Goal: Transaction & Acquisition: Book appointment/travel/reservation

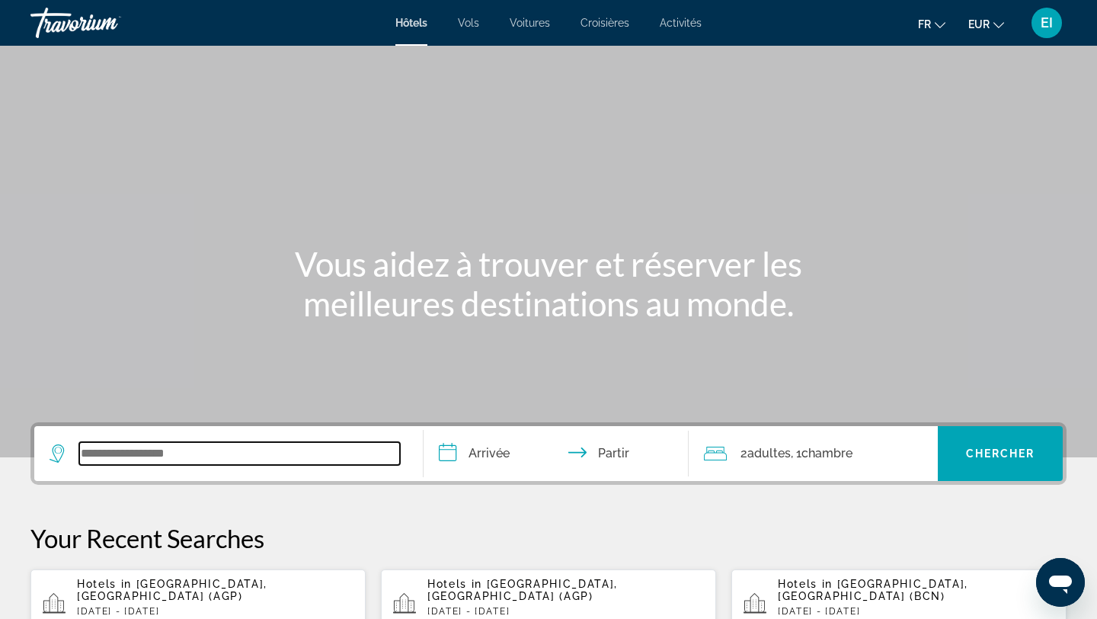
click at [148, 458] on input "Widget de recherche" at bounding box center [239, 453] width 321 height 23
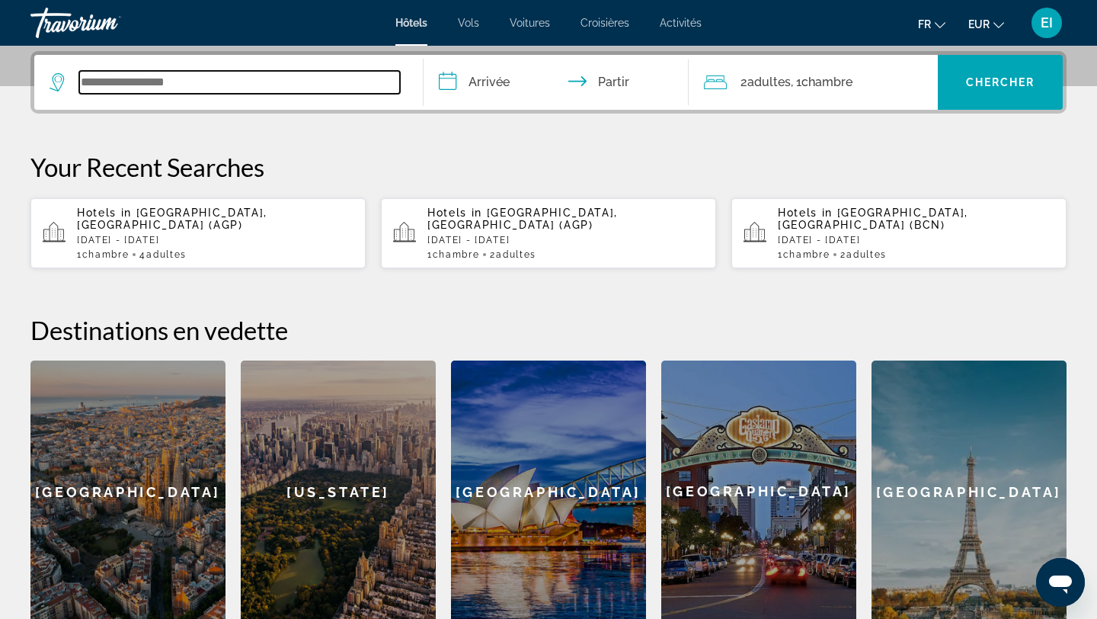
scroll to position [373, 0]
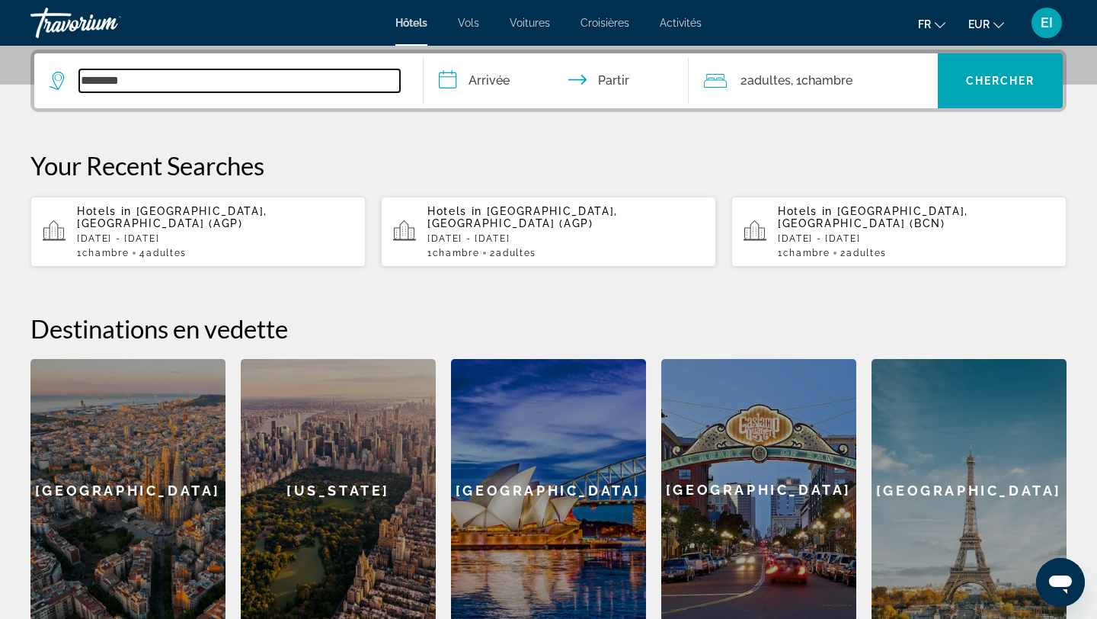
click at [175, 88] on input "********" at bounding box center [239, 80] width 321 height 23
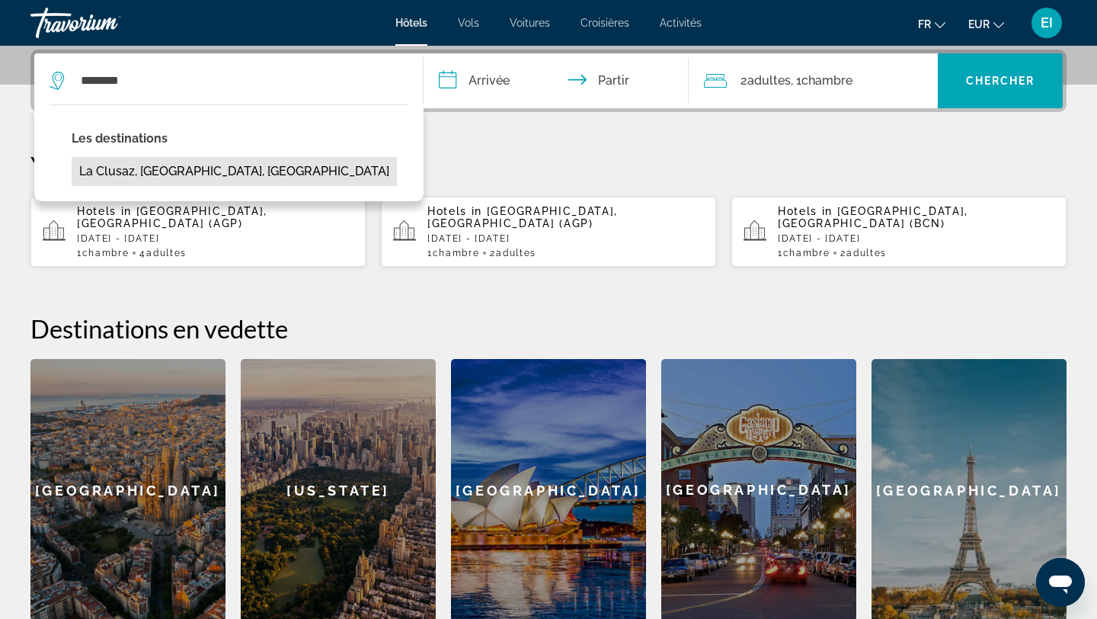
click at [134, 175] on button "La Clusaz, [GEOGRAPHIC_DATA], [GEOGRAPHIC_DATA]" at bounding box center [234, 171] width 325 height 29
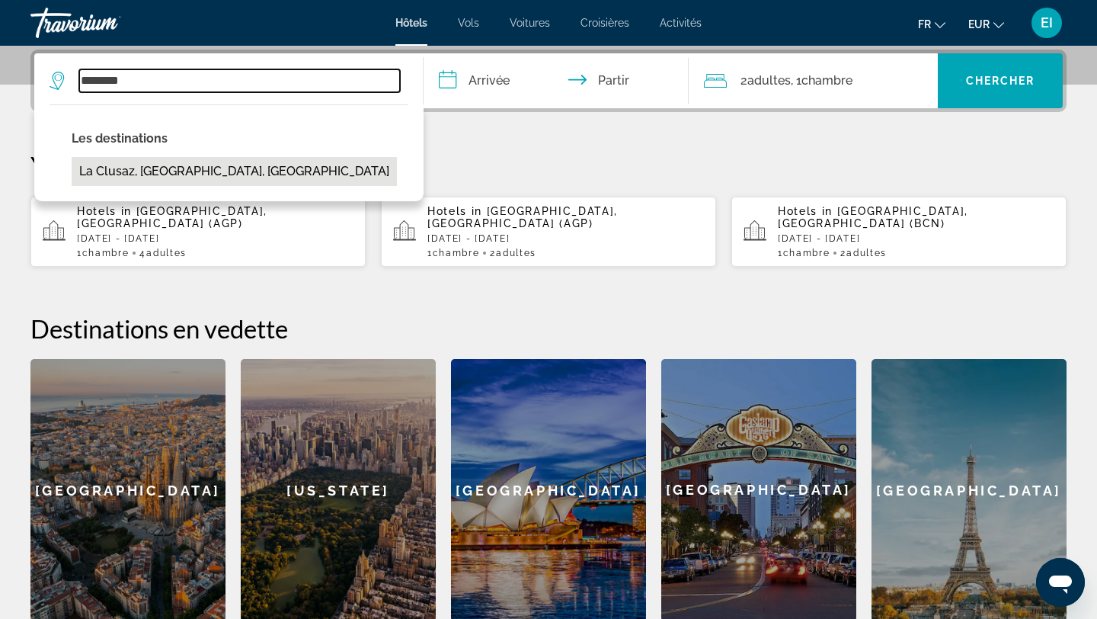
type input "**********"
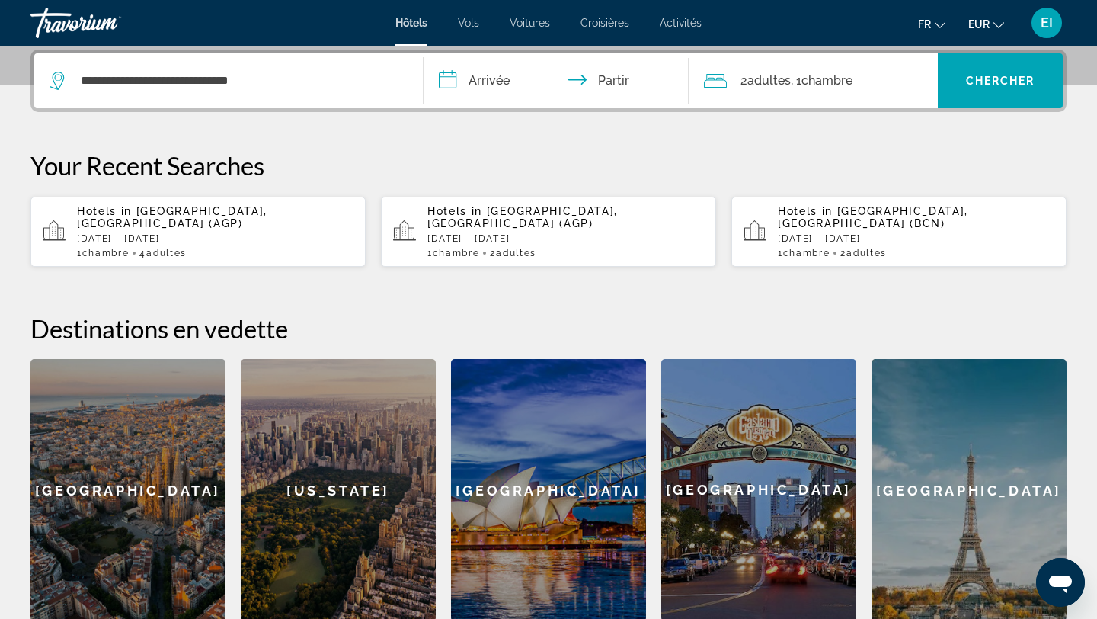
click at [502, 86] on input "**********" at bounding box center [559, 82] width 271 height 59
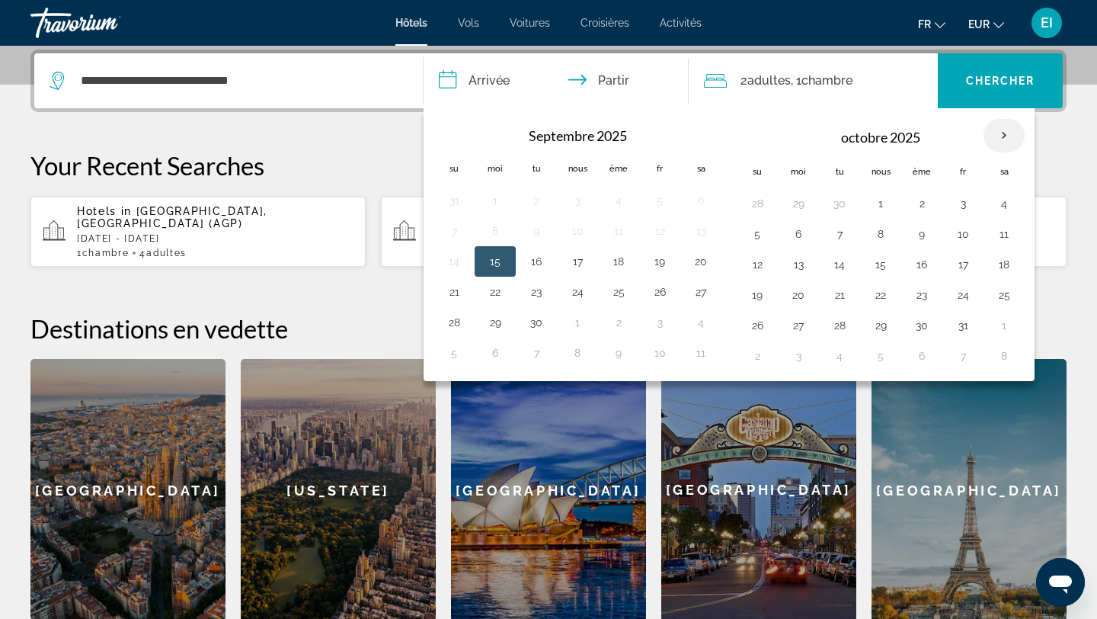
click at [999, 138] on th "Mois prochain" at bounding box center [1004, 136] width 41 height 34
click at [1000, 142] on th "Mois prochain" at bounding box center [1004, 136] width 41 height 34
click at [509, 82] on input "**********" at bounding box center [559, 82] width 271 height 59
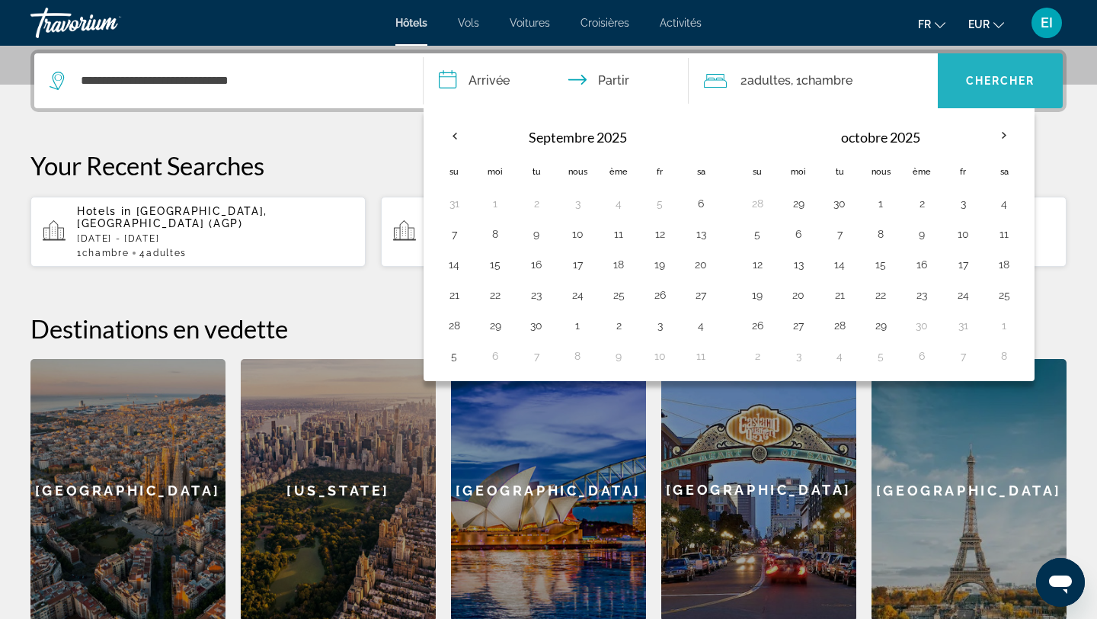
click at [1011, 89] on span "Widget de recherche" at bounding box center [1000, 80] width 125 height 37
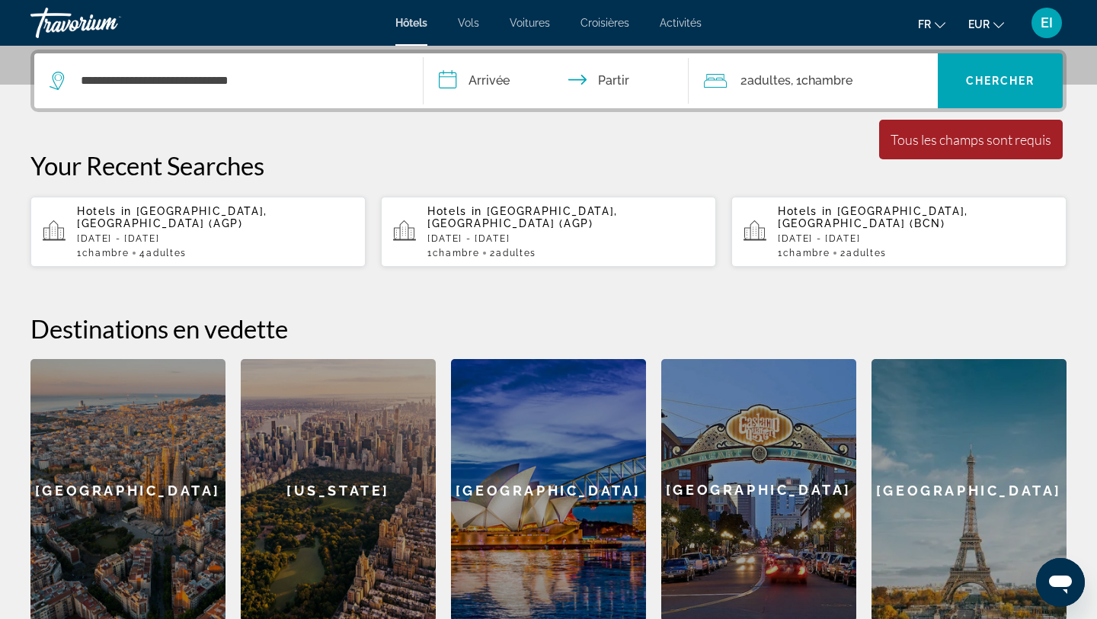
click at [545, 78] on input "**********" at bounding box center [559, 82] width 271 height 59
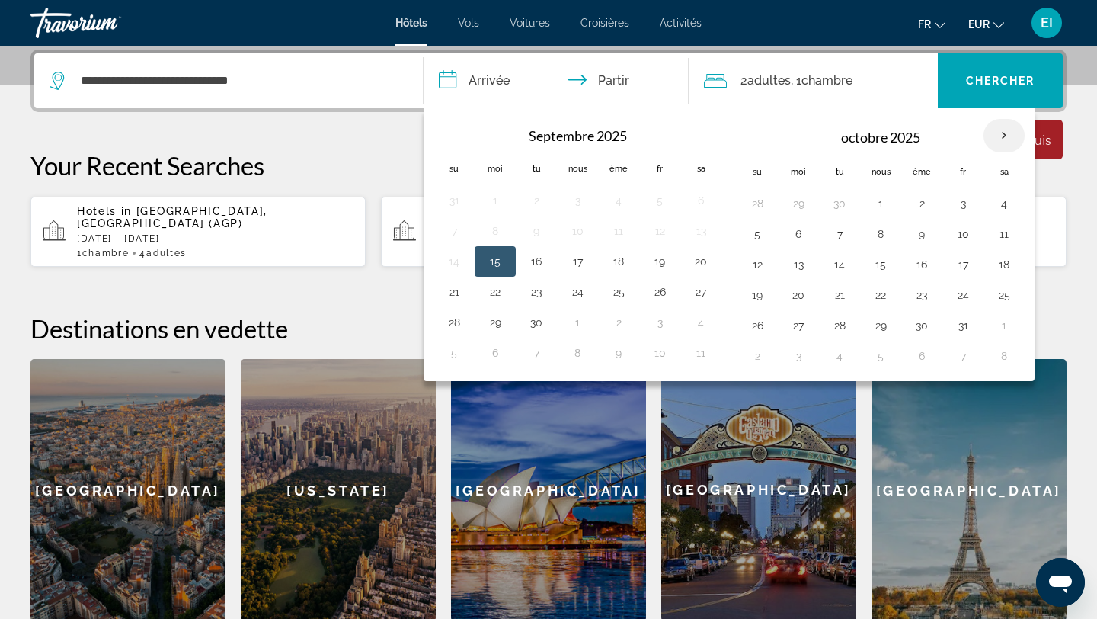
click at [1003, 134] on th "Mois prochain" at bounding box center [1004, 136] width 41 height 34
click at [1002, 132] on th "Mois prochain" at bounding box center [1004, 136] width 41 height 34
click at [548, 324] on button "30" at bounding box center [536, 325] width 24 height 21
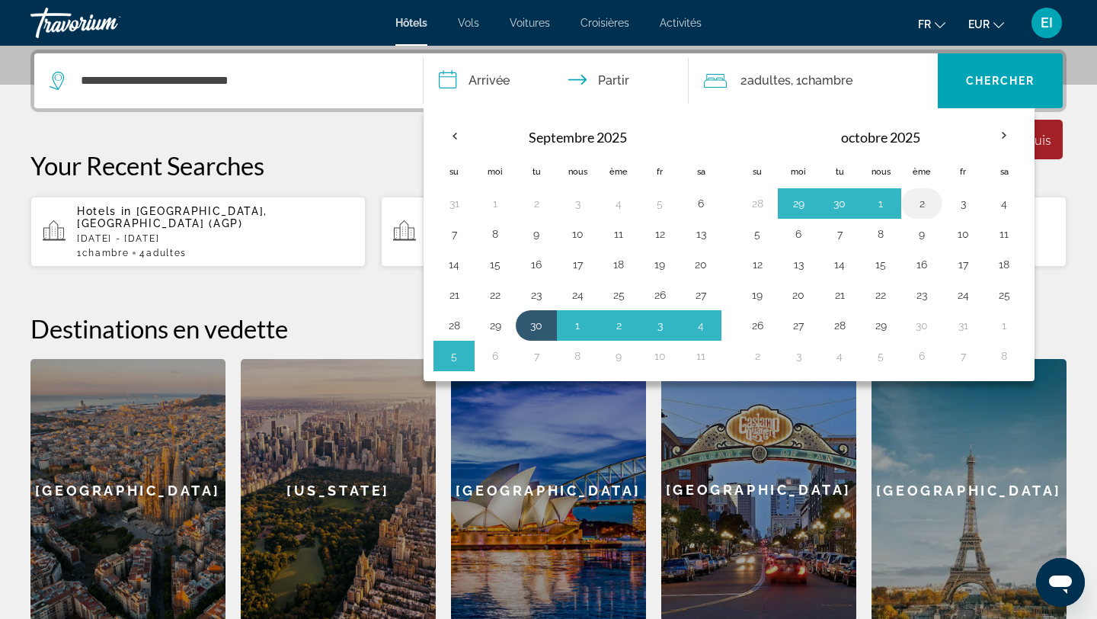
click at [933, 202] on button "2" at bounding box center [922, 203] width 24 height 21
type input "**********"
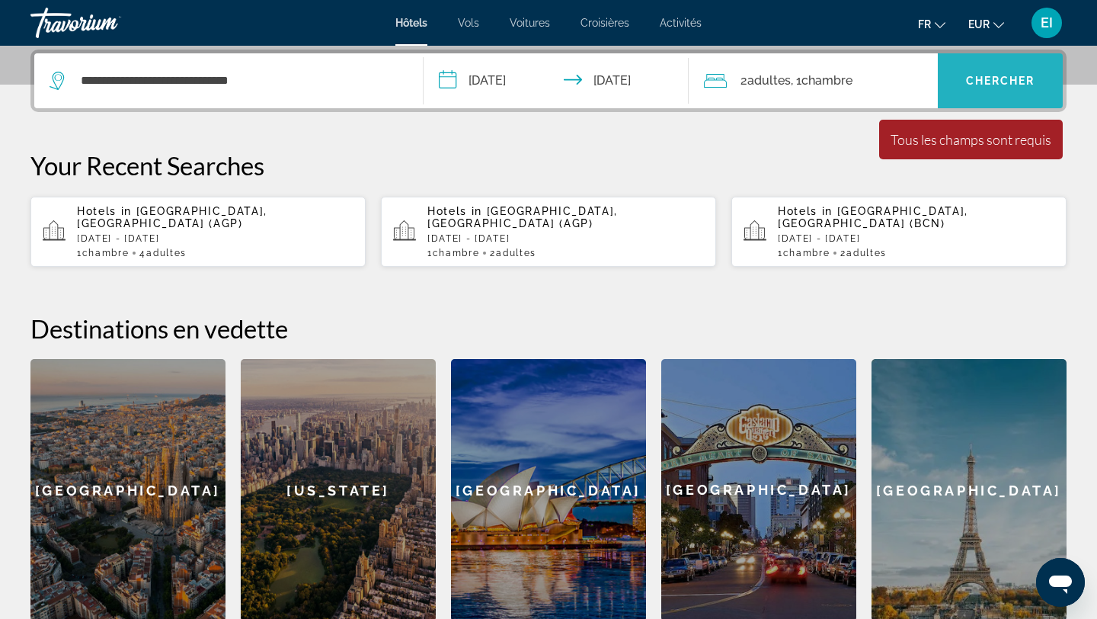
click at [1021, 85] on font "Chercher" at bounding box center [1000, 81] width 69 height 12
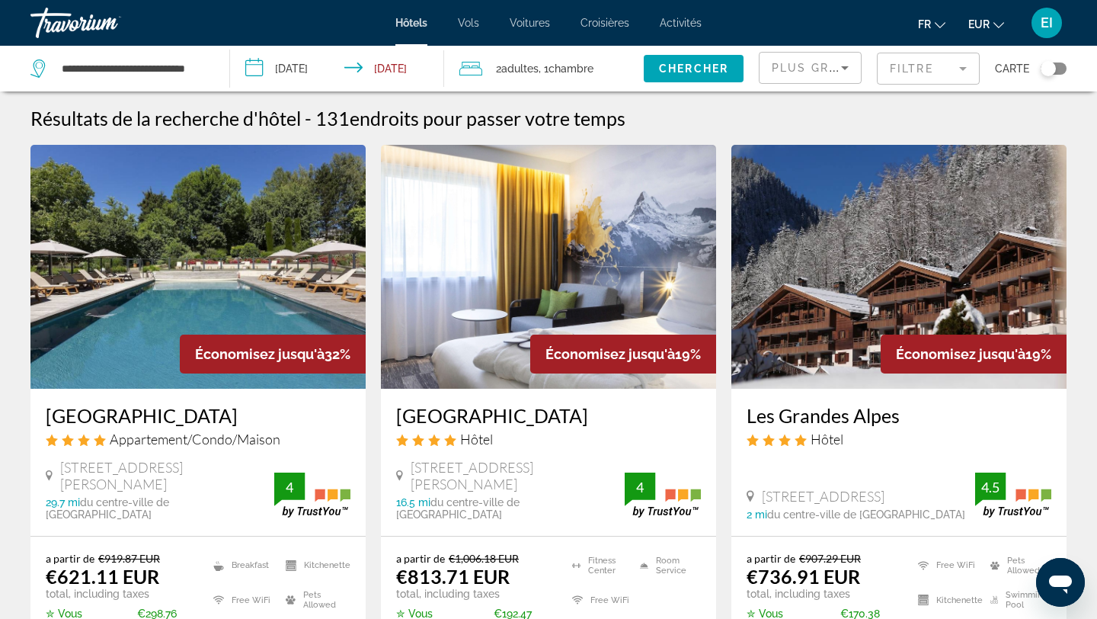
click at [336, 72] on input "**********" at bounding box center [340, 71] width 221 height 50
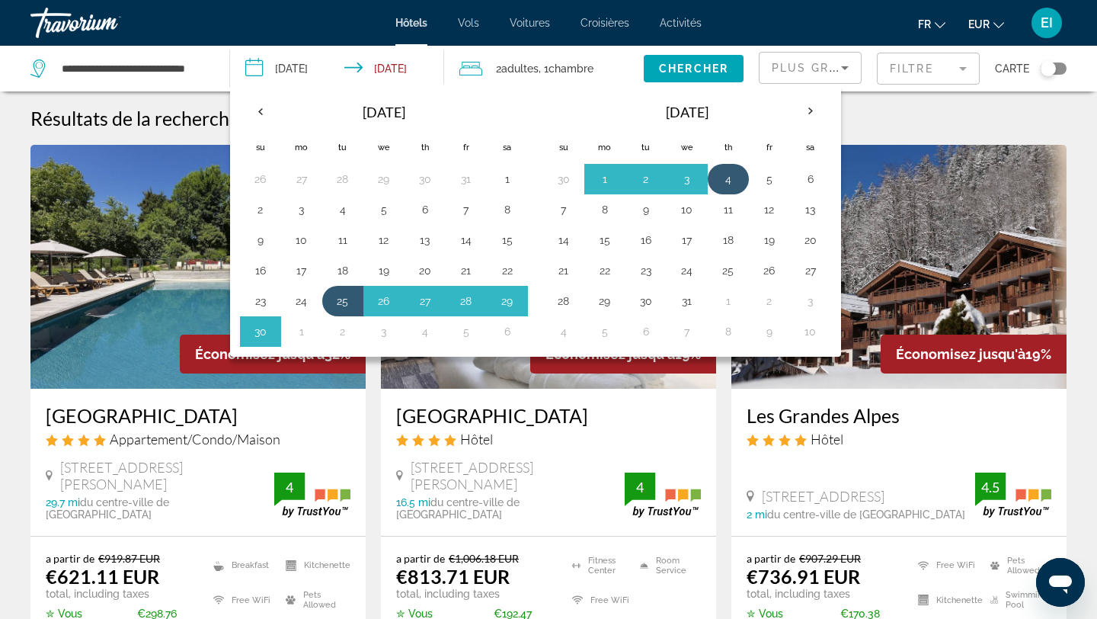
click at [730, 181] on button "4" at bounding box center [728, 178] width 24 height 21
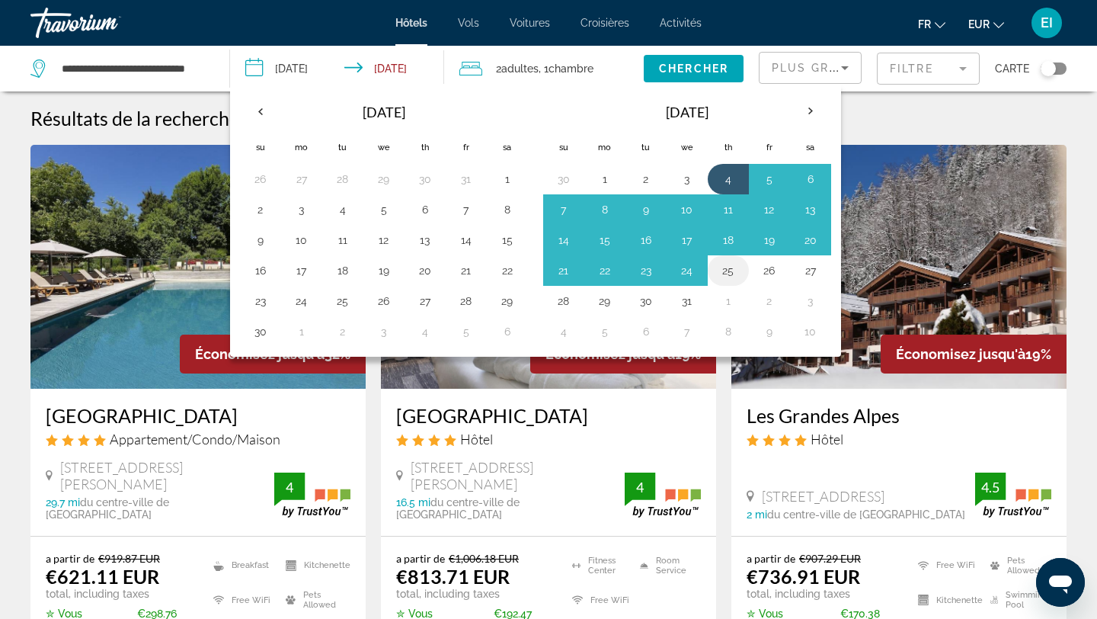
click at [741, 270] on td "25" at bounding box center [728, 270] width 41 height 30
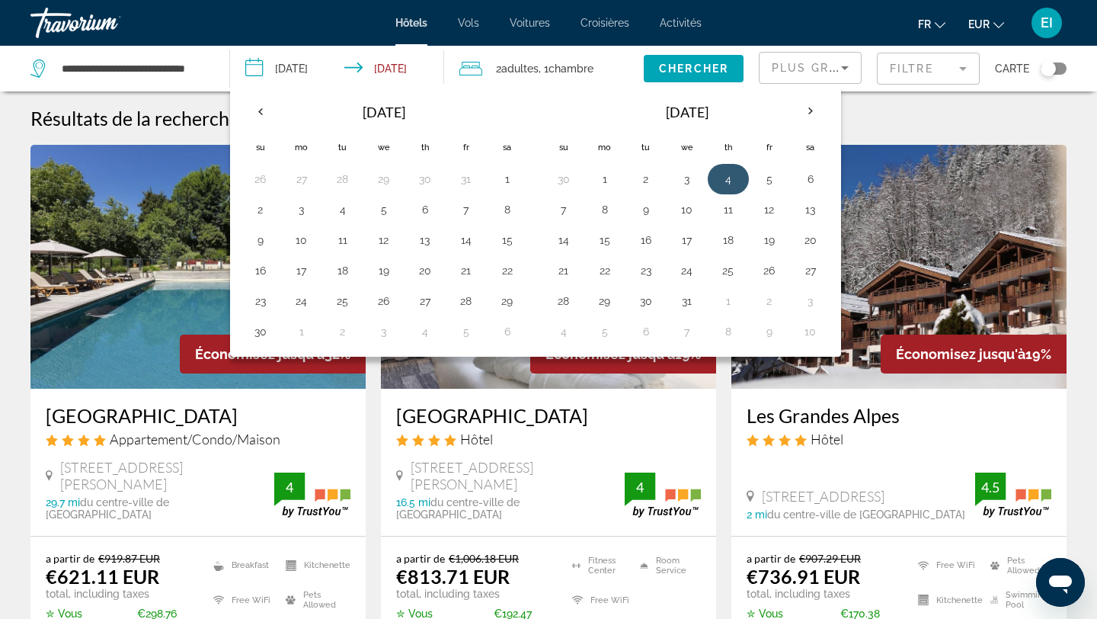
click at [731, 184] on button "4" at bounding box center [728, 178] width 24 height 21
type input "**********"
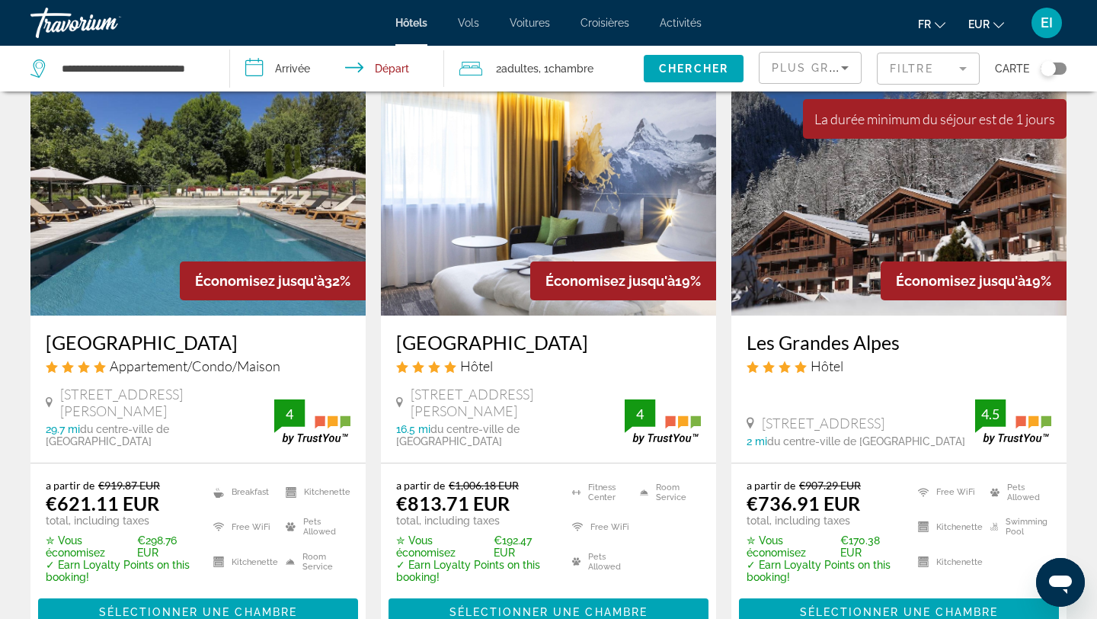
scroll to position [82, 0]
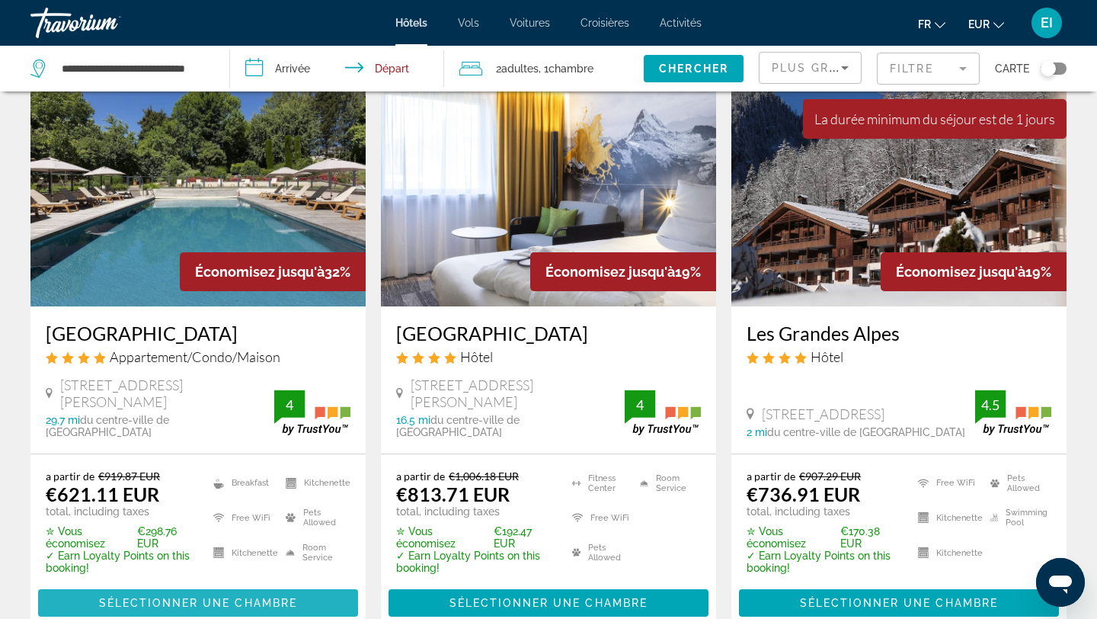
click at [264, 597] on span "Sélectionner une chambre" at bounding box center [198, 603] width 198 height 12
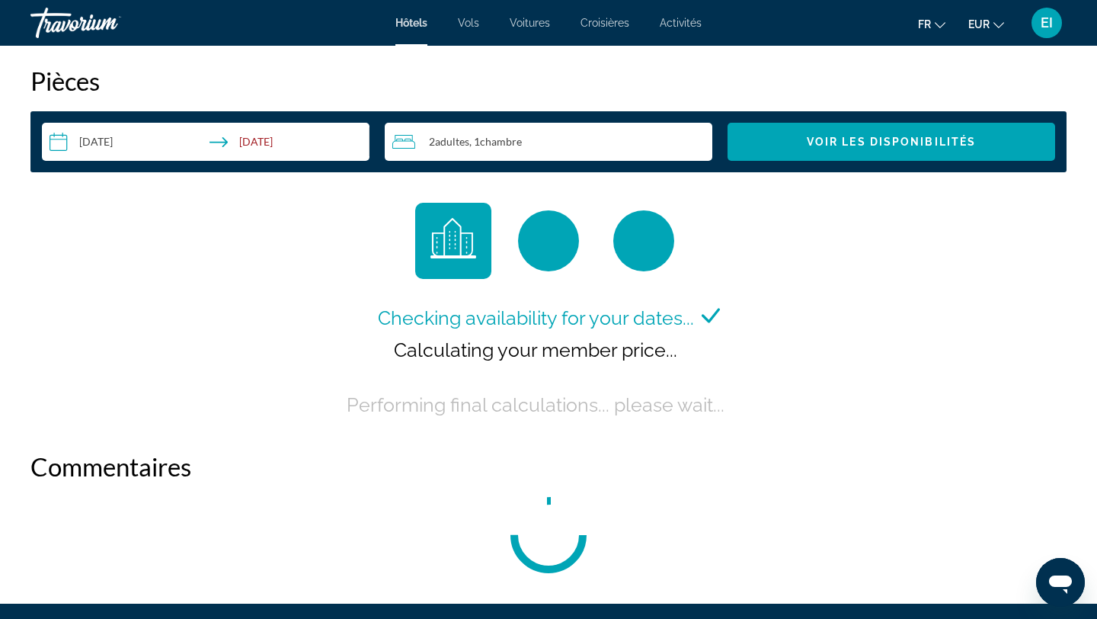
scroll to position [1961, 0]
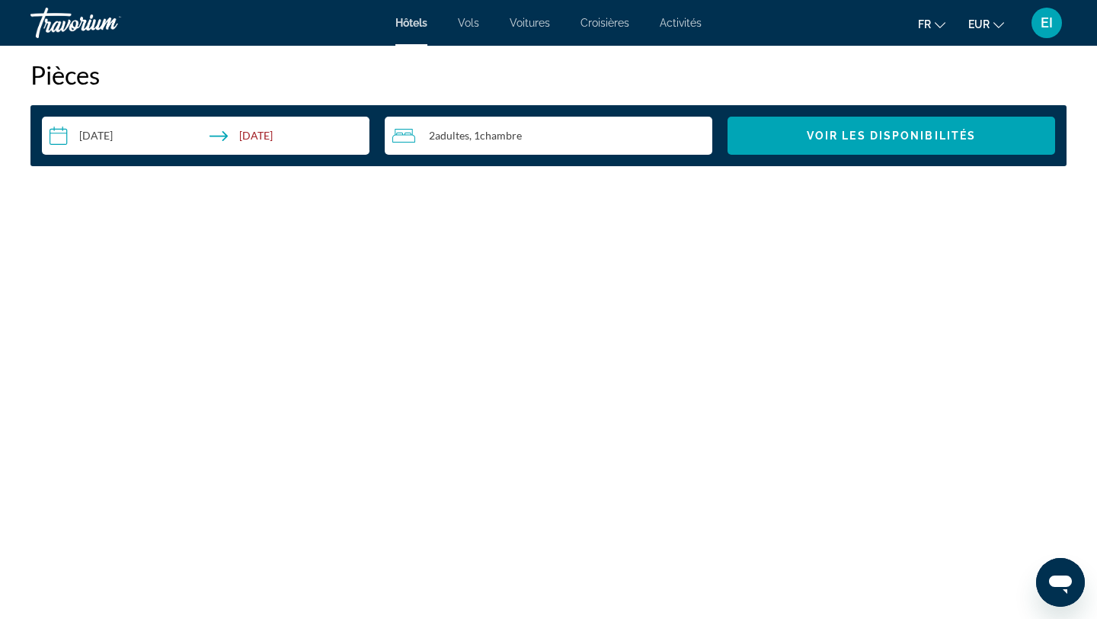
click at [233, 132] on input "**********" at bounding box center [209, 138] width 334 height 43
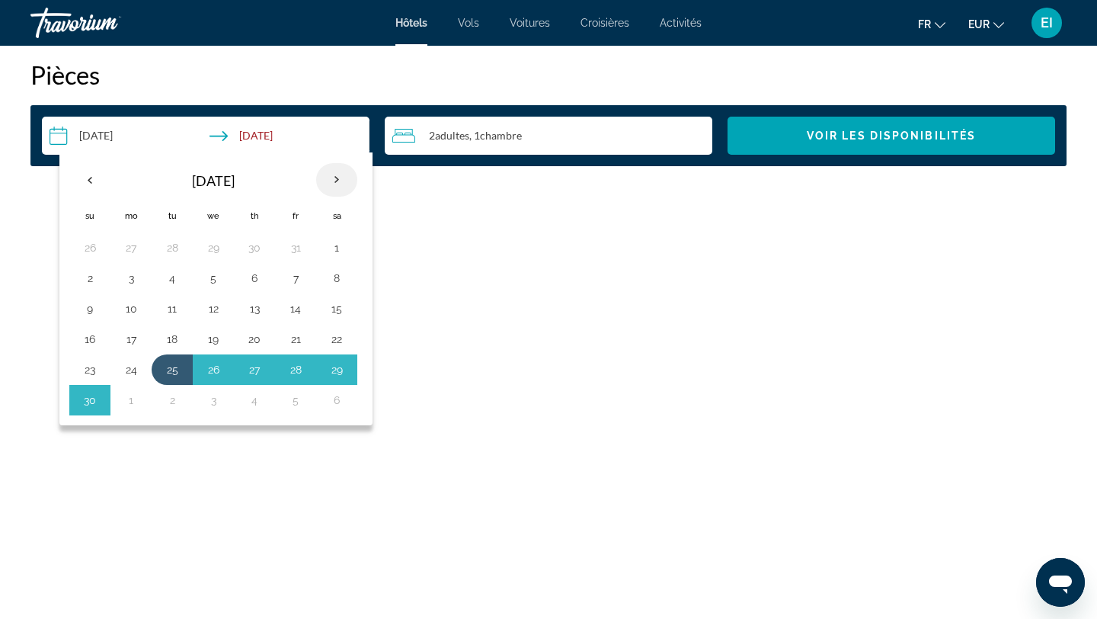
click at [344, 178] on th "Next month" at bounding box center [336, 180] width 41 height 34
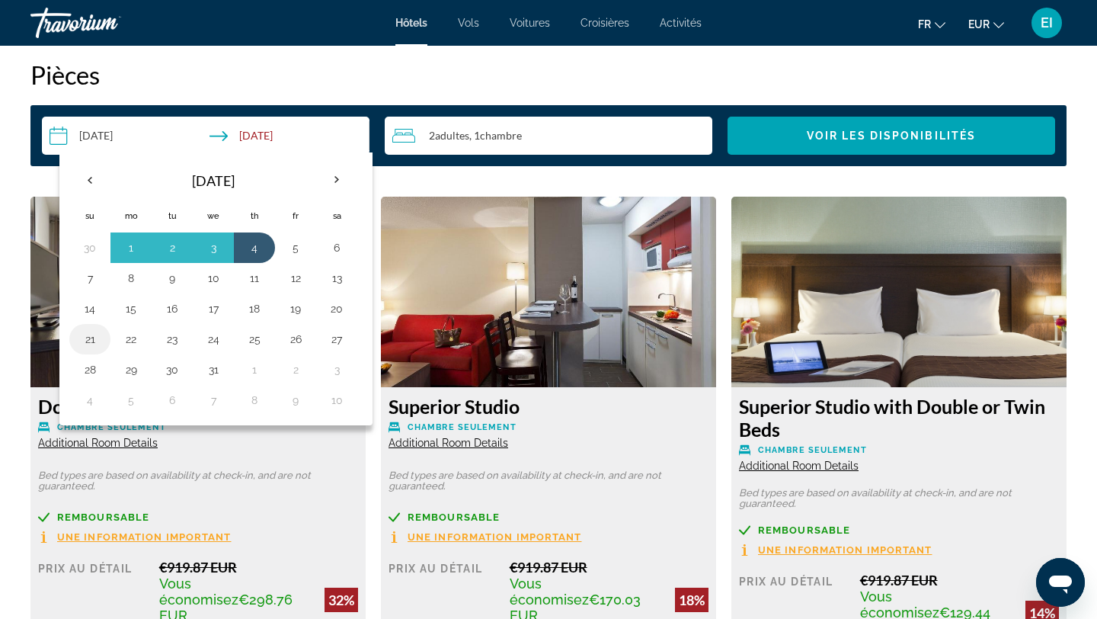
click at [97, 341] on button "21" at bounding box center [90, 338] width 24 height 21
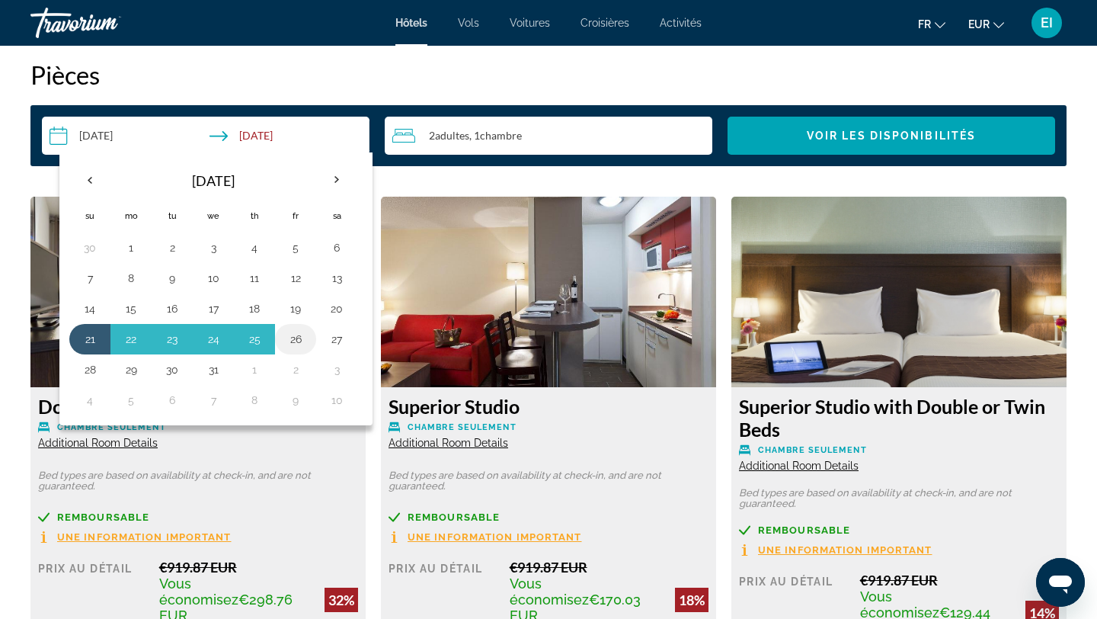
click at [290, 345] on button "26" at bounding box center [295, 338] width 24 height 21
type input "**********"
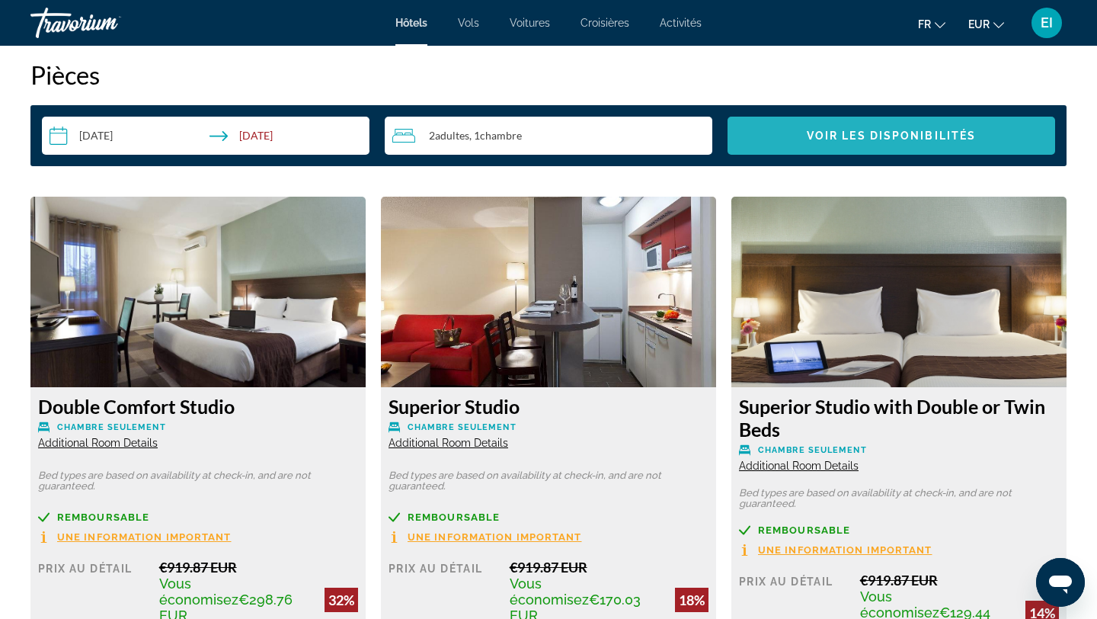
click at [859, 130] on span "Voir les disponibilités" at bounding box center [891, 136] width 169 height 12
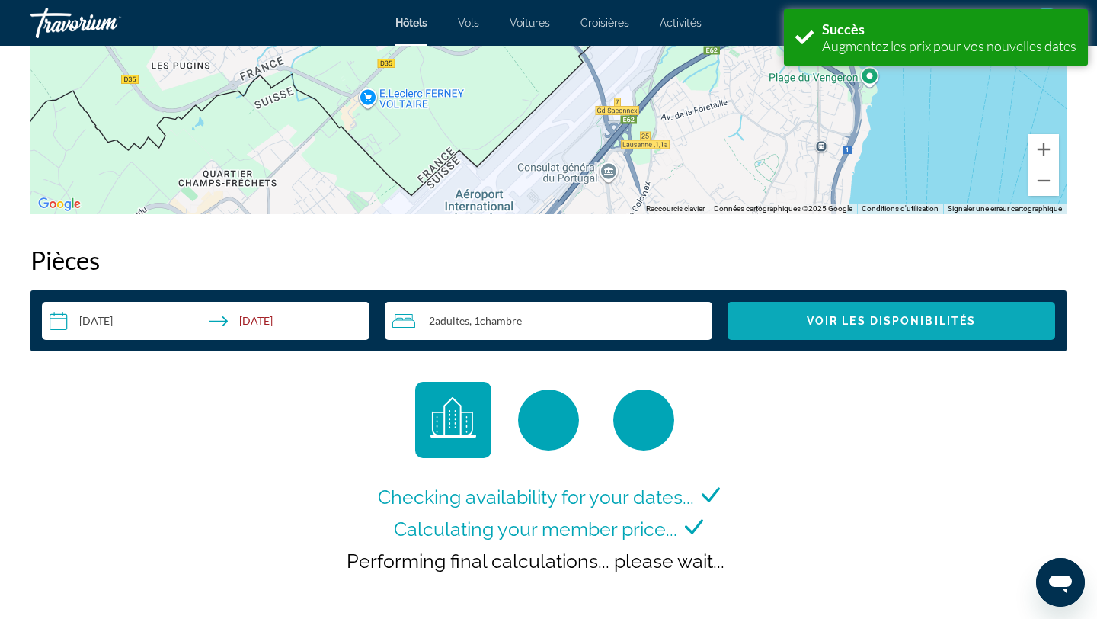
scroll to position [1766, 0]
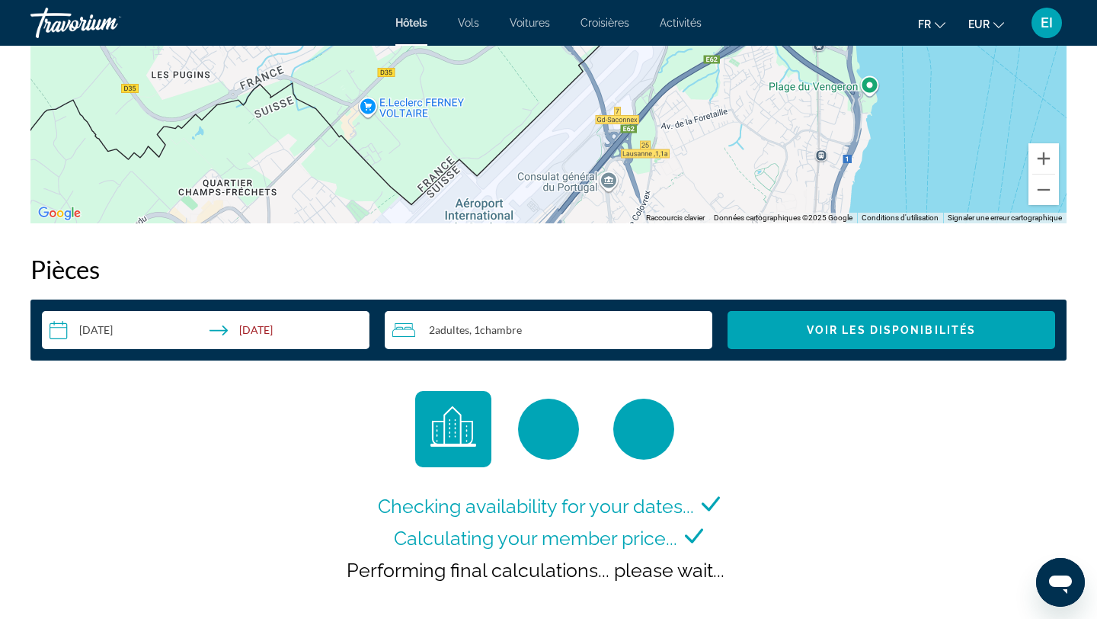
click at [546, 328] on div "2 Adulte Adultes , 1 Chambre pièces" at bounding box center [552, 330] width 320 height 18
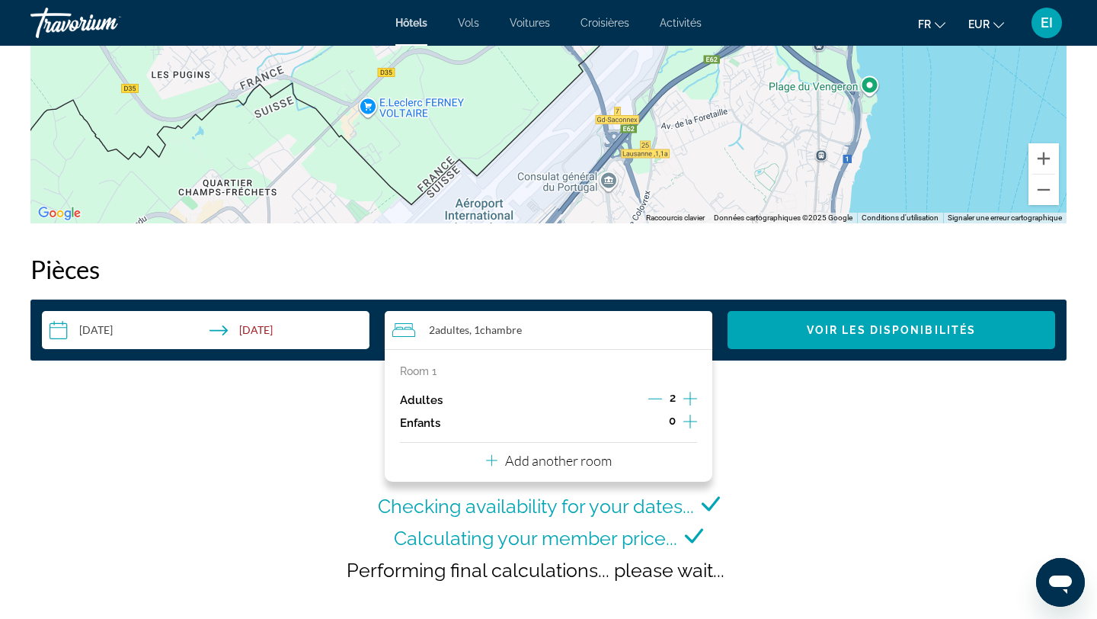
click at [684, 399] on icon "Increment adults" at bounding box center [690, 399] width 14 height 14
click at [839, 335] on span "Voir les disponibilités" at bounding box center [891, 330] width 169 height 12
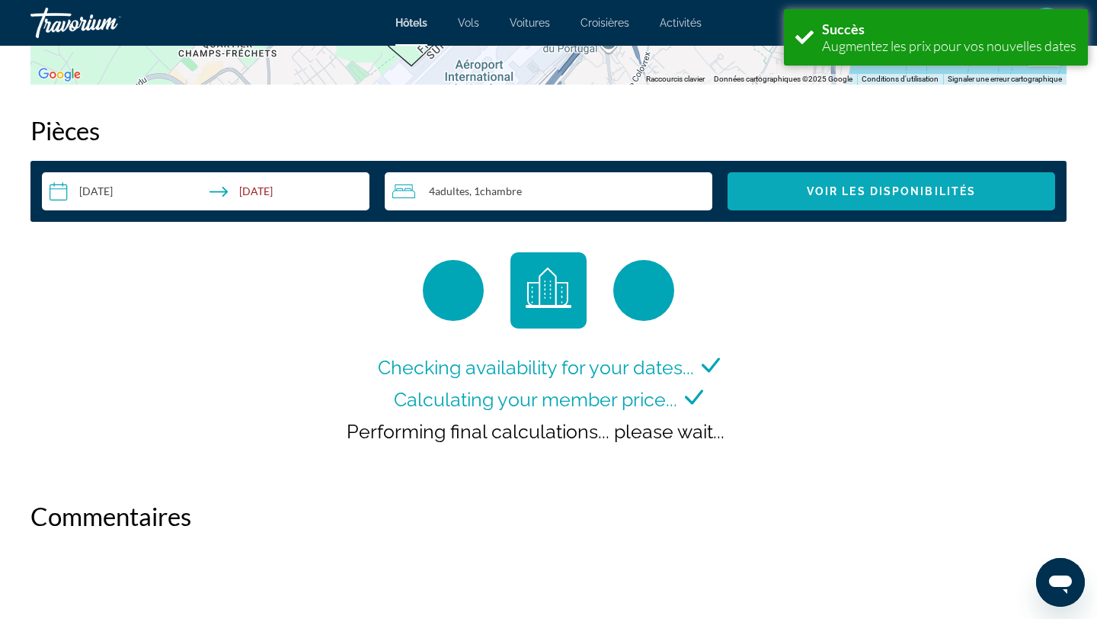
scroll to position [1903, 0]
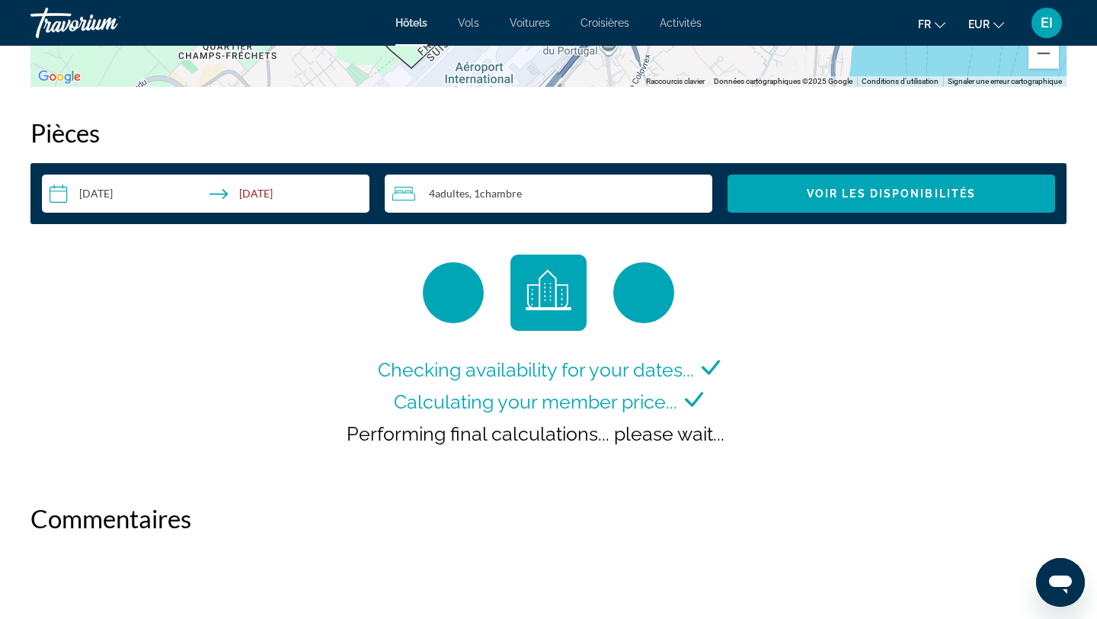
click at [331, 194] on input "**********" at bounding box center [209, 195] width 334 height 43
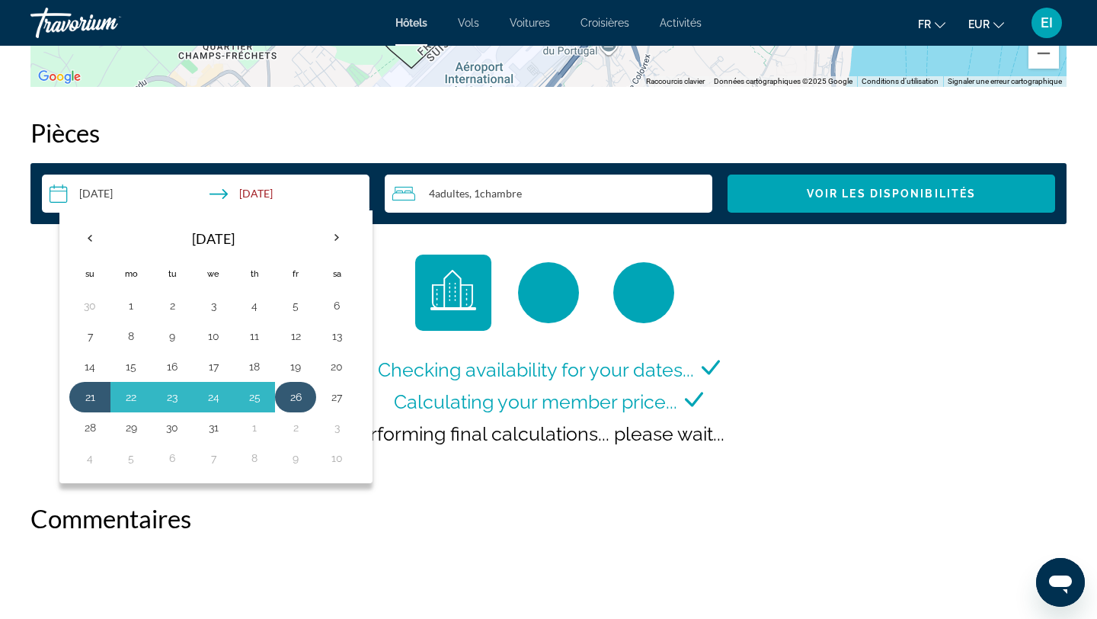
click at [298, 393] on button "26" at bounding box center [295, 396] width 24 height 21
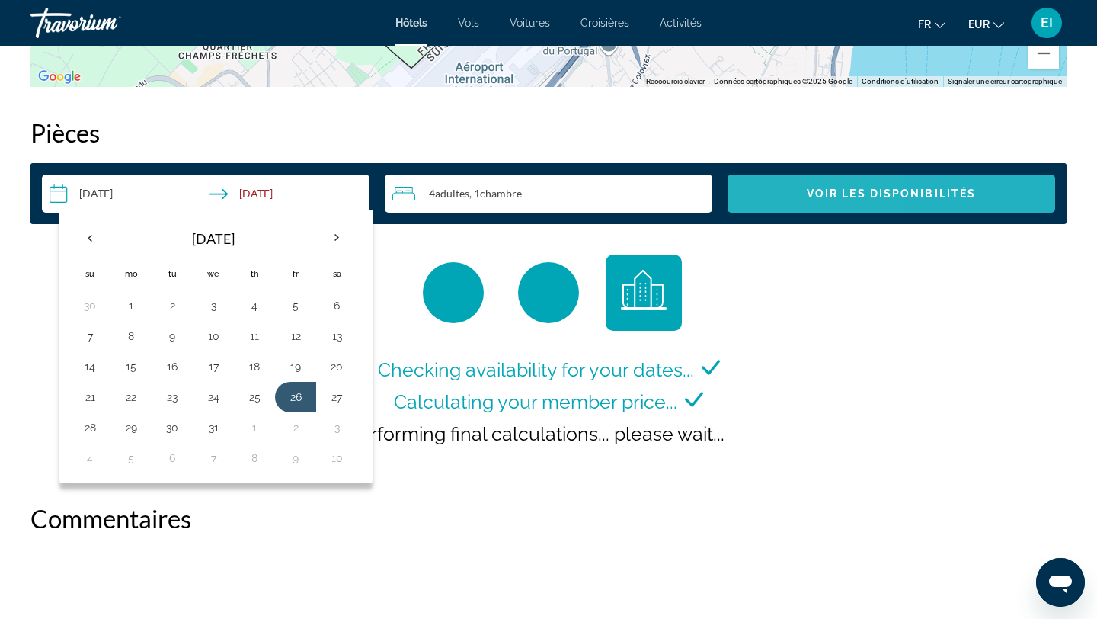
click at [786, 199] on span "Search widget" at bounding box center [892, 193] width 328 height 37
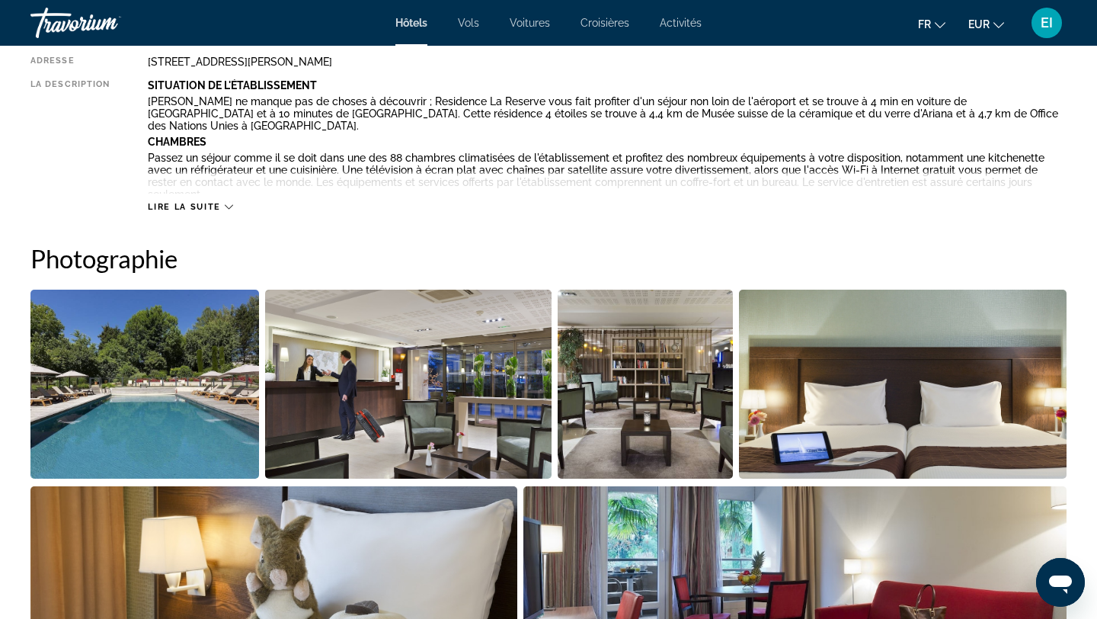
scroll to position [591, 0]
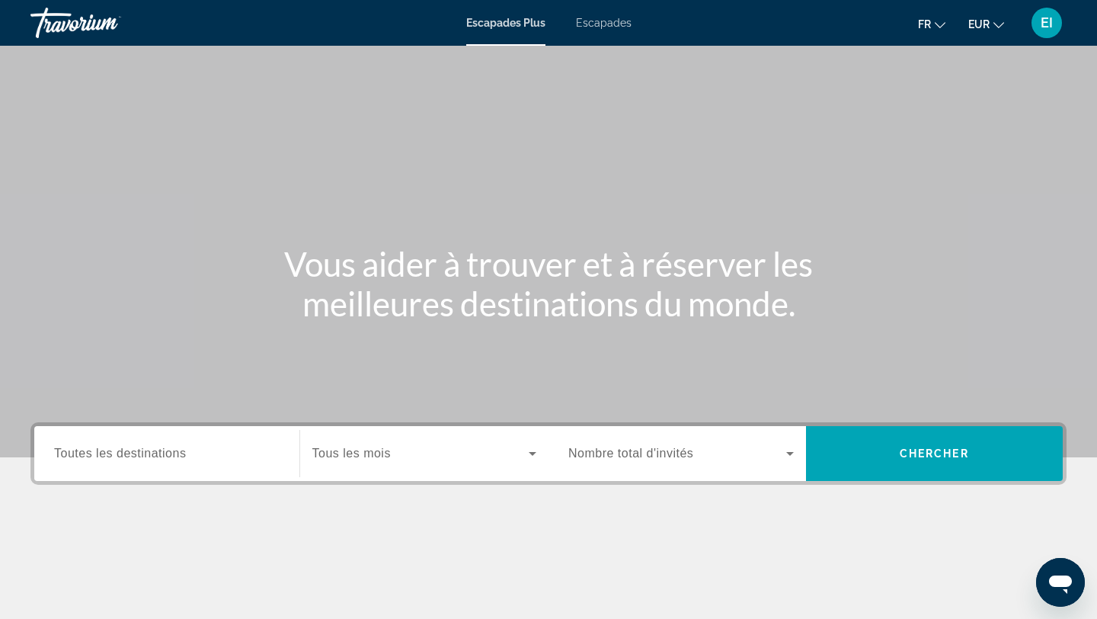
click at [156, 453] on span "Toutes les destinations" at bounding box center [120, 453] width 132 height 13
click at [156, 453] on input "Destination Toutes les destinations" at bounding box center [167, 454] width 226 height 18
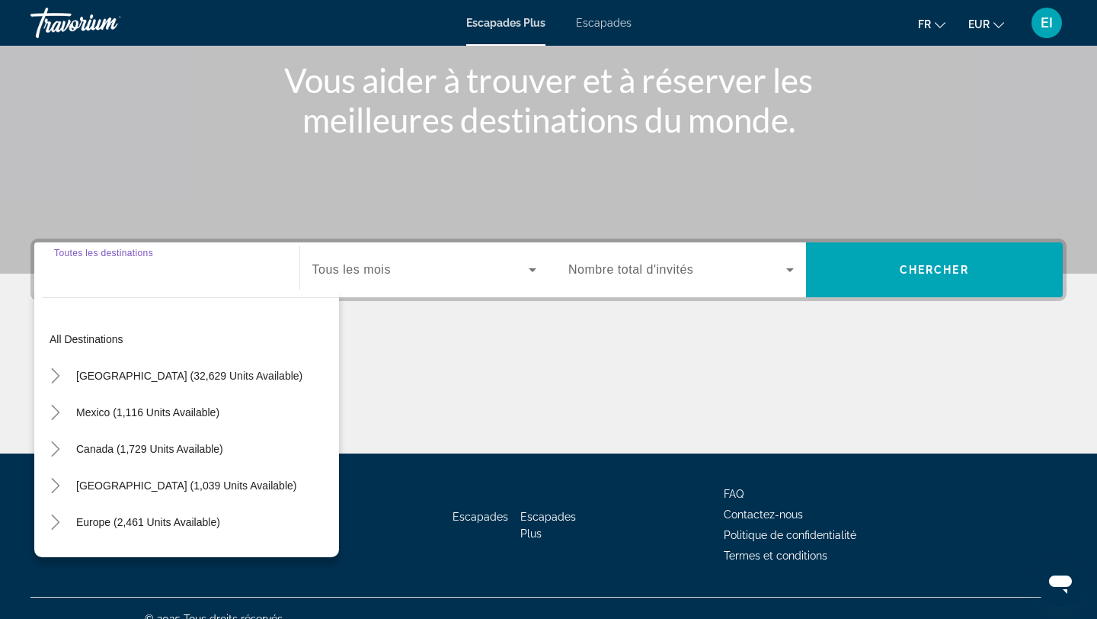
scroll to position [205, 0]
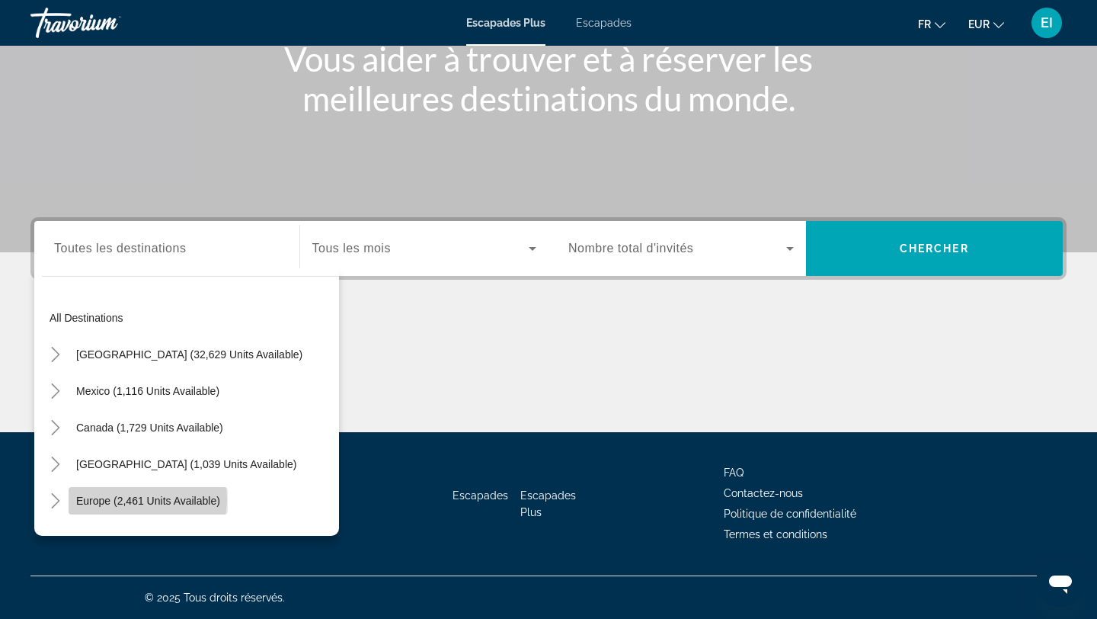
click at [132, 500] on span "Europe (2,461 units available)" at bounding box center [148, 501] width 144 height 12
type input "**********"
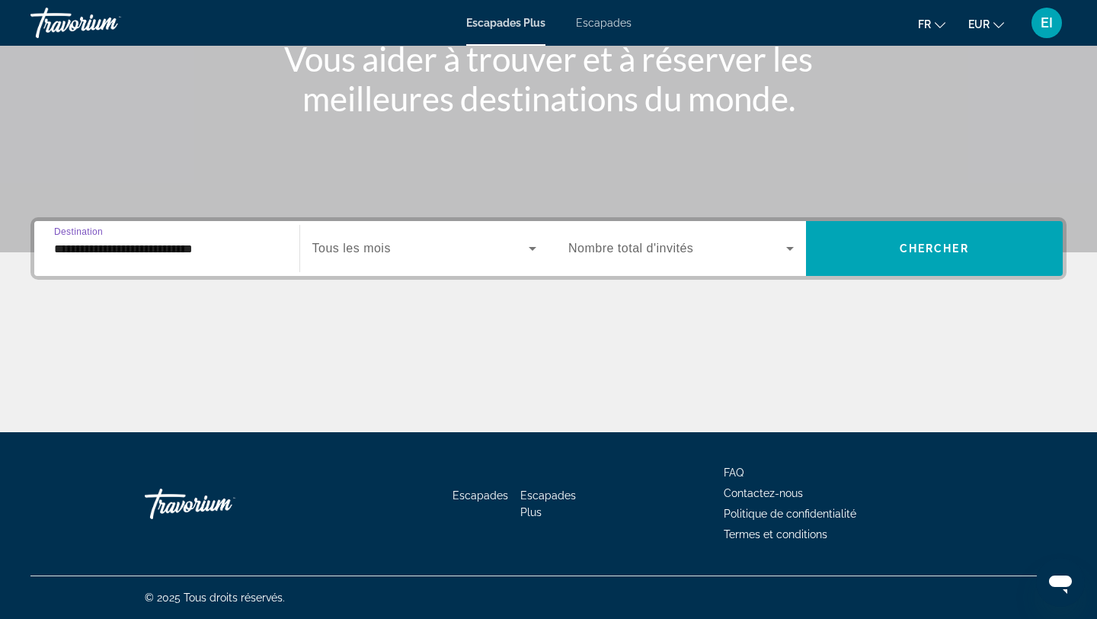
click at [411, 240] on span "Widget de recherche" at bounding box center [420, 248] width 217 height 18
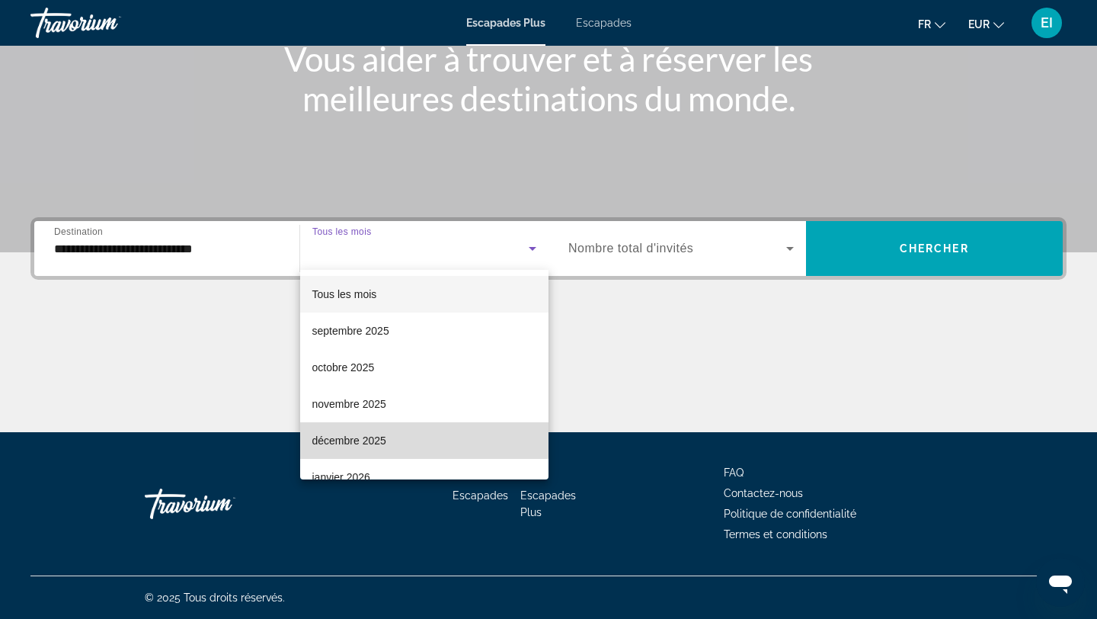
click at [374, 424] on mat-option "décembre 2025" at bounding box center [424, 440] width 249 height 37
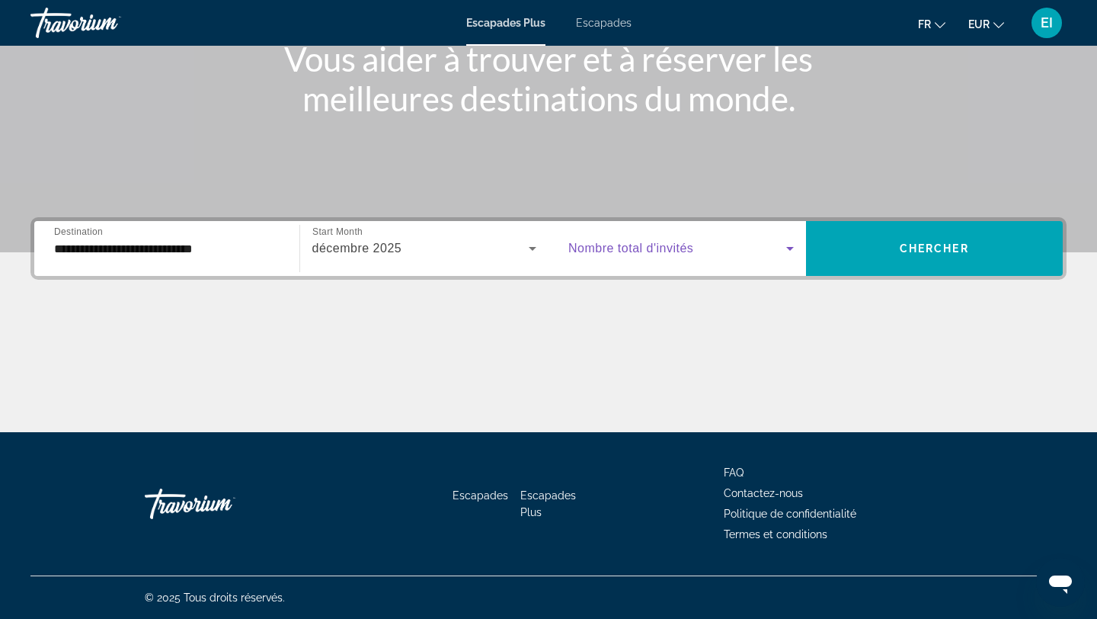
click at [699, 245] on span "Widget de recherche" at bounding box center [677, 248] width 218 height 18
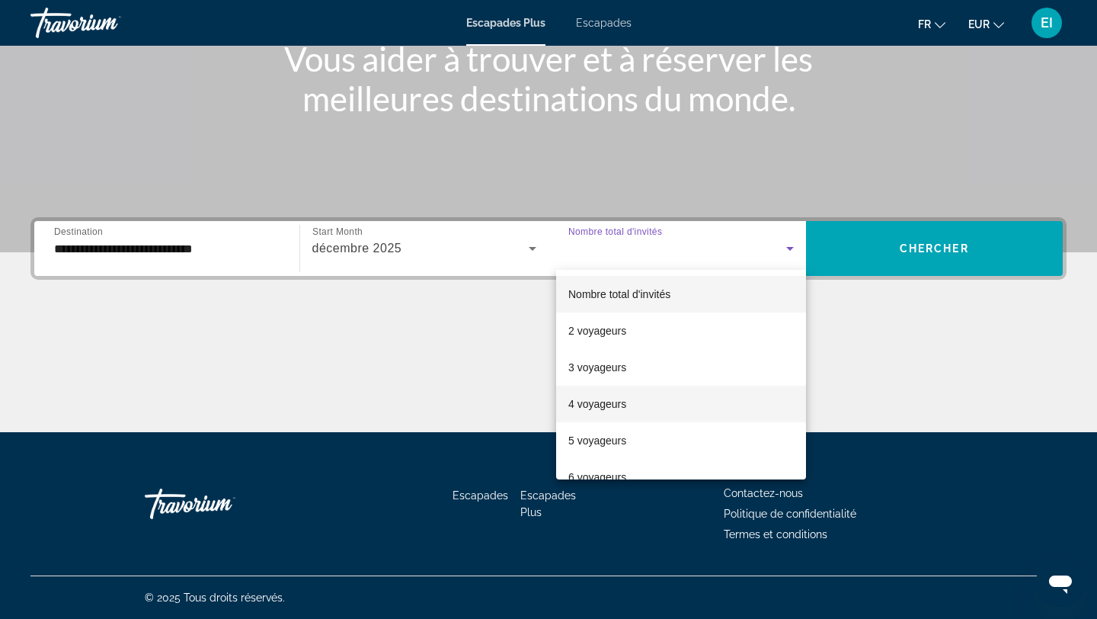
click at [629, 392] on mat-option "4 voyageurs" at bounding box center [681, 404] width 250 height 37
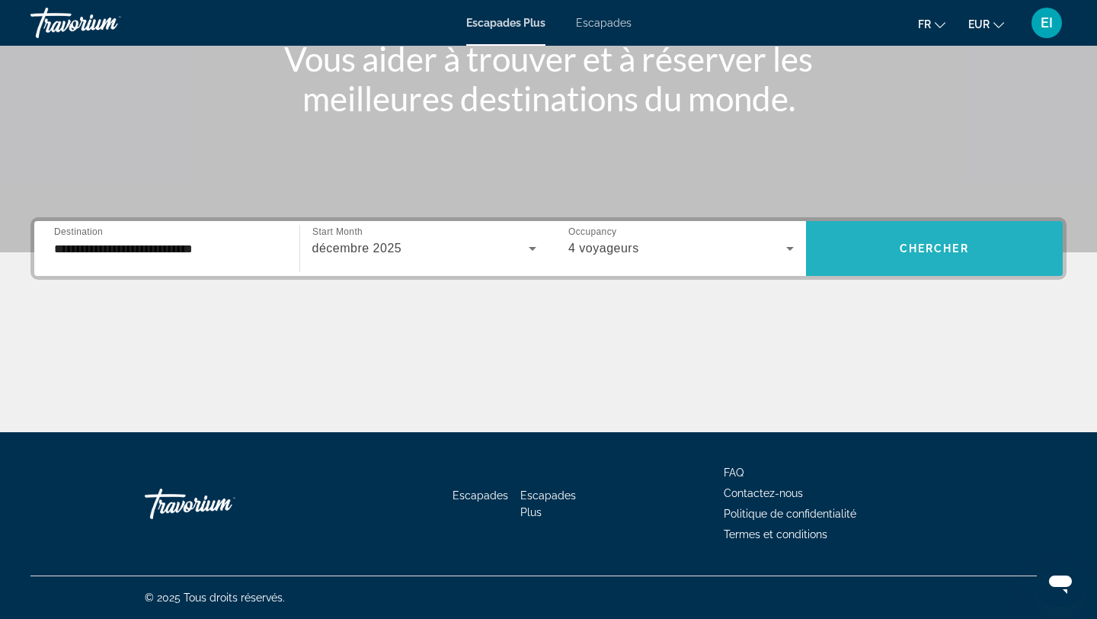
click at [909, 253] on span "Chercher" at bounding box center [934, 248] width 69 height 12
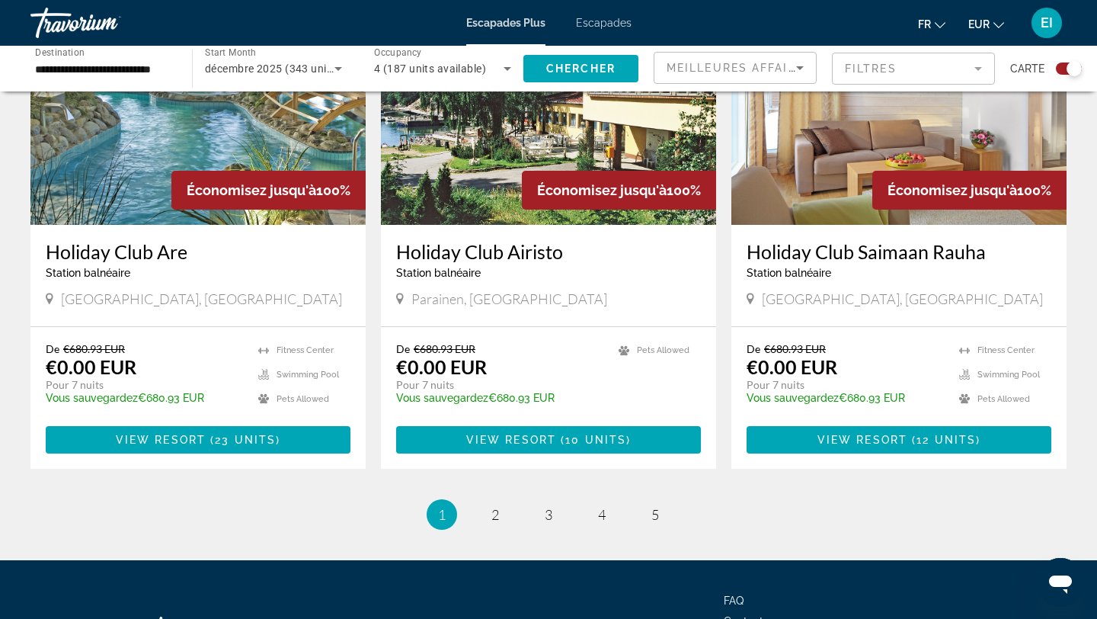
scroll to position [2210, 0]
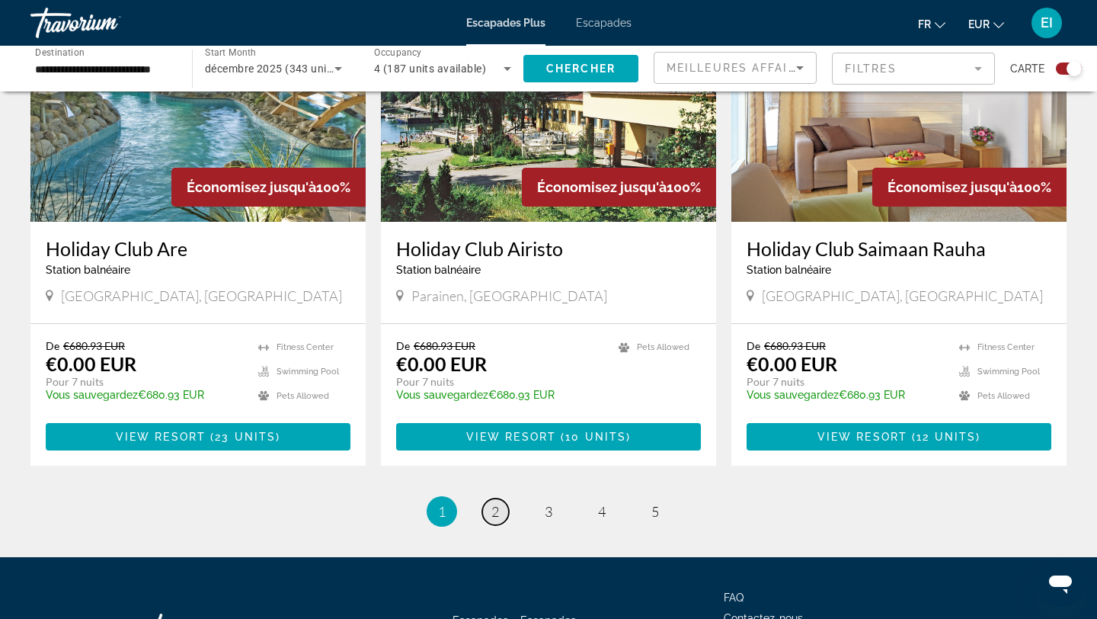
click at [498, 515] on span "2" at bounding box center [495, 511] width 8 height 17
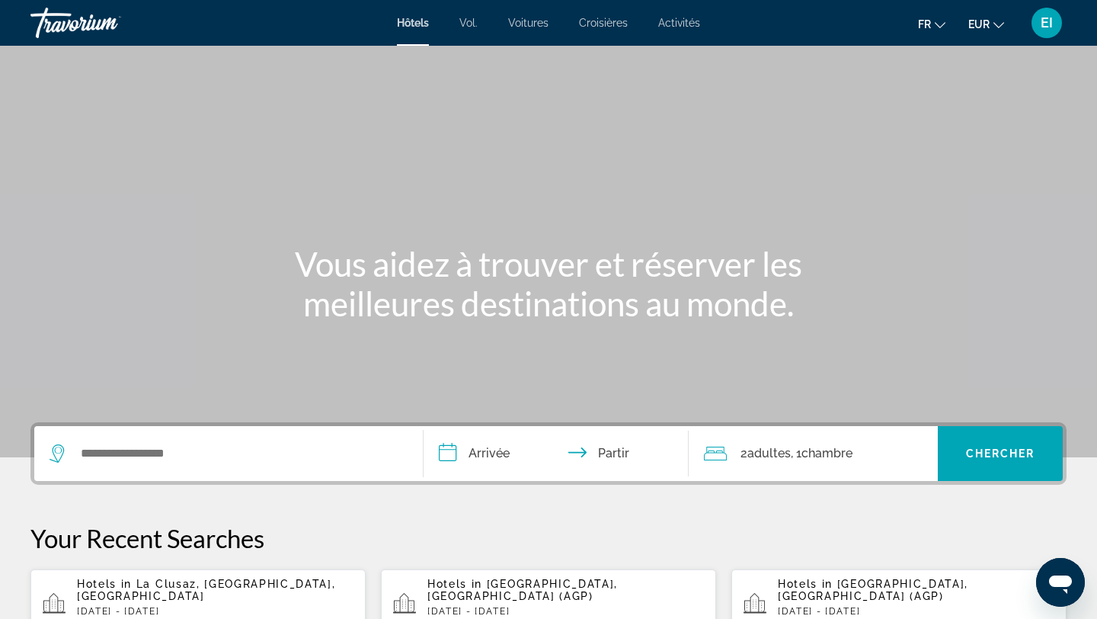
click at [210, 465] on div "Widget de recherche" at bounding box center [229, 453] width 358 height 55
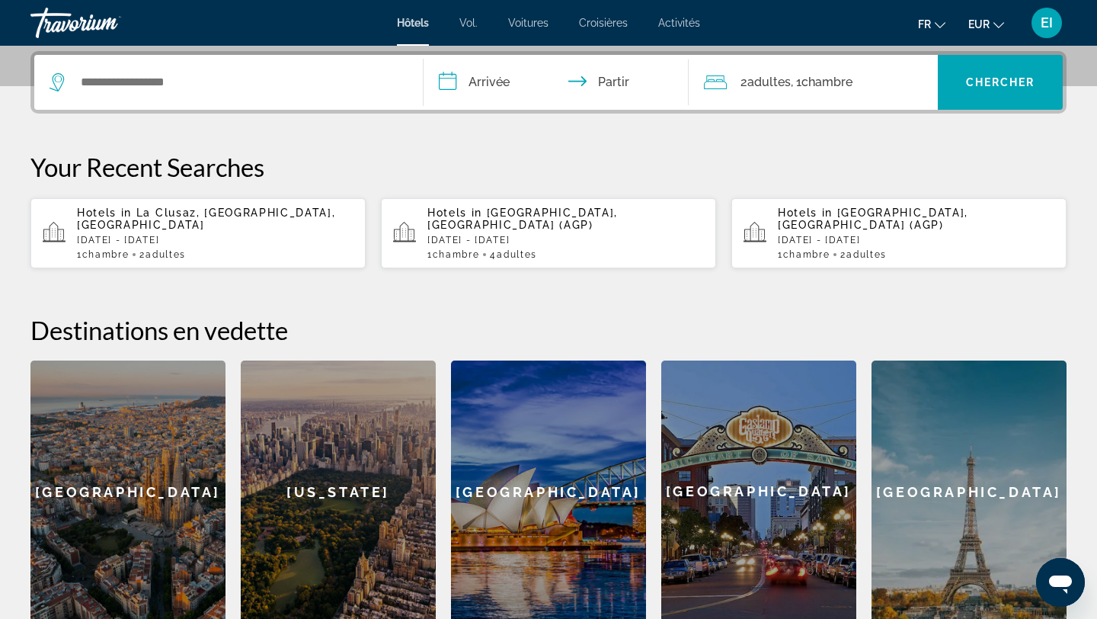
scroll to position [373, 0]
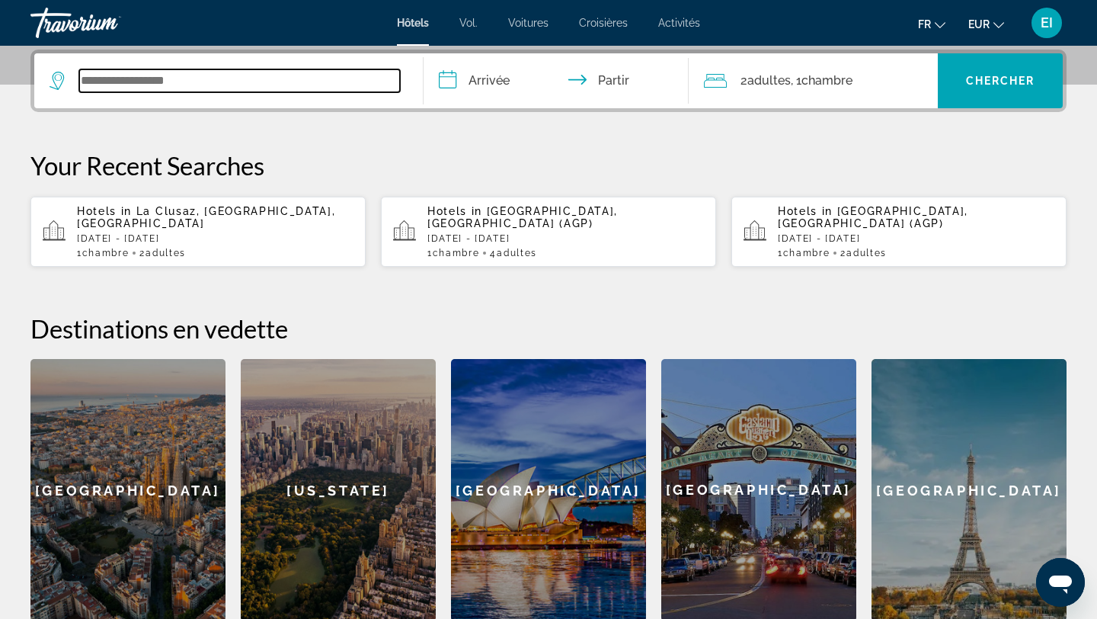
click at [138, 77] on input "Widget de recherche" at bounding box center [239, 80] width 321 height 23
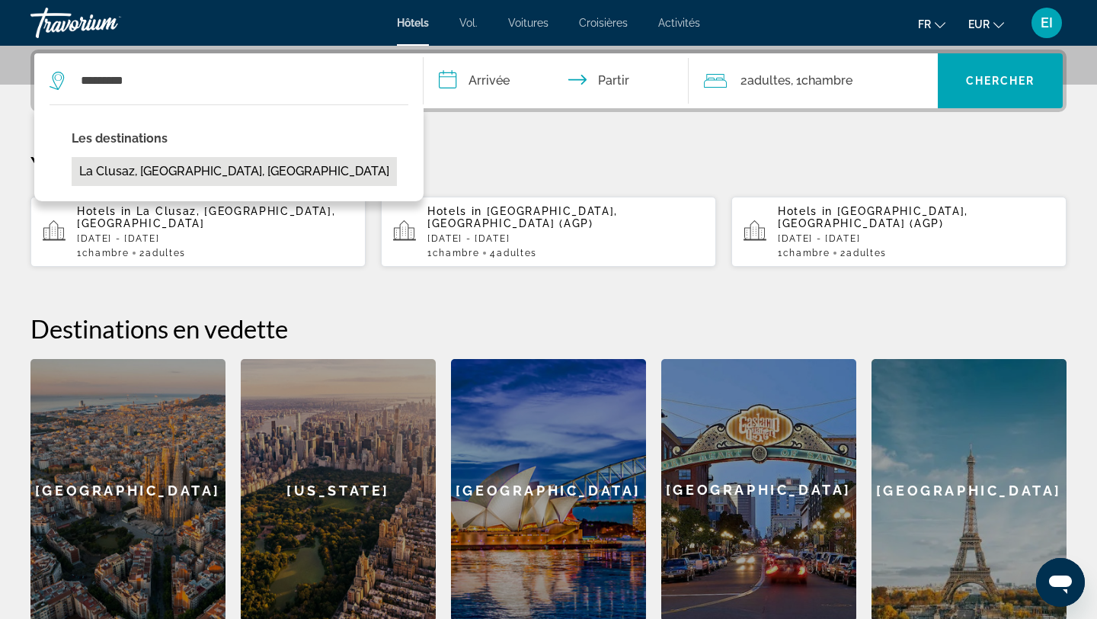
click at [143, 172] on button "La Clusaz, [GEOGRAPHIC_DATA], [GEOGRAPHIC_DATA]" at bounding box center [234, 171] width 325 height 29
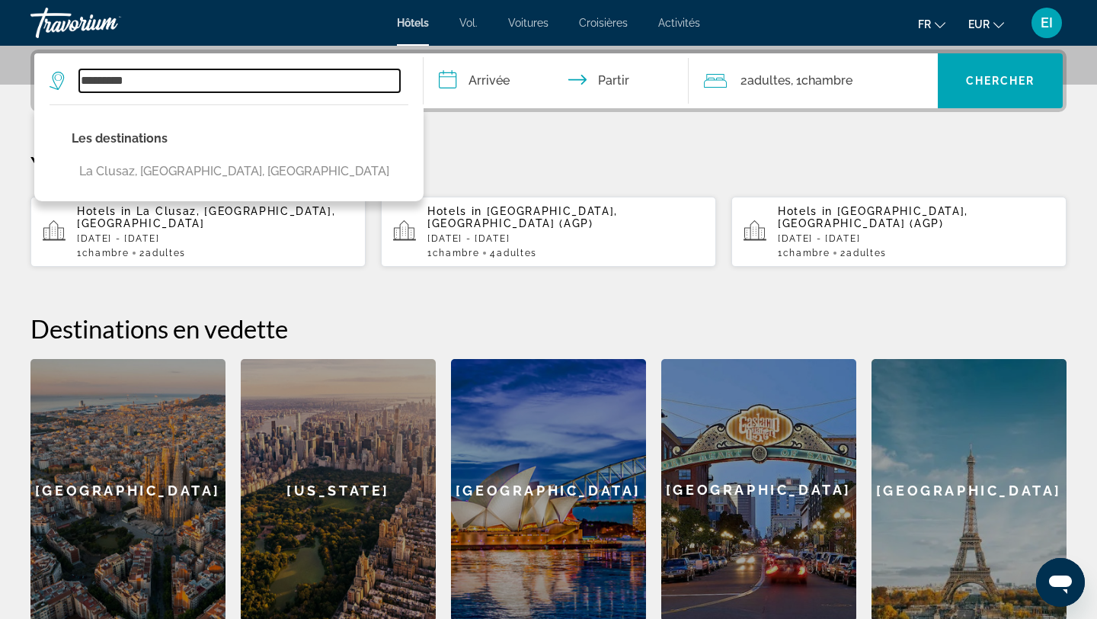
type input "**********"
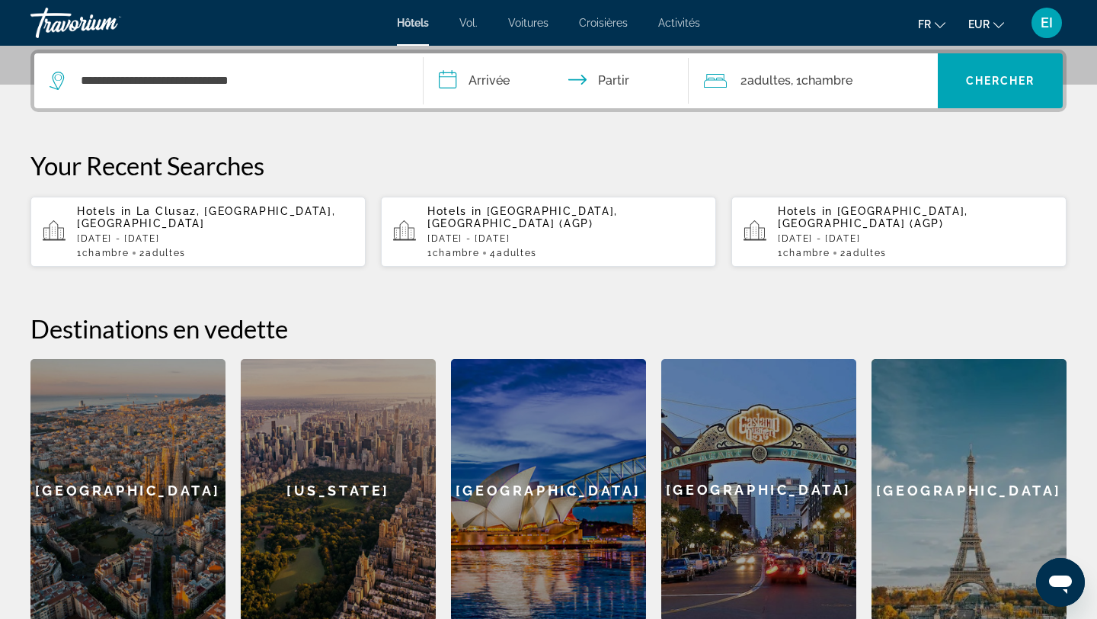
click at [514, 87] on input "**********" at bounding box center [559, 82] width 271 height 59
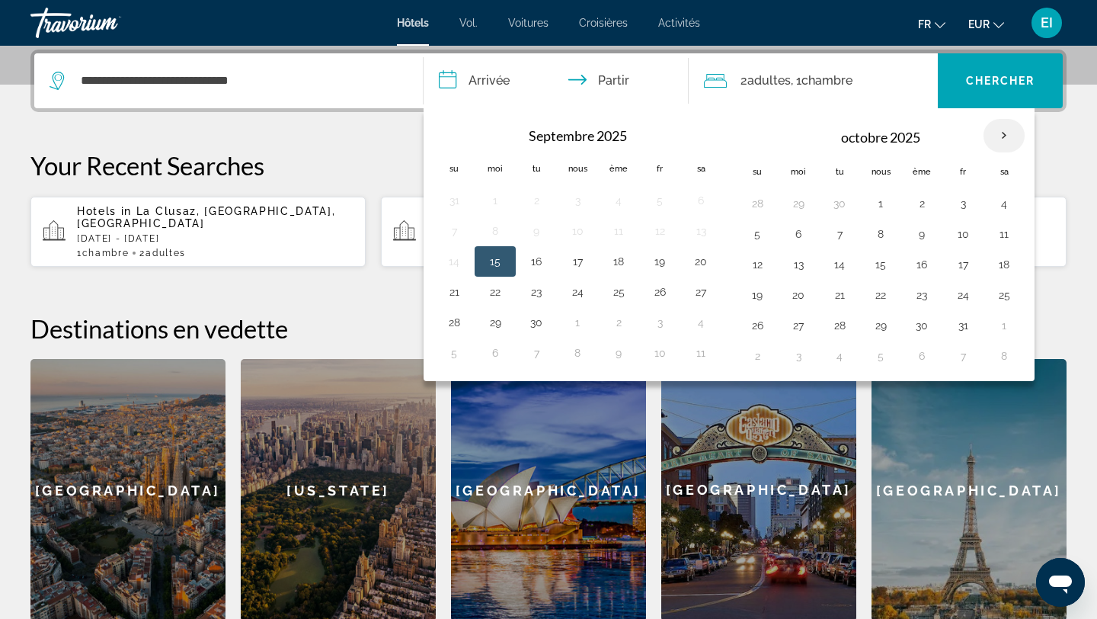
click at [1000, 138] on th "Mois prochain" at bounding box center [1004, 136] width 41 height 34
click at [930, 26] on font "fr" at bounding box center [924, 24] width 13 height 12
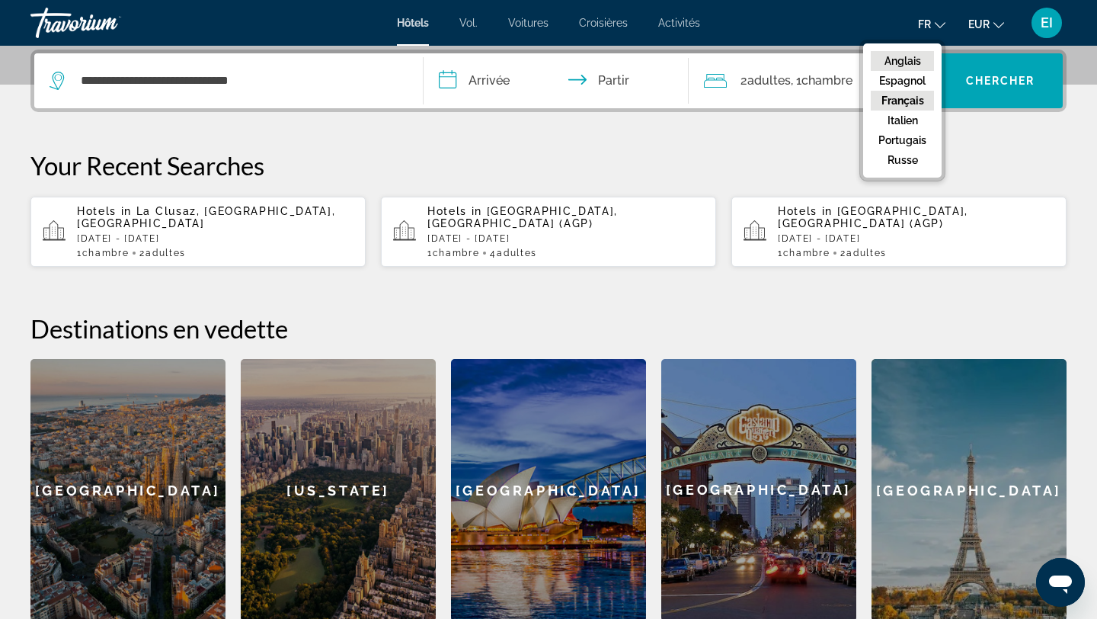
click at [905, 64] on font "Anglais" at bounding box center [903, 61] width 37 height 12
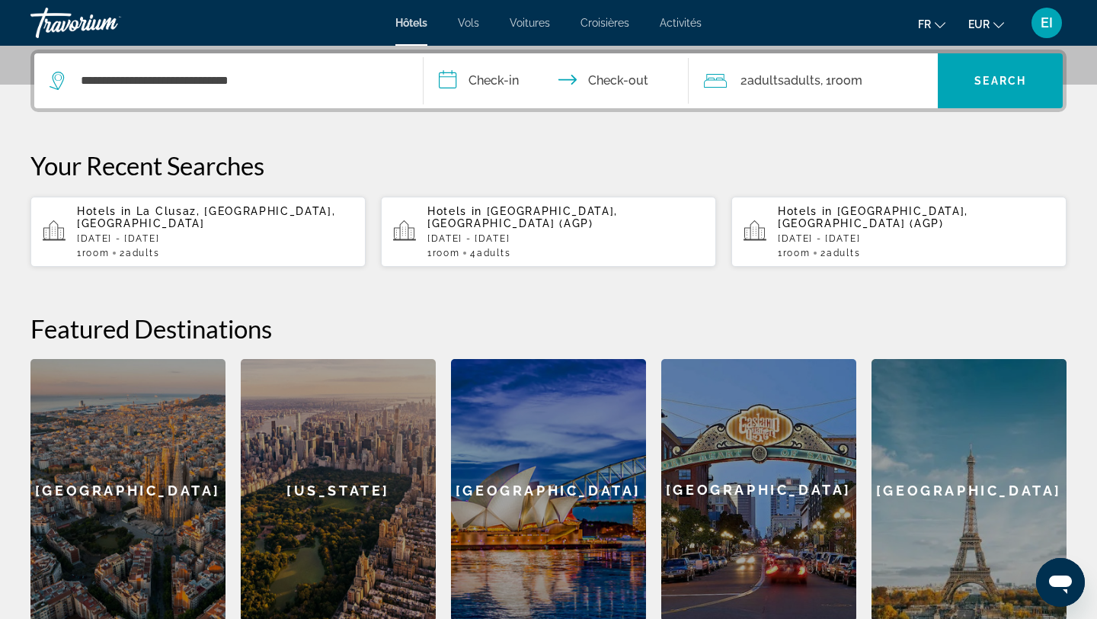
click at [653, 83] on input "**********" at bounding box center [559, 82] width 271 height 59
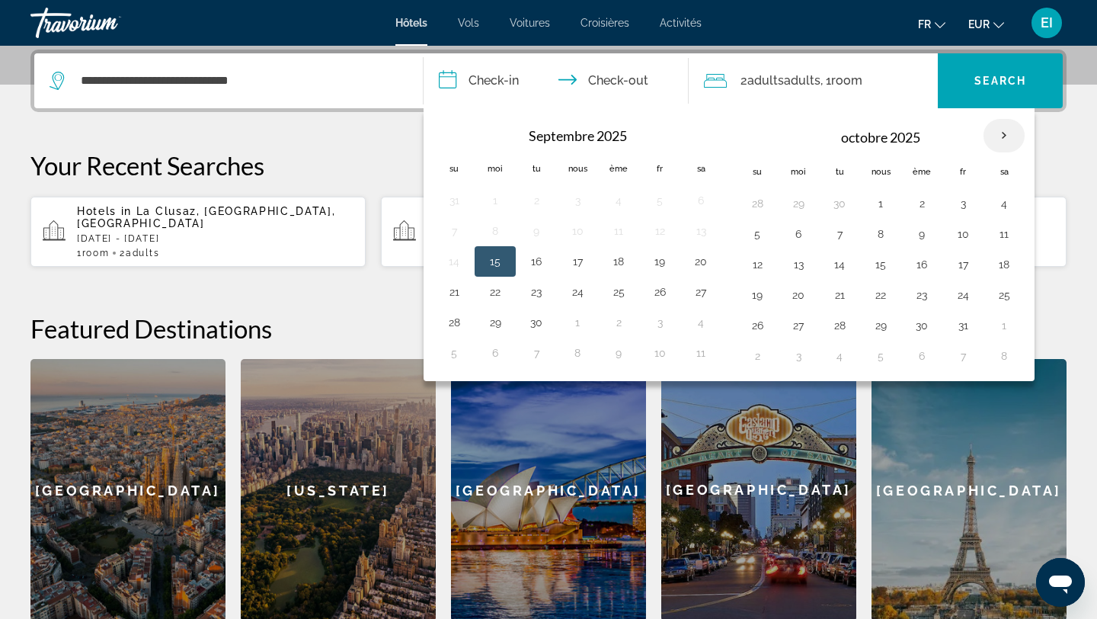
click at [1004, 145] on th "Mois prochain" at bounding box center [1004, 136] width 41 height 34
click at [888, 328] on button "29" at bounding box center [881, 325] width 24 height 21
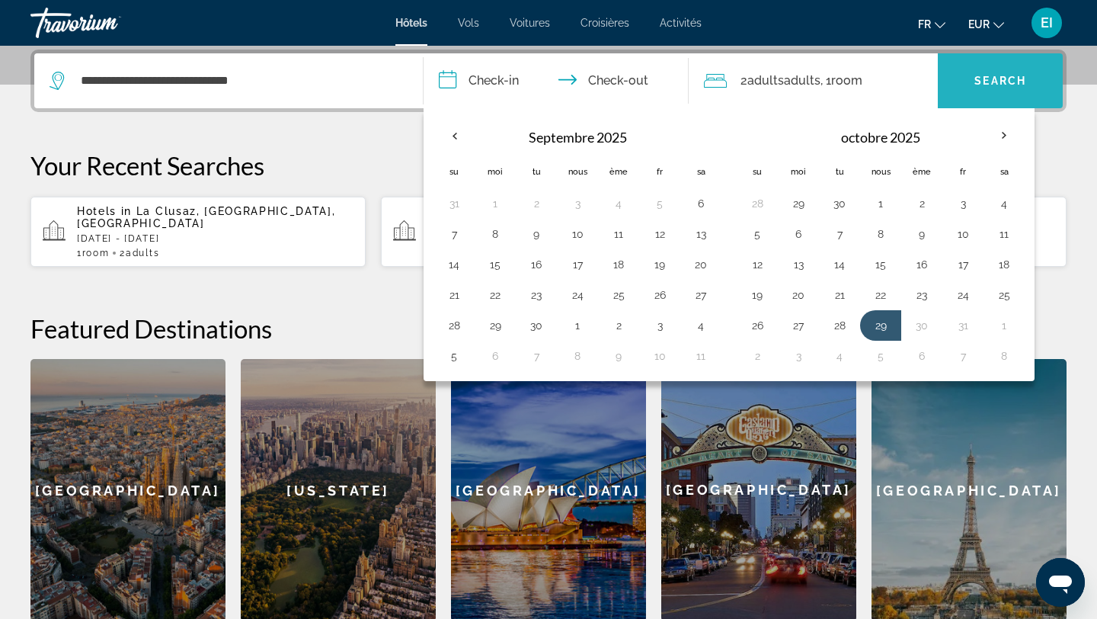
click at [999, 82] on span "Search" at bounding box center [1001, 81] width 52 height 12
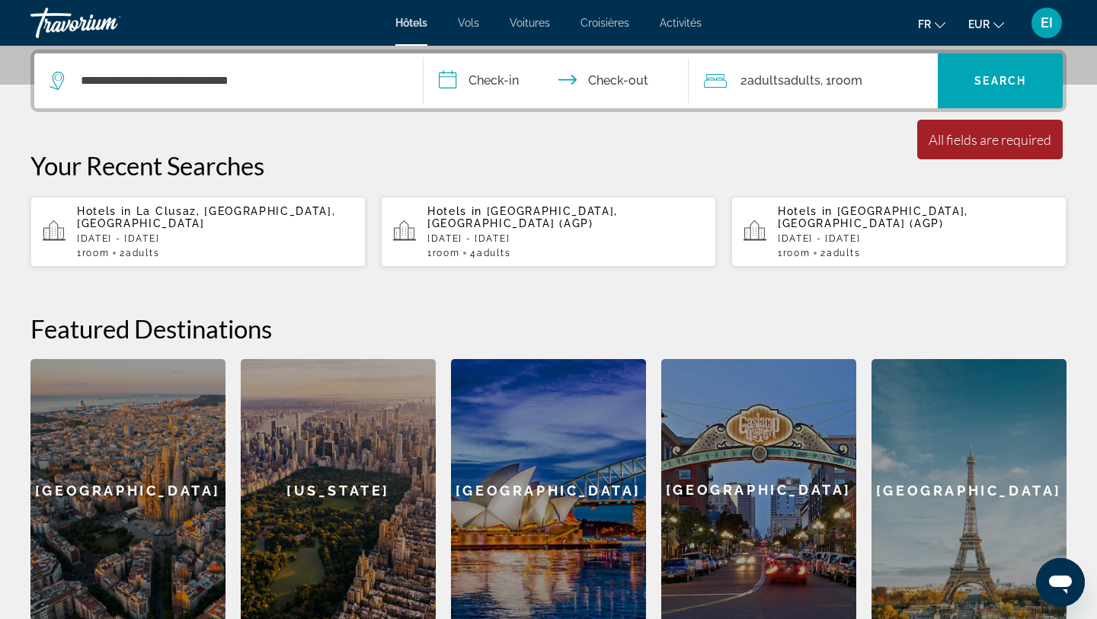
click at [537, 83] on input "**********" at bounding box center [559, 82] width 271 height 59
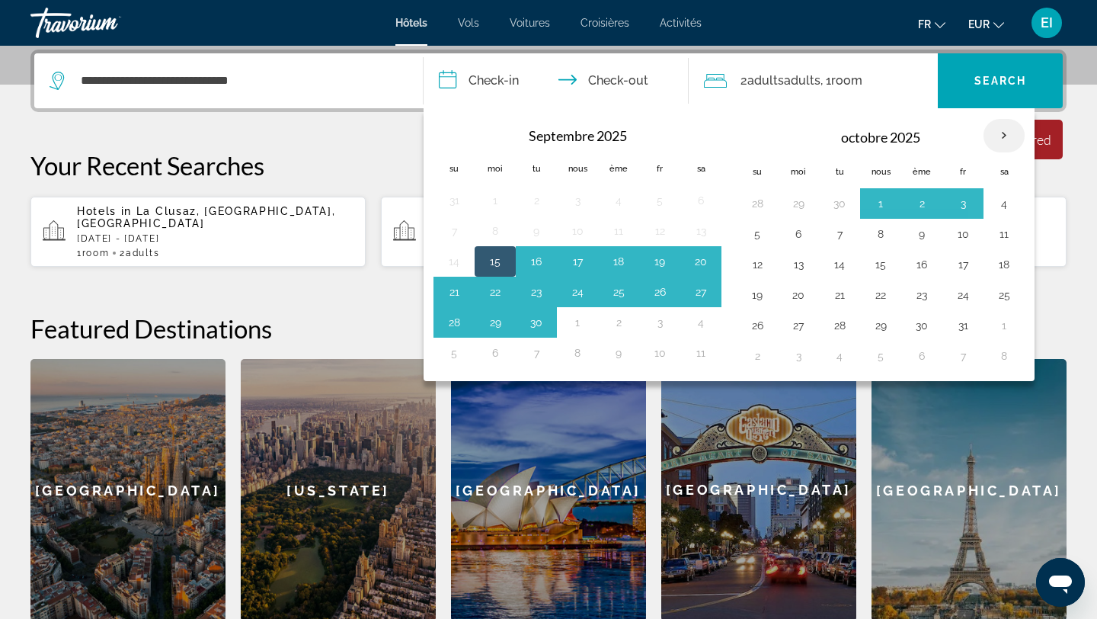
click at [1004, 143] on th "Mois prochain" at bounding box center [1004, 136] width 41 height 34
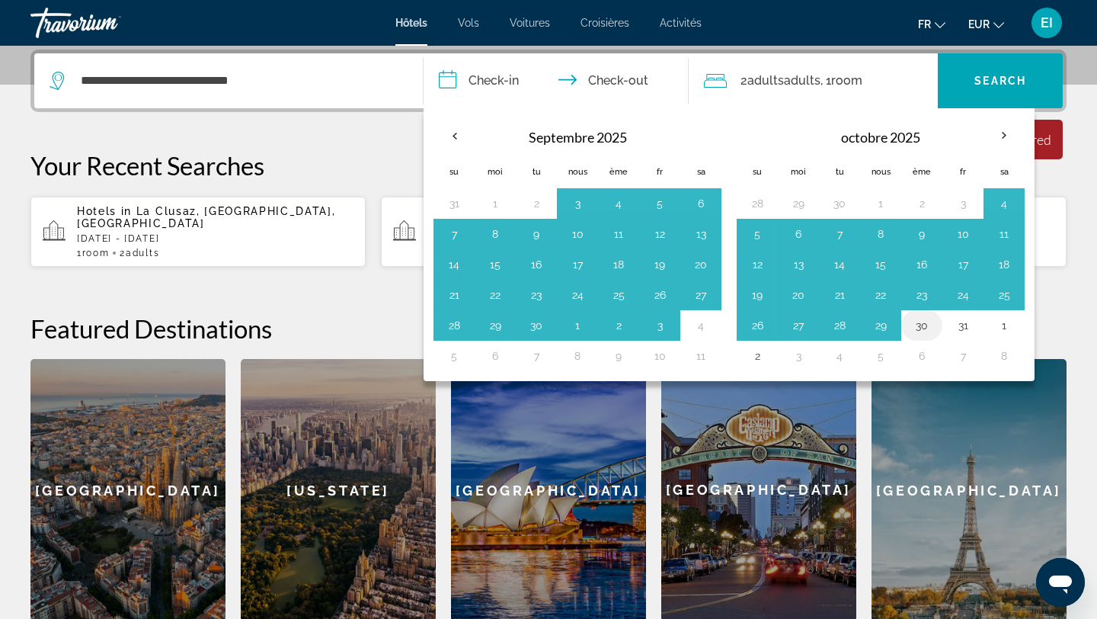
click at [923, 323] on button "30" at bounding box center [922, 325] width 24 height 21
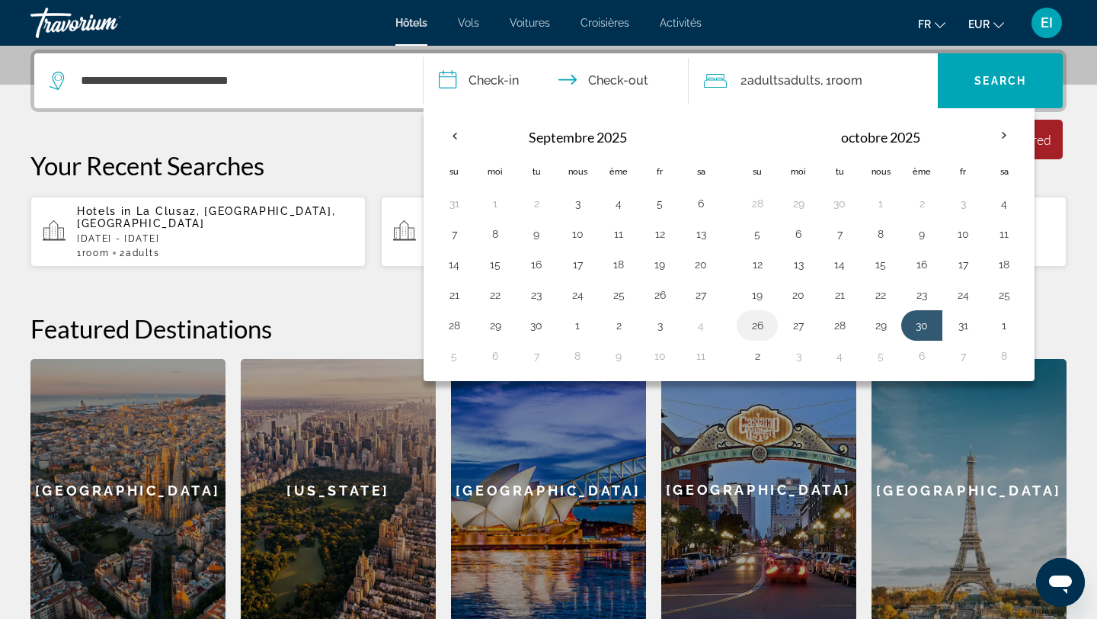
click at [765, 327] on button "26" at bounding box center [757, 325] width 24 height 21
type input "**********"
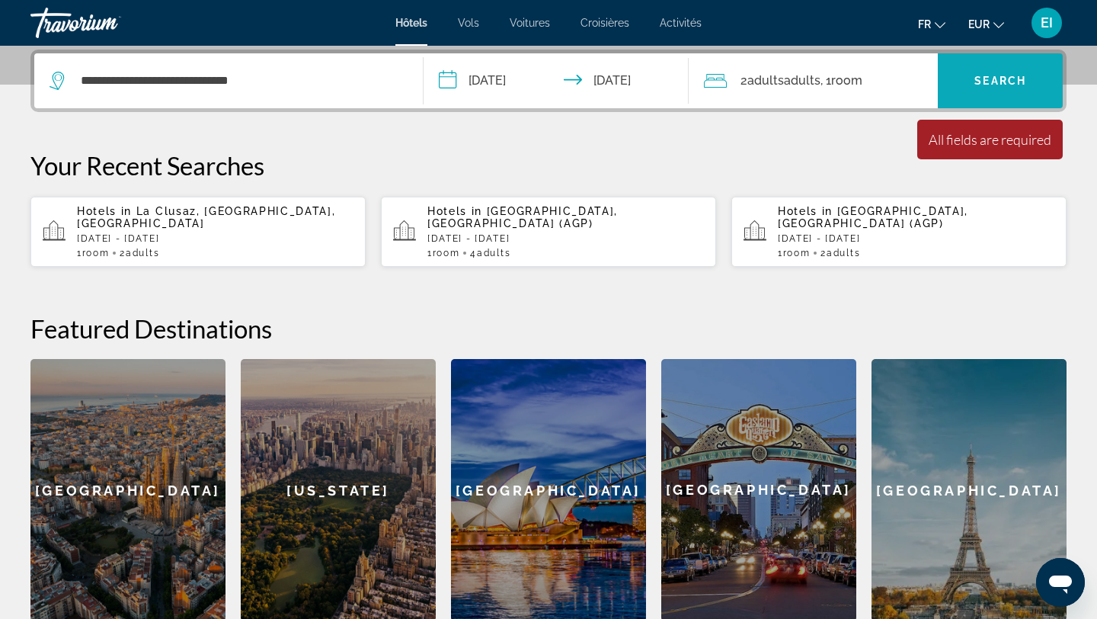
click at [1008, 85] on span "Search" at bounding box center [1001, 81] width 52 height 12
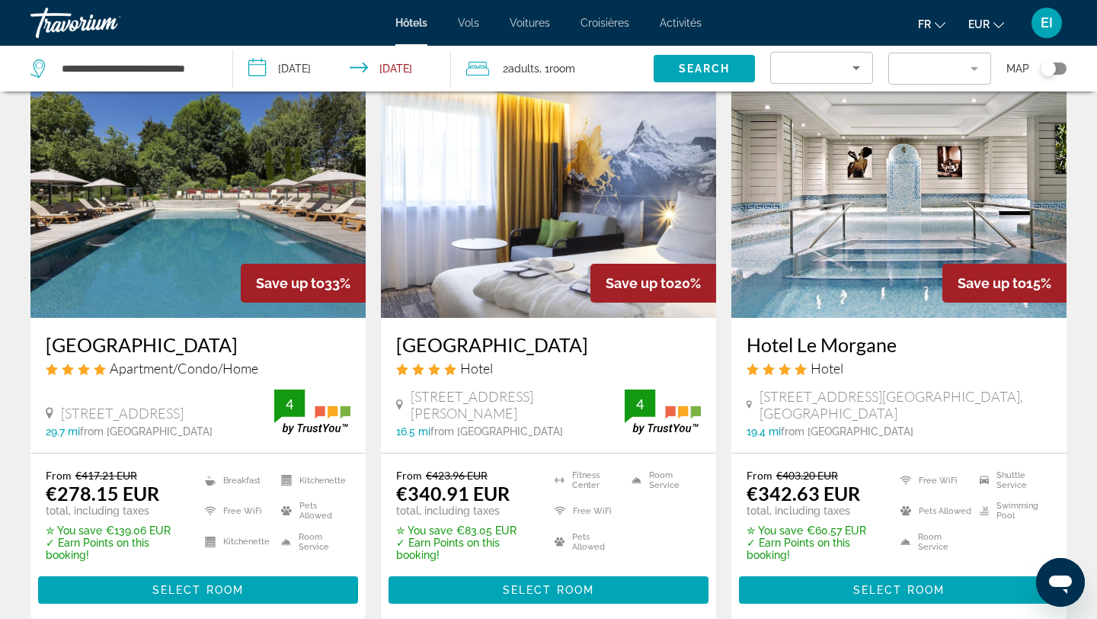
scroll to position [72, 0]
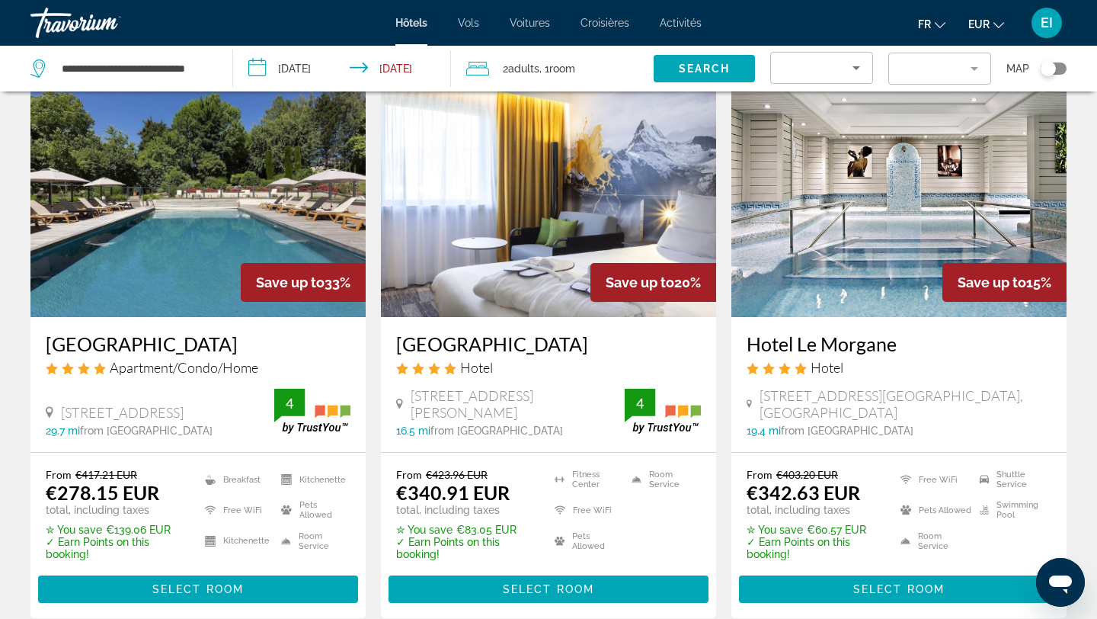
click at [320, 64] on input "**********" at bounding box center [345, 71] width 224 height 50
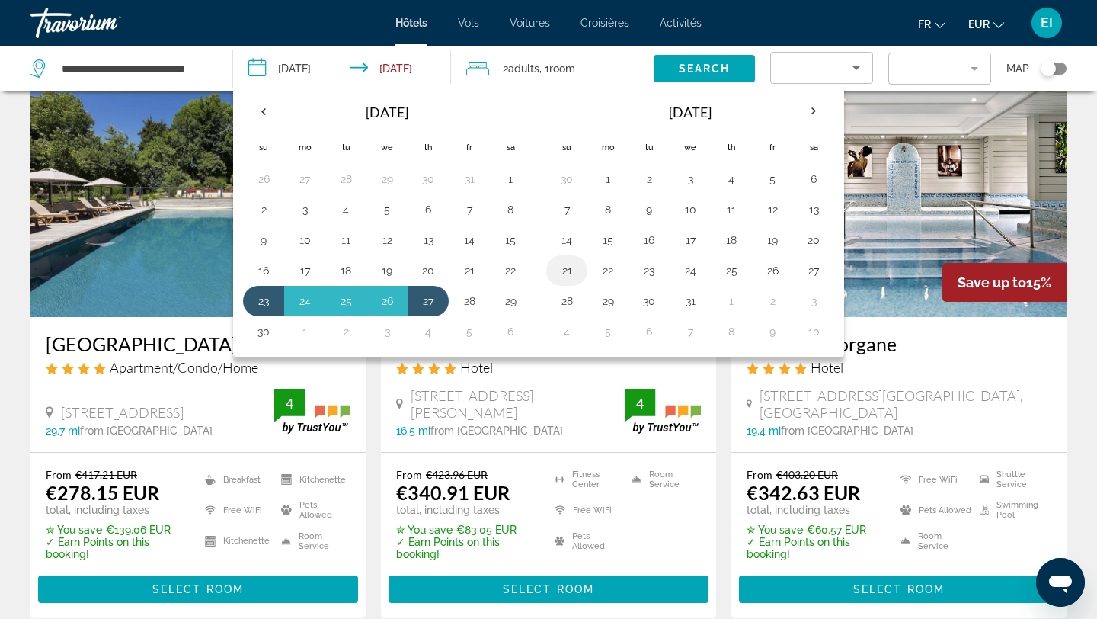
click at [576, 268] on button "21" at bounding box center [567, 270] width 24 height 21
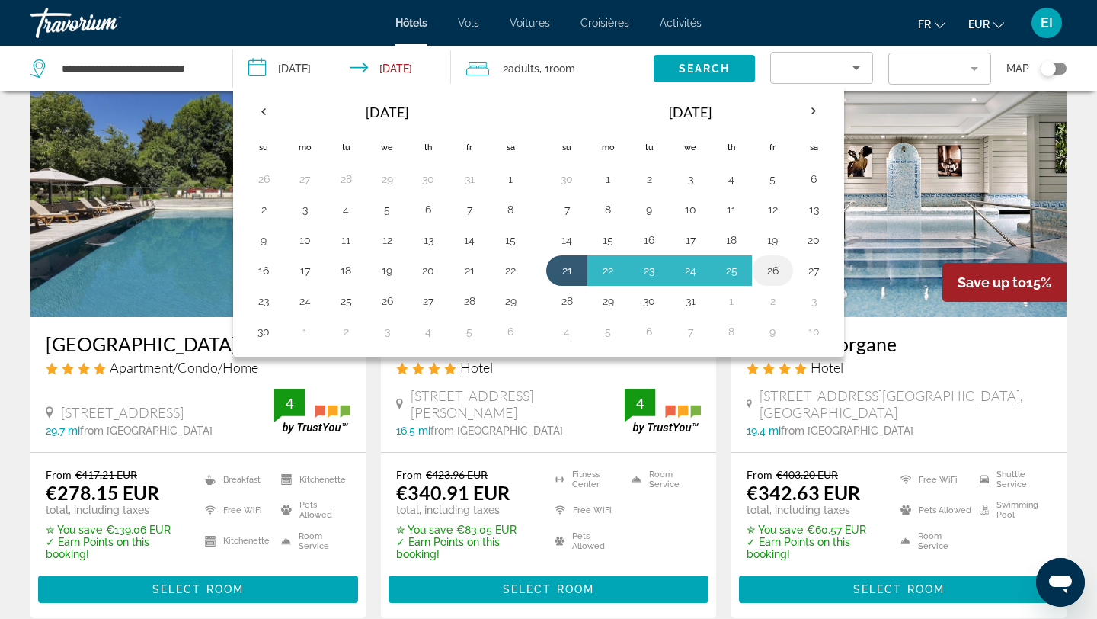
click at [770, 276] on button "26" at bounding box center [772, 270] width 24 height 21
type input "**********"
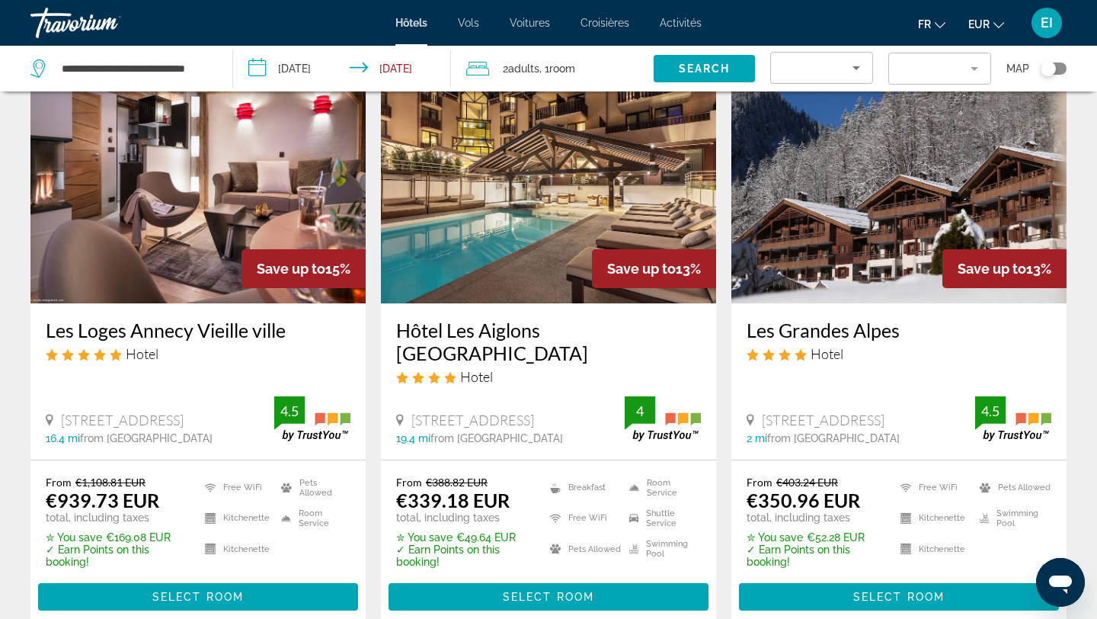
scroll to position [586, 0]
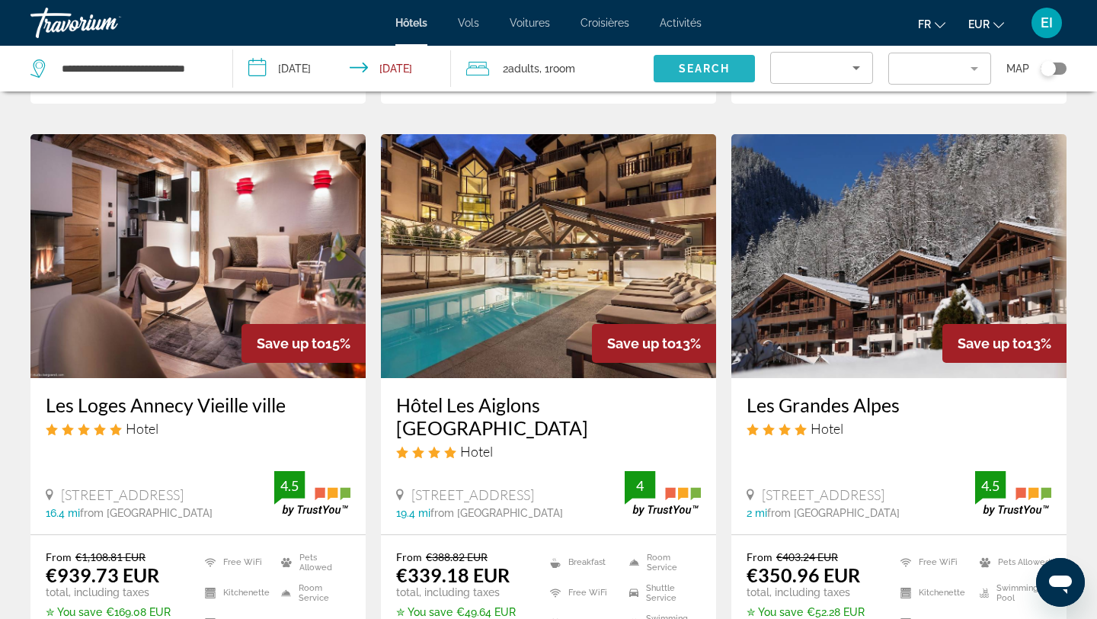
click at [708, 72] on span "Search" at bounding box center [705, 68] width 52 height 12
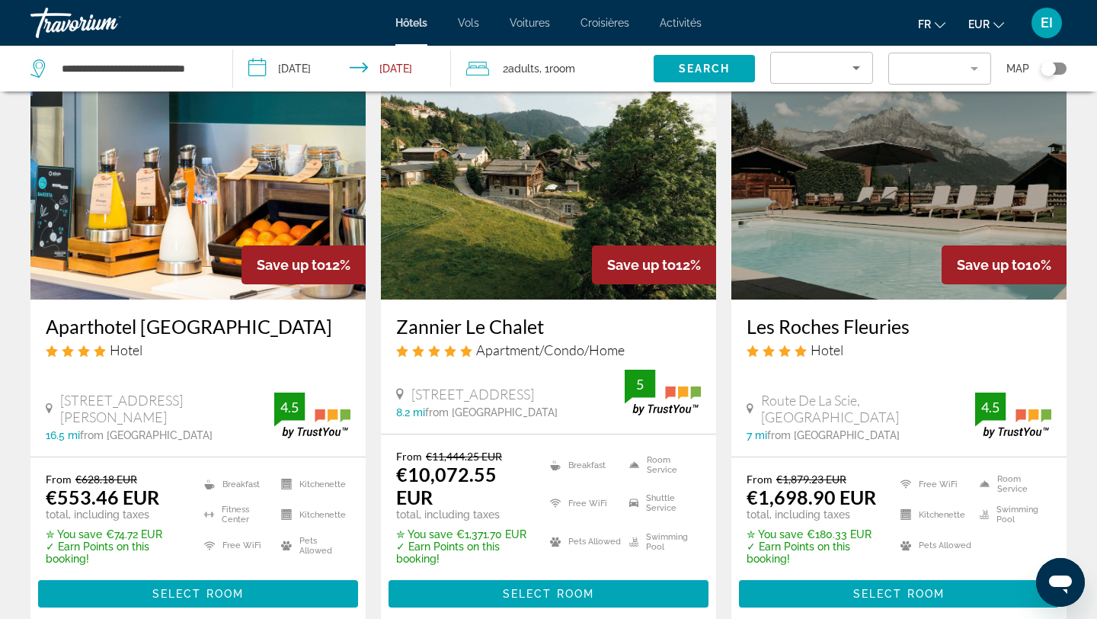
scroll to position [1290, 0]
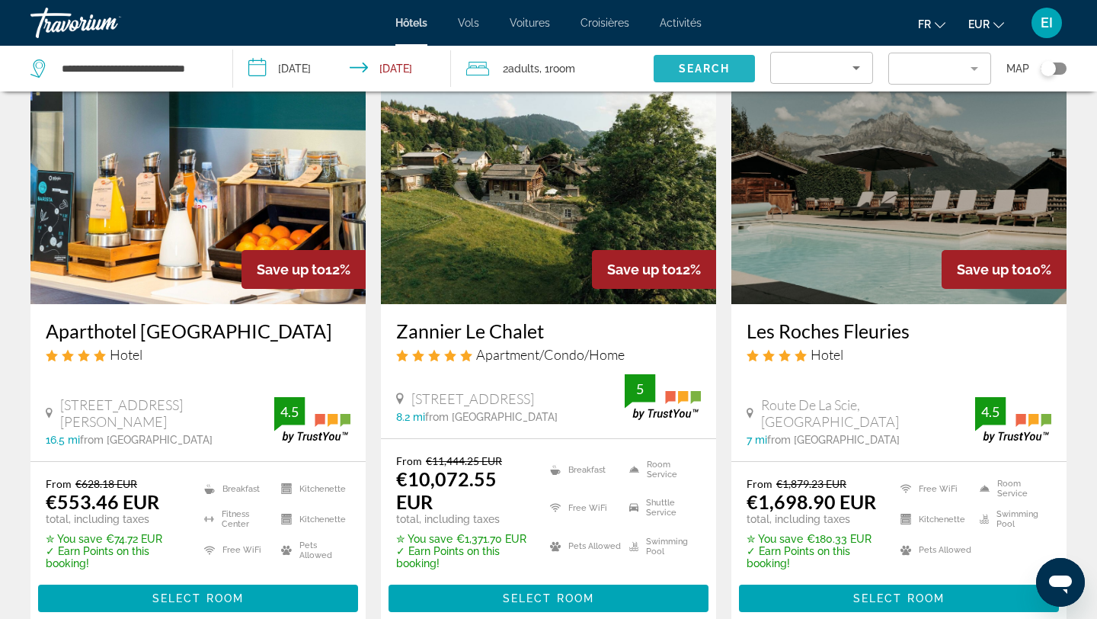
click at [732, 69] on span "Search widget" at bounding box center [704, 68] width 101 height 37
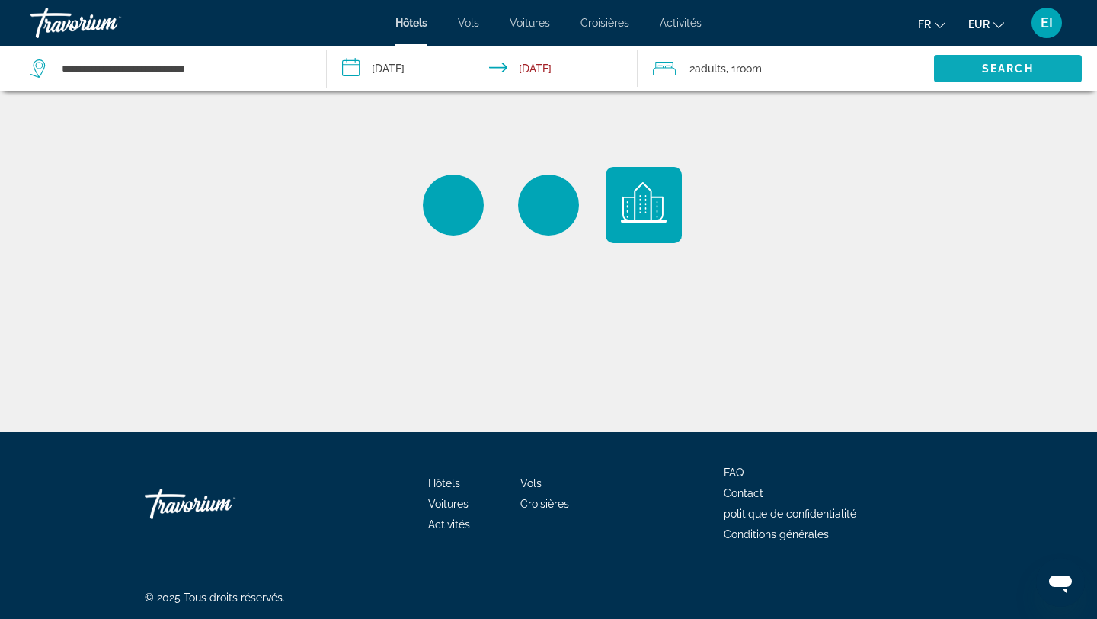
click at [1015, 66] on span "Search" at bounding box center [1008, 68] width 52 height 12
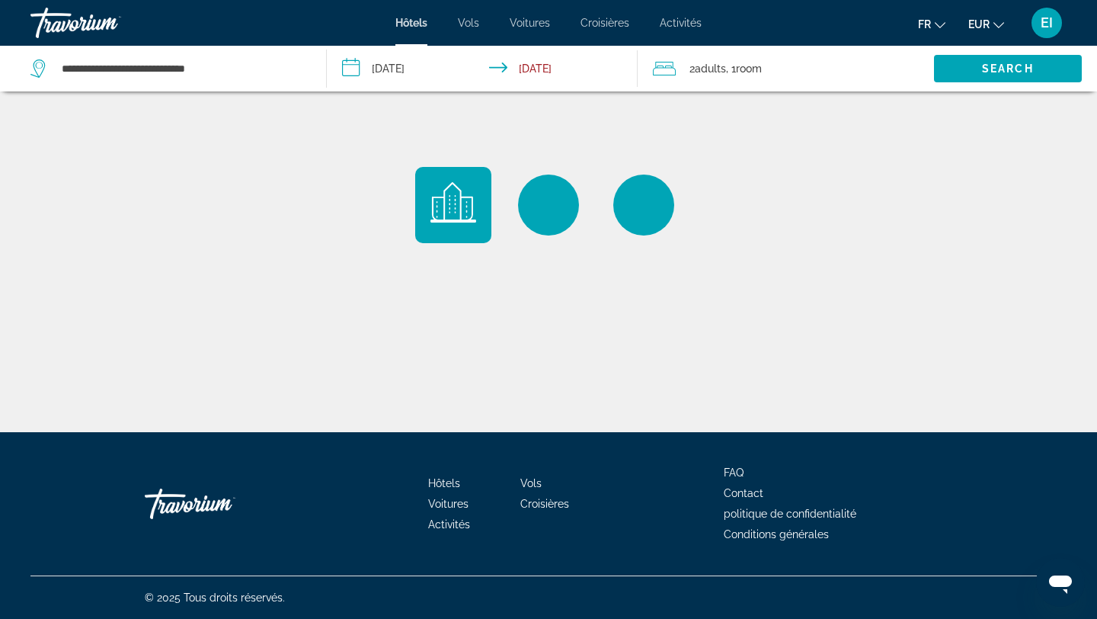
click at [730, 66] on span ", 1 Room rooms" at bounding box center [744, 68] width 36 height 21
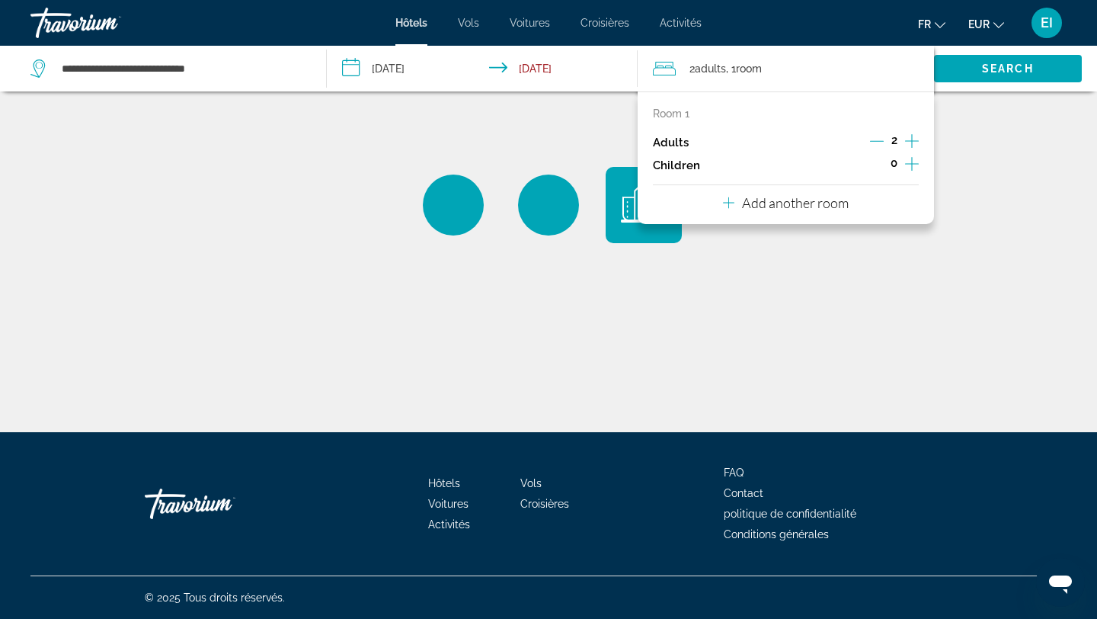
click at [913, 143] on icon "Increment adults" at bounding box center [912, 141] width 14 height 18
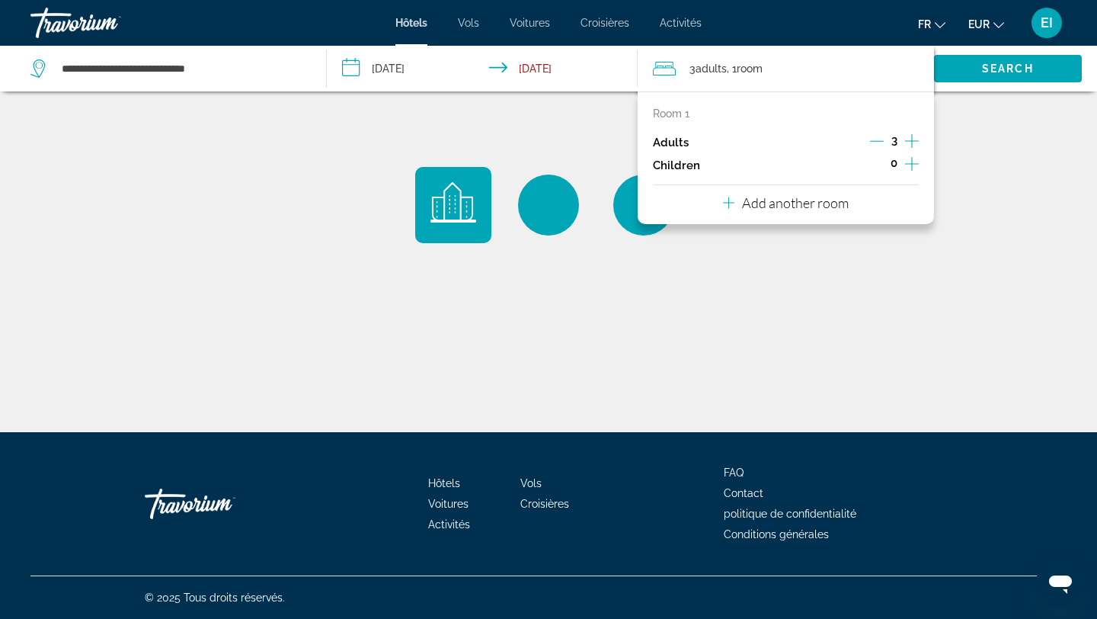
click at [913, 143] on icon "Increment adults" at bounding box center [912, 141] width 14 height 18
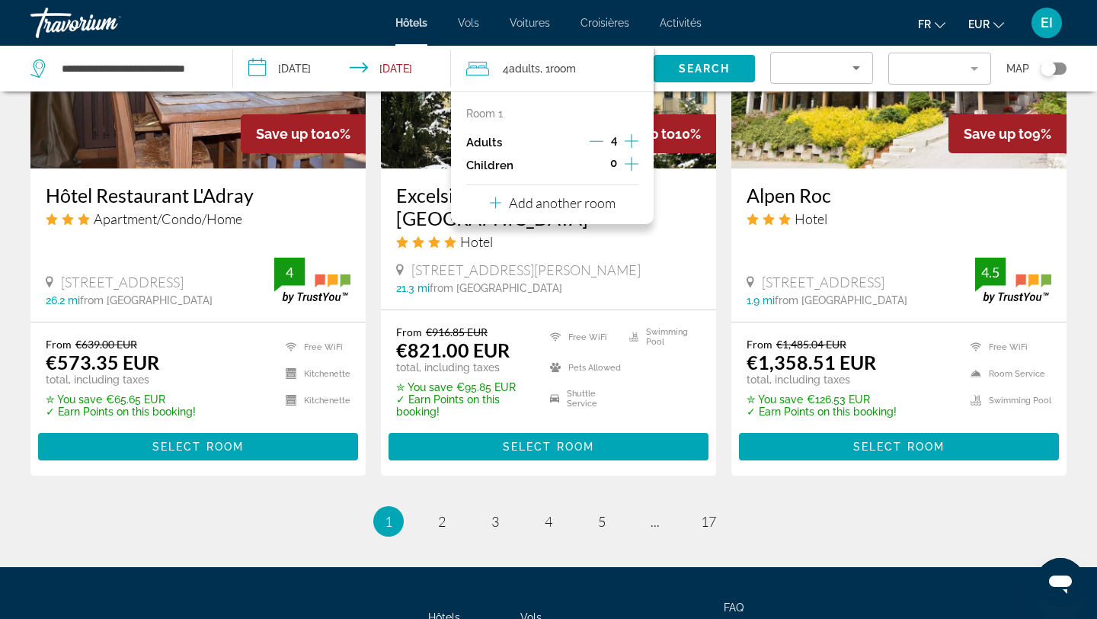
scroll to position [2028, 0]
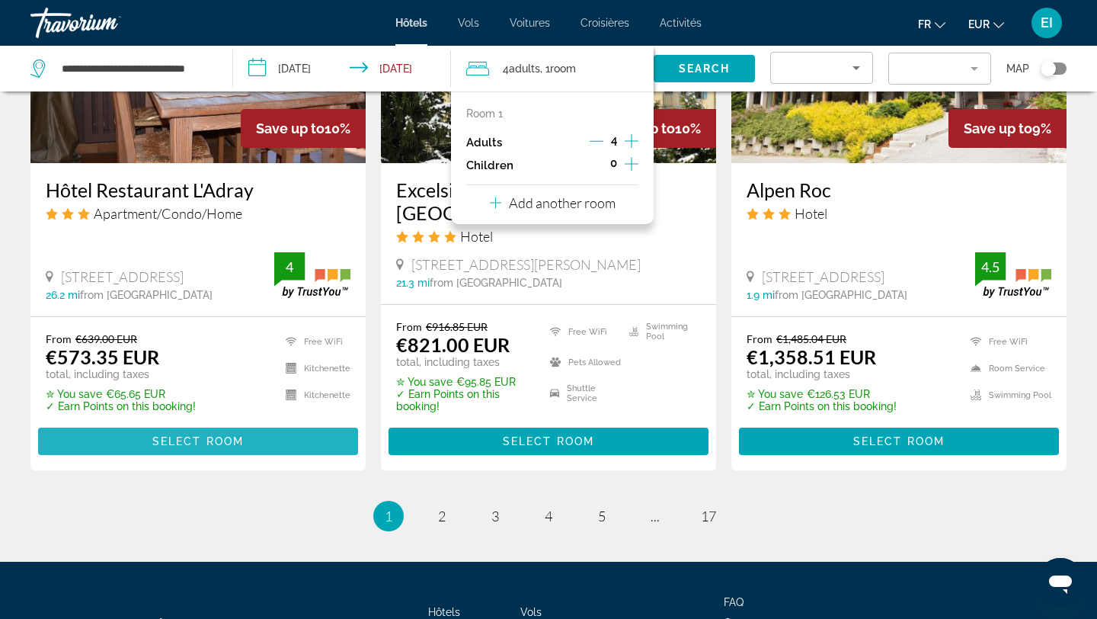
click at [228, 435] on span "Select Room" at bounding box center [197, 441] width 91 height 12
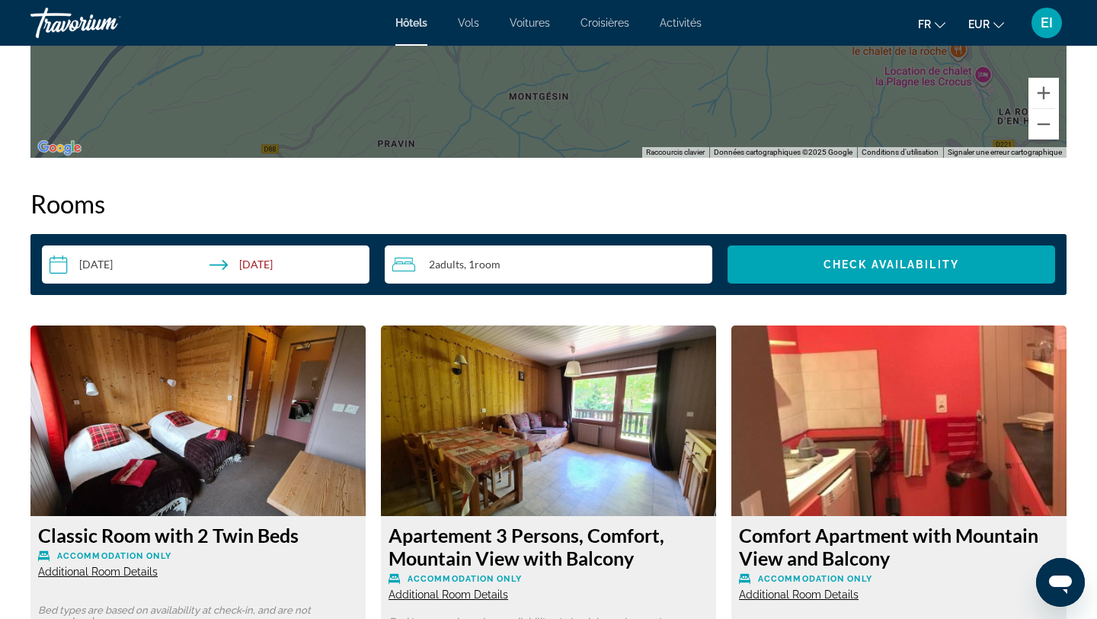
scroll to position [1839, 0]
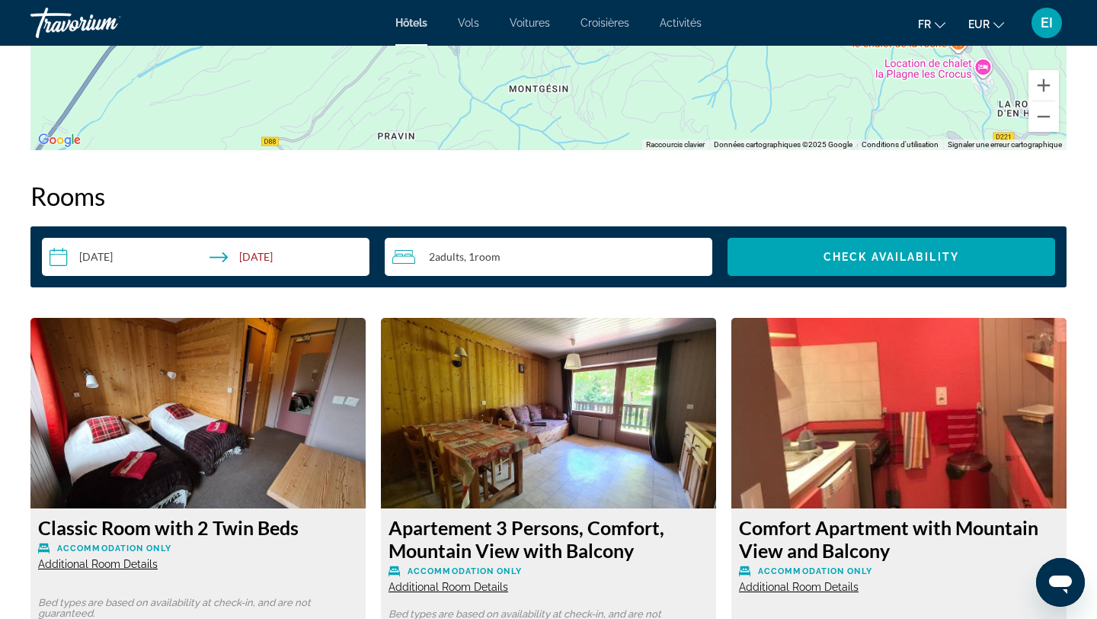
click at [474, 258] on span ", 1 Room rooms" at bounding box center [482, 257] width 37 height 12
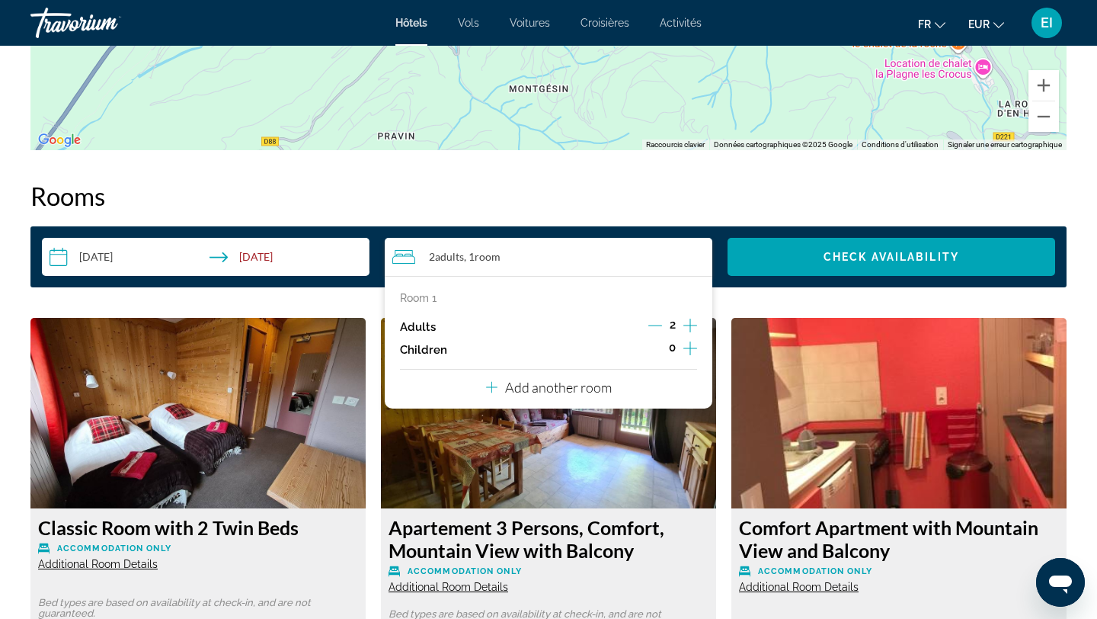
click at [686, 325] on icon "Increment adults" at bounding box center [690, 326] width 14 height 14
click at [826, 252] on span "Check Availability" at bounding box center [892, 257] width 136 height 12
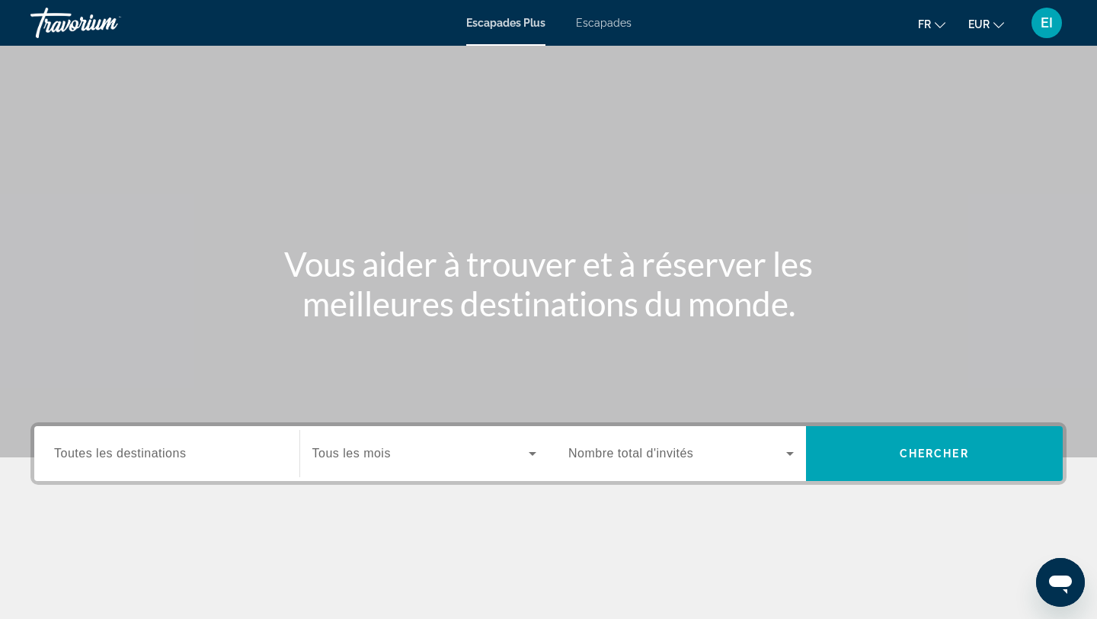
click at [91, 447] on span "Toutes les destinations" at bounding box center [120, 453] width 132 height 13
click at [91, 447] on input "Destination Toutes les destinations" at bounding box center [167, 454] width 226 height 18
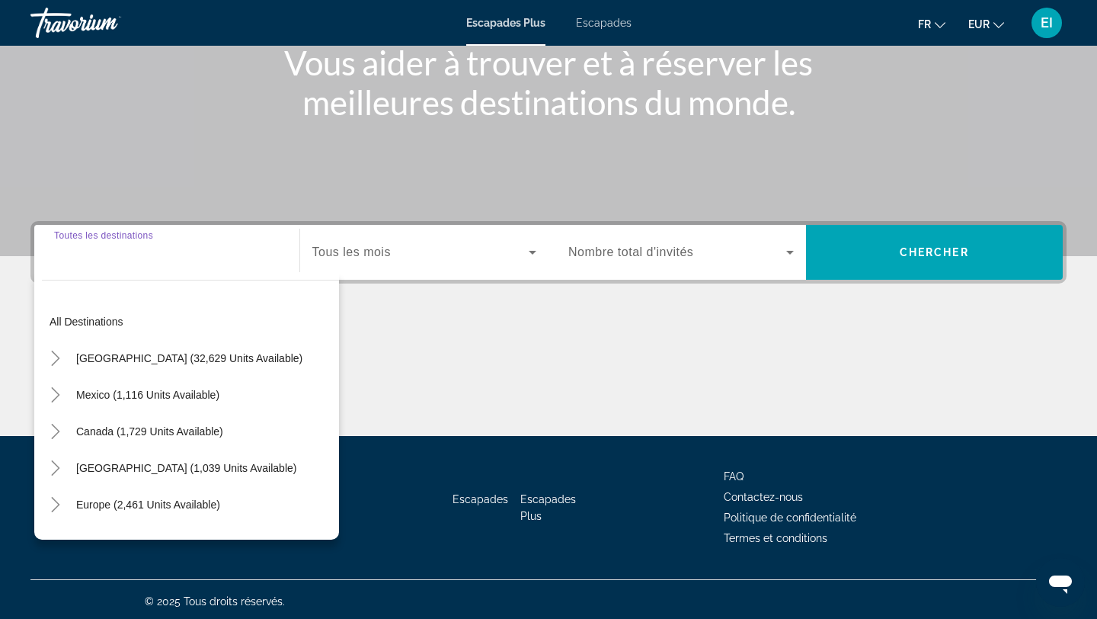
scroll to position [205, 0]
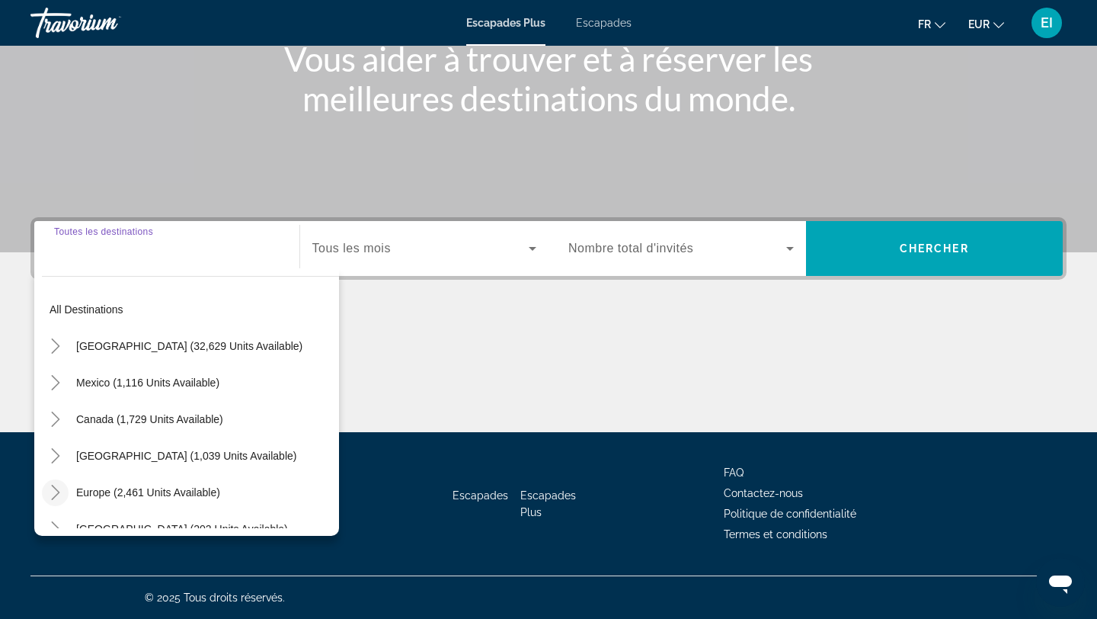
click at [55, 488] on icon "Toggle Europe (2,461 units available)" at bounding box center [55, 492] width 8 height 15
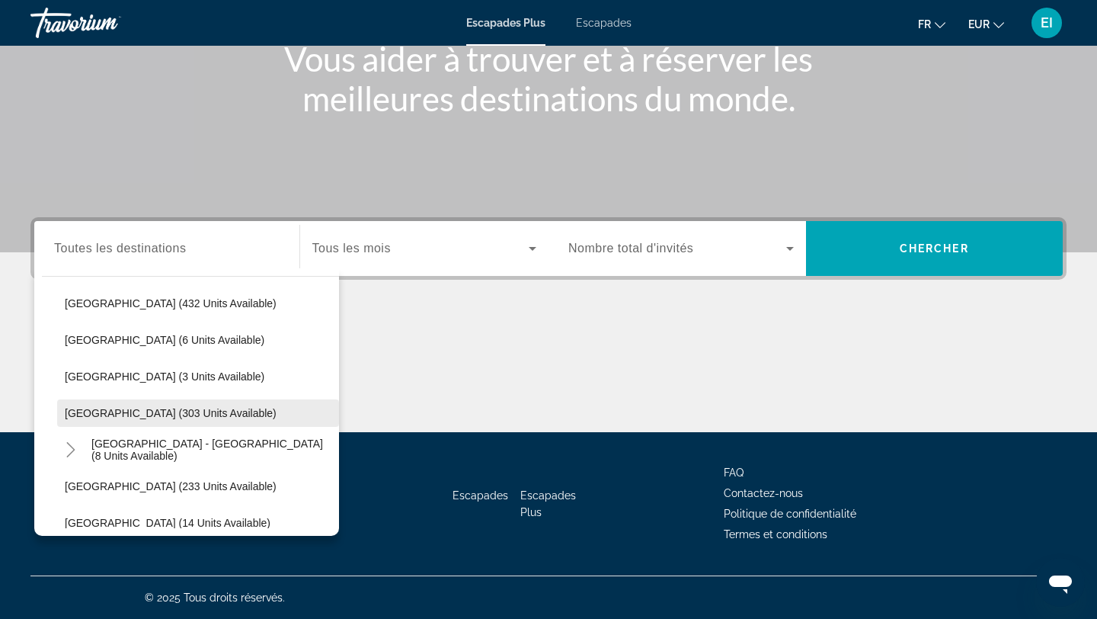
scroll to position [602, 0]
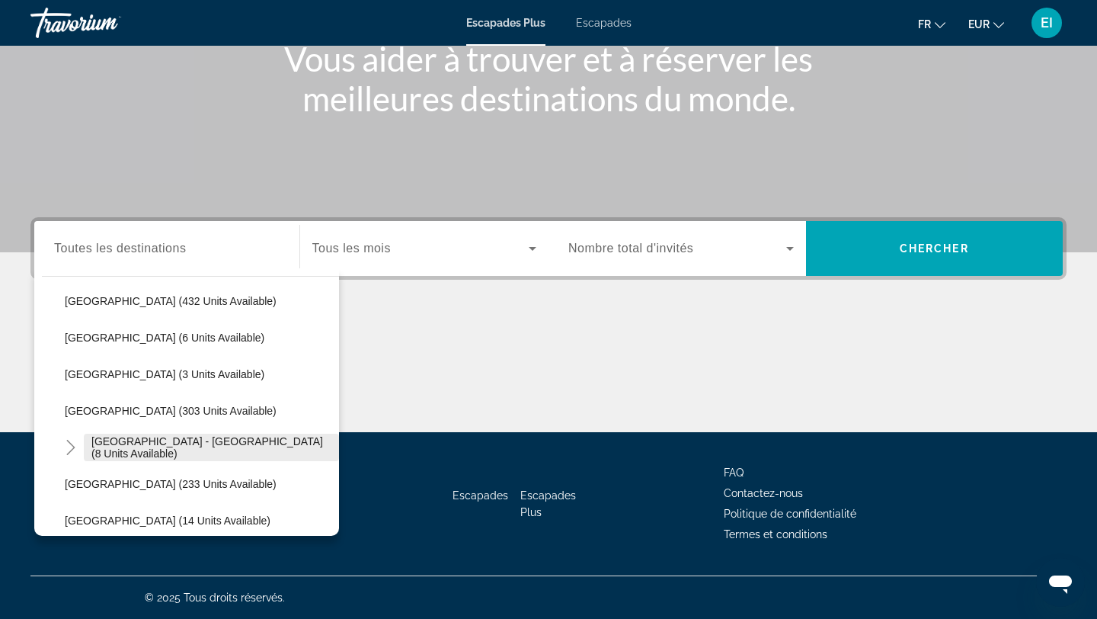
click at [136, 451] on span "Spain - Canary Islands (8 units available)" at bounding box center [211, 447] width 240 height 24
type input "**********"
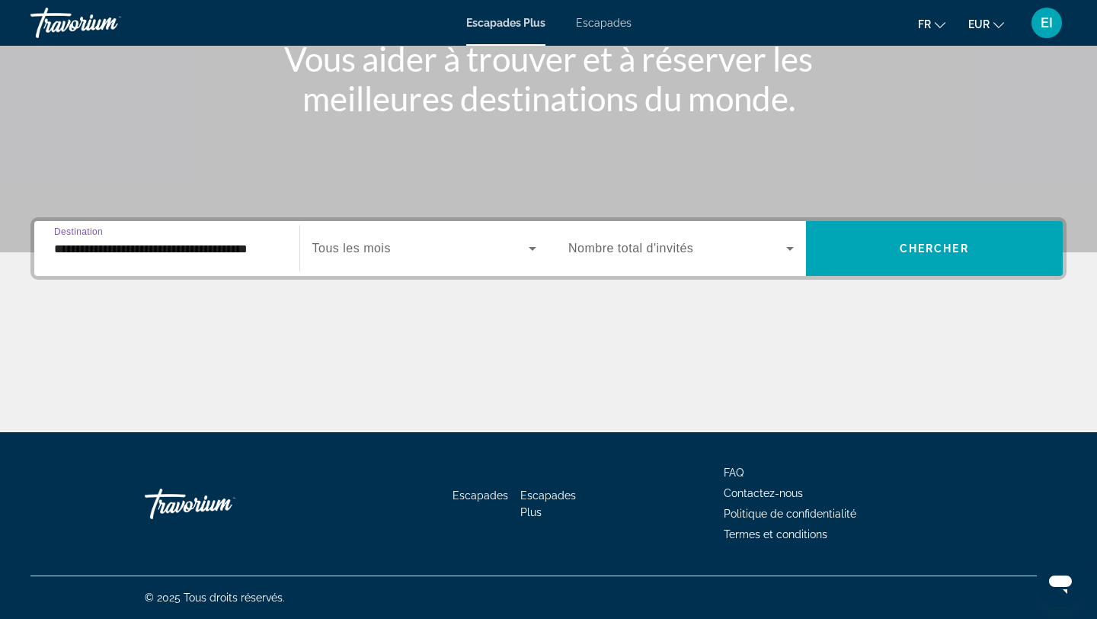
click at [485, 251] on span "Widget de recherche" at bounding box center [420, 248] width 217 height 18
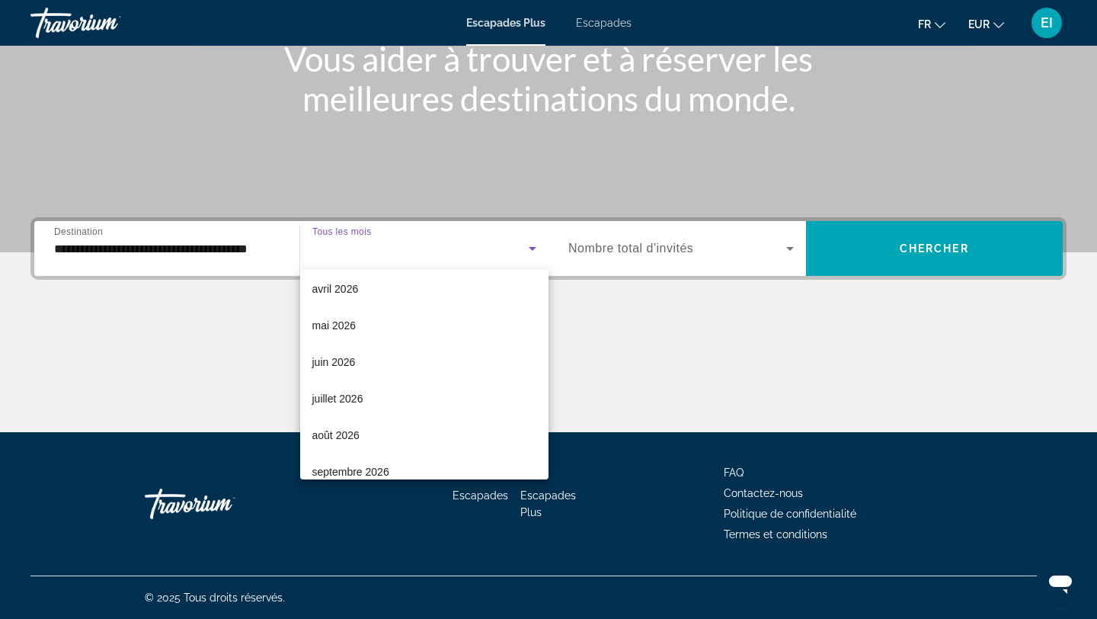
scroll to position [303, 0]
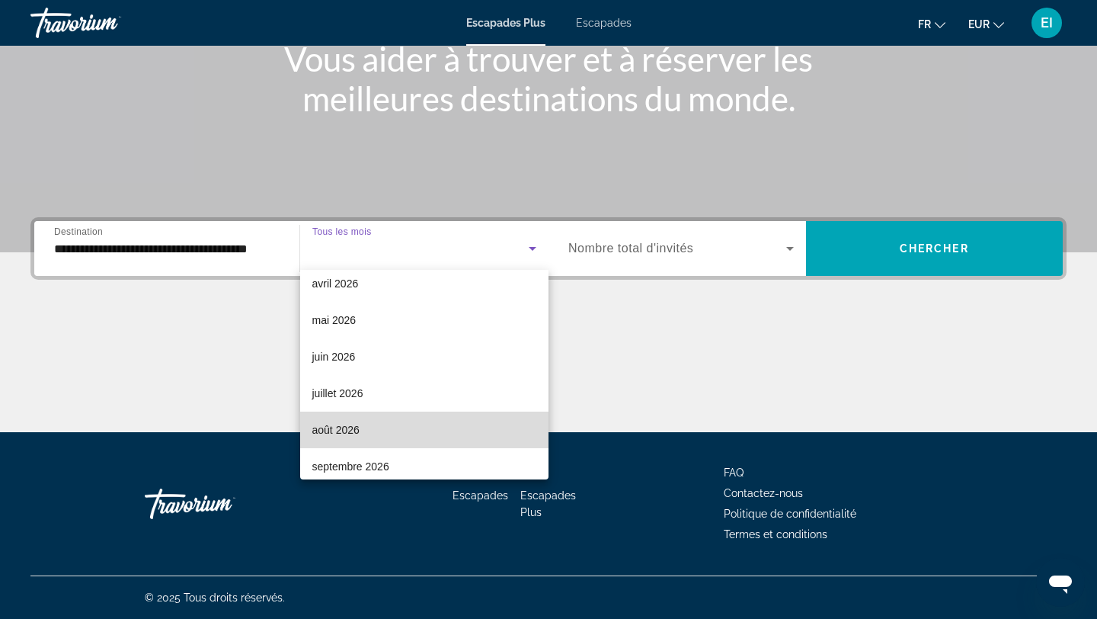
click at [411, 427] on mat-option "août 2026" at bounding box center [424, 429] width 249 height 37
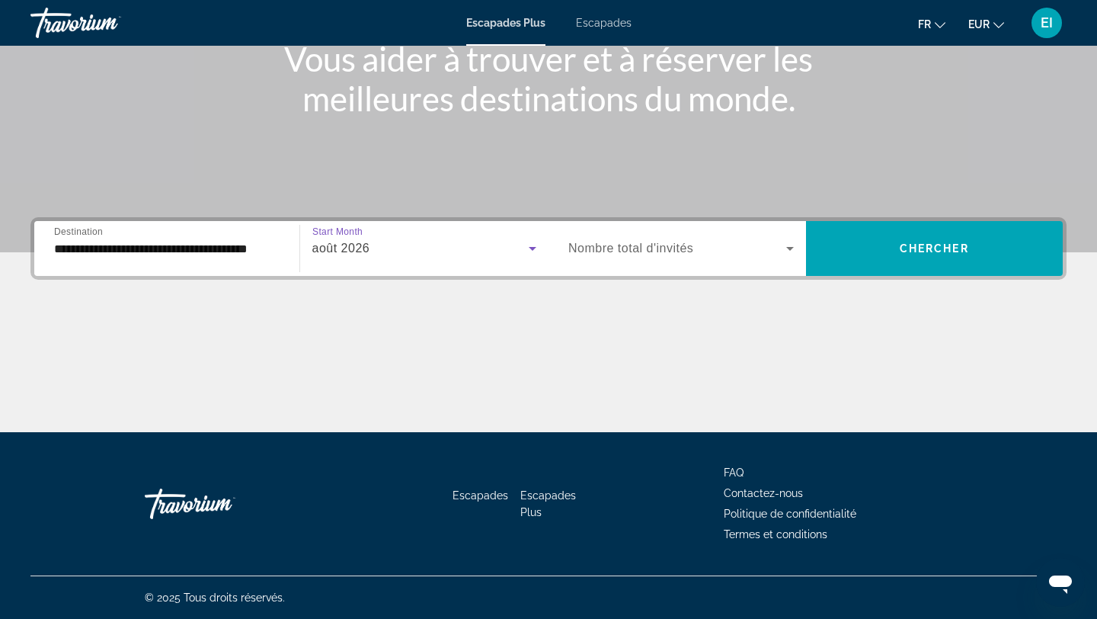
click at [665, 244] on span "Nombre total d'invités" at bounding box center [630, 248] width 125 height 13
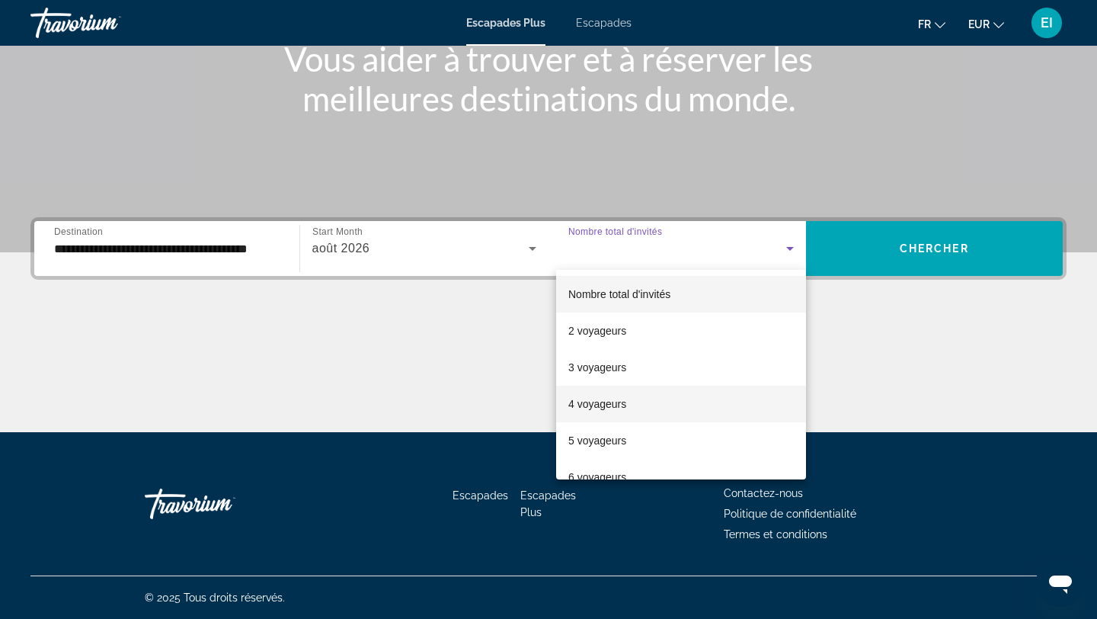
click at [629, 415] on mat-option "4 voyageurs" at bounding box center [681, 404] width 250 height 37
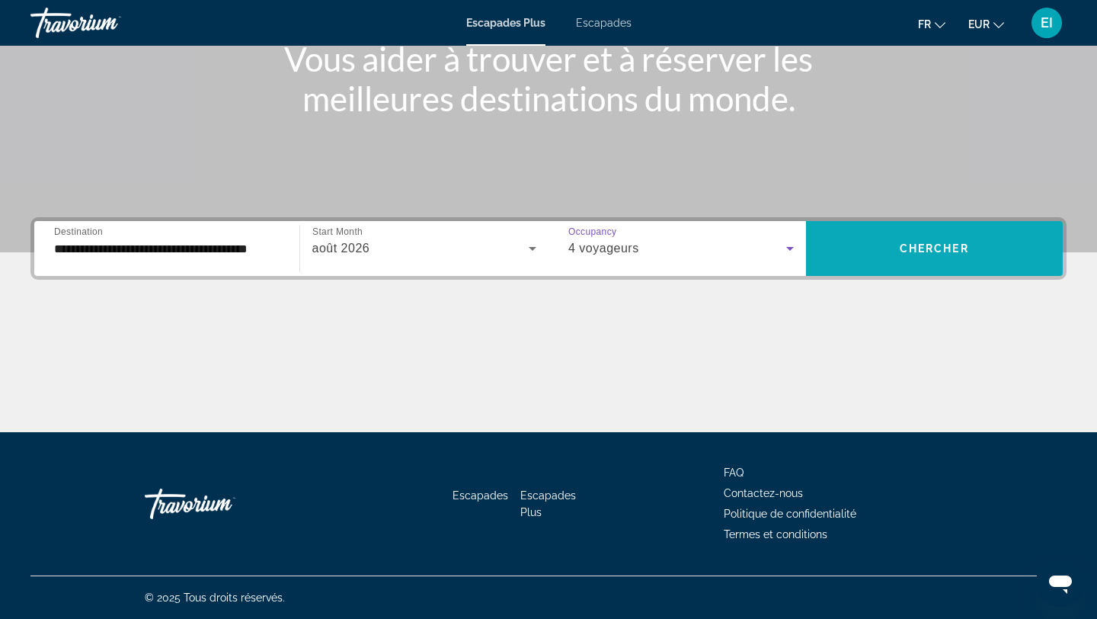
click at [903, 252] on span "Chercher" at bounding box center [934, 248] width 69 height 12
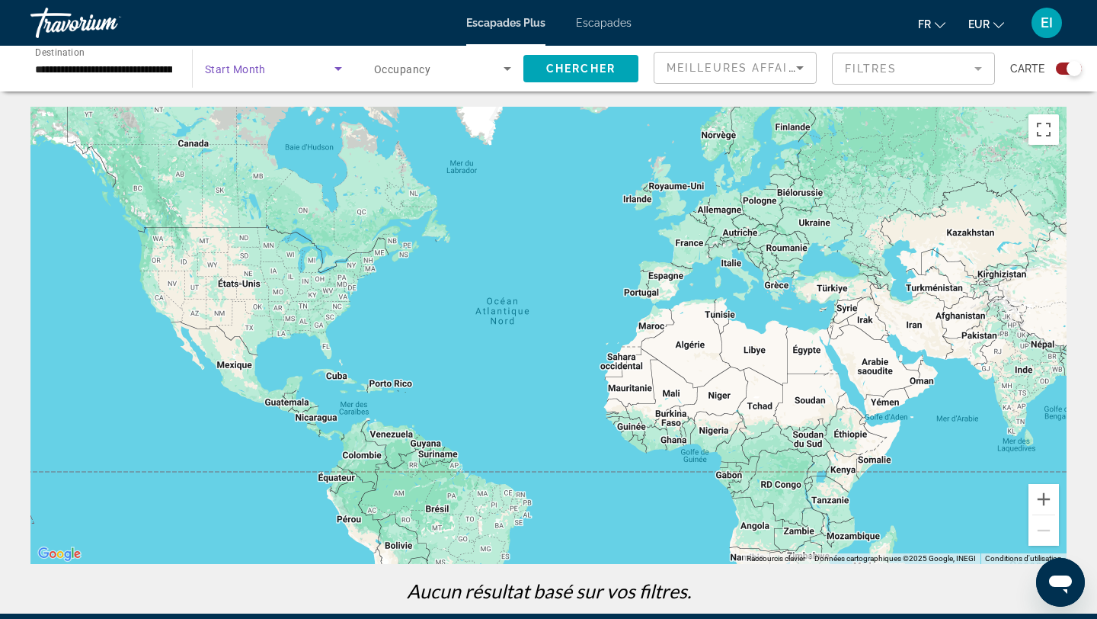
click at [330, 73] on icon "Search widget" at bounding box center [338, 68] width 18 height 18
click at [293, 117] on mat-option "Tous les mois" at bounding box center [274, 114] width 162 height 37
click at [553, 77] on span "Search widget" at bounding box center [580, 68] width 115 height 37
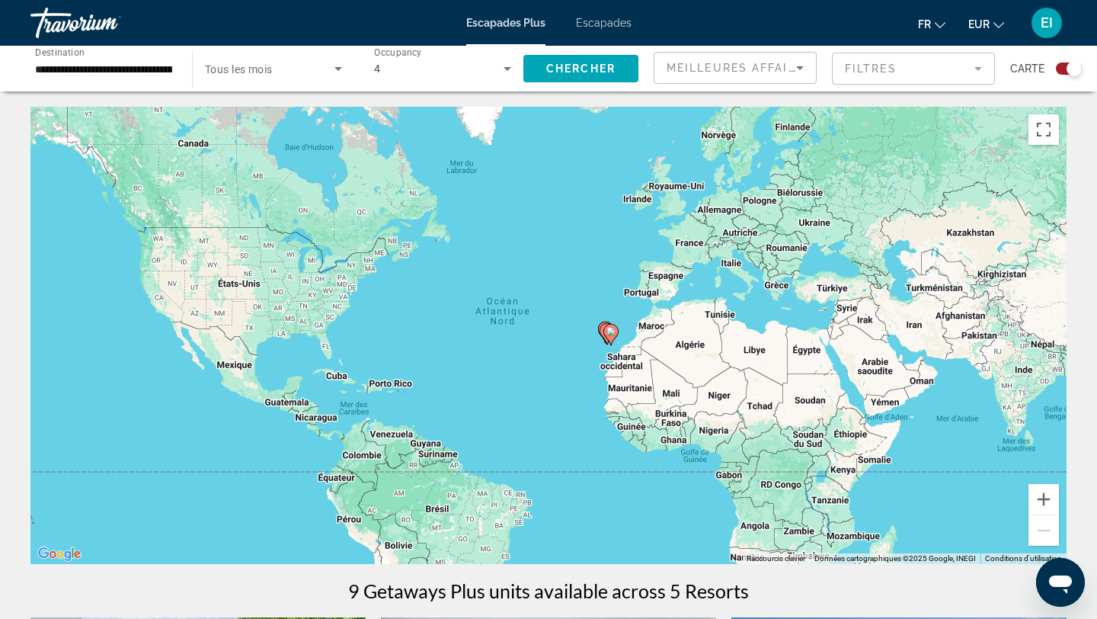
click at [613, 29] on div "Escapades Plus Escapades fr English Español Français Italiano Português русский…" at bounding box center [548, 23] width 1097 height 40
click at [605, 21] on font "Escapades" at bounding box center [604, 23] width 56 height 12
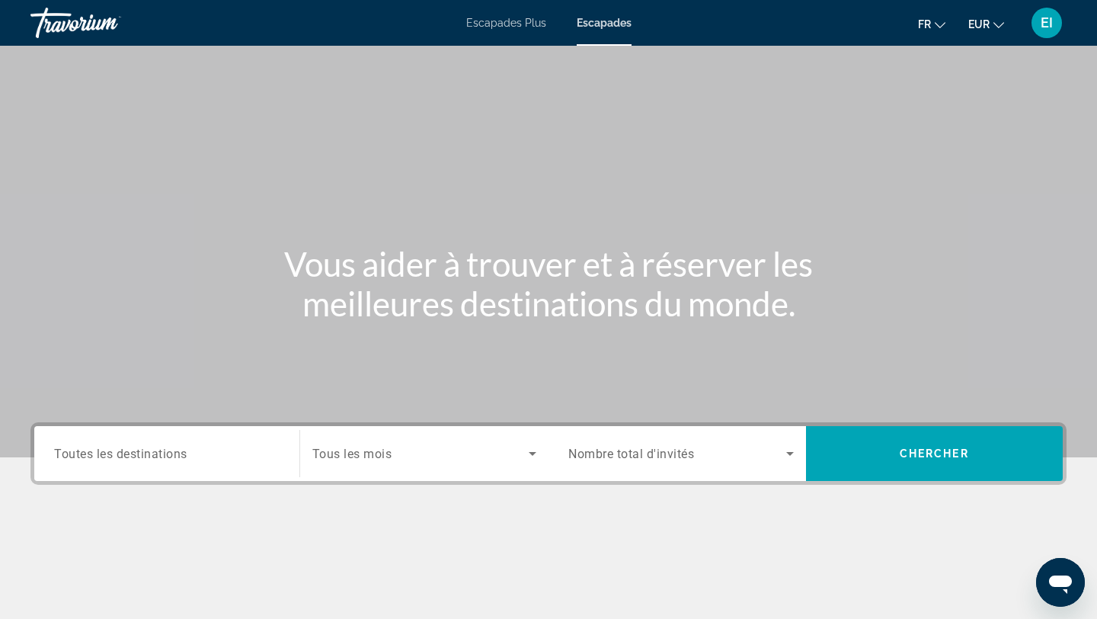
click at [149, 457] on span "Toutes les destinations" at bounding box center [120, 453] width 133 height 14
click at [149, 457] on input "Destination Toutes les destinations" at bounding box center [167, 454] width 226 height 18
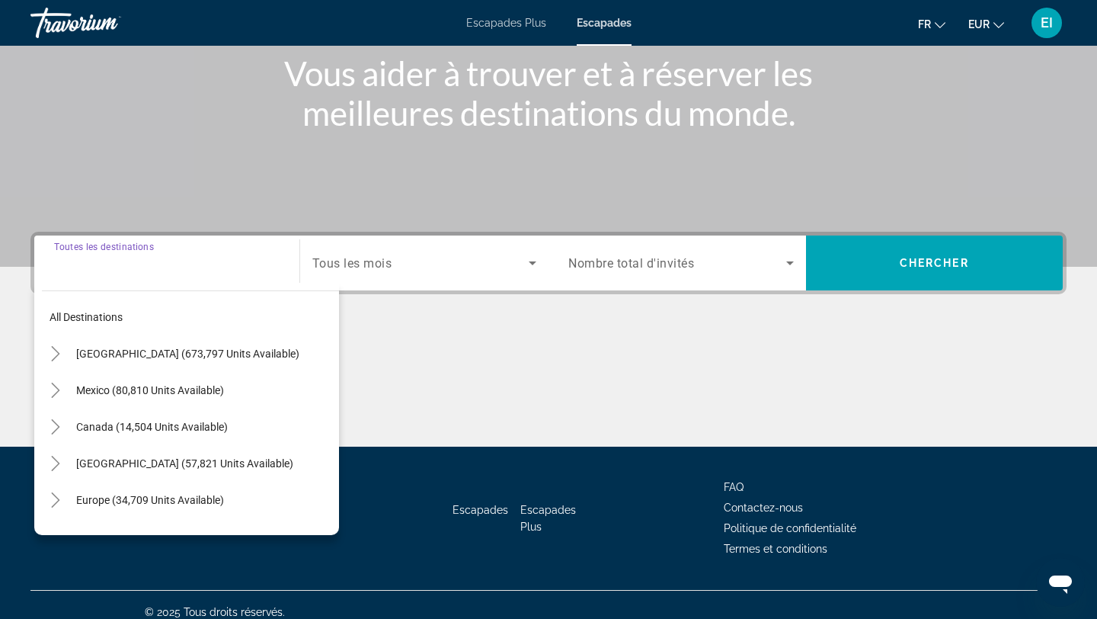
scroll to position [205, 0]
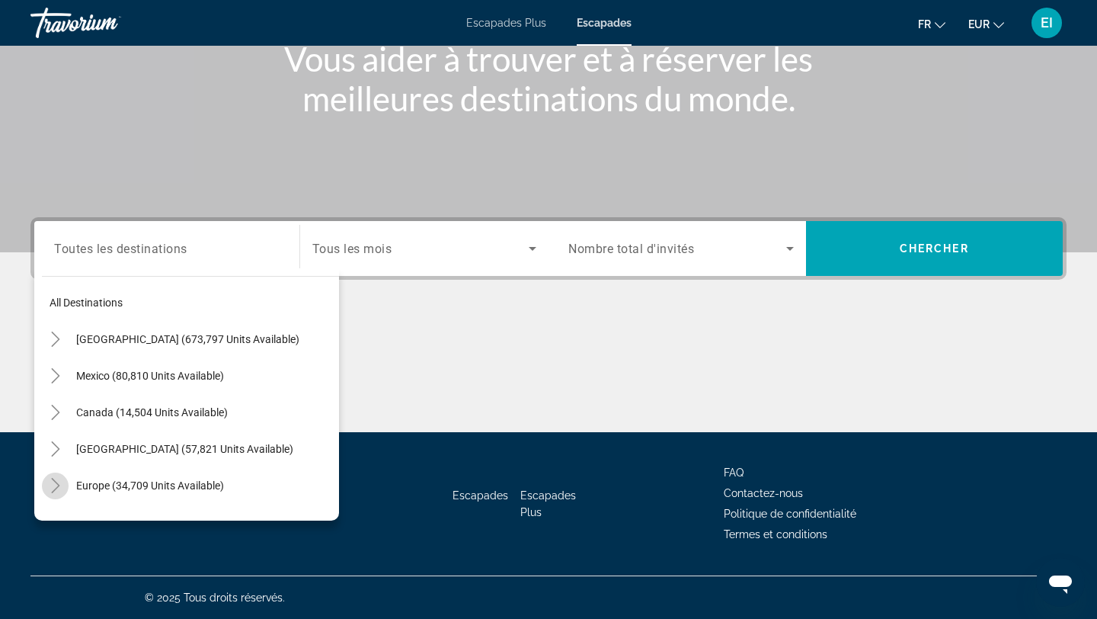
click at [54, 479] on icon "Toggle Europe (34,709 units available)" at bounding box center [55, 485] width 15 height 15
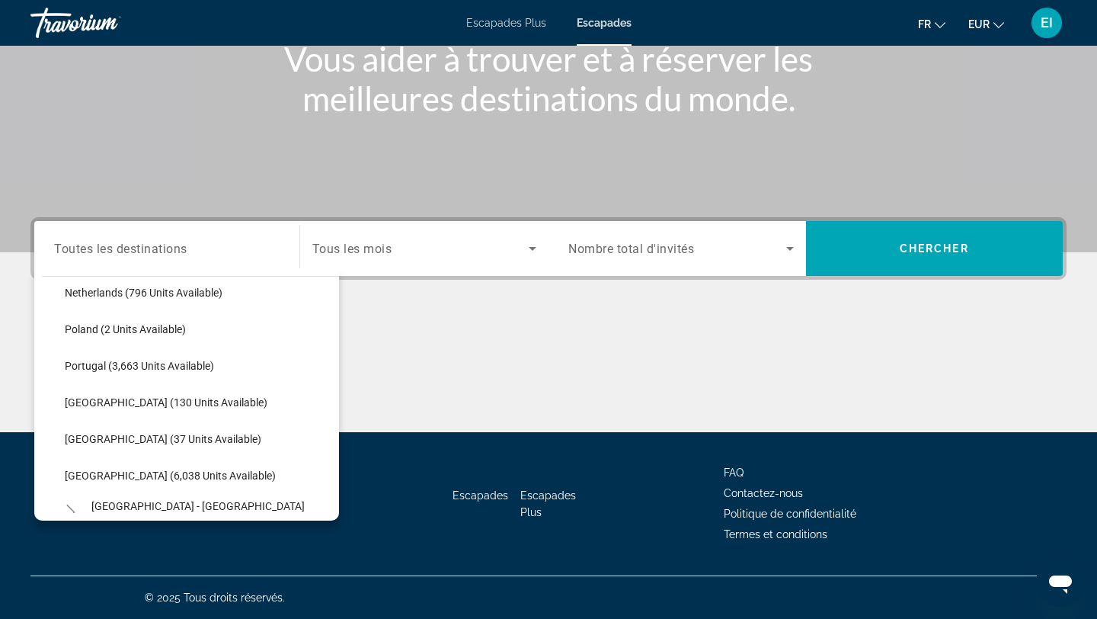
scroll to position [673, 0]
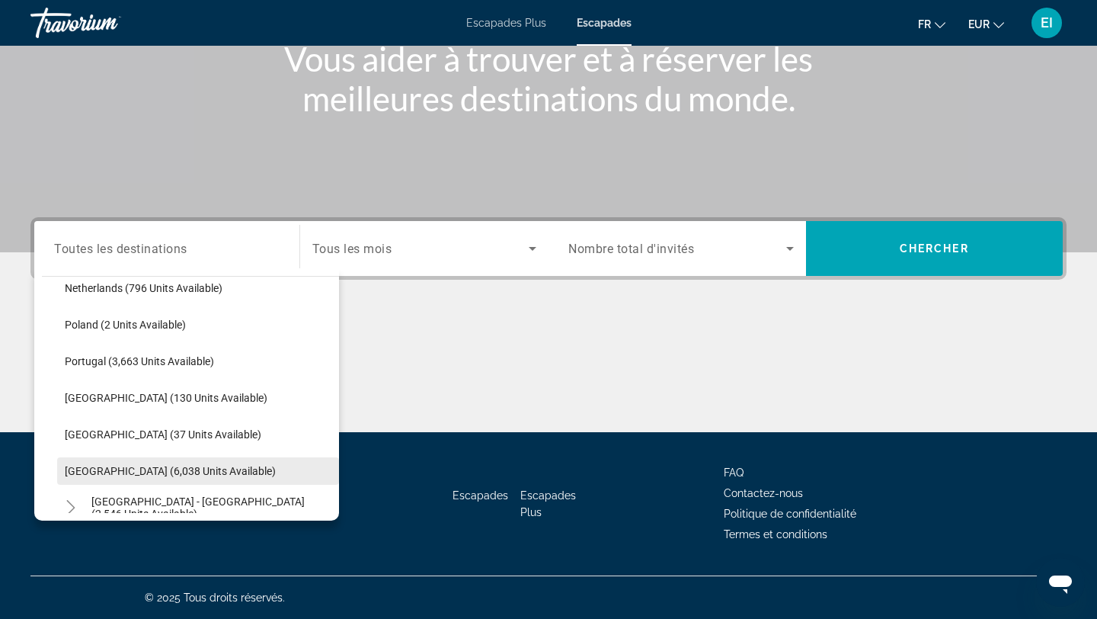
click at [82, 471] on span "Spain (6,038 units available)" at bounding box center [170, 471] width 211 height 12
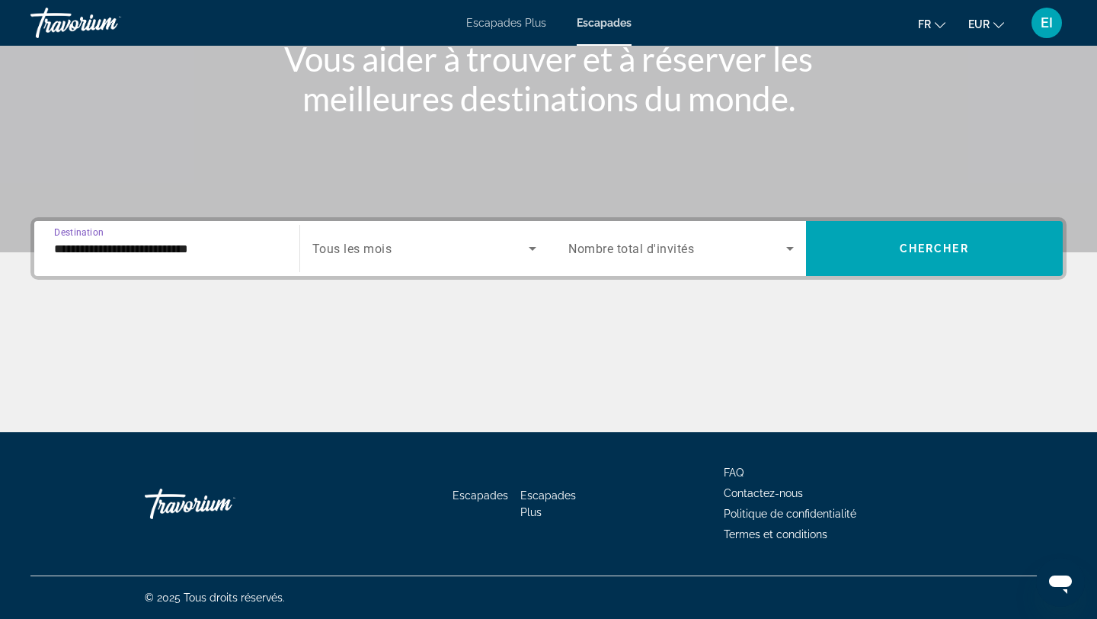
click at [206, 259] on div "**********" at bounding box center [167, 248] width 226 height 43
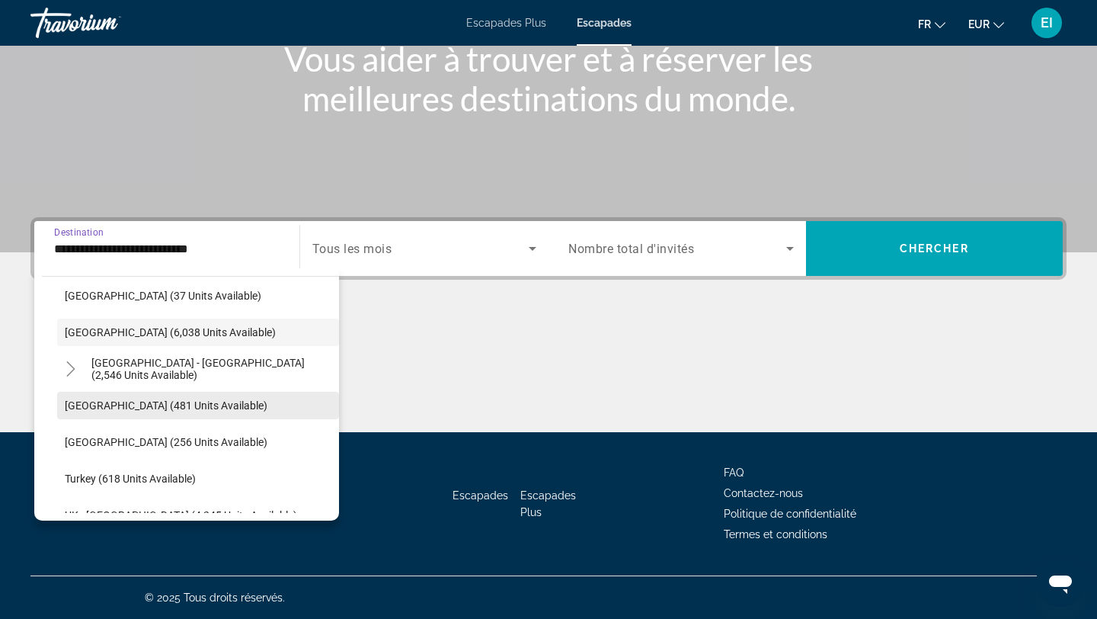
scroll to position [814, 0]
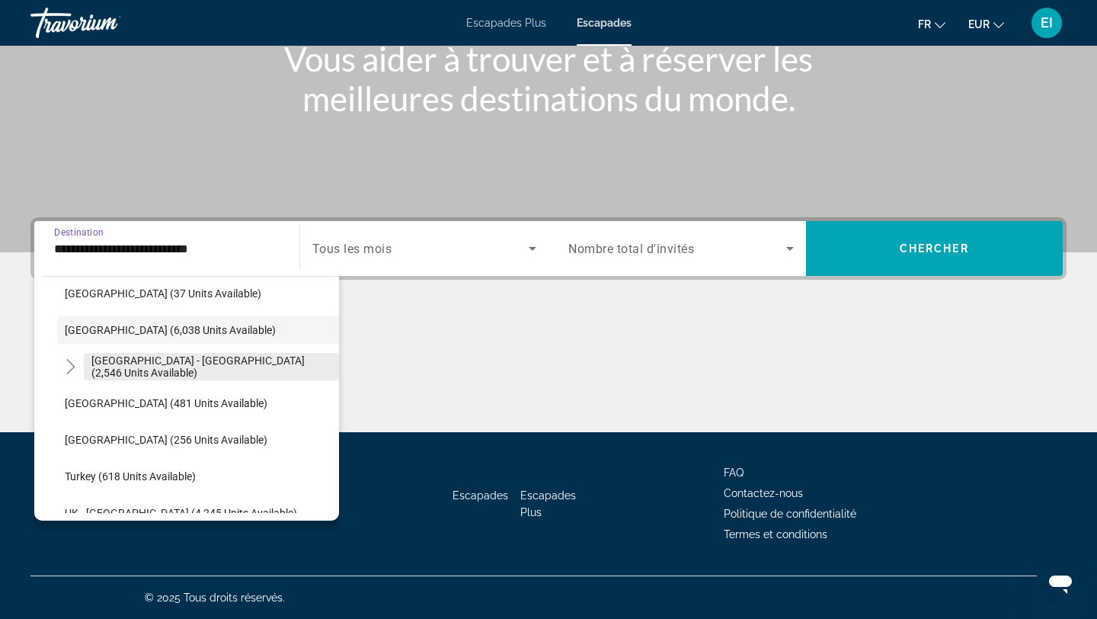
click at [194, 370] on span "[GEOGRAPHIC_DATA] - [GEOGRAPHIC_DATA] (2,546 units available)" at bounding box center [211, 366] width 240 height 24
type input "**********"
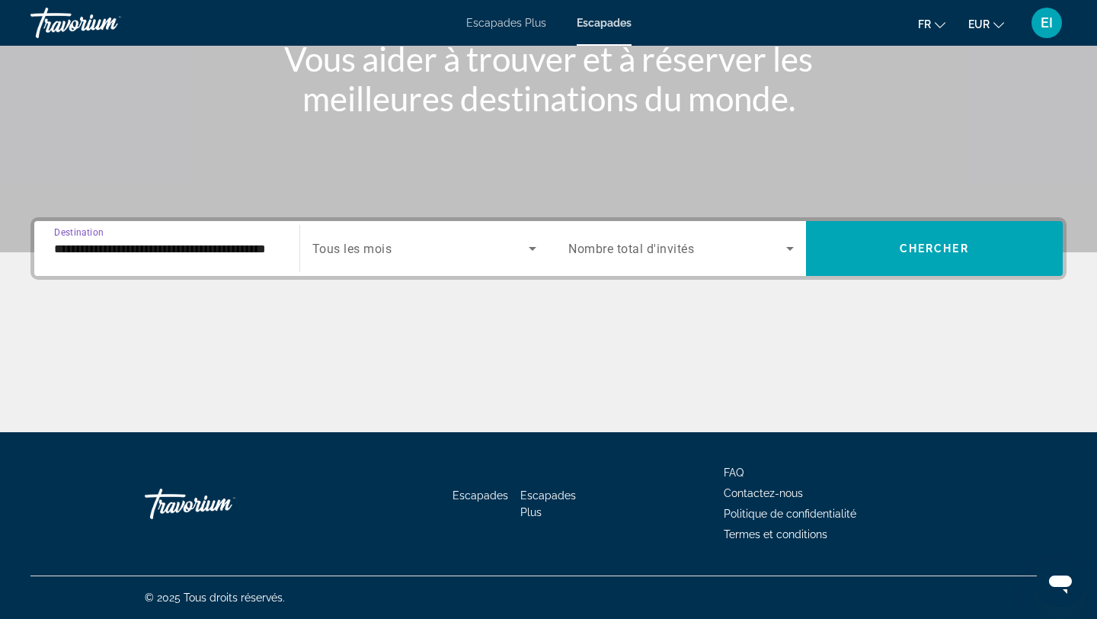
click at [392, 249] on span "Tous les mois" at bounding box center [352, 249] width 80 height 14
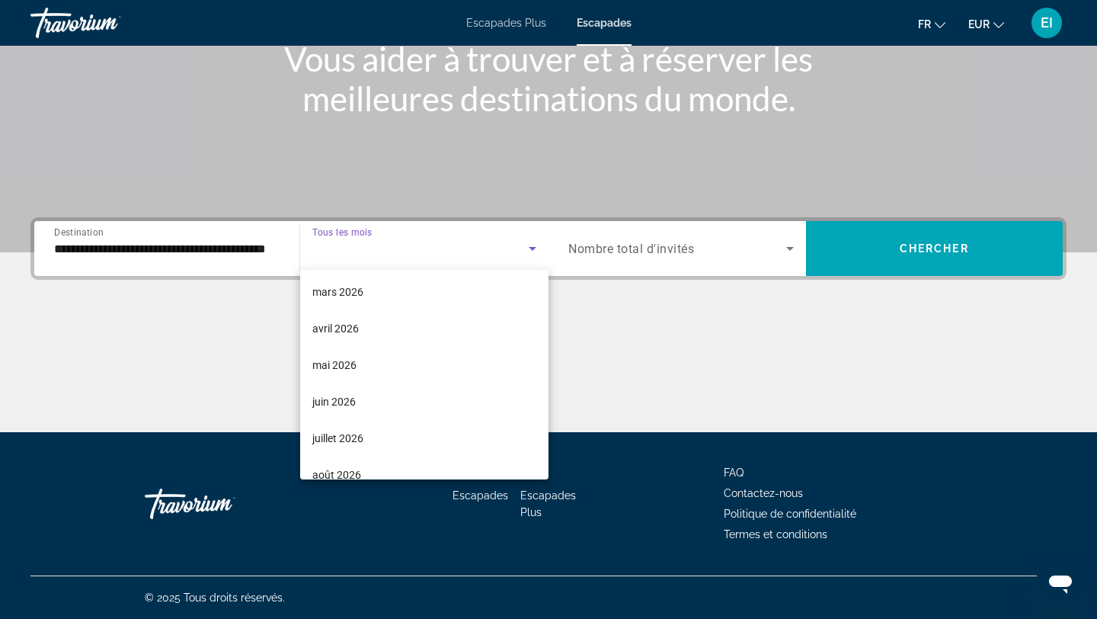
scroll to position [264, 0]
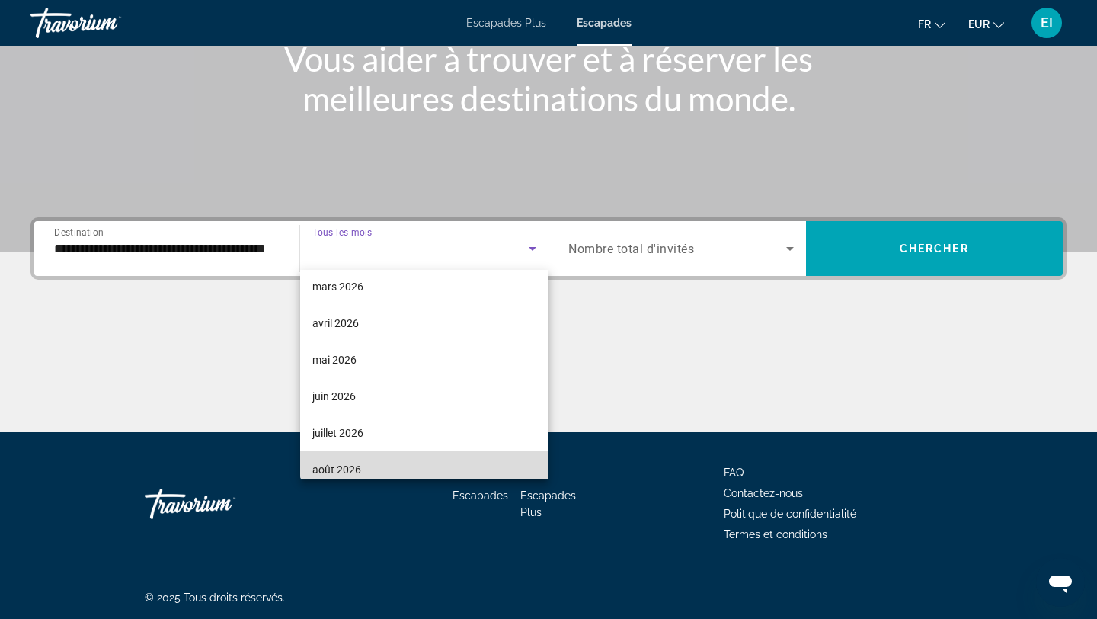
click at [378, 463] on mat-option "août 2026" at bounding box center [424, 469] width 249 height 37
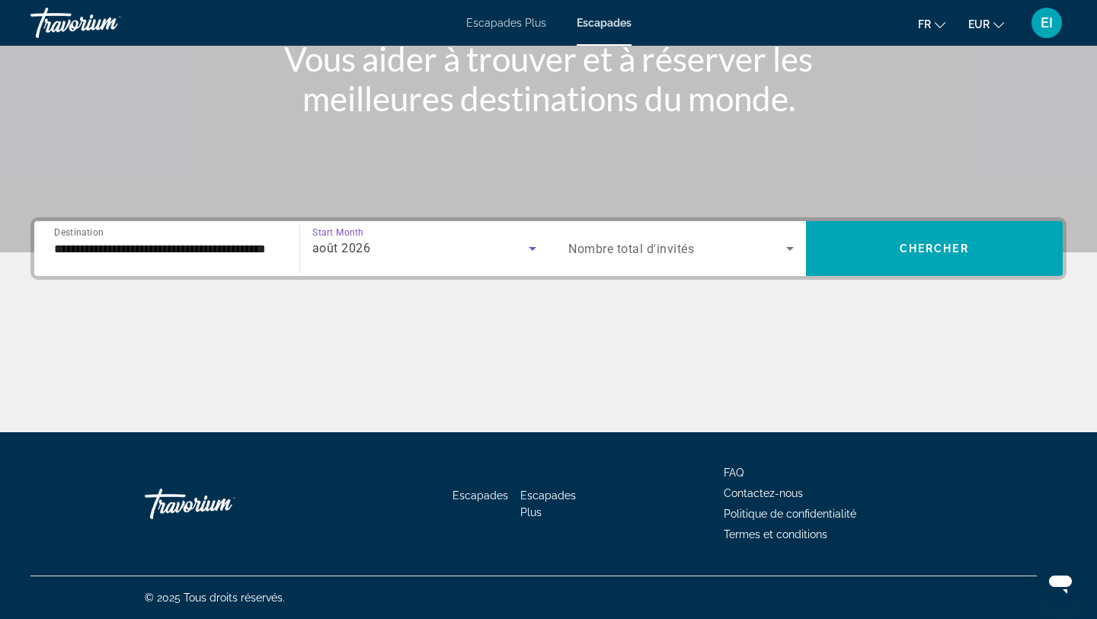
click at [645, 258] on div "Search widget" at bounding box center [681, 248] width 226 height 43
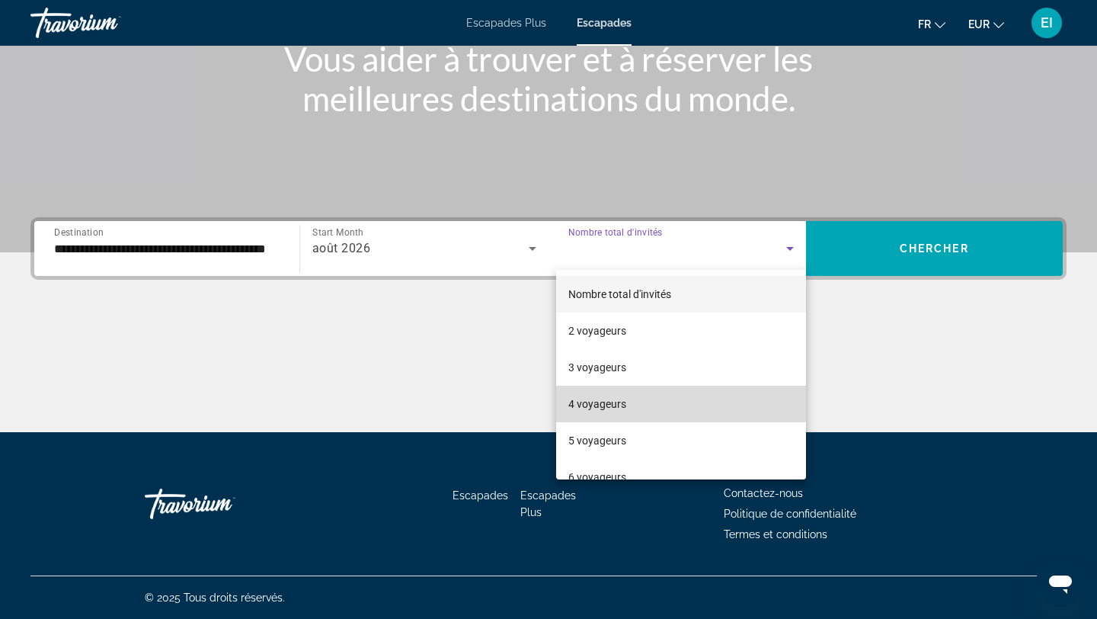
click at [610, 391] on mat-option "4 voyageurs" at bounding box center [681, 404] width 250 height 37
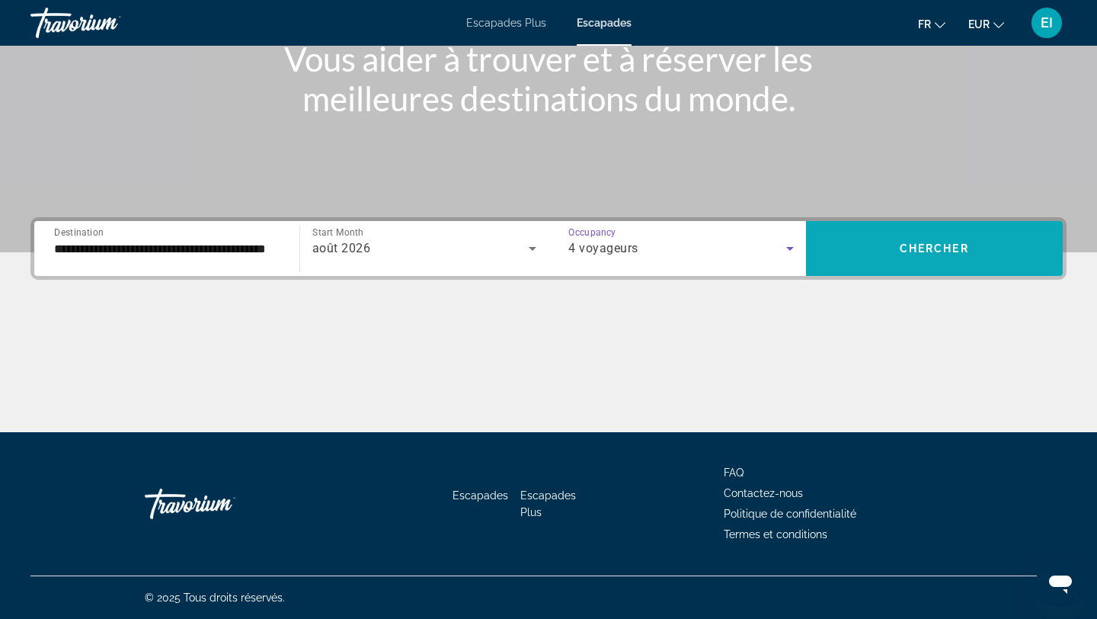
click at [871, 243] on span "Search widget" at bounding box center [935, 248] width 258 height 37
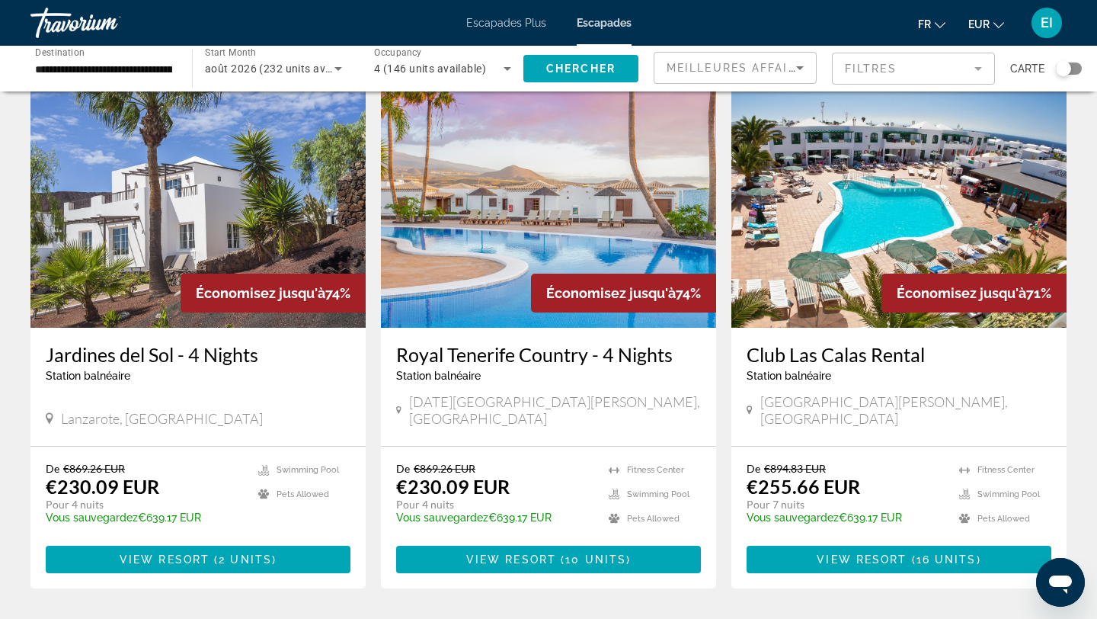
scroll to position [1178, 0]
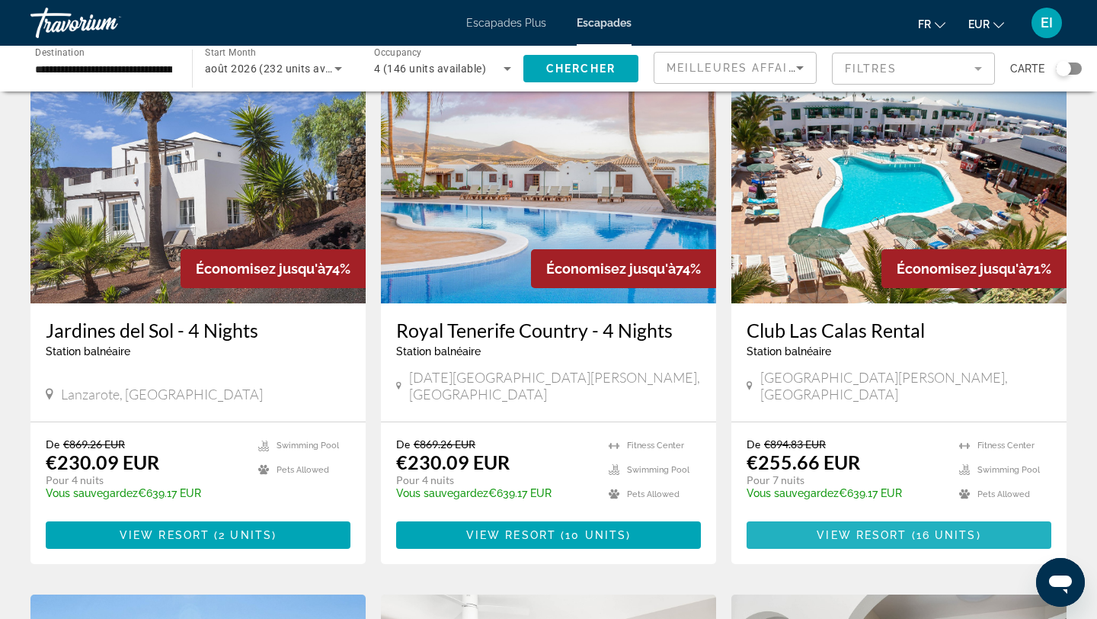
click at [895, 517] on span "Contenu principal" at bounding box center [899, 535] width 305 height 37
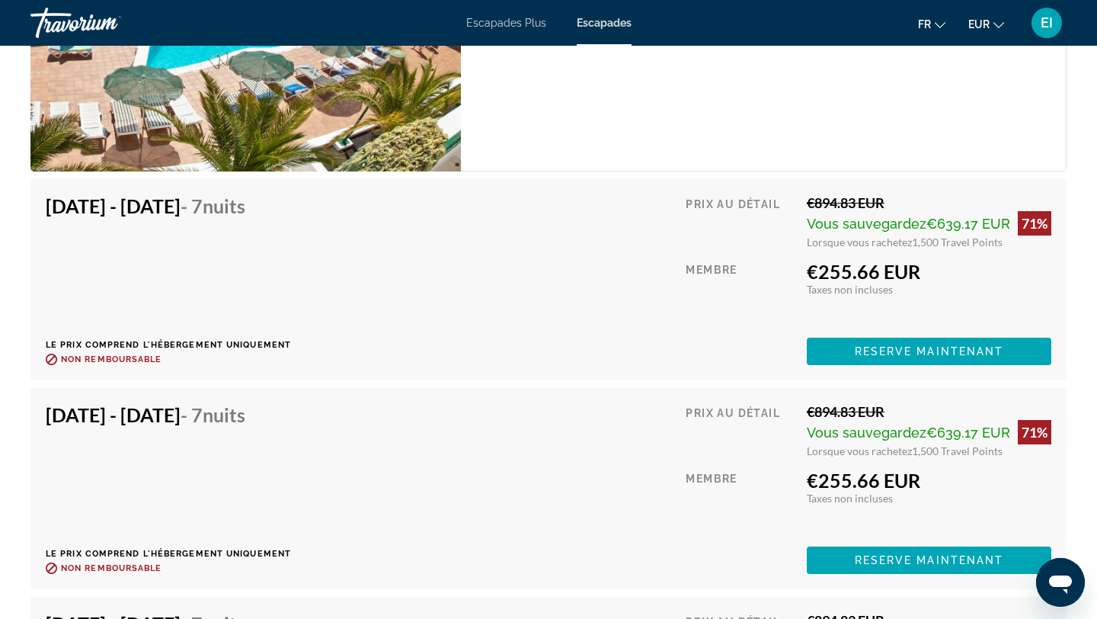
scroll to position [2894, 0]
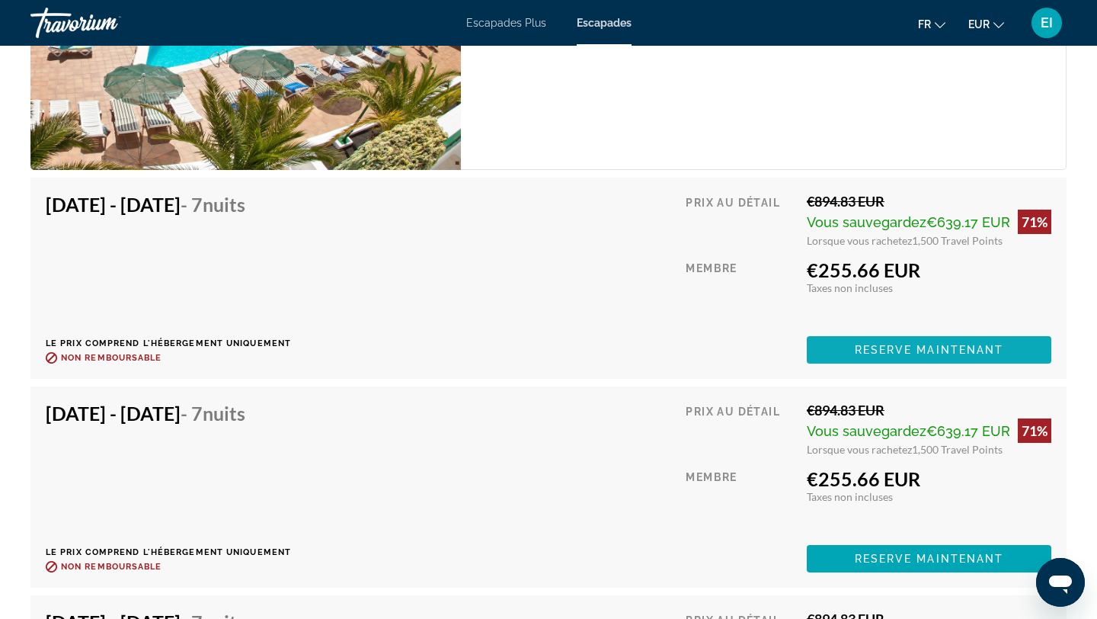
click at [905, 348] on span "Reserve maintenant" at bounding box center [929, 350] width 149 height 12
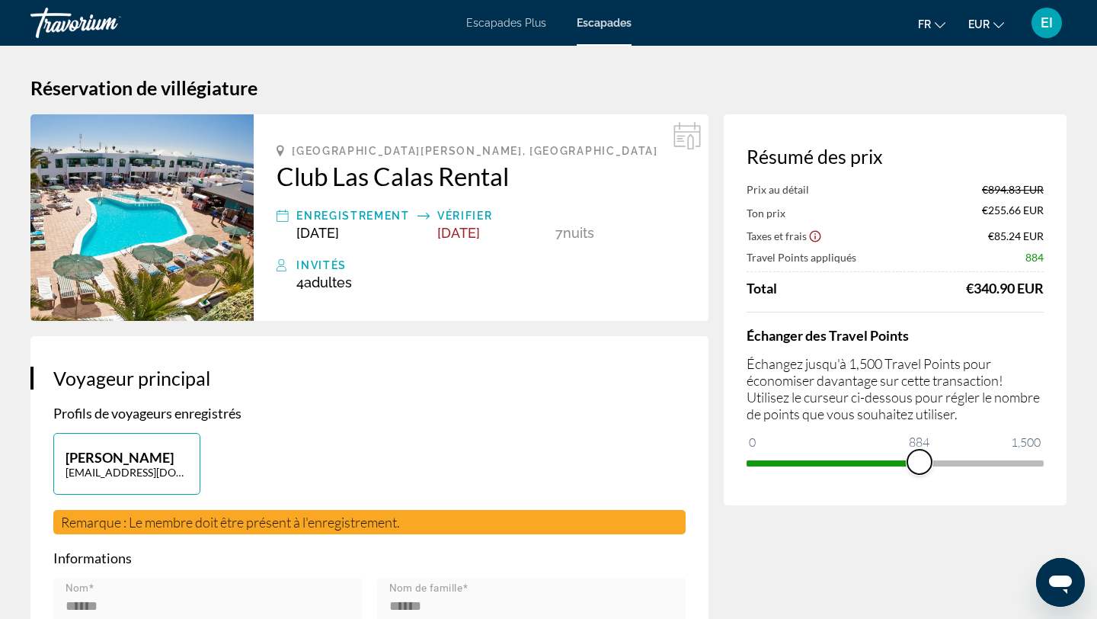
drag, startPoint x: 1028, startPoint y: 459, endPoint x: 917, endPoint y: 475, distance: 112.3
click at [919, 476] on div "Résumé des prix Prix au détail €894.83 EUR Ton prix €255.66 EUR Taxes et frais …" at bounding box center [895, 309] width 343 height 391
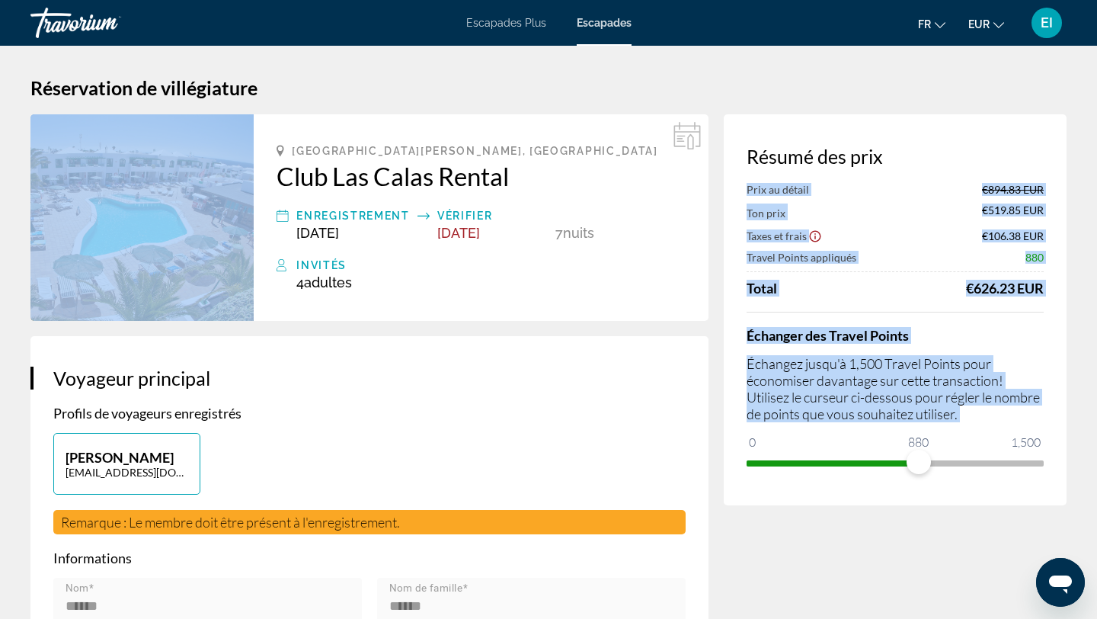
drag, startPoint x: 917, startPoint y: 475, endPoint x: 933, endPoint y: 470, distance: 17.4
click at [936, 470] on div "Résumé des prix Prix au détail €894.83 EUR Ton prix €519.85 EUR Taxes et frais …" at bounding box center [895, 309] width 343 height 391
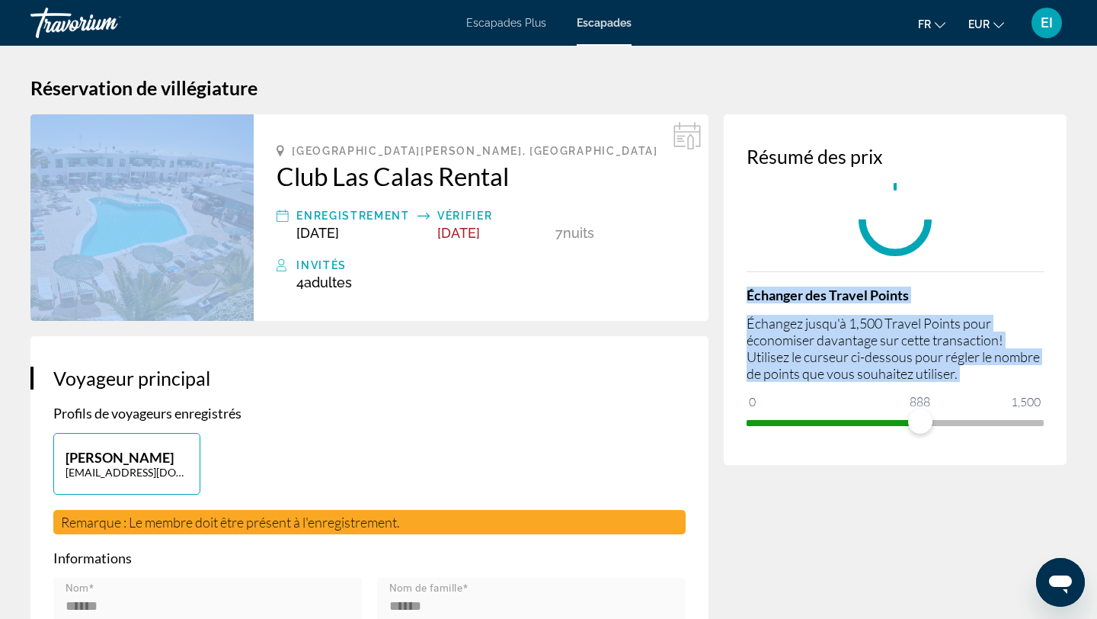
click at [924, 458] on div "Résumé des prix Échanger des Travel Points Échangez jusqu'à 1,500 Travel Points…" at bounding box center [895, 289] width 343 height 351
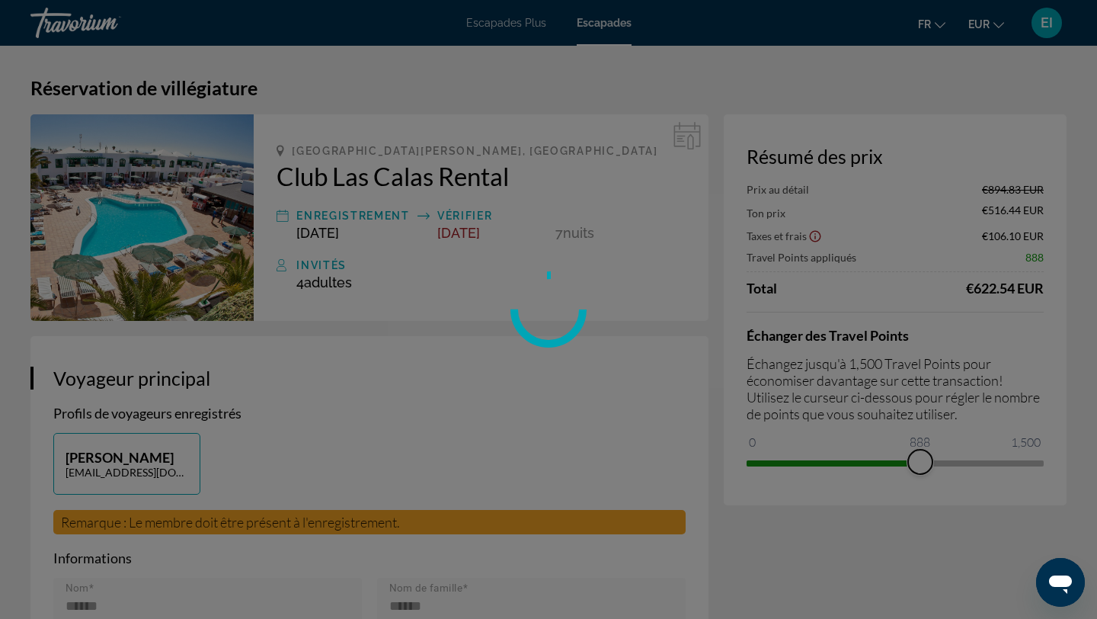
click at [921, 421] on div "Échanger des Travel Points Échangez jusqu'à 1,500 Travel Points pour économiser…" at bounding box center [895, 393] width 297 height 163
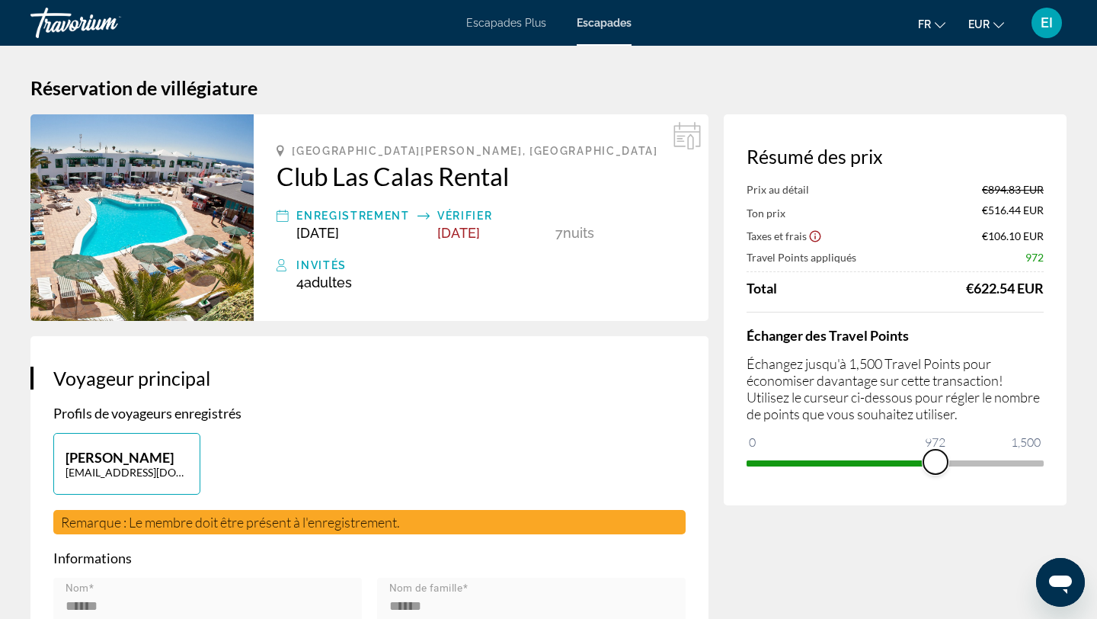
drag, startPoint x: 924, startPoint y: 459, endPoint x: 936, endPoint y: 460, distance: 11.5
click at [936, 460] on span "ngx-slider" at bounding box center [935, 462] width 24 height 24
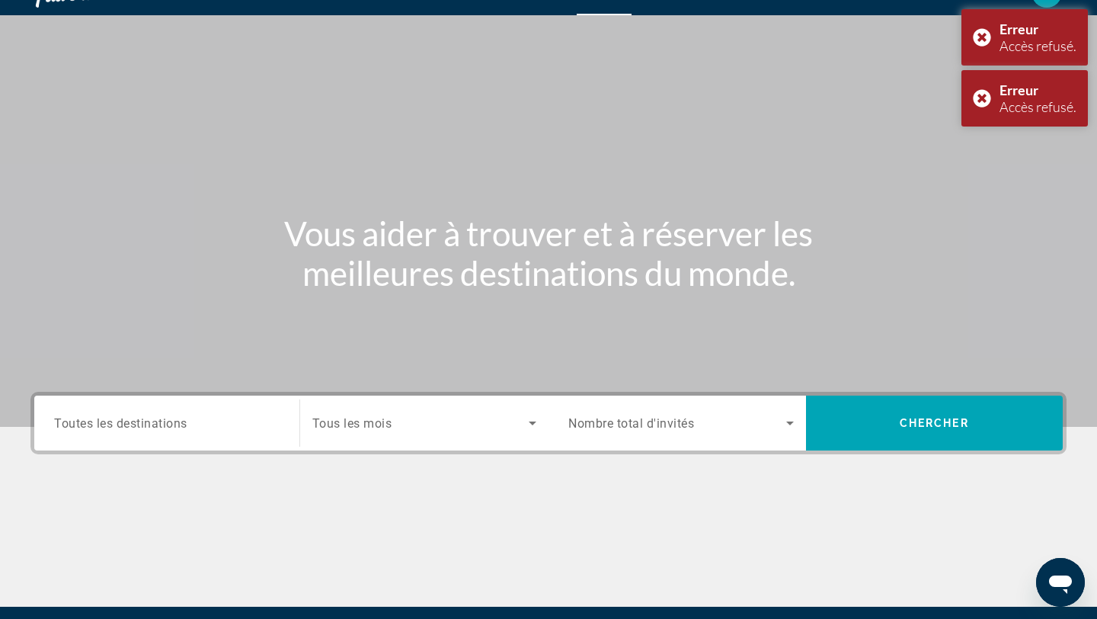
scroll to position [7, 0]
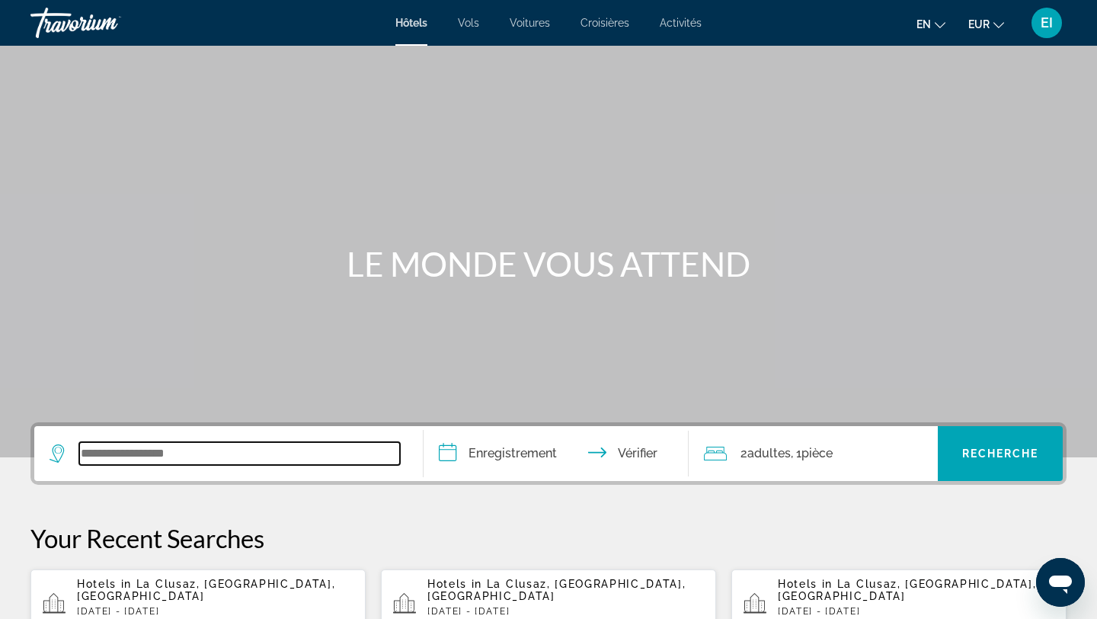
click at [119, 447] on input "Widget de recherche" at bounding box center [239, 453] width 321 height 23
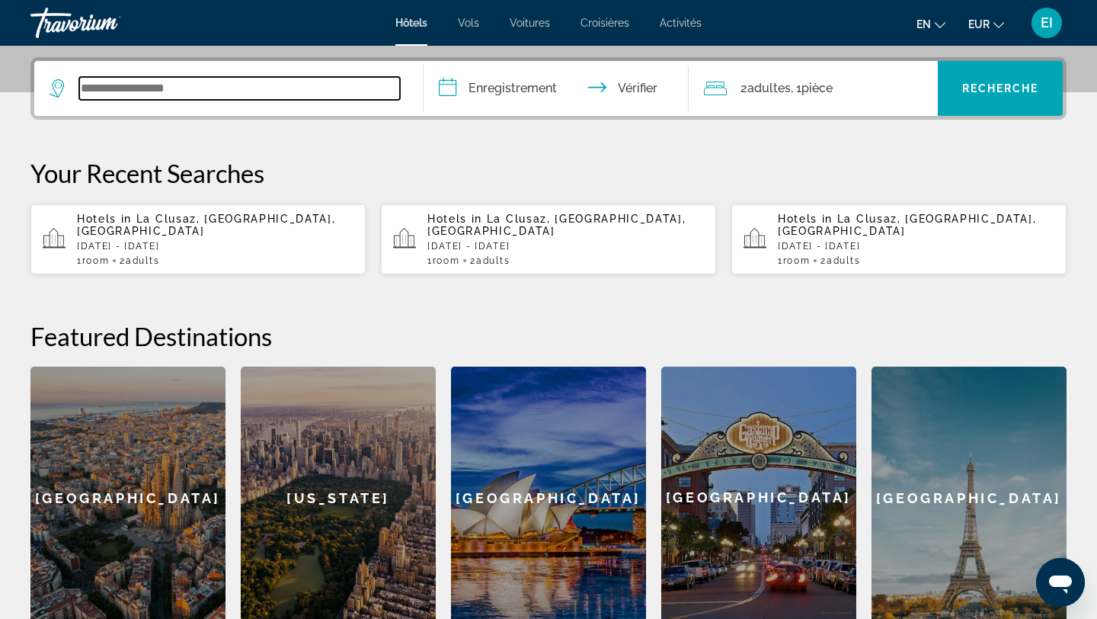
scroll to position [373, 0]
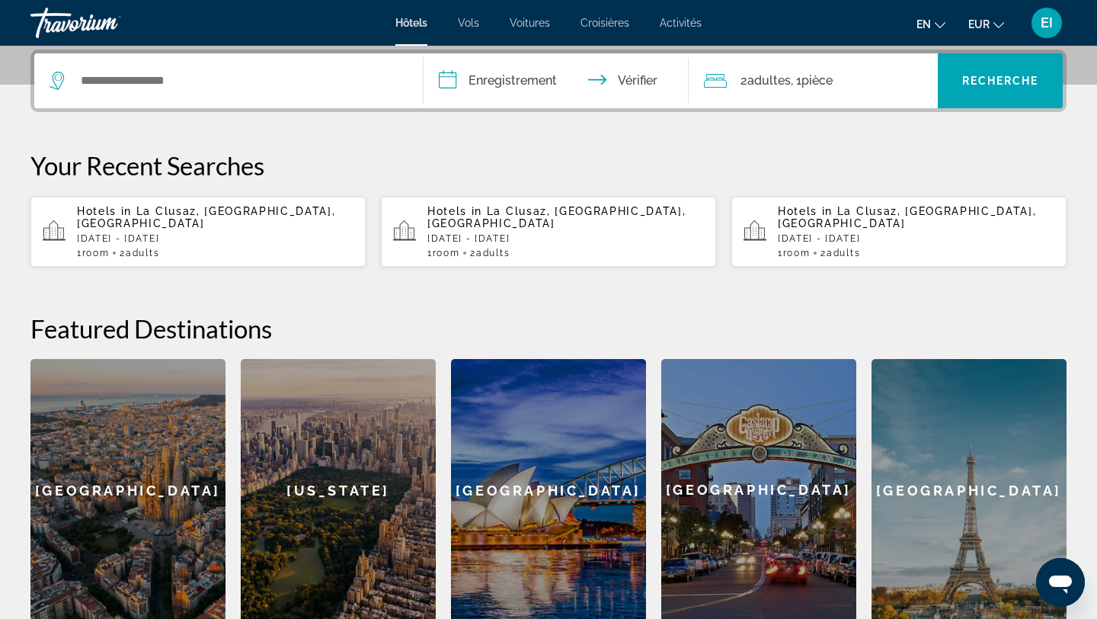
click at [524, 24] on font "Voitures" at bounding box center [530, 23] width 40 height 12
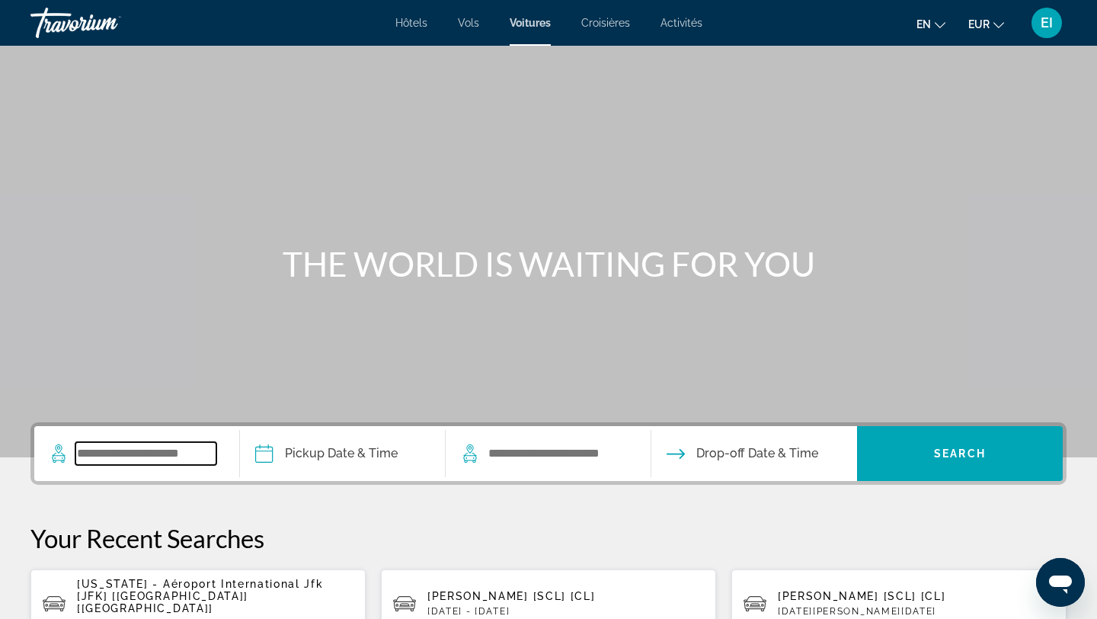
click at [140, 459] on input "Search widget" at bounding box center [145, 453] width 141 height 23
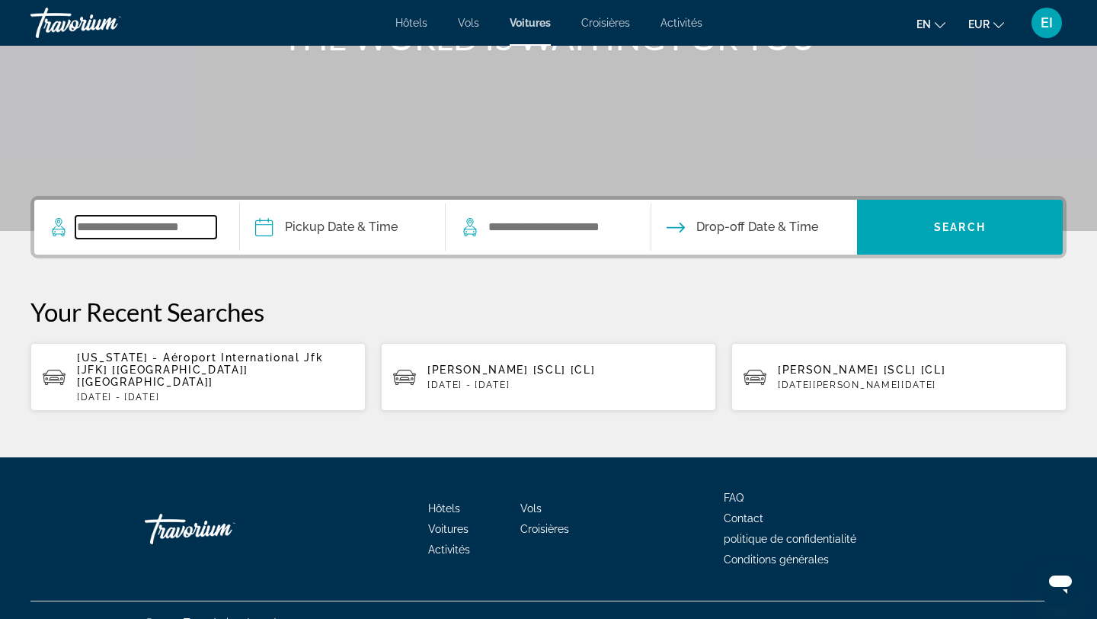
scroll to position [239, 0]
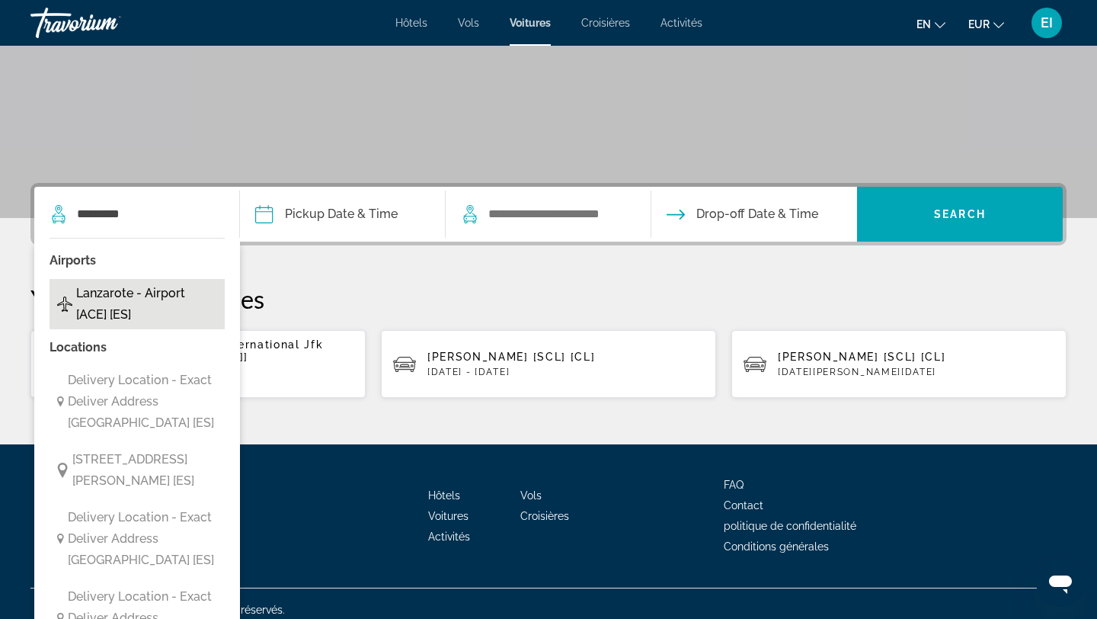
click at [160, 315] on span "Lanzarote - Airport [ACE] [ES]" at bounding box center [146, 304] width 141 height 43
type input "**********"
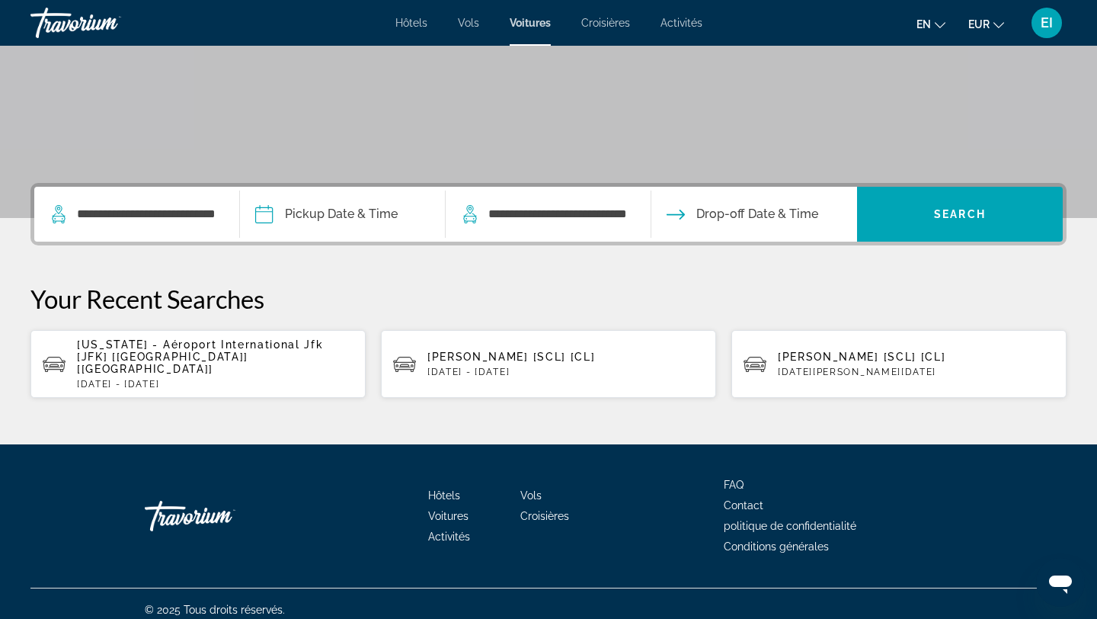
click at [363, 218] on input "Pickup date" at bounding box center [342, 216] width 212 height 59
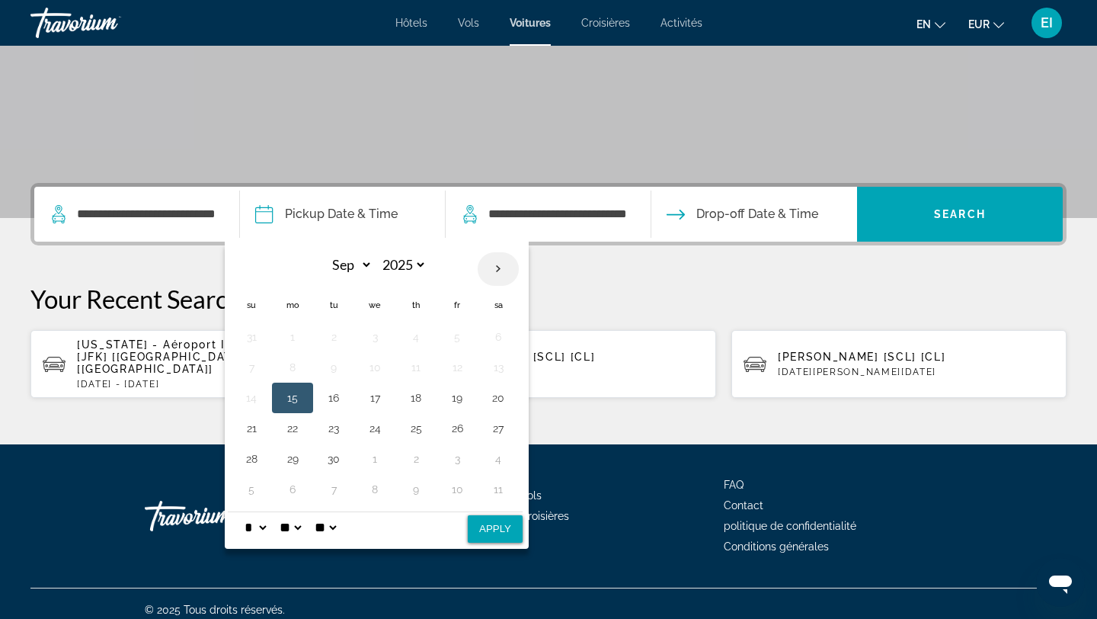
click at [501, 272] on th "Next month" at bounding box center [498, 269] width 41 height 34
select select "*"
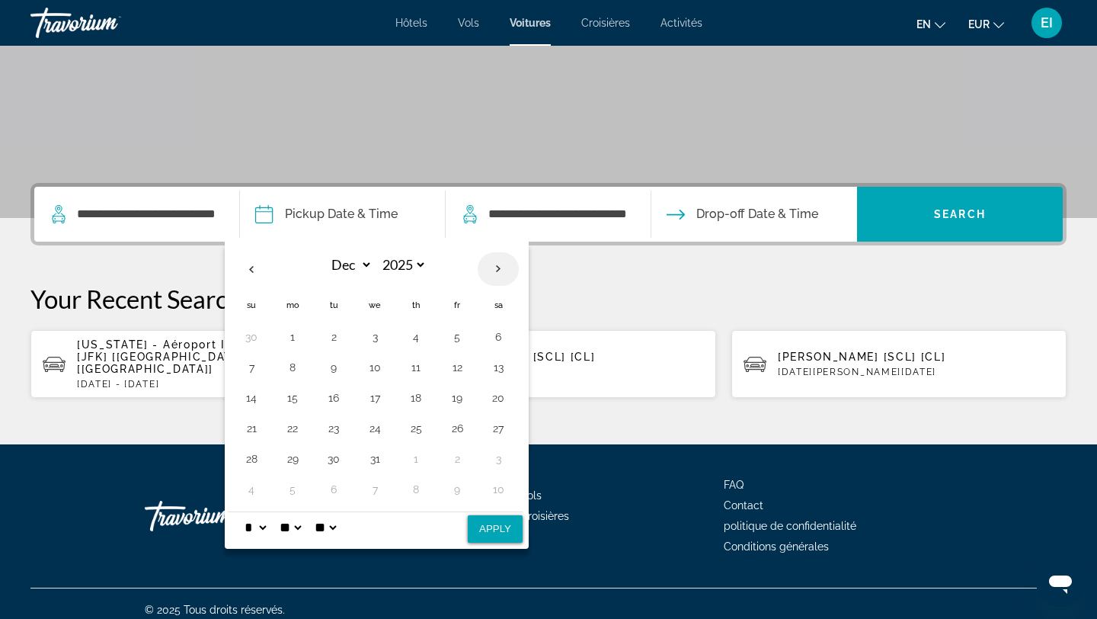
select select "****"
click at [501, 272] on th "Next month" at bounding box center [498, 269] width 41 height 34
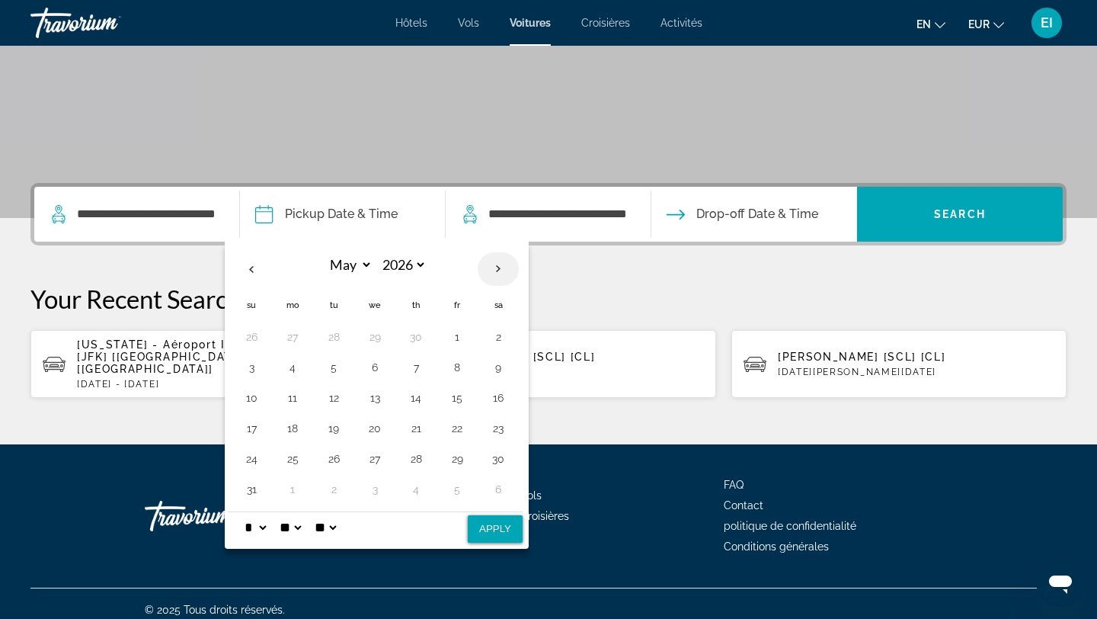
click at [501, 272] on th "Next month" at bounding box center [498, 269] width 41 height 34
select select "*"
click at [423, 370] on button "6" at bounding box center [416, 367] width 24 height 21
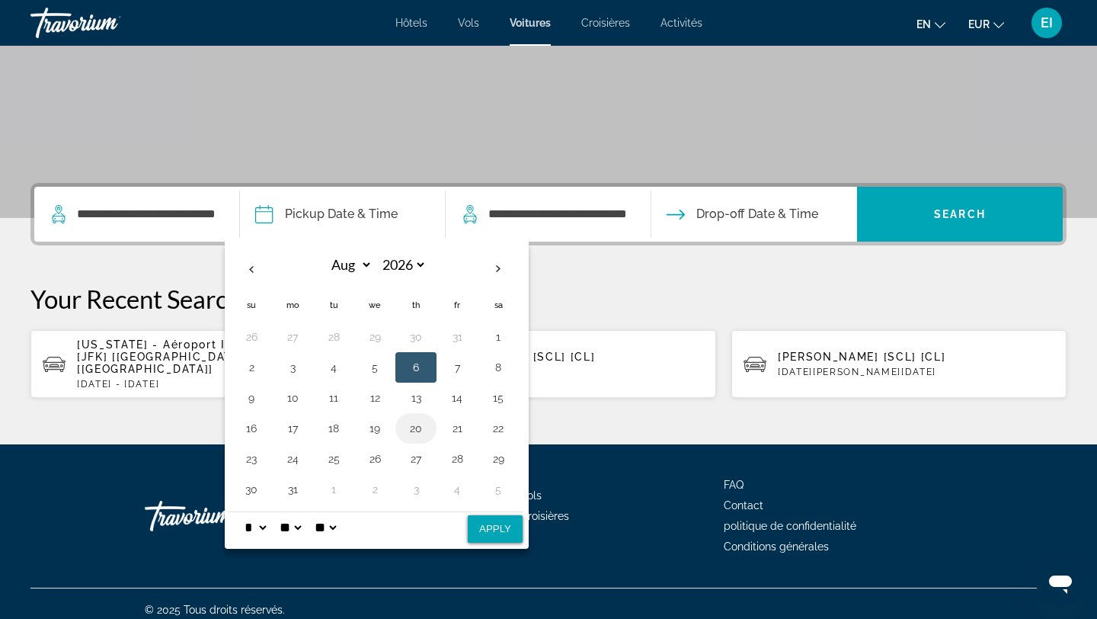
click at [419, 422] on button "20" at bounding box center [416, 428] width 24 height 21
click at [422, 371] on button "6" at bounding box center [416, 367] width 24 height 21
click at [410, 209] on input "Pickup date" at bounding box center [342, 216] width 212 height 59
click at [376, 210] on input "Pickup date" at bounding box center [342, 216] width 212 height 59
click at [411, 357] on button "6" at bounding box center [416, 367] width 24 height 21
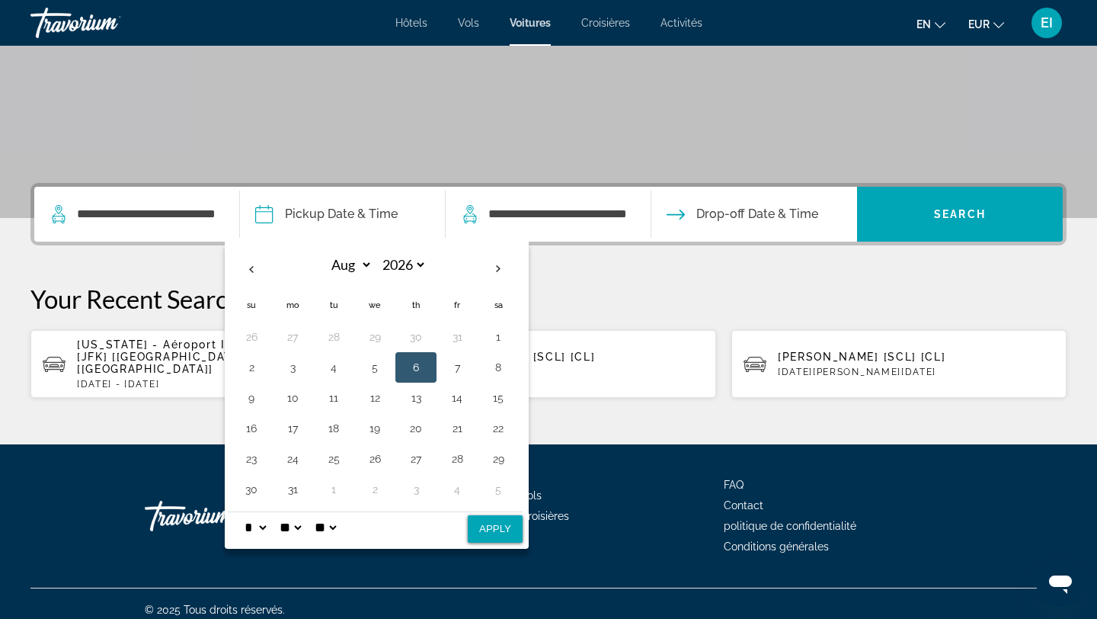
click at [484, 536] on button "Apply" at bounding box center [495, 528] width 55 height 27
type input "**********"
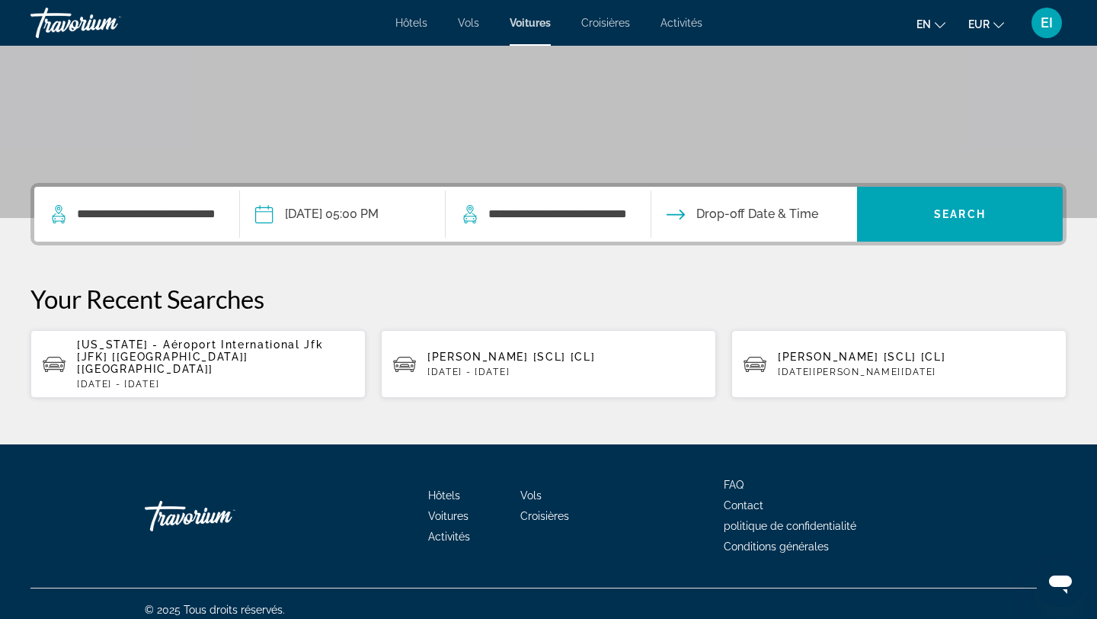
click at [746, 220] on input "Drop-off date" at bounding box center [754, 216] width 212 height 59
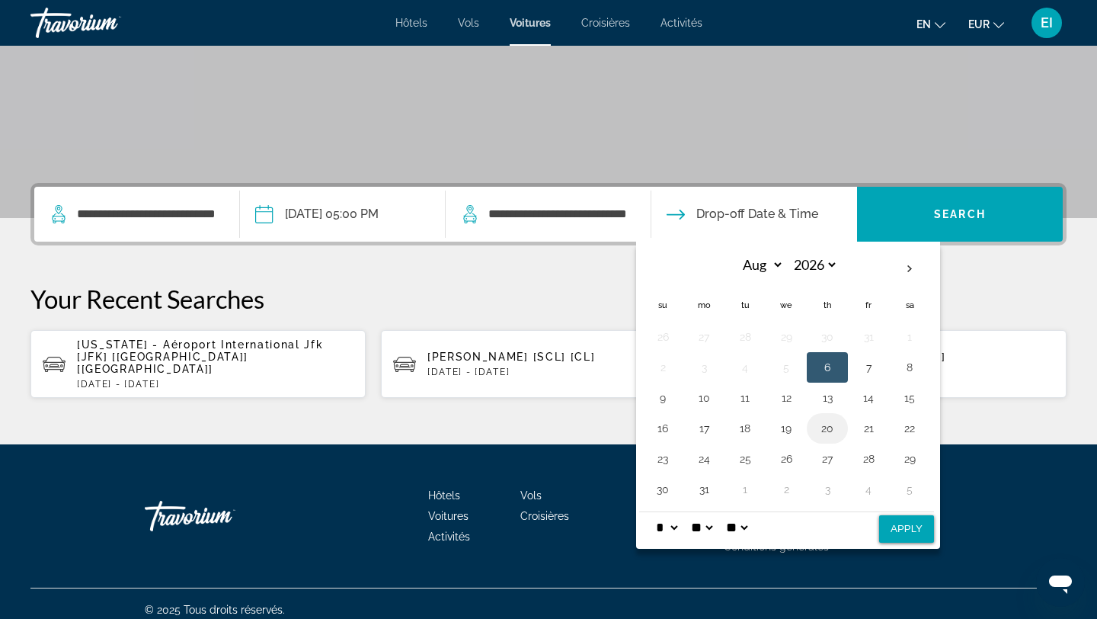
click at [827, 429] on button "20" at bounding box center [827, 428] width 24 height 21
click at [912, 526] on button "Apply" at bounding box center [906, 528] width 55 height 27
type input "**********"
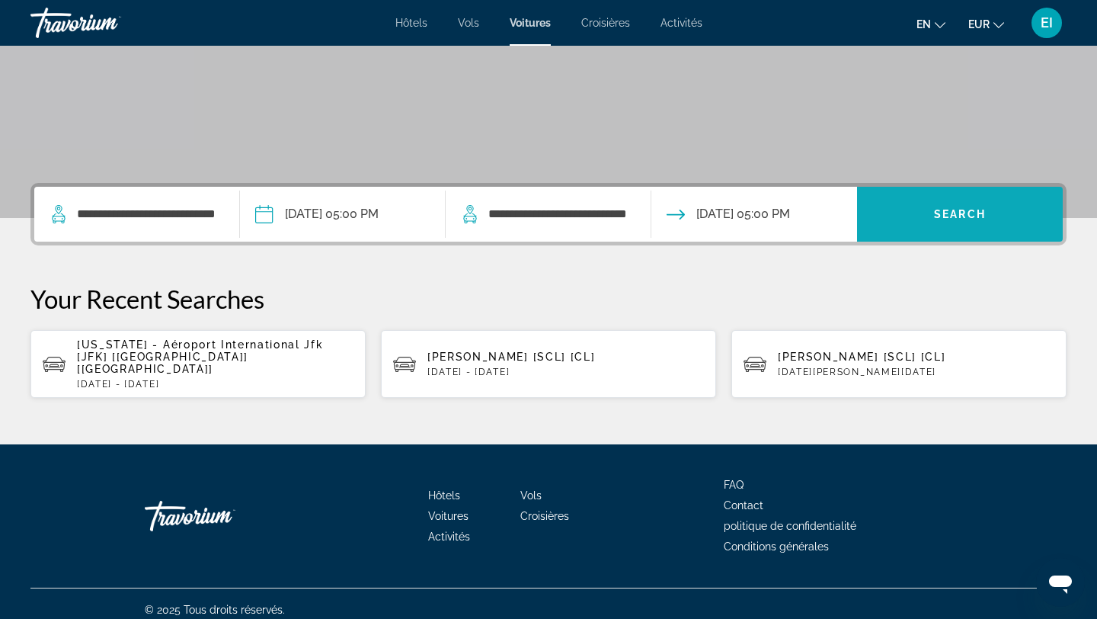
click at [964, 219] on span "Search" at bounding box center [960, 214] width 52 height 12
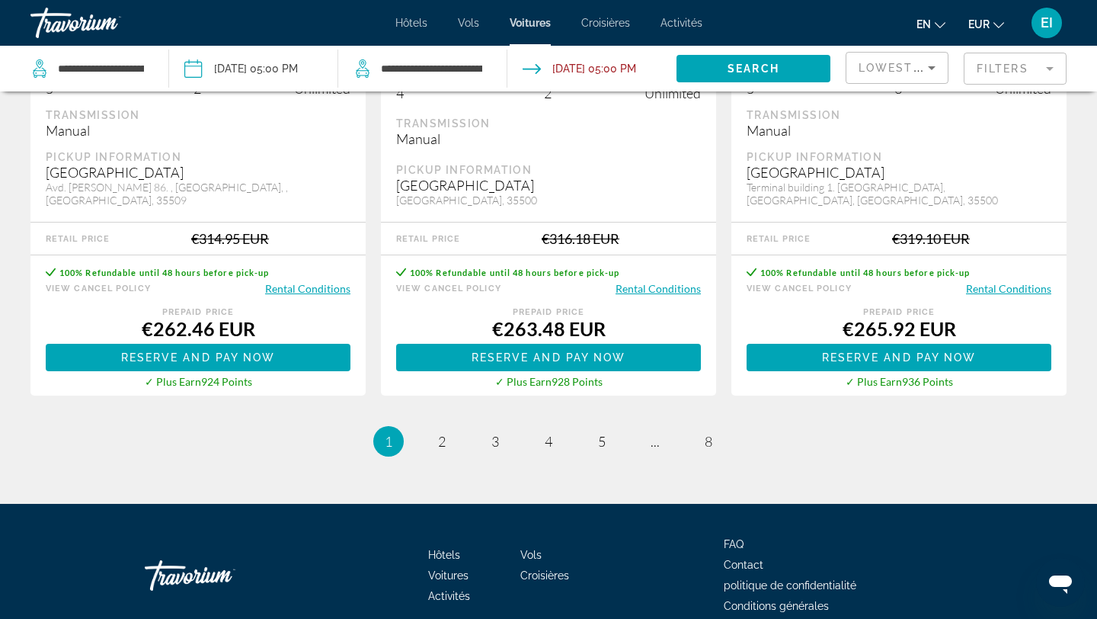
scroll to position [2399, 0]
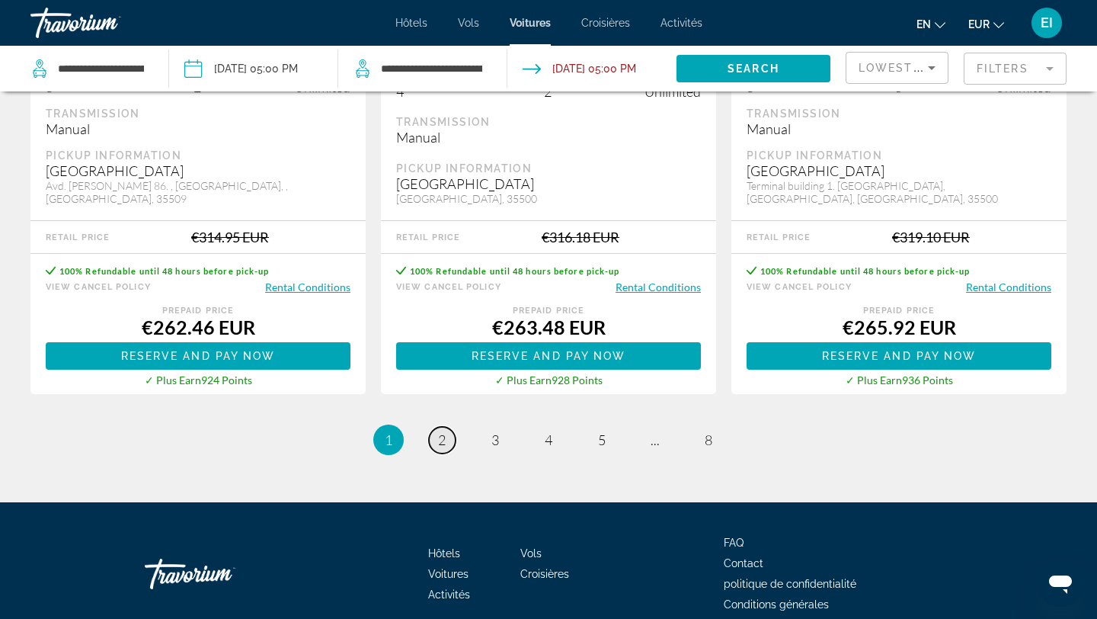
click at [442, 437] on span "2" at bounding box center [442, 439] width 8 height 17
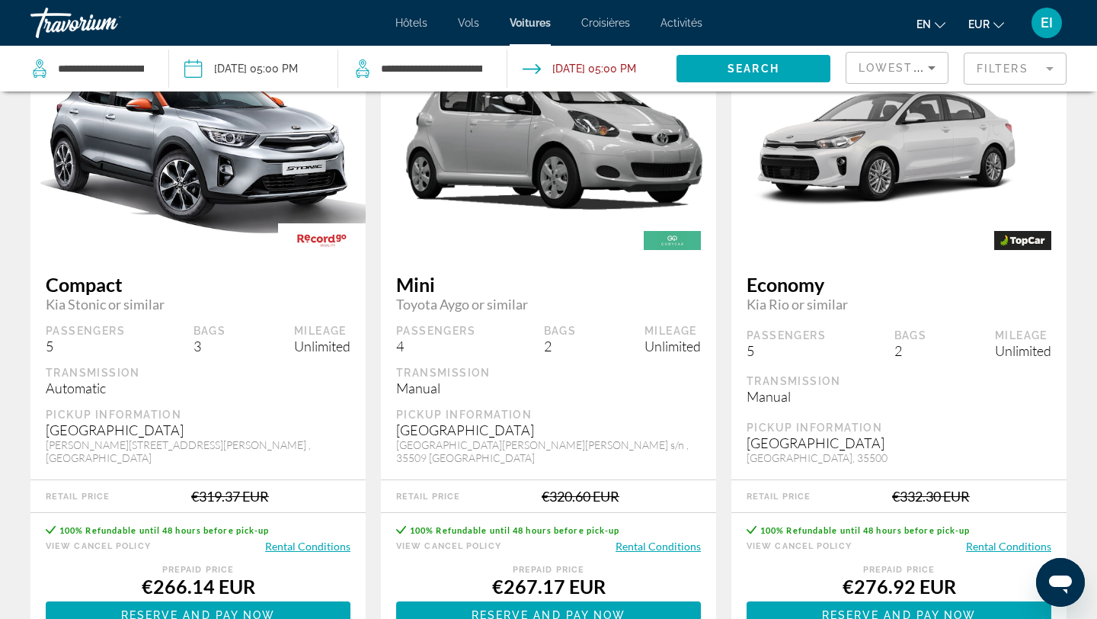
scroll to position [53, 0]
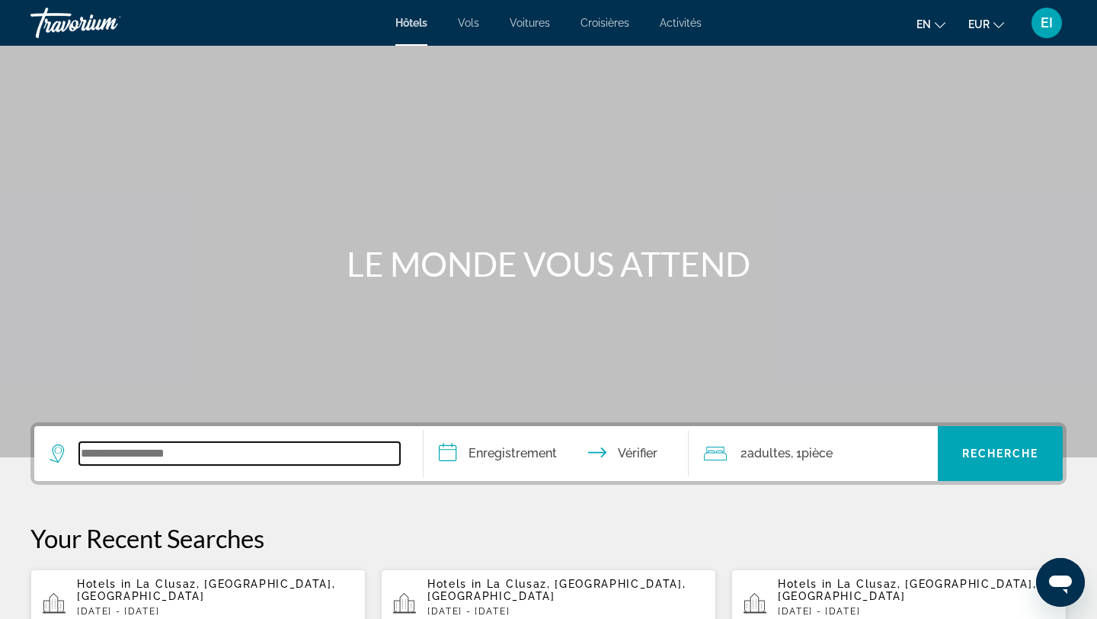
click at [155, 459] on input "Widget de recherche" at bounding box center [239, 453] width 321 height 23
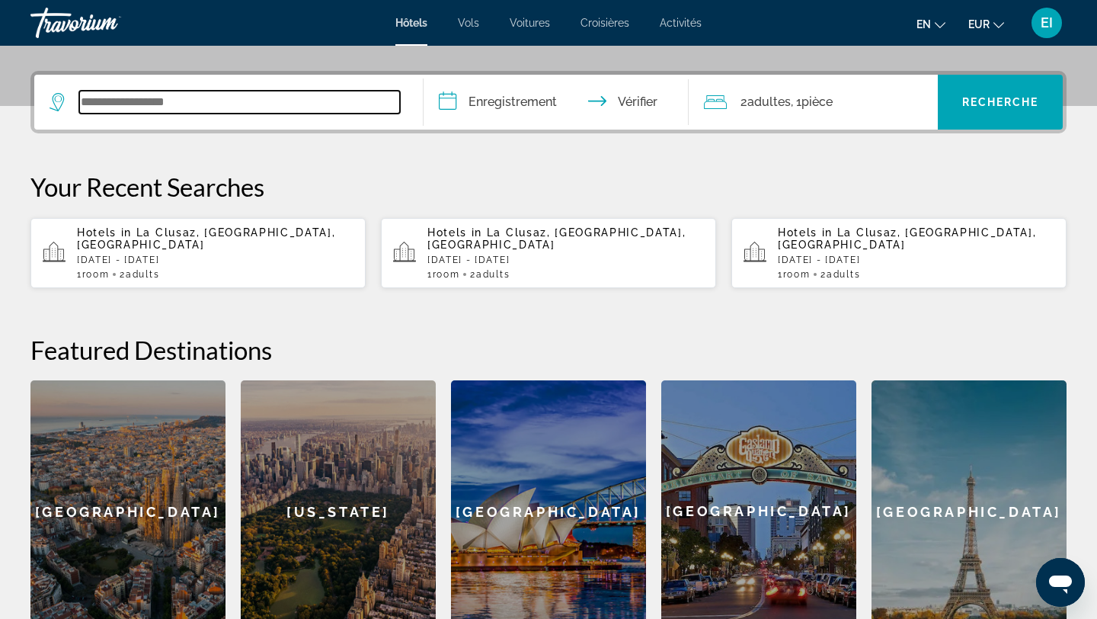
scroll to position [373, 0]
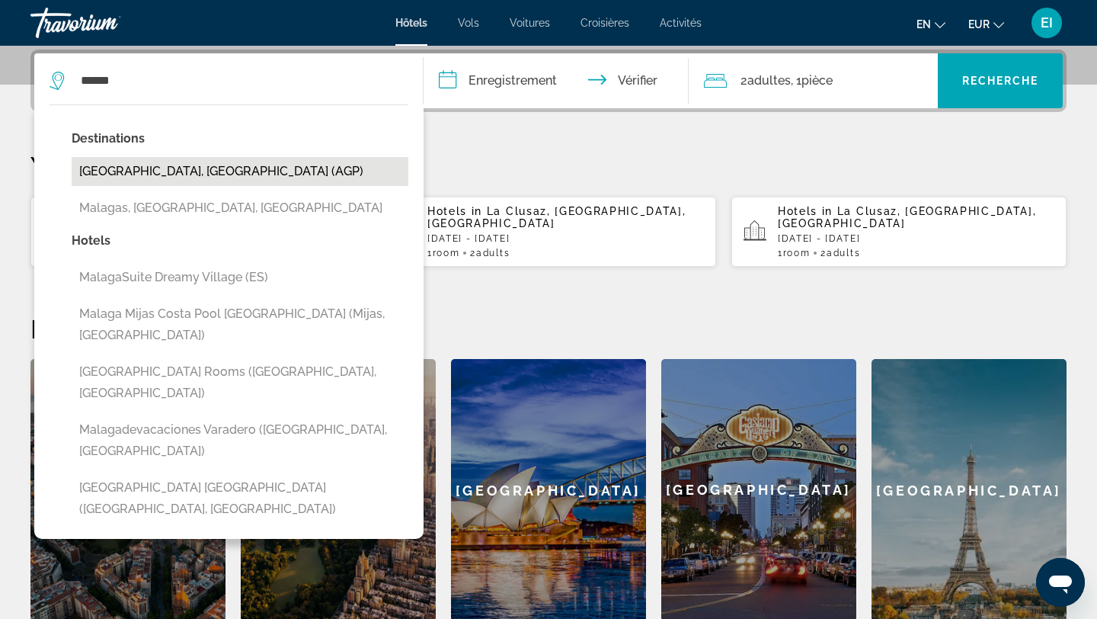
click at [232, 169] on button "[GEOGRAPHIC_DATA], [GEOGRAPHIC_DATA] (AGP)" at bounding box center [240, 171] width 337 height 29
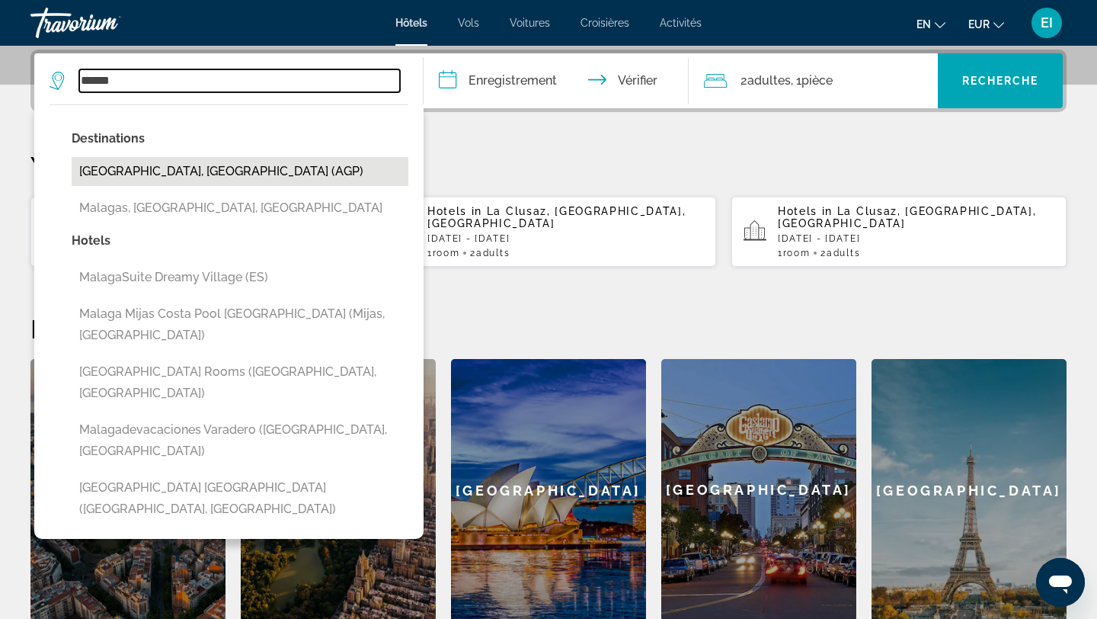
type input "**********"
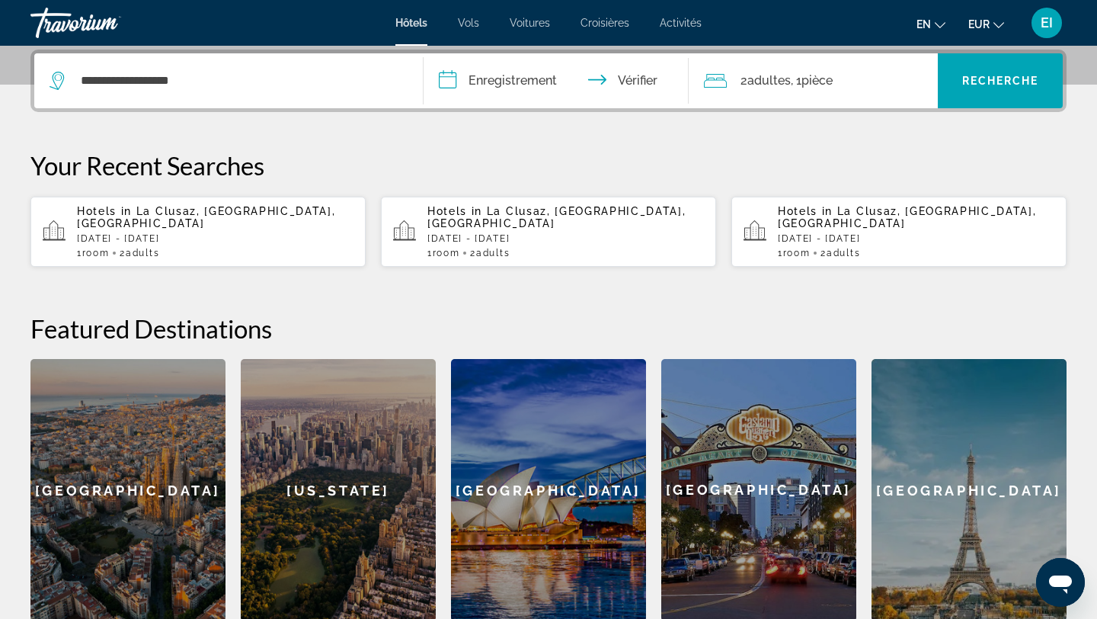
click at [503, 79] on input "**********" at bounding box center [559, 82] width 271 height 59
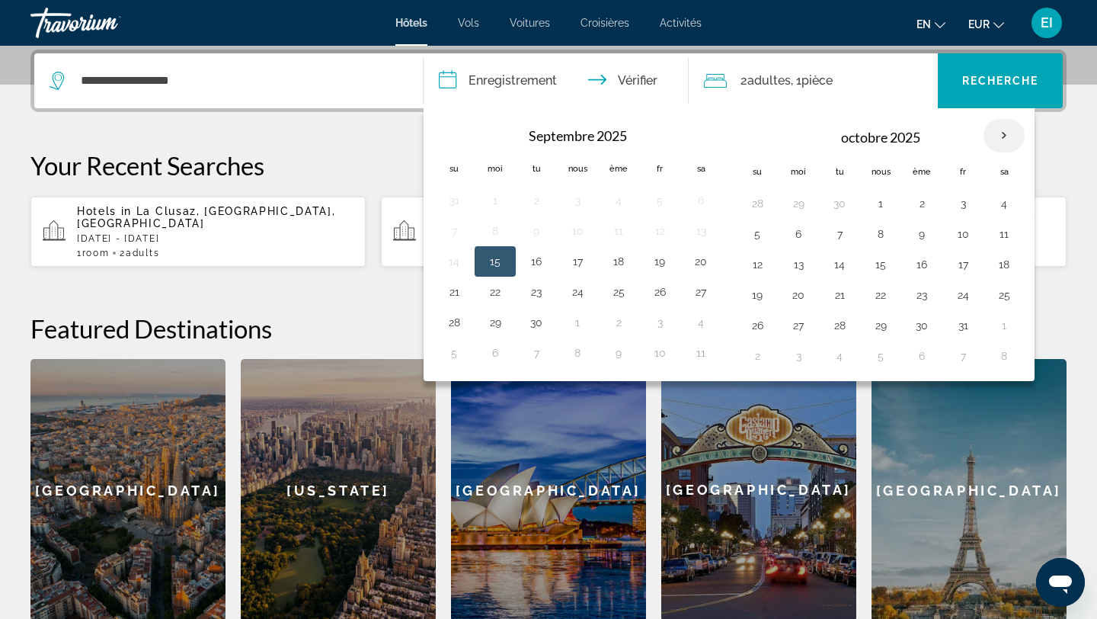
click at [1005, 133] on th "Mois prochain" at bounding box center [1004, 136] width 41 height 34
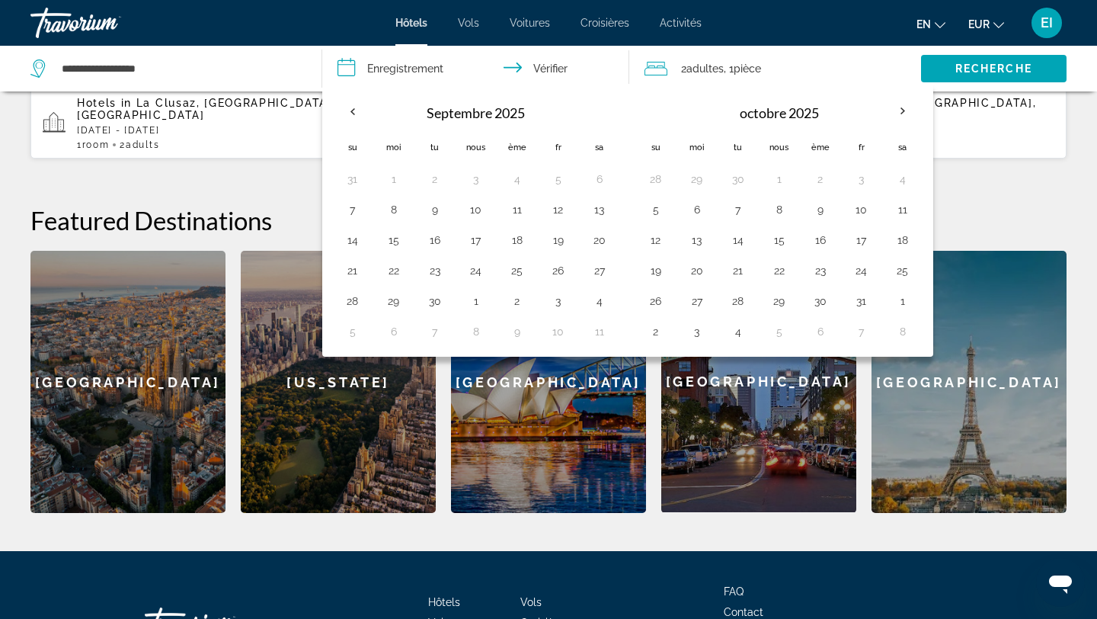
scroll to position [586, 0]
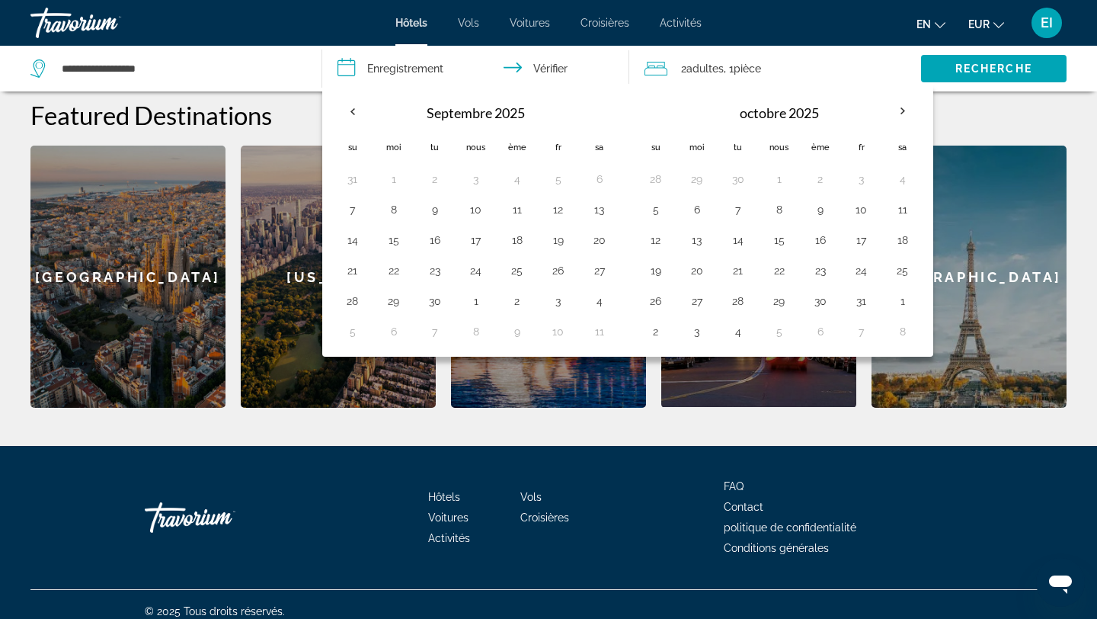
click at [807, 118] on font "octobre 2025" at bounding box center [779, 112] width 79 height 17
click at [989, 75] on span "Widget de recherche" at bounding box center [994, 68] width 146 height 37
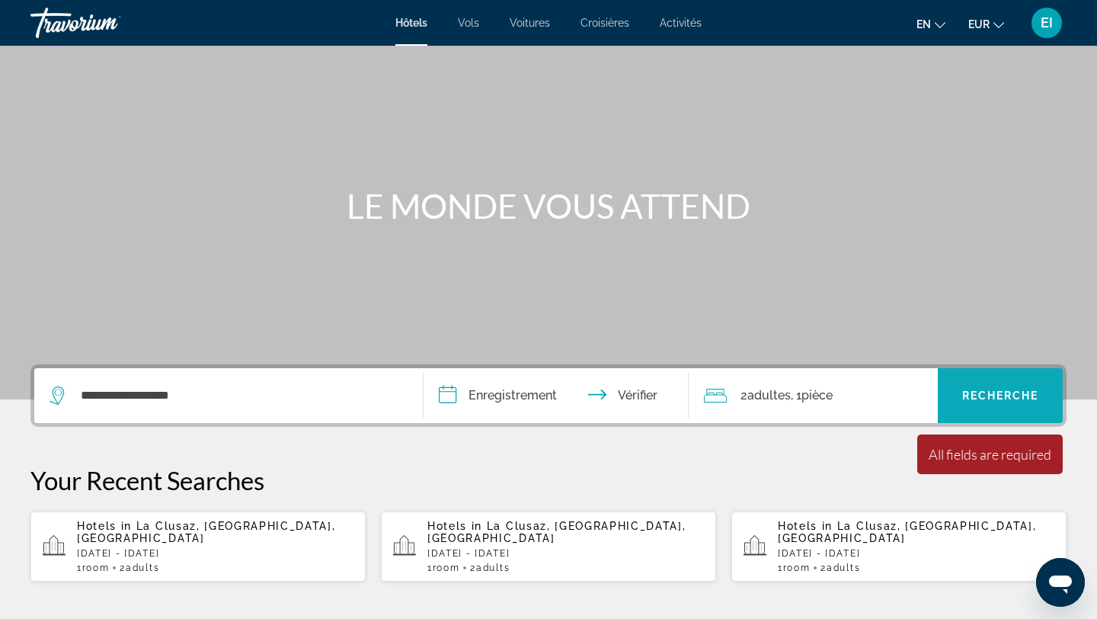
scroll to position [59, 0]
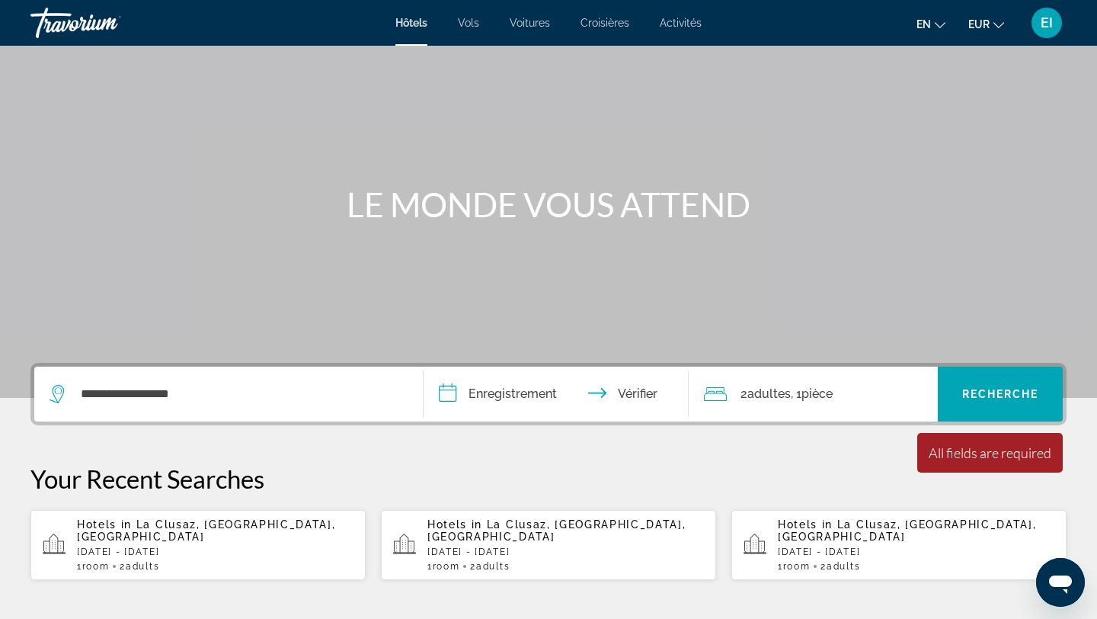
click at [515, 385] on input "**********" at bounding box center [559, 396] width 271 height 59
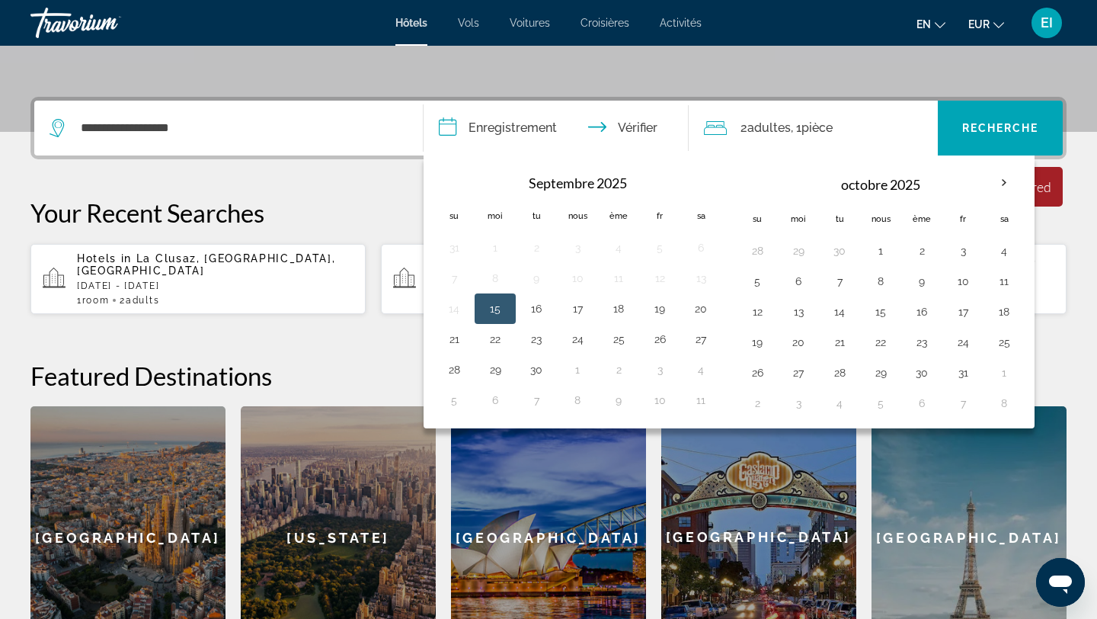
scroll to position [373, 0]
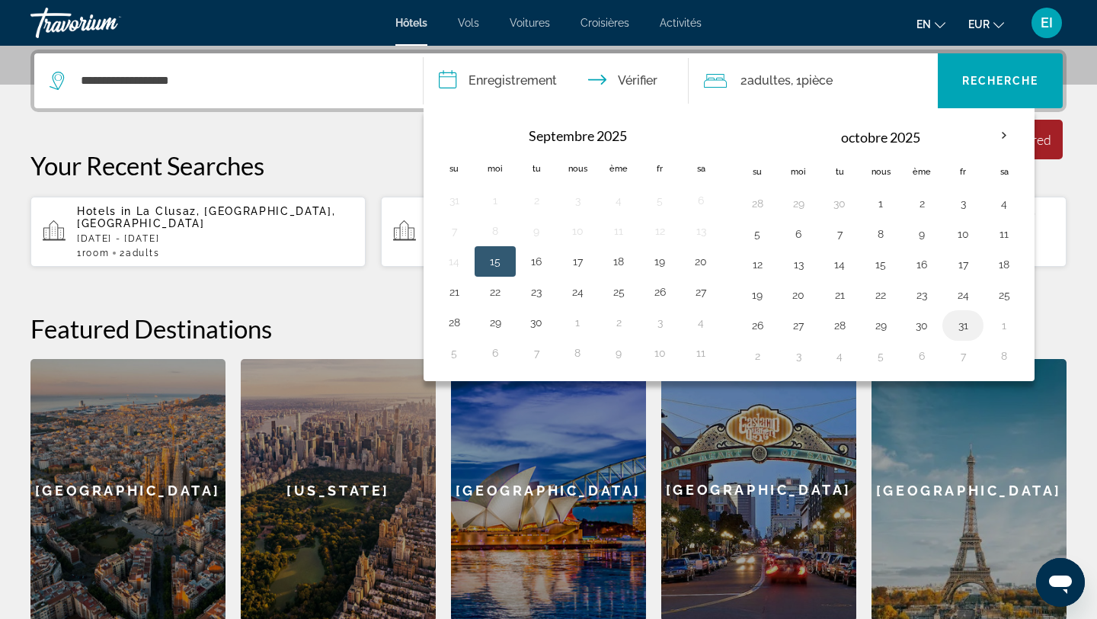
click at [949, 323] on td "31" at bounding box center [963, 325] width 41 height 30
click at [1009, 88] on span "Widget de recherche" at bounding box center [1000, 80] width 125 height 37
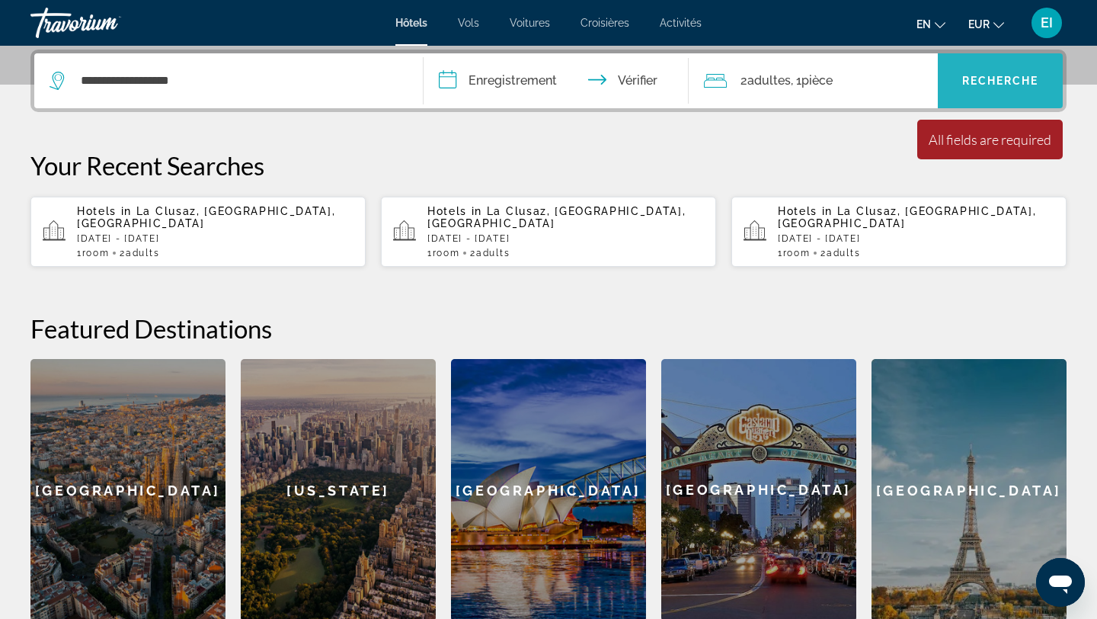
click at [1008, 87] on span "Widget de recherche" at bounding box center [1000, 80] width 125 height 37
click at [598, 82] on input "**********" at bounding box center [559, 82] width 271 height 59
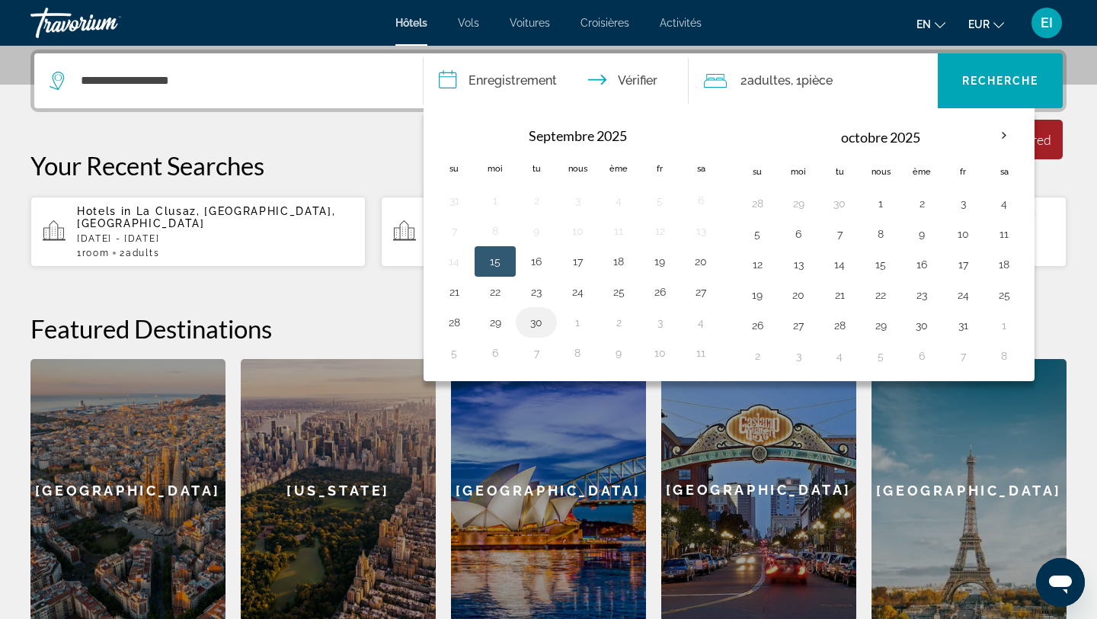
click at [533, 329] on button "30" at bounding box center [536, 322] width 24 height 21
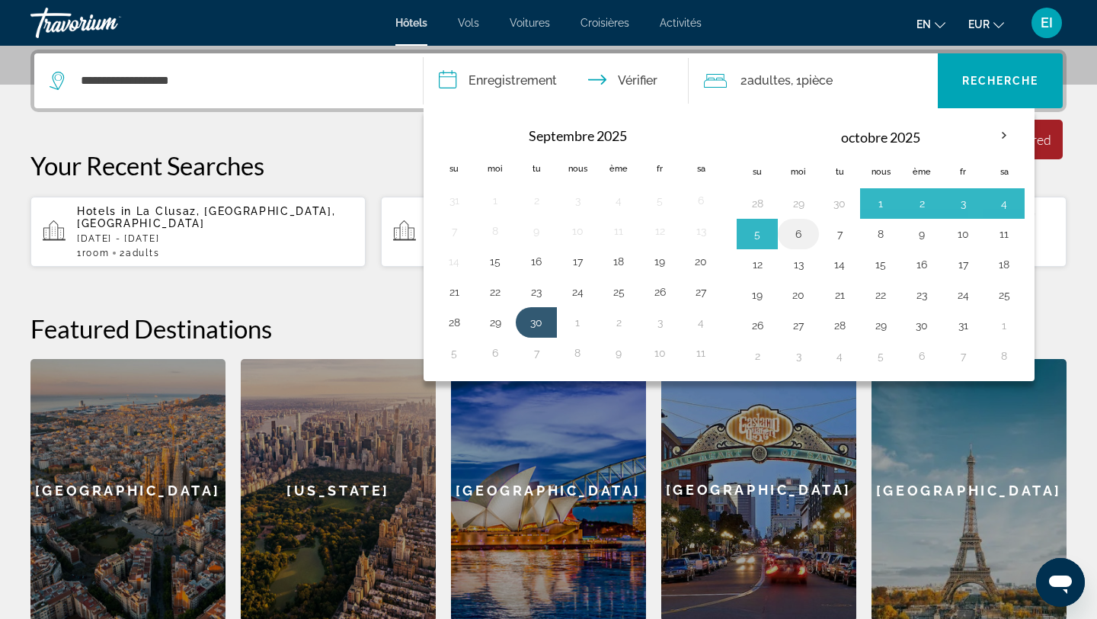
click at [802, 232] on button "6" at bounding box center [798, 233] width 24 height 21
type input "**********"
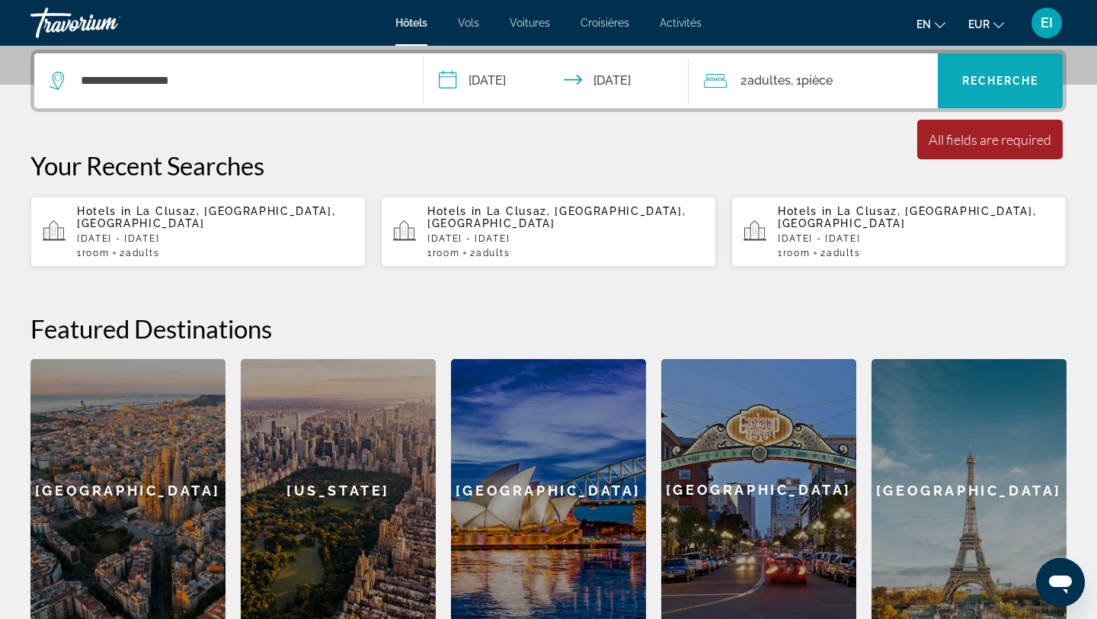
click at [973, 90] on span "Widget de recherche" at bounding box center [1000, 80] width 125 height 37
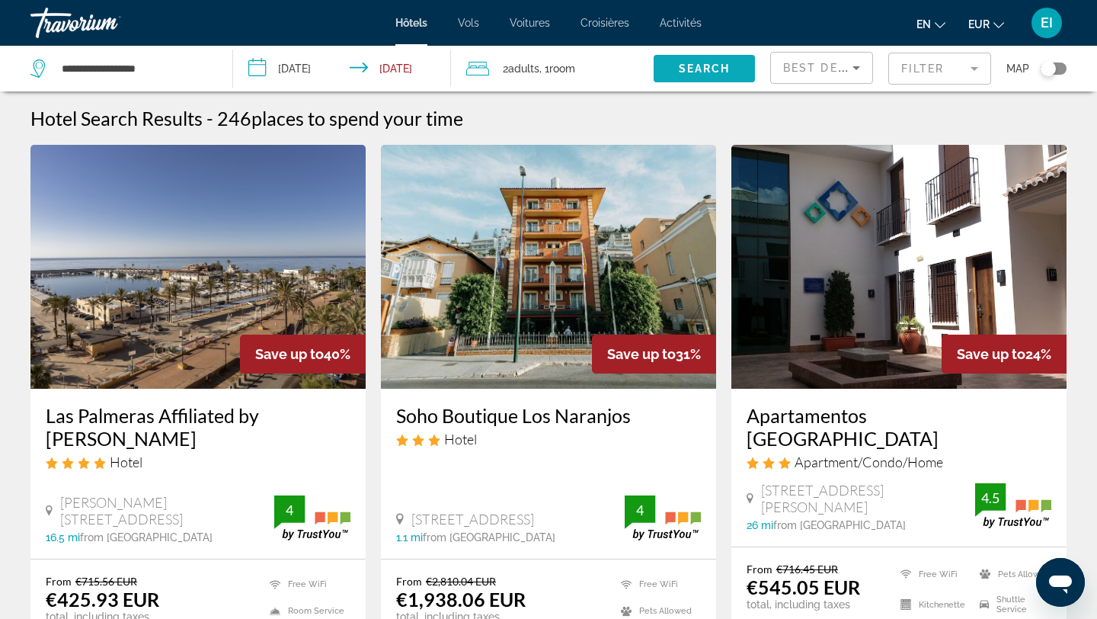
click at [726, 68] on span "Search" at bounding box center [705, 68] width 52 height 12
click at [431, 72] on input "**********" at bounding box center [345, 71] width 224 height 50
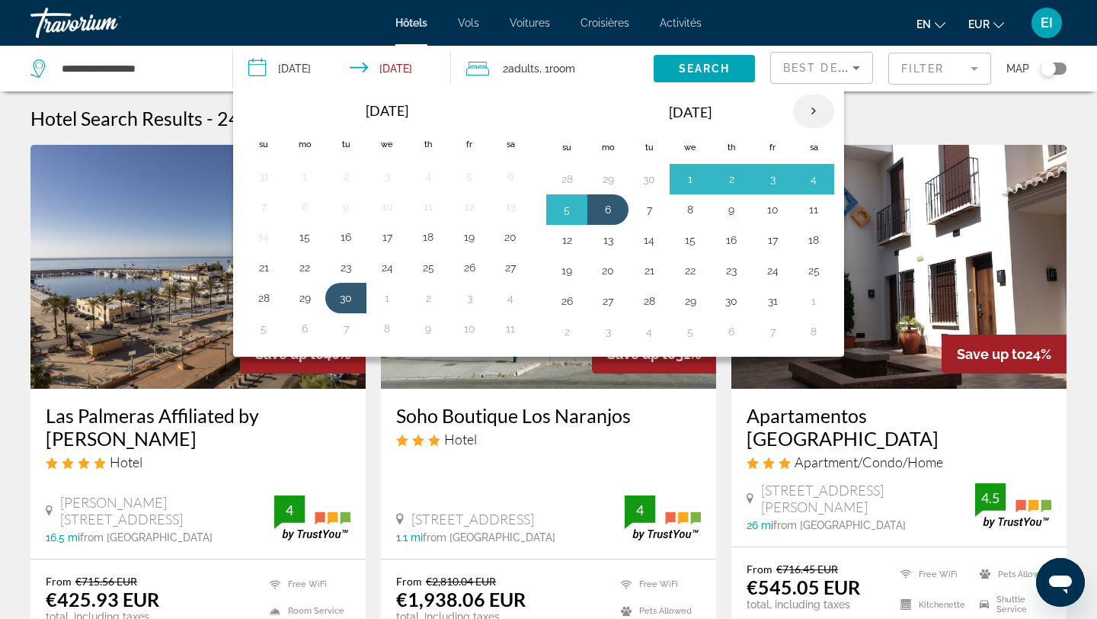
click at [811, 110] on th "Next month" at bounding box center [813, 111] width 41 height 34
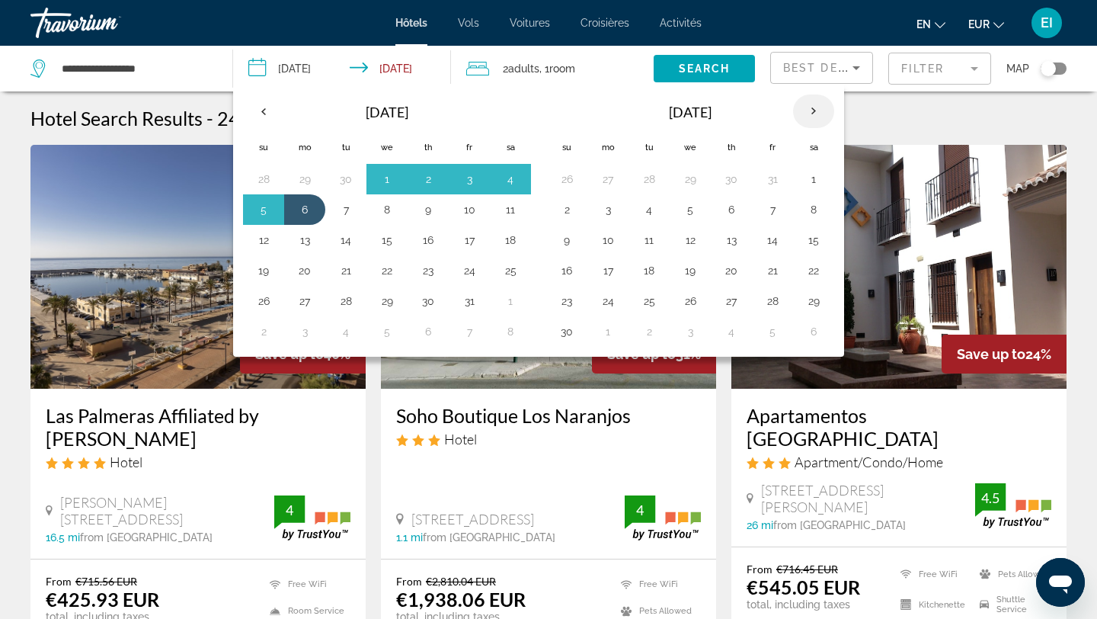
click at [811, 110] on th "Next month" at bounding box center [813, 111] width 41 height 34
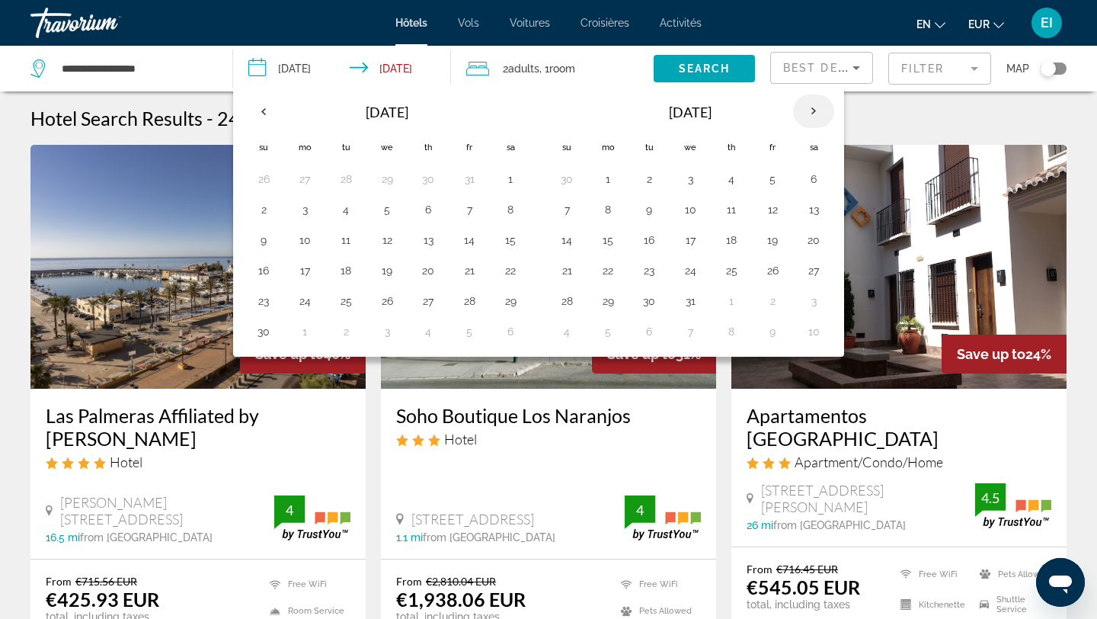
click at [811, 110] on th "Next month" at bounding box center [813, 111] width 41 height 34
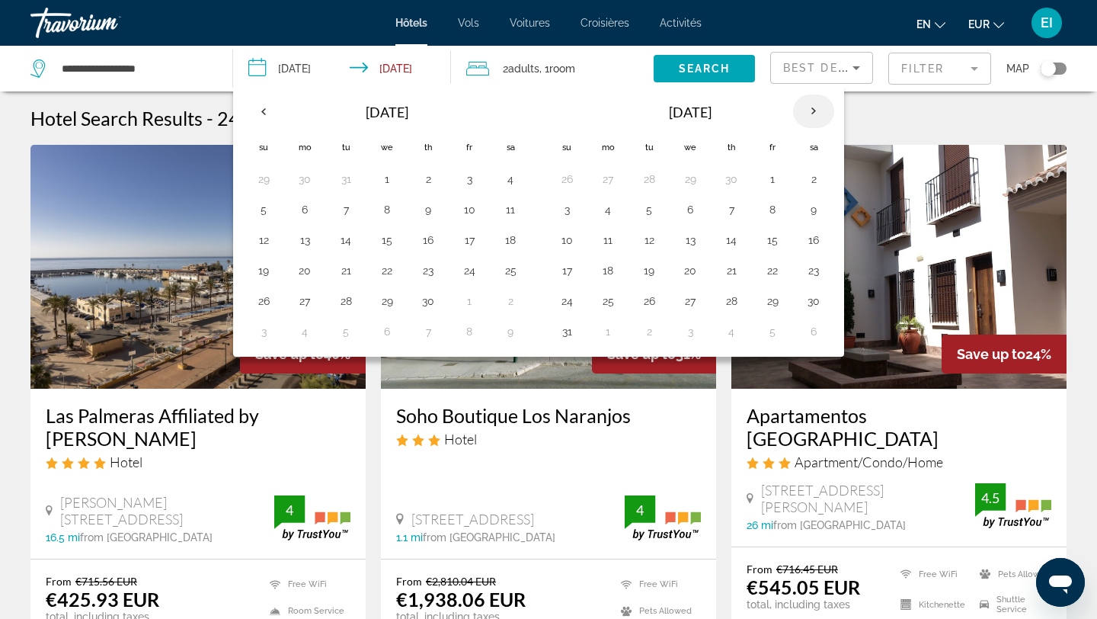
click at [811, 110] on th "Next month" at bounding box center [813, 111] width 41 height 34
click at [813, 179] on button "1" at bounding box center [814, 178] width 24 height 21
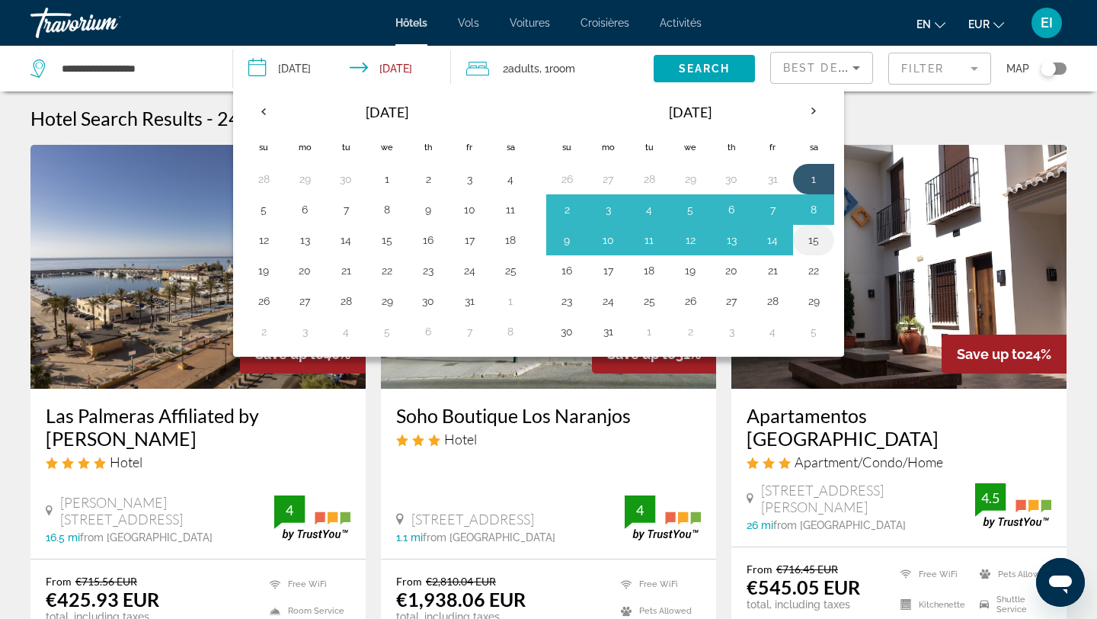
click at [820, 242] on button "15" at bounding box center [814, 239] width 24 height 21
type input "**********"
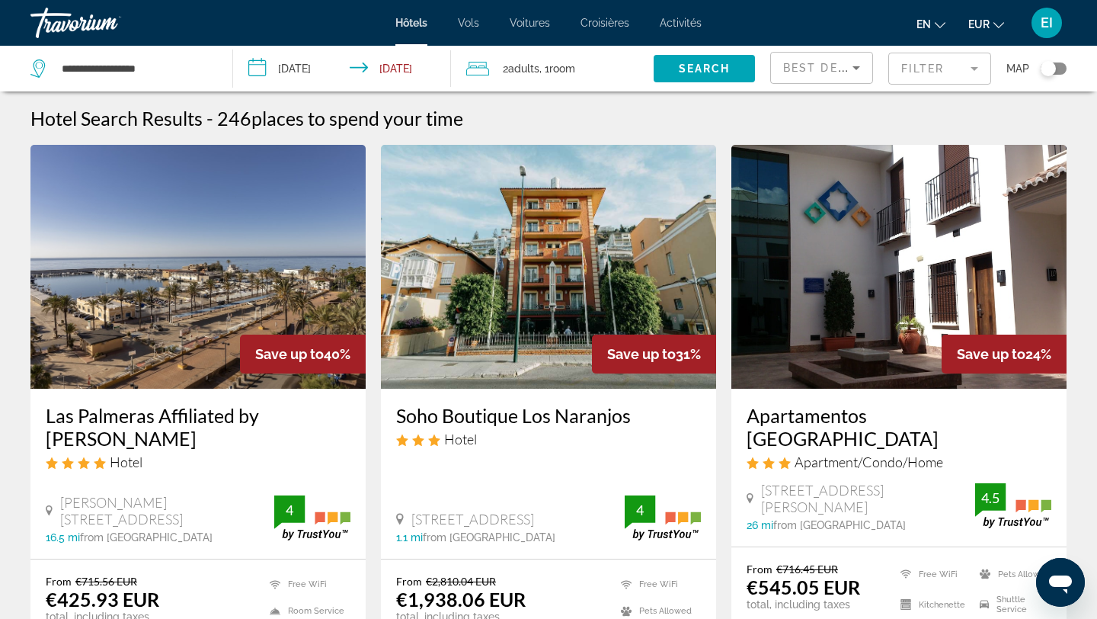
click at [233, 46] on button "**********" at bounding box center [342, 69] width 218 height 46
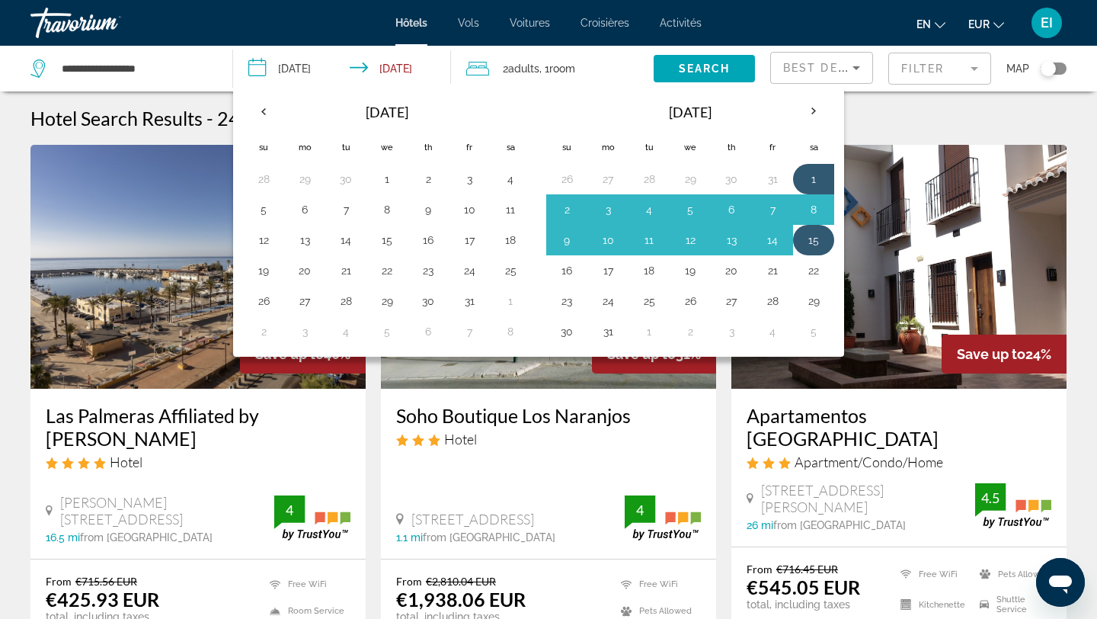
click at [809, 242] on button "15" at bounding box center [814, 239] width 24 height 21
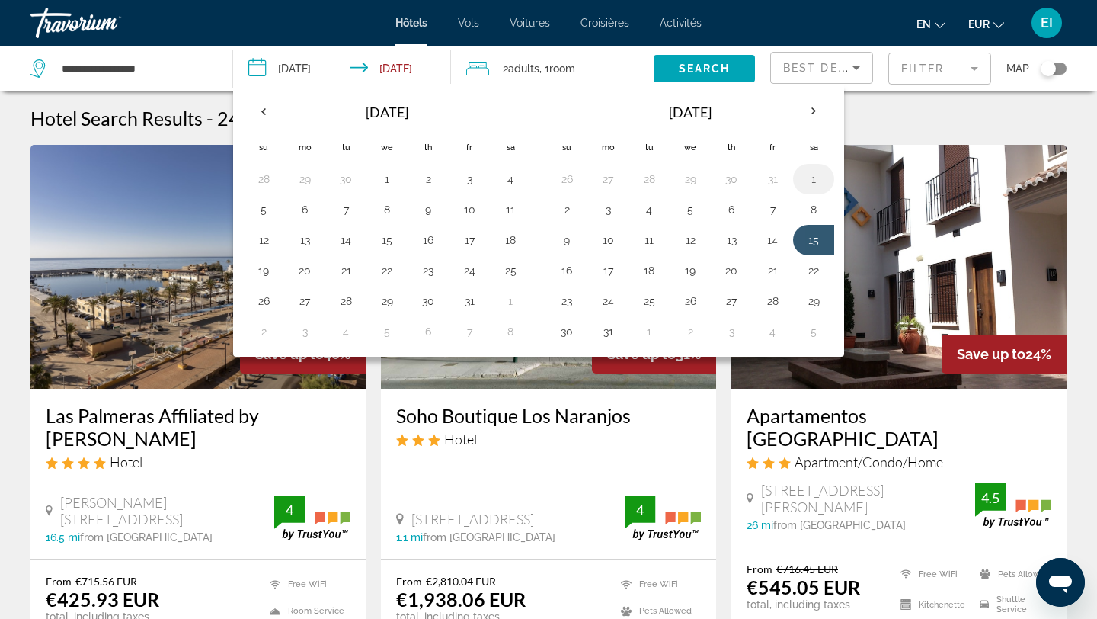
click at [807, 185] on button "1" at bounding box center [814, 178] width 24 height 21
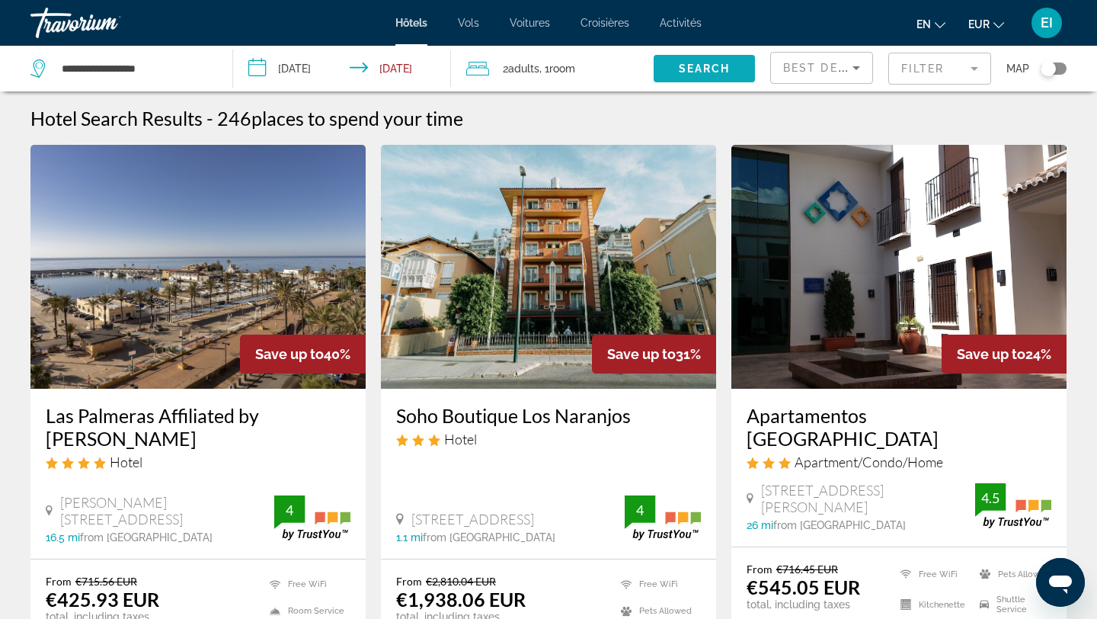
click at [703, 72] on span "Search" at bounding box center [705, 68] width 52 height 12
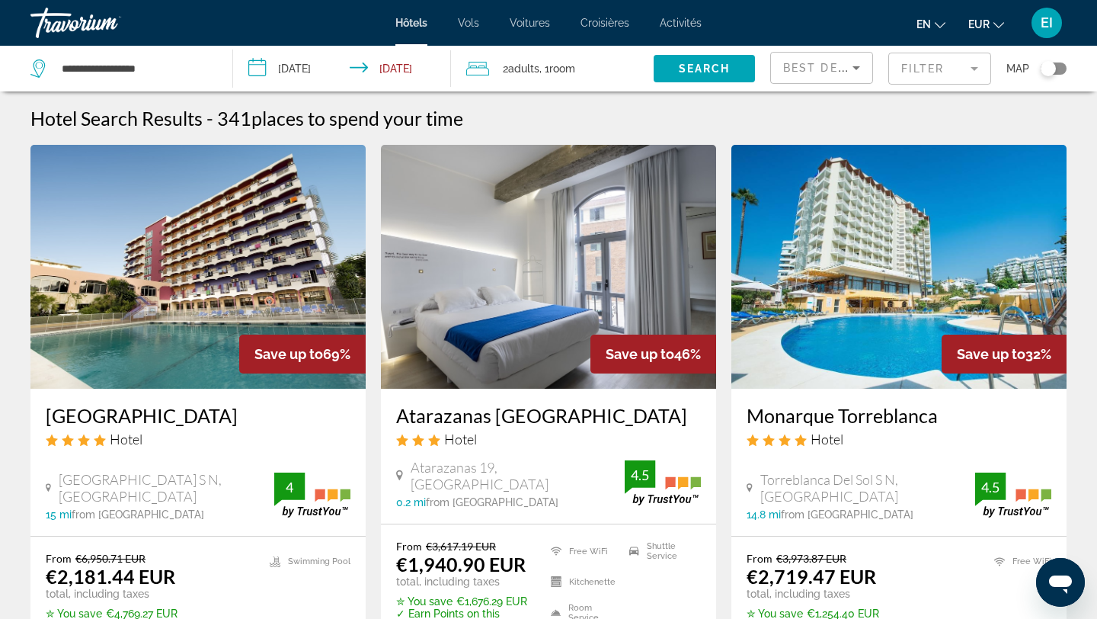
click at [545, 72] on span ", 1 Room rooms" at bounding box center [557, 68] width 36 height 21
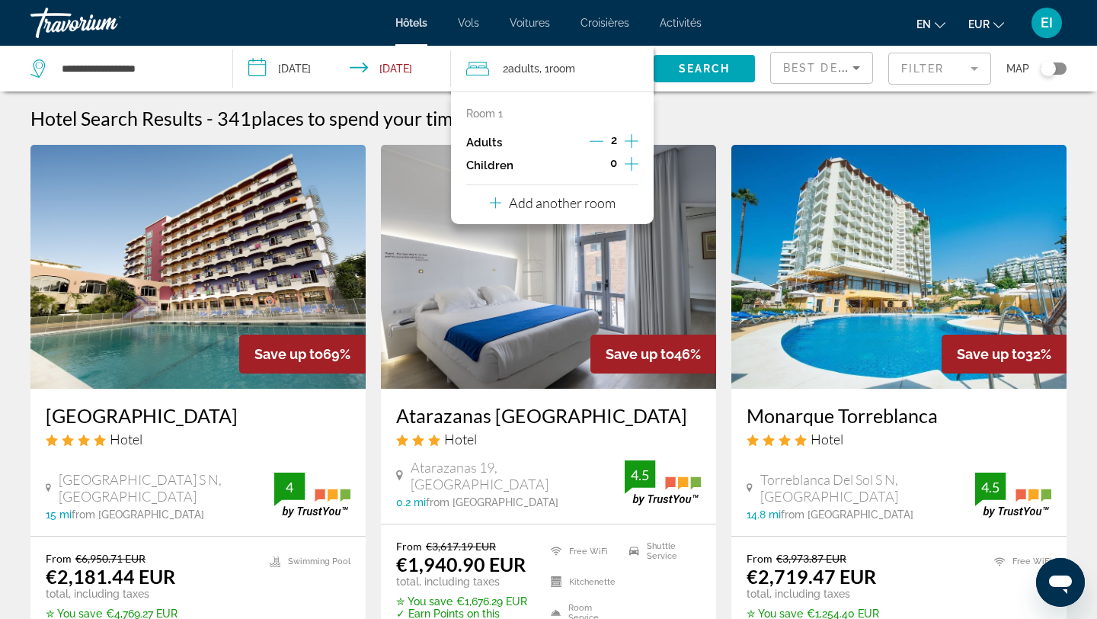
click at [632, 138] on icon "Increment adults" at bounding box center [632, 141] width 14 height 18
click at [706, 68] on span "Search" at bounding box center [705, 68] width 52 height 12
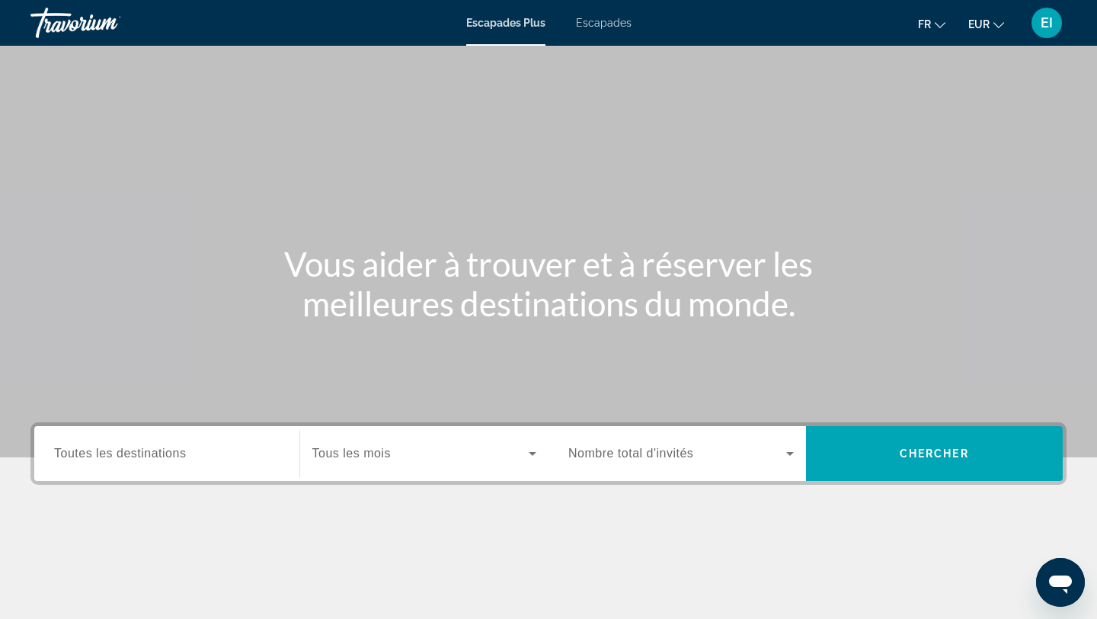
click at [91, 453] on span "Toutes les destinations" at bounding box center [120, 453] width 132 height 13
click at [91, 453] on input "Destination Toutes les destinations" at bounding box center [167, 454] width 226 height 18
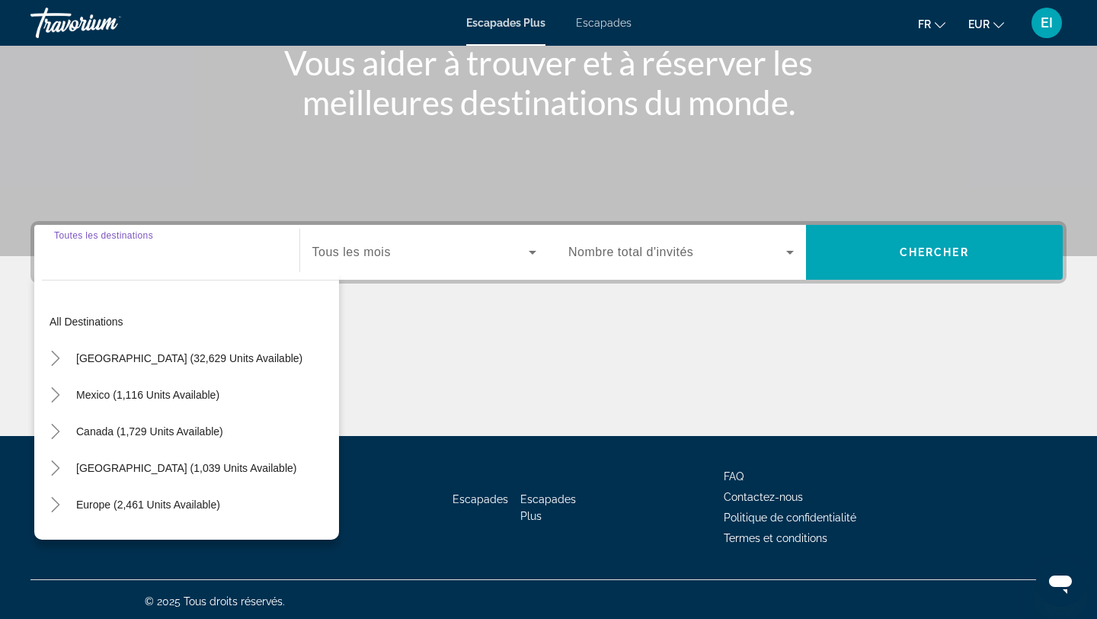
scroll to position [205, 0]
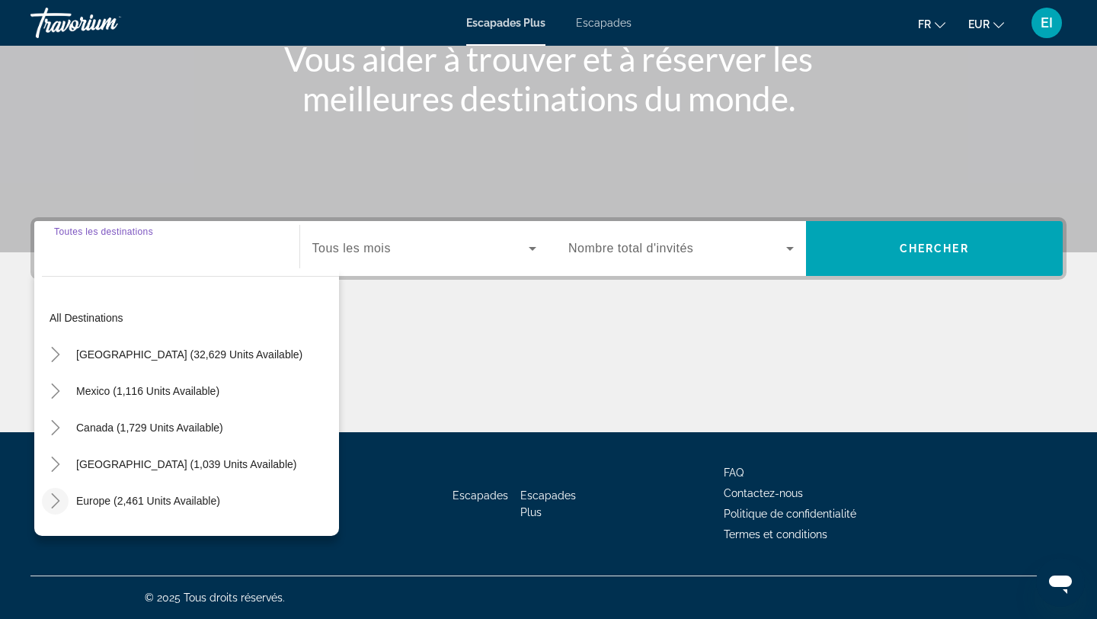
click at [54, 497] on icon "Toggle Europe (2,461 units available)" at bounding box center [55, 500] width 8 height 15
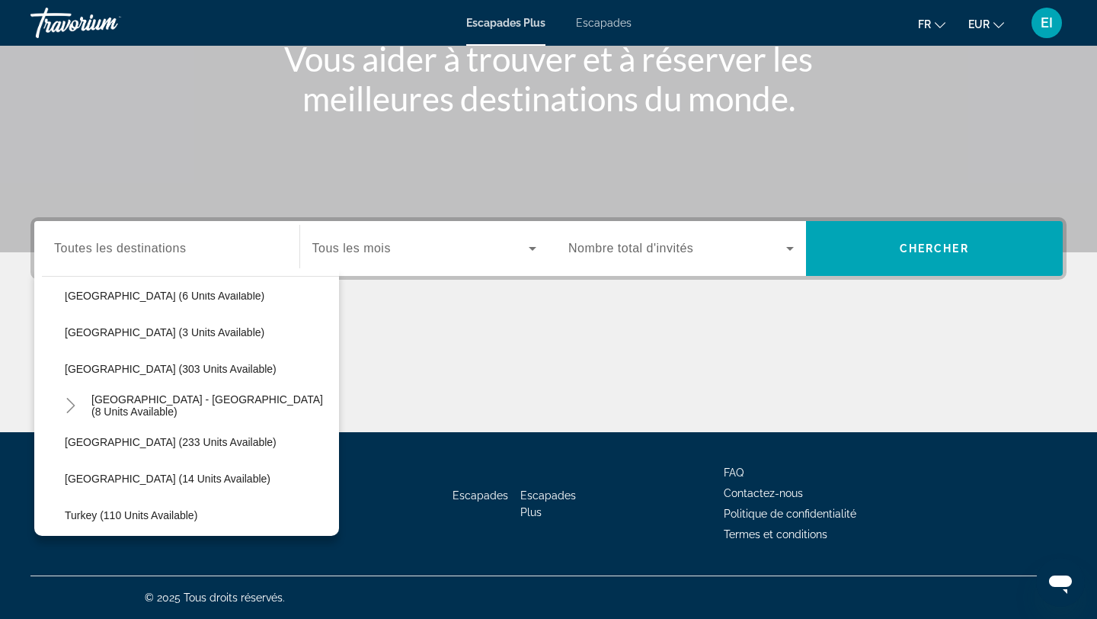
scroll to position [659, 0]
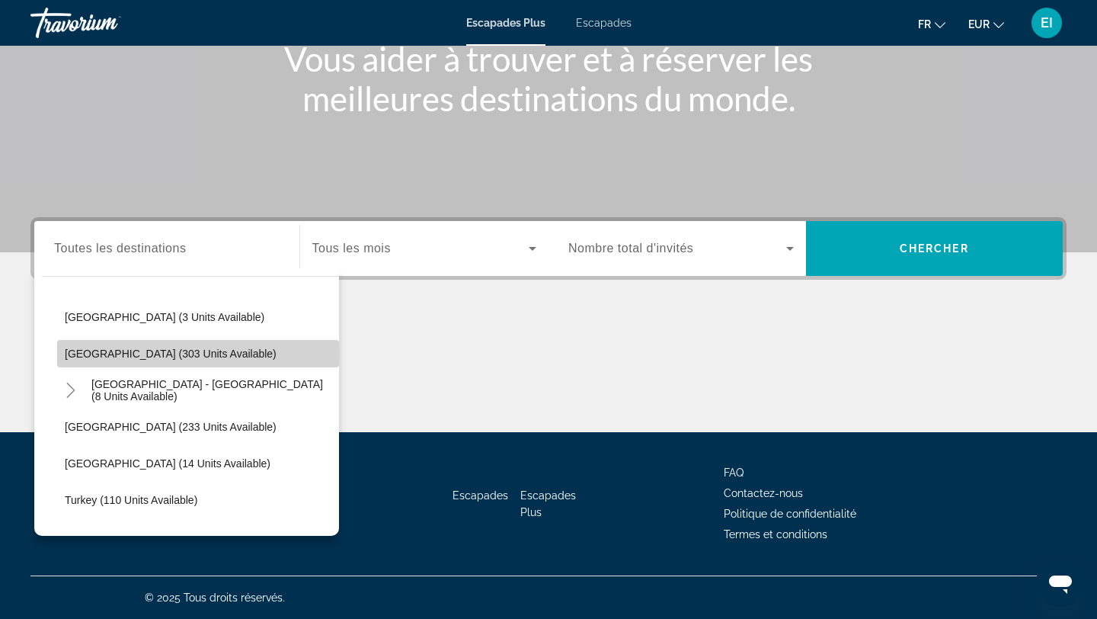
click at [170, 362] on span "Widget de recherche" at bounding box center [198, 353] width 282 height 37
type input "**********"
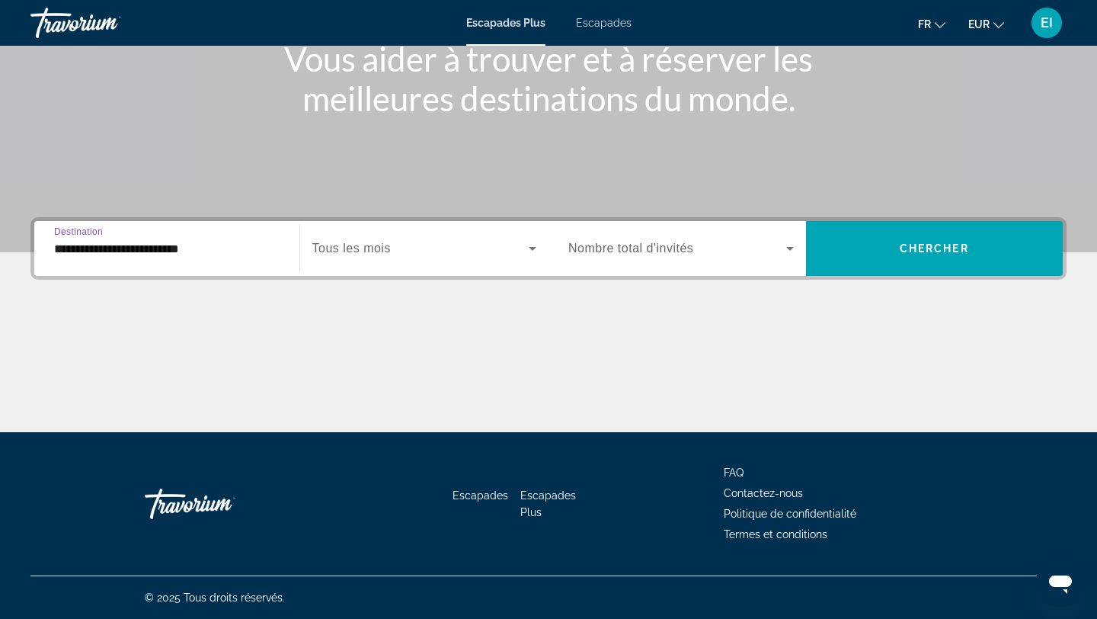
click at [507, 255] on span "Widget de recherche" at bounding box center [420, 248] width 217 height 18
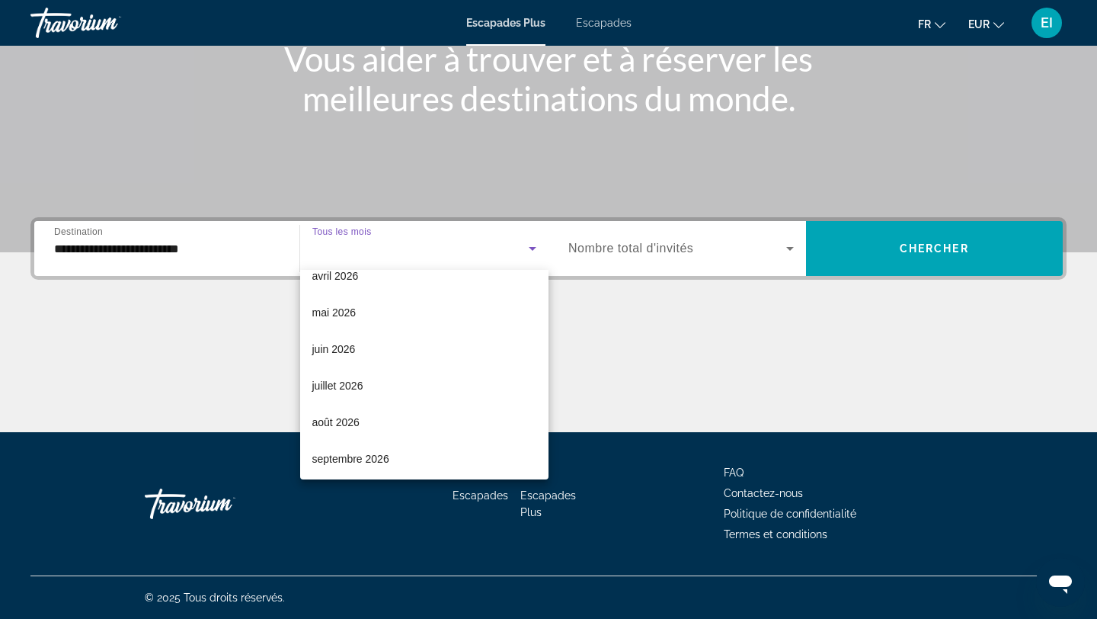
scroll to position [315, 0]
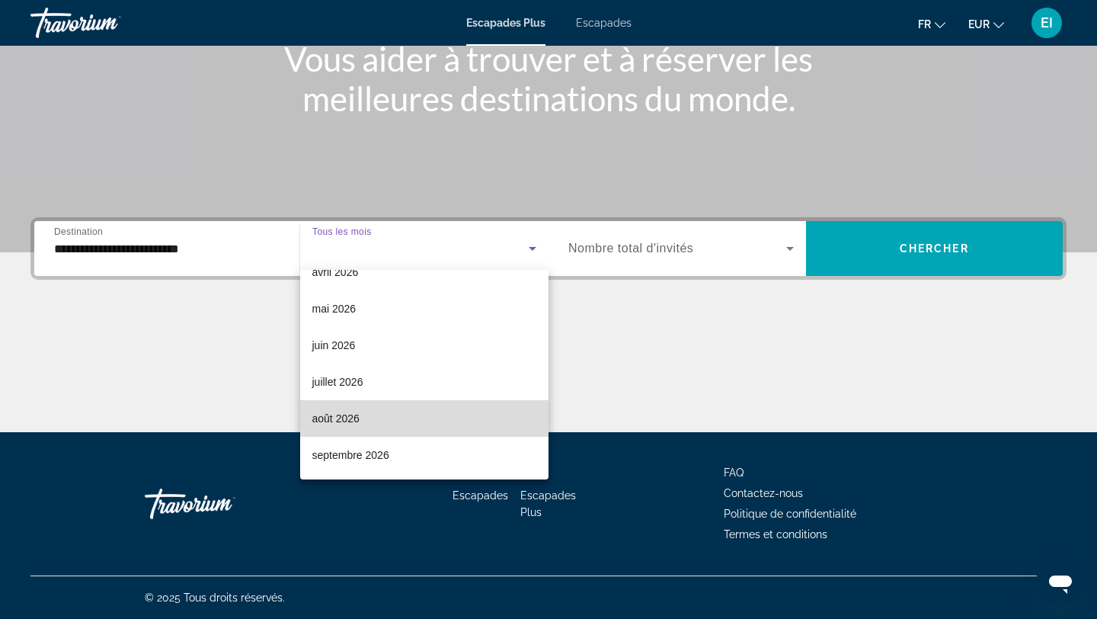
click at [402, 423] on mat-option "août 2026" at bounding box center [424, 418] width 249 height 37
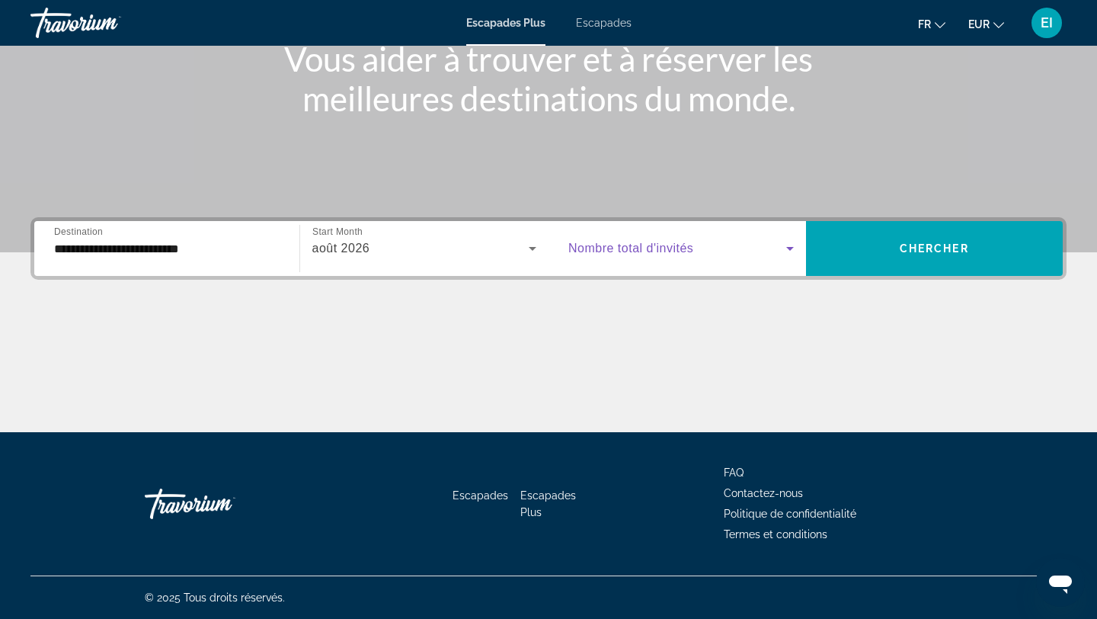
click at [722, 240] on span "Widget de recherche" at bounding box center [677, 248] width 218 height 18
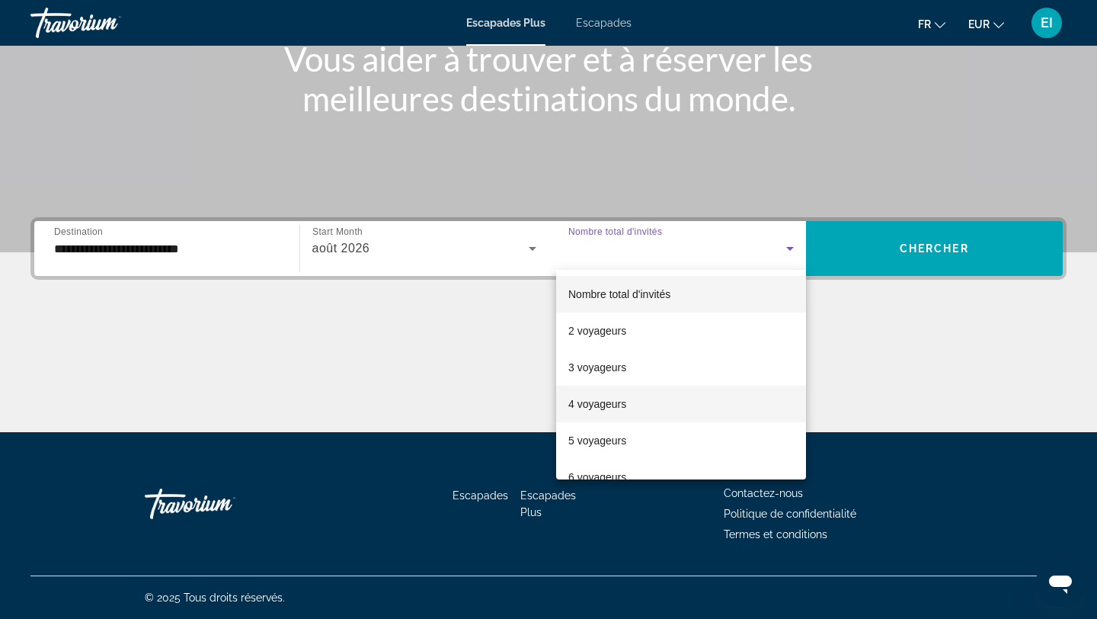
click at [638, 417] on mat-option "4 voyageurs" at bounding box center [681, 404] width 250 height 37
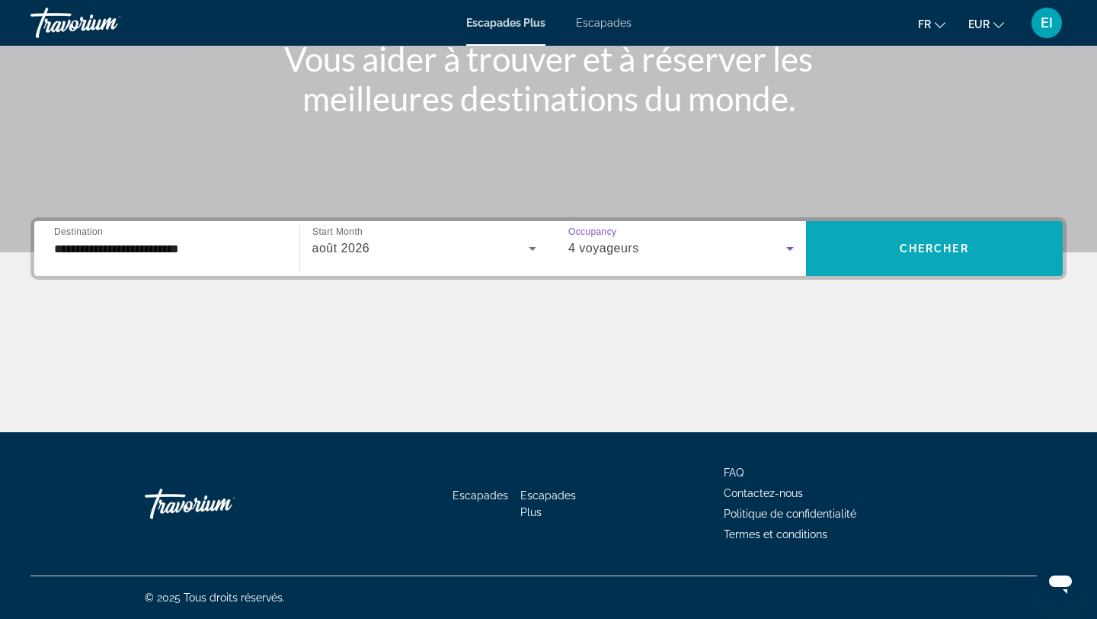
click at [935, 258] on span "Widget de recherche" at bounding box center [935, 248] width 258 height 37
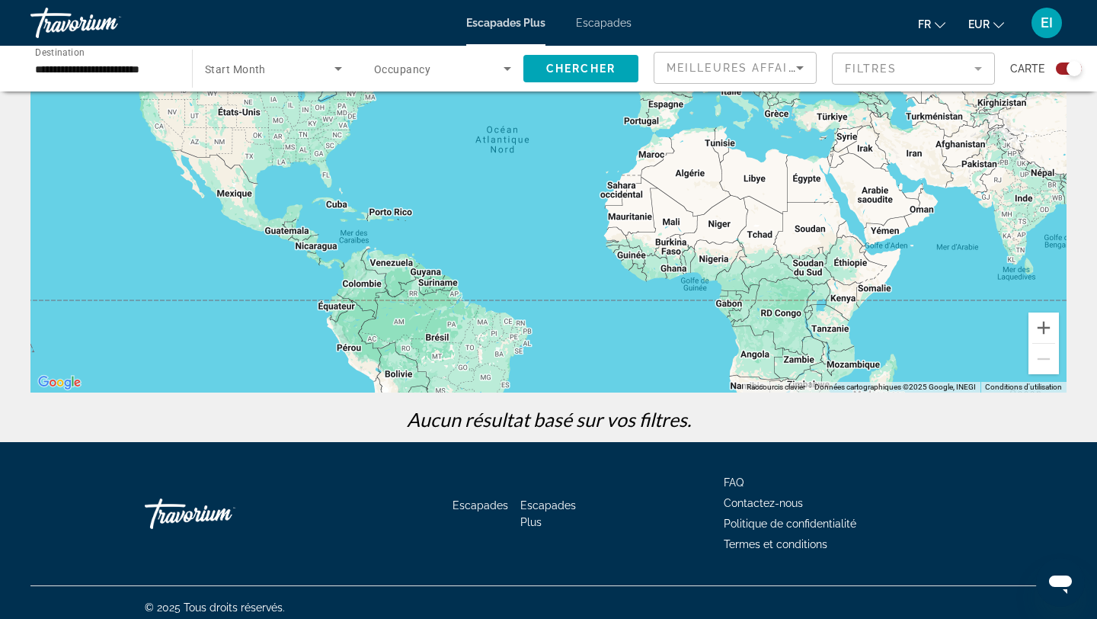
scroll to position [181, 0]
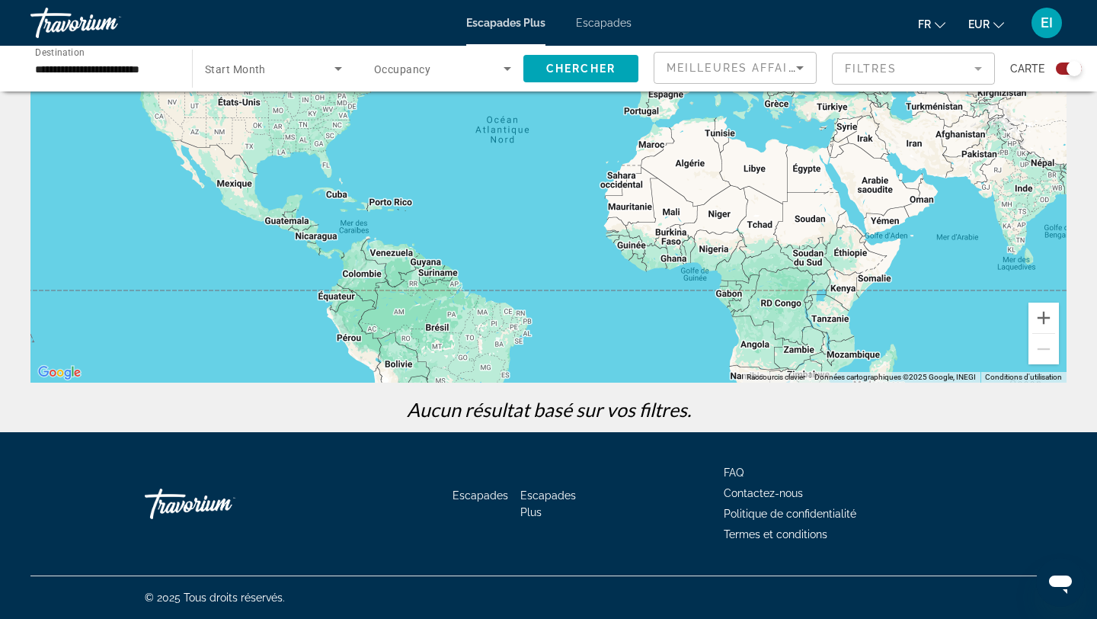
click at [601, 88] on div "Chercher" at bounding box center [588, 69] width 130 height 46
click at [593, 66] on span "Chercher" at bounding box center [580, 68] width 69 height 12
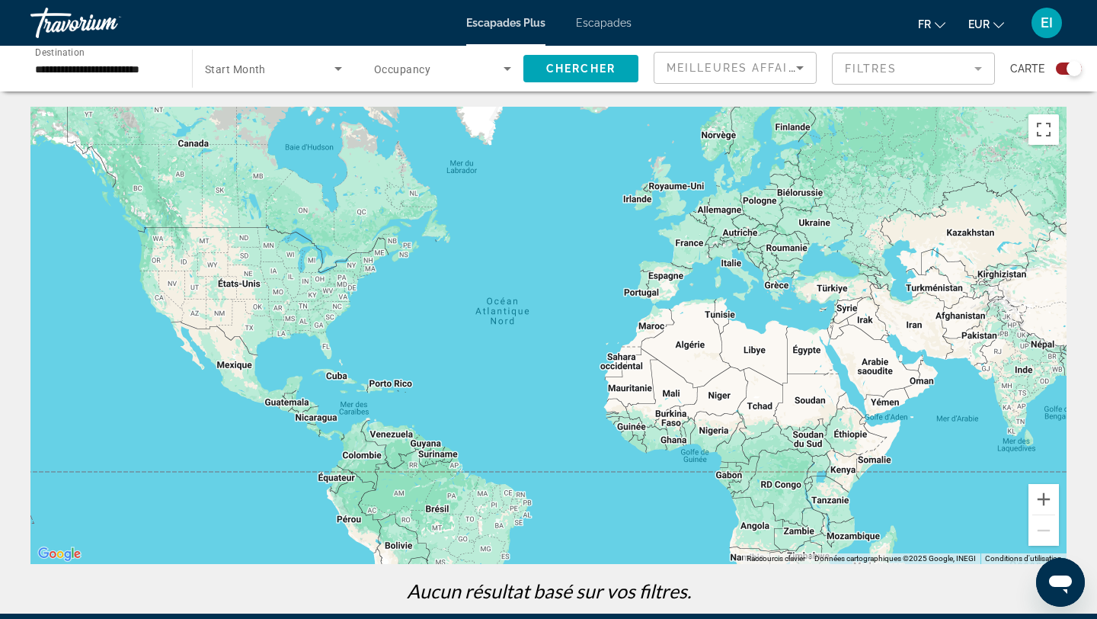
click at [601, 13] on div "Escapades Plus Escapades fr English Español Français Italiano Português русский…" at bounding box center [548, 23] width 1097 height 40
click at [601, 18] on font "Escapades" at bounding box center [604, 23] width 56 height 12
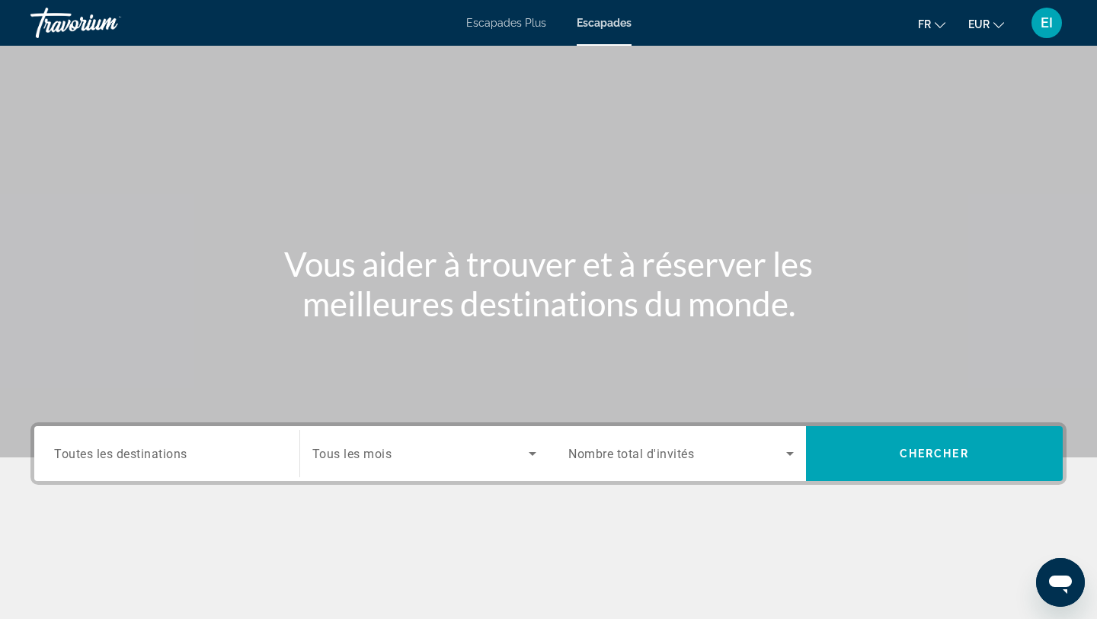
click at [207, 453] on input "Destination Toutes les destinations" at bounding box center [167, 454] width 226 height 18
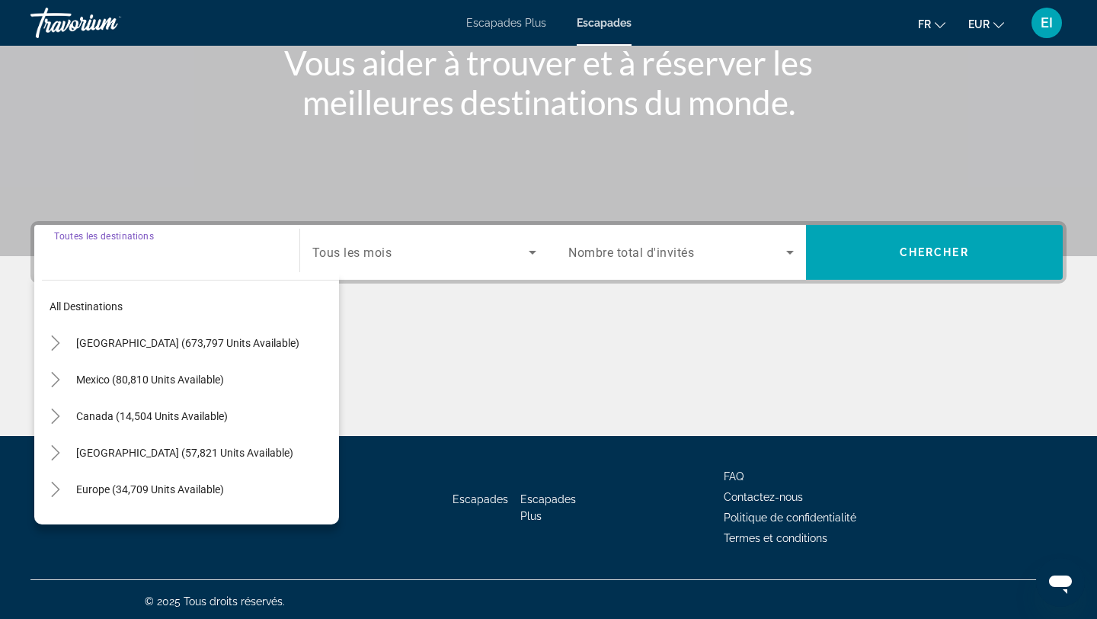
scroll to position [205, 0]
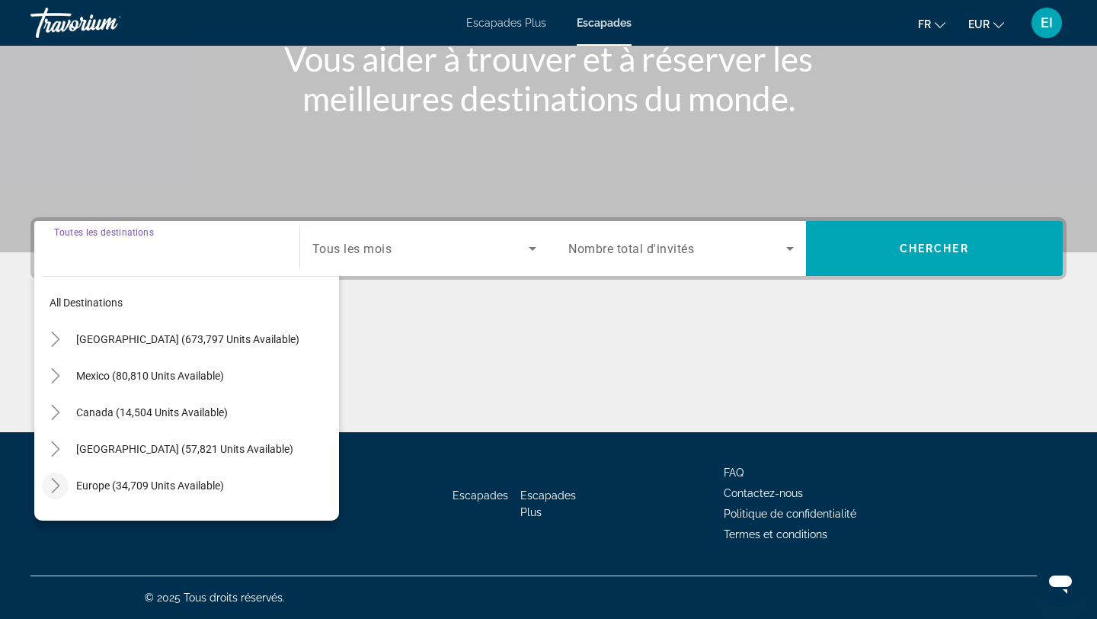
click at [48, 488] on icon "Toggle Europe (34,709 units available)" at bounding box center [55, 485] width 15 height 15
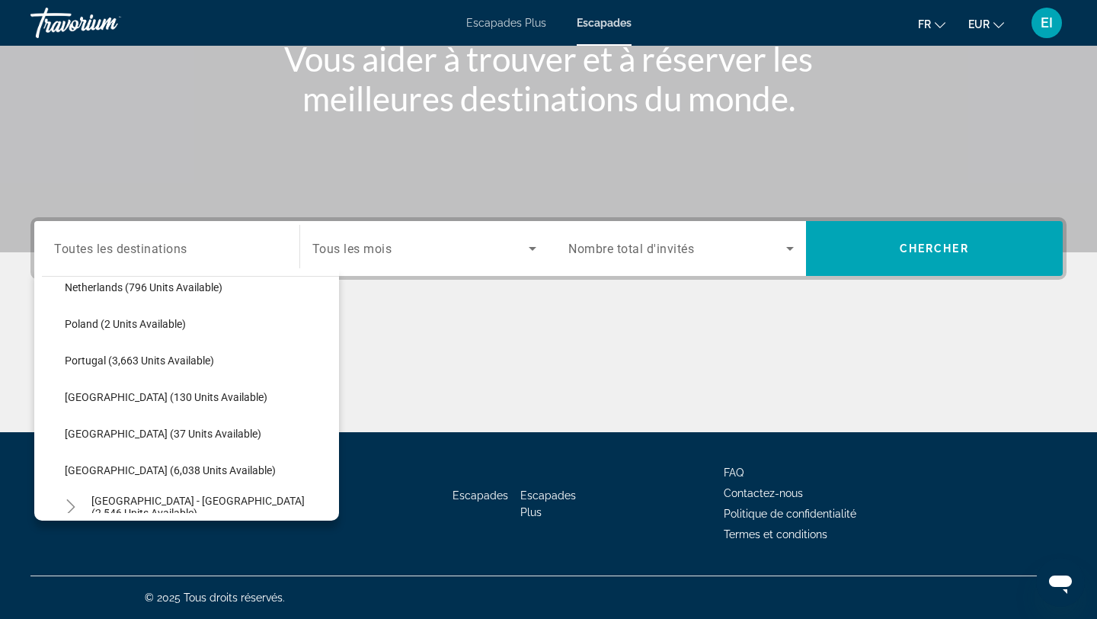
scroll to position [683, 0]
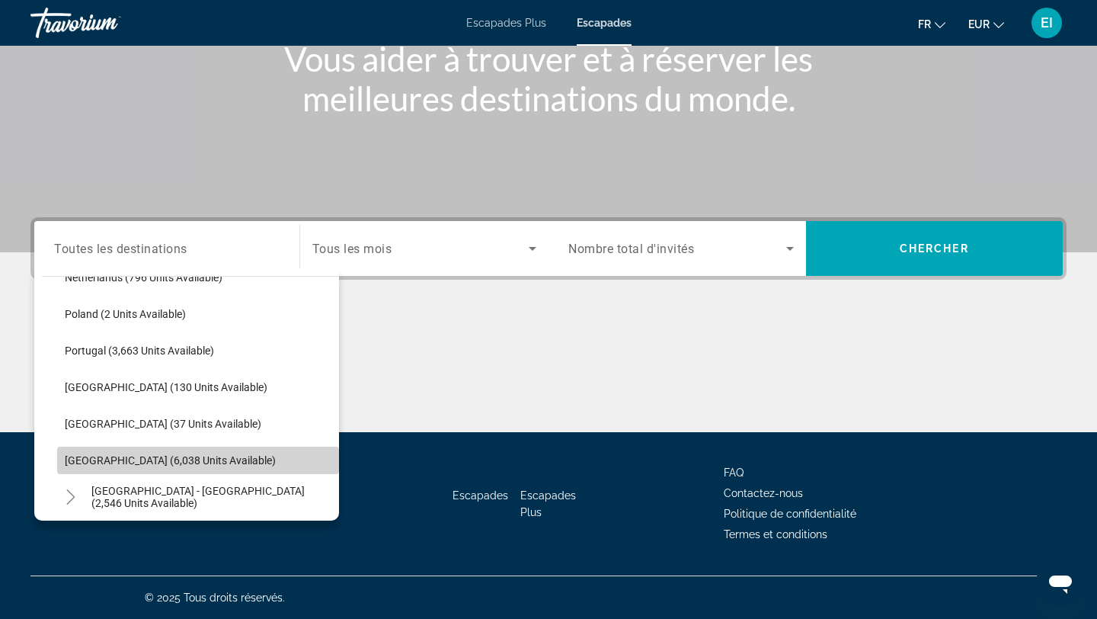
click at [93, 465] on span "[GEOGRAPHIC_DATA] (6,038 units available)" at bounding box center [170, 460] width 211 height 12
type input "**********"
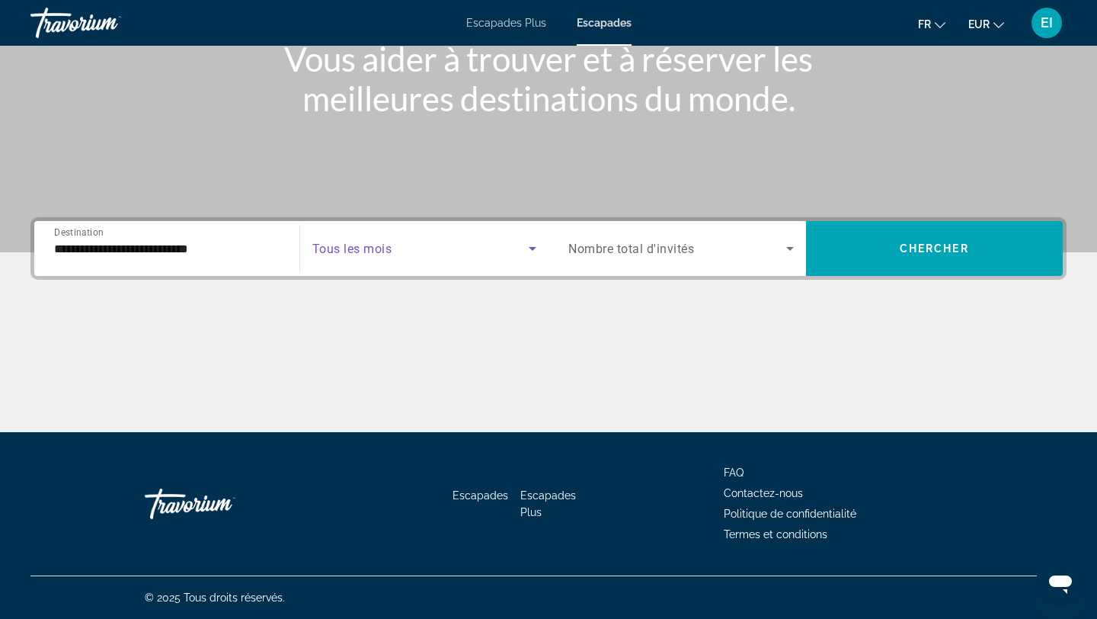
click at [446, 251] on span "Search widget" at bounding box center [420, 248] width 217 height 18
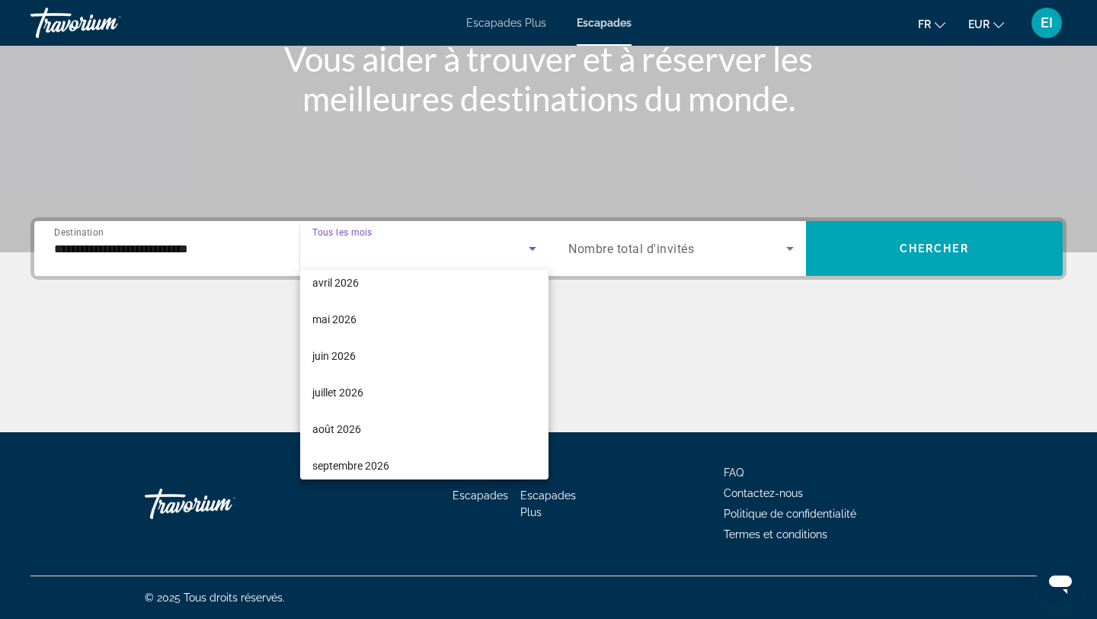
scroll to position [310, 0]
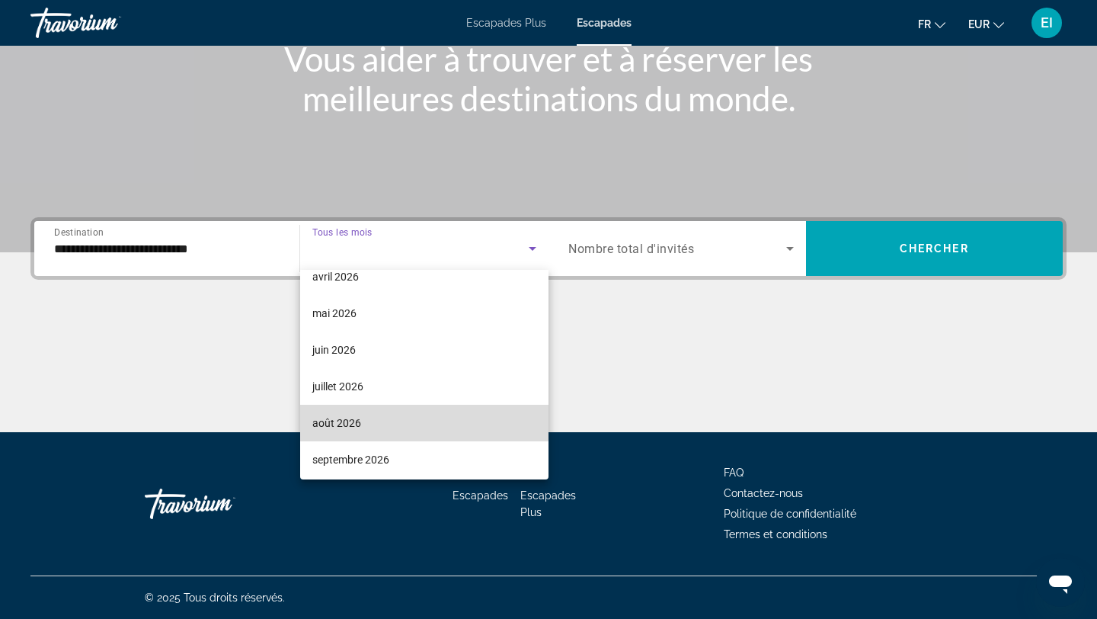
click at [424, 409] on mat-option "août 2026" at bounding box center [424, 423] width 249 height 37
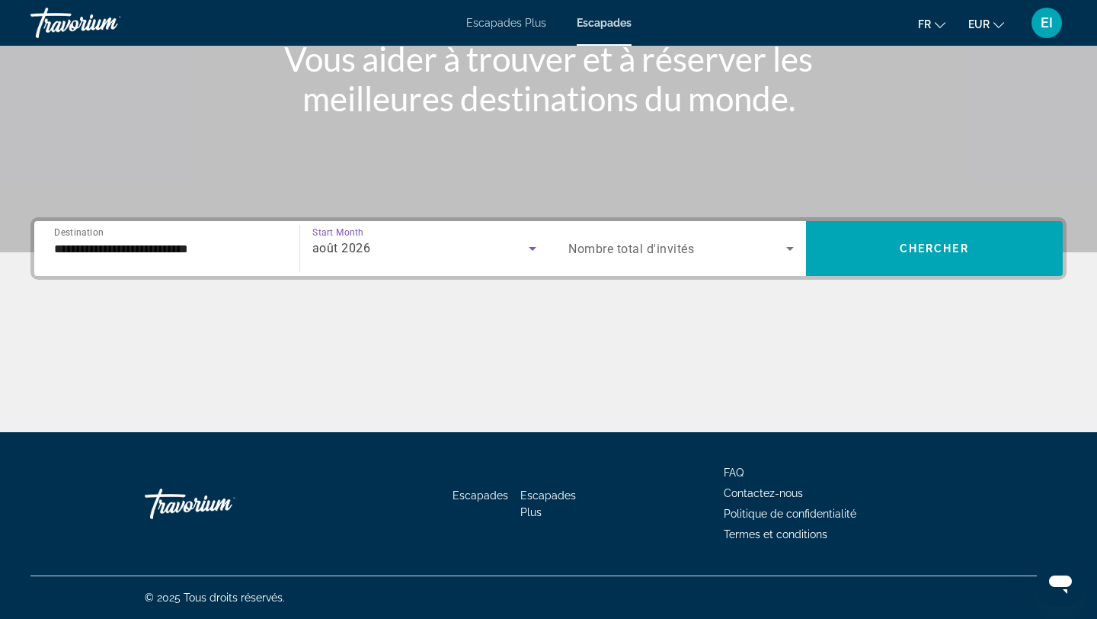
click at [674, 246] on span "Nombre total d'invités" at bounding box center [631, 249] width 126 height 14
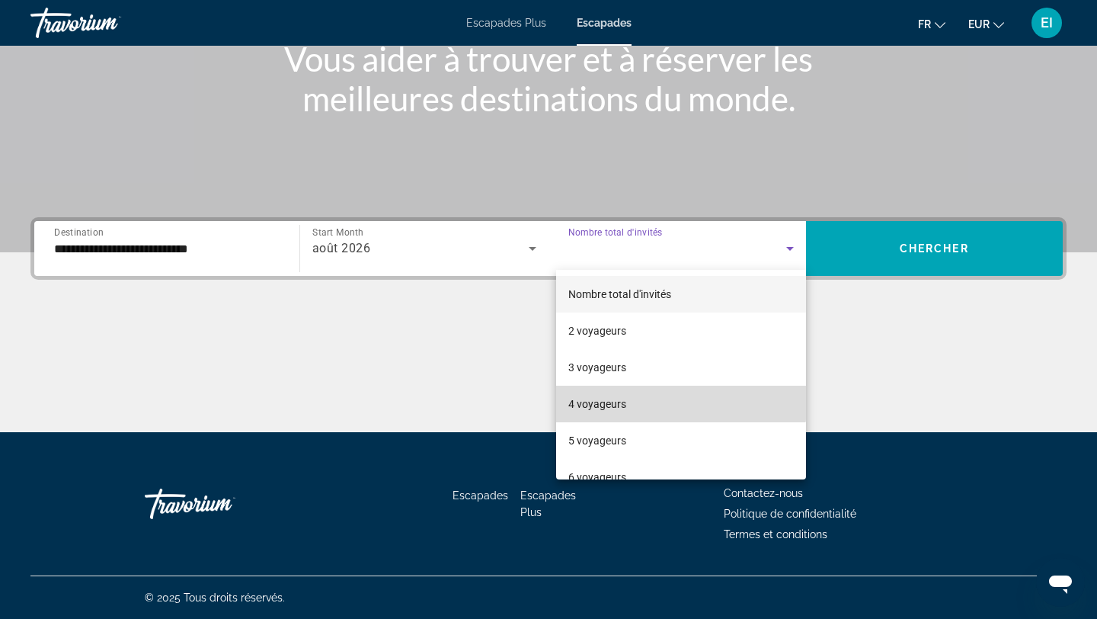
click at [645, 392] on mat-option "4 voyageurs" at bounding box center [681, 404] width 250 height 37
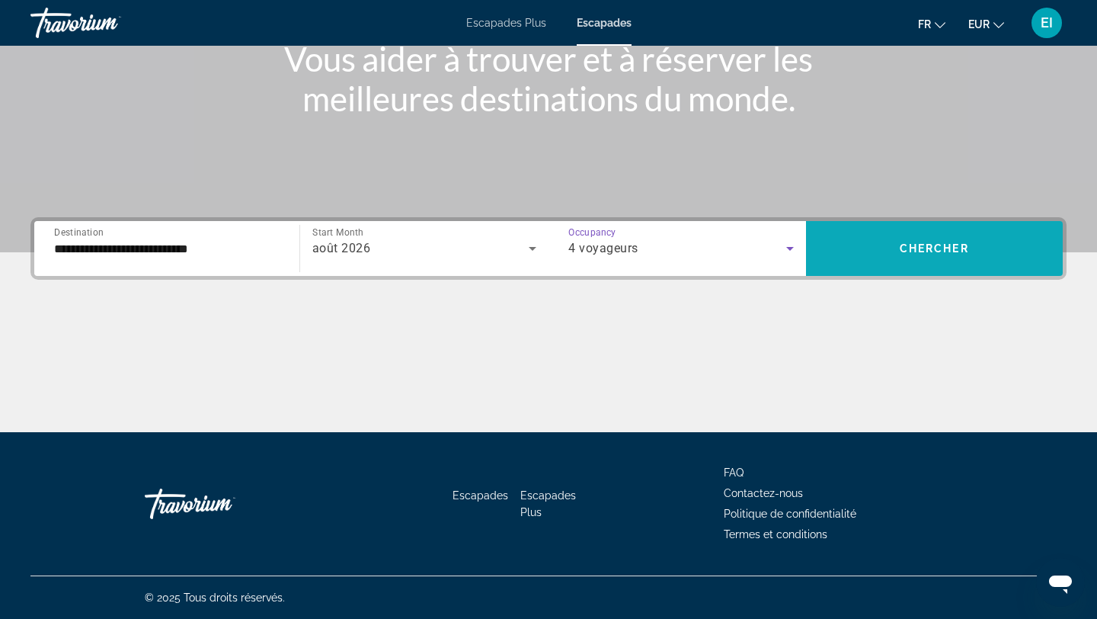
click at [910, 249] on span "Chercher" at bounding box center [934, 248] width 69 height 12
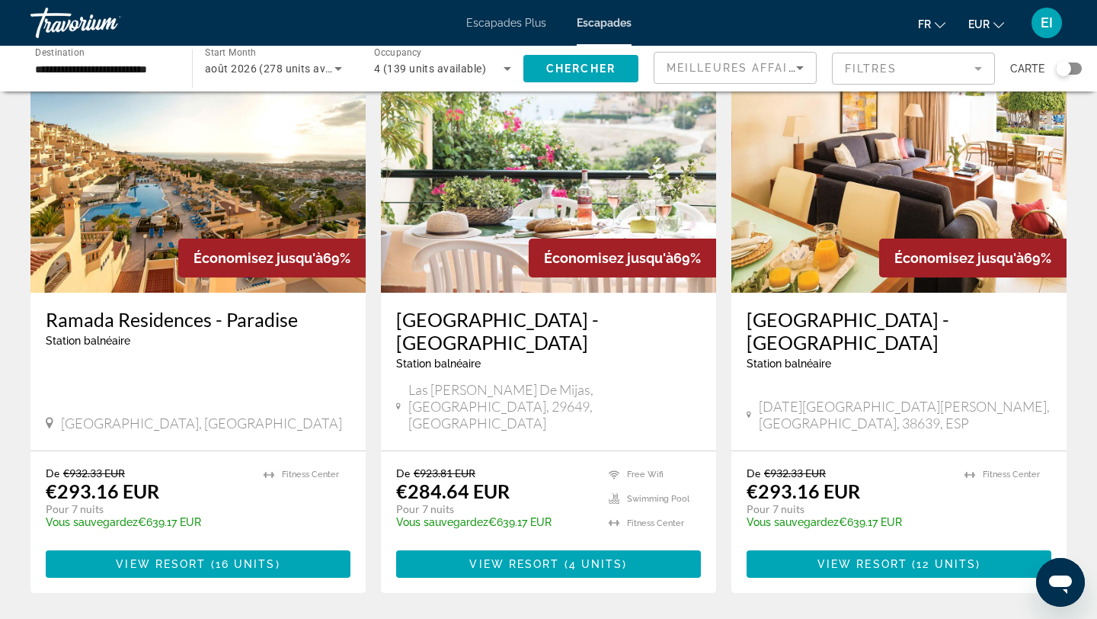
scroll to position [671, 0]
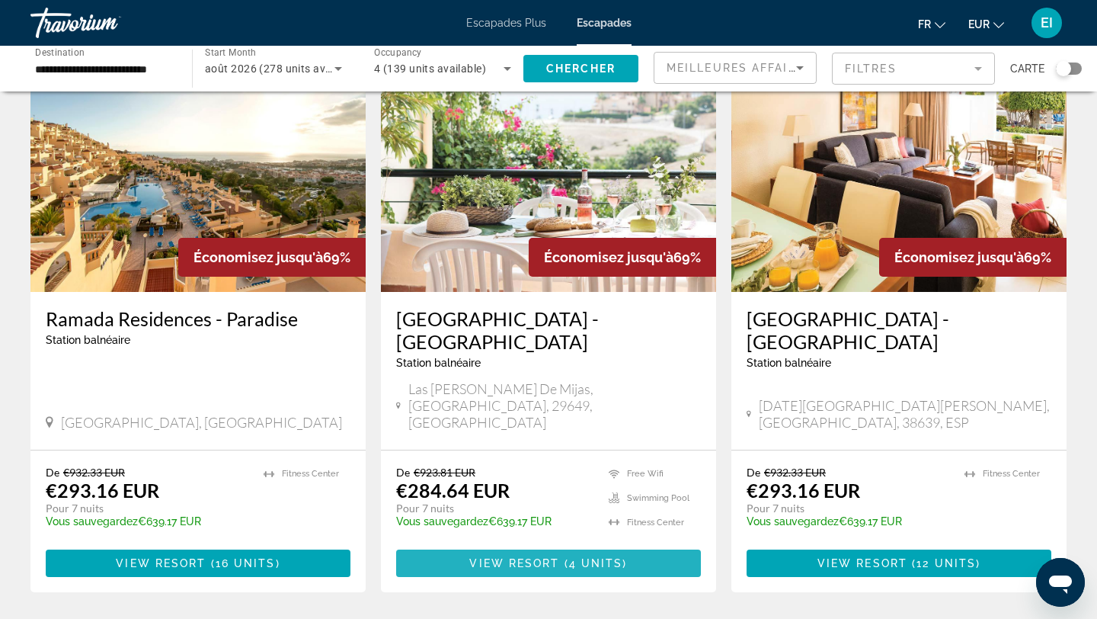
click at [635, 545] on span "Contenu principal" at bounding box center [548, 563] width 305 height 37
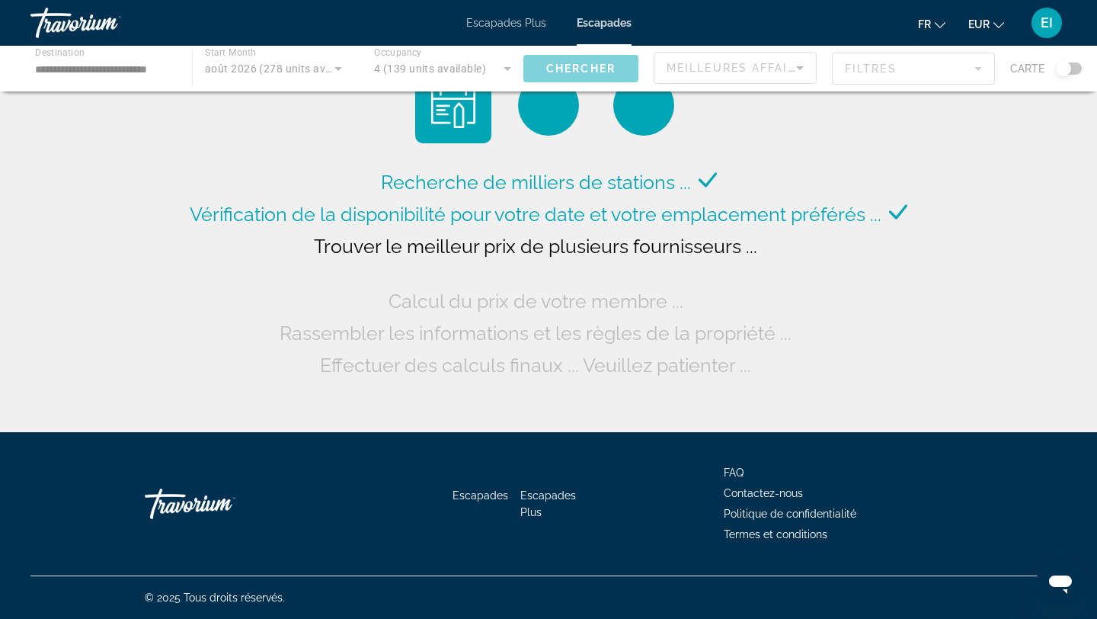
click at [717, 76] on div "Contenu principal" at bounding box center [548, 69] width 1097 height 46
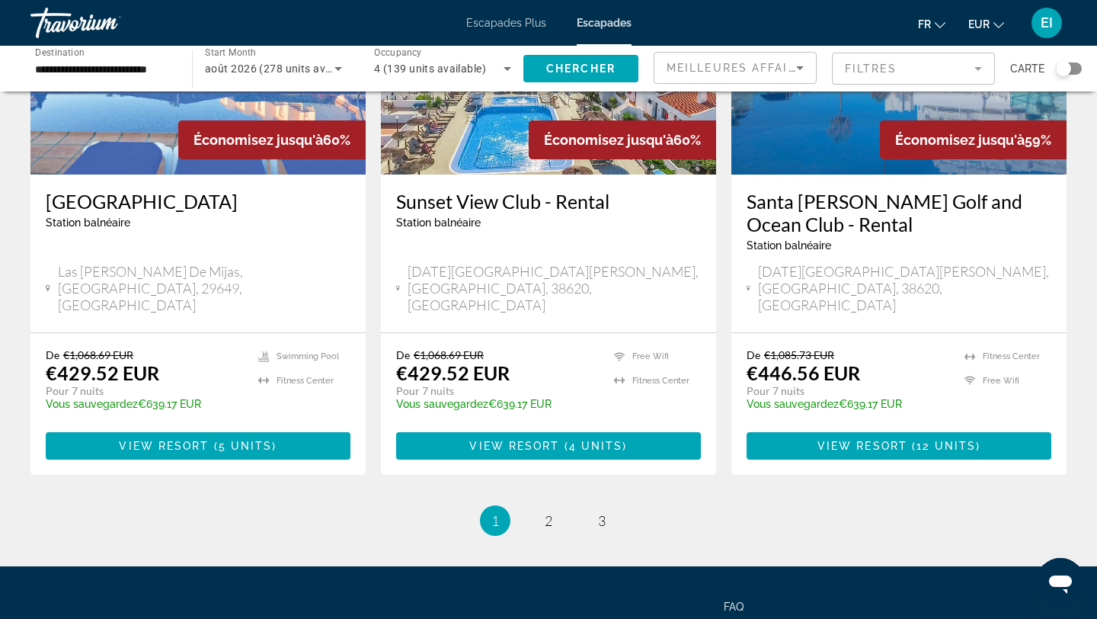
scroll to position [1908, 0]
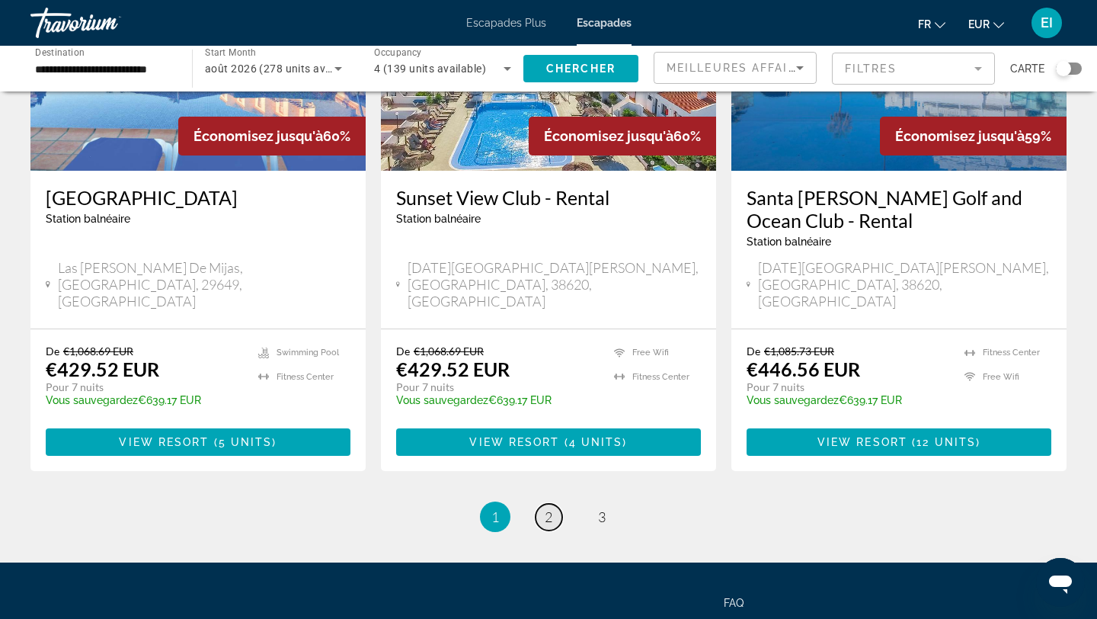
click at [549, 504] on link "page 2" at bounding box center [549, 517] width 27 height 27
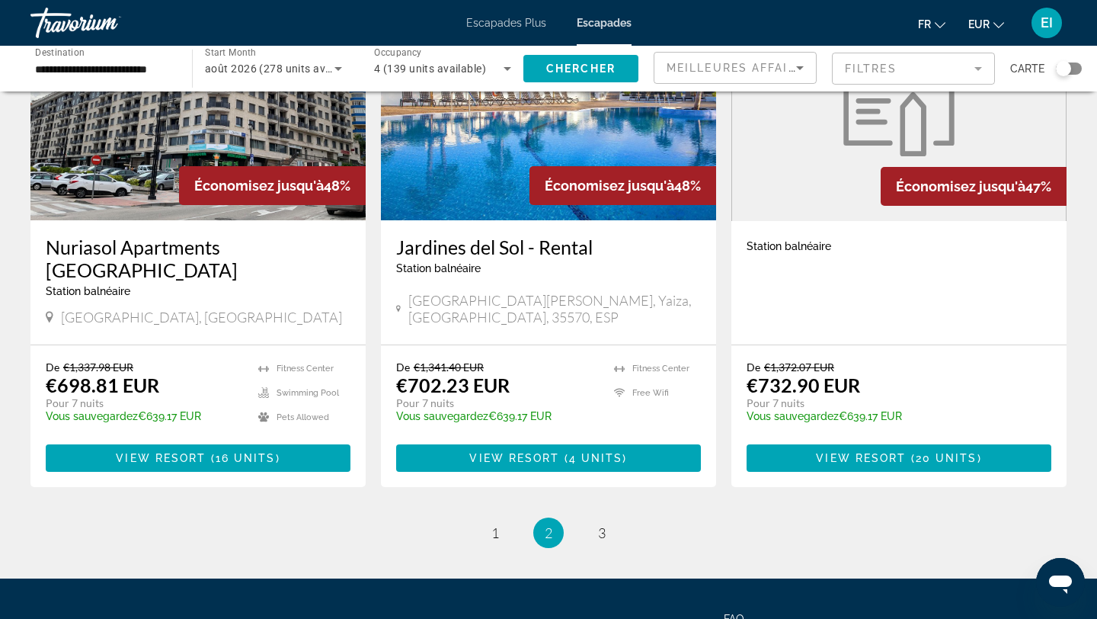
scroll to position [1869, 0]
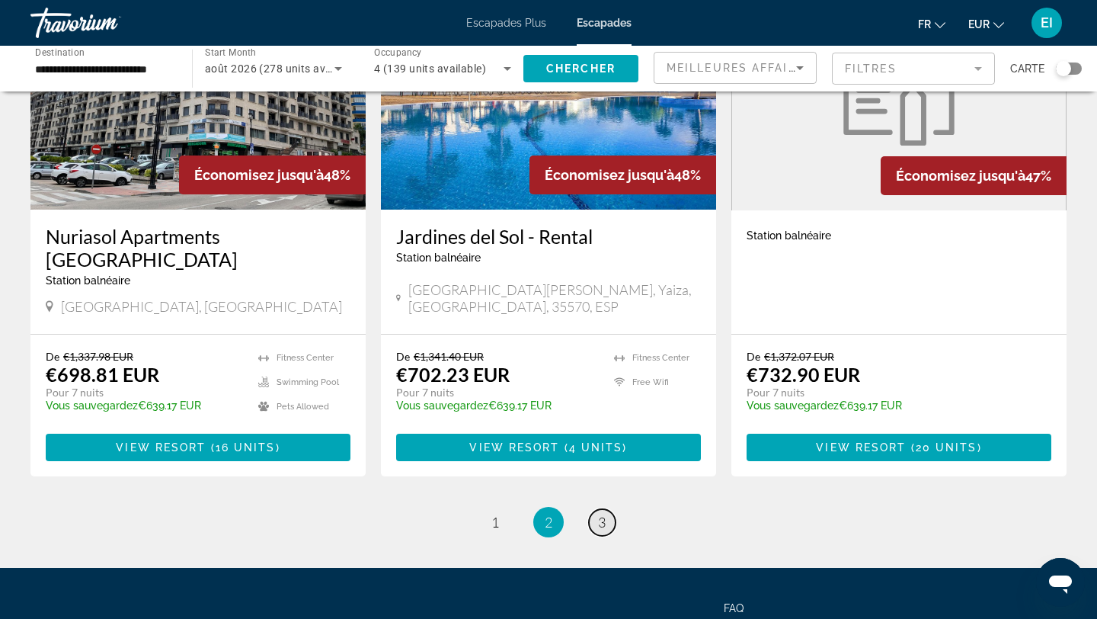
click at [600, 514] on span "3" at bounding box center [602, 522] width 8 height 17
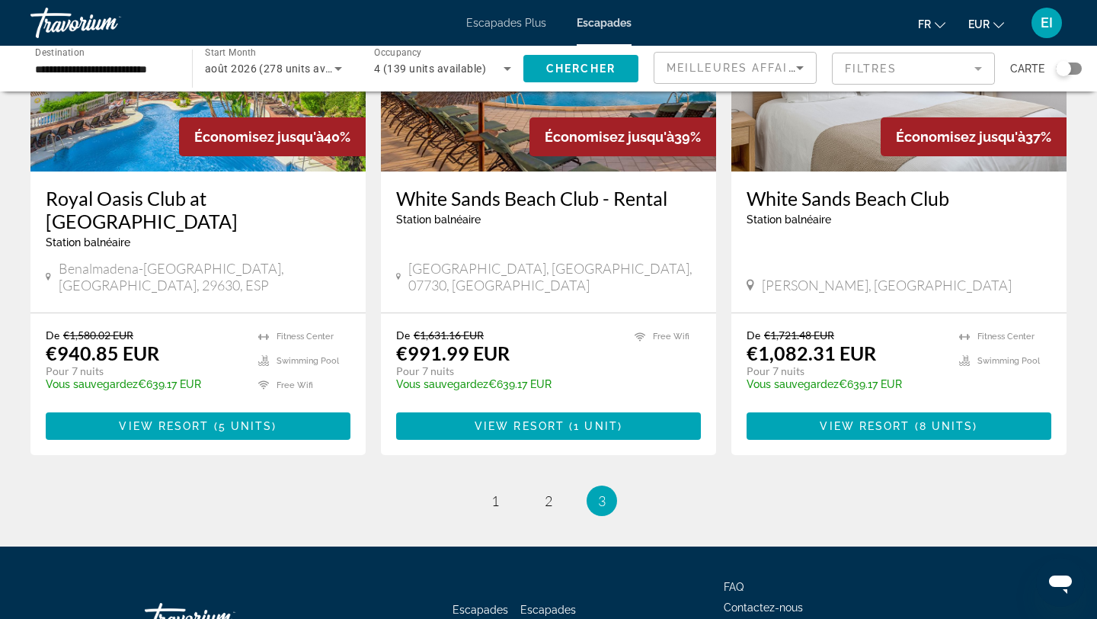
scroll to position [796, 0]
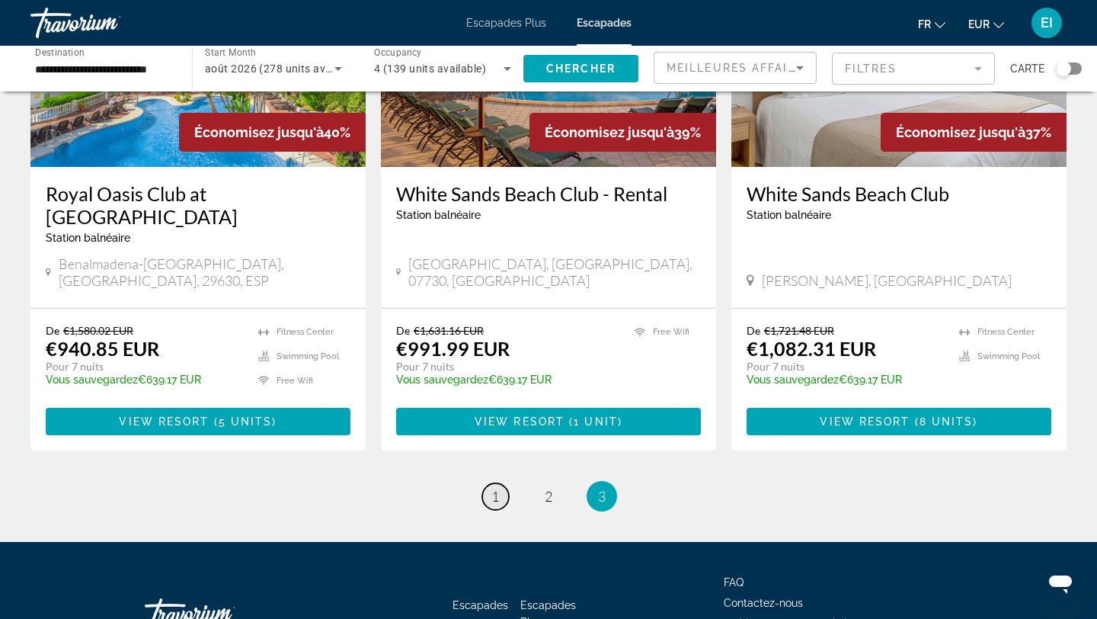
click at [498, 488] on span "1" at bounding box center [495, 496] width 8 height 17
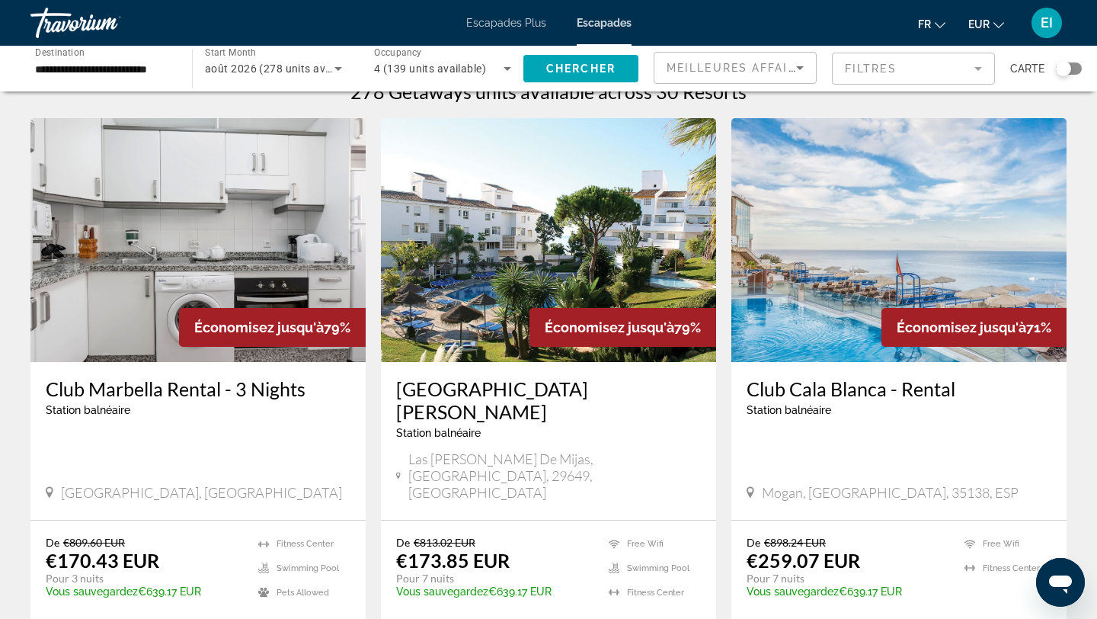
scroll to position [34, 0]
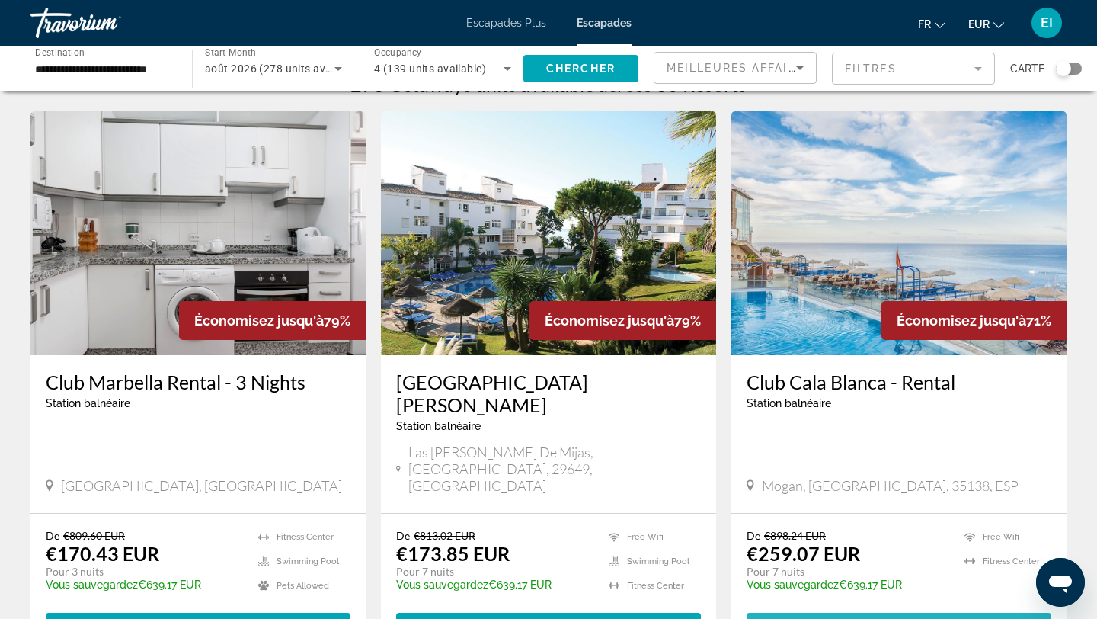
click at [875, 608] on span "Contenu principal" at bounding box center [899, 626] width 305 height 37
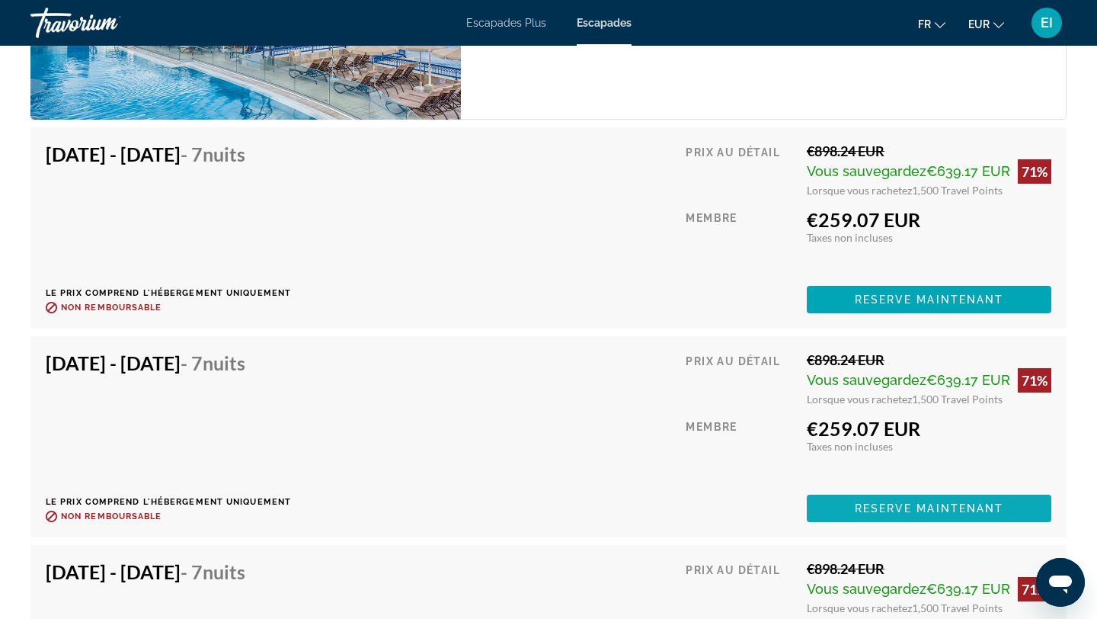
scroll to position [2868, 0]
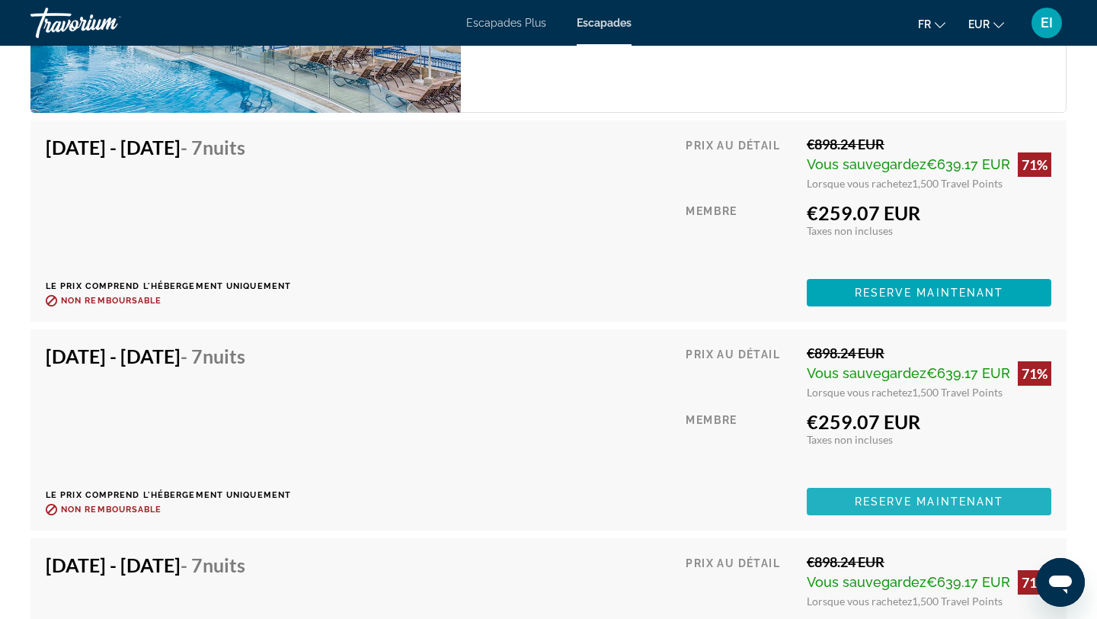
click at [917, 504] on span "Reserve maintenant" at bounding box center [929, 501] width 149 height 12
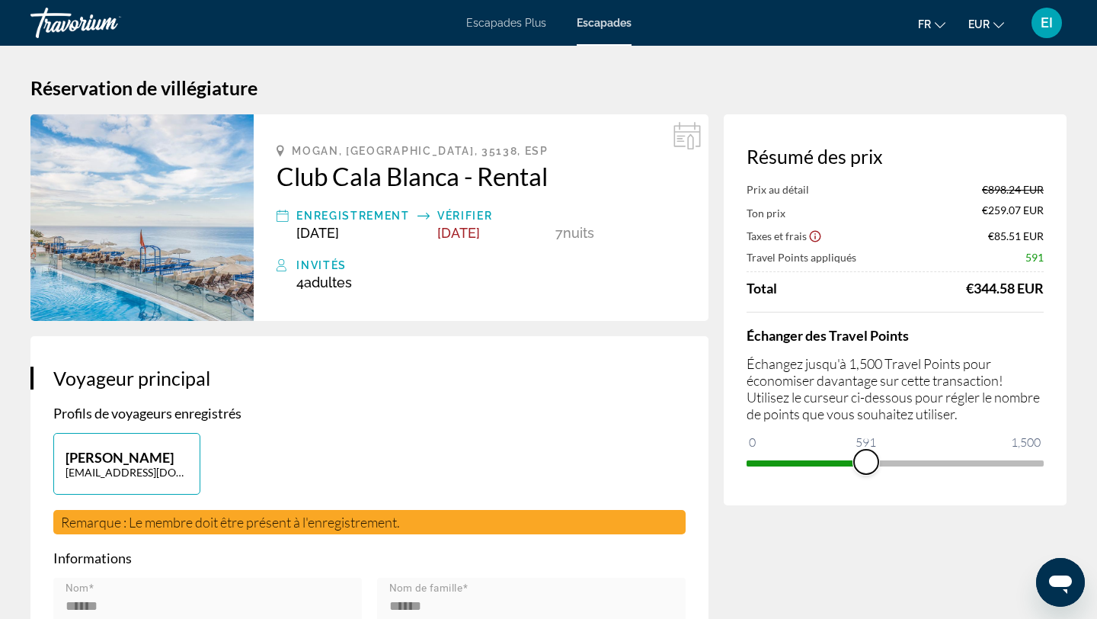
drag, startPoint x: 1034, startPoint y: 453, endPoint x: 866, endPoint y: 452, distance: 167.6
click at [866, 452] on span "ngx-slider" at bounding box center [866, 462] width 24 height 24
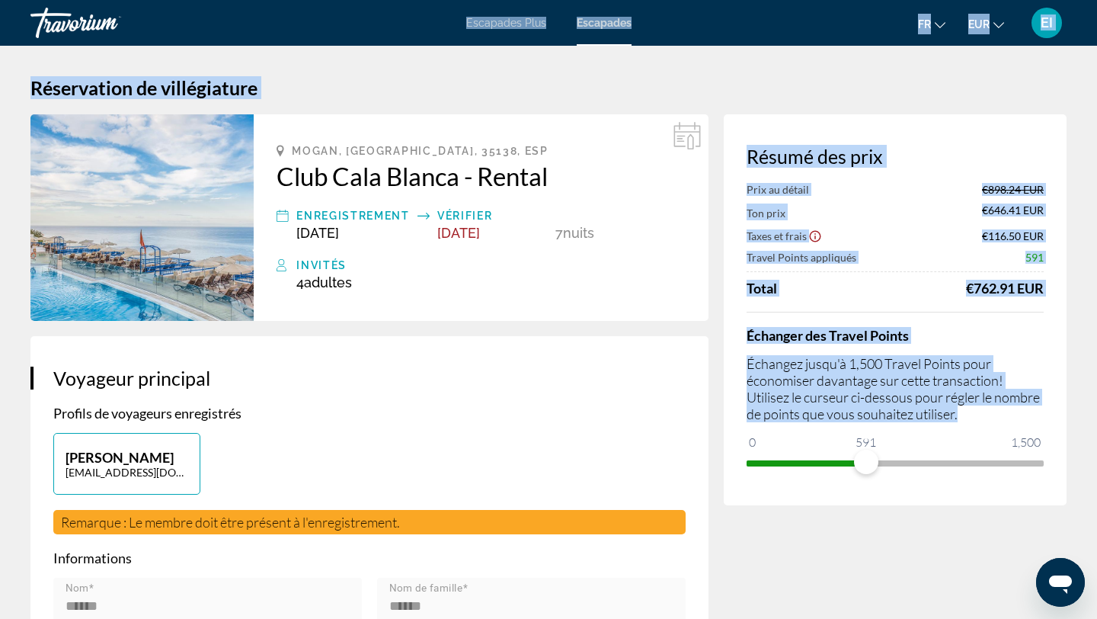
drag, startPoint x: 866, startPoint y: 411, endPoint x: 848, endPoint y: 427, distance: 23.7
click at [847, 426] on div "Passer au contenu principal Escapades Plus Escapades fr English Español Françai…" at bounding box center [548, 309] width 1097 height 619
drag, startPoint x: 872, startPoint y: 463, endPoint x: 842, endPoint y: 466, distance: 29.9
click at [842, 466] on span "ngx-slider" at bounding box center [842, 462] width 24 height 24
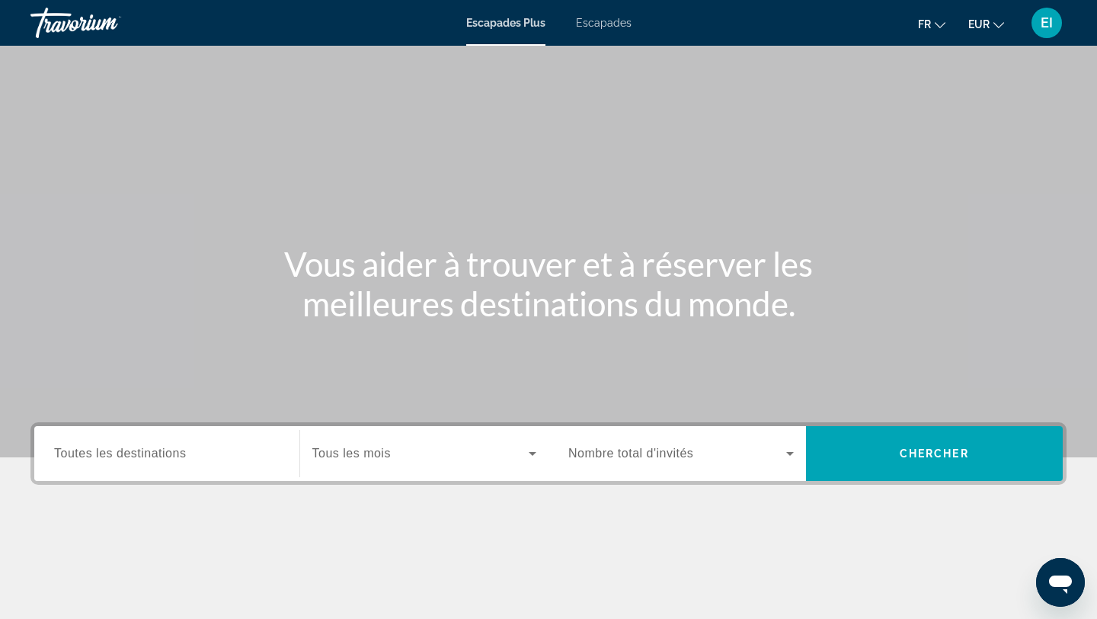
click at [599, 30] on div "Escapades Plus Escapades fr English Español Français Italiano Português русский…" at bounding box center [548, 23] width 1097 height 40
click at [598, 25] on font "Escapades" at bounding box center [604, 23] width 56 height 12
click at [180, 456] on span "Toutes les destinations" at bounding box center [120, 453] width 132 height 13
click at [180, 456] on input "Destination Toutes les destinations" at bounding box center [167, 454] width 226 height 18
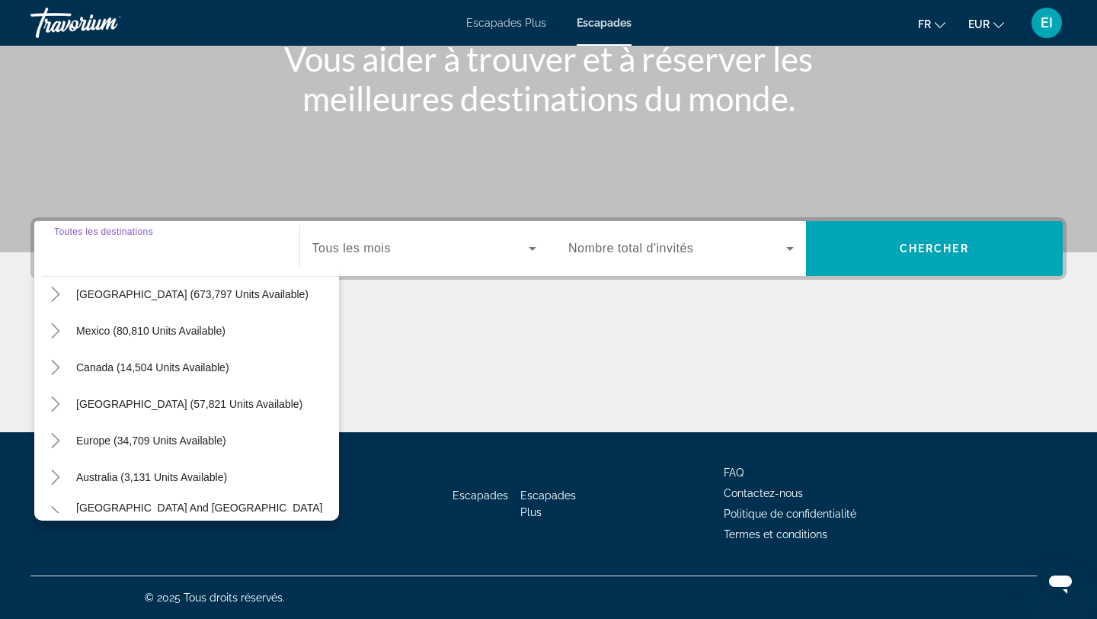
scroll to position [44, 0]
click at [53, 440] on icon "Toggle Europe (34,709 units available)" at bounding box center [55, 441] width 15 height 15
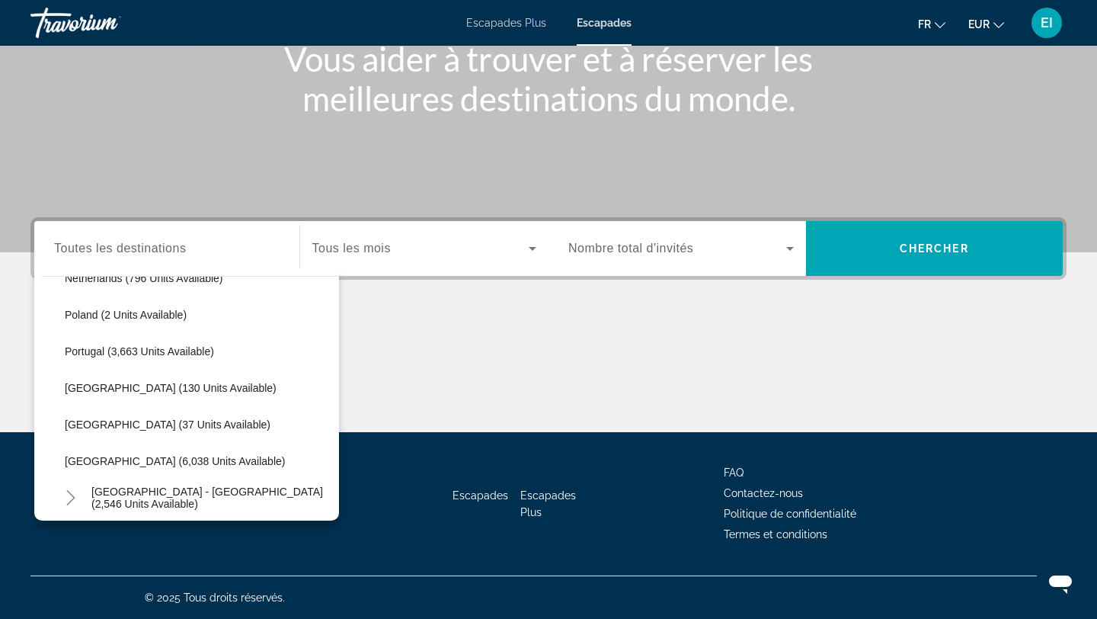
scroll to position [704, 0]
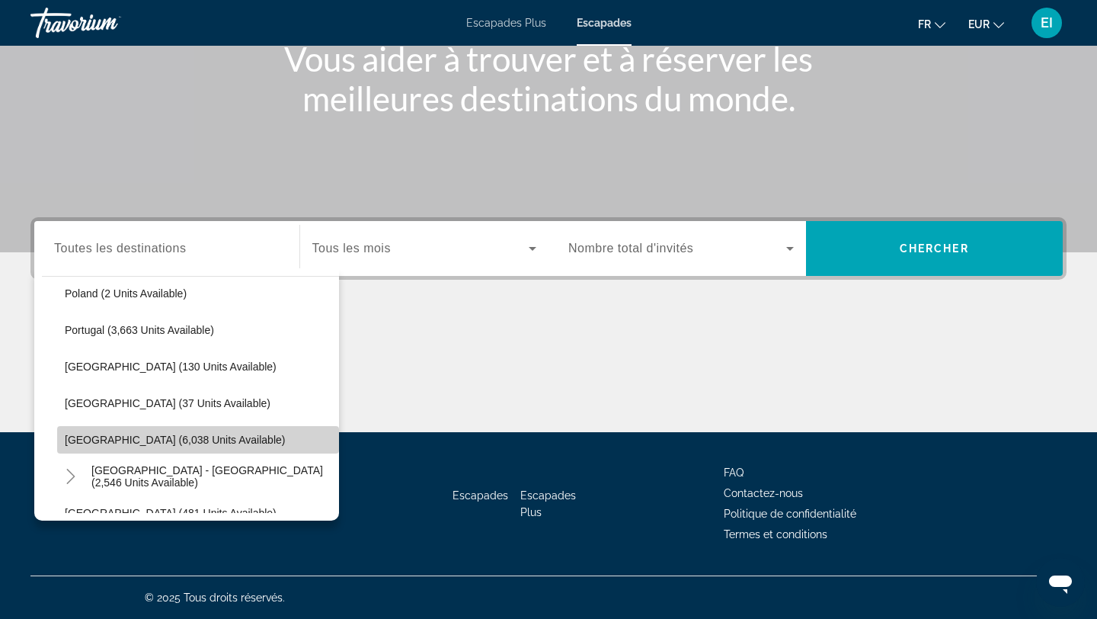
click at [77, 438] on span "[GEOGRAPHIC_DATA] (6,038 units available)" at bounding box center [175, 440] width 220 height 12
type input "**********"
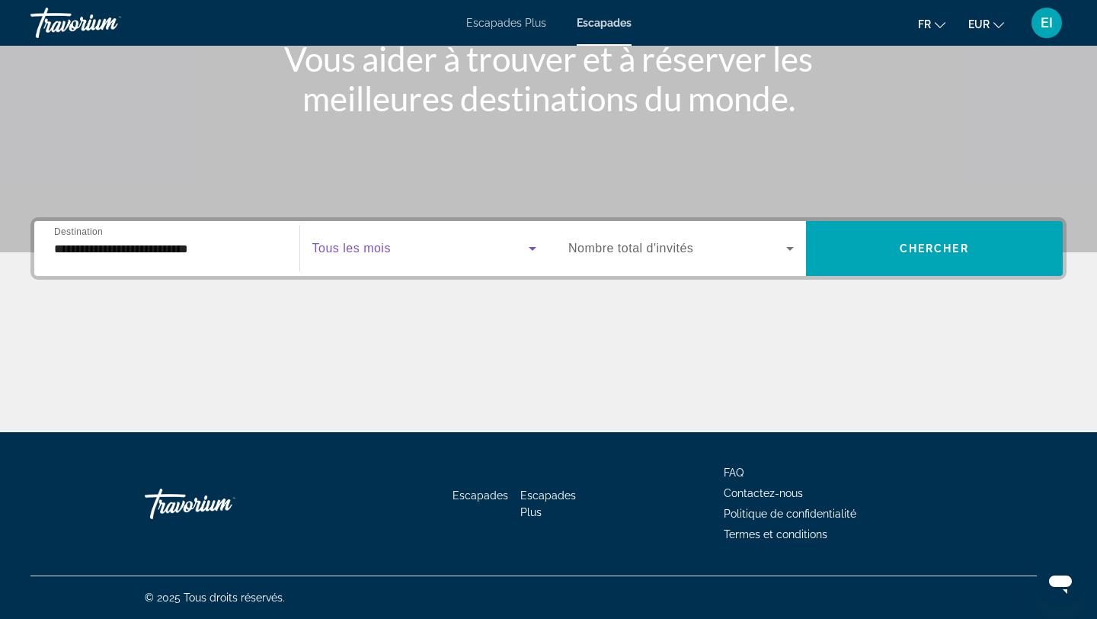
click at [465, 241] on span "Search widget" at bounding box center [420, 248] width 217 height 18
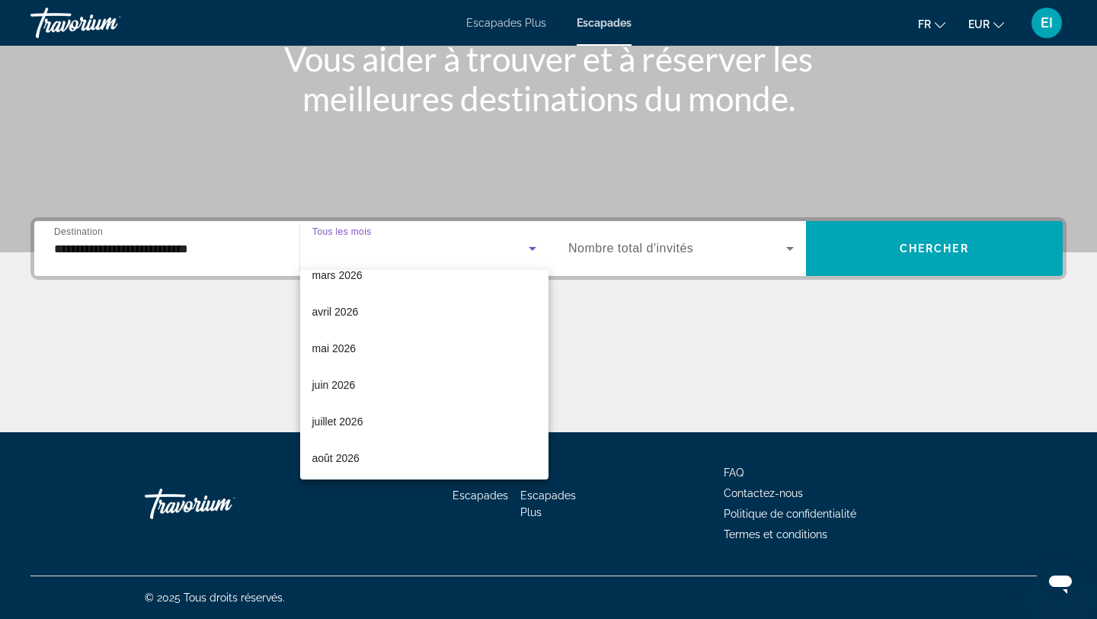
scroll to position [282, 0]
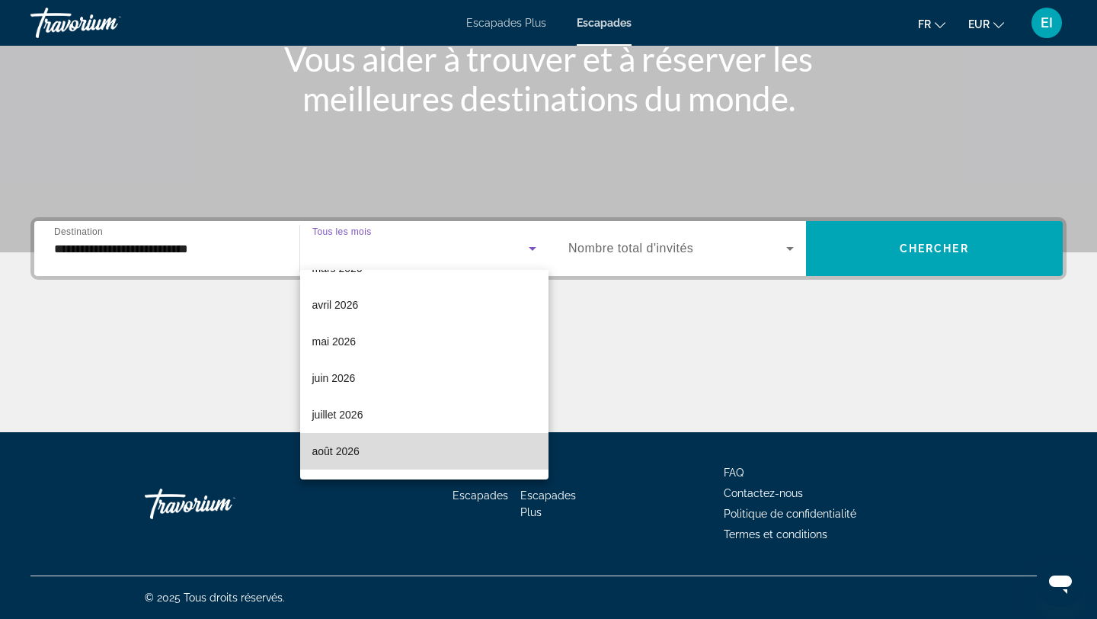
click at [405, 450] on mat-option "août 2026" at bounding box center [424, 451] width 249 height 37
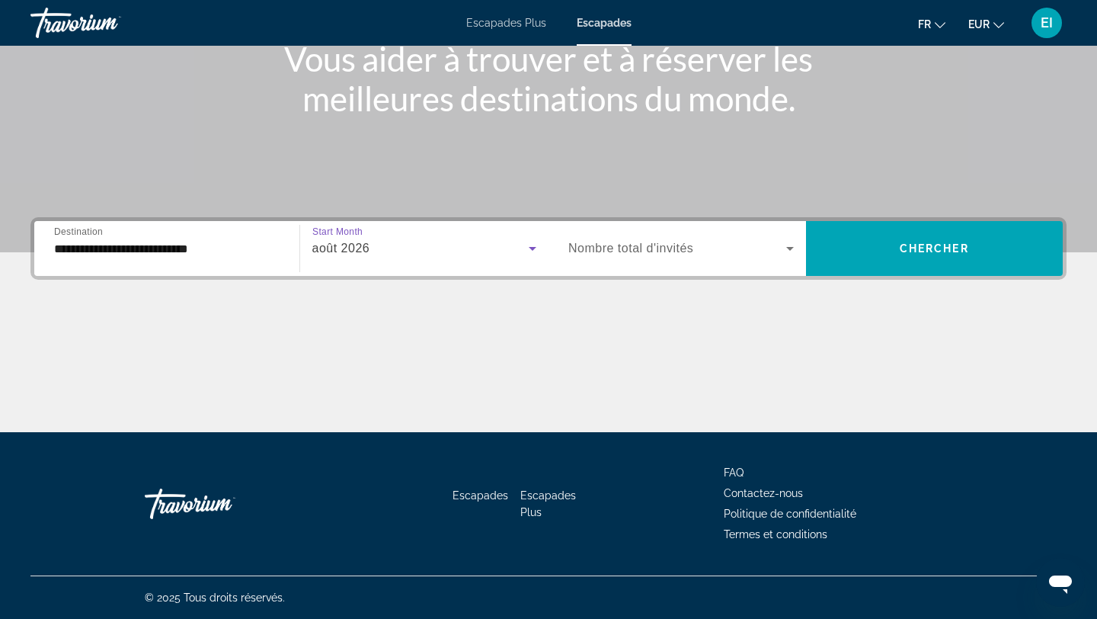
click at [699, 251] on span "Search widget" at bounding box center [677, 248] width 218 height 18
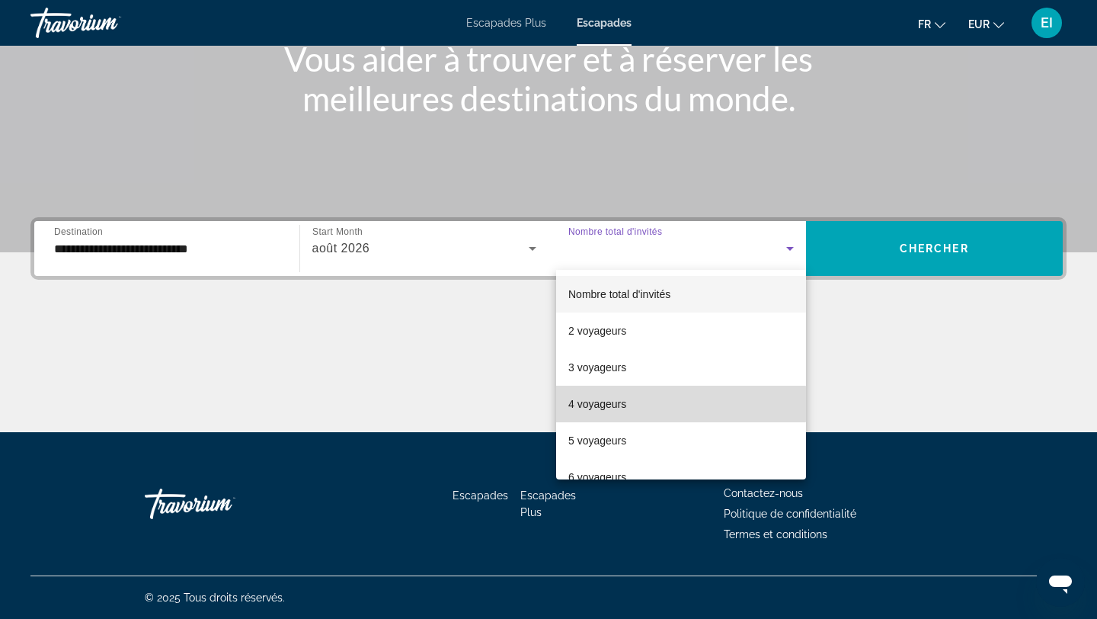
click at [637, 404] on mat-option "4 voyageurs" at bounding box center [681, 404] width 250 height 37
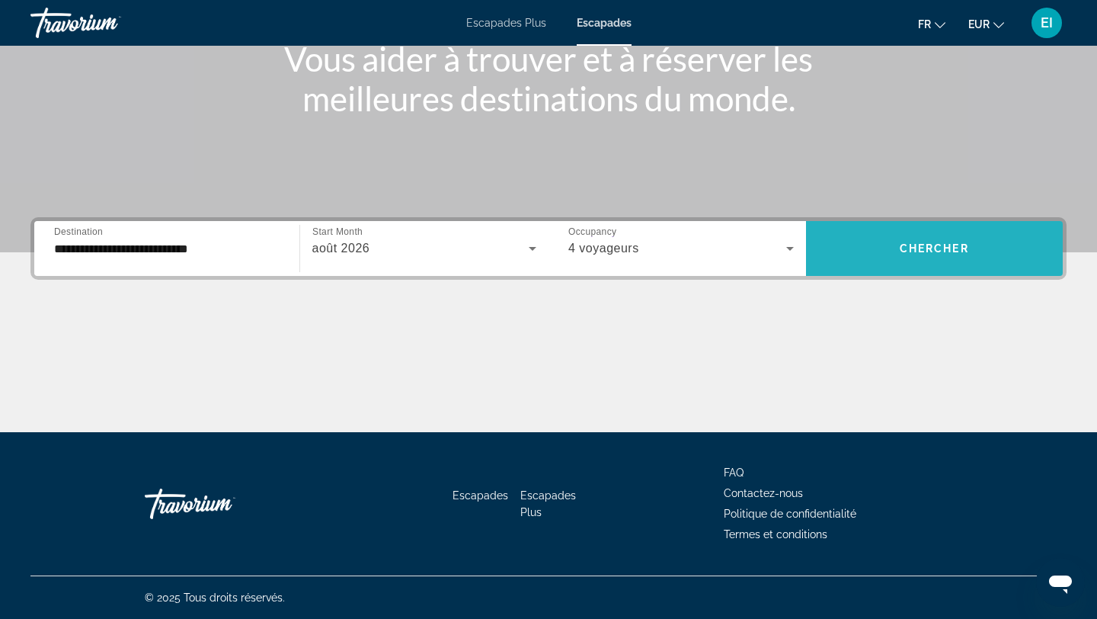
click at [874, 257] on span "Search widget" at bounding box center [935, 248] width 258 height 37
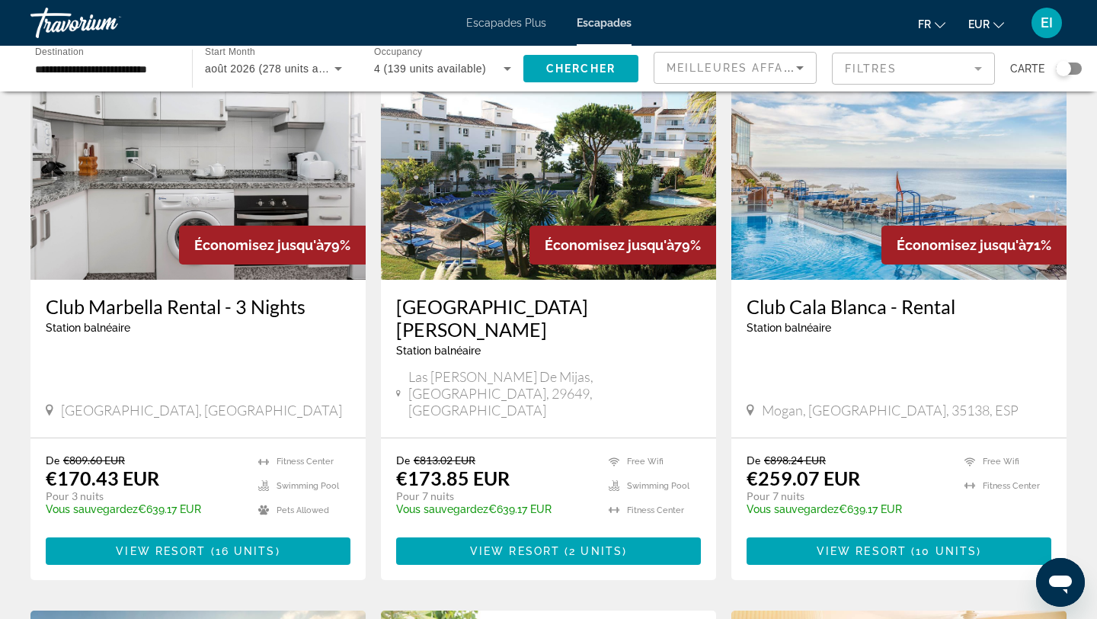
scroll to position [115, 0]
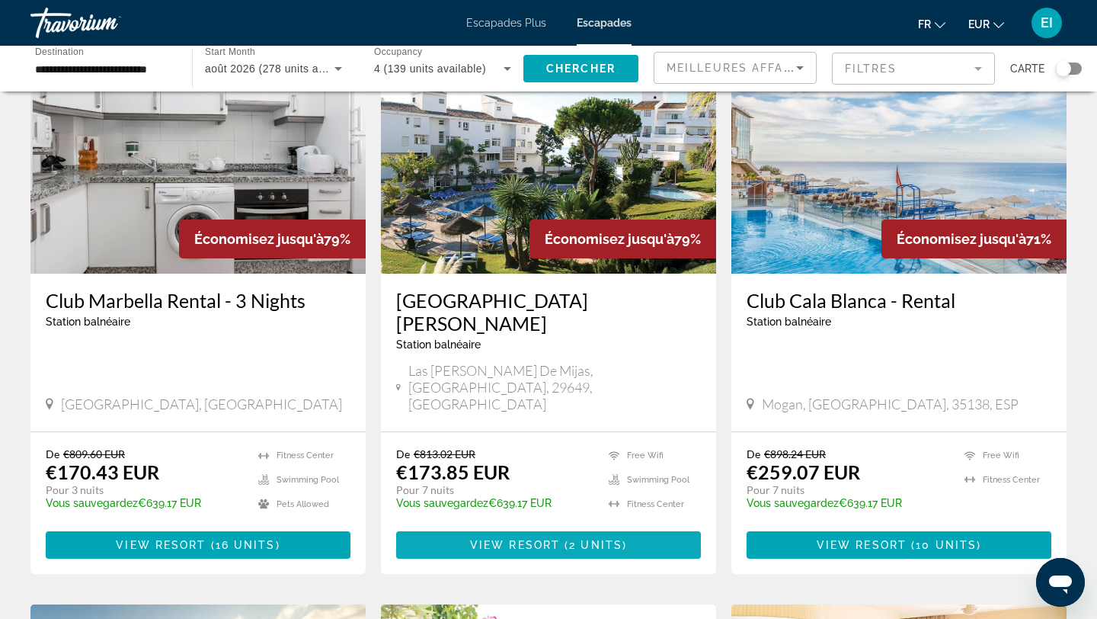
click at [623, 539] on span "( 2 units )" at bounding box center [593, 545] width 67 height 12
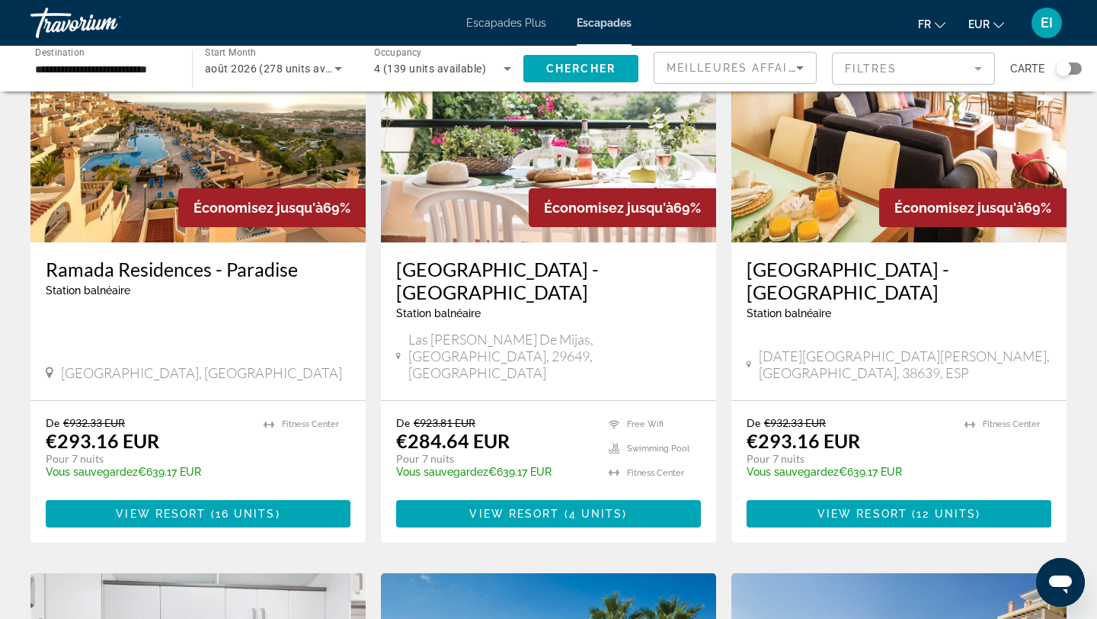
scroll to position [726, 0]
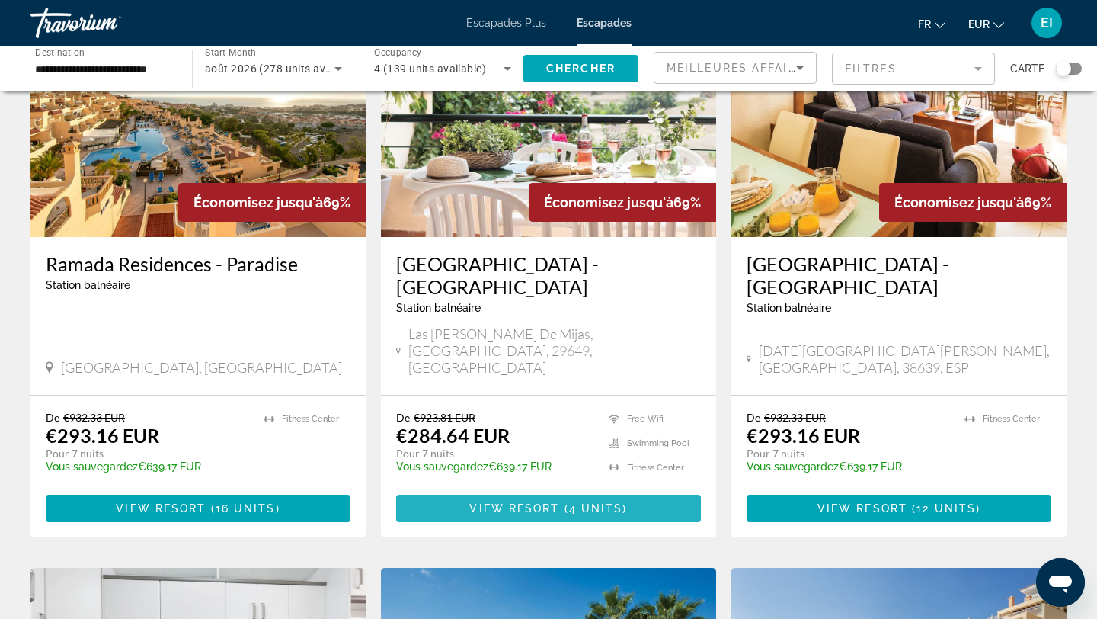
click at [516, 502] on span "View Resort" at bounding box center [514, 508] width 90 height 12
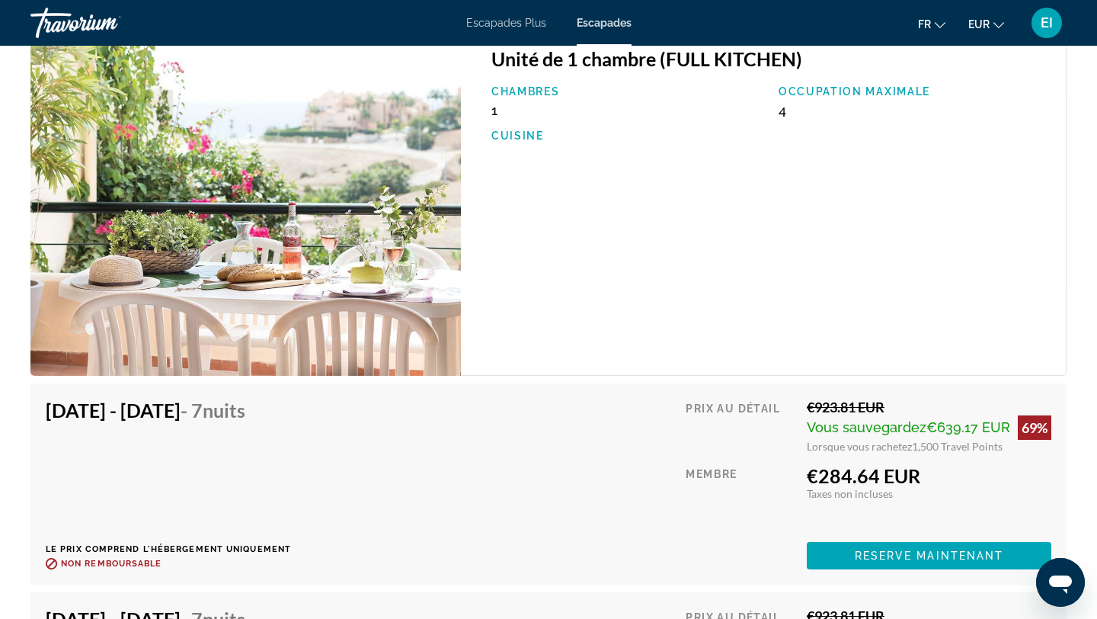
scroll to position [2809, 0]
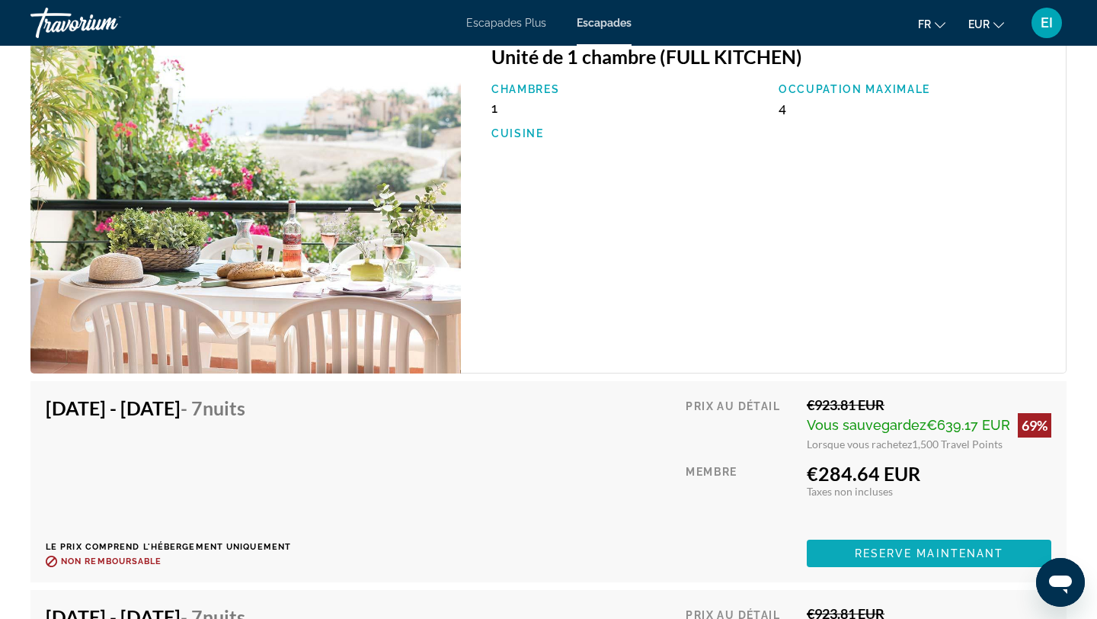
click at [923, 552] on span "Reserve maintenant" at bounding box center [929, 553] width 149 height 12
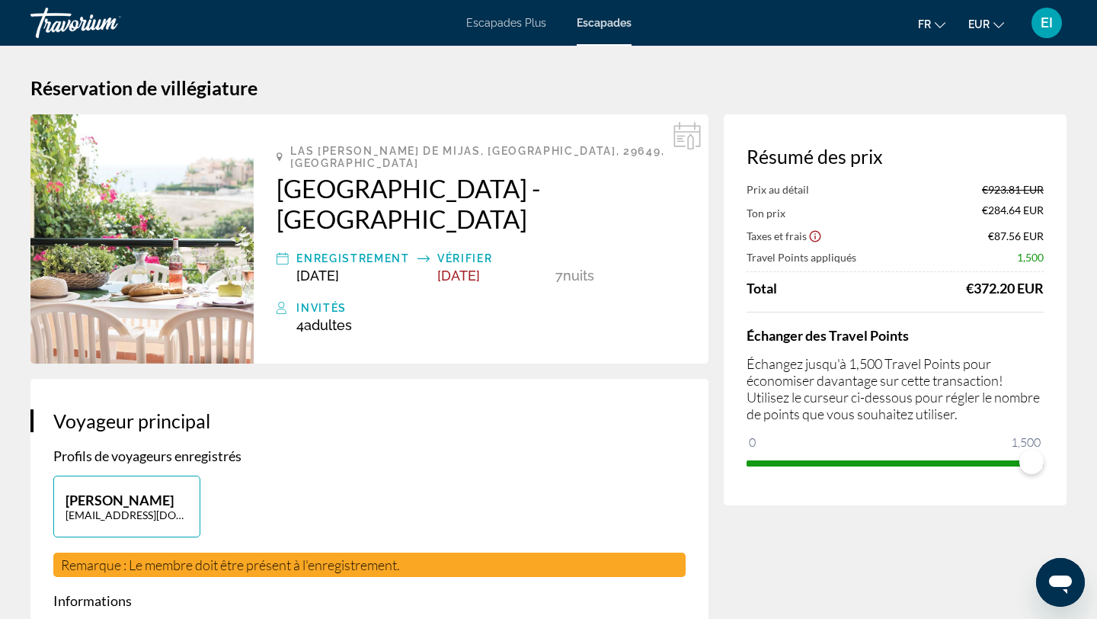
click at [145, 248] on img "Contenu principal" at bounding box center [141, 238] width 223 height 249
click at [360, 177] on h2 "[GEOGRAPHIC_DATA] - [GEOGRAPHIC_DATA]" at bounding box center [481, 203] width 409 height 61
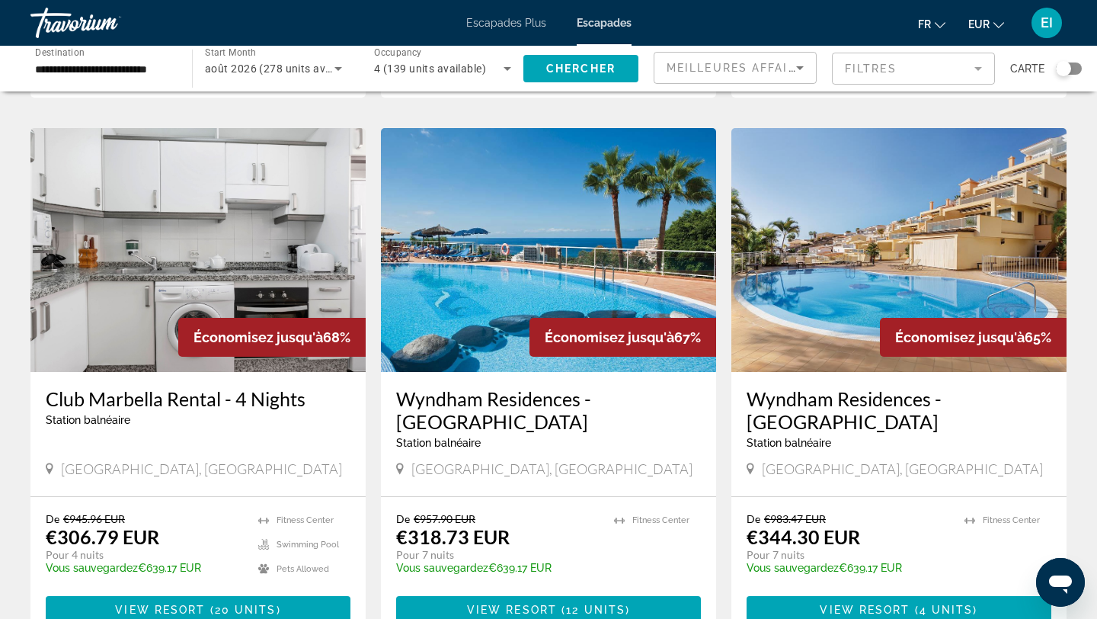
scroll to position [1167, 0]
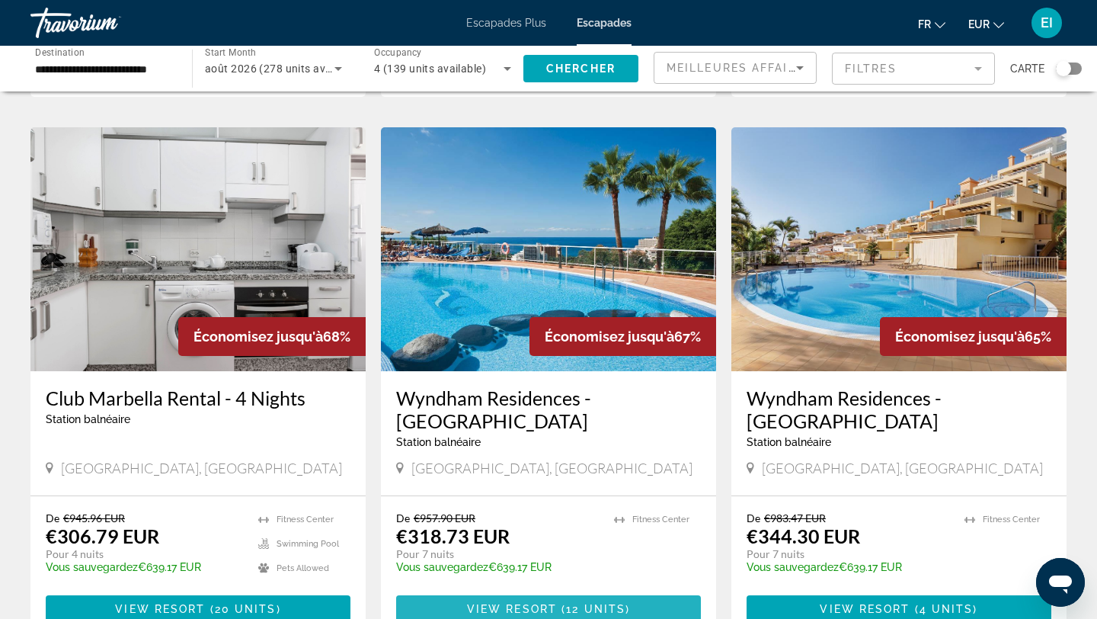
click at [528, 603] on span "View Resort" at bounding box center [512, 609] width 90 height 12
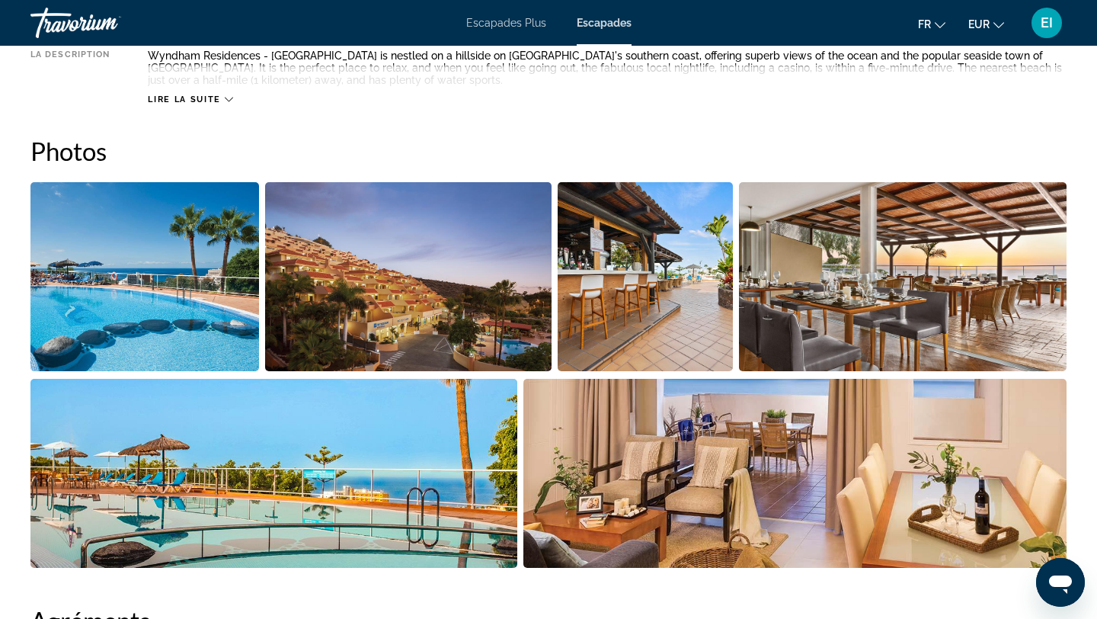
scroll to position [600, 0]
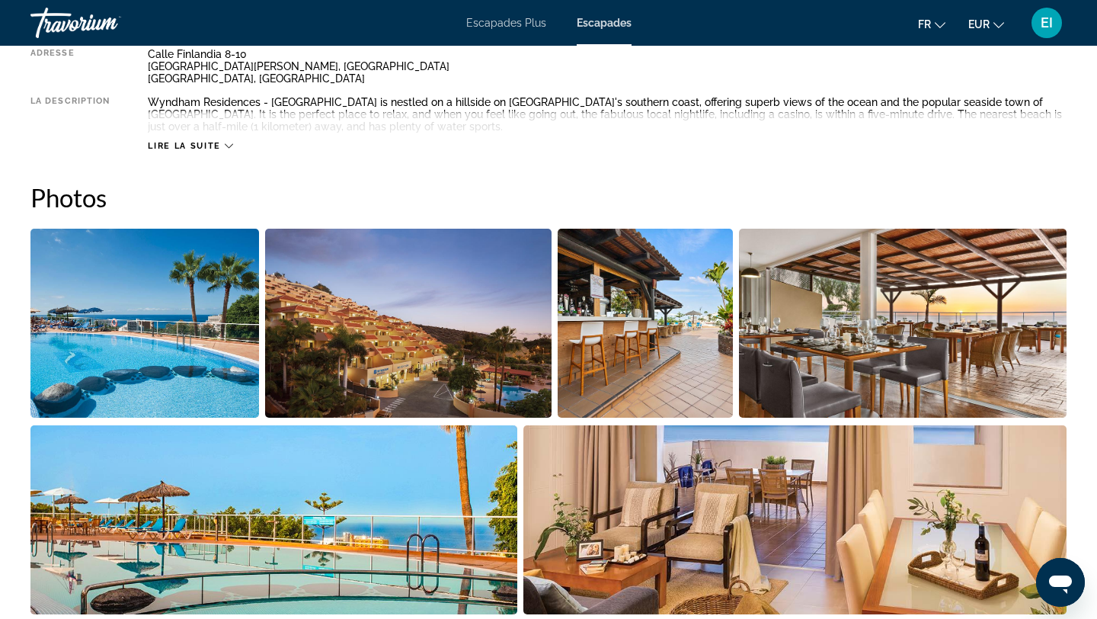
click at [559, 536] on img "Open full-screen image slider" at bounding box center [795, 519] width 544 height 189
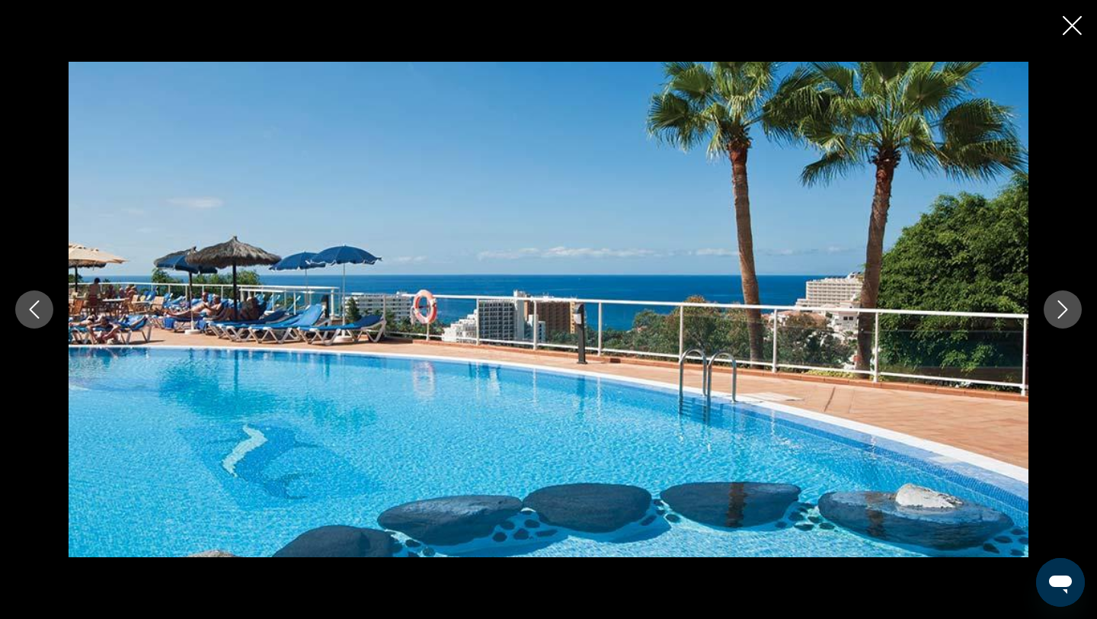
click at [1050, 309] on button "Next image" at bounding box center [1063, 309] width 38 height 38
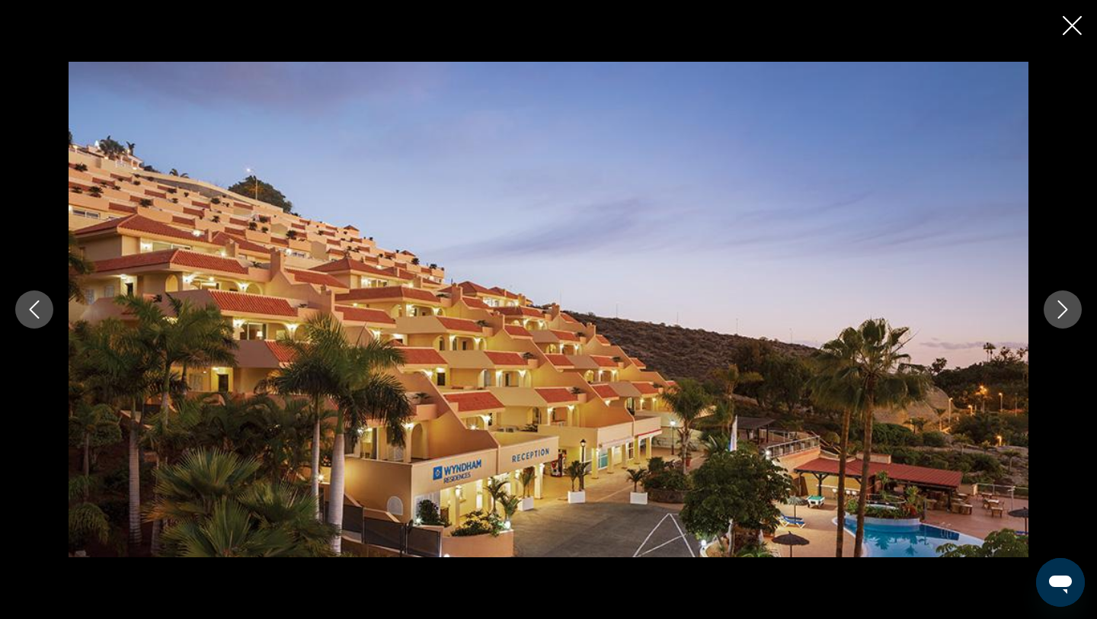
click at [1050, 309] on button "Next image" at bounding box center [1063, 309] width 38 height 38
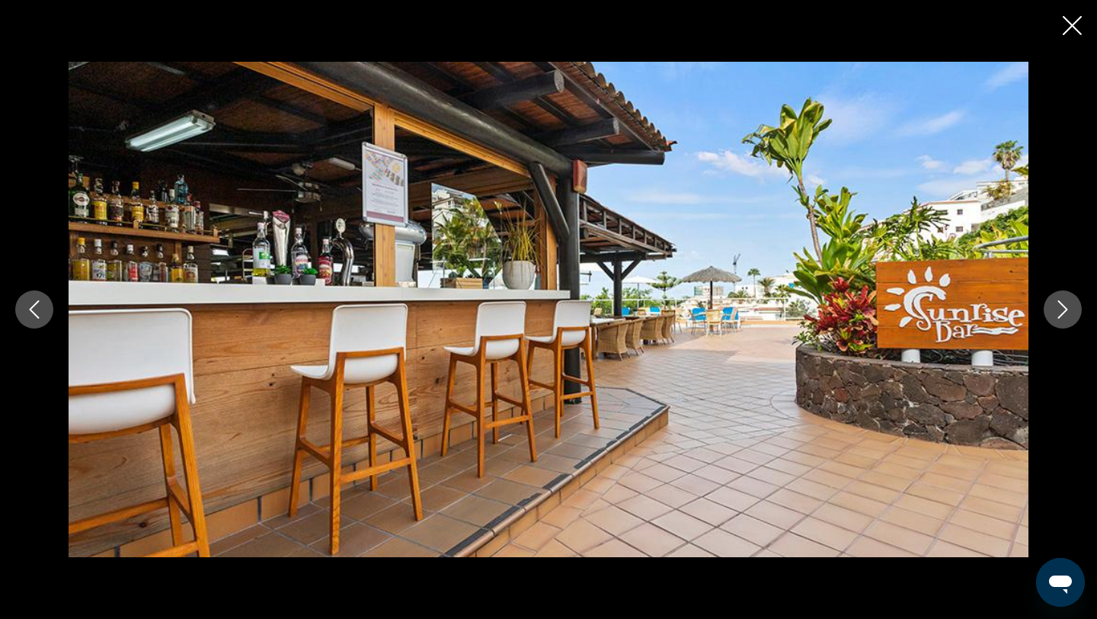
click at [1050, 309] on button "Next image" at bounding box center [1063, 309] width 38 height 38
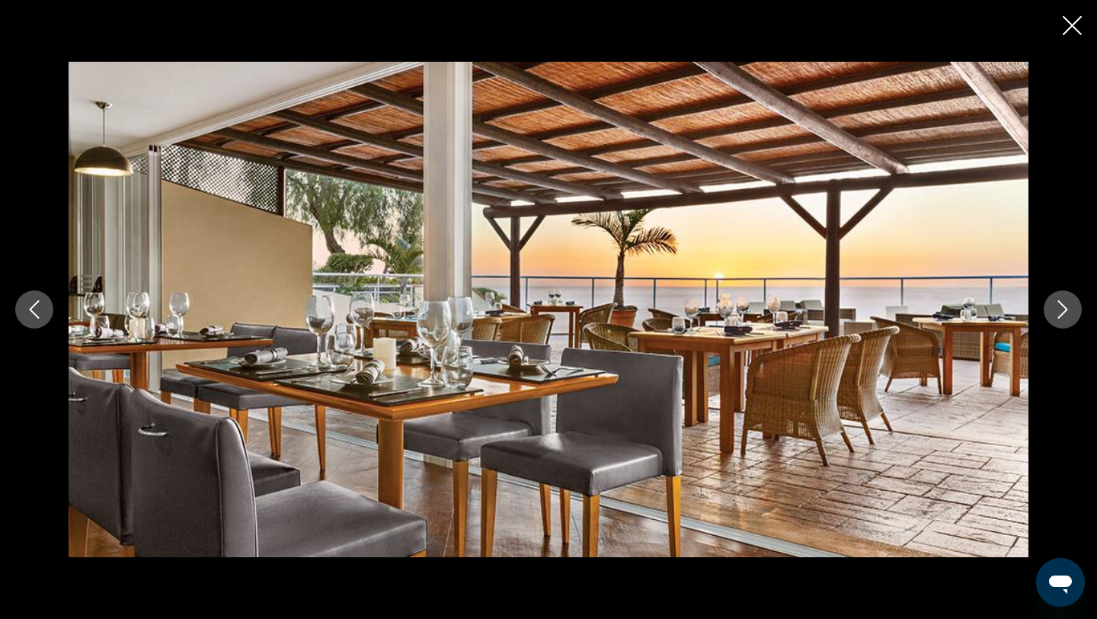
click at [1050, 309] on button "Next image" at bounding box center [1063, 309] width 38 height 38
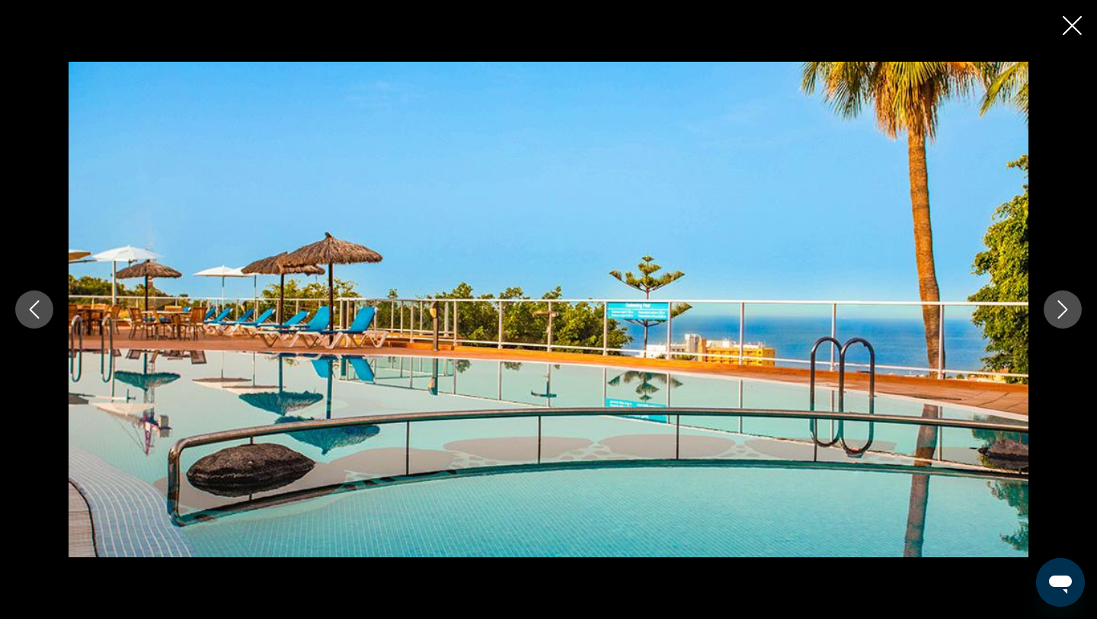
click at [1050, 309] on button "Next image" at bounding box center [1063, 309] width 38 height 38
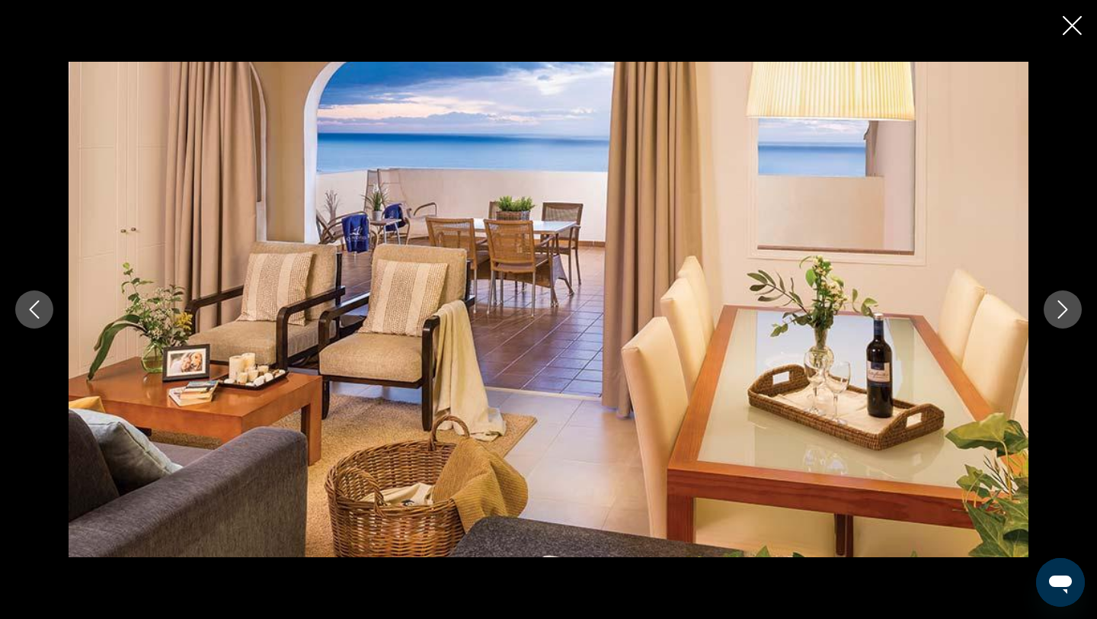
click at [1050, 309] on button "Next image" at bounding box center [1063, 309] width 38 height 38
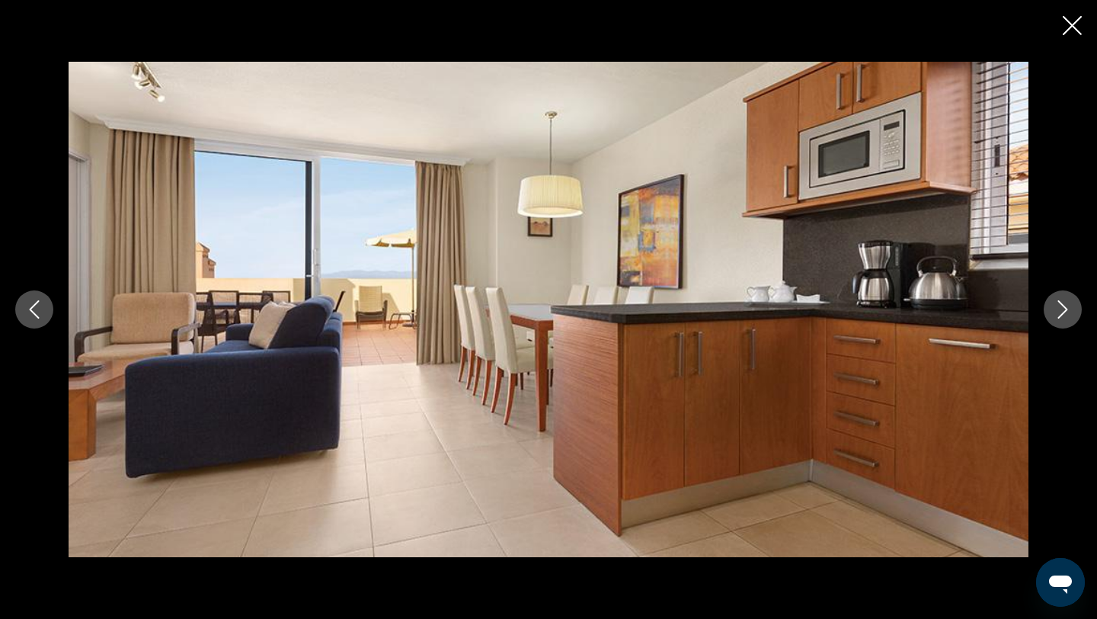
click at [1050, 309] on button "Next image" at bounding box center [1063, 309] width 38 height 38
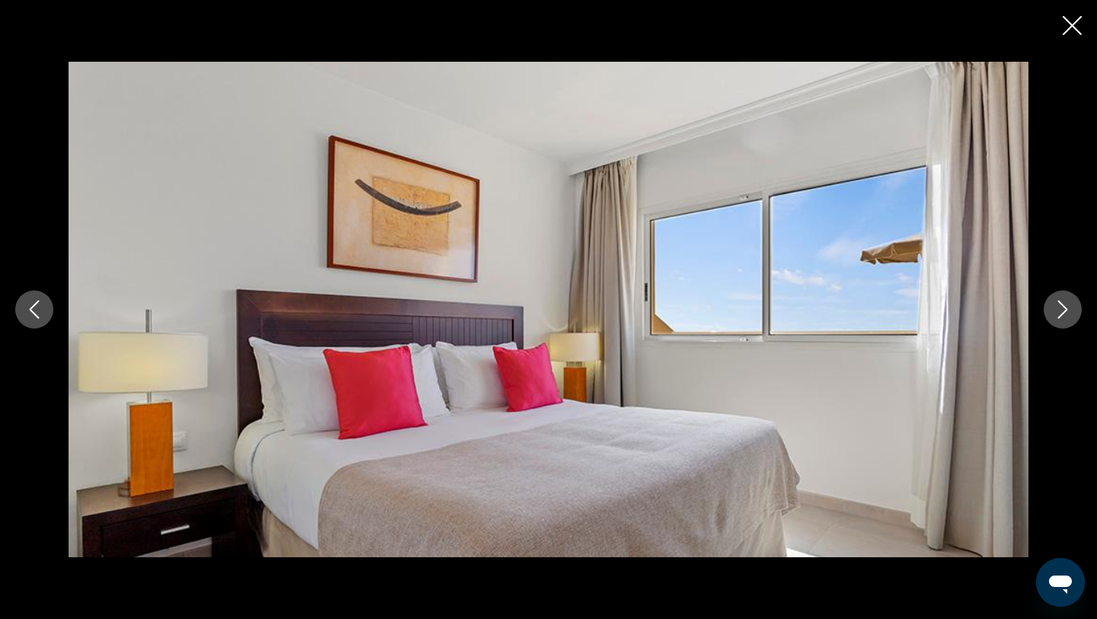
click at [1050, 309] on button "Next image" at bounding box center [1063, 309] width 38 height 38
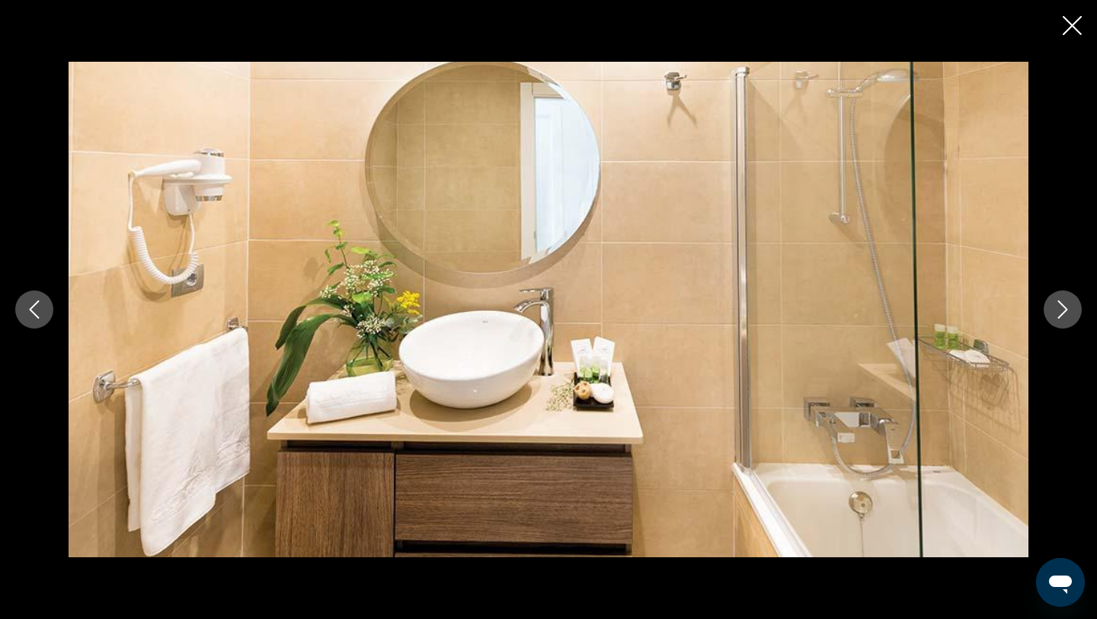
click at [1050, 309] on button "Next image" at bounding box center [1063, 309] width 38 height 38
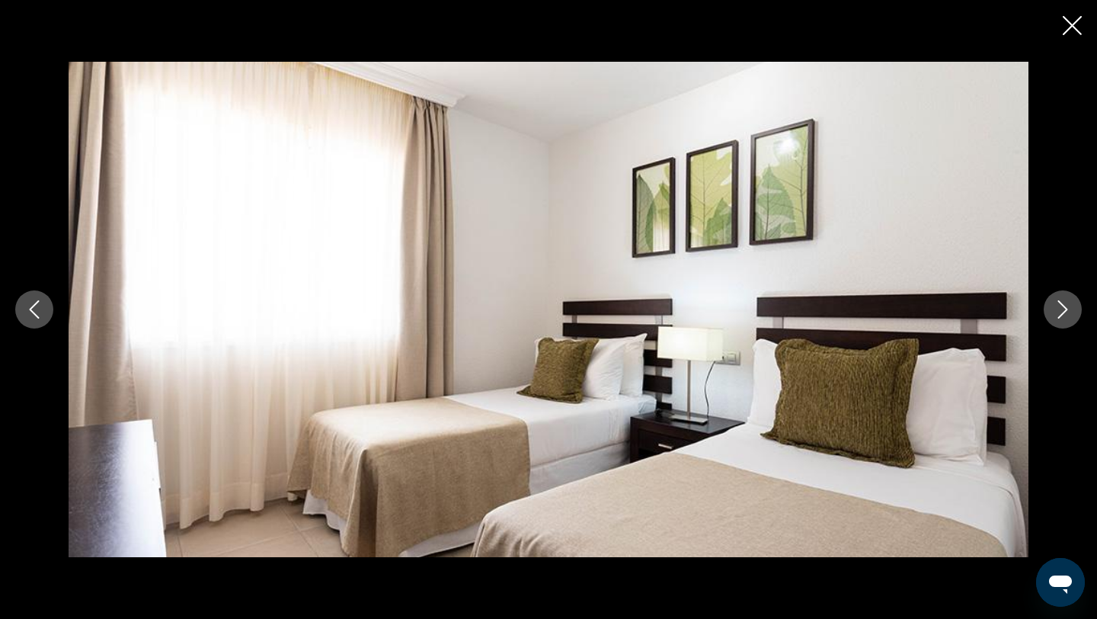
click at [1050, 309] on button "Next image" at bounding box center [1063, 309] width 38 height 38
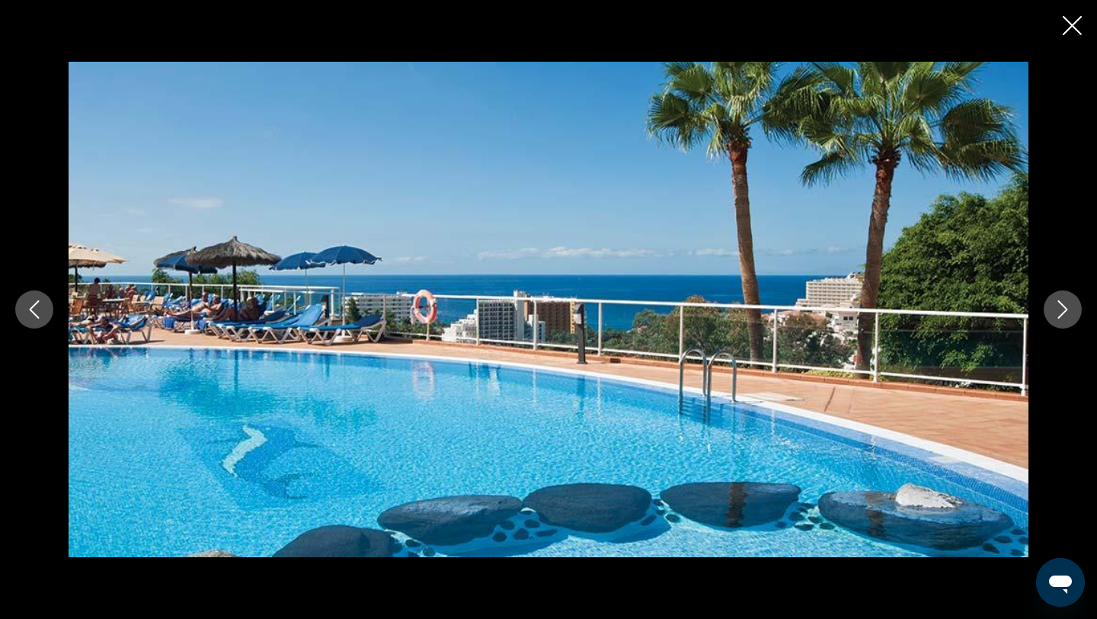
click at [1050, 309] on button "Next image" at bounding box center [1063, 309] width 38 height 38
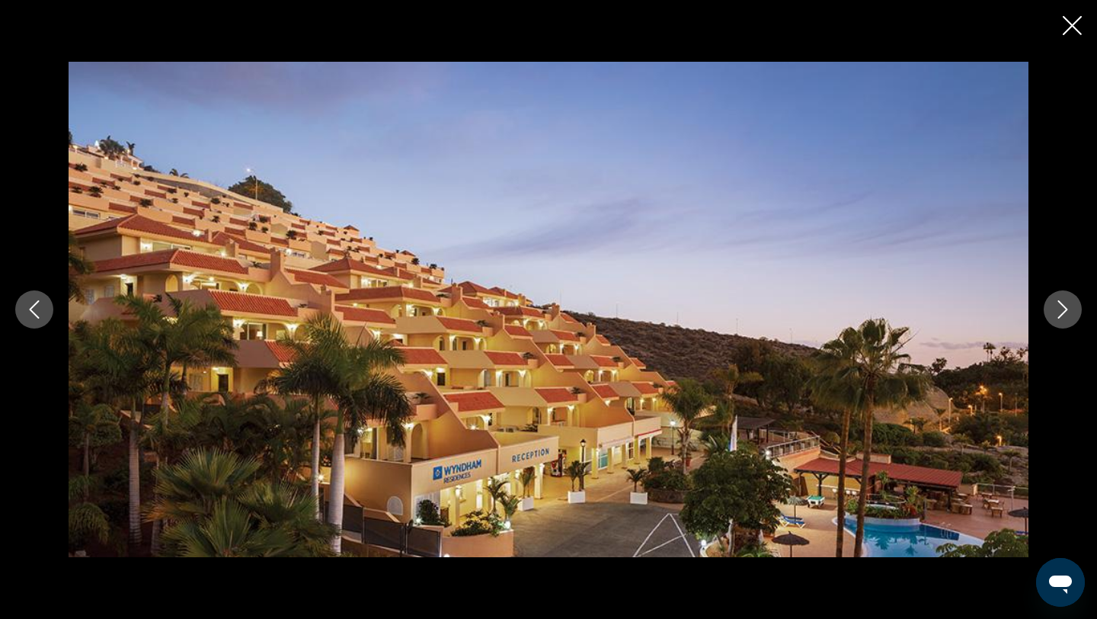
click at [1050, 309] on button "Next image" at bounding box center [1063, 309] width 38 height 38
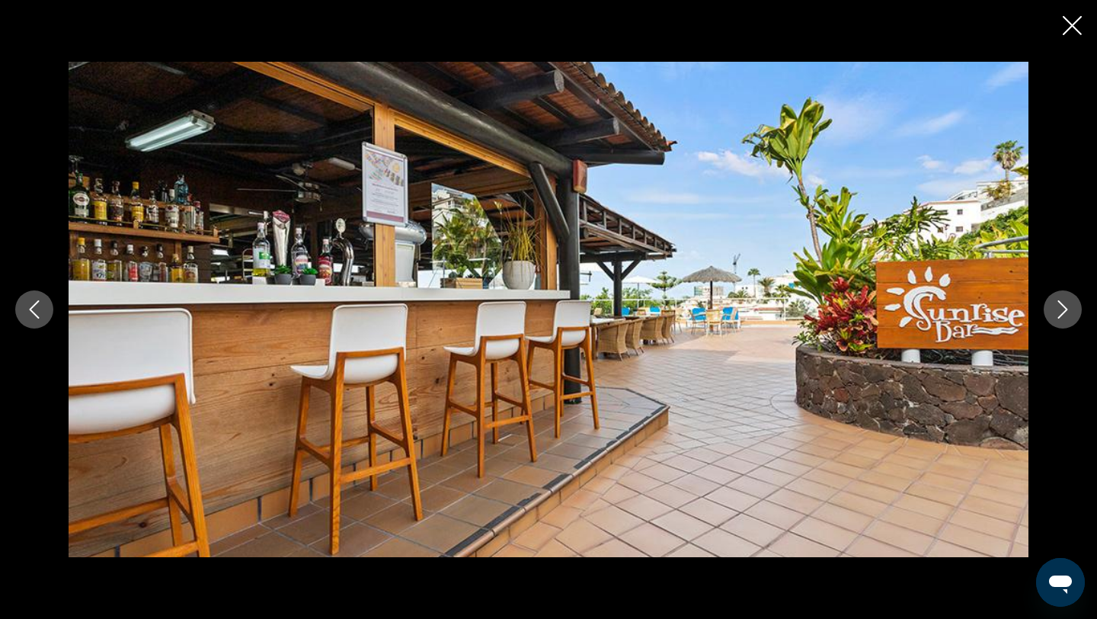
click at [1050, 309] on button "Next image" at bounding box center [1063, 309] width 38 height 38
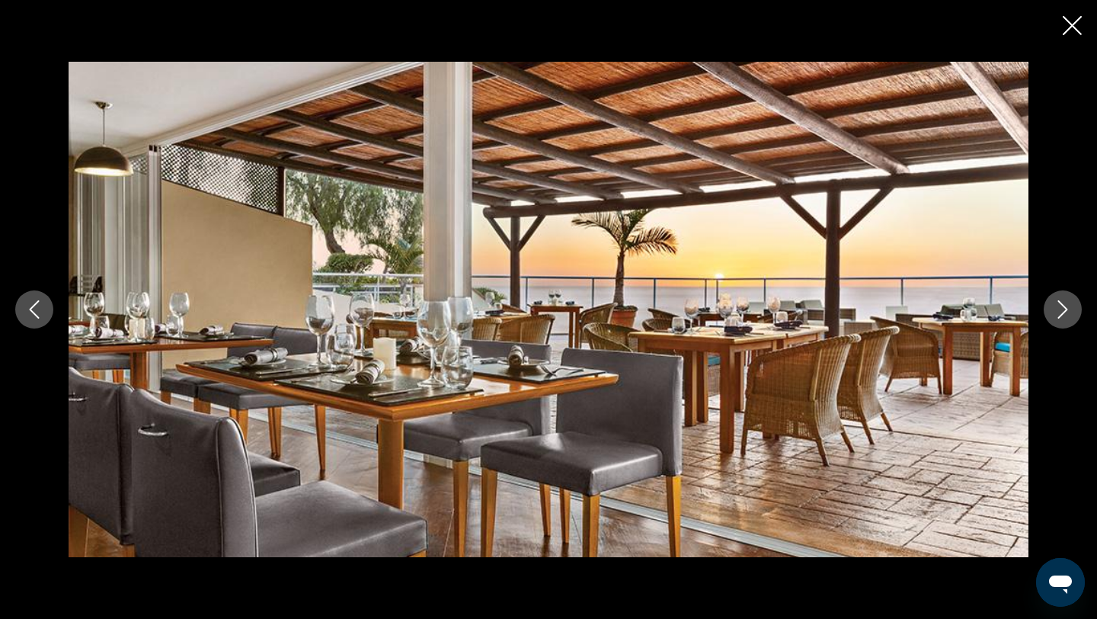
click at [1050, 309] on button "Next image" at bounding box center [1063, 309] width 38 height 38
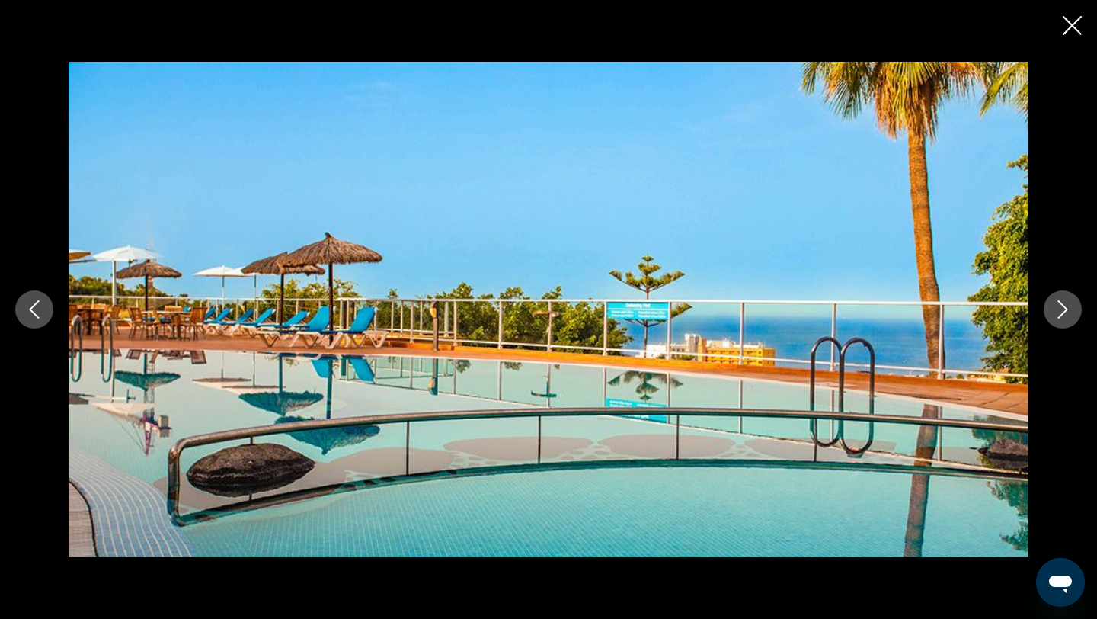
click at [1063, 34] on icon "Close slideshow" at bounding box center [1072, 25] width 19 height 19
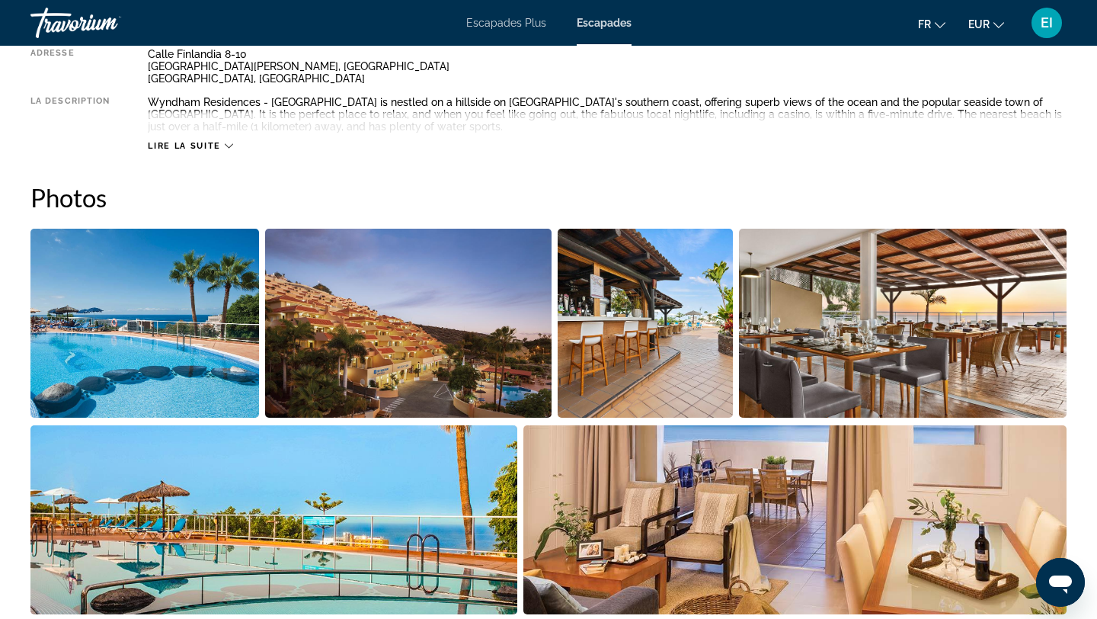
click at [213, 148] on span "Lire la suite" at bounding box center [184, 146] width 72 height 10
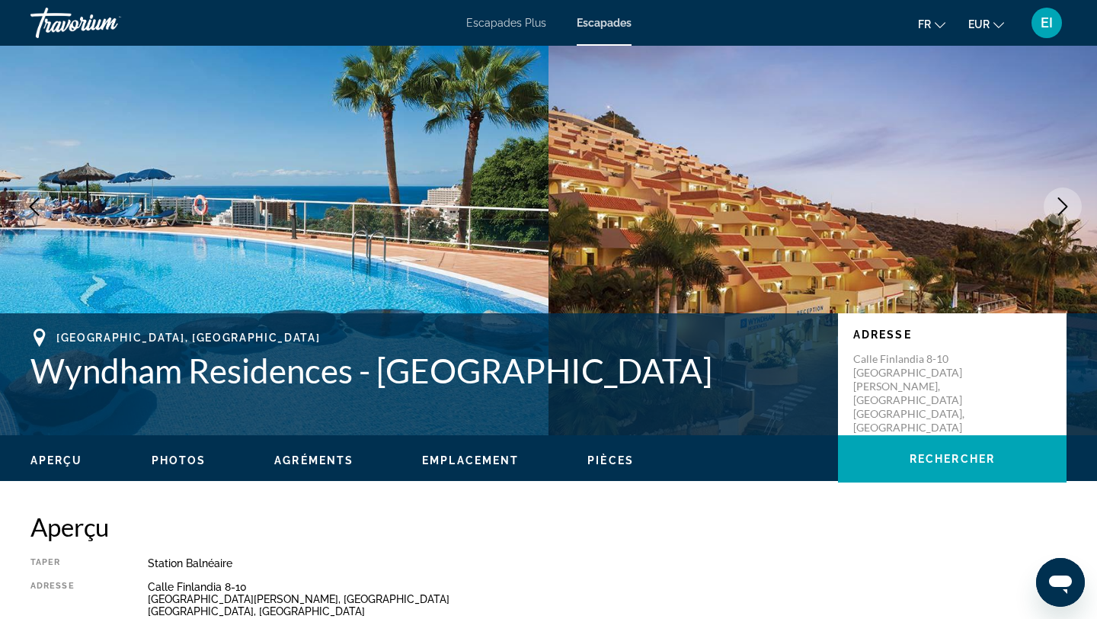
scroll to position [0, 0]
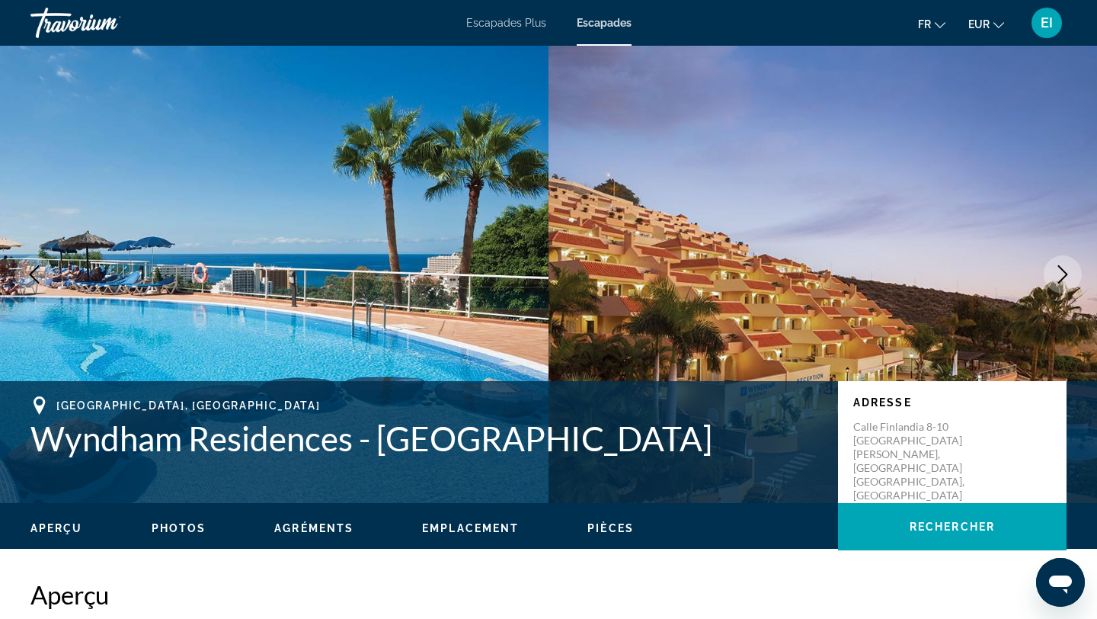
click at [594, 36] on div "Escapades Plus Escapades fr English Español Français Italiano Português русский…" at bounding box center [548, 23] width 1097 height 40
click at [594, 27] on font "Escapades" at bounding box center [604, 23] width 55 height 12
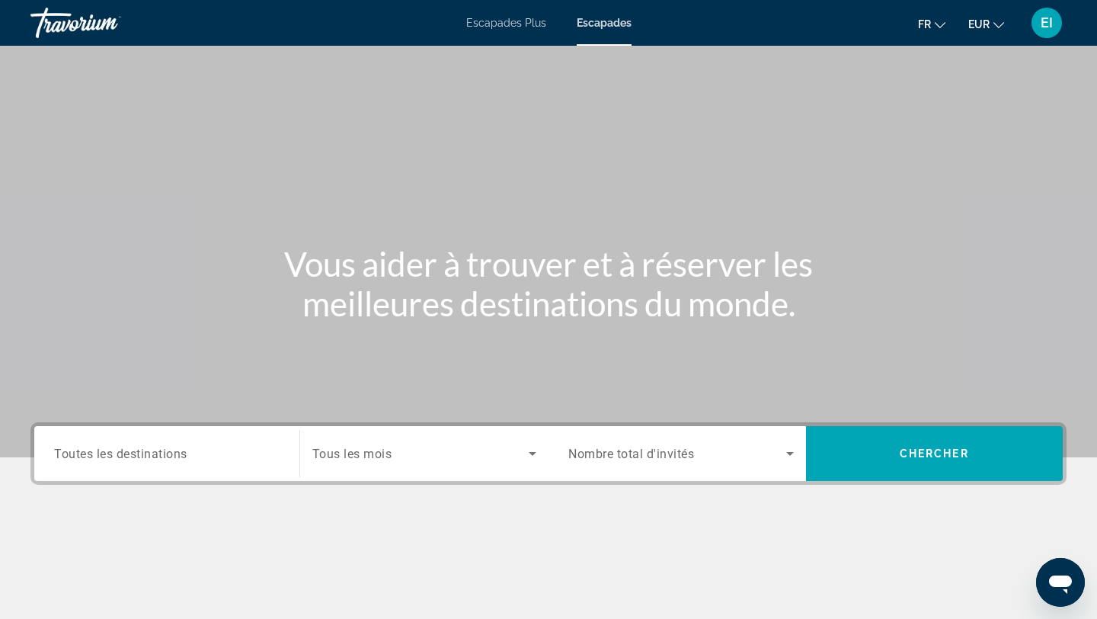
click at [188, 456] on input "Destination Toutes les destinations" at bounding box center [167, 454] width 226 height 18
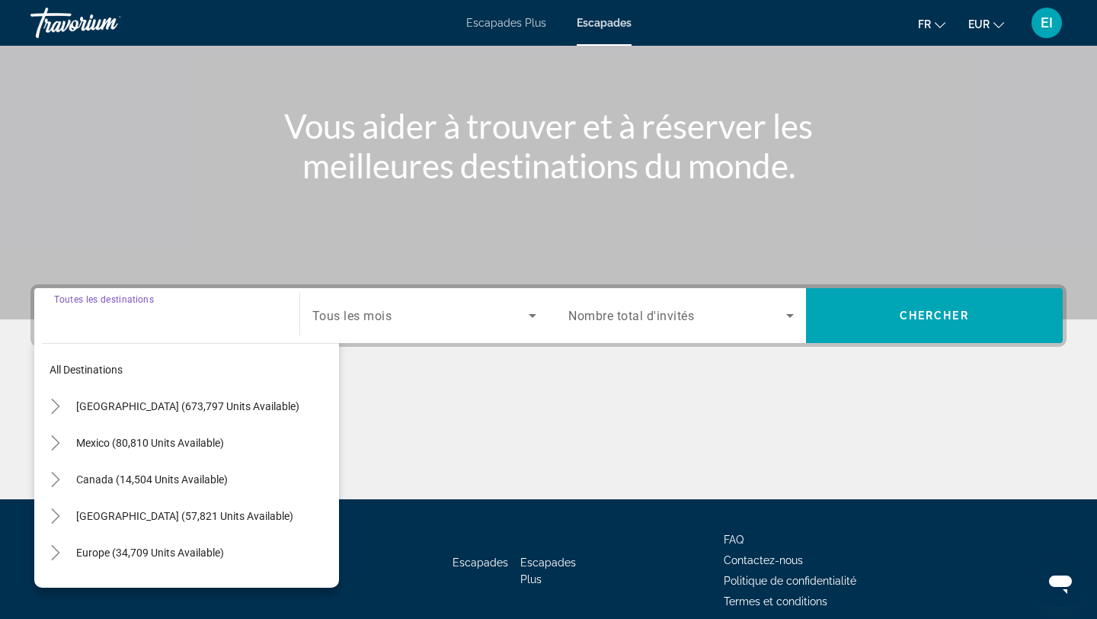
scroll to position [205, 0]
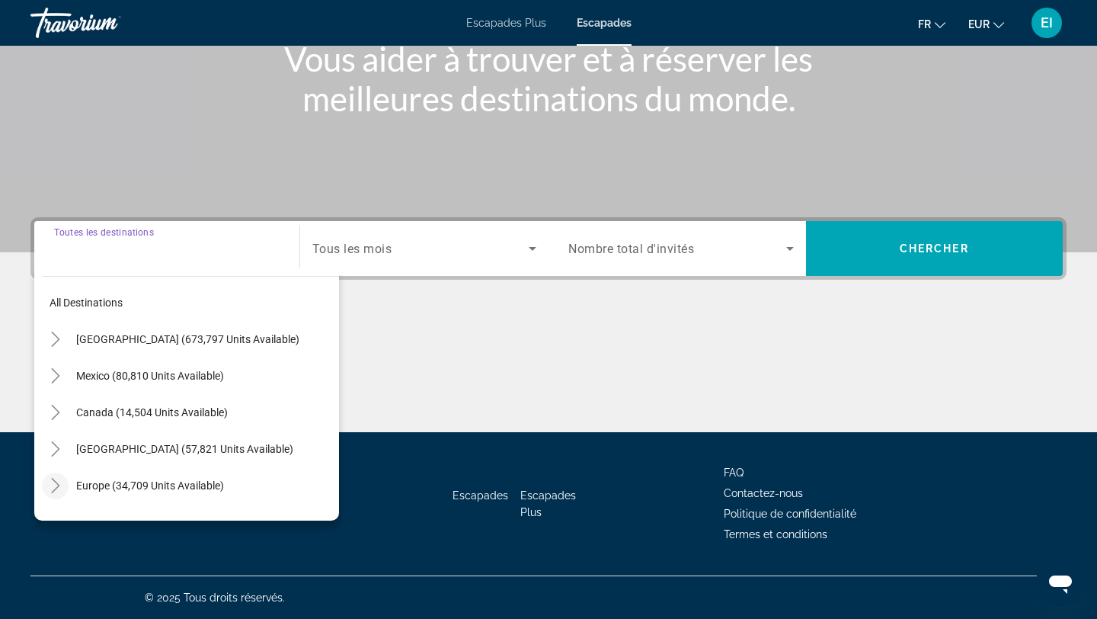
click at [57, 480] on icon "Toggle Europe (34,709 units available)" at bounding box center [55, 485] width 15 height 15
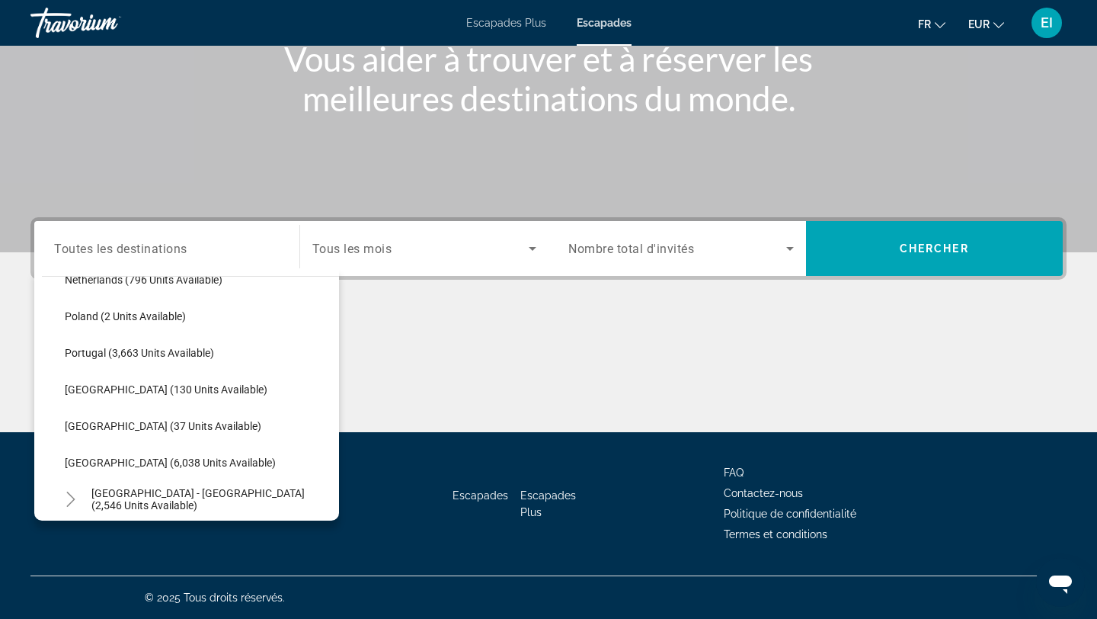
scroll to position [684, 0]
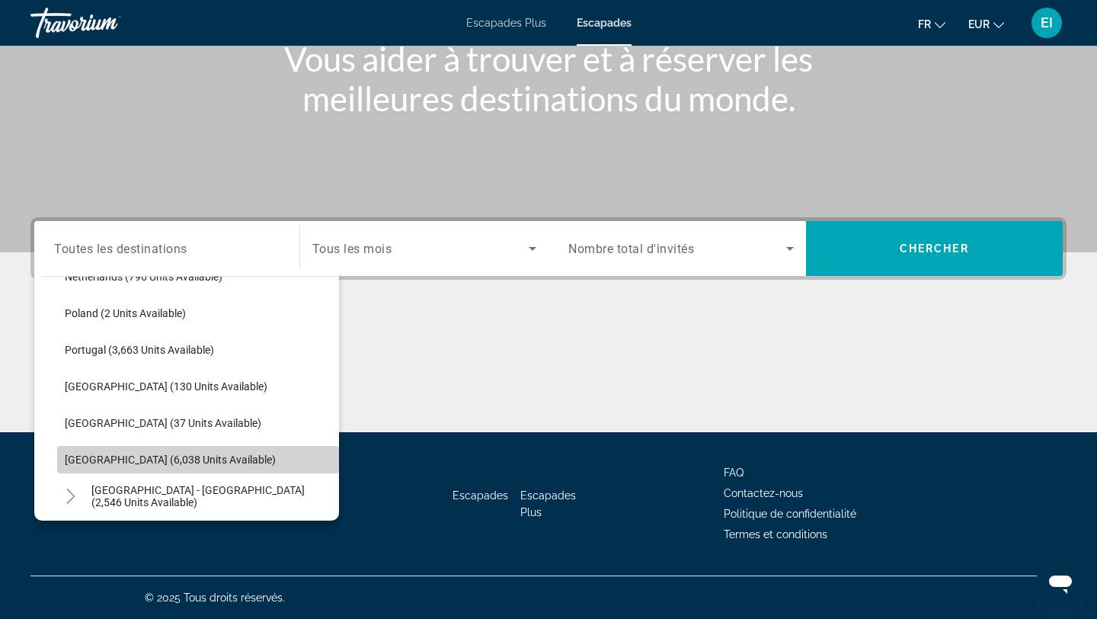
click at [81, 470] on span "Search widget" at bounding box center [198, 459] width 282 height 37
type input "**********"
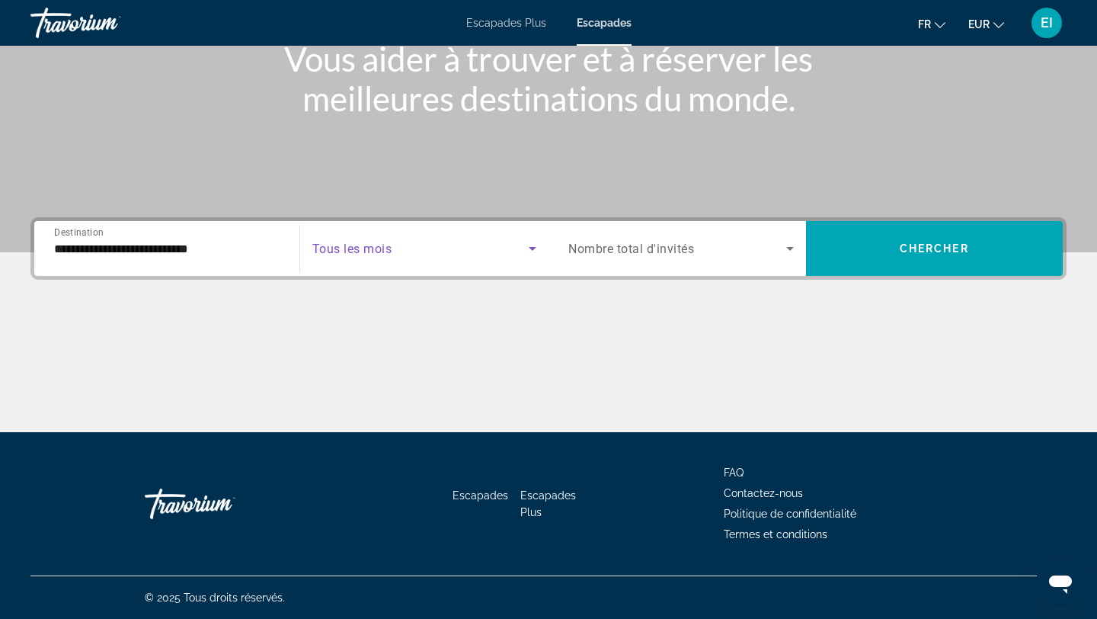
click at [407, 239] on span "Search widget" at bounding box center [420, 248] width 217 height 18
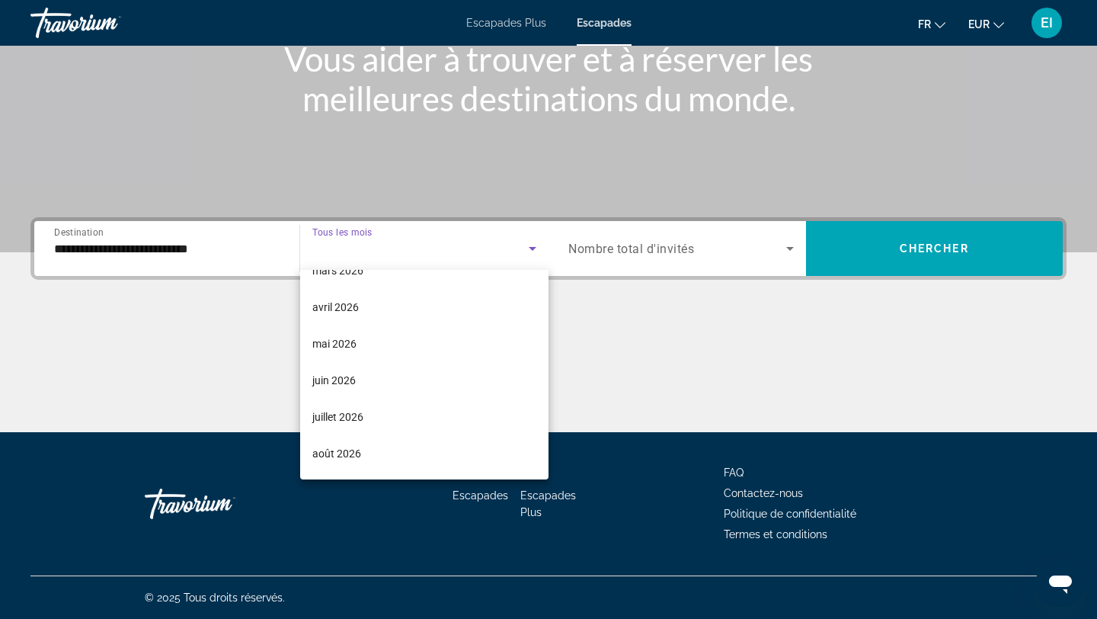
scroll to position [315, 0]
click at [354, 412] on font "août 2026" at bounding box center [336, 418] width 49 height 12
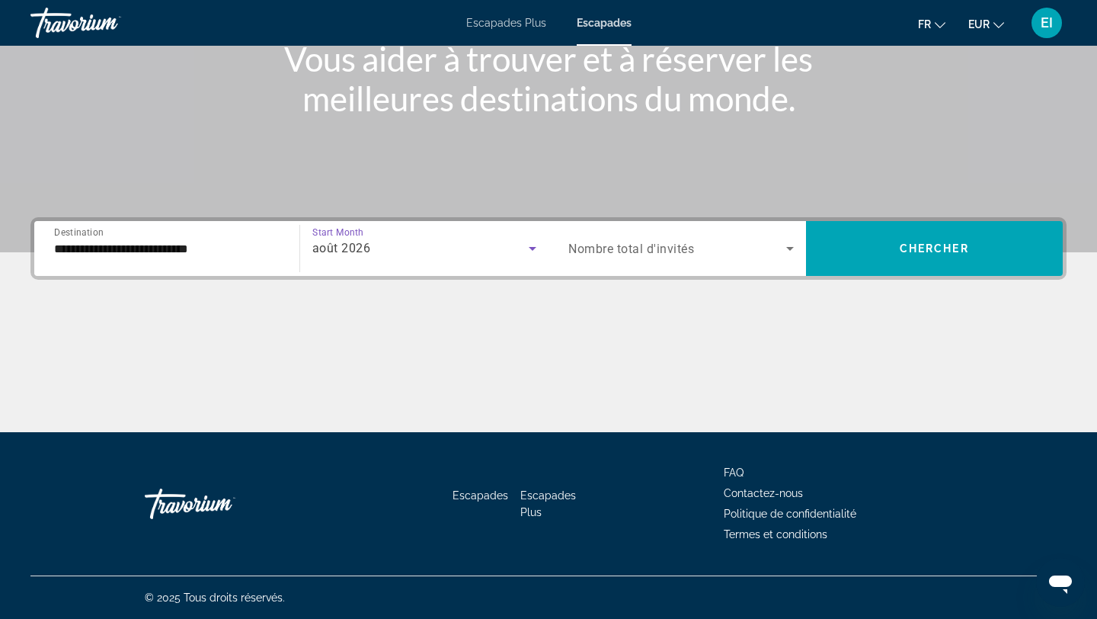
click at [730, 230] on div "Search widget" at bounding box center [681, 248] width 226 height 43
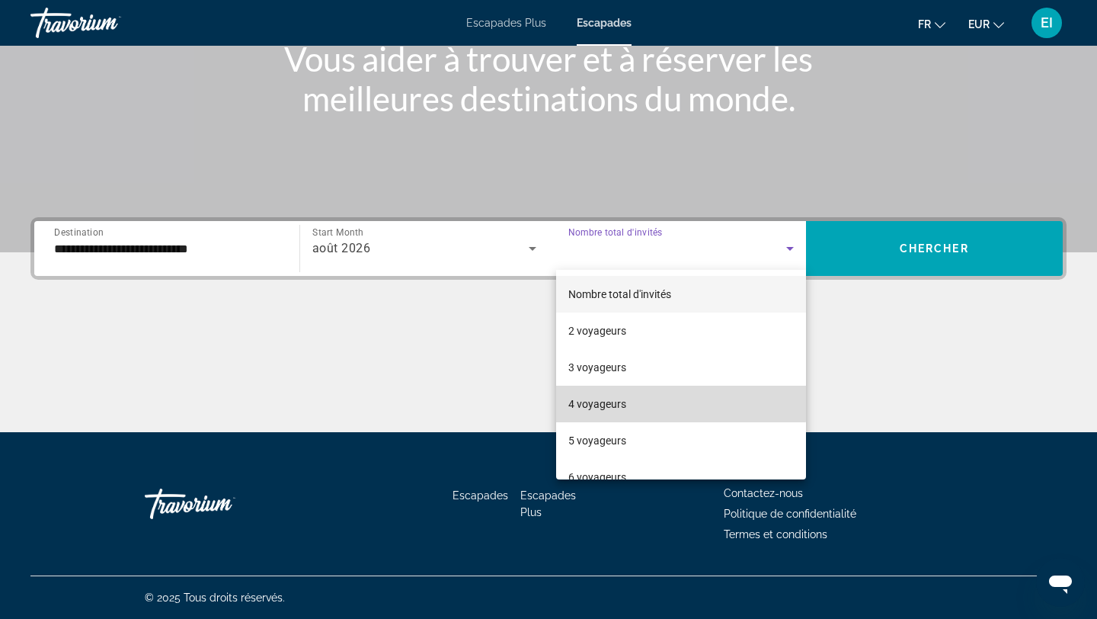
click at [661, 395] on mat-option "4 voyageurs" at bounding box center [681, 404] width 250 height 37
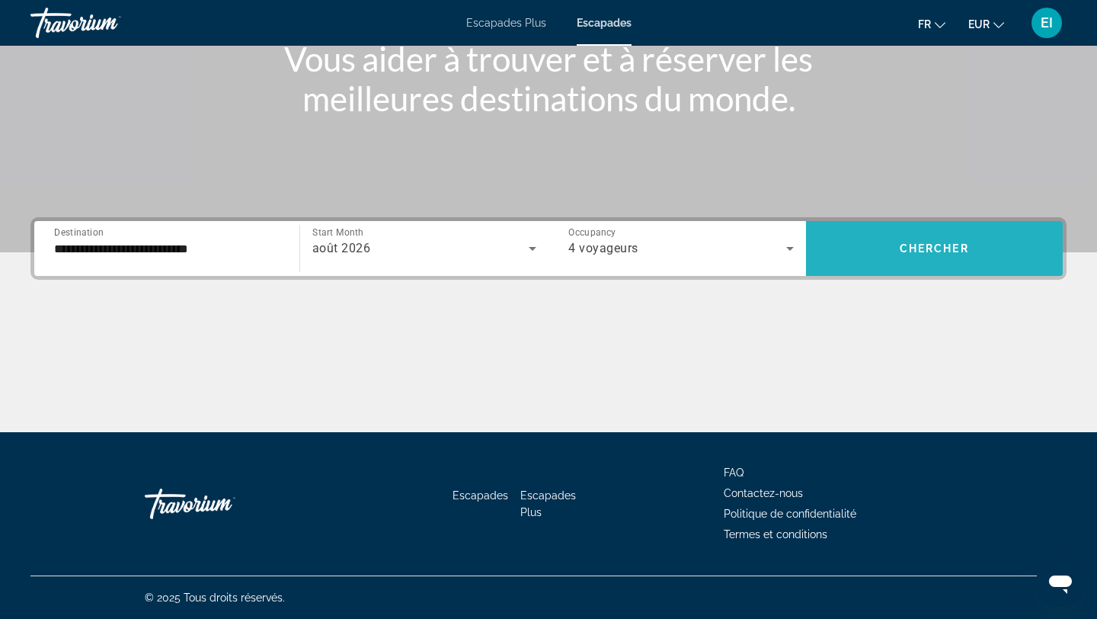
click at [872, 263] on span "Search widget" at bounding box center [935, 248] width 258 height 37
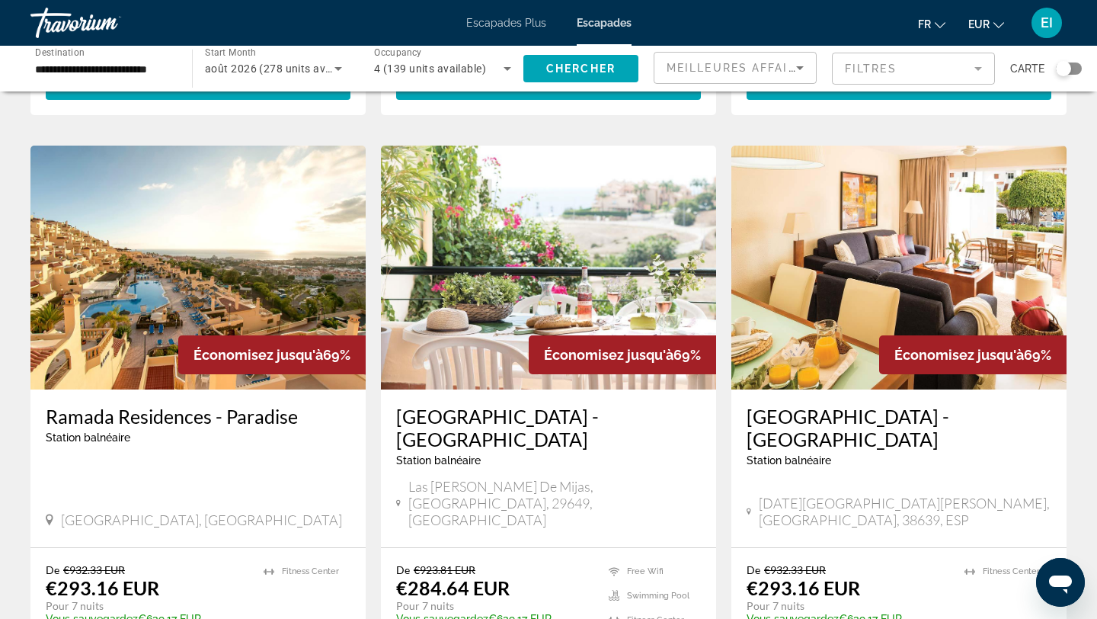
scroll to position [576, 0]
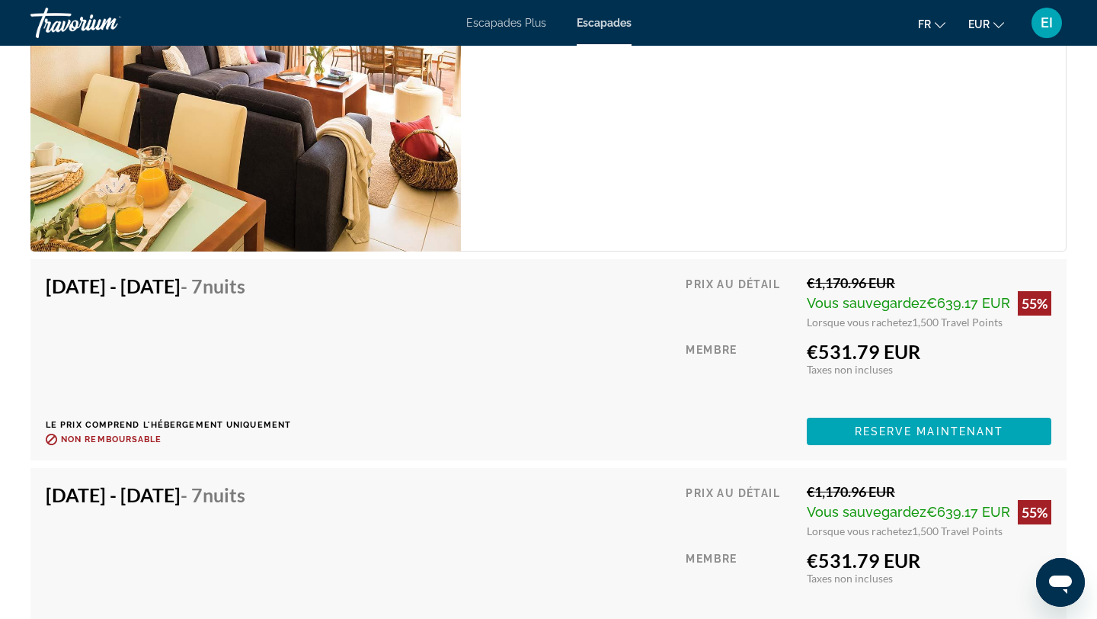
scroll to position [2864, 0]
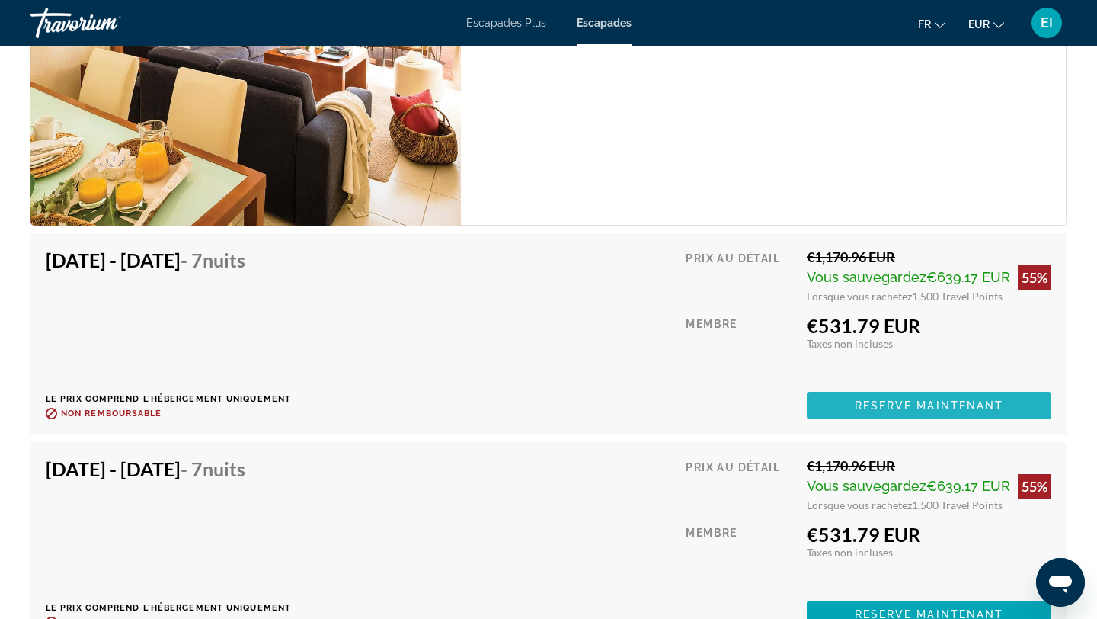
click at [891, 399] on span "Reserve maintenant" at bounding box center [929, 405] width 149 height 12
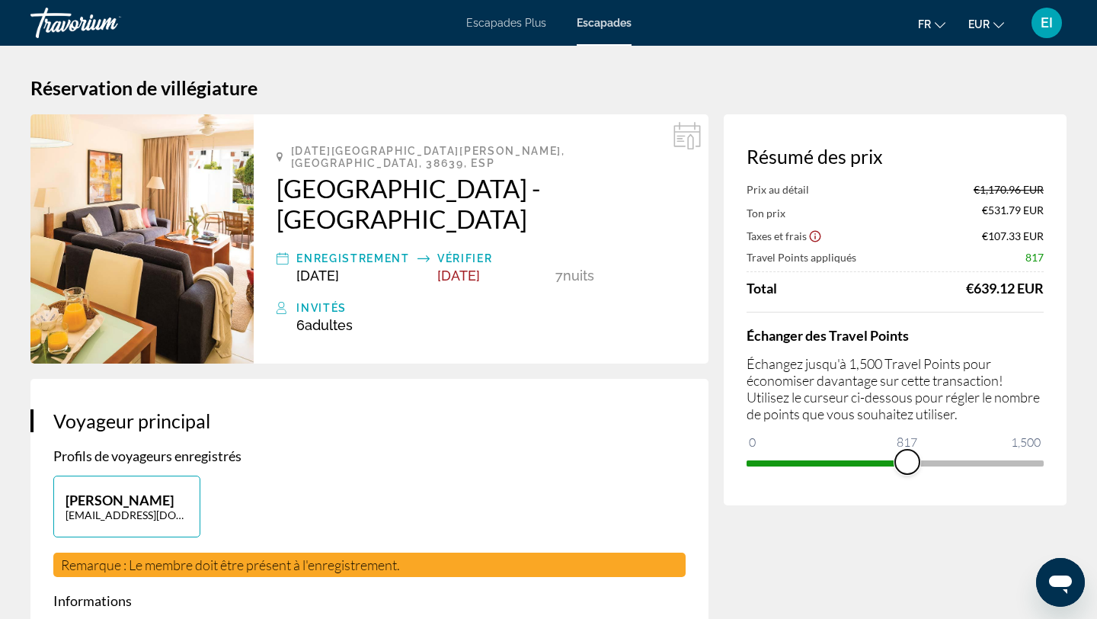
drag, startPoint x: 1029, startPoint y: 459, endPoint x: 907, endPoint y: 466, distance: 122.9
click at [907, 466] on span "ngx-slider" at bounding box center [907, 462] width 24 height 24
drag, startPoint x: 907, startPoint y: 464, endPoint x: 863, endPoint y: 466, distance: 43.5
click at [863, 466] on span "ngx-slider" at bounding box center [863, 462] width 24 height 24
drag, startPoint x: 864, startPoint y: 466, endPoint x: 912, endPoint y: 466, distance: 48.0
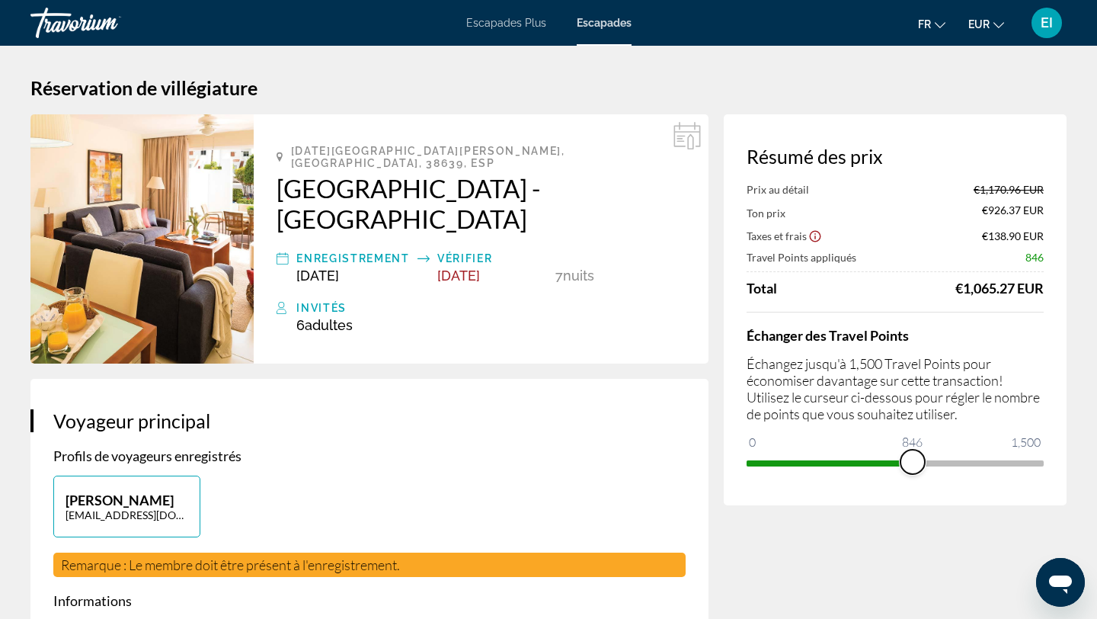
click at [914, 466] on span "ngx-slider" at bounding box center [913, 462] width 24 height 24
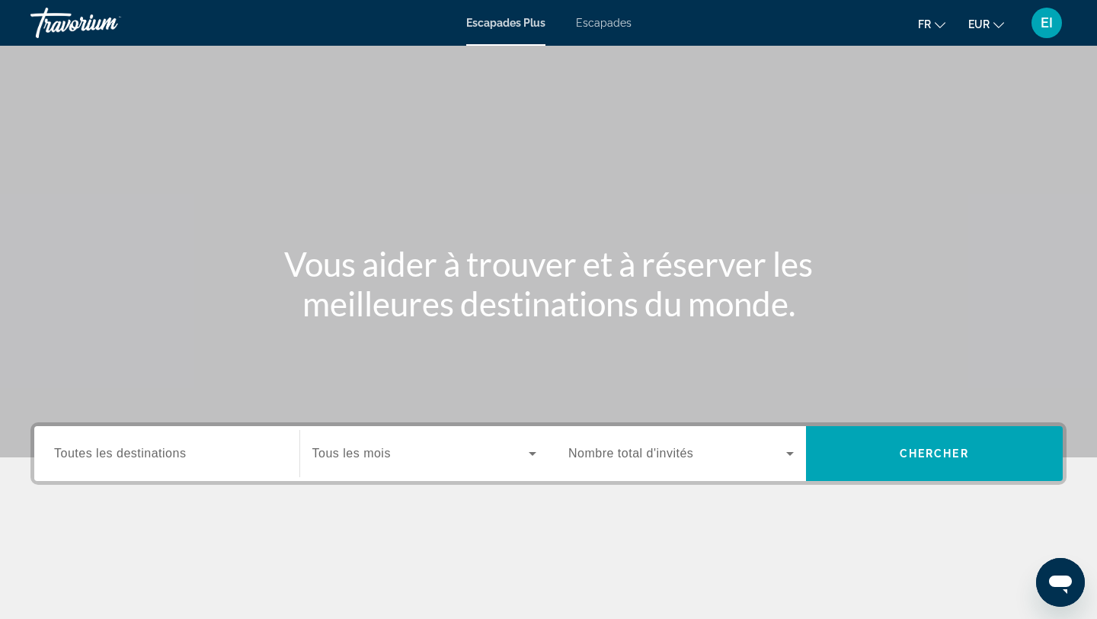
click at [143, 458] on span "Toutes les destinations" at bounding box center [120, 453] width 132 height 13
click at [143, 458] on input "Destination Toutes les destinations" at bounding box center [167, 454] width 226 height 18
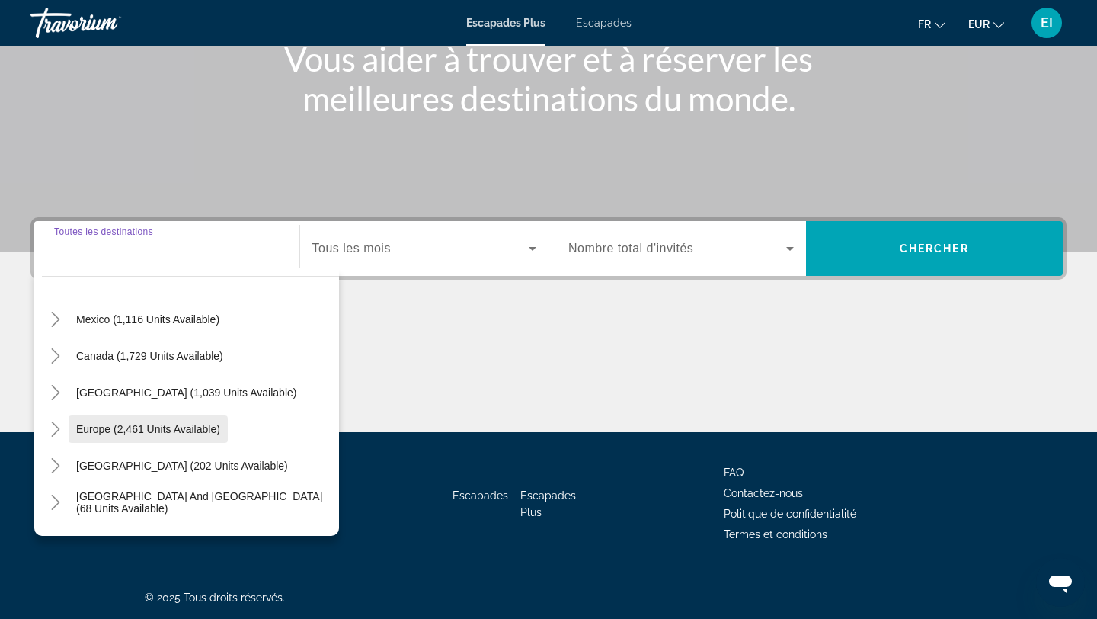
scroll to position [75, 0]
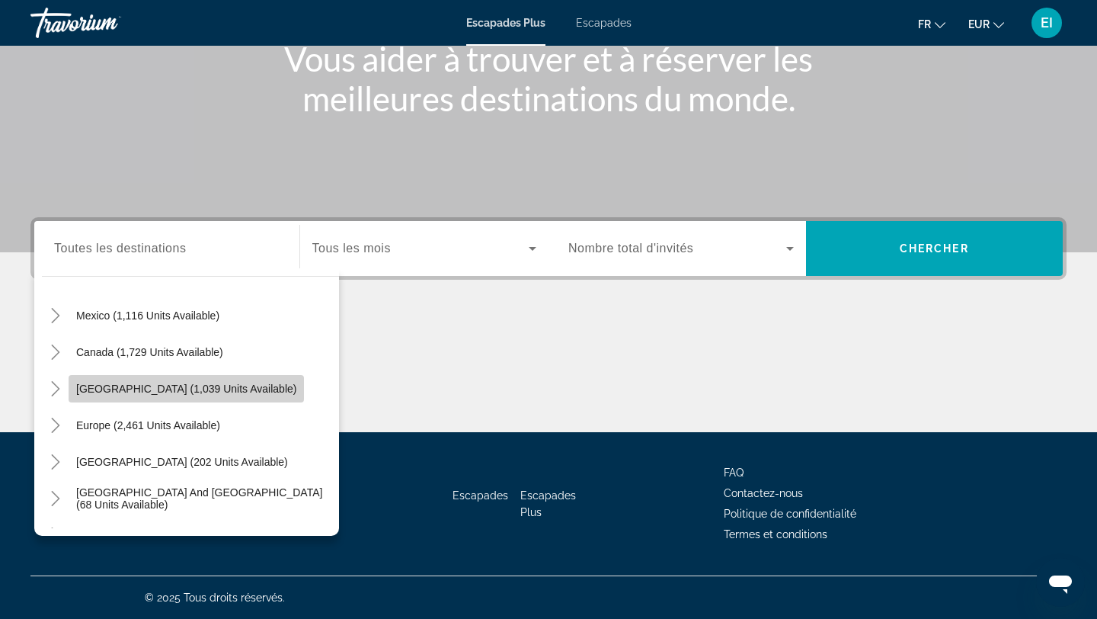
click at [158, 402] on span "Widget de recherche" at bounding box center [186, 388] width 235 height 37
type input "**********"
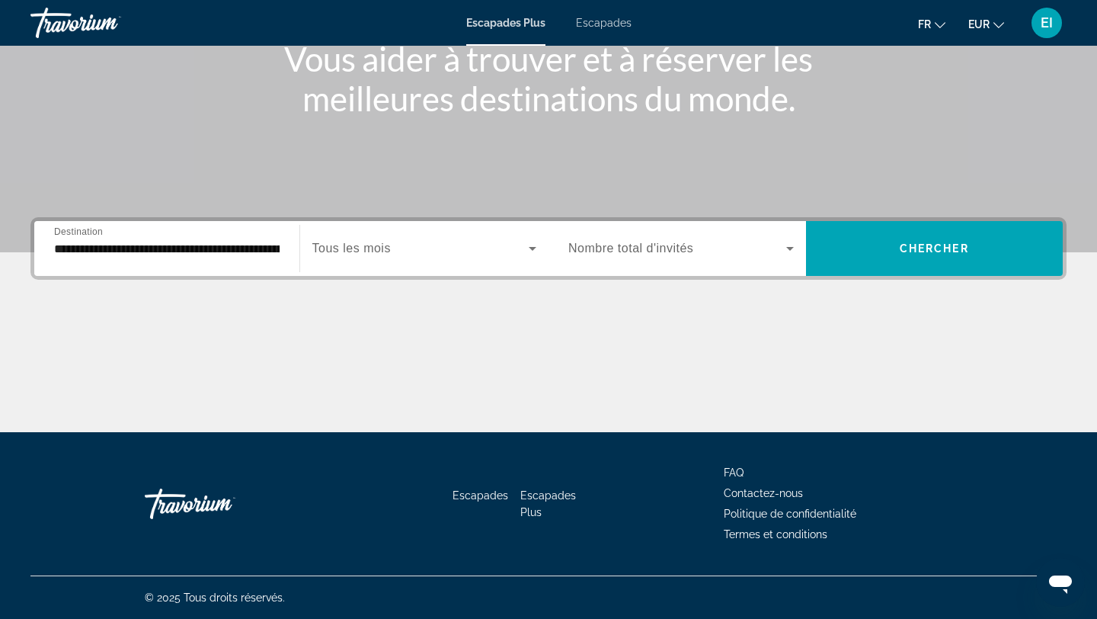
click at [349, 248] on span "Tous les mois" at bounding box center [351, 248] width 78 height 13
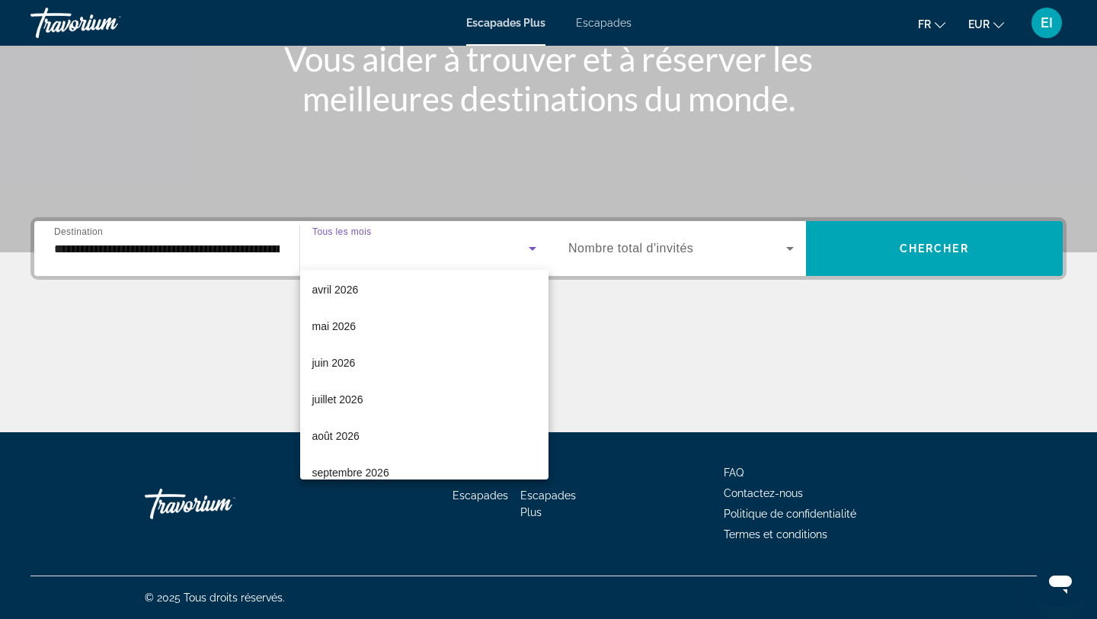
scroll to position [309, 0]
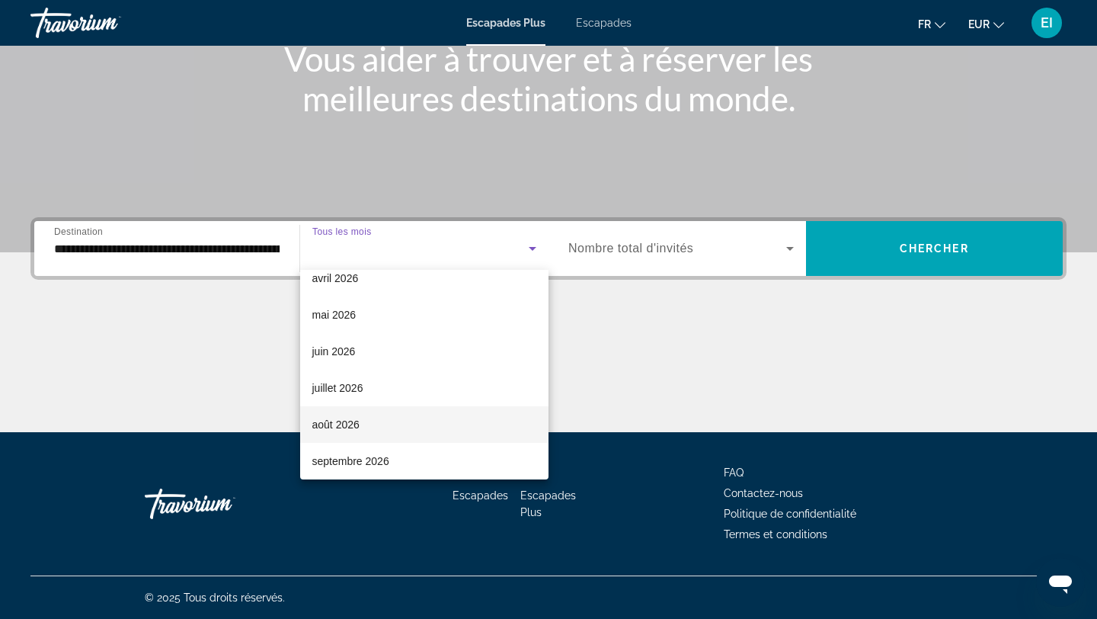
click at [354, 431] on span "août 2026" at bounding box center [335, 424] width 47 height 18
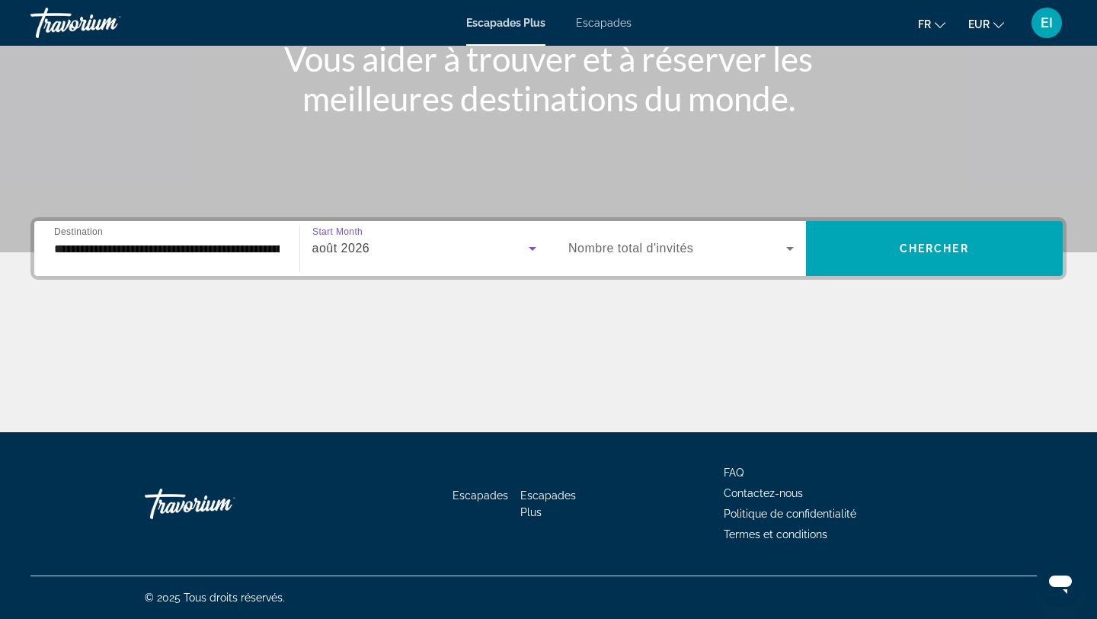
click at [634, 251] on span "Nombre total d'invités" at bounding box center [630, 248] width 125 height 13
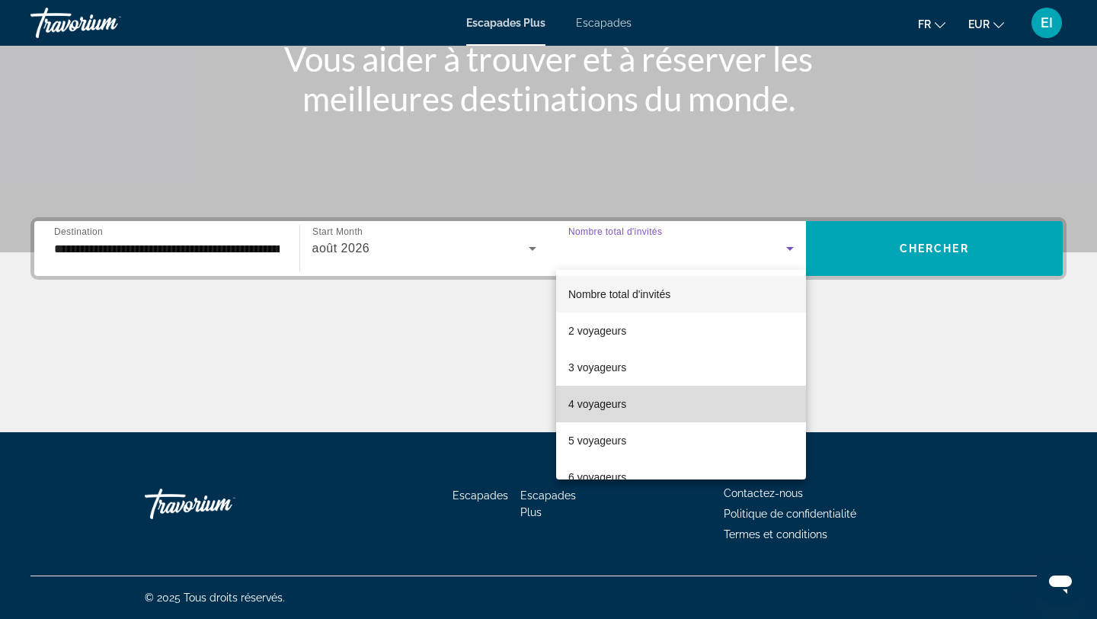
click at [617, 405] on font "4 voyageurs" at bounding box center [597, 404] width 58 height 12
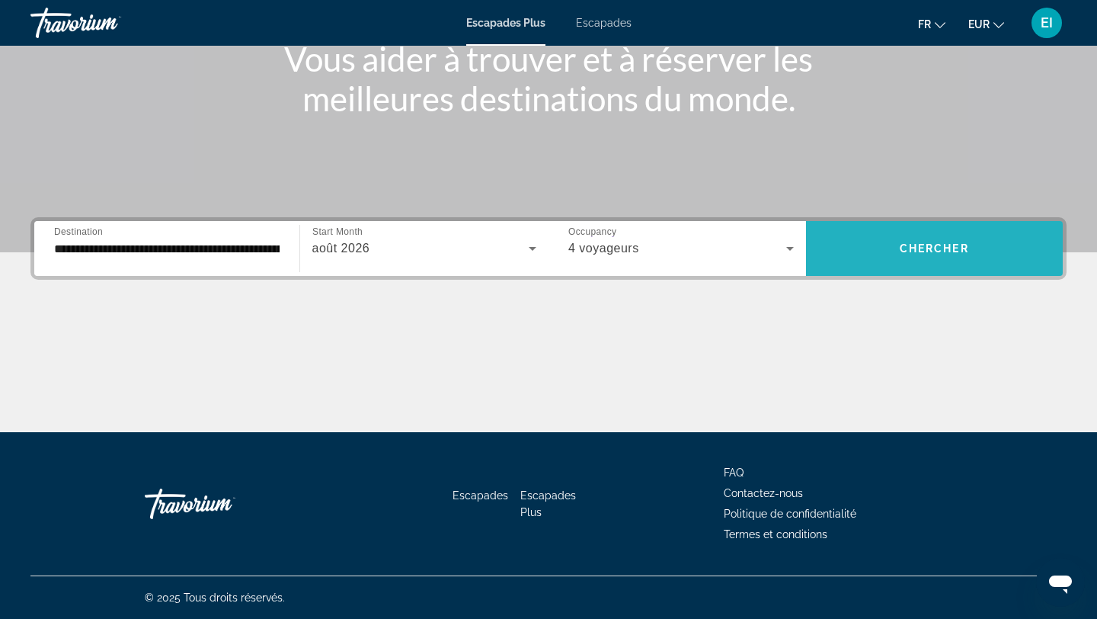
click at [890, 245] on span "Widget de recherche" at bounding box center [935, 248] width 258 height 37
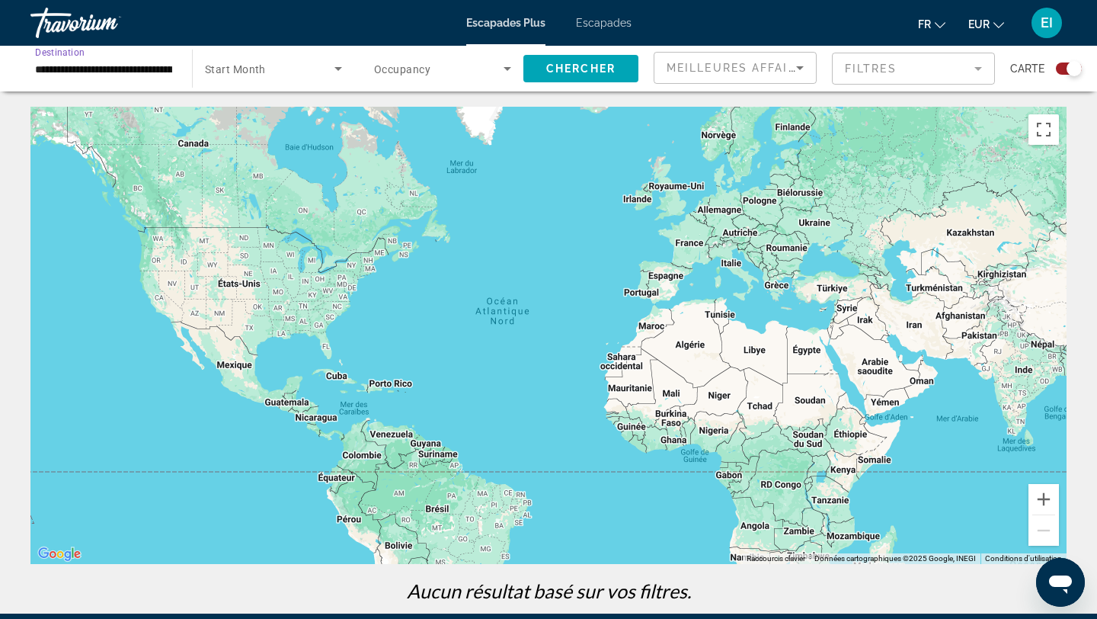
click at [150, 74] on input "**********" at bounding box center [103, 69] width 137 height 18
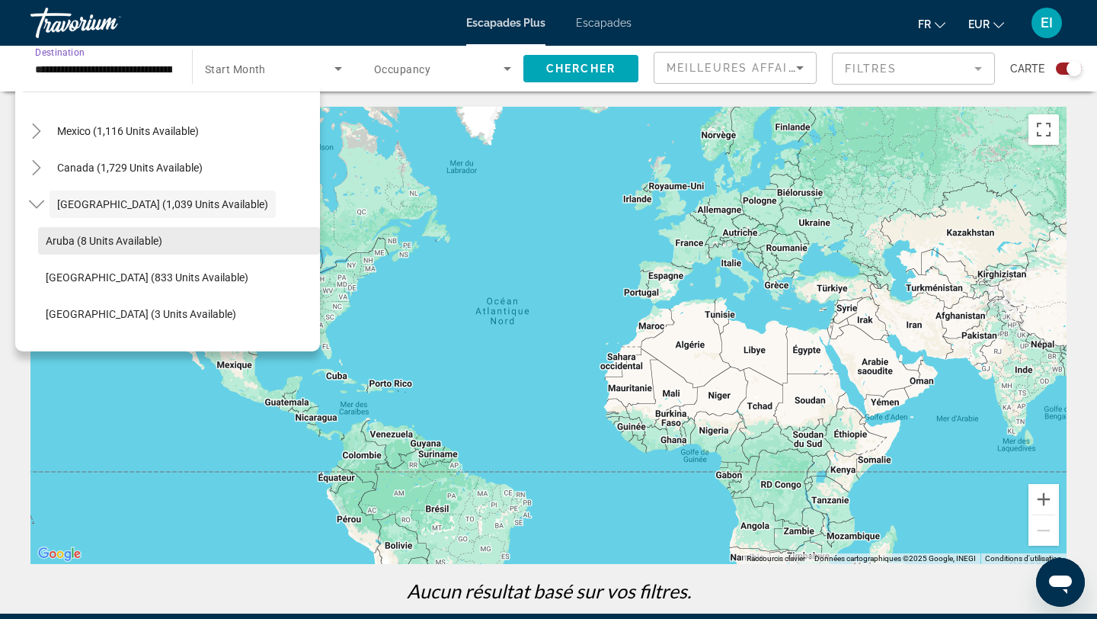
scroll to position [83, 0]
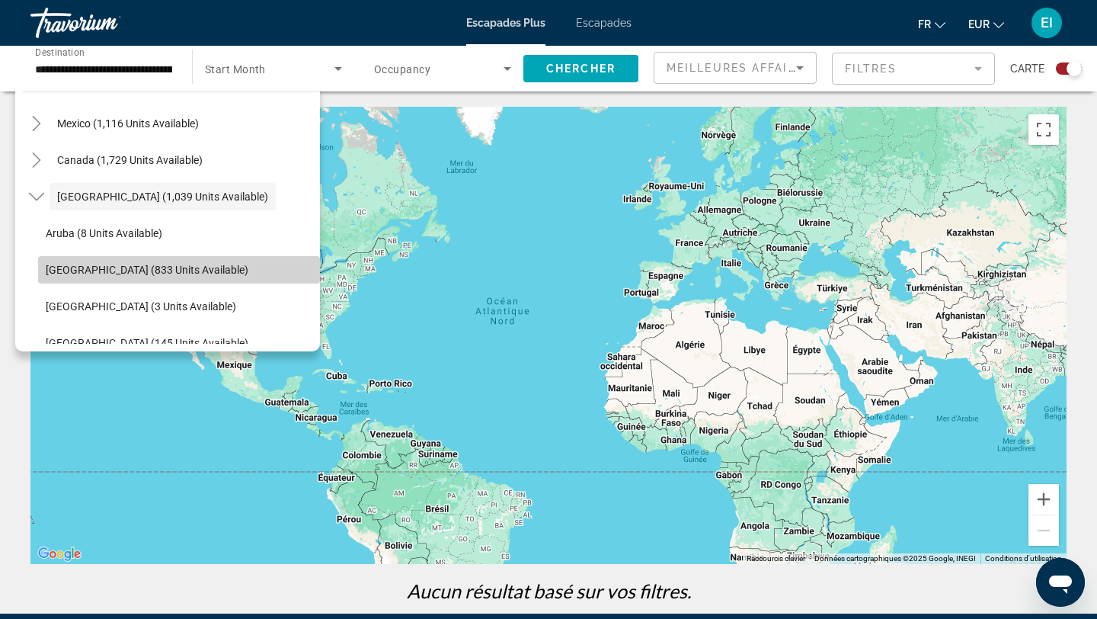
click at [161, 273] on span "Bahamas (833 units available)" at bounding box center [147, 270] width 203 height 12
type input "**********"
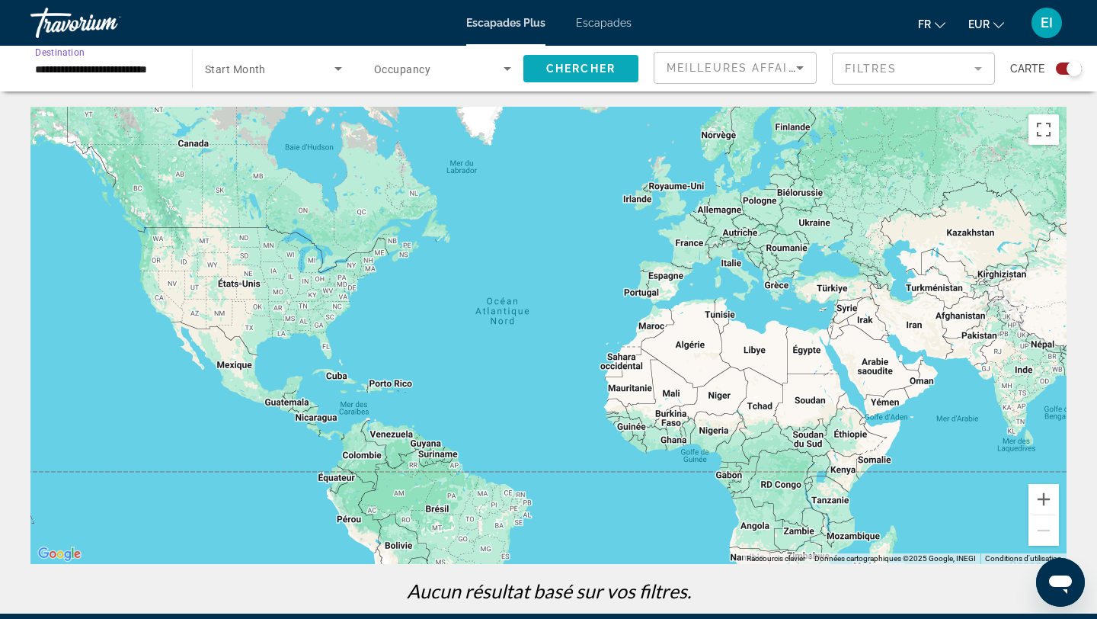
click at [565, 77] on span "Search widget" at bounding box center [580, 68] width 115 height 37
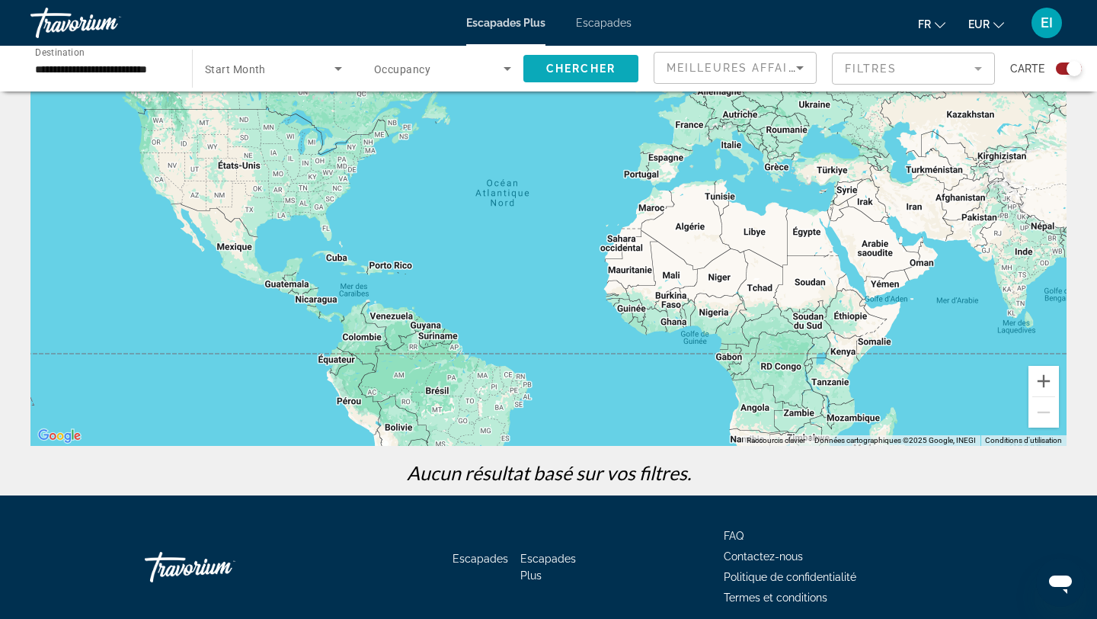
scroll to position [181, 0]
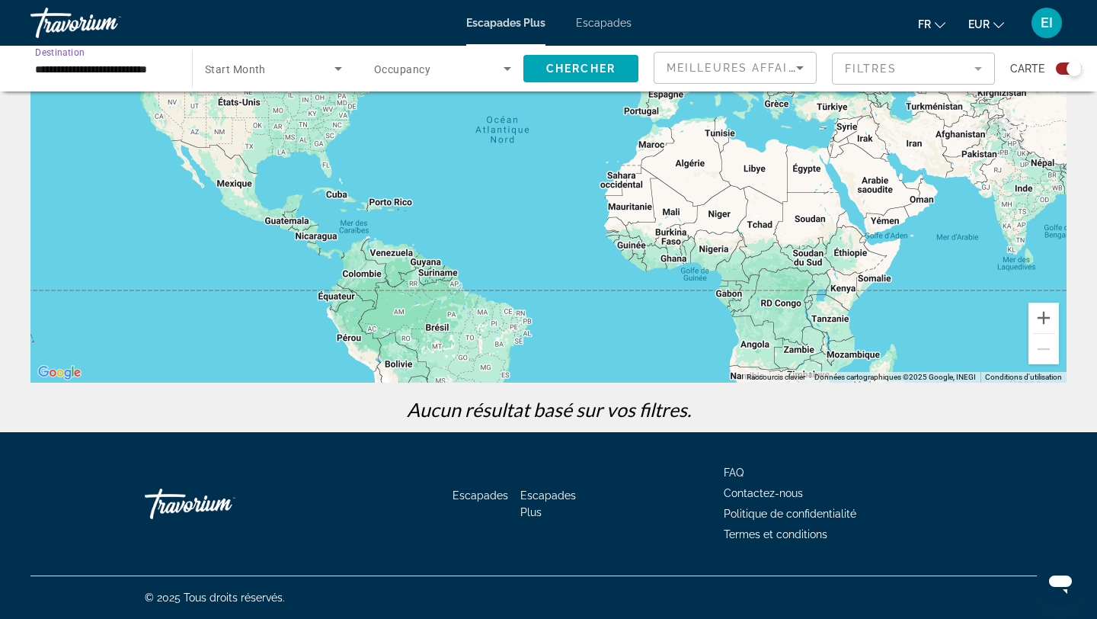
click at [132, 73] on input "**********" at bounding box center [103, 69] width 137 height 18
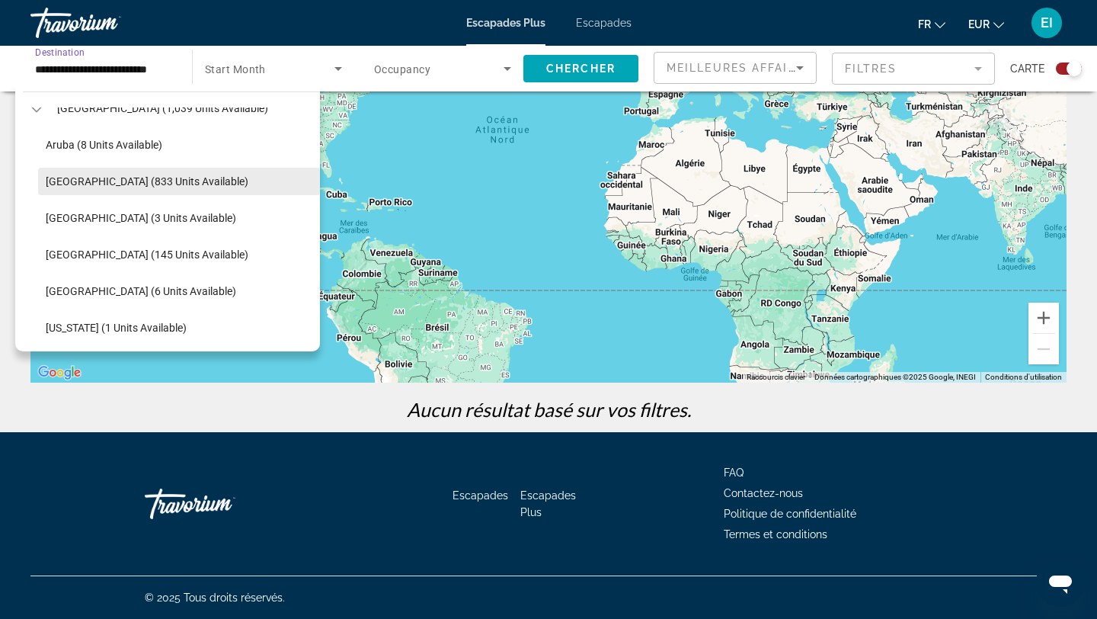
scroll to position [178, 0]
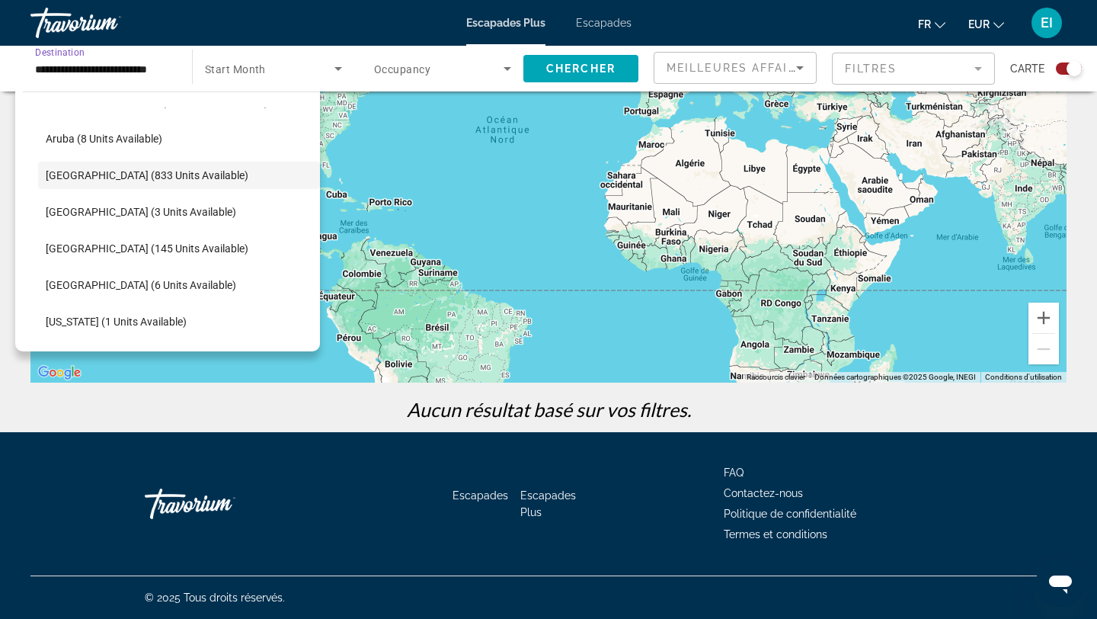
click at [622, 30] on div "Escapades Plus Escapades fr English Español Français Italiano Português русский…" at bounding box center [548, 23] width 1097 height 40
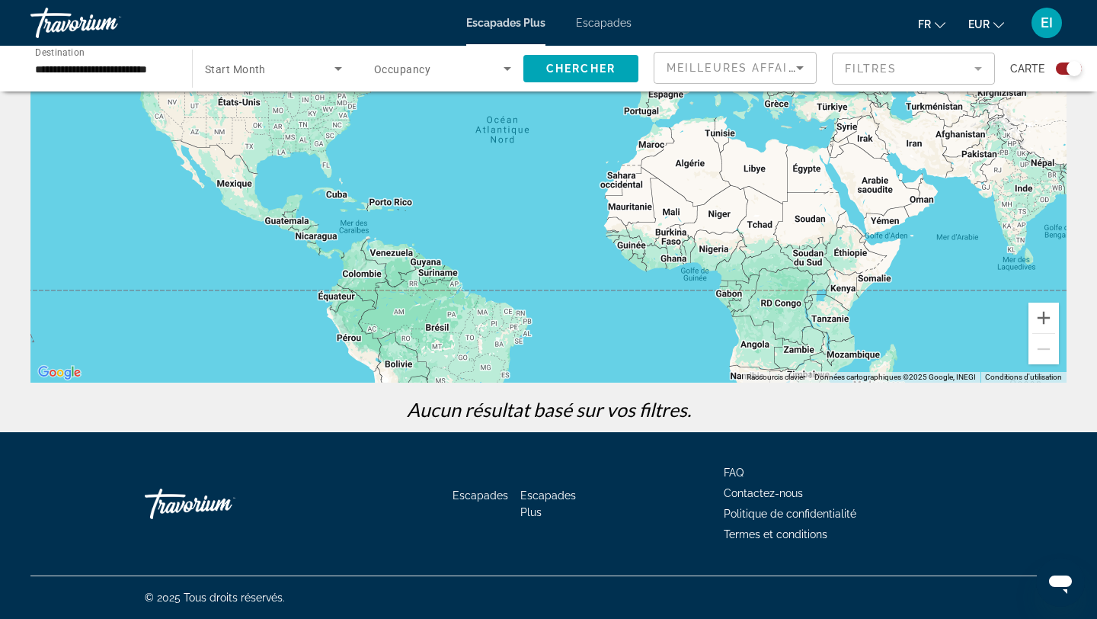
click at [614, 27] on font "Escapades" at bounding box center [604, 23] width 56 height 12
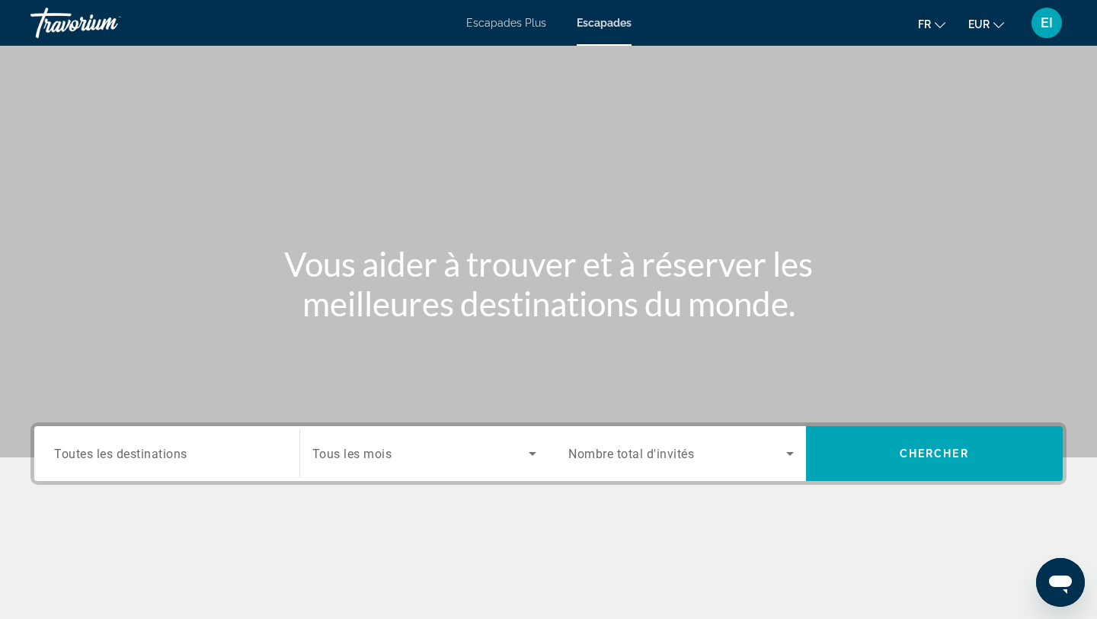
click at [115, 449] on span "Toutes les destinations" at bounding box center [120, 453] width 133 height 14
click at [115, 449] on input "Destination Toutes les destinations" at bounding box center [167, 454] width 226 height 18
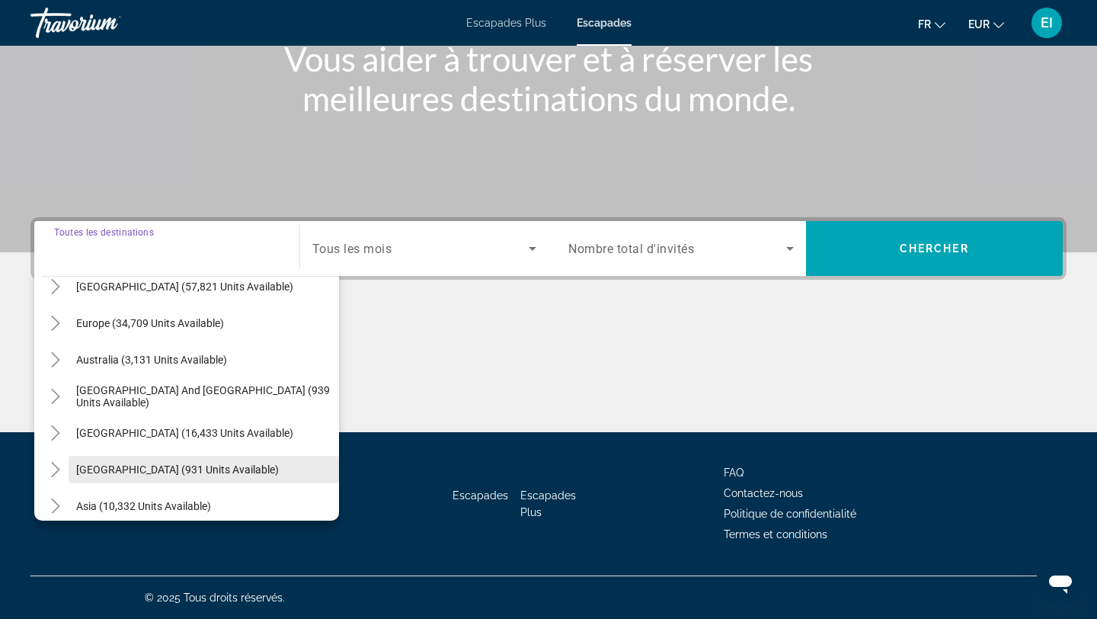
scroll to position [160, 0]
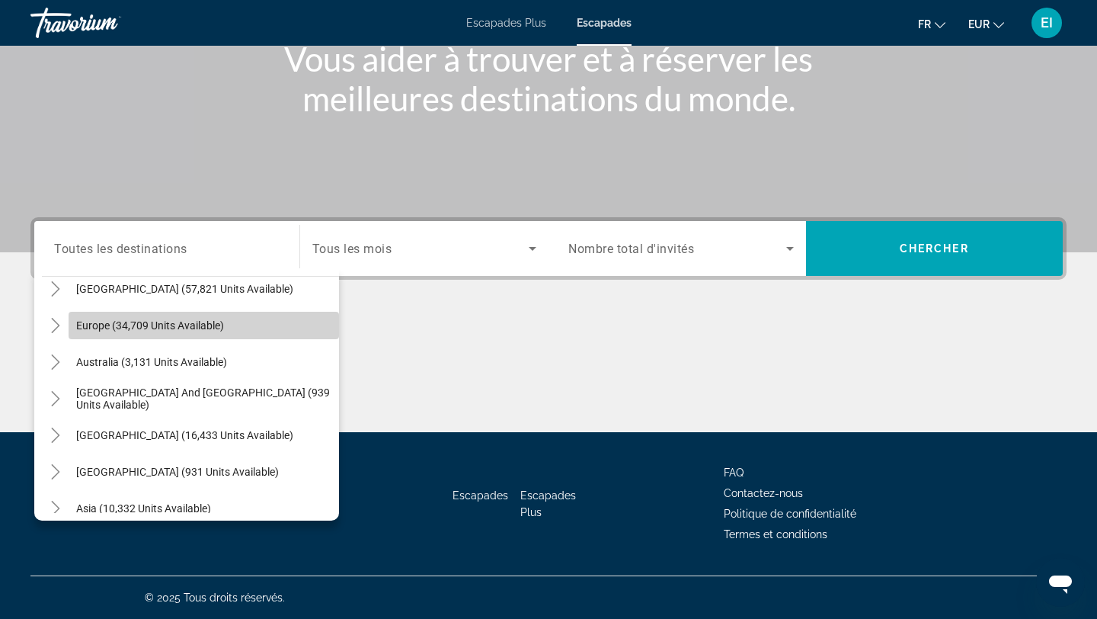
click at [152, 334] on span "Search widget" at bounding box center [204, 325] width 270 height 37
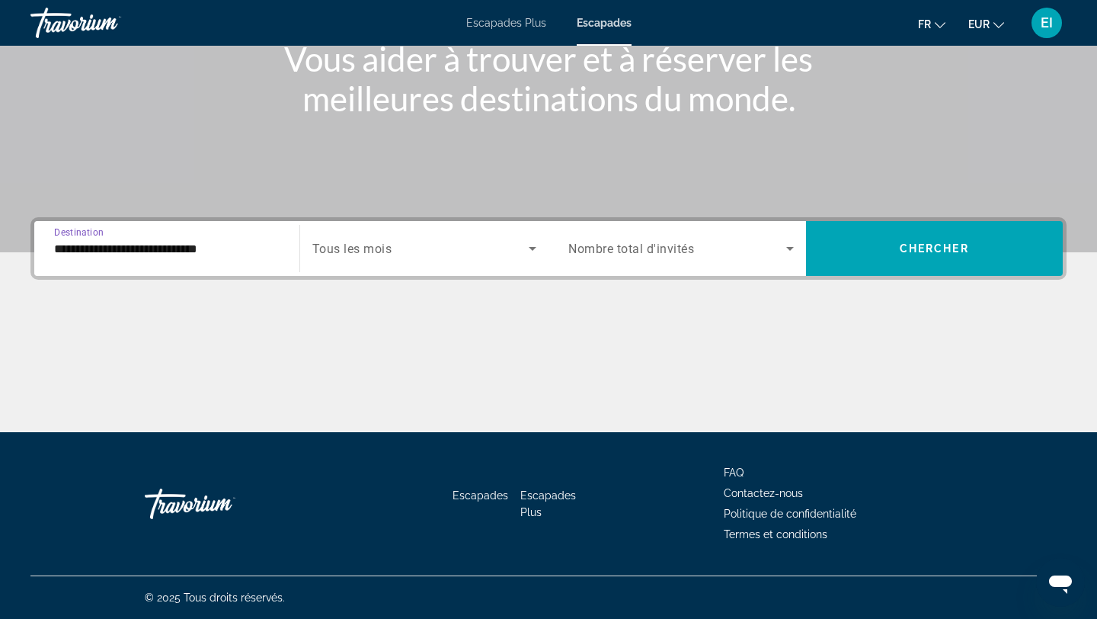
click at [178, 248] on input "**********" at bounding box center [167, 249] width 226 height 18
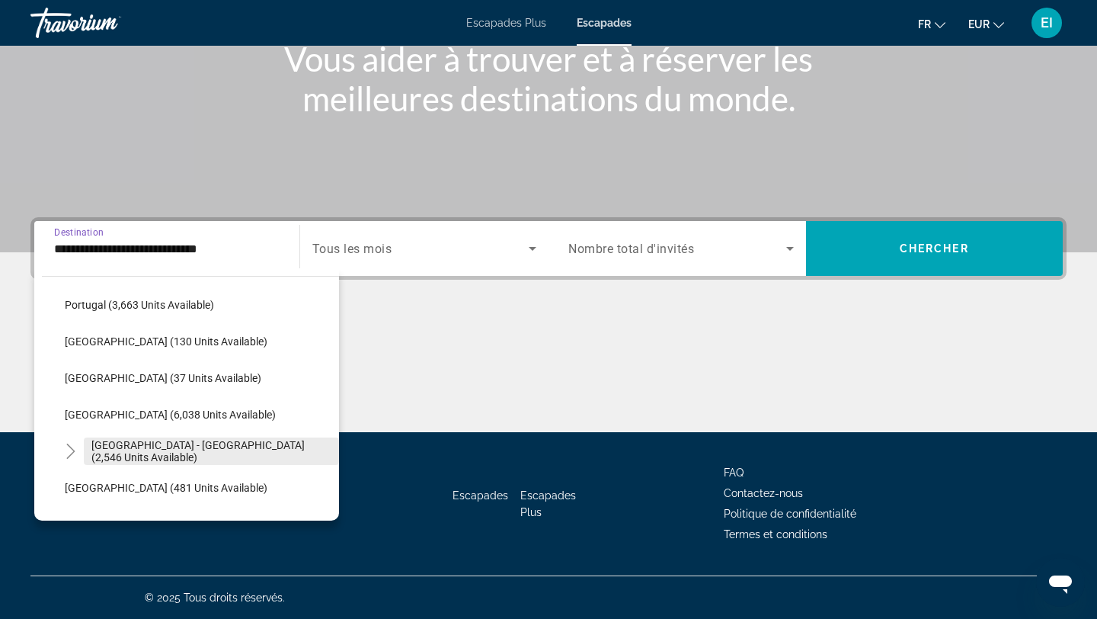
scroll to position [741, 0]
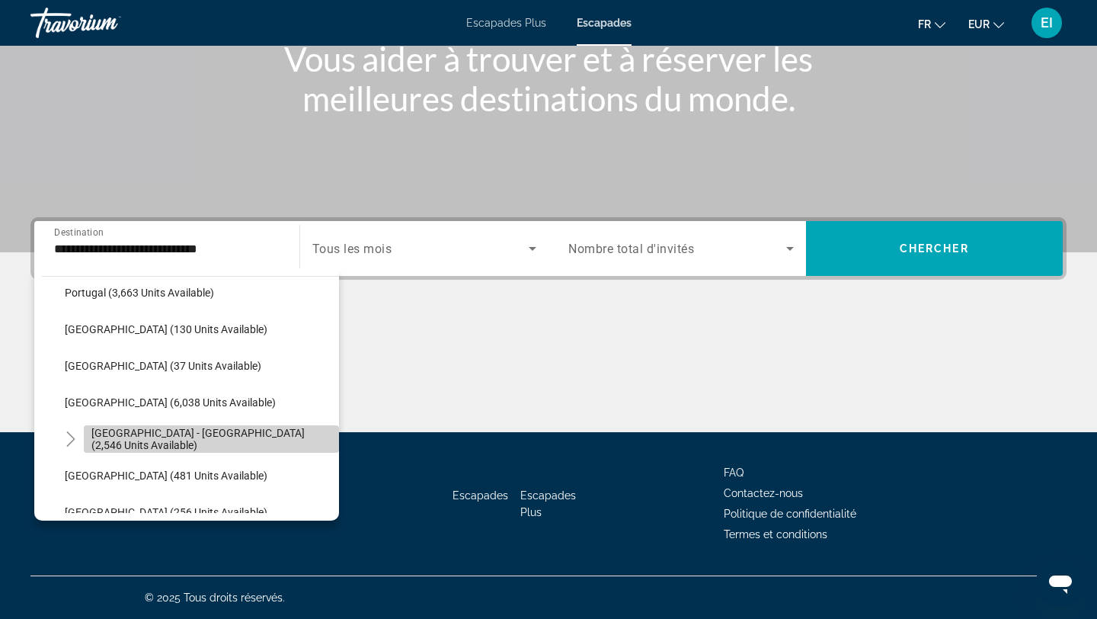
click at [203, 441] on span "[GEOGRAPHIC_DATA] - [GEOGRAPHIC_DATA] (2,546 units available)" at bounding box center [211, 439] width 240 height 24
type input "**********"
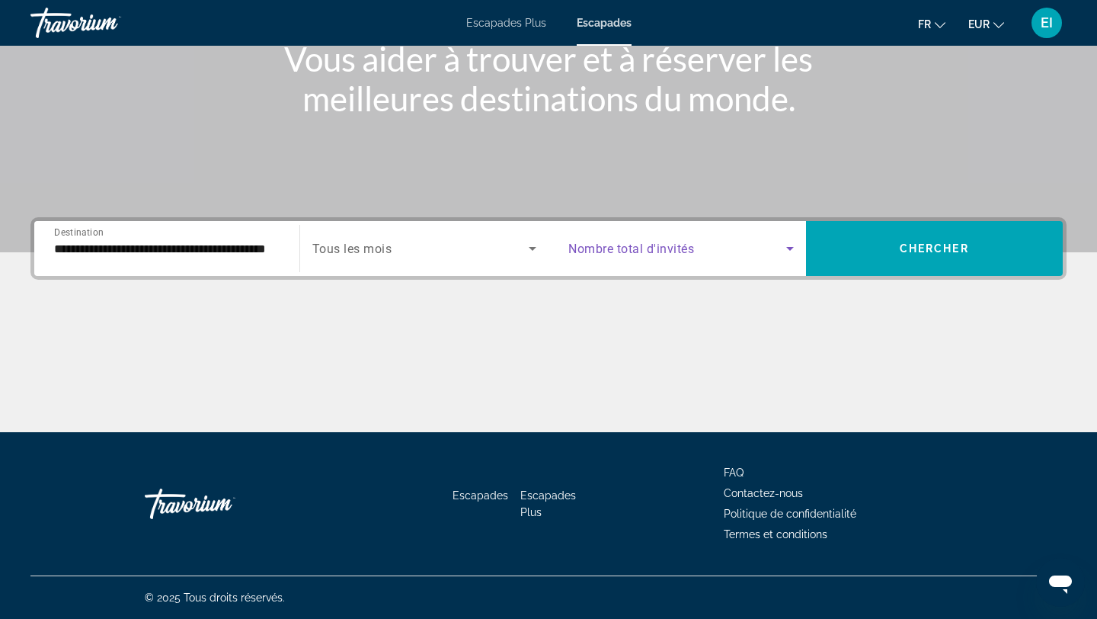
click at [660, 256] on span "Search widget" at bounding box center [677, 248] width 218 height 18
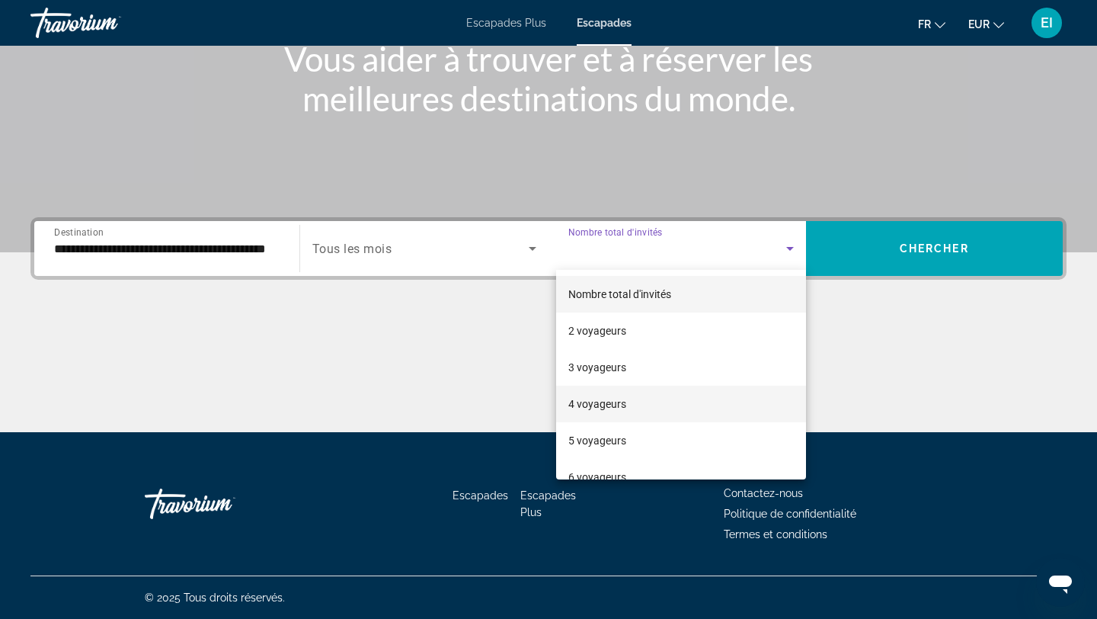
click at [619, 395] on span "4 voyageurs" at bounding box center [597, 404] width 58 height 18
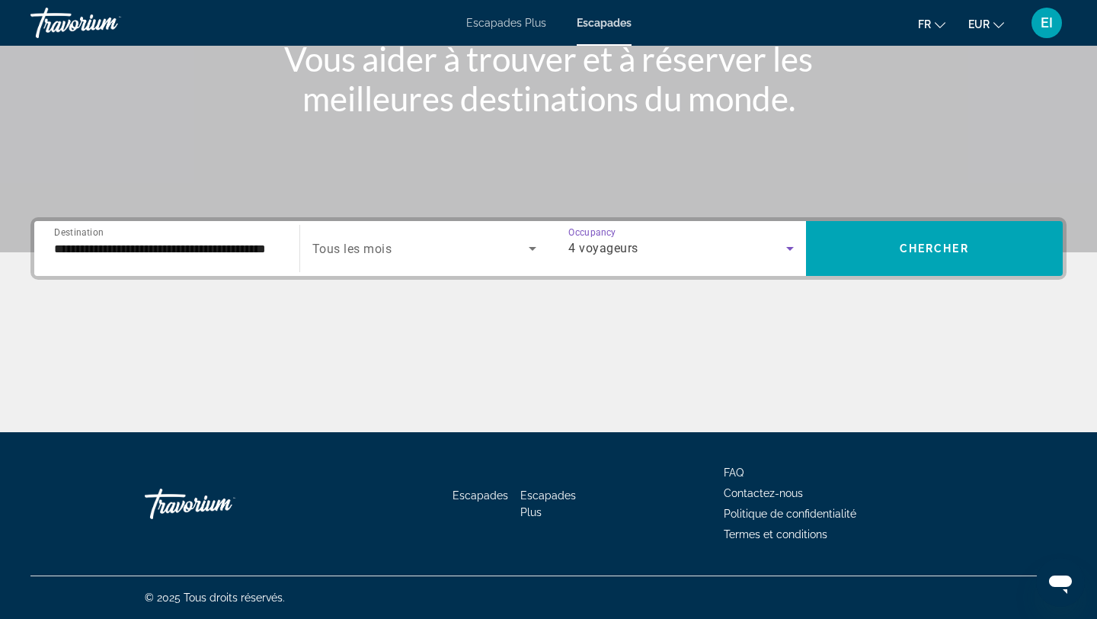
click at [501, 254] on span "Search widget" at bounding box center [420, 248] width 217 height 18
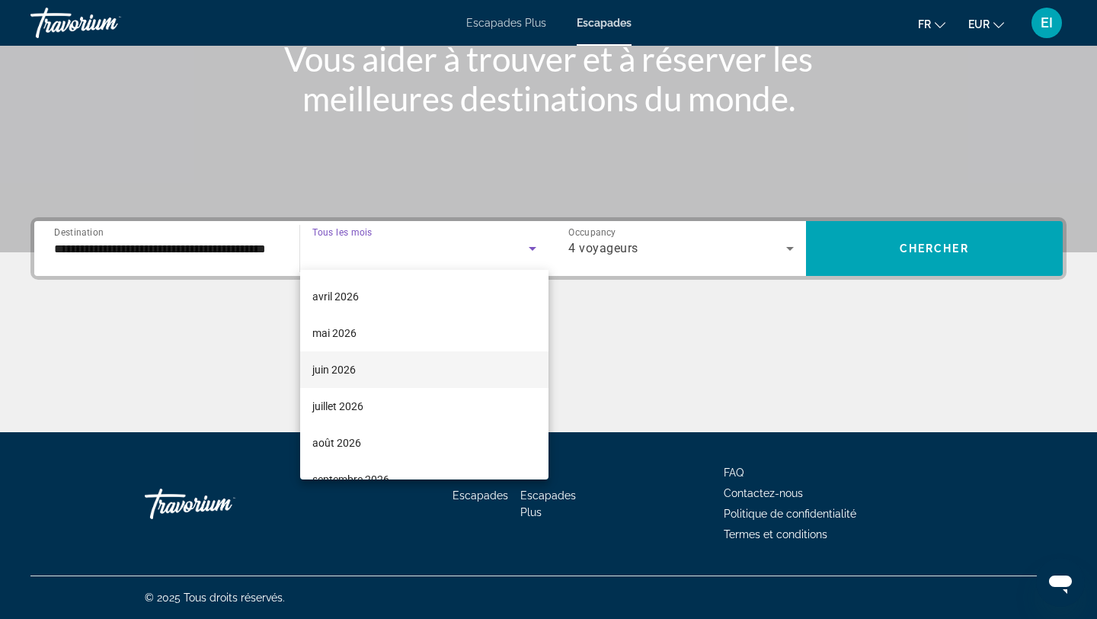
scroll to position [315, 0]
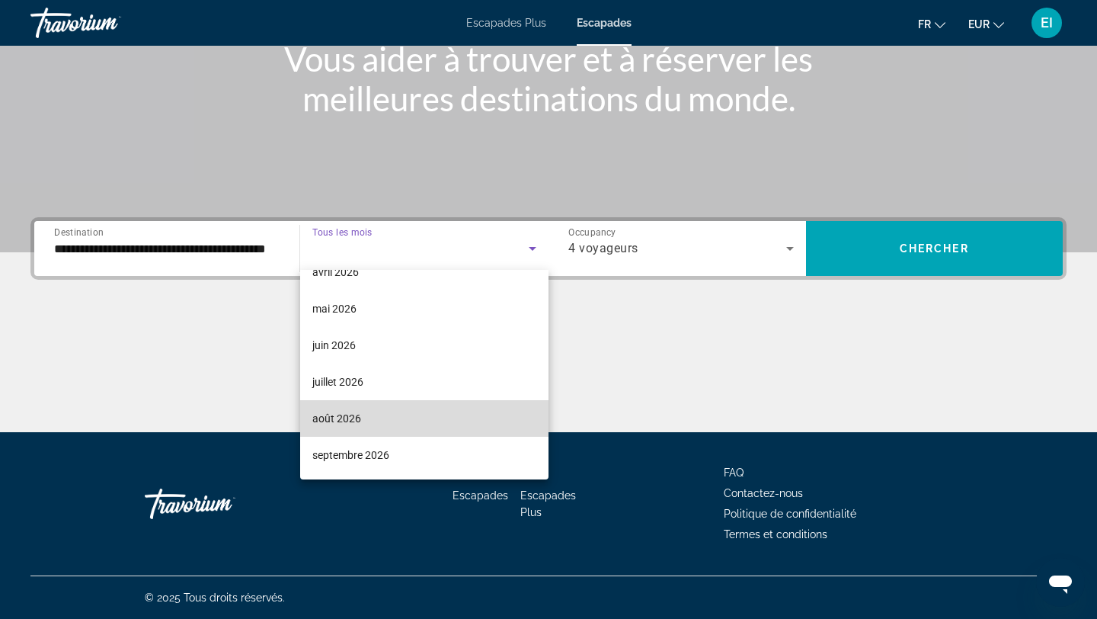
click at [417, 417] on mat-option "août 2026" at bounding box center [424, 418] width 249 height 37
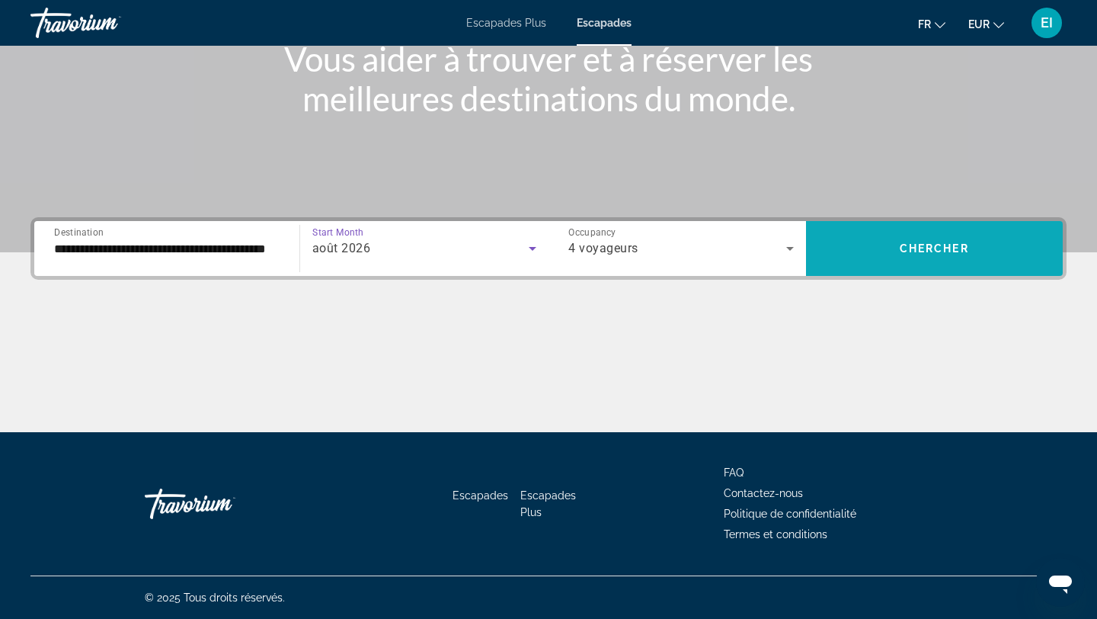
click at [875, 245] on span "Search widget" at bounding box center [935, 248] width 258 height 37
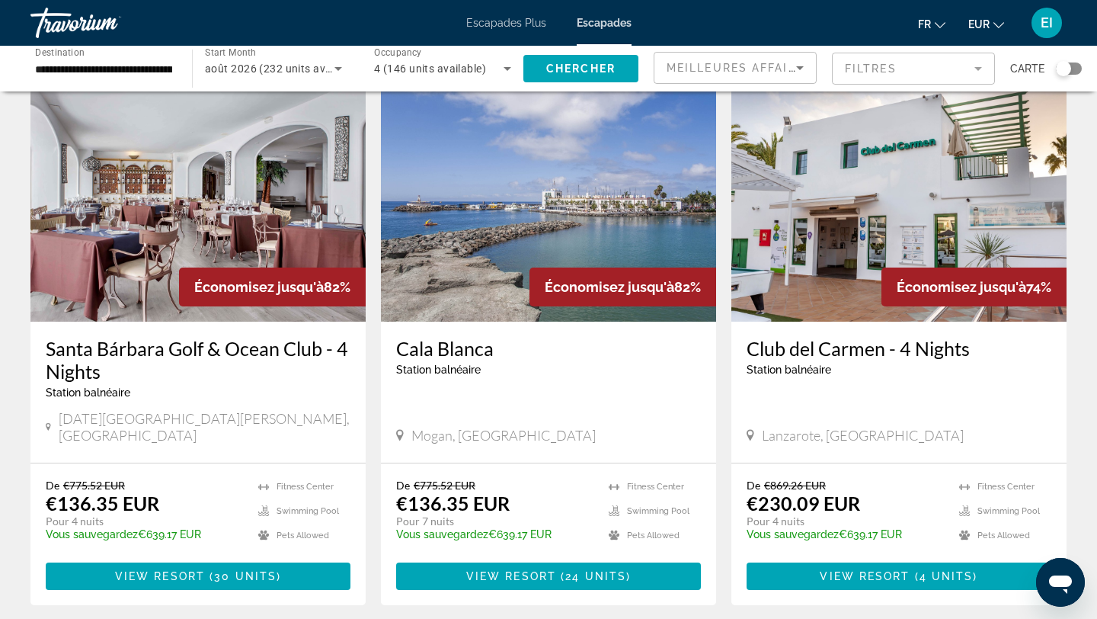
scroll to position [603, 0]
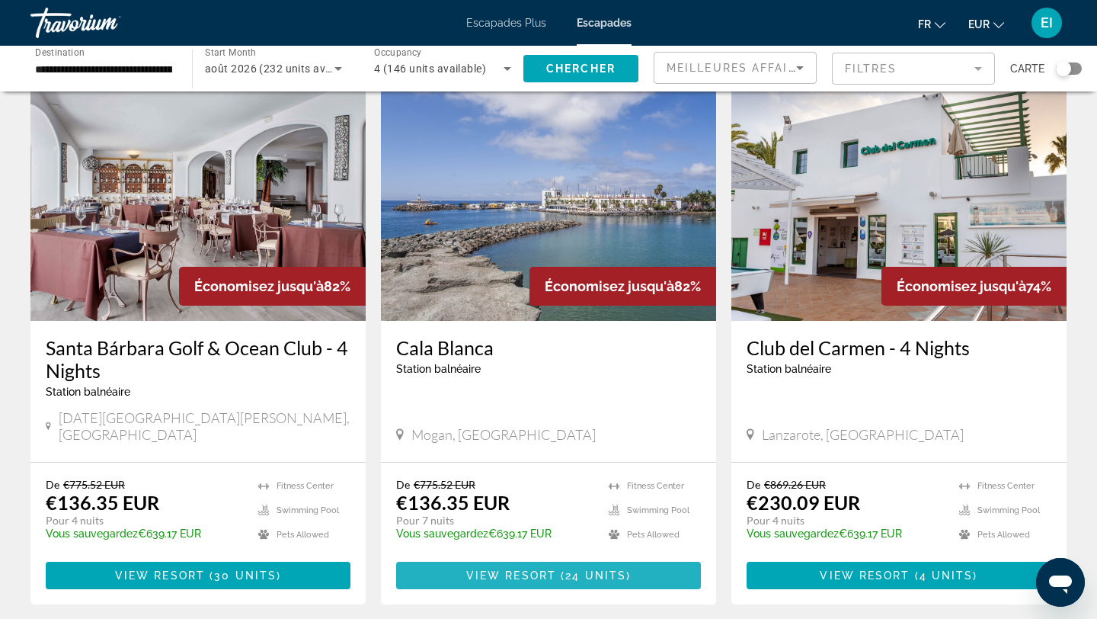
click at [639, 557] on span "Contenu principal" at bounding box center [548, 575] width 305 height 37
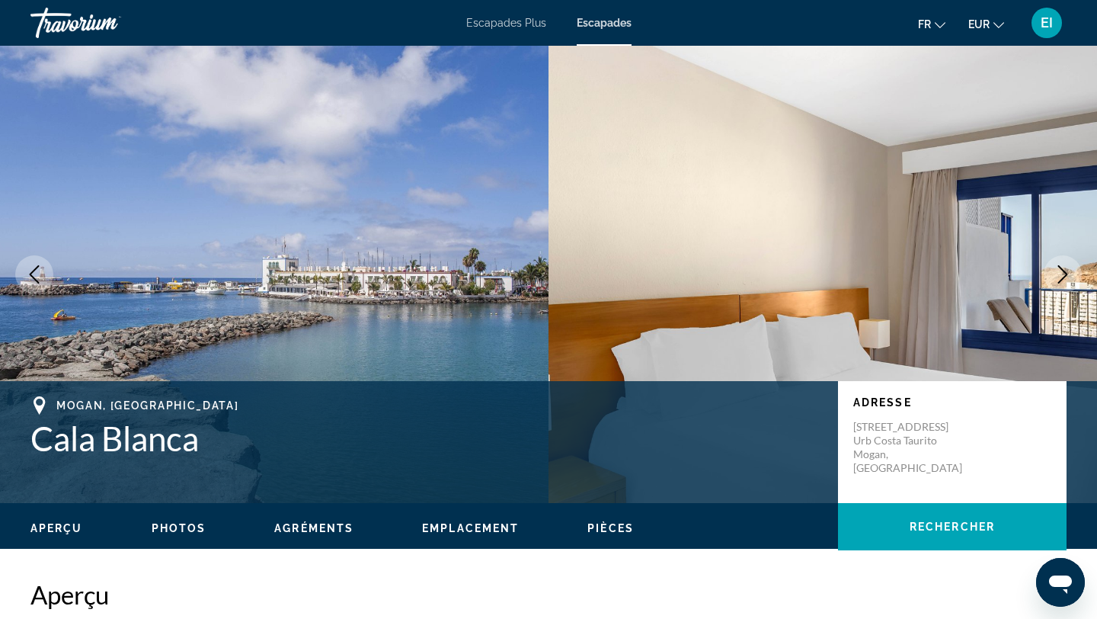
click at [952, 242] on img "Contenu principal" at bounding box center [823, 274] width 549 height 457
click at [1057, 274] on icon "Next image" at bounding box center [1063, 274] width 18 height 18
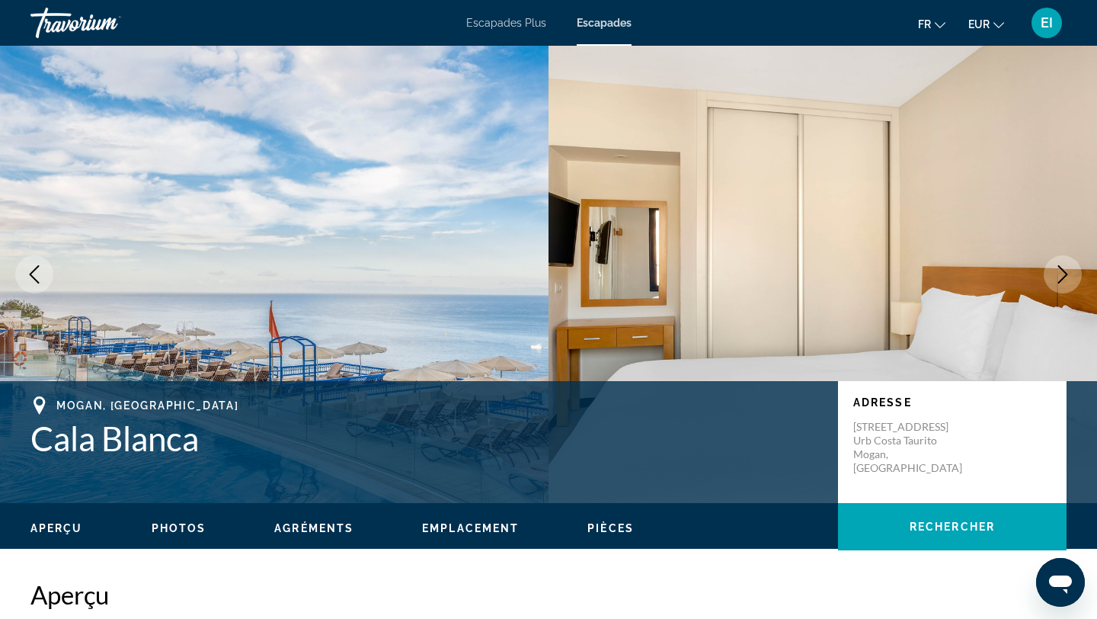
click at [1057, 274] on icon "Next image" at bounding box center [1063, 274] width 18 height 18
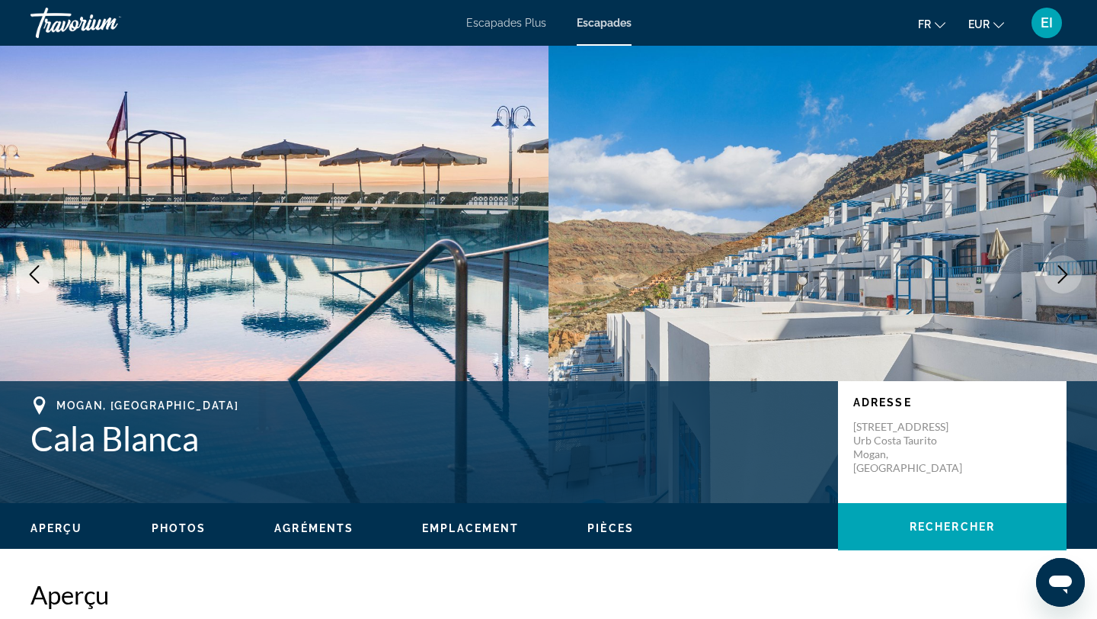
click at [1058, 277] on icon "Next image" at bounding box center [1063, 274] width 18 height 18
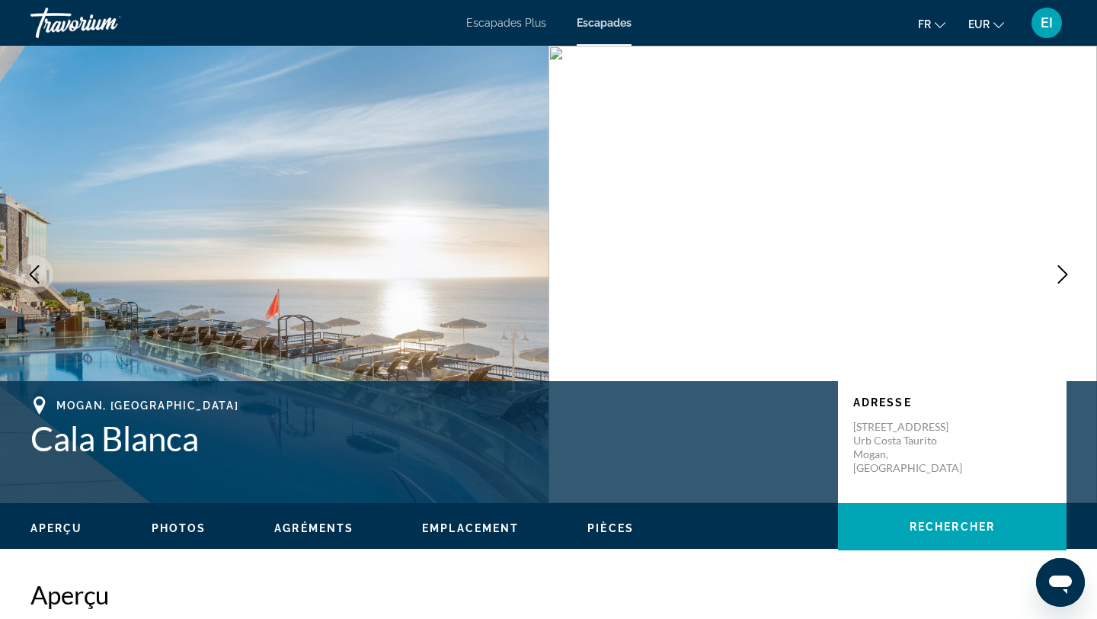
click at [1059, 279] on icon "Next image" at bounding box center [1063, 274] width 18 height 18
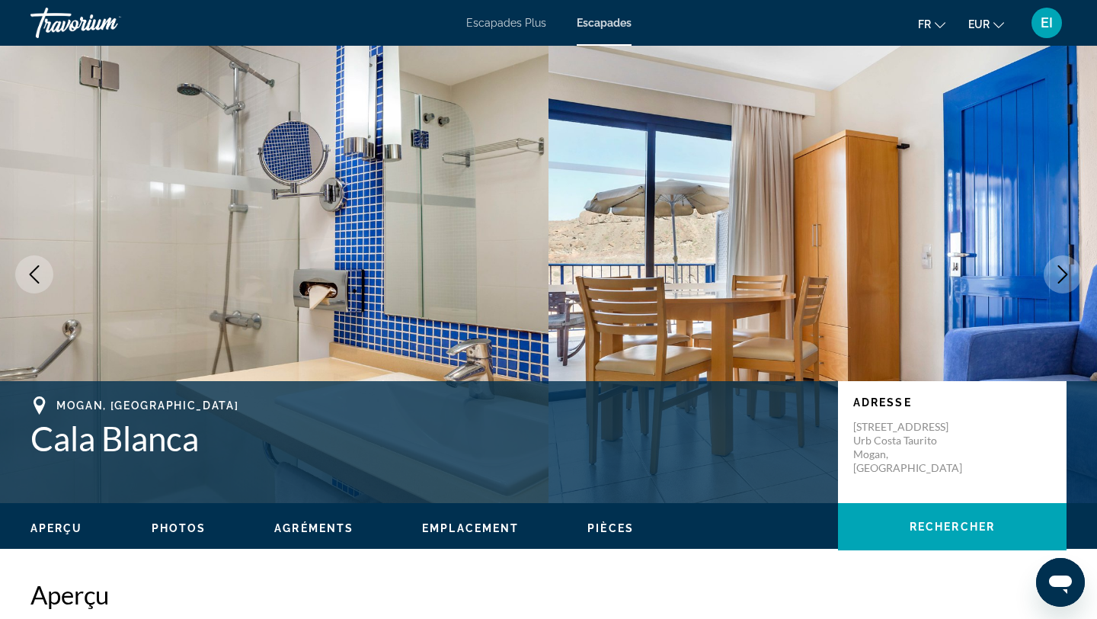
click at [1060, 282] on icon "Next image" at bounding box center [1063, 274] width 18 height 18
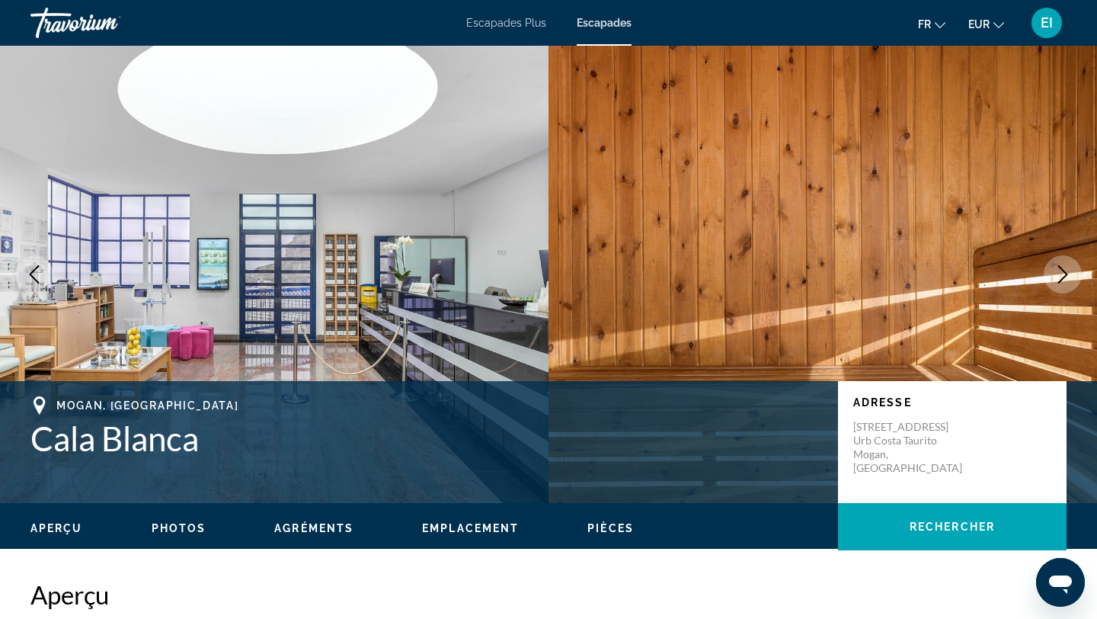
click at [1060, 280] on icon "Next image" at bounding box center [1063, 274] width 10 height 18
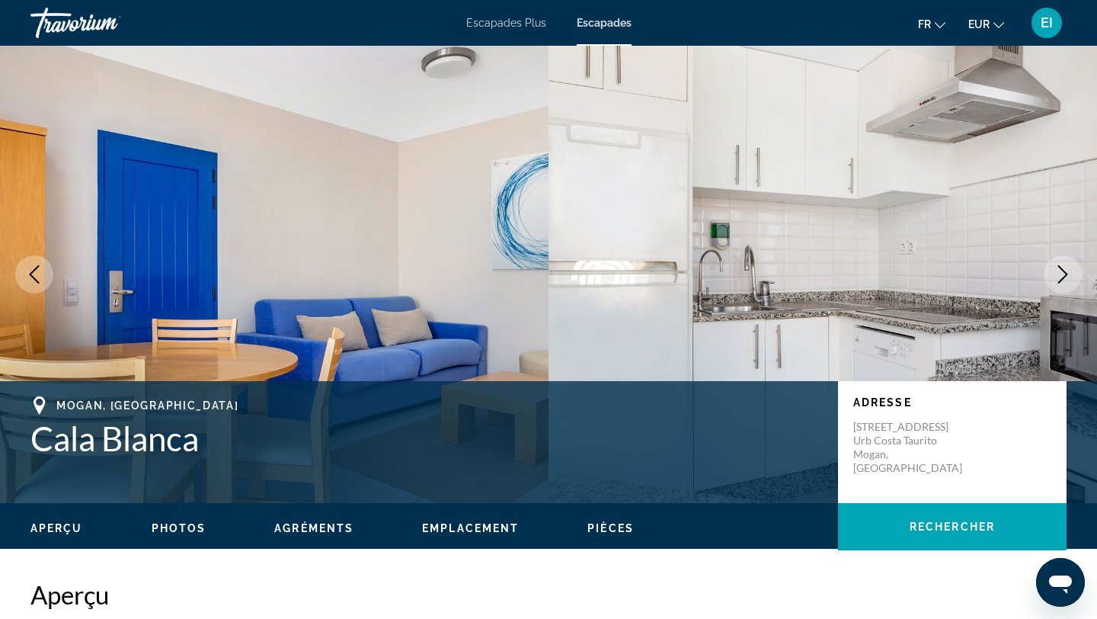
click at [1060, 280] on icon "Next image" at bounding box center [1063, 274] width 10 height 18
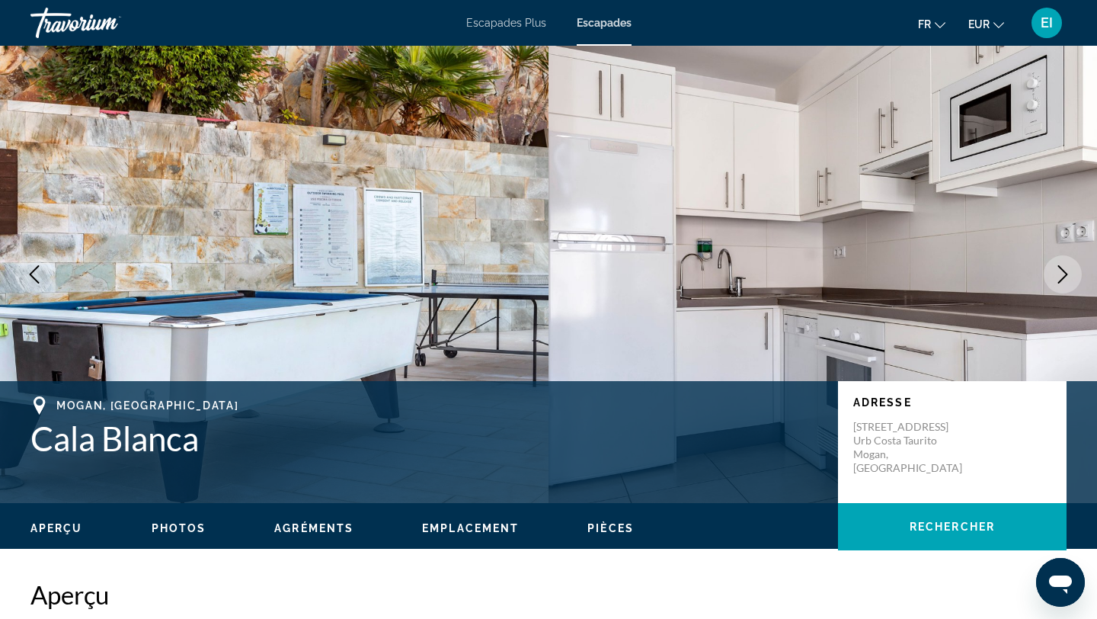
click at [1060, 280] on icon "Next image" at bounding box center [1063, 274] width 10 height 18
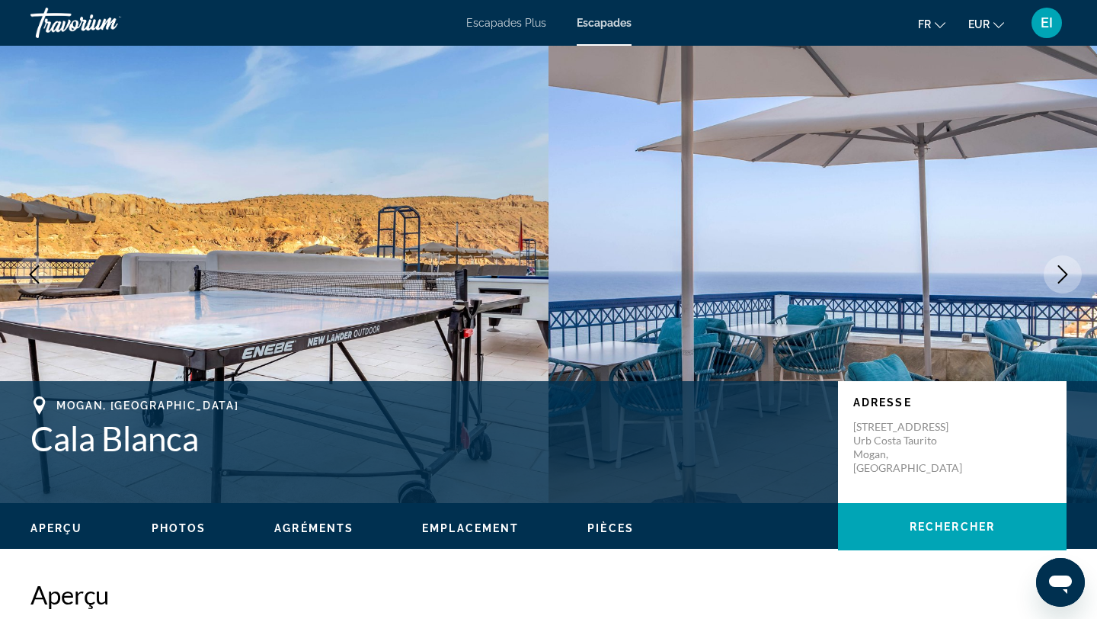
click at [1060, 281] on icon "Next image" at bounding box center [1063, 274] width 10 height 18
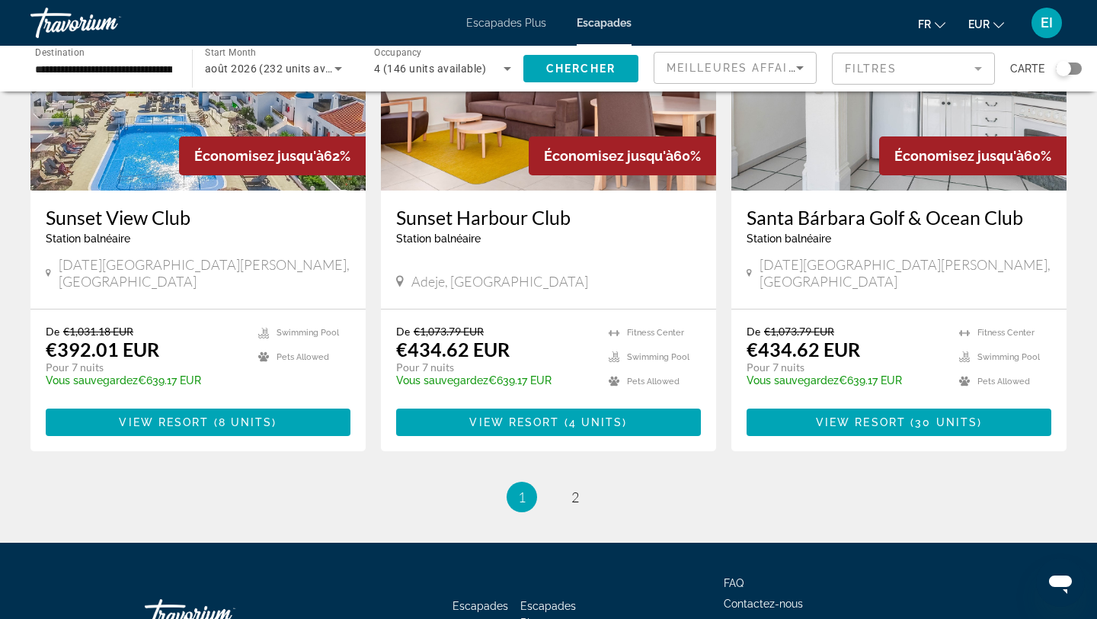
scroll to position [1869, 0]
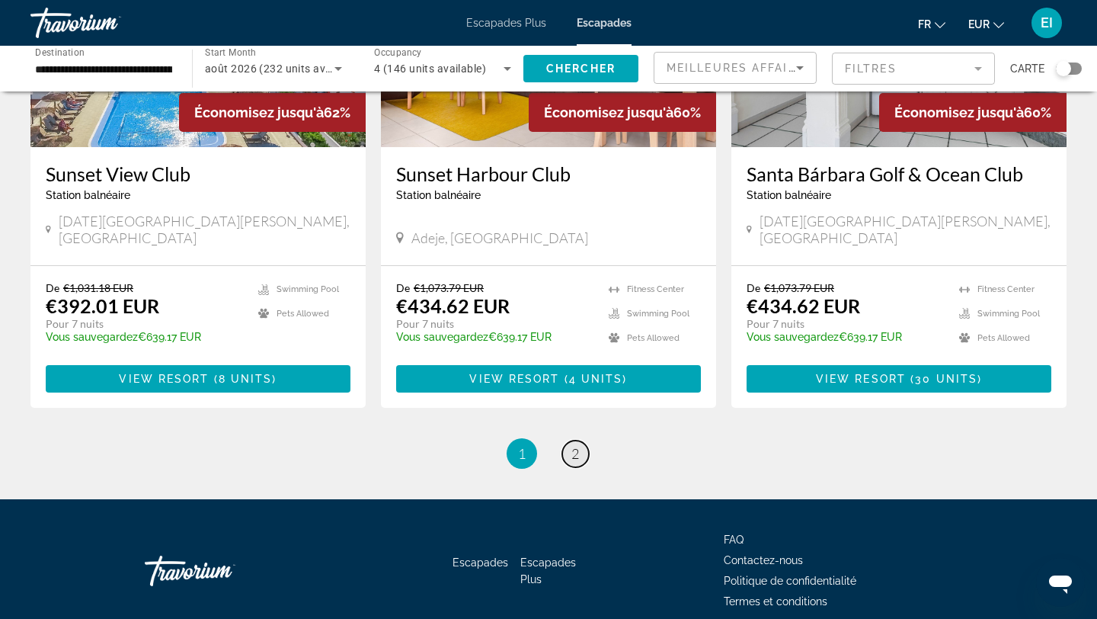
click at [571, 445] on span "2" at bounding box center [575, 453] width 8 height 17
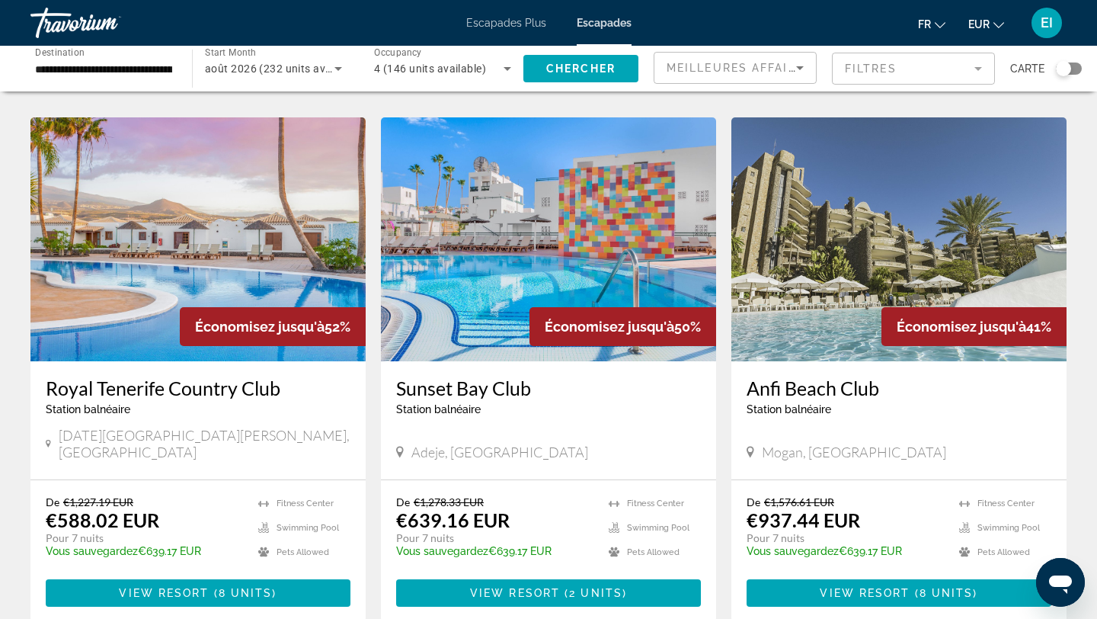
scroll to position [543, 0]
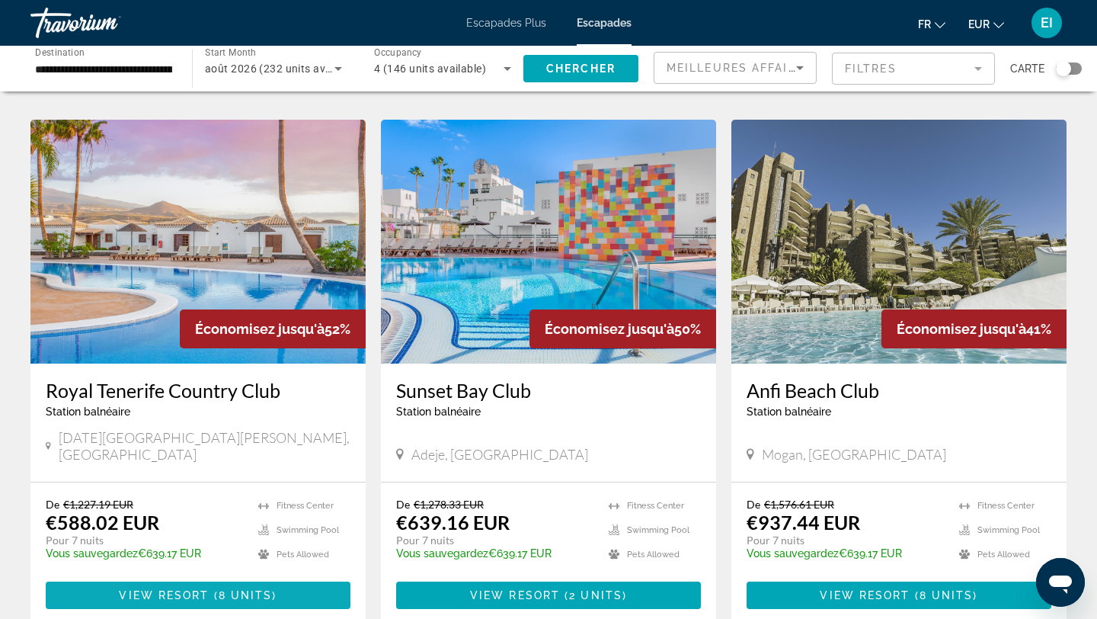
click at [266, 589] on span "8 units" at bounding box center [246, 595] width 54 height 12
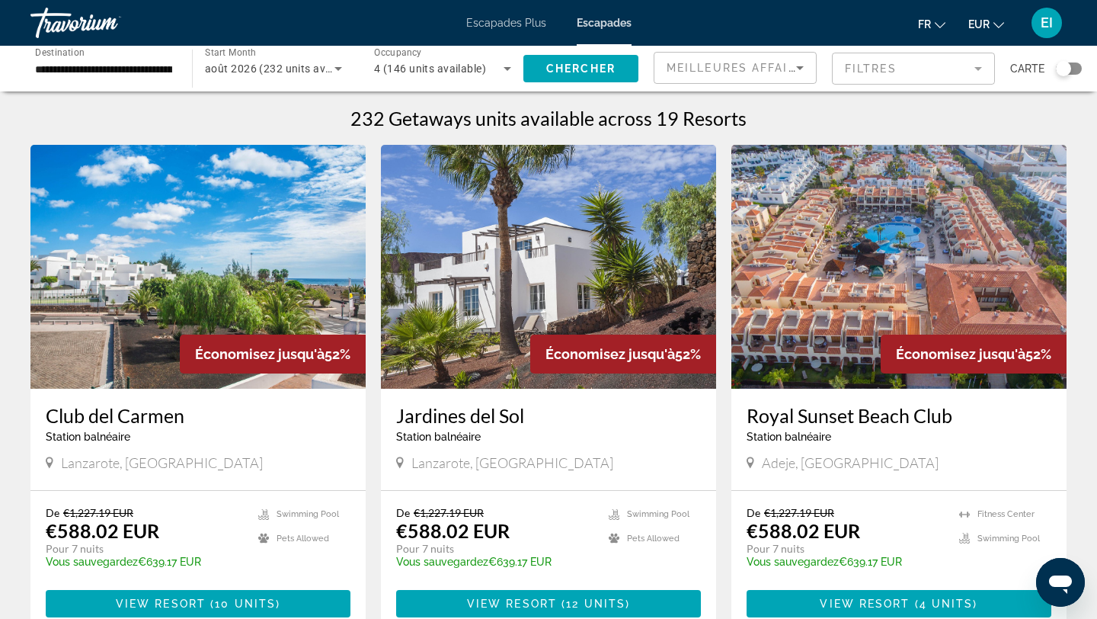
click at [154, 73] on input "**********" at bounding box center [103, 69] width 137 height 18
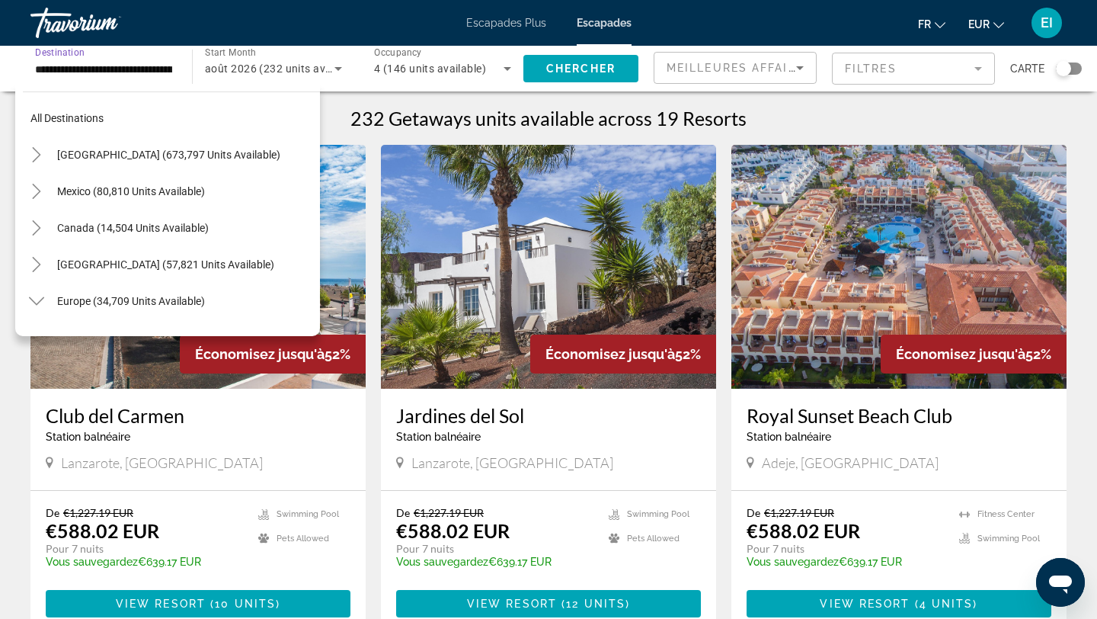
scroll to position [786, 0]
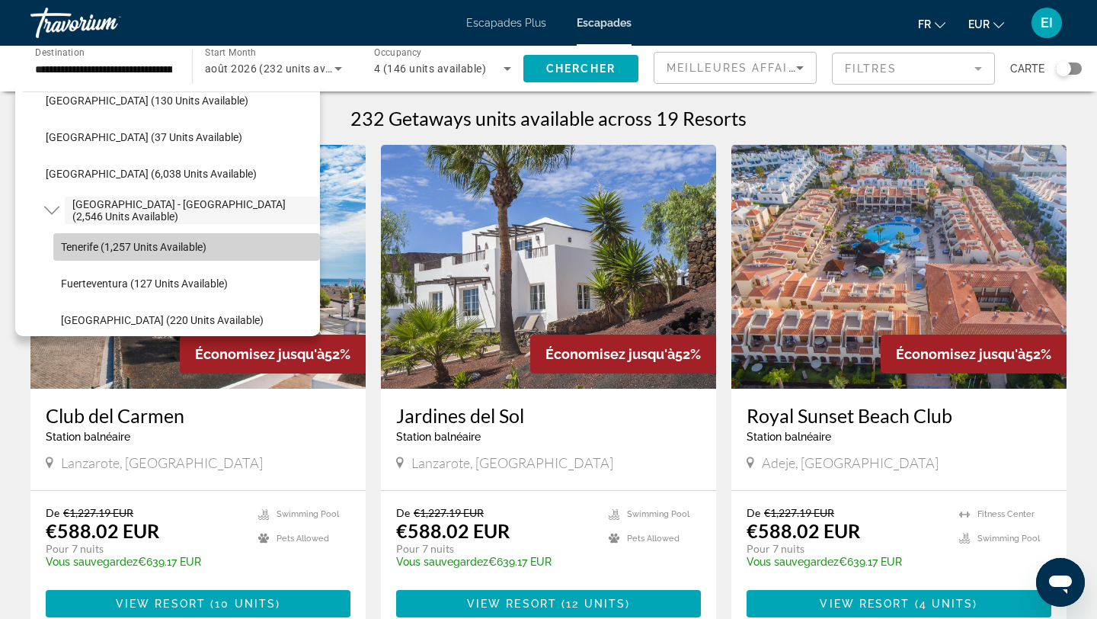
click at [108, 245] on span "Tenerife (1,257 units available)" at bounding box center [134, 247] width 146 height 12
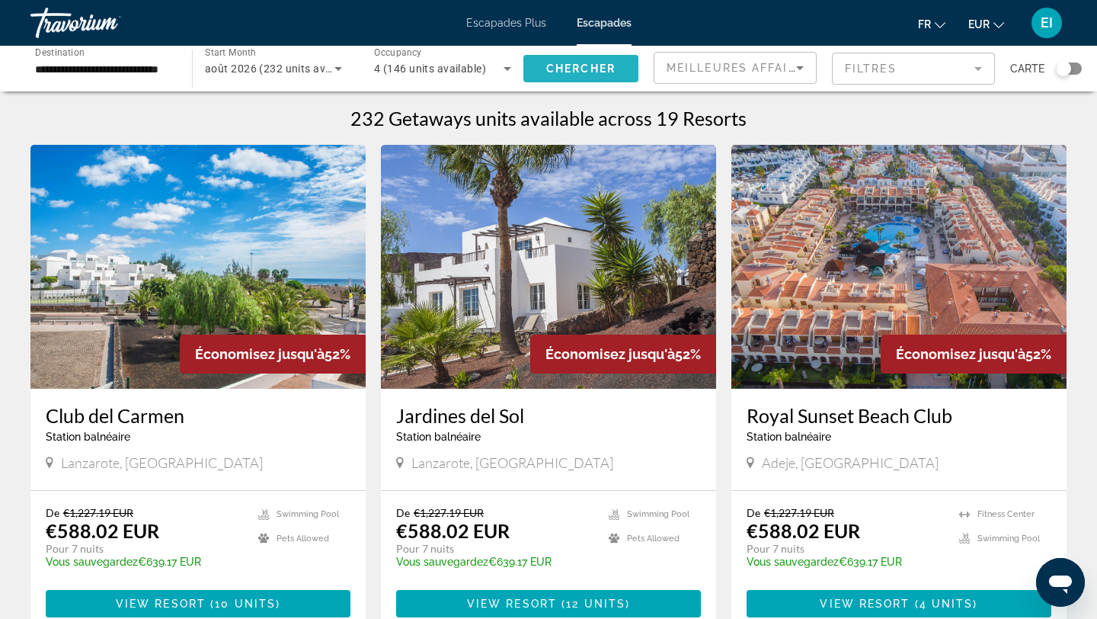
click at [523, 73] on span "Search widget" at bounding box center [580, 68] width 115 height 37
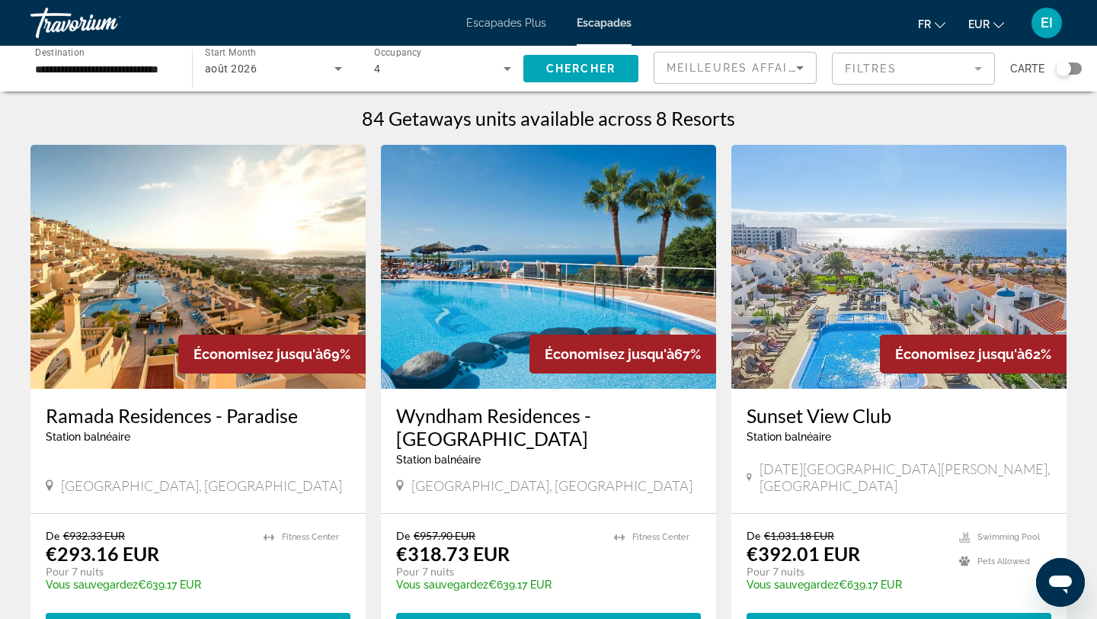
click at [196, 62] on div "Start Month Tous les mois août 2026" at bounding box center [274, 68] width 162 height 43
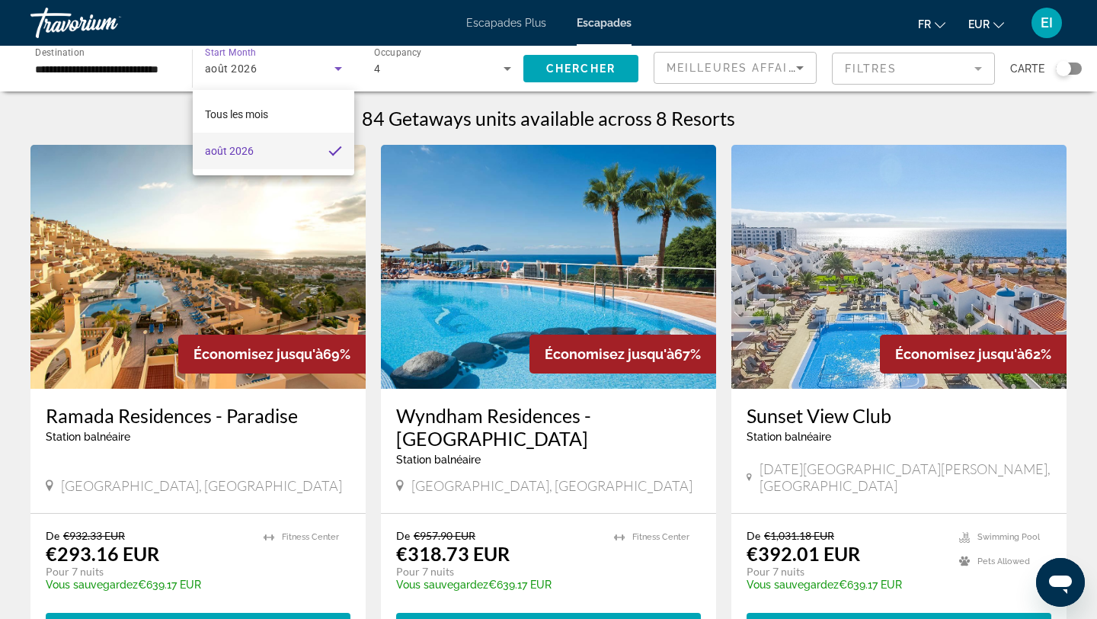
click at [169, 67] on div at bounding box center [548, 309] width 1097 height 619
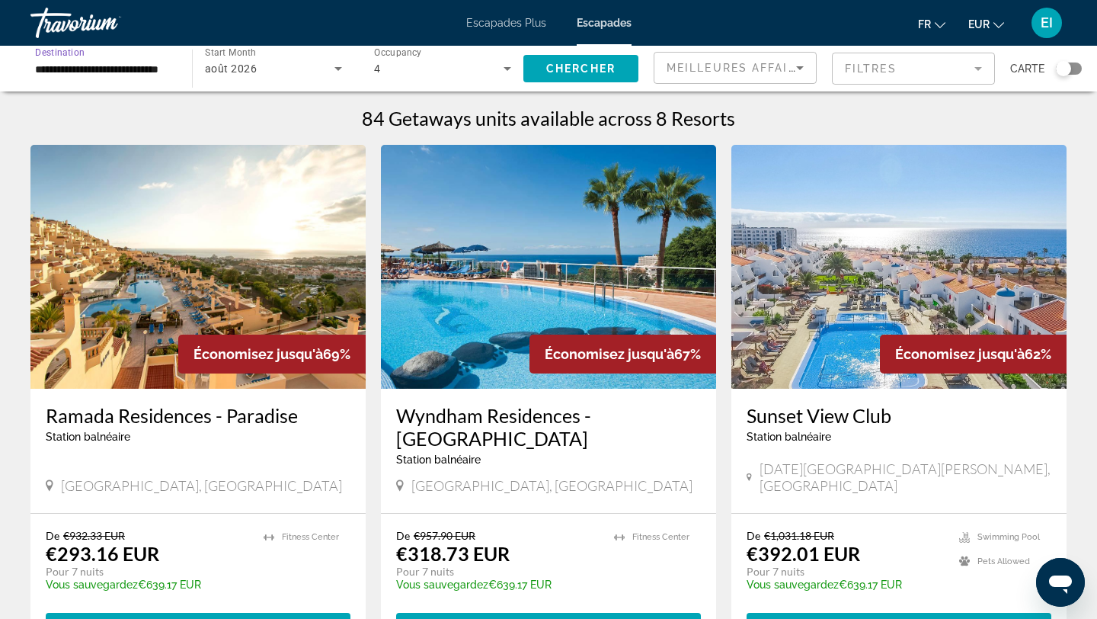
click at [156, 73] on input "**********" at bounding box center [103, 69] width 137 height 18
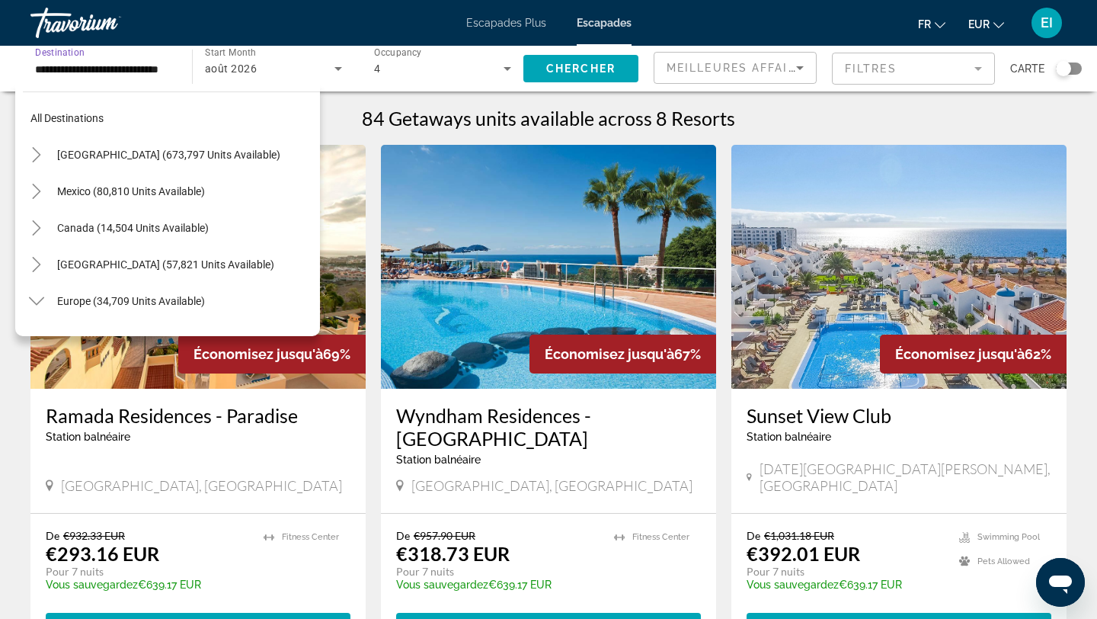
scroll to position [822, 0]
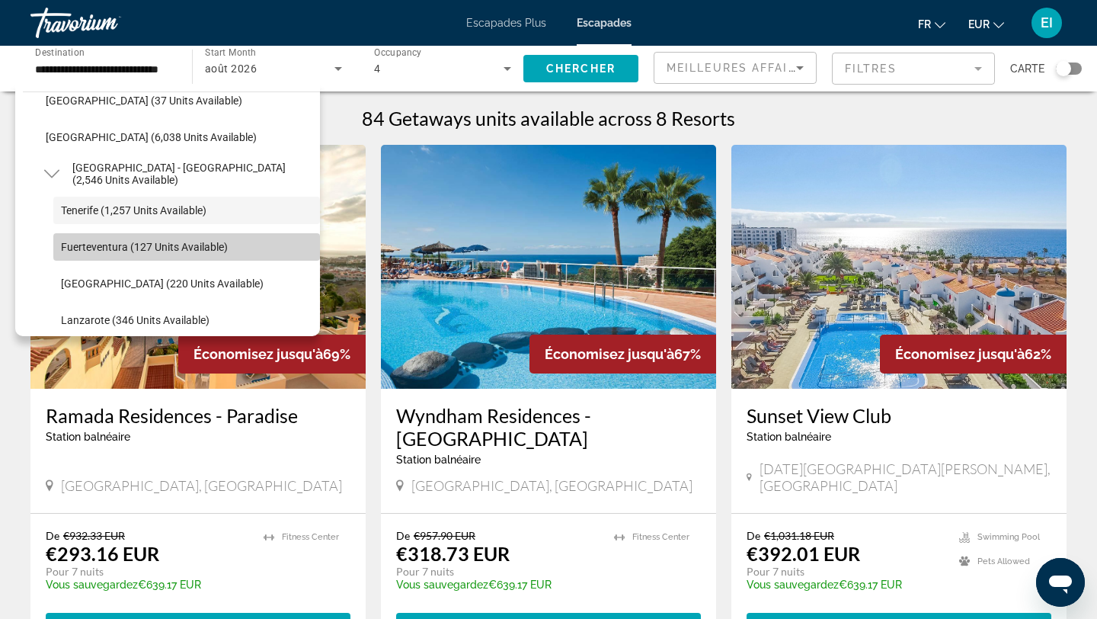
click at [161, 245] on span "Fuerteventura (127 units available)" at bounding box center [144, 247] width 167 height 12
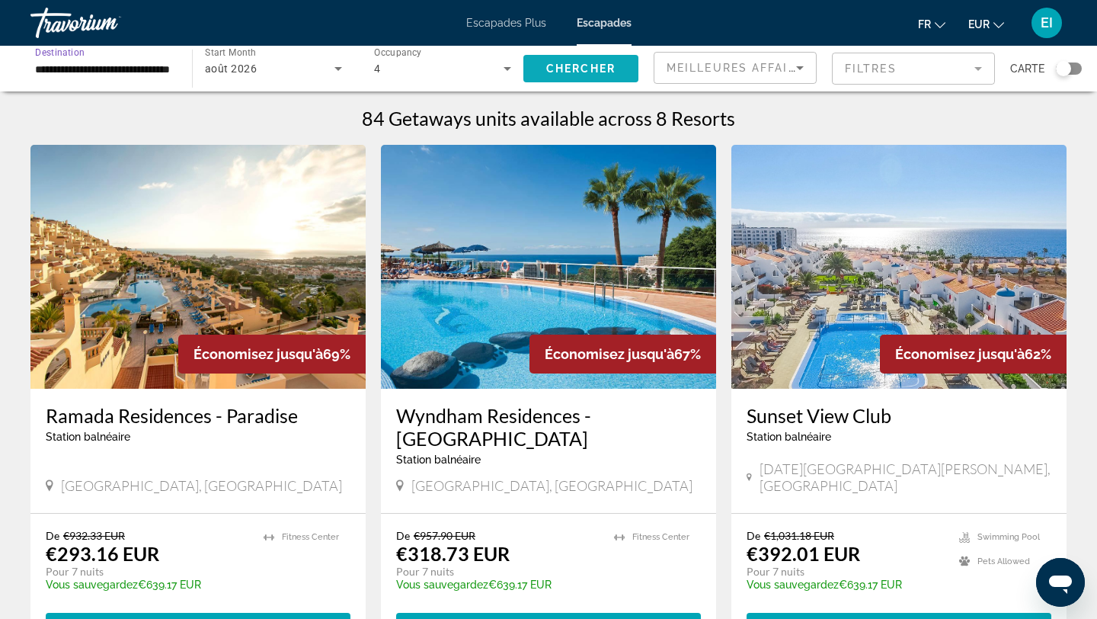
click at [548, 64] on span "Chercher" at bounding box center [580, 68] width 69 height 12
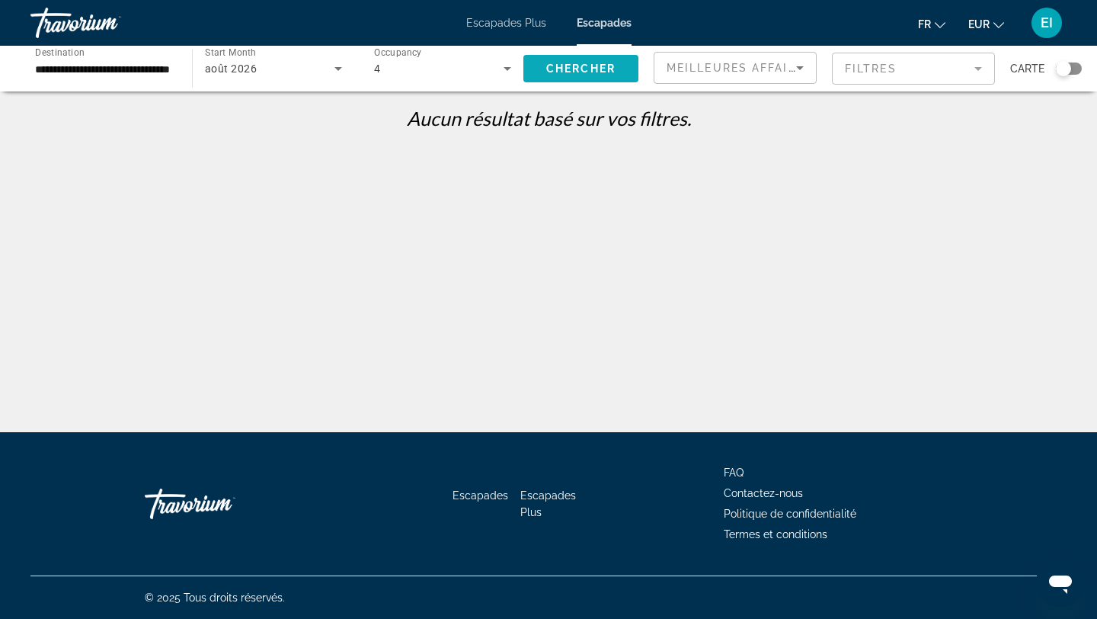
click at [575, 68] on span "Chercher" at bounding box center [580, 68] width 69 height 12
click at [178, 70] on div "**********" at bounding box center [104, 68] width 162 height 43
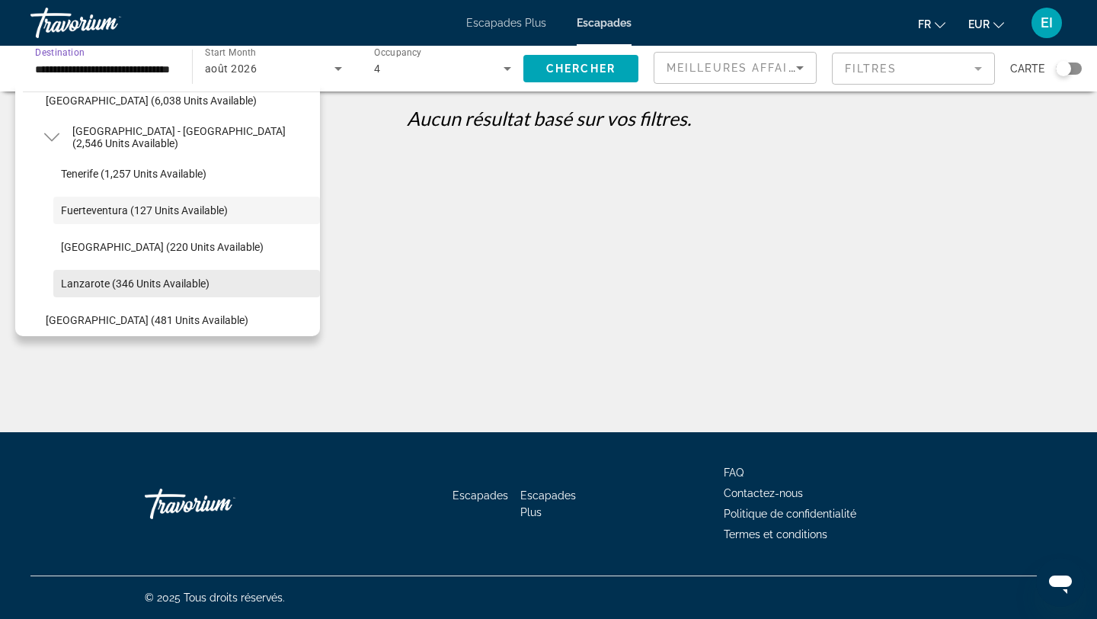
click at [148, 271] on span "Search widget" at bounding box center [186, 283] width 267 height 37
type input "**********"
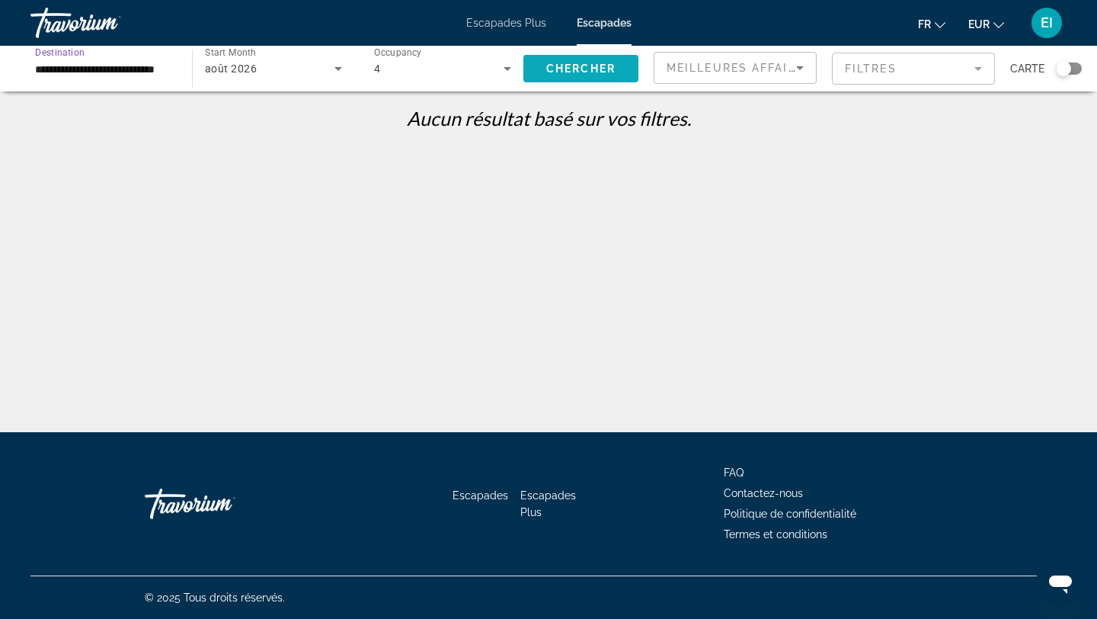
click at [578, 64] on span "Chercher" at bounding box center [580, 68] width 69 height 12
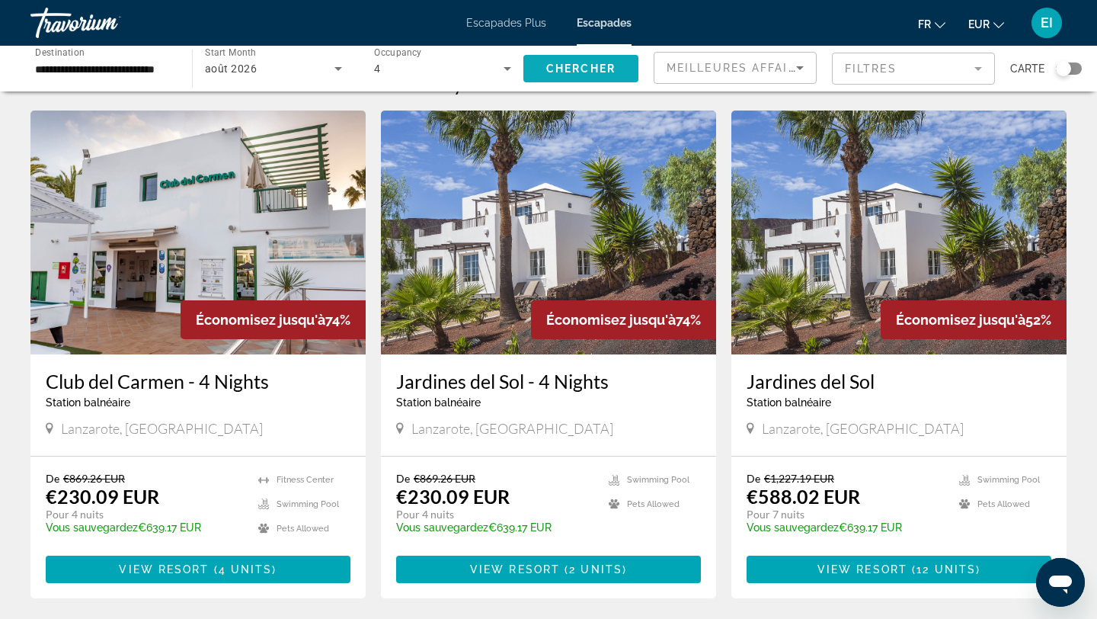
scroll to position [40, 0]
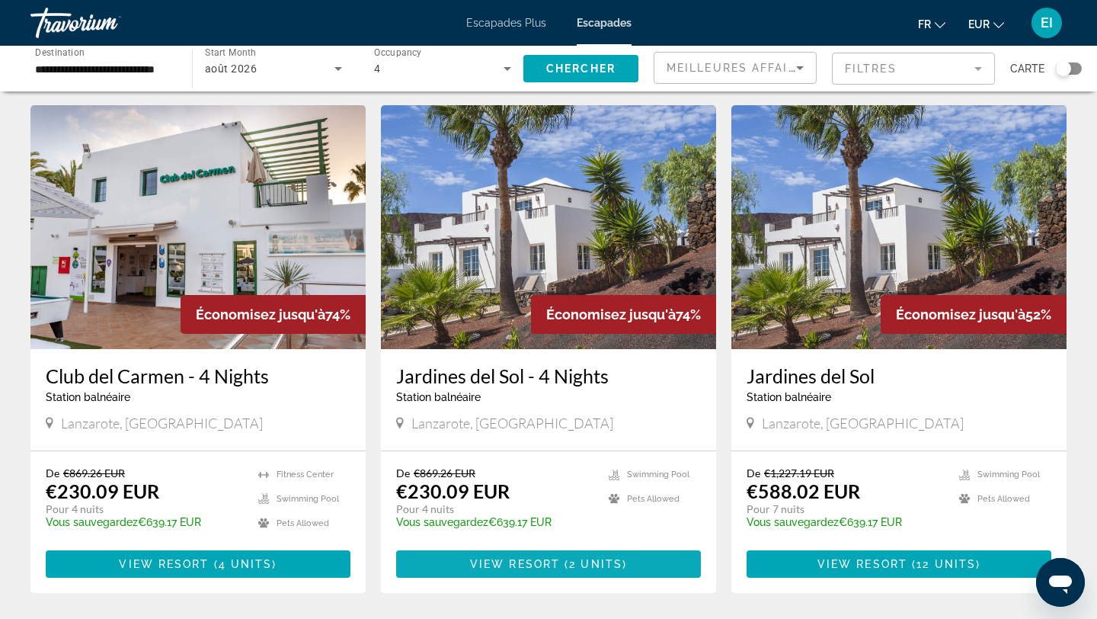
click at [546, 562] on span "View Resort" at bounding box center [515, 564] width 90 height 12
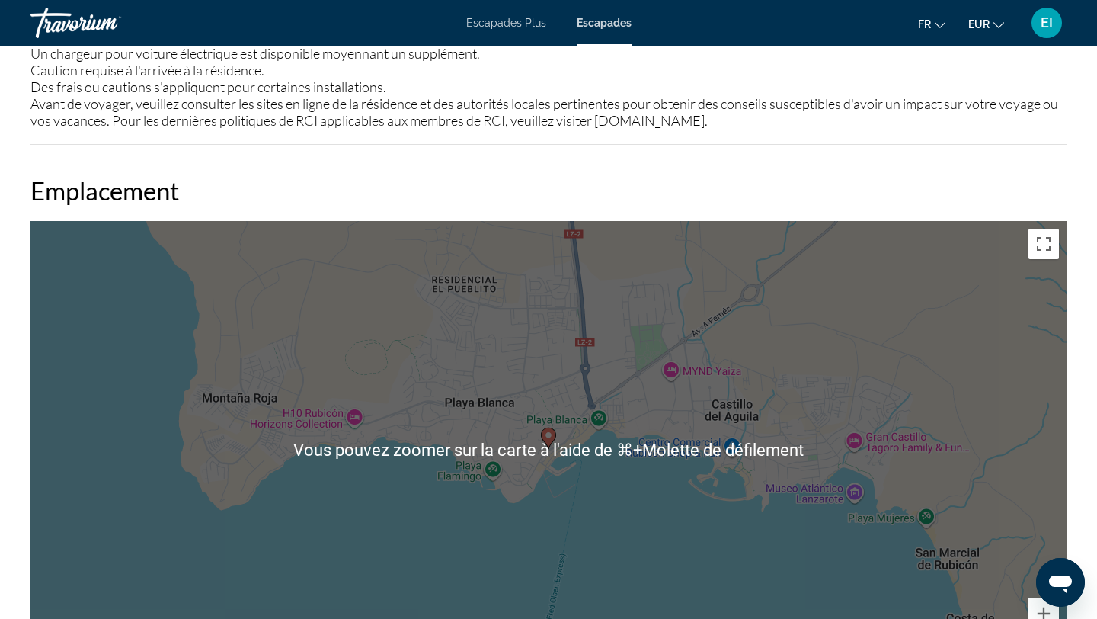
scroll to position [1781, 0]
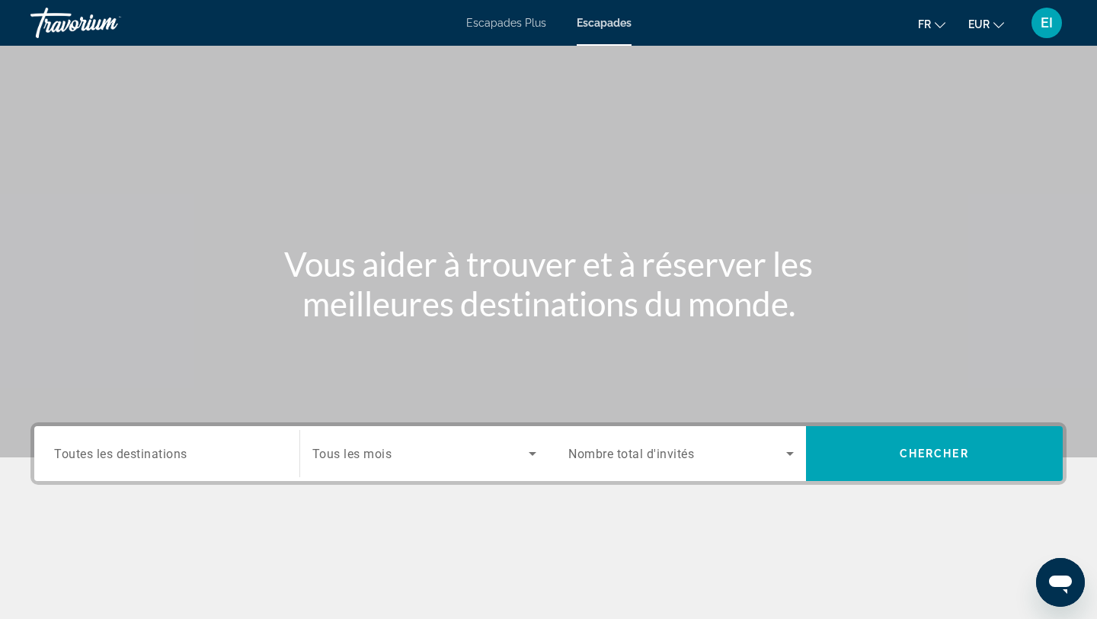
click at [156, 456] on span "Toutes les destinations" at bounding box center [120, 453] width 133 height 14
click at [156, 456] on input "Destination Toutes les destinations" at bounding box center [167, 454] width 226 height 18
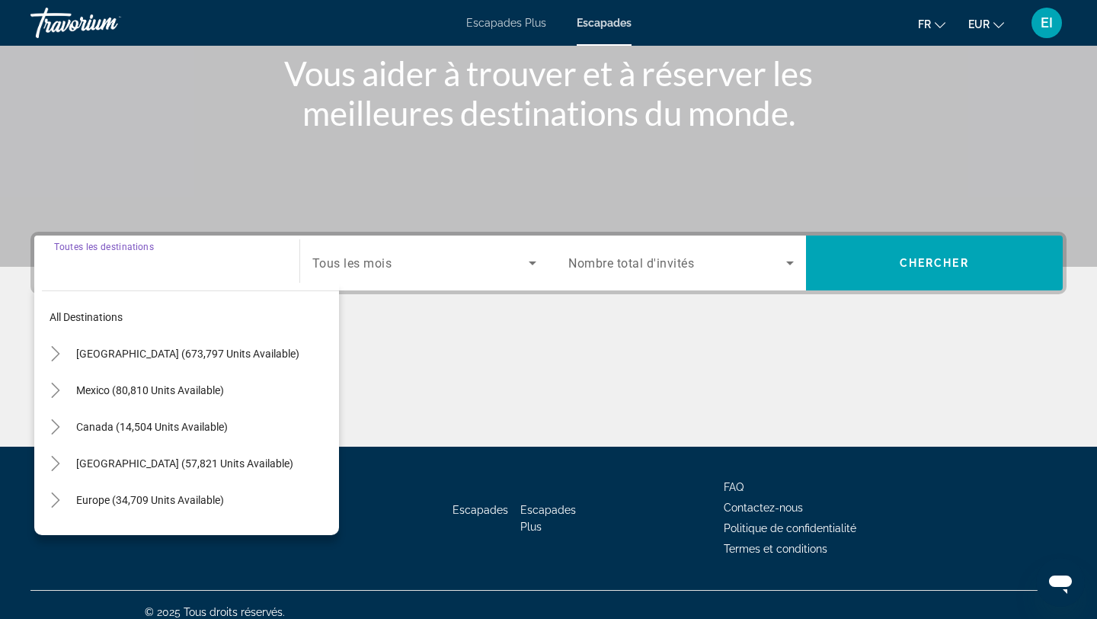
scroll to position [205, 0]
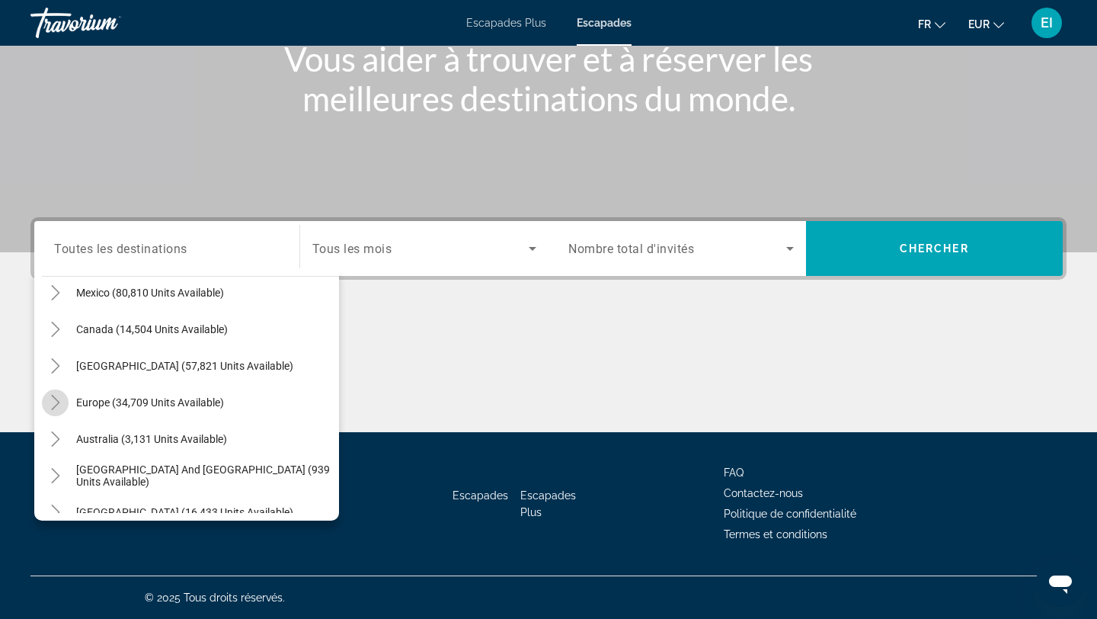
click at [59, 401] on icon "Toggle Europe (34,709 units available)" at bounding box center [55, 402] width 15 height 15
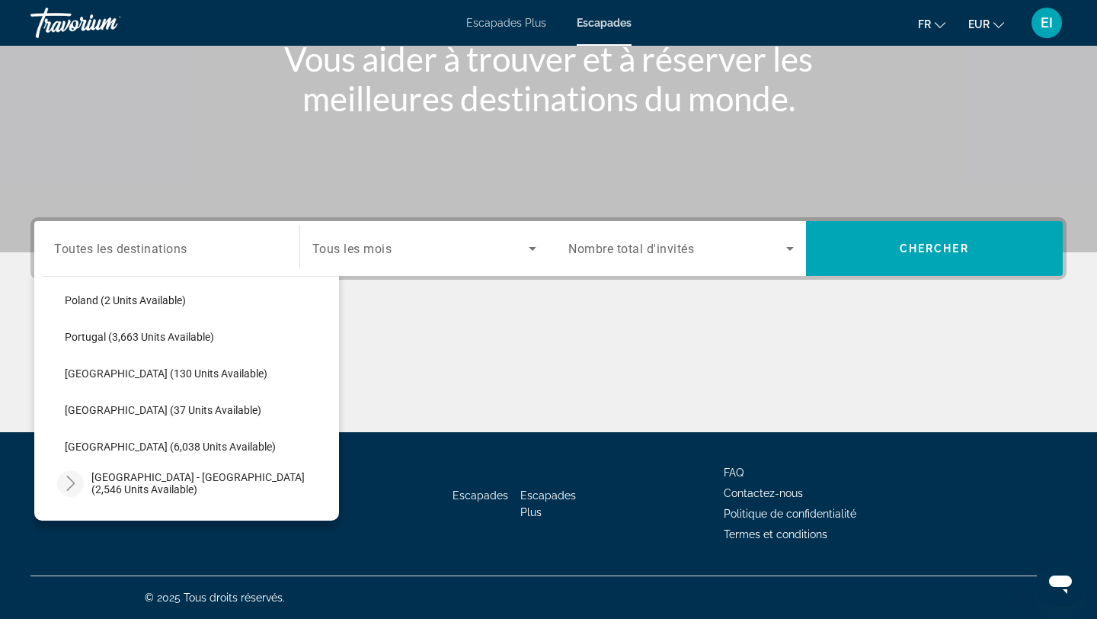
scroll to position [701, 0]
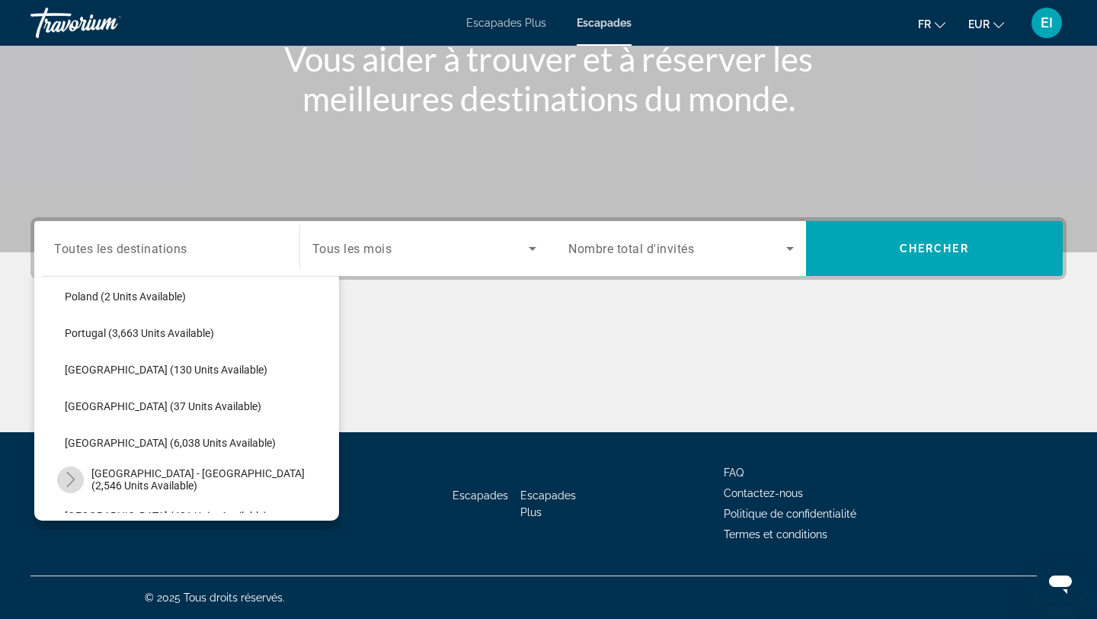
click at [74, 485] on icon "Toggle Spain - Canary Islands (2,546 units available)" at bounding box center [70, 479] width 15 height 15
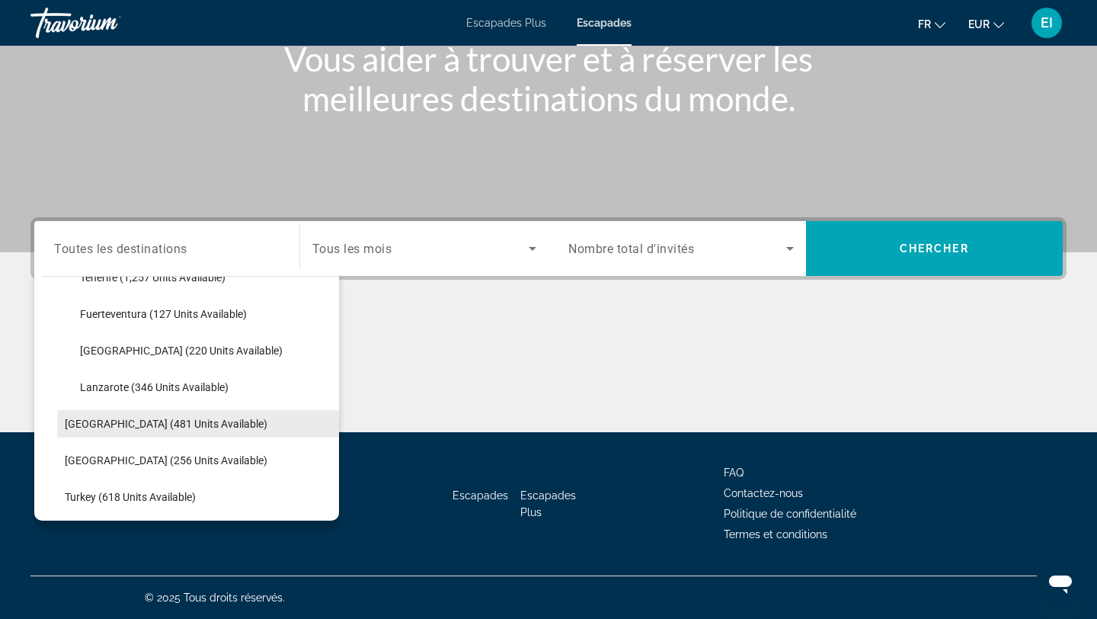
scroll to position [946, 0]
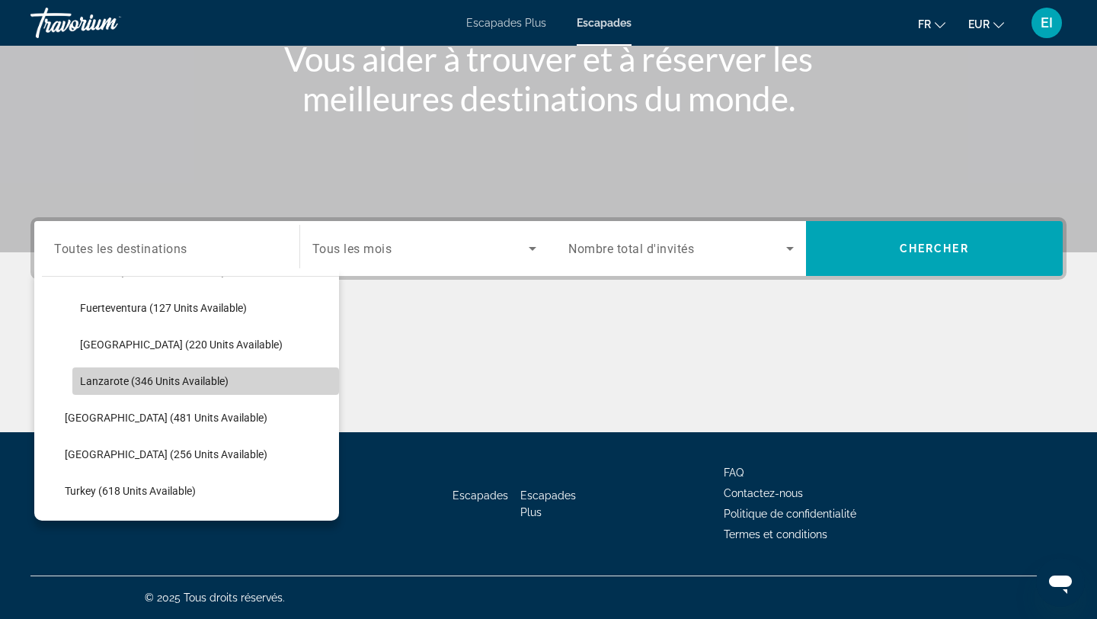
click at [110, 385] on span "Lanzarote (346 units available)" at bounding box center [154, 381] width 149 height 12
type input "**********"
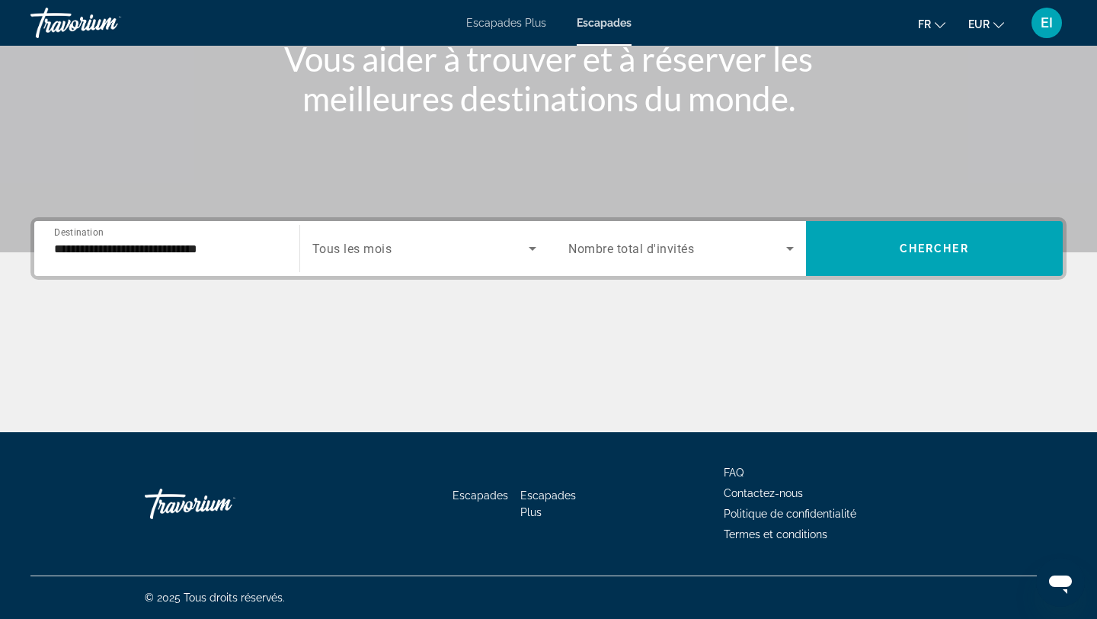
click at [482, 261] on div "Search widget" at bounding box center [424, 248] width 225 height 43
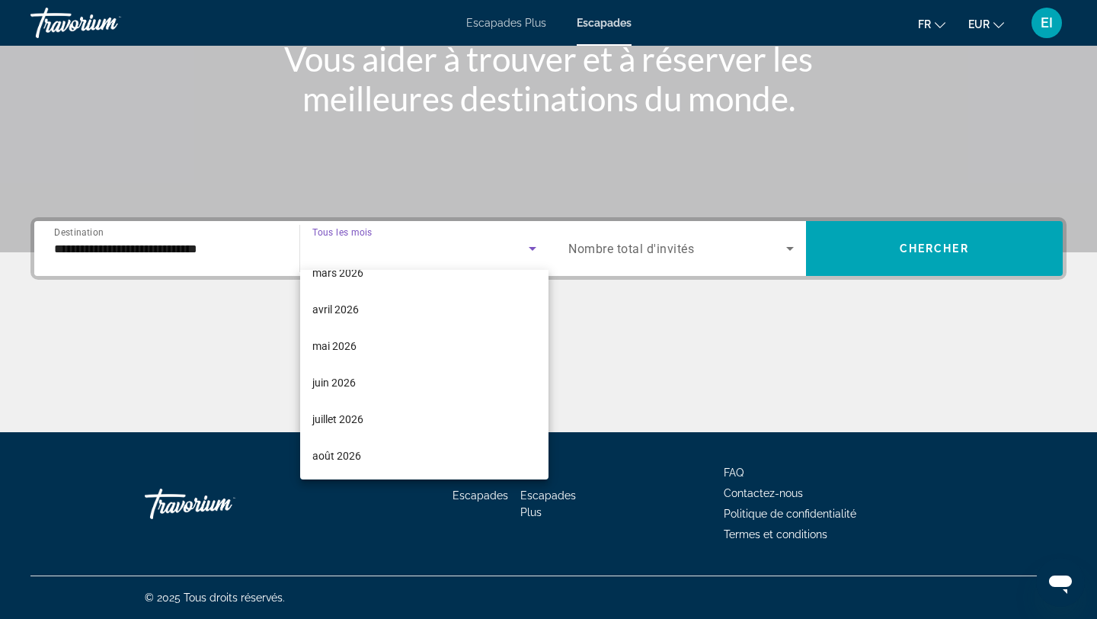
scroll to position [288, 0]
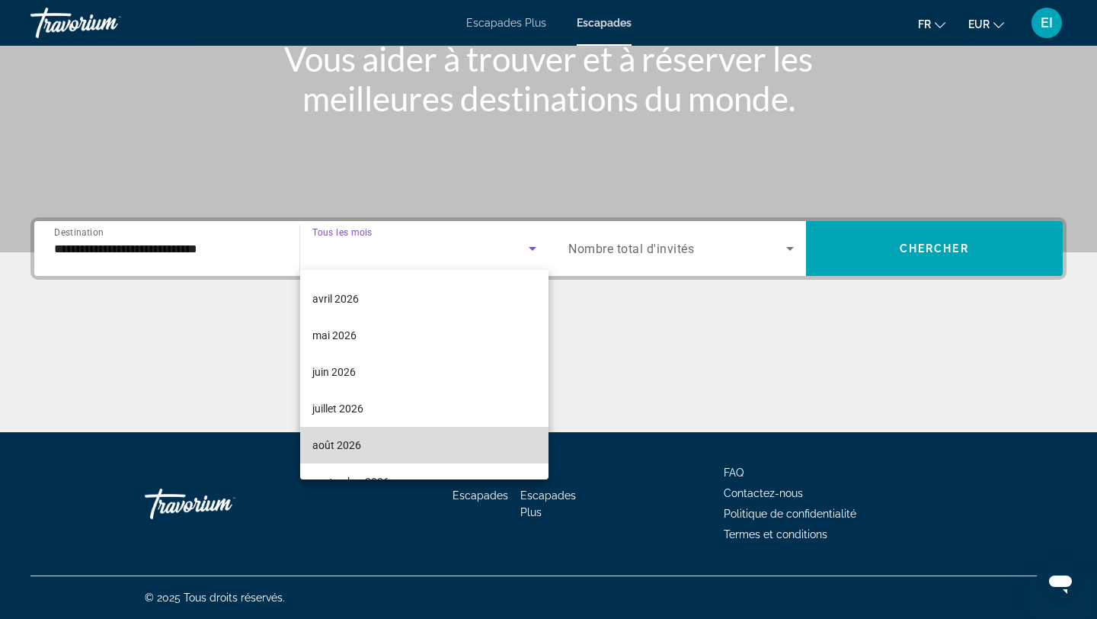
click at [428, 450] on mat-option "août 2026" at bounding box center [424, 445] width 249 height 37
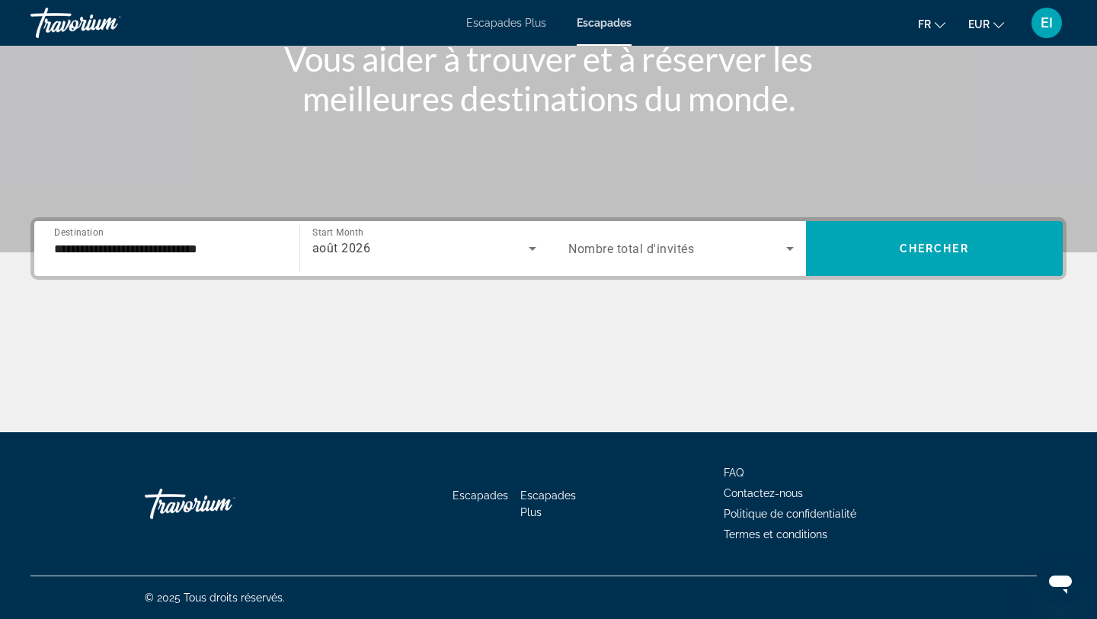
click at [729, 258] on div "Search widget" at bounding box center [681, 248] width 226 height 43
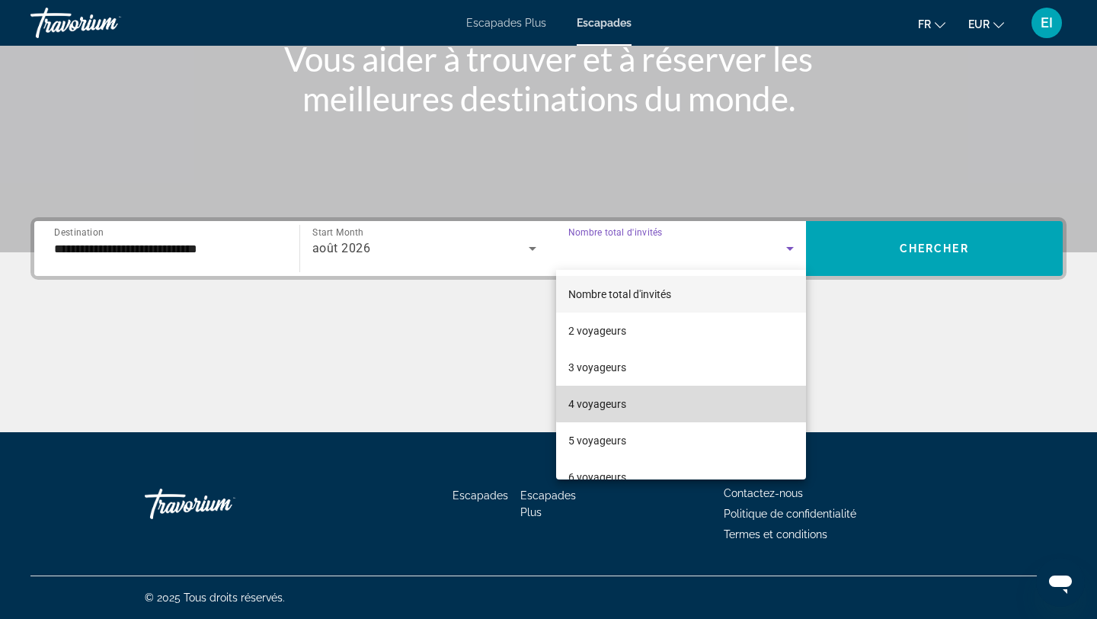
click at [685, 389] on mat-option "4 voyageurs" at bounding box center [681, 404] width 250 height 37
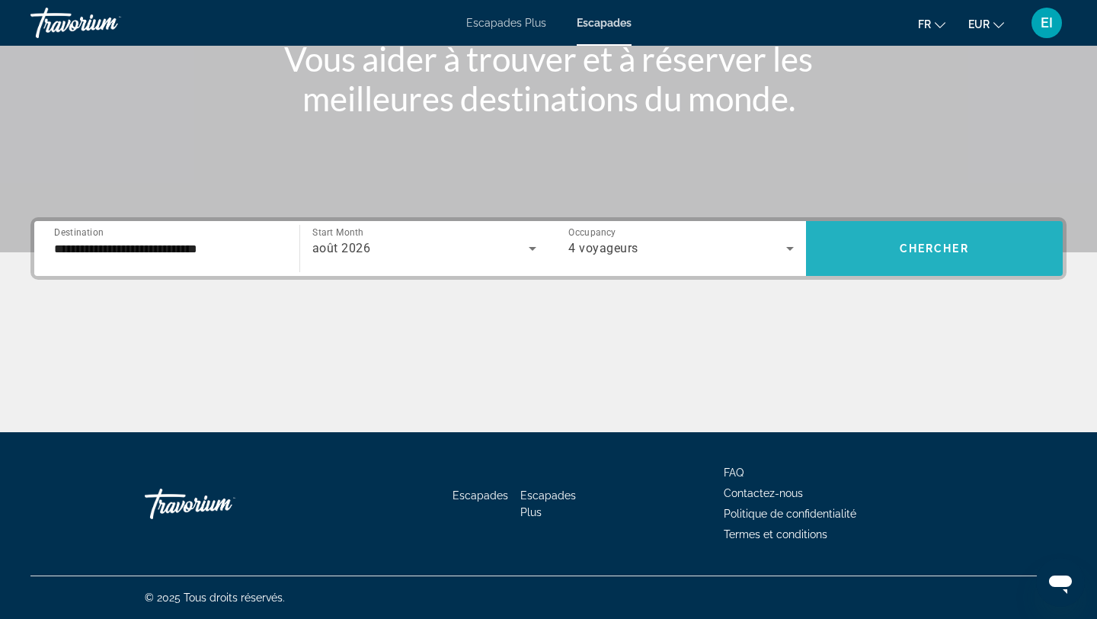
click at [912, 253] on span "Chercher" at bounding box center [934, 248] width 69 height 12
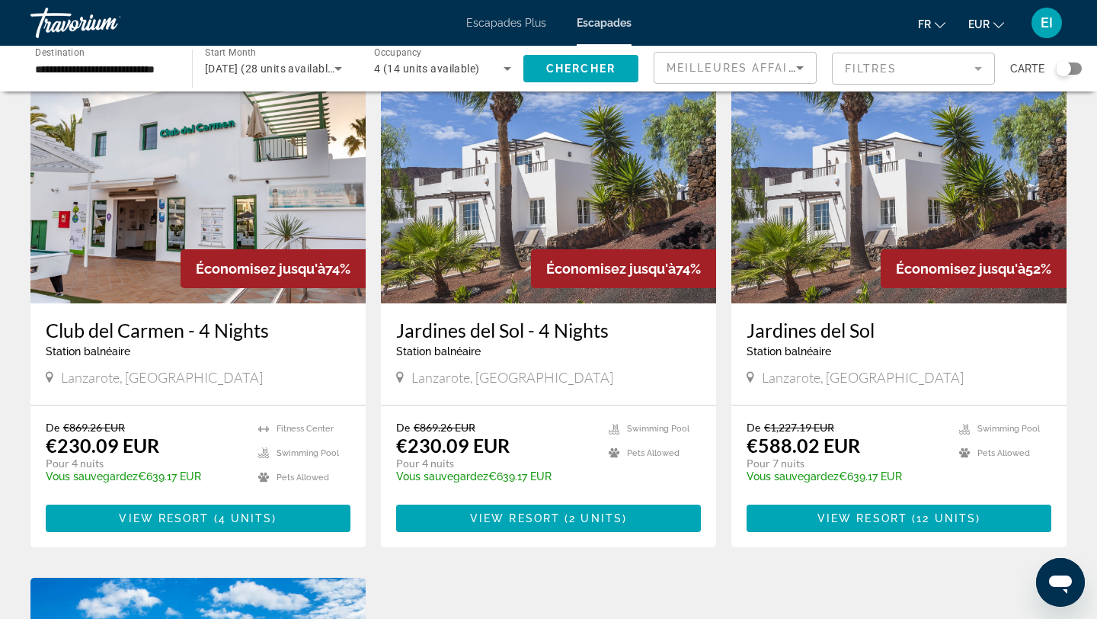
scroll to position [96, 0]
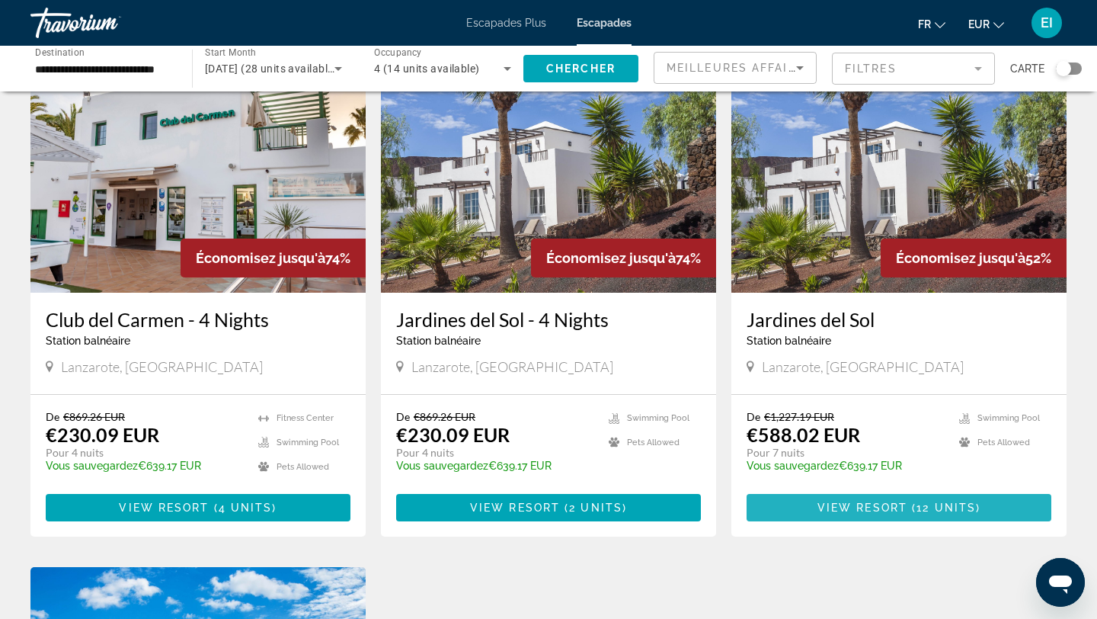
click at [866, 504] on span "View Resort" at bounding box center [863, 507] width 90 height 12
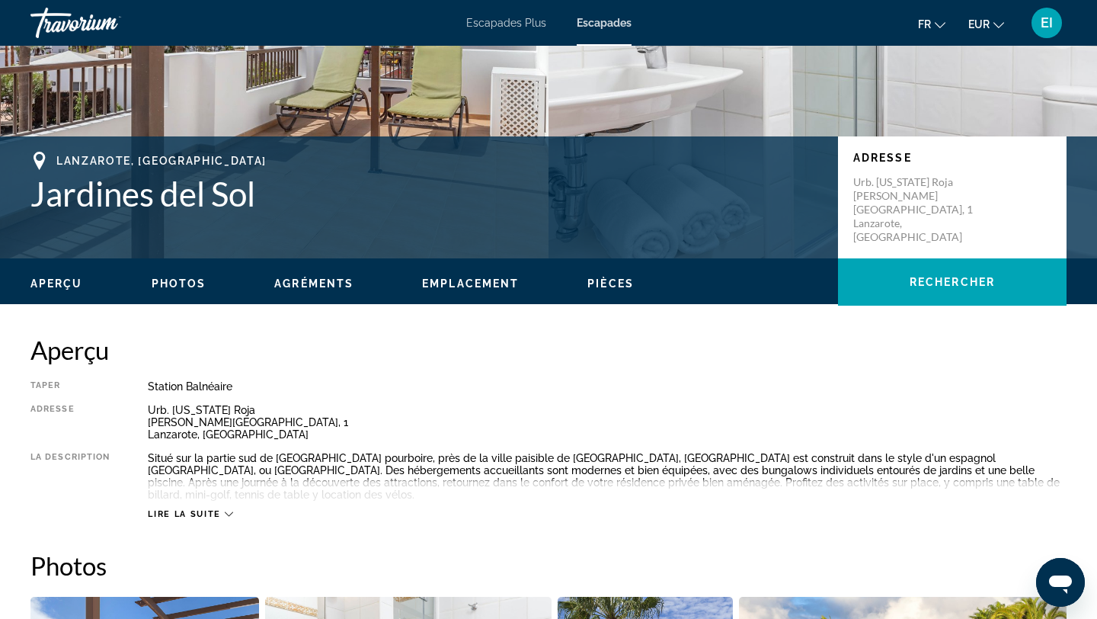
scroll to position [232, 0]
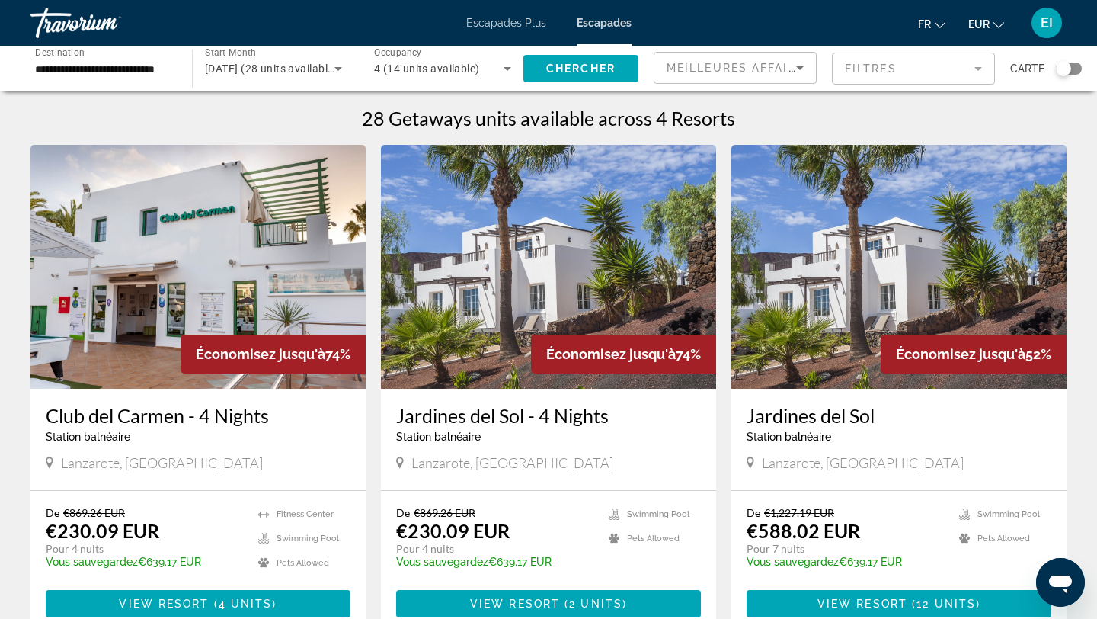
click at [173, 70] on div "**********" at bounding box center [104, 68] width 162 height 43
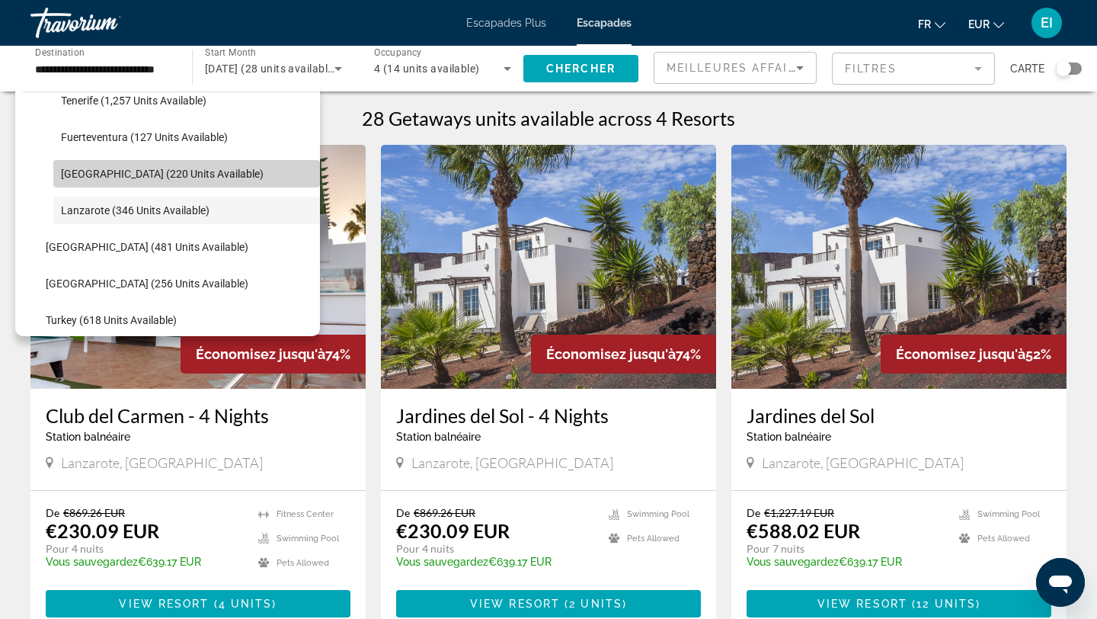
click at [160, 175] on span "Gran Canaria (220 units available)" at bounding box center [162, 174] width 203 height 12
type input "**********"
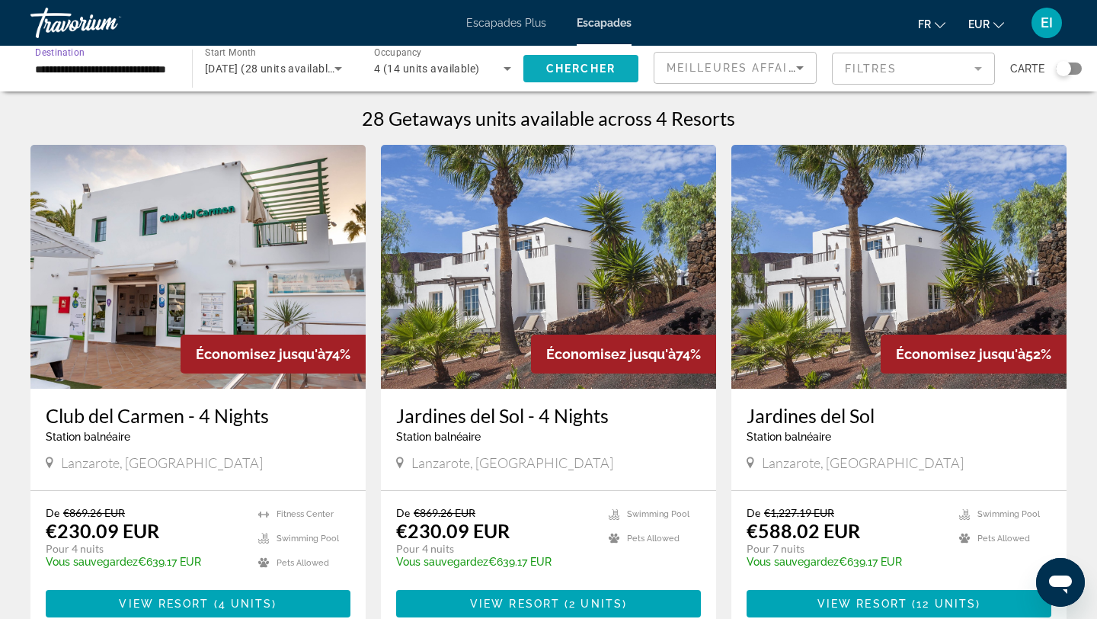
click at [552, 78] on span "Search widget" at bounding box center [580, 68] width 115 height 37
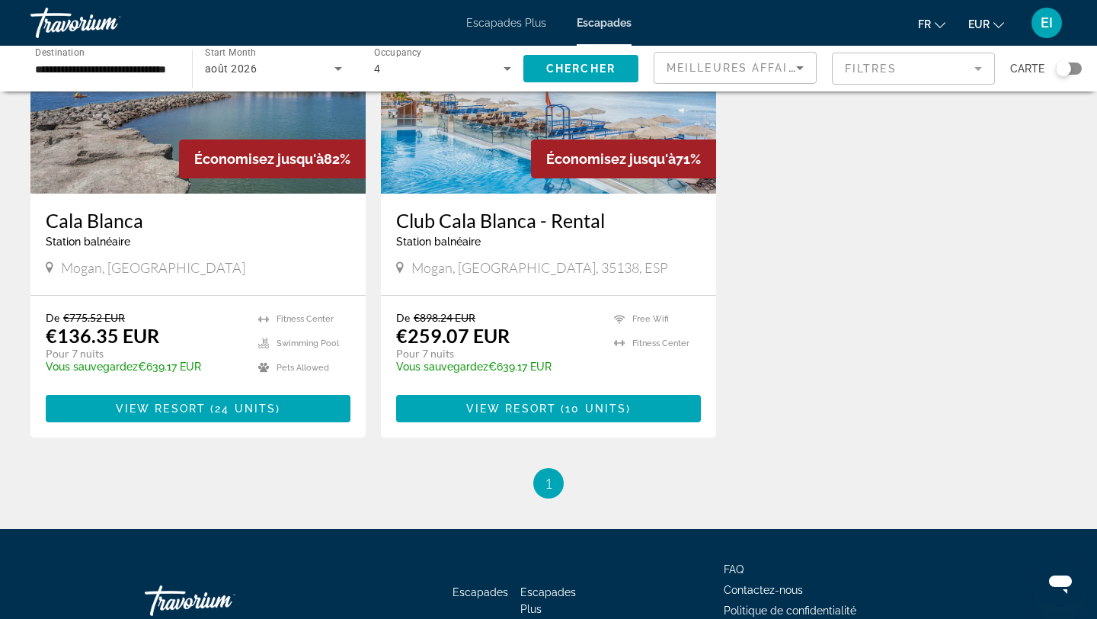
scroll to position [197, 0]
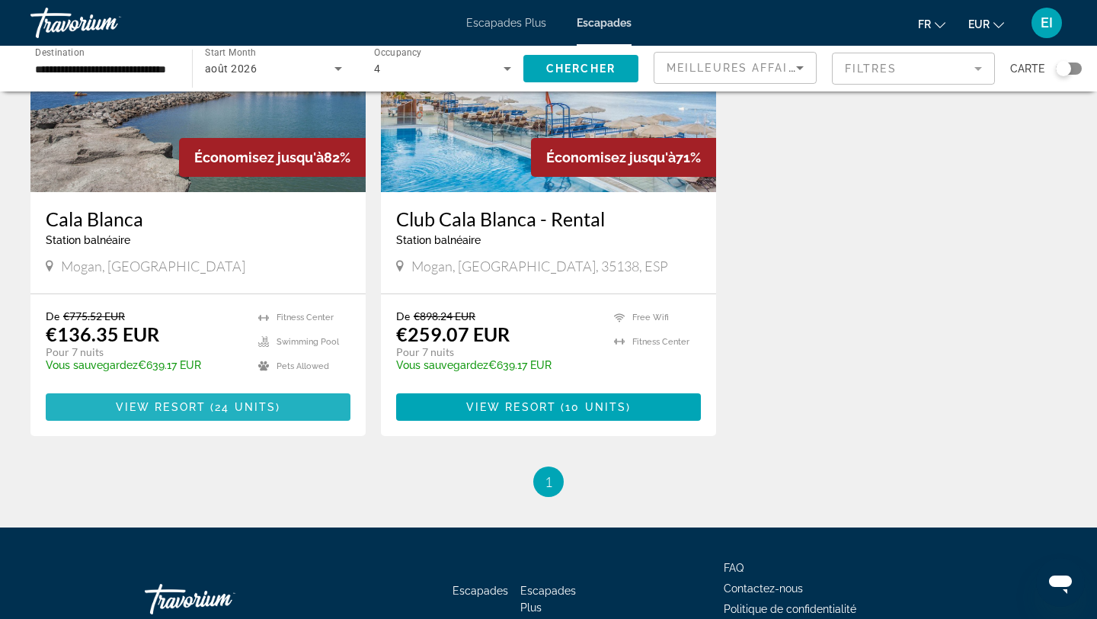
click at [291, 404] on span "Contenu principal" at bounding box center [198, 407] width 305 height 37
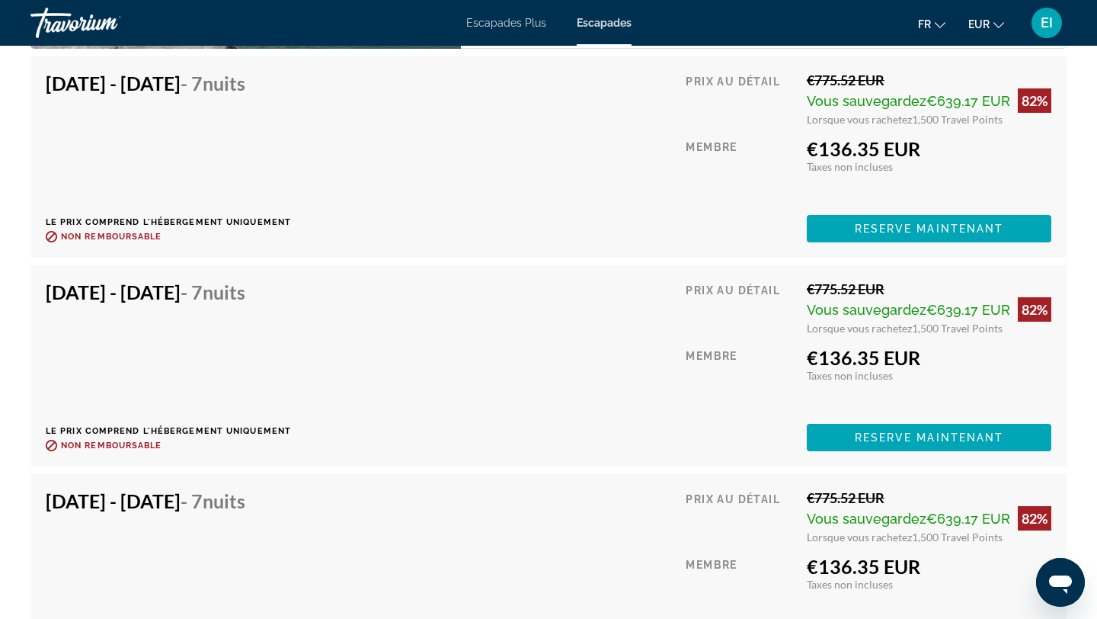
scroll to position [3345, 0]
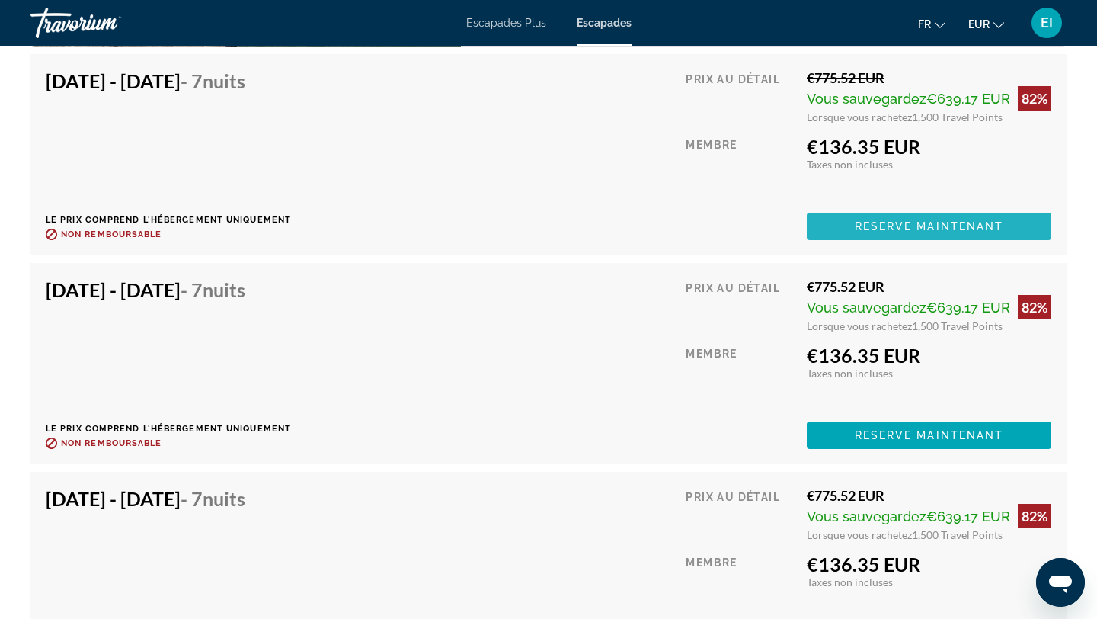
click at [869, 222] on span "Reserve maintenant" at bounding box center [929, 226] width 149 height 12
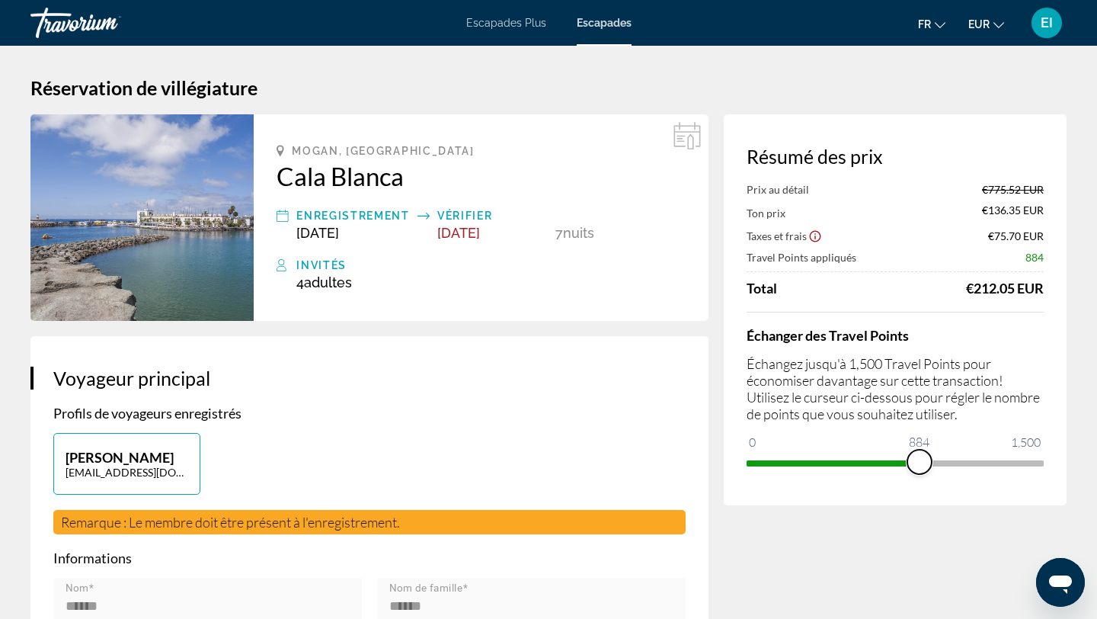
drag, startPoint x: 1027, startPoint y: 464, endPoint x: 916, endPoint y: 471, distance: 111.5
click at [919, 479] on div "Résumé des prix Prix au détail €775.52 EUR Ton prix €136.35 EUR Taxes et frais …" at bounding box center [895, 309] width 343 height 391
drag, startPoint x: 917, startPoint y: 474, endPoint x: 937, endPoint y: 469, distance: 20.3
click at [937, 469] on div "Échanger des Travel Points Échangez jusqu'à 1,500 Travel Points pour économiser…" at bounding box center [895, 393] width 297 height 163
drag, startPoint x: 922, startPoint y: 468, endPoint x: 938, endPoint y: 468, distance: 16.0
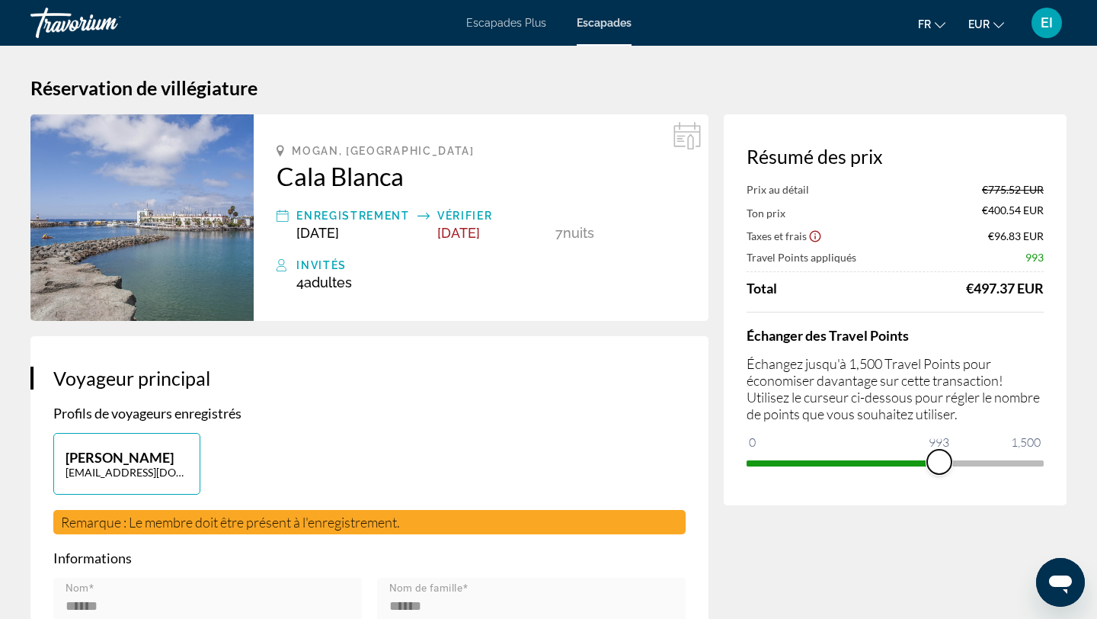
click at [940, 468] on span "ngx-slider" at bounding box center [939, 462] width 24 height 24
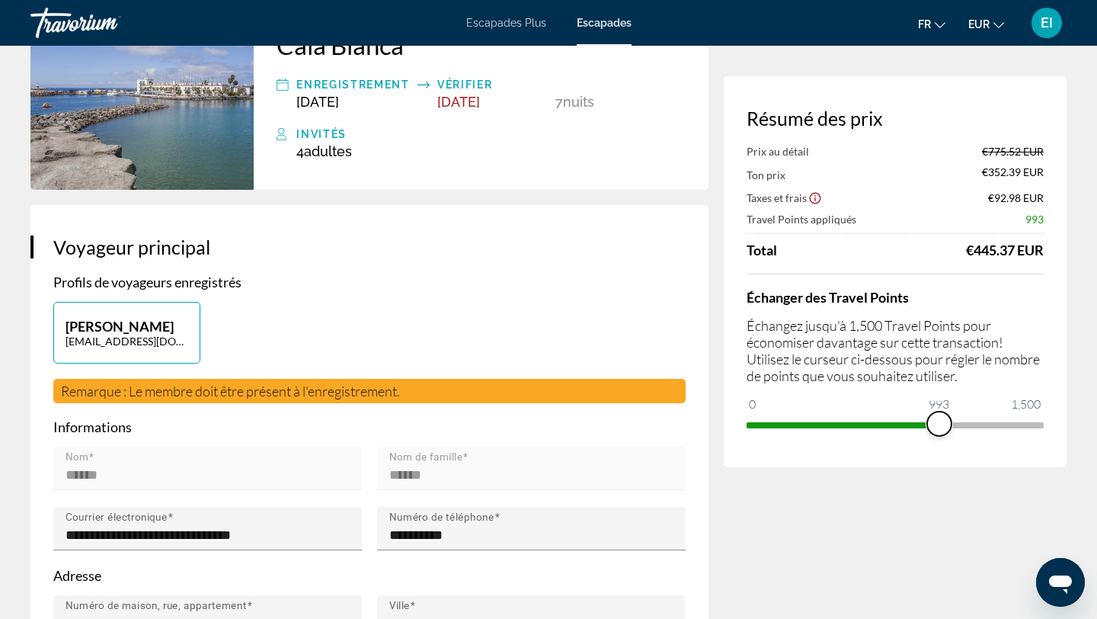
scroll to position [135, 0]
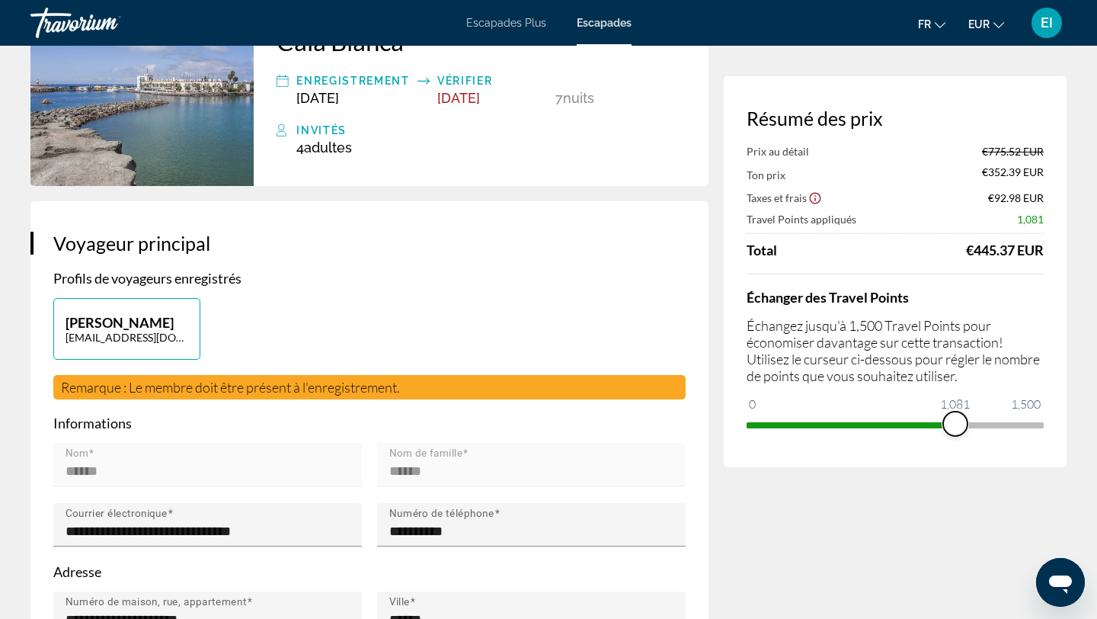
drag, startPoint x: 936, startPoint y: 427, endPoint x: 955, endPoint y: 425, distance: 18.4
click at [956, 425] on span "ngx-slider" at bounding box center [955, 423] width 24 height 24
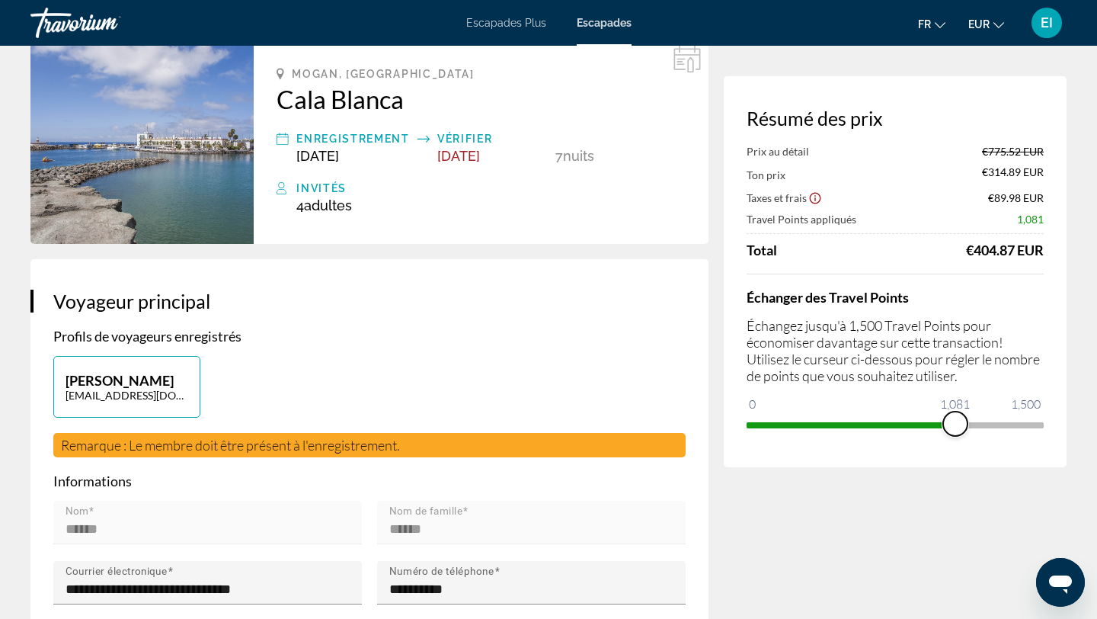
scroll to position [0, 0]
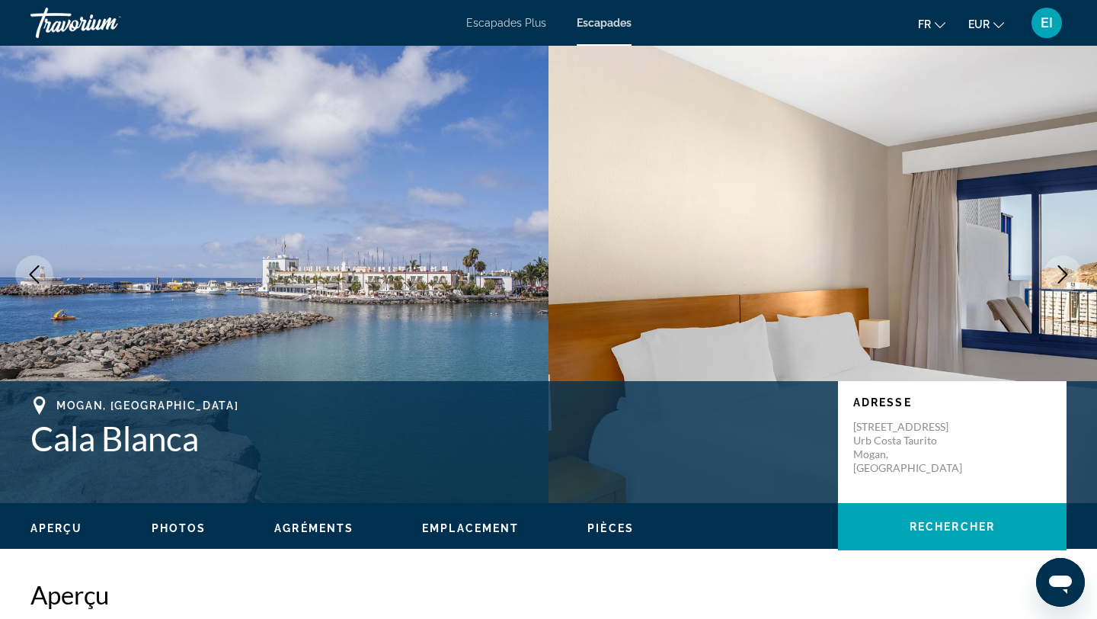
click at [670, 248] on img "Contenu principal" at bounding box center [823, 274] width 549 height 457
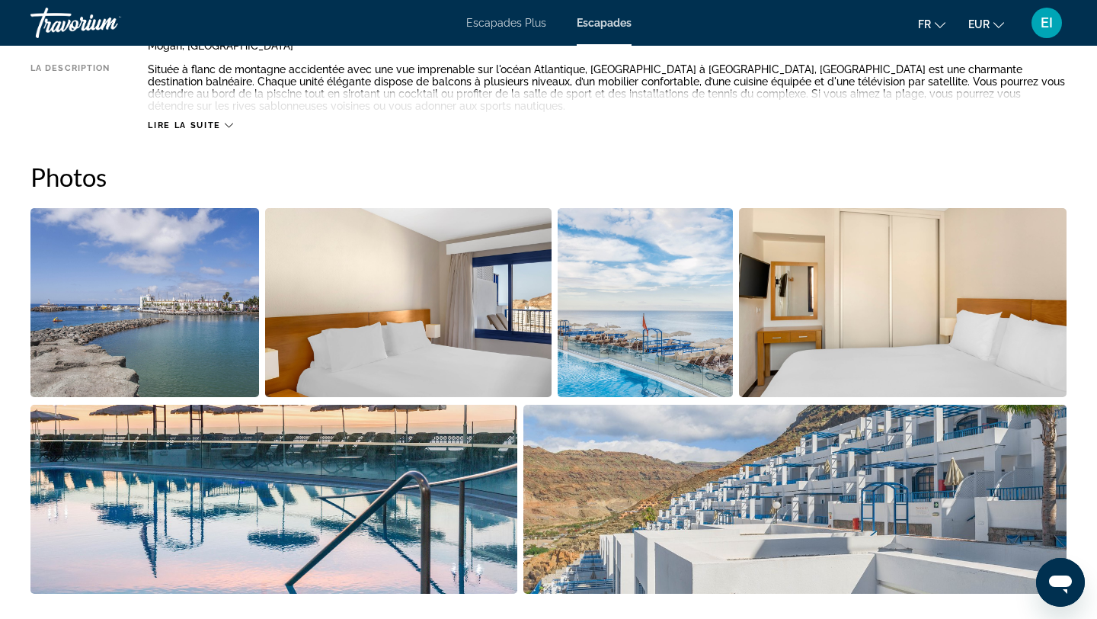
scroll to position [632, 0]
click at [226, 338] on img "Open full-screen image slider" at bounding box center [144, 303] width 229 height 189
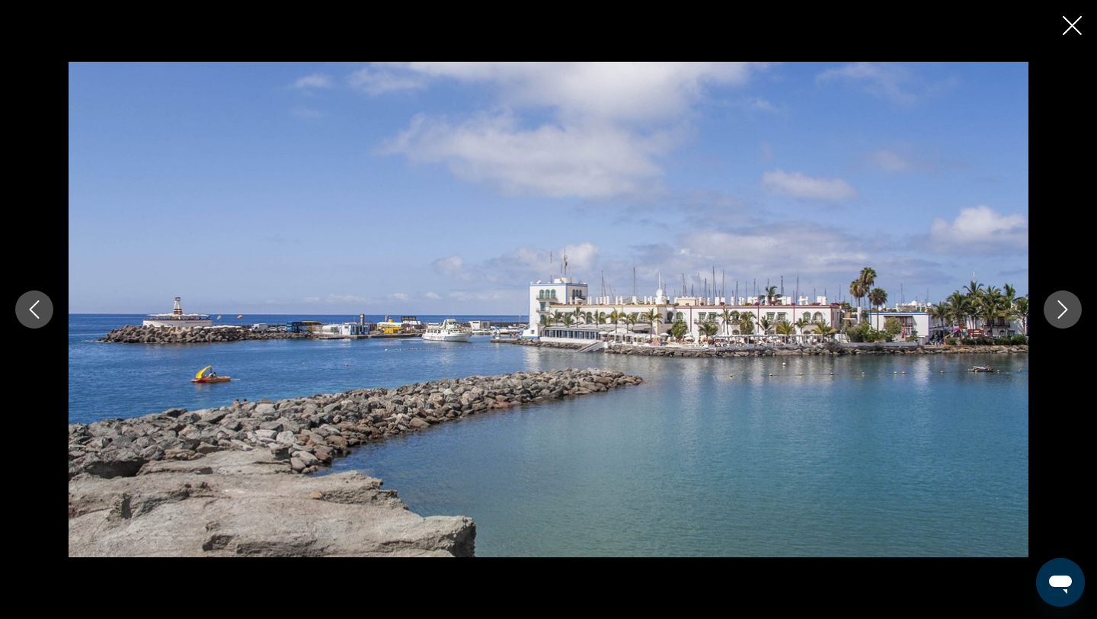
click at [1055, 306] on icon "Next image" at bounding box center [1063, 309] width 18 height 18
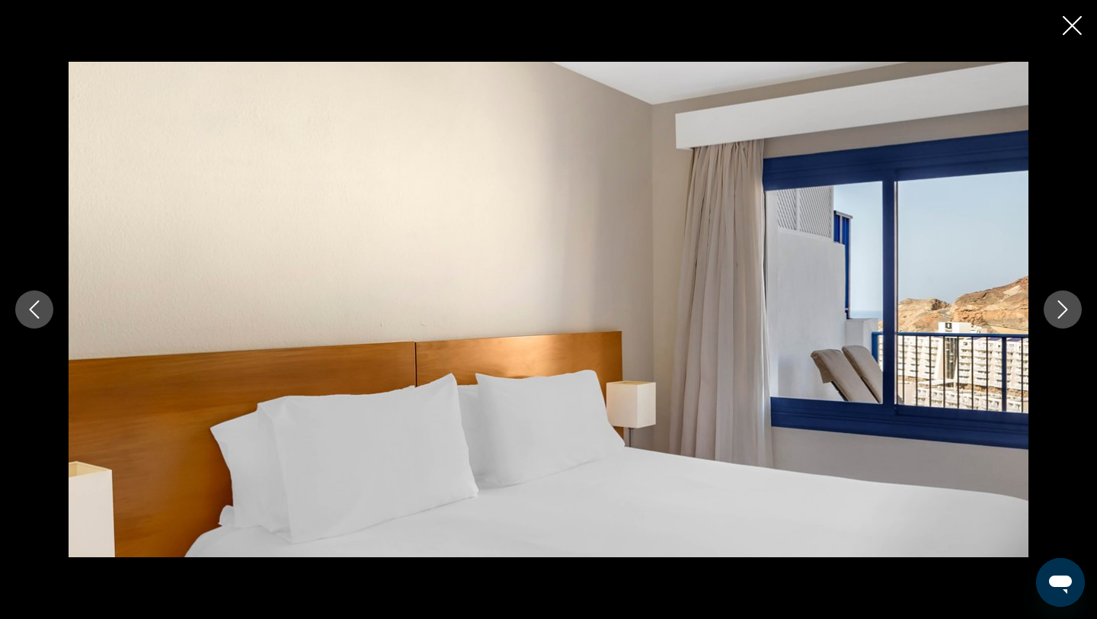
click at [1055, 306] on icon "Next image" at bounding box center [1063, 309] width 18 height 18
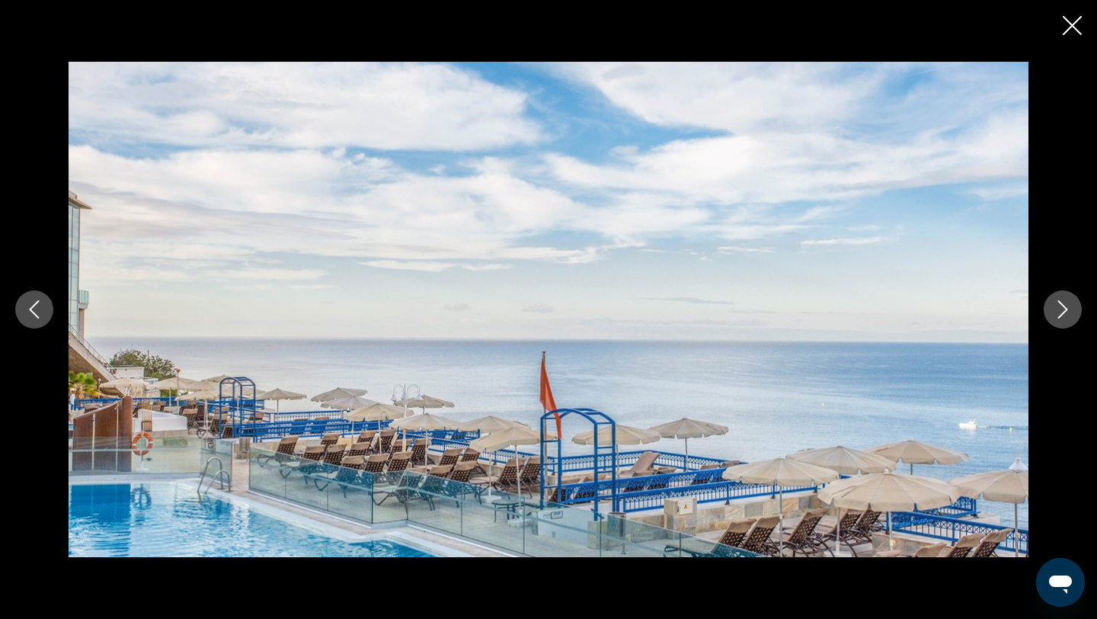
click at [1055, 306] on icon "Next image" at bounding box center [1063, 309] width 18 height 18
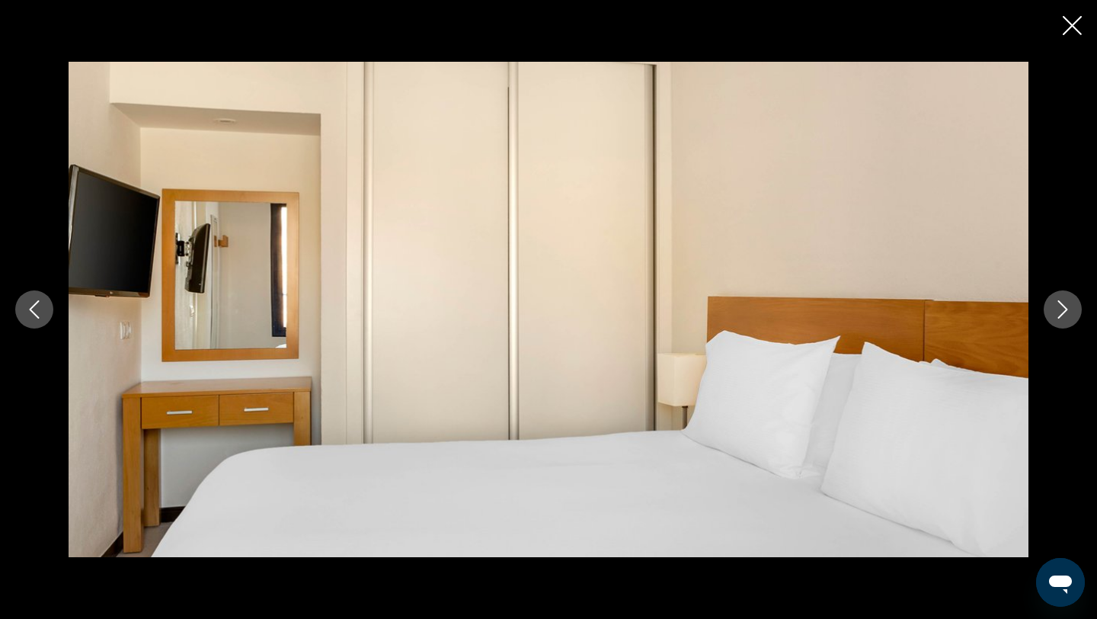
click at [1055, 306] on icon "Next image" at bounding box center [1063, 309] width 18 height 18
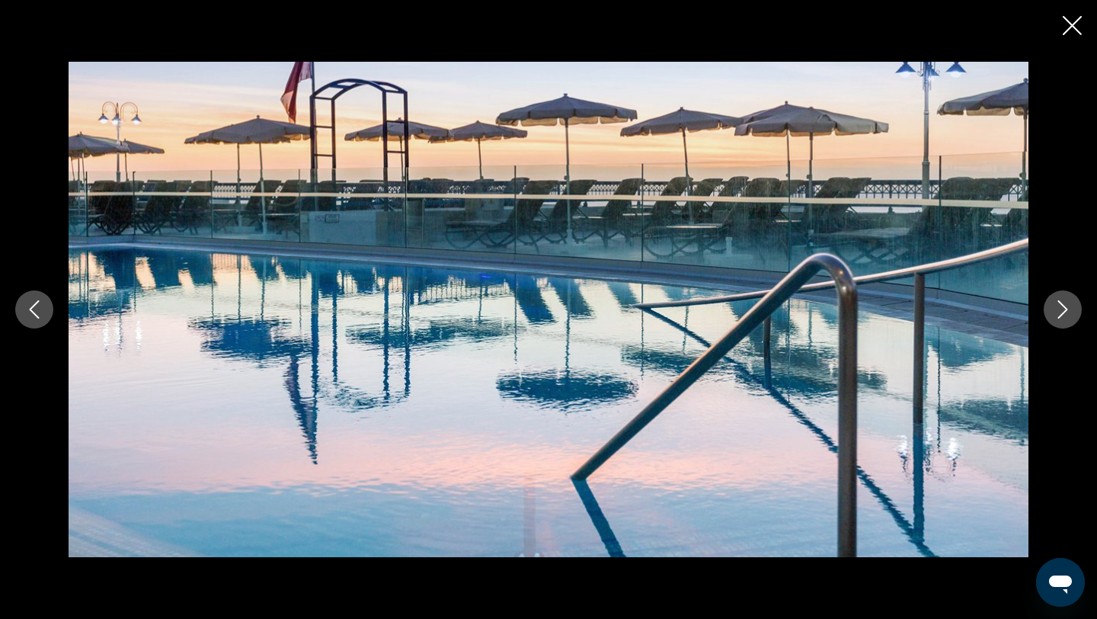
click at [1055, 306] on icon "Next image" at bounding box center [1063, 309] width 18 height 18
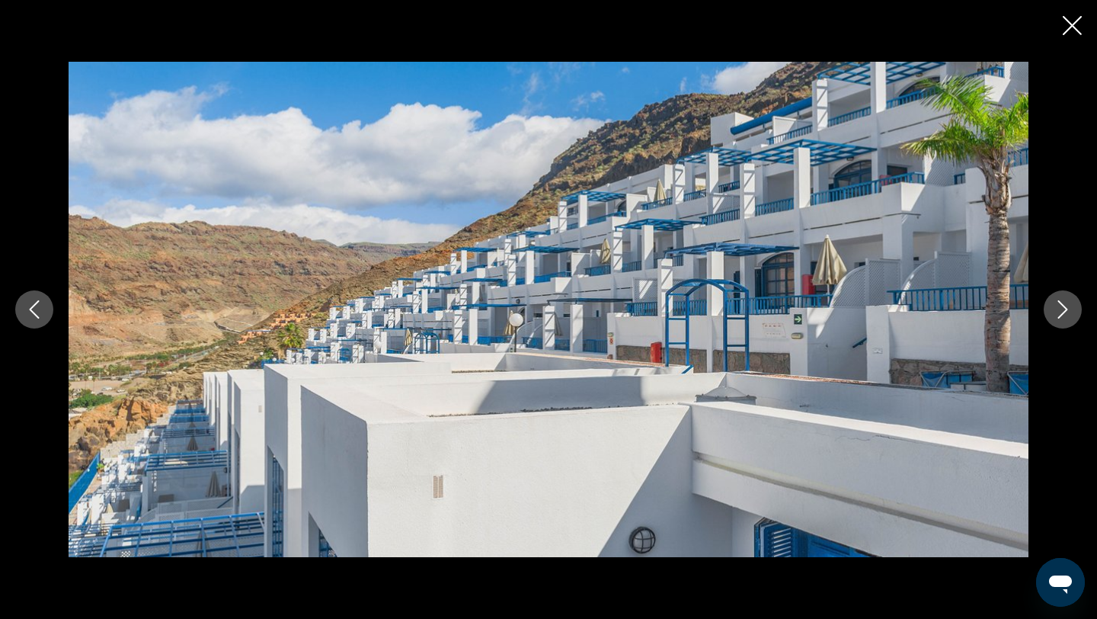
click at [1059, 314] on icon "Next image" at bounding box center [1063, 309] width 18 height 18
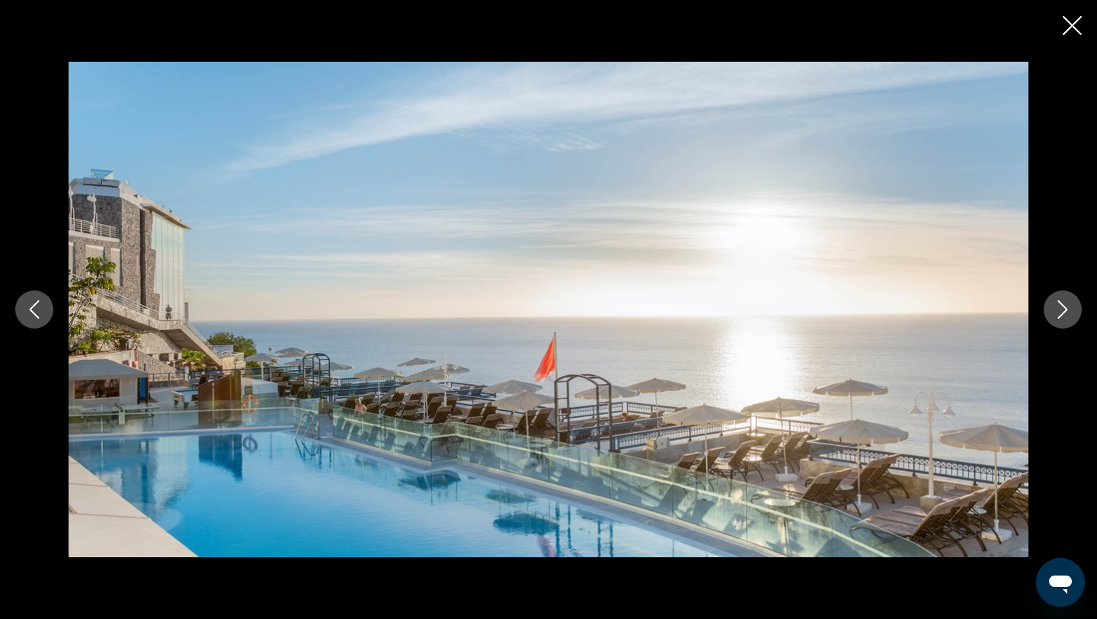
click at [1059, 314] on icon "Next image" at bounding box center [1063, 309] width 18 height 18
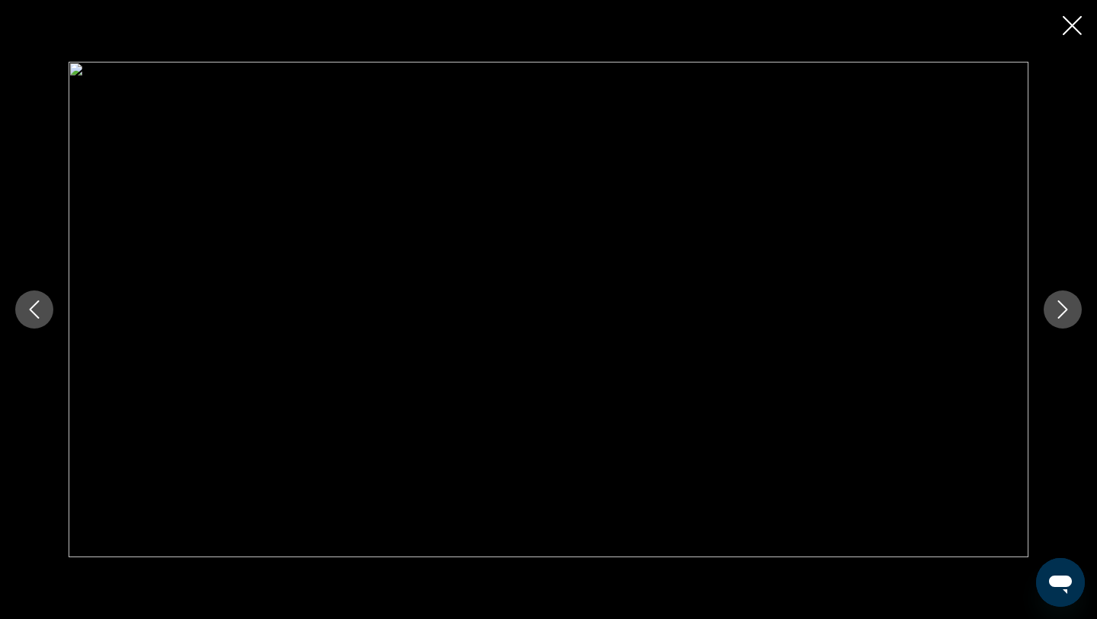
click at [1058, 315] on icon "Next image" at bounding box center [1063, 309] width 18 height 18
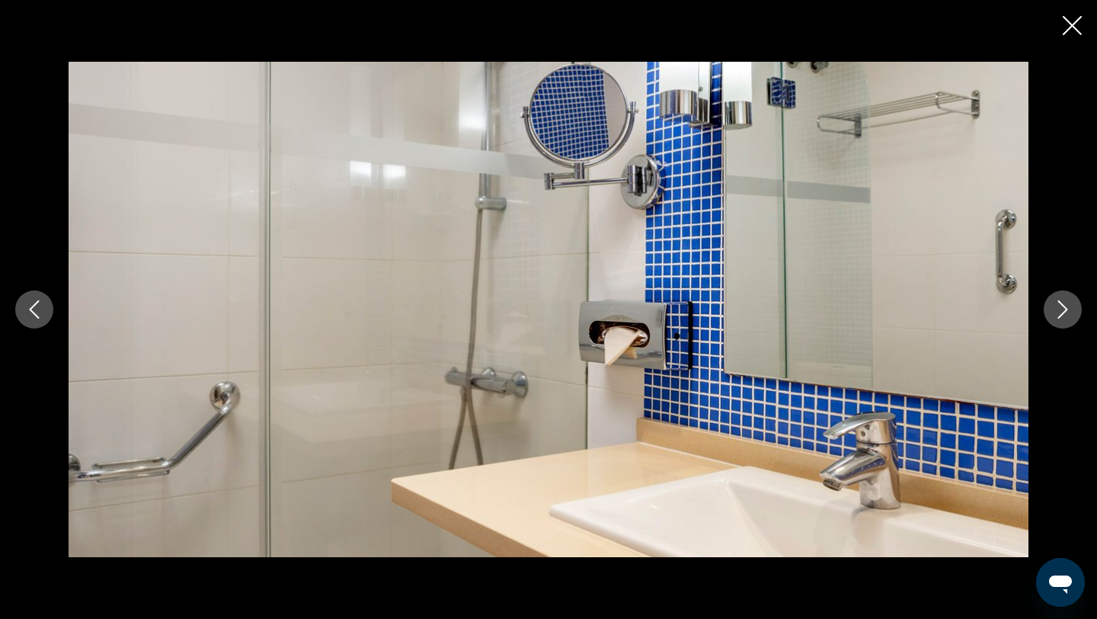
click at [1058, 315] on icon "Next image" at bounding box center [1063, 309] width 18 height 18
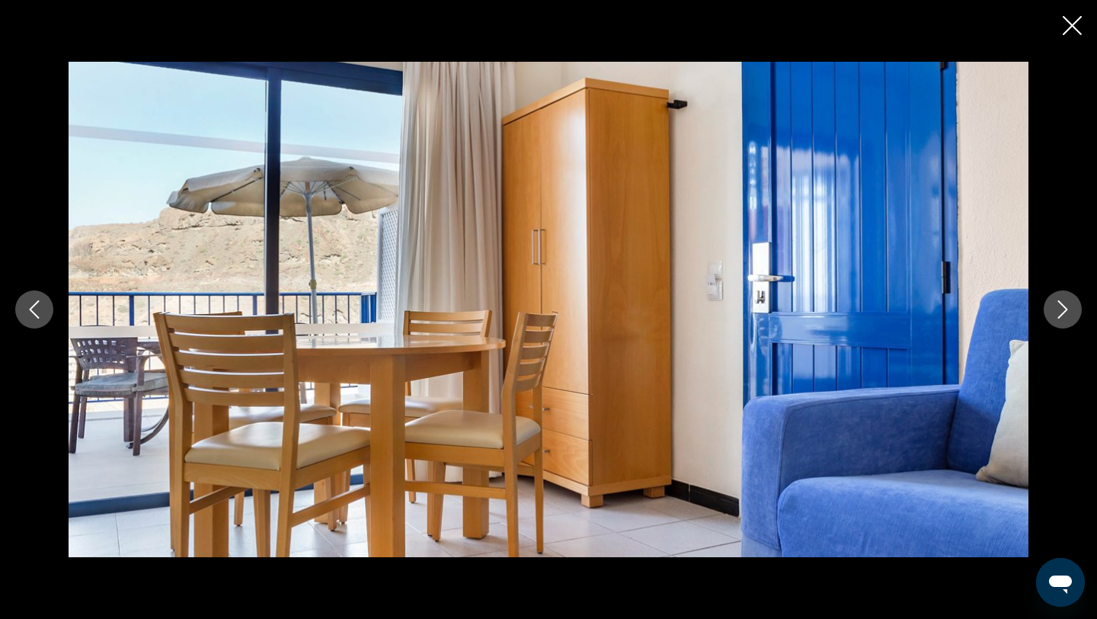
click at [1058, 315] on icon "Next image" at bounding box center [1063, 309] width 18 height 18
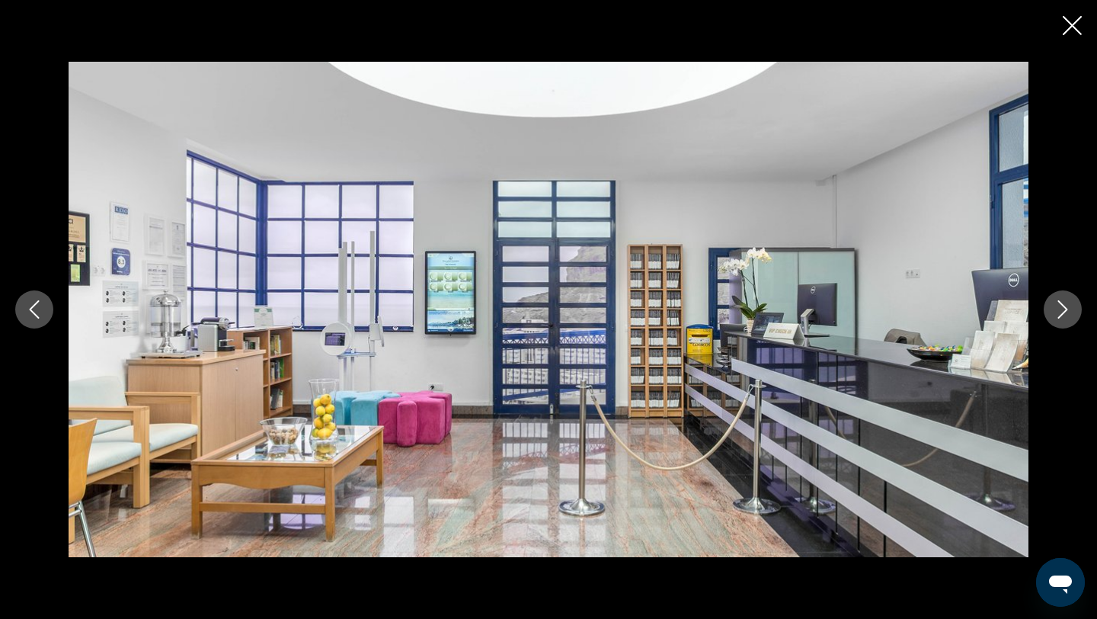
click at [1058, 315] on icon "Next image" at bounding box center [1063, 309] width 18 height 18
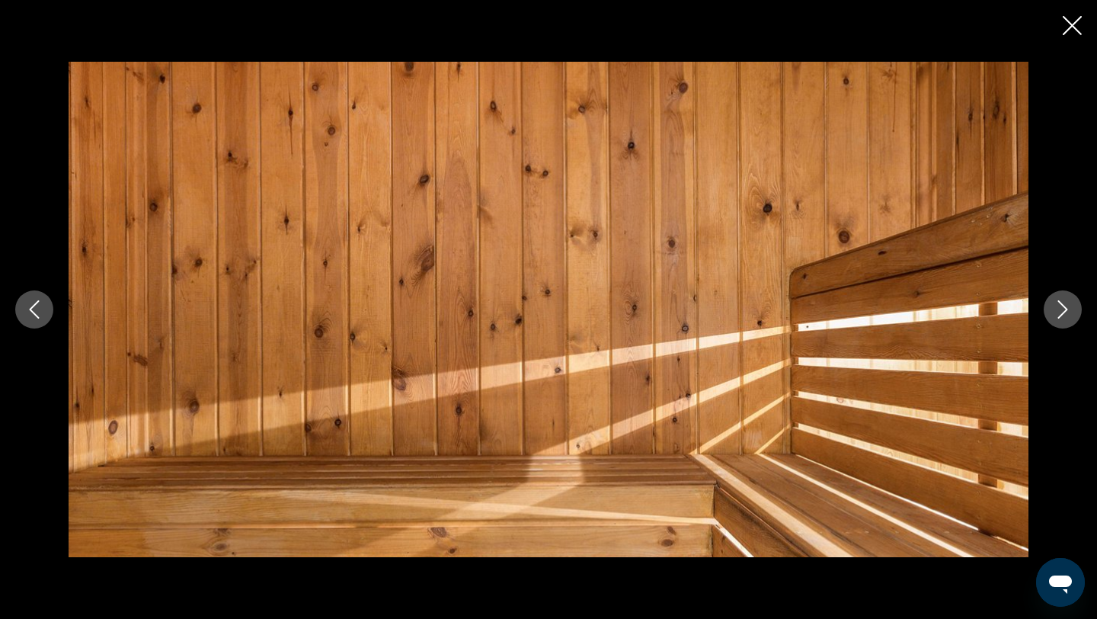
click at [1058, 315] on icon "Next image" at bounding box center [1063, 309] width 18 height 18
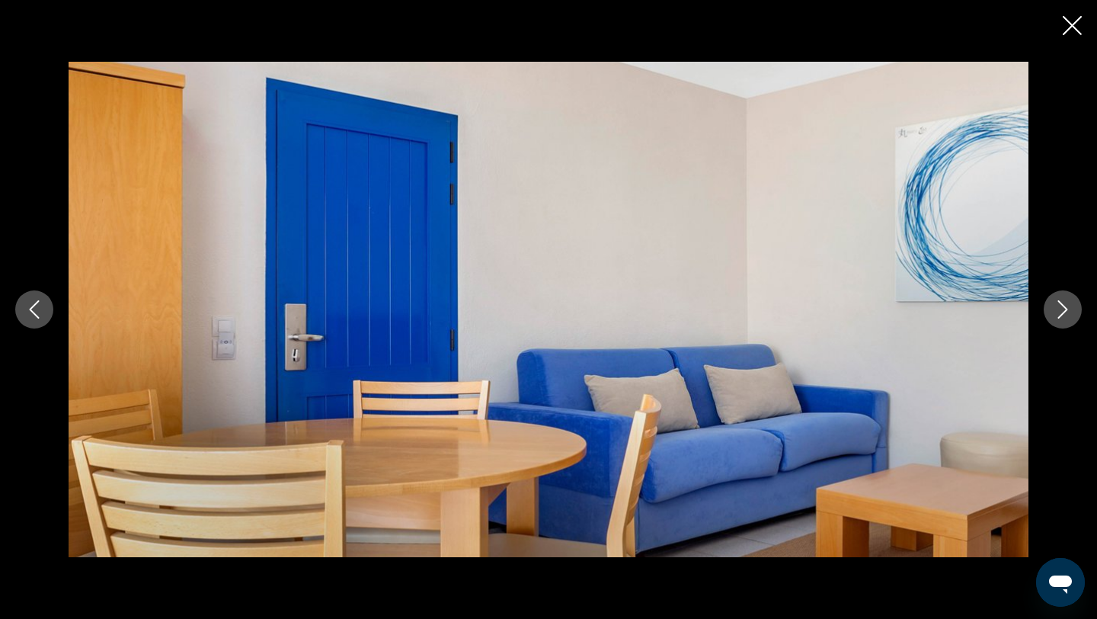
click at [1058, 315] on icon "Next image" at bounding box center [1063, 309] width 18 height 18
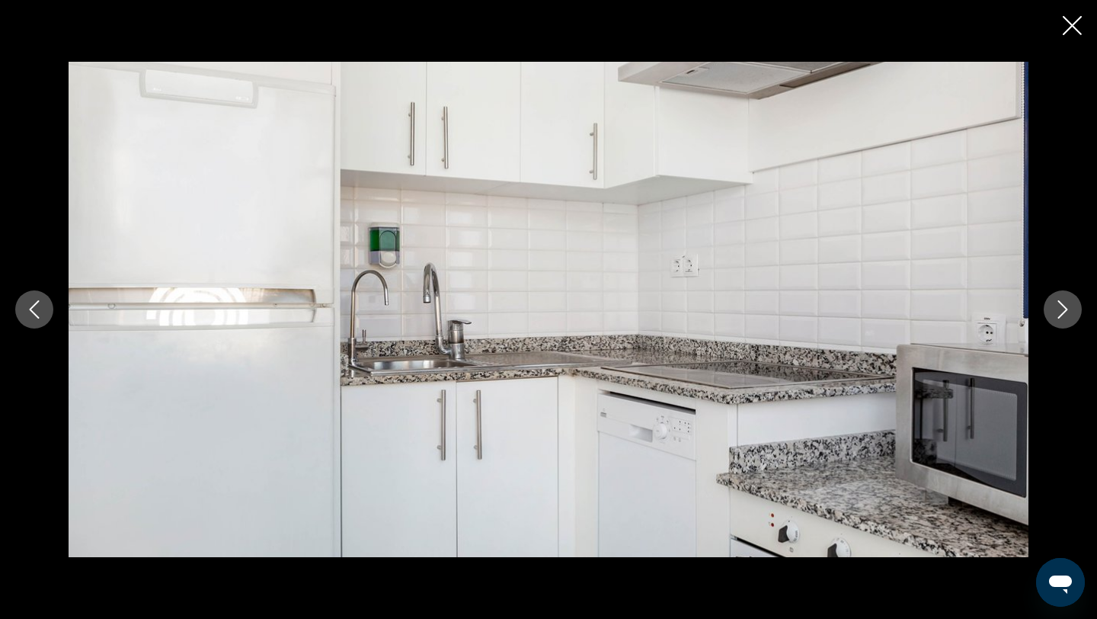
click at [1058, 315] on icon "Next image" at bounding box center [1063, 309] width 18 height 18
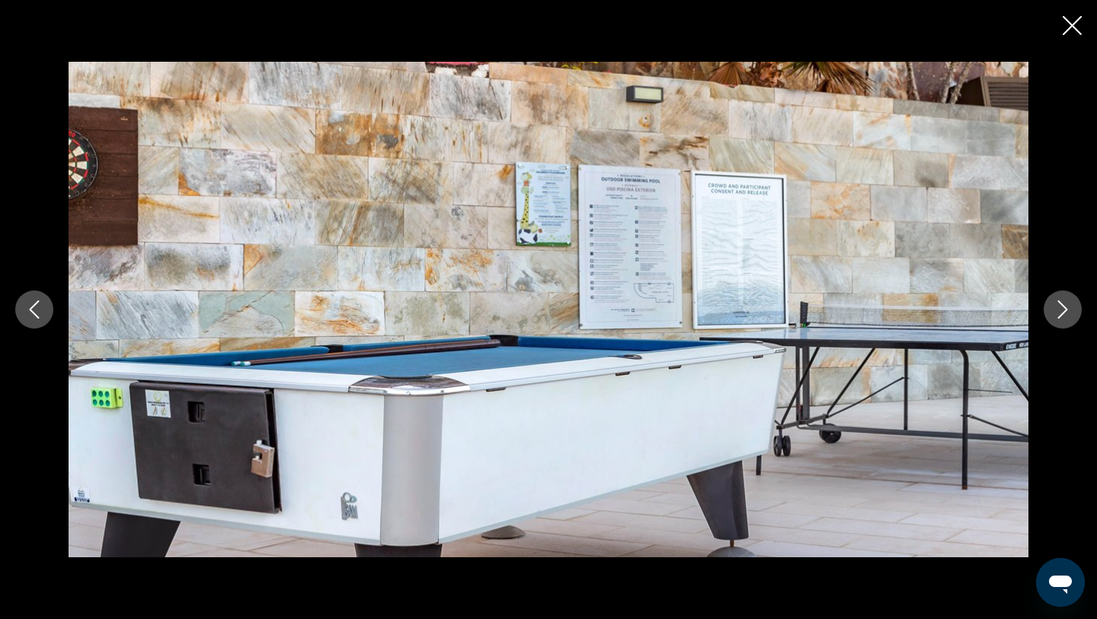
click at [1058, 315] on icon "Next image" at bounding box center [1063, 309] width 18 height 18
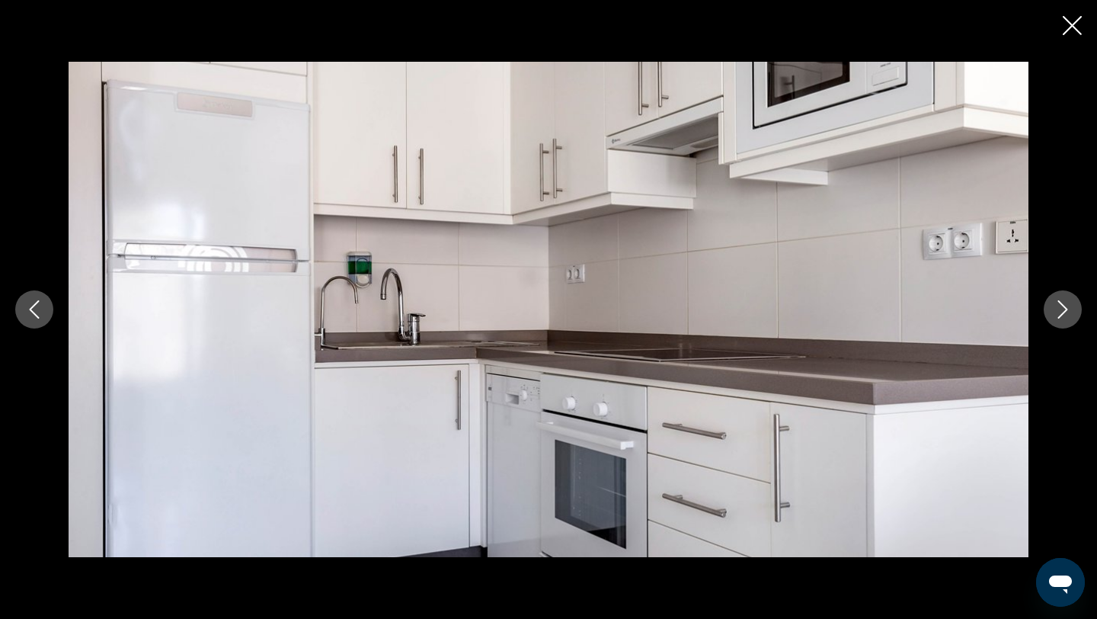
click at [1068, 36] on button "Close slideshow" at bounding box center [1072, 27] width 19 height 24
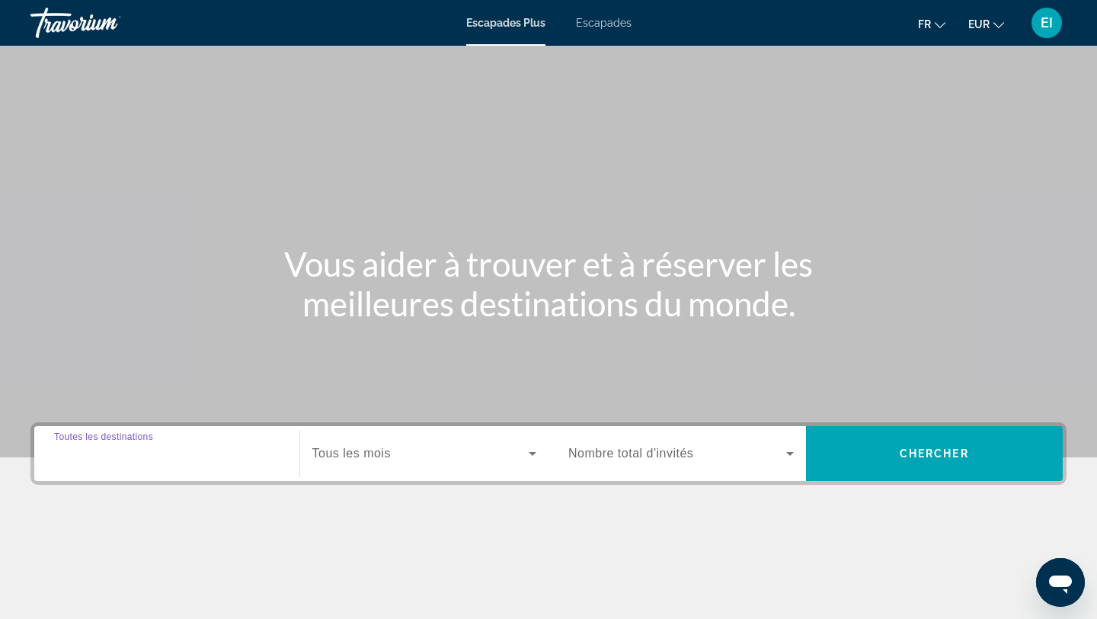
click at [98, 461] on input "Destination Toutes les destinations" at bounding box center [167, 454] width 226 height 18
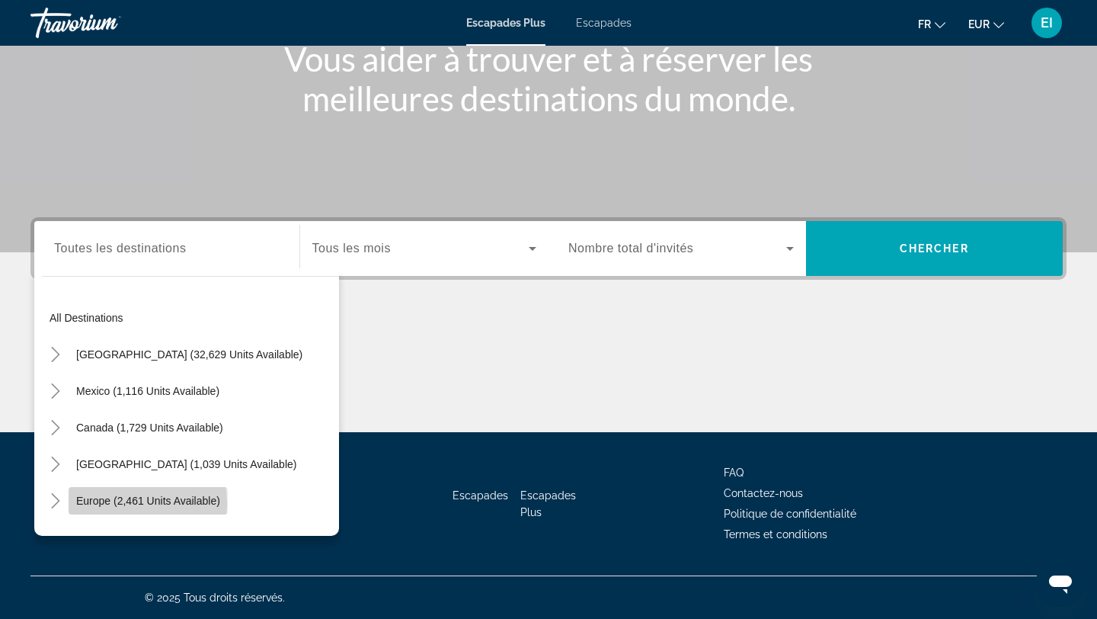
click at [105, 504] on span "Europe (2,461 units available)" at bounding box center [148, 501] width 144 height 12
type input "**********"
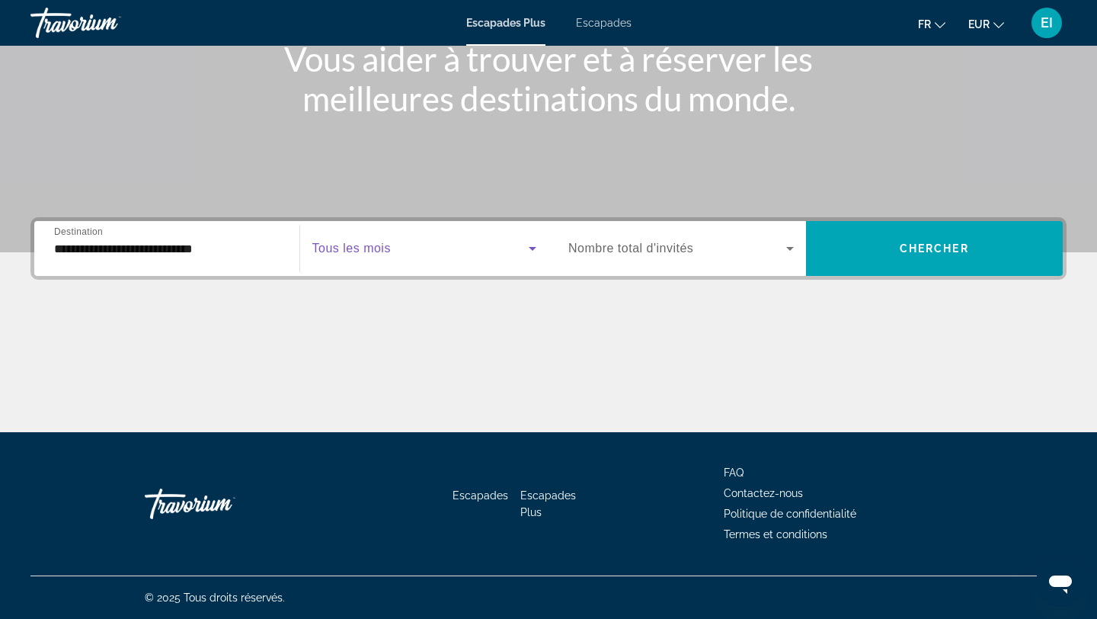
click at [490, 254] on span "Widget de recherche" at bounding box center [420, 248] width 217 height 18
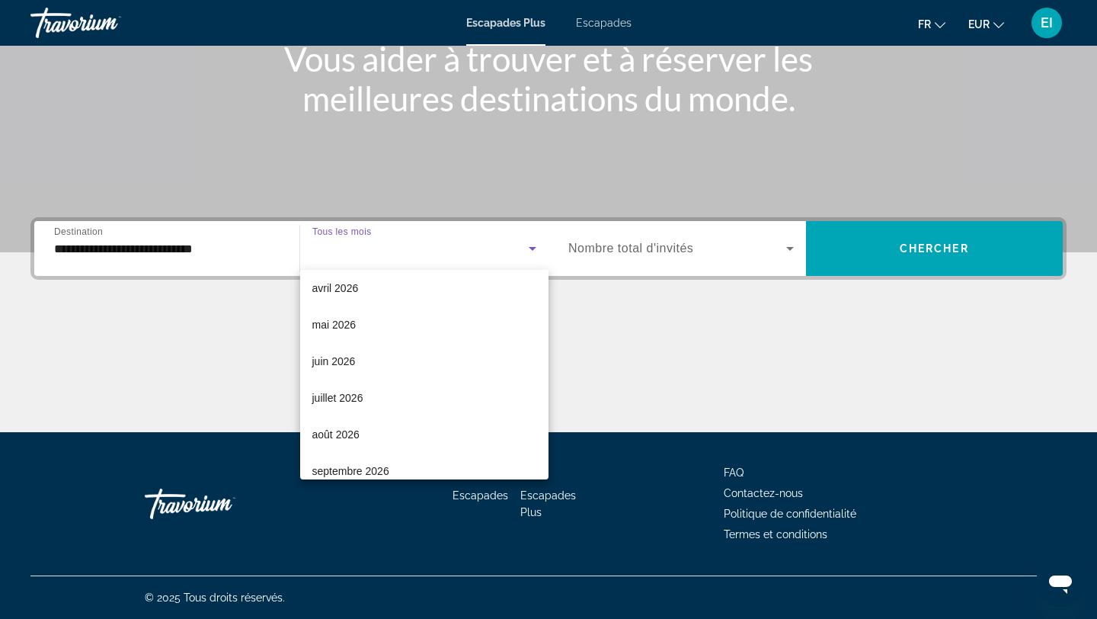
scroll to position [309, 0]
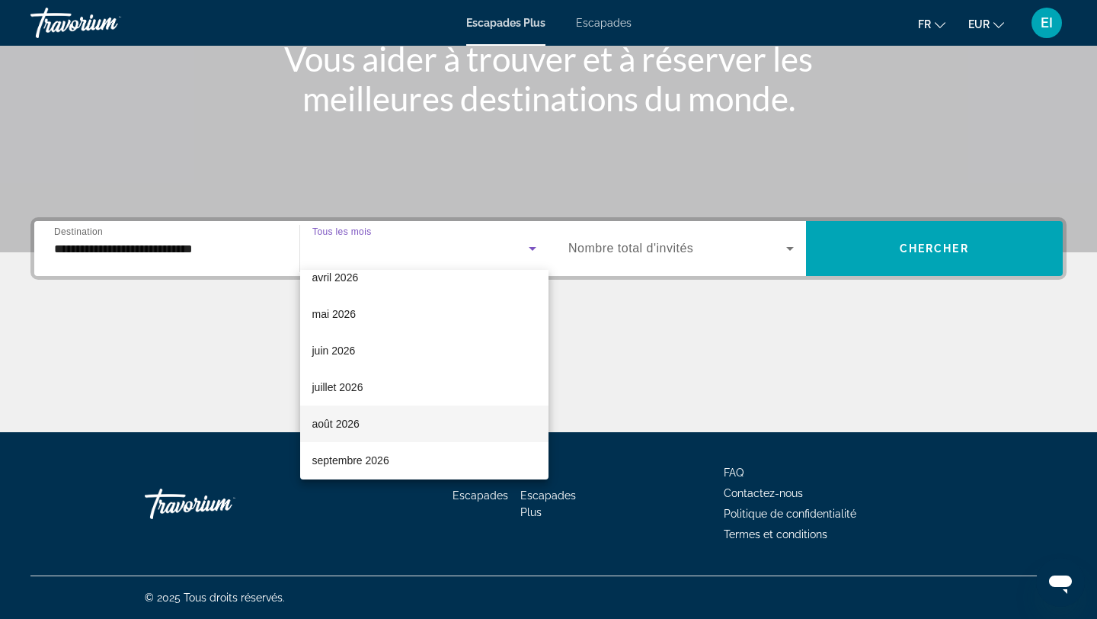
click at [358, 429] on font "août 2026" at bounding box center [335, 424] width 47 height 12
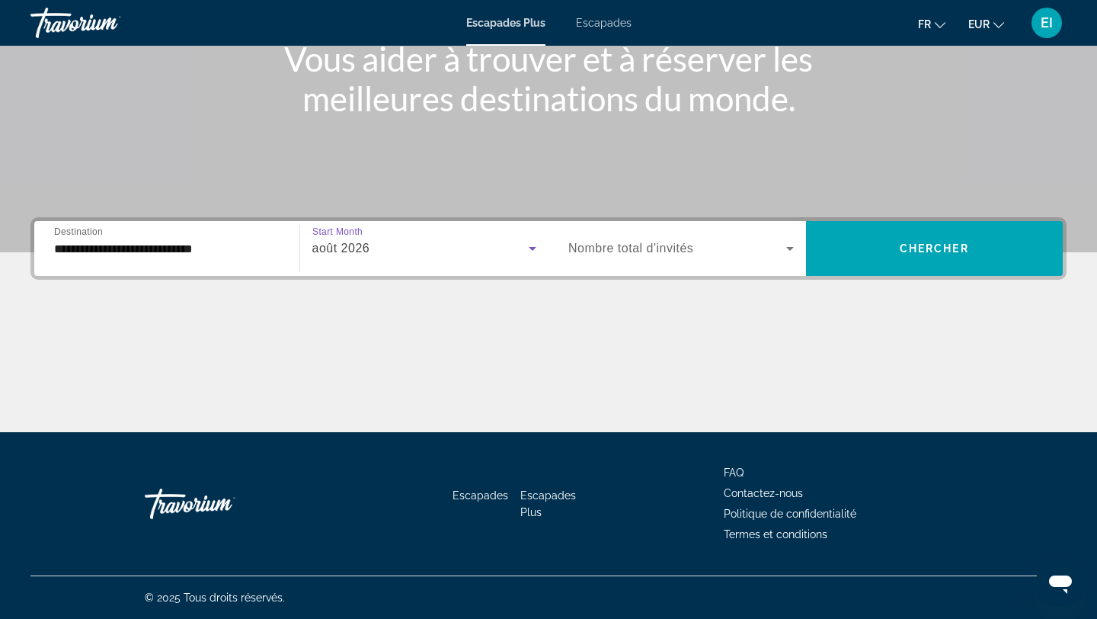
click at [729, 249] on span "Widget de recherche" at bounding box center [677, 248] width 218 height 18
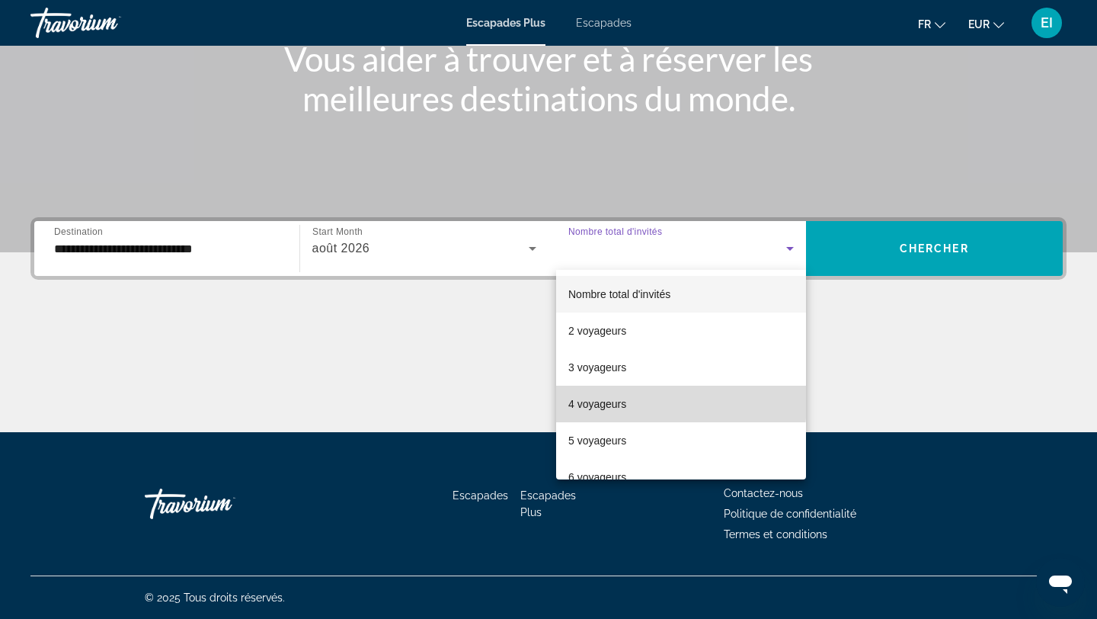
click at [639, 396] on mat-option "4 voyageurs" at bounding box center [681, 404] width 250 height 37
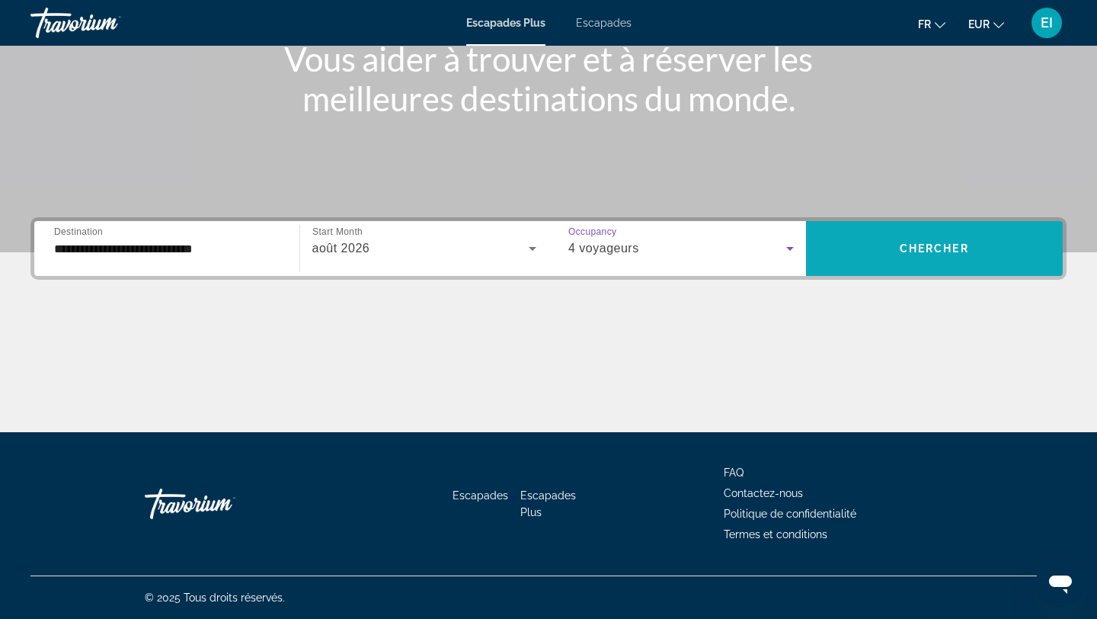
click at [890, 255] on span "Widget de recherche" at bounding box center [935, 248] width 258 height 37
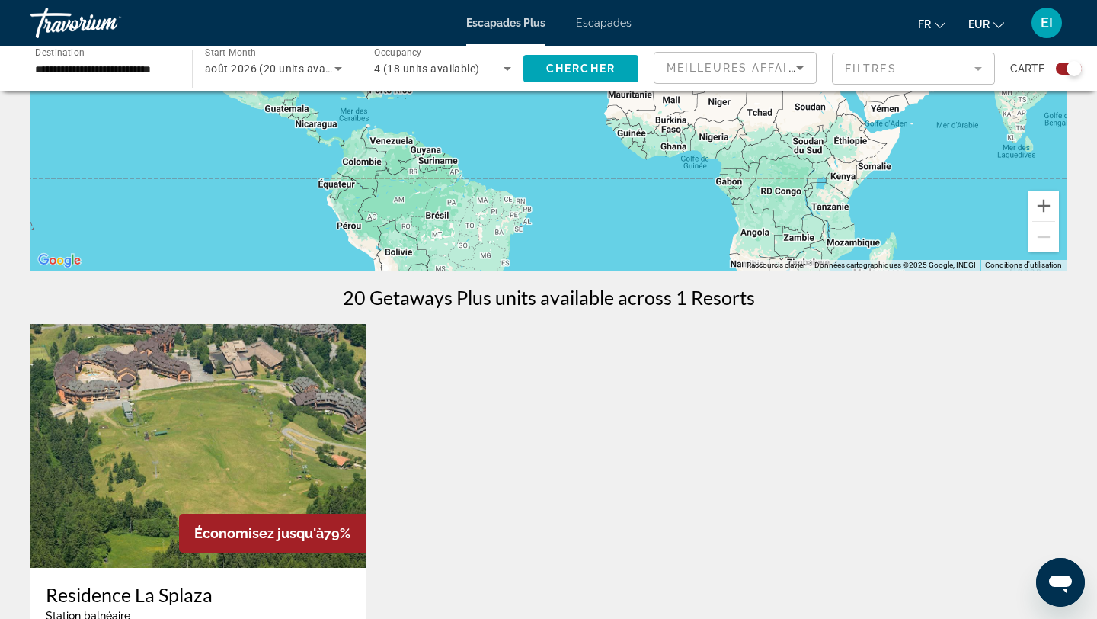
scroll to position [281, 0]
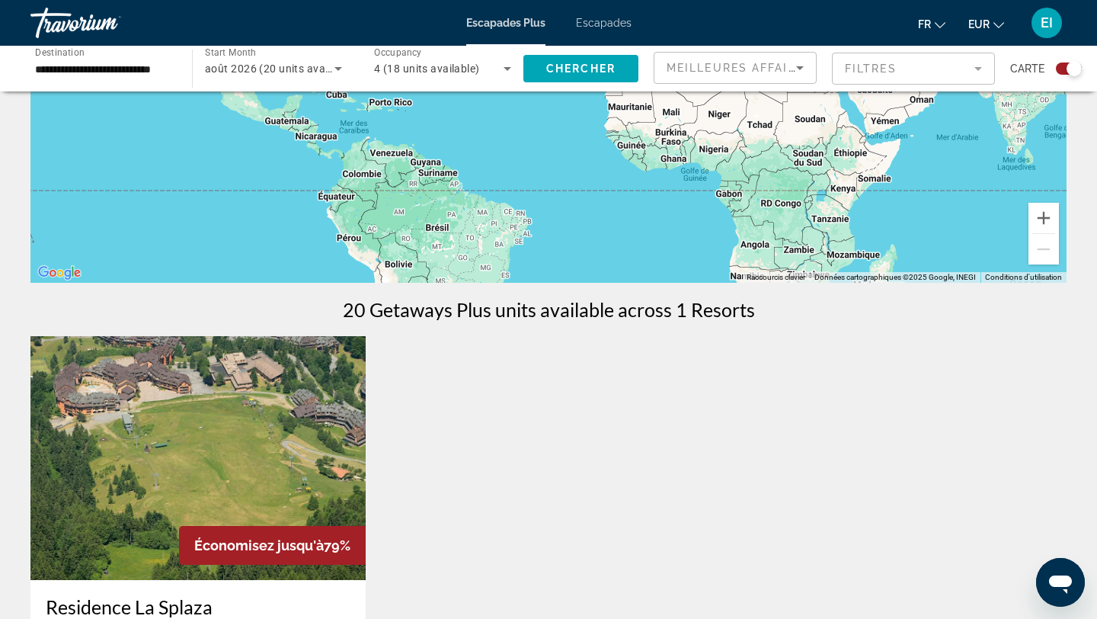
click at [627, 27] on font "Escapades" at bounding box center [604, 23] width 56 height 12
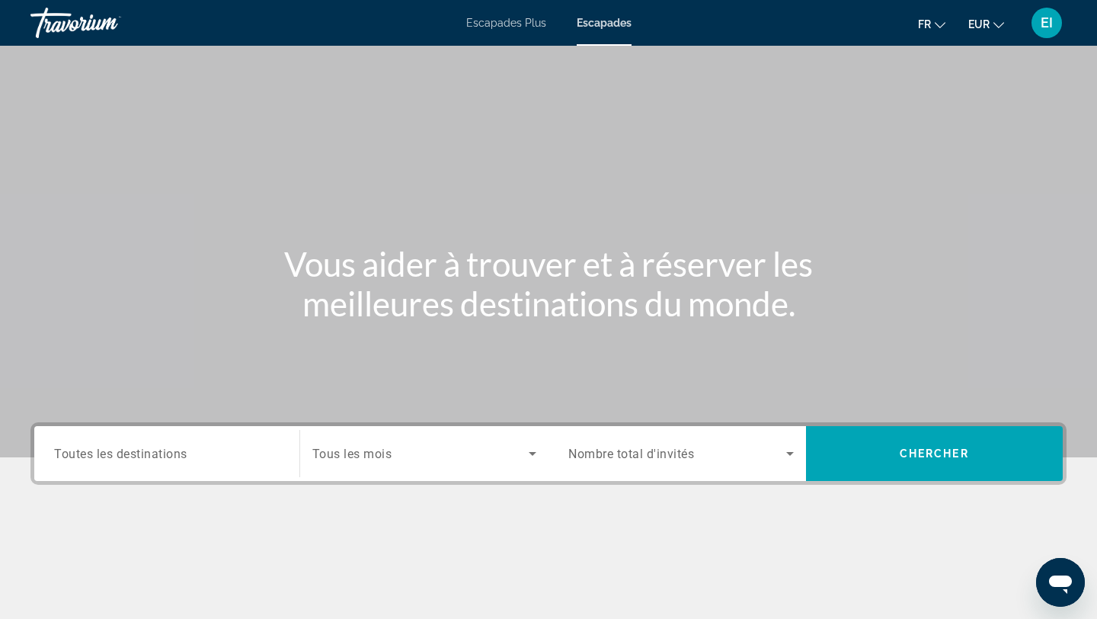
click at [79, 445] on input "Destination Toutes les destinations" at bounding box center [167, 454] width 226 height 18
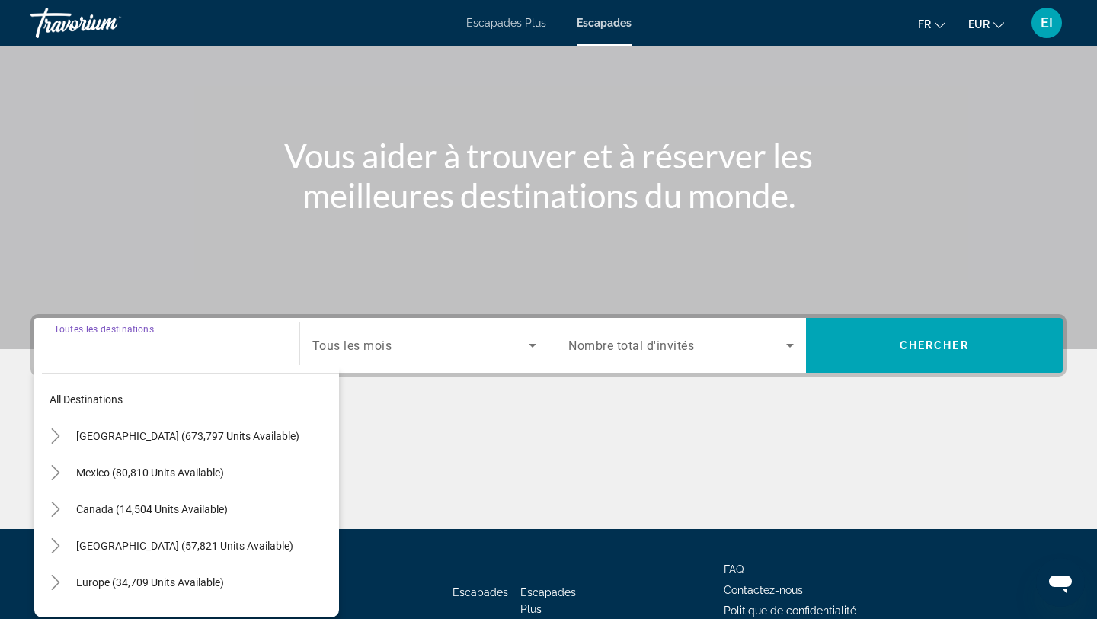
scroll to position [205, 0]
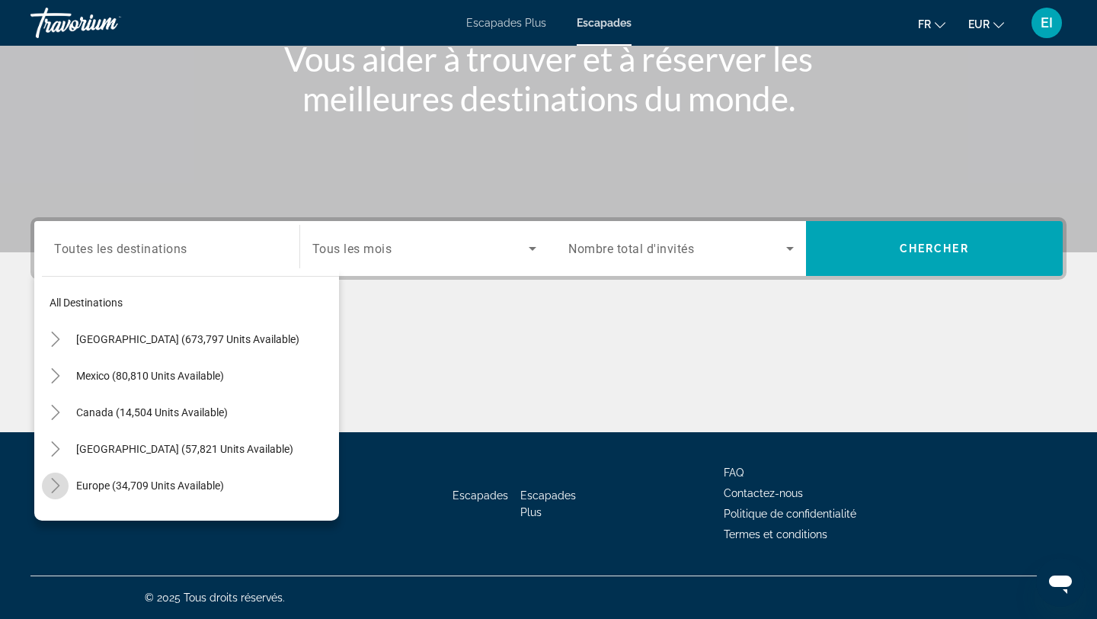
click at [54, 482] on icon "Toggle Europe (34,709 units available)" at bounding box center [55, 485] width 15 height 15
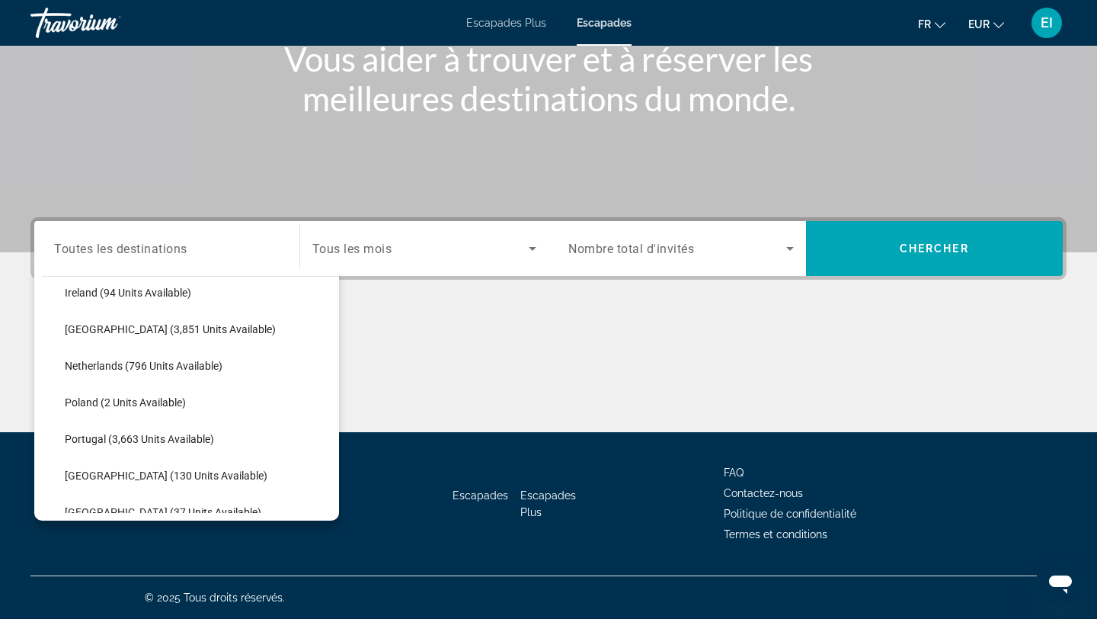
scroll to position [599, 0]
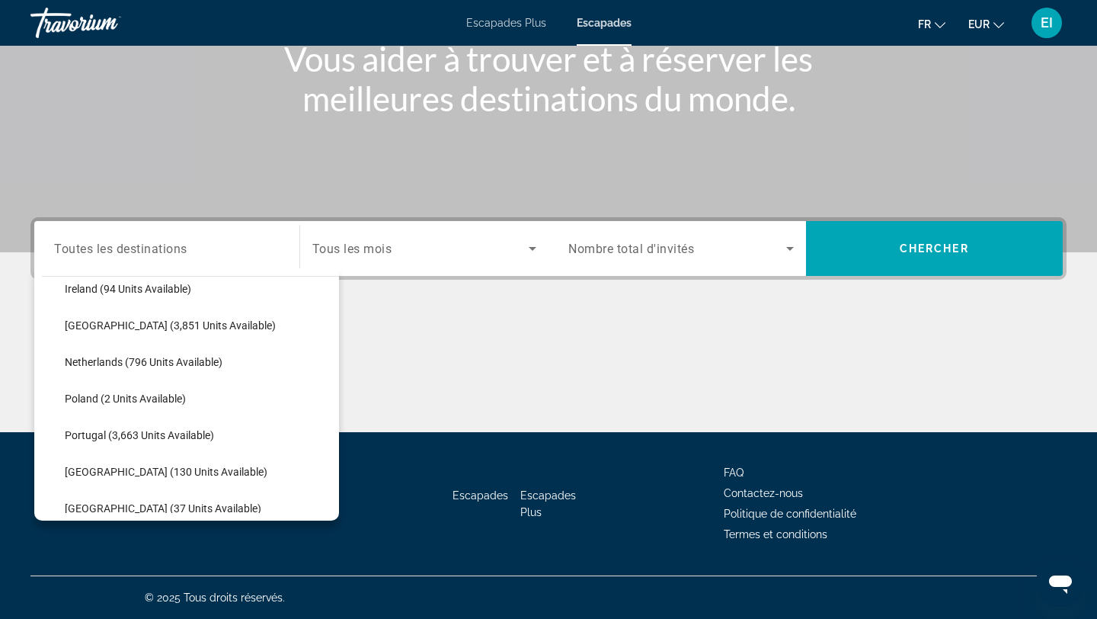
click at [79, 430] on span "Portugal (3,663 units available)" at bounding box center [139, 435] width 149 height 12
type input "**********"
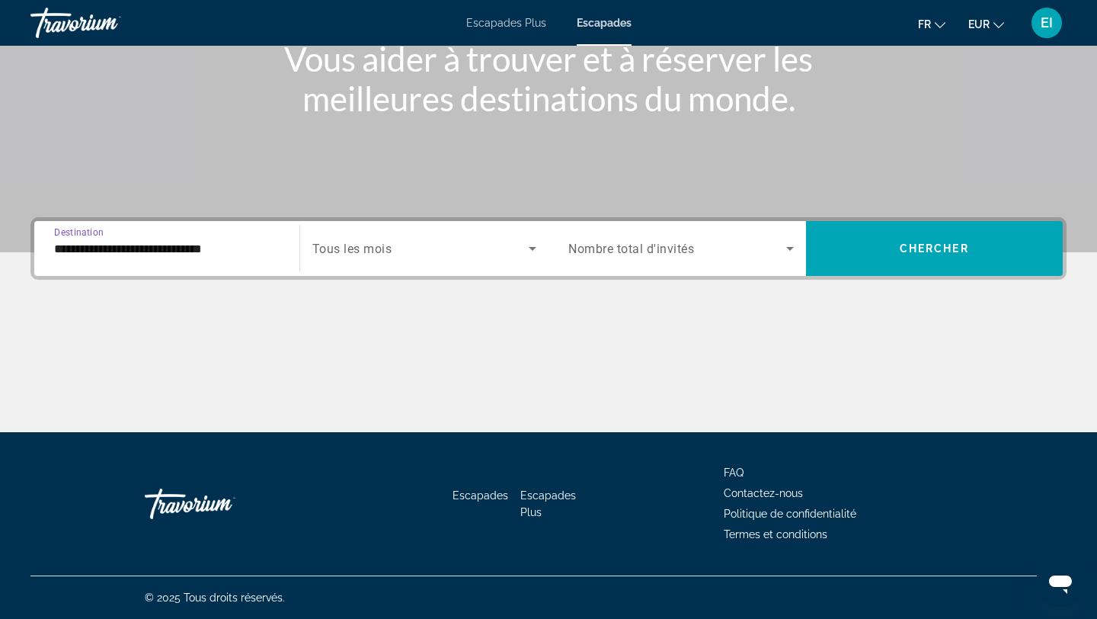
click at [383, 243] on span "Tous les mois" at bounding box center [352, 249] width 80 height 14
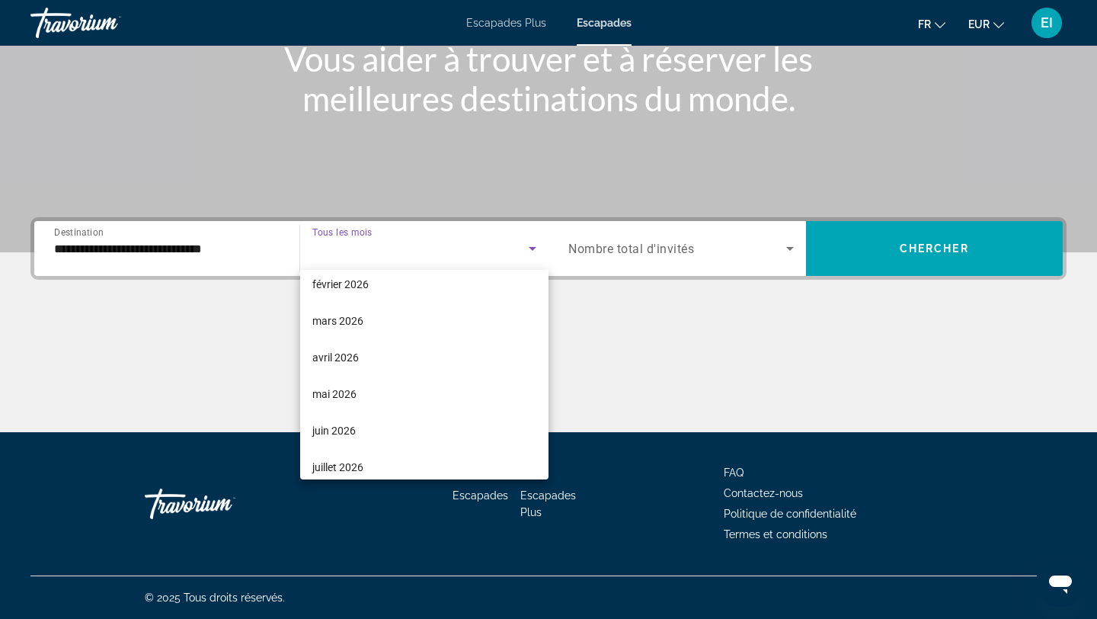
scroll to position [315, 0]
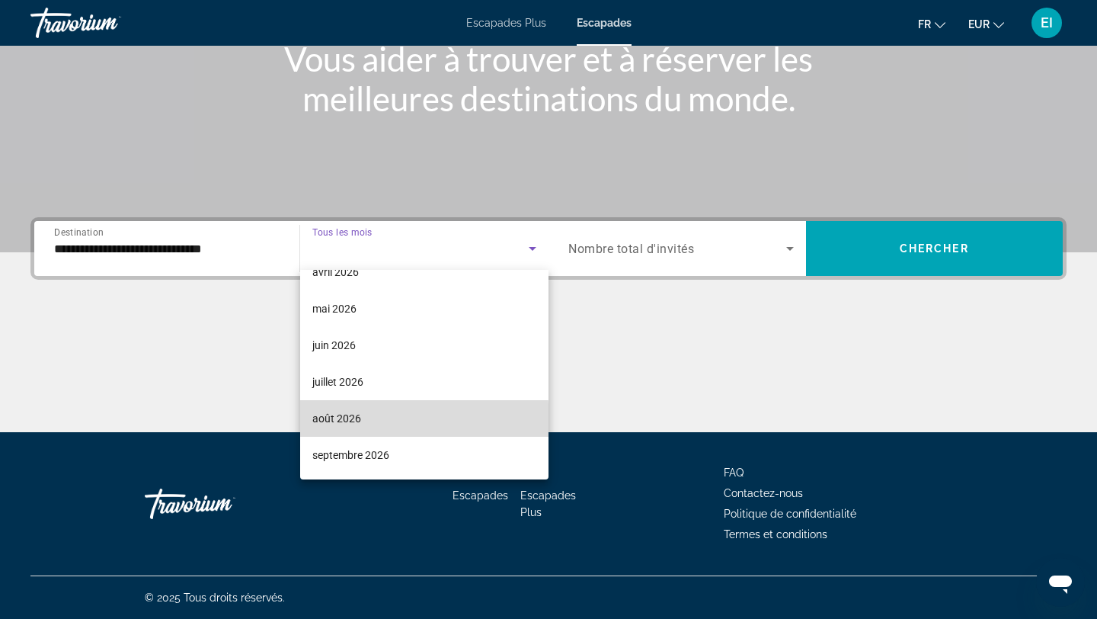
click at [364, 420] on mat-option "août 2026" at bounding box center [424, 418] width 249 height 37
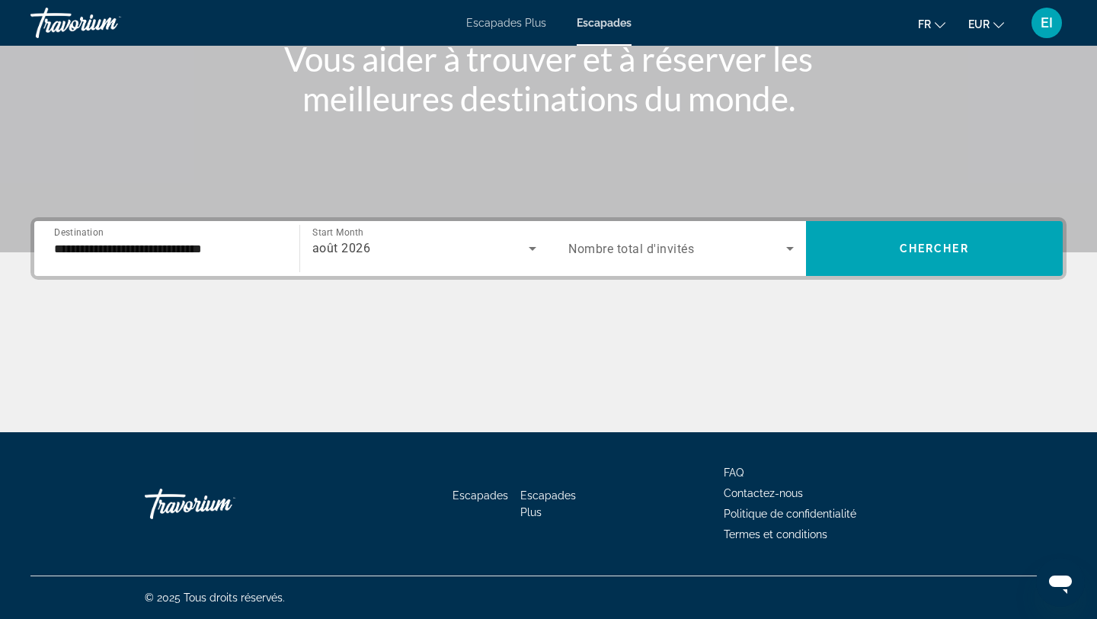
click at [664, 251] on span "Nombre total d'invités" at bounding box center [631, 249] width 126 height 14
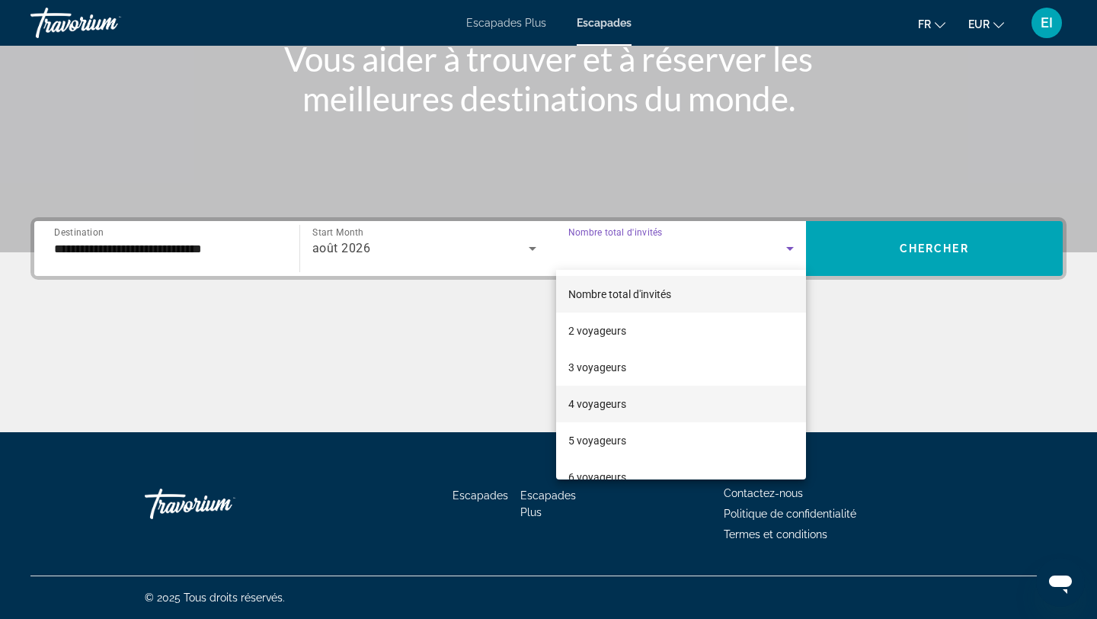
click at [608, 387] on mat-option "4 voyageurs" at bounding box center [681, 404] width 250 height 37
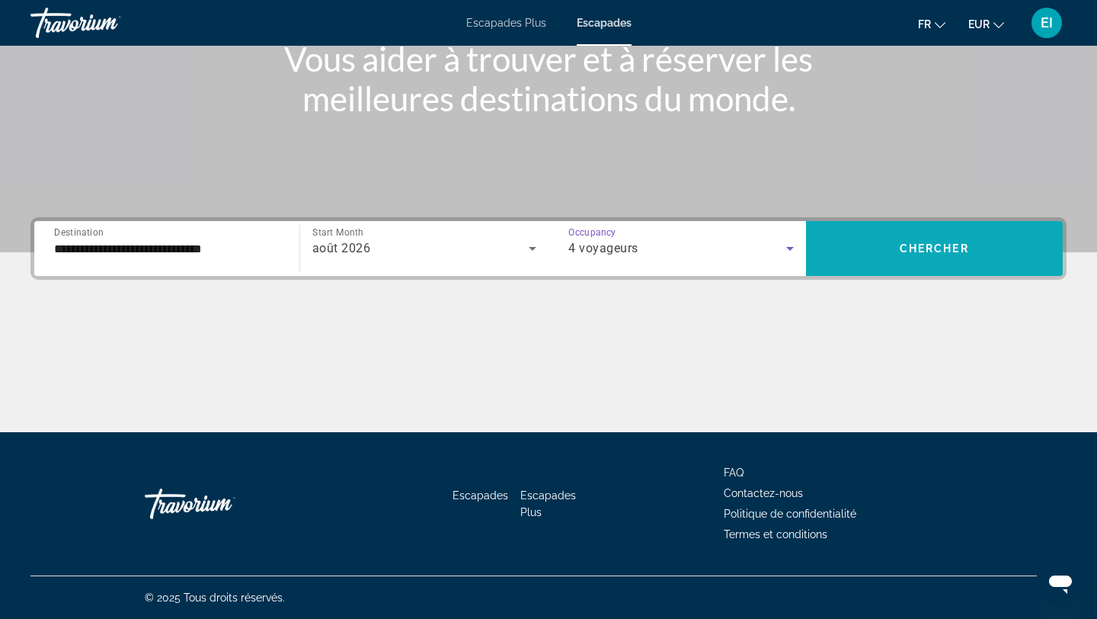
click at [868, 258] on span "Search widget" at bounding box center [935, 248] width 258 height 37
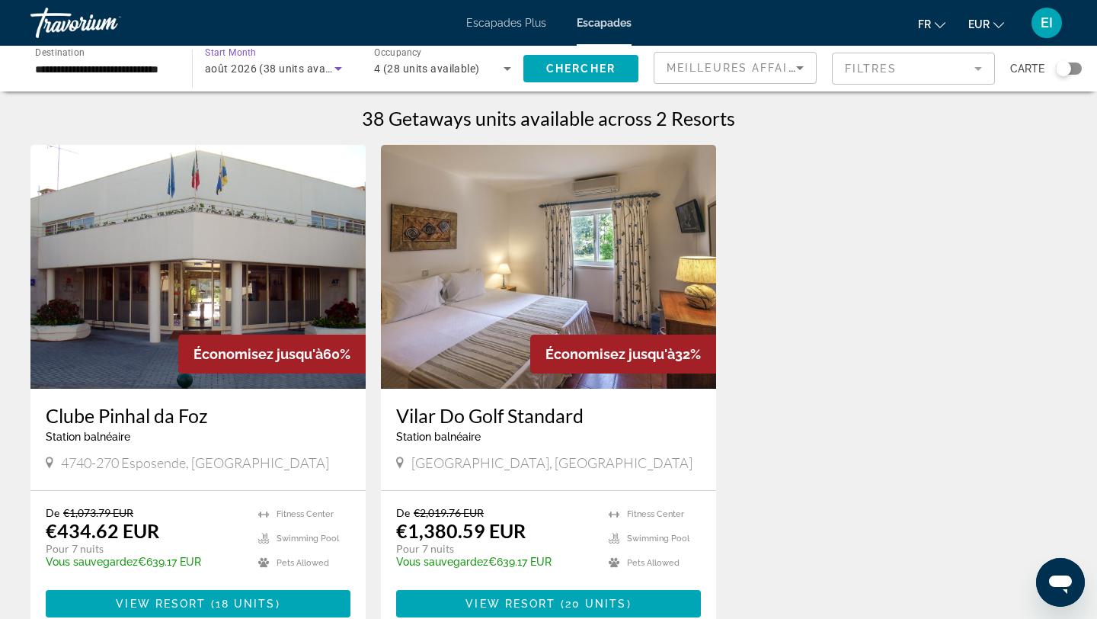
click at [324, 66] on span "août 2026 (38 units available)" at bounding box center [280, 68] width 151 height 12
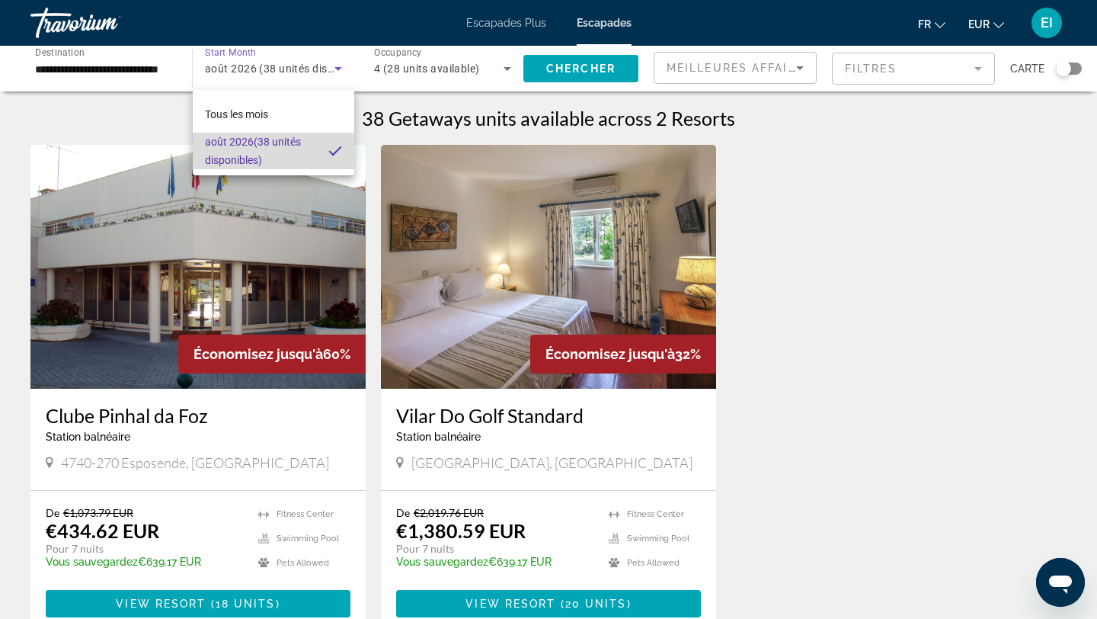
click at [299, 156] on span "août 2026 (38 unités disponibles)" at bounding box center [260, 151] width 111 height 37
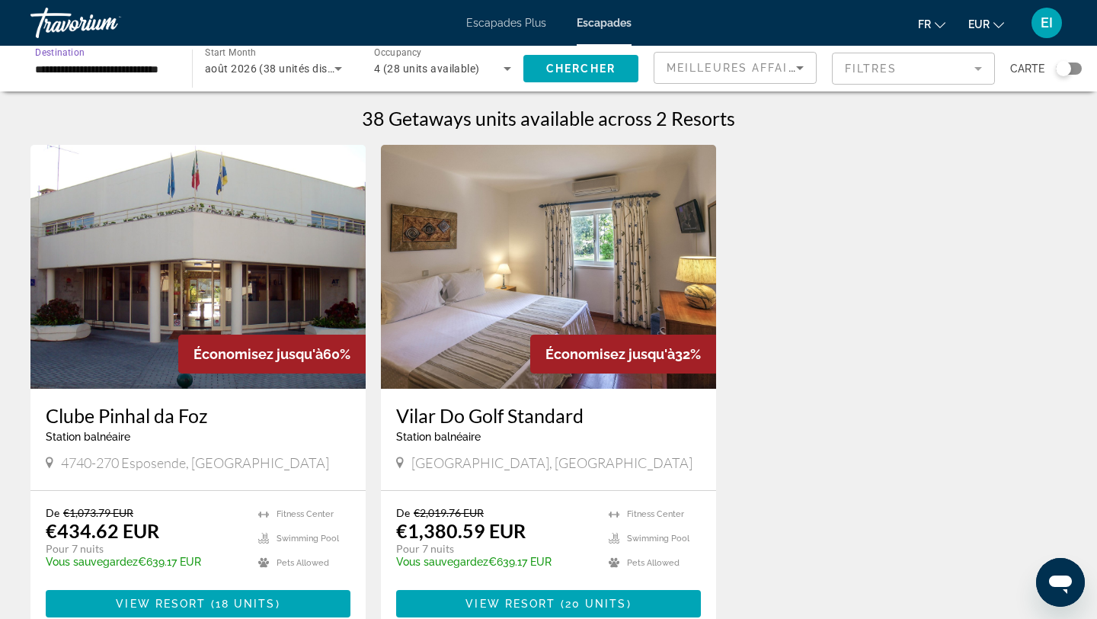
click at [153, 66] on input "**********" at bounding box center [103, 69] width 137 height 18
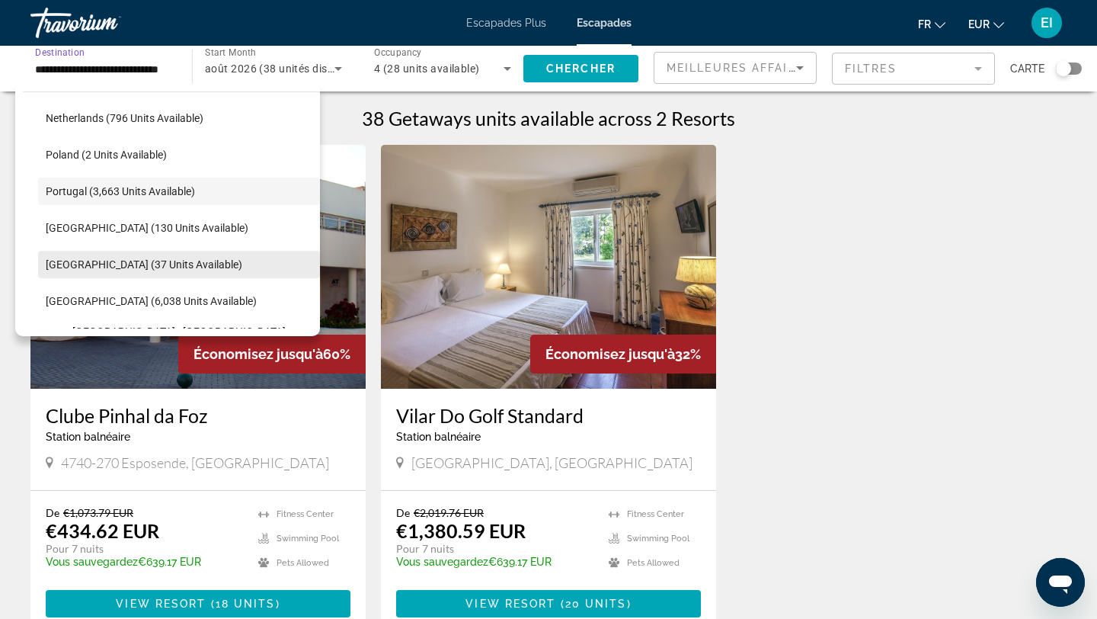
scroll to position [661, 0]
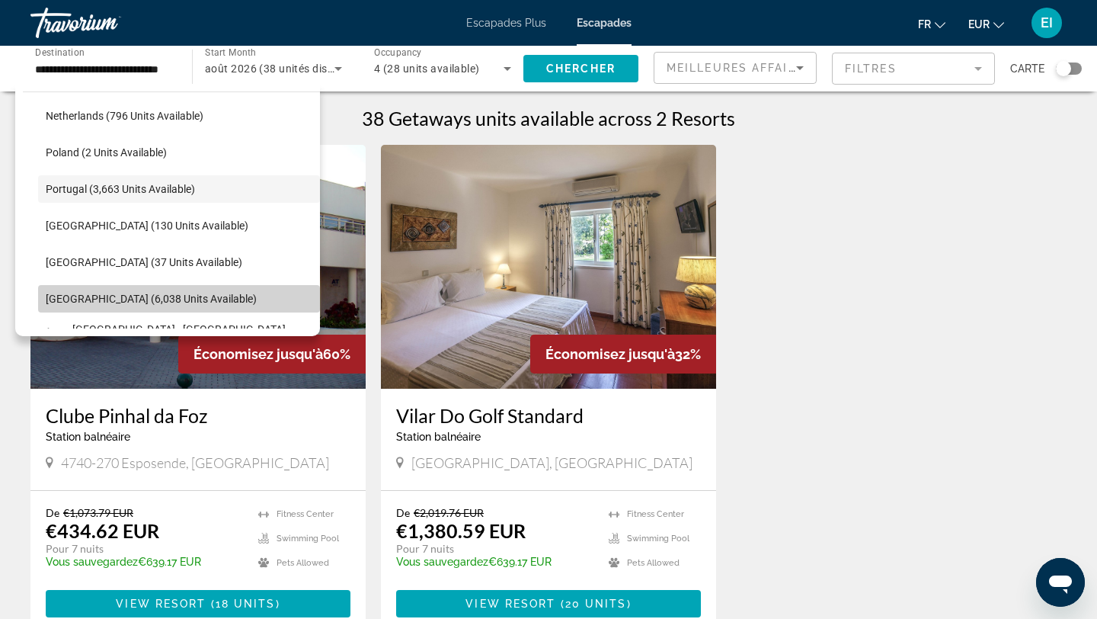
click at [146, 286] on span "Search widget" at bounding box center [179, 298] width 282 height 37
type input "**********"
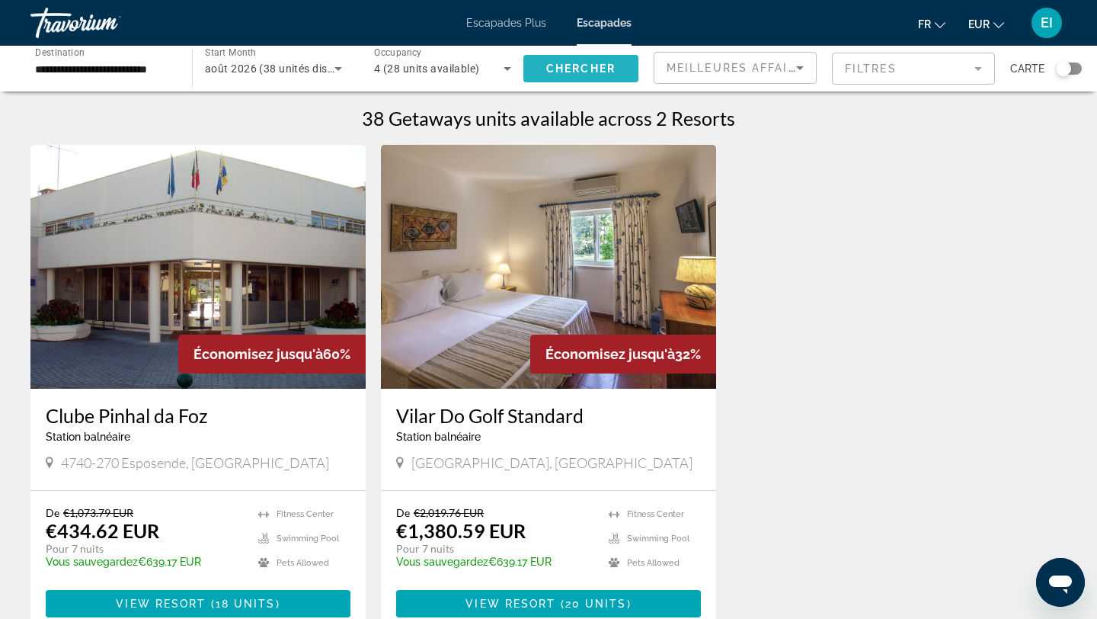
click at [591, 78] on span "Search widget" at bounding box center [580, 68] width 115 height 37
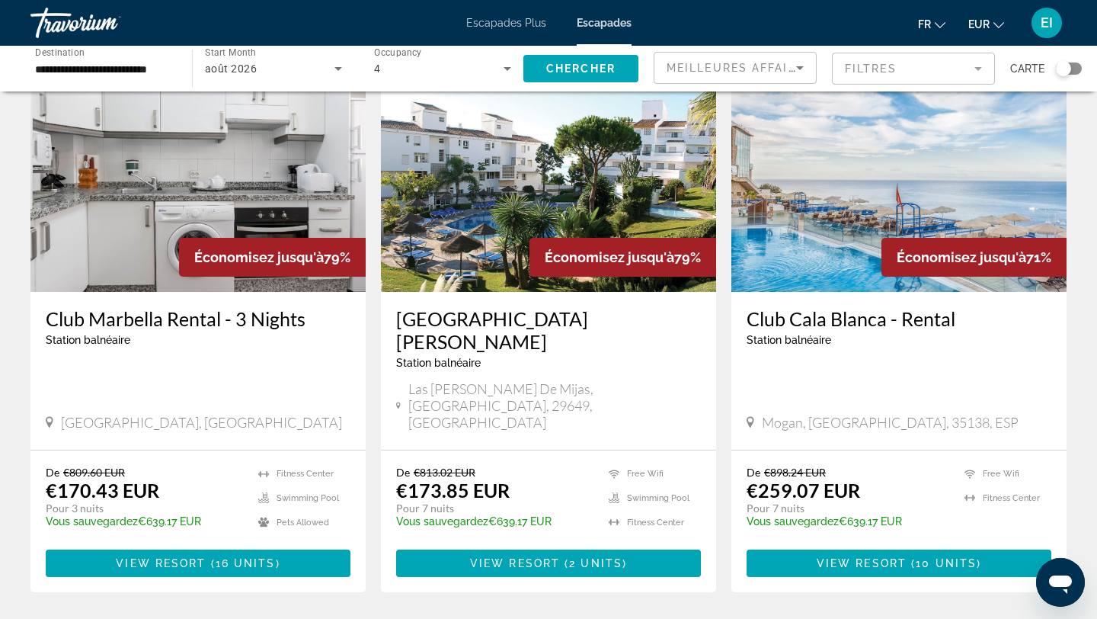
scroll to position [98, 0]
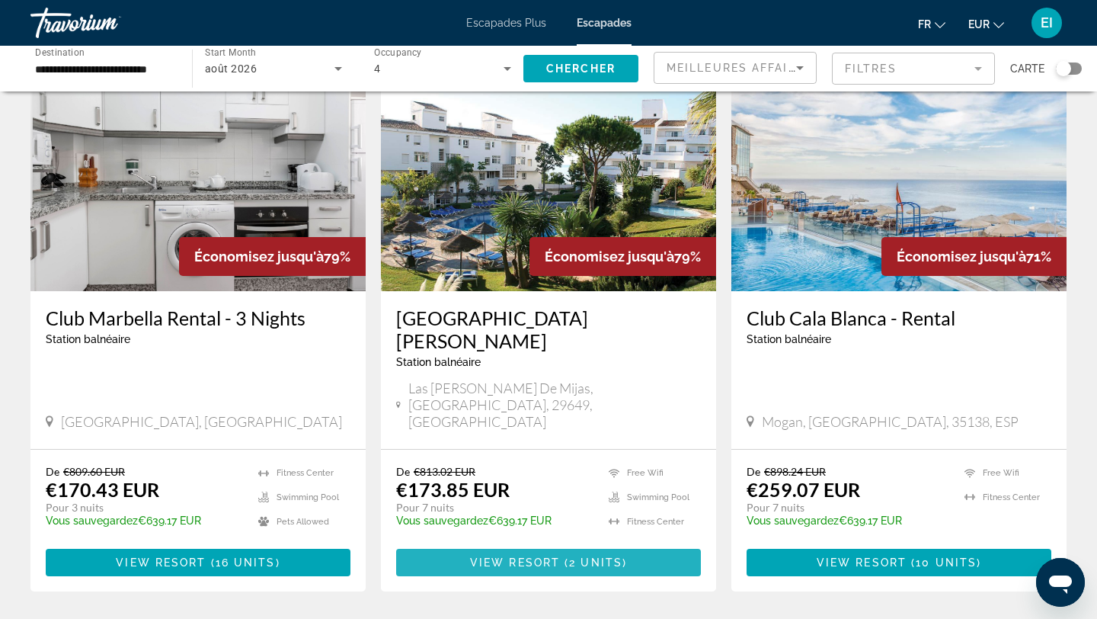
click at [513, 556] on span "View Resort" at bounding box center [515, 562] width 90 height 12
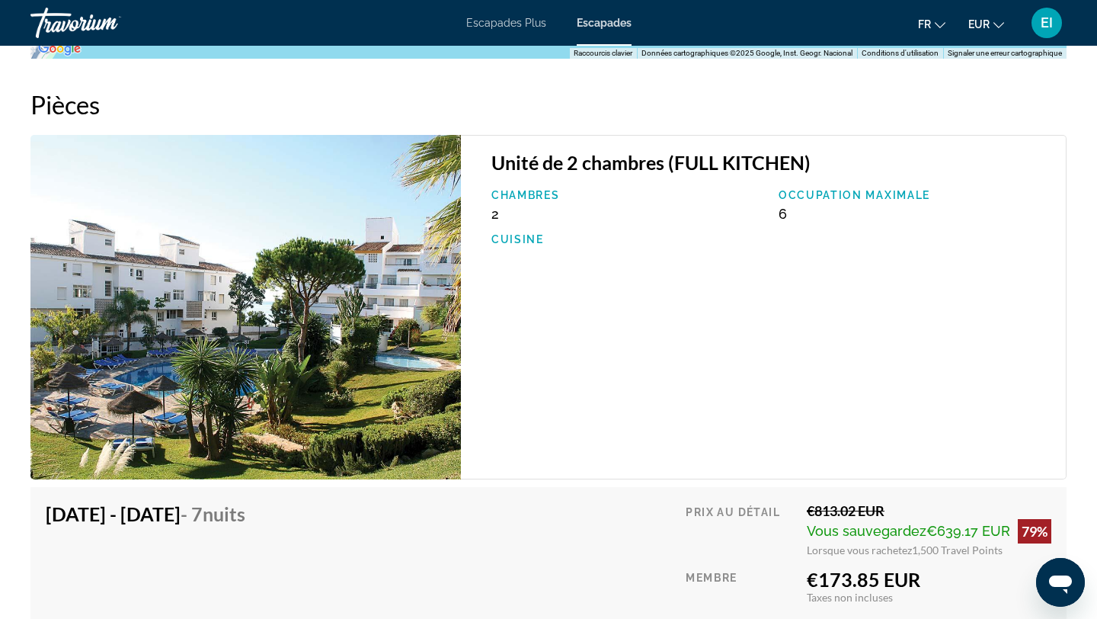
scroll to position [2256, 0]
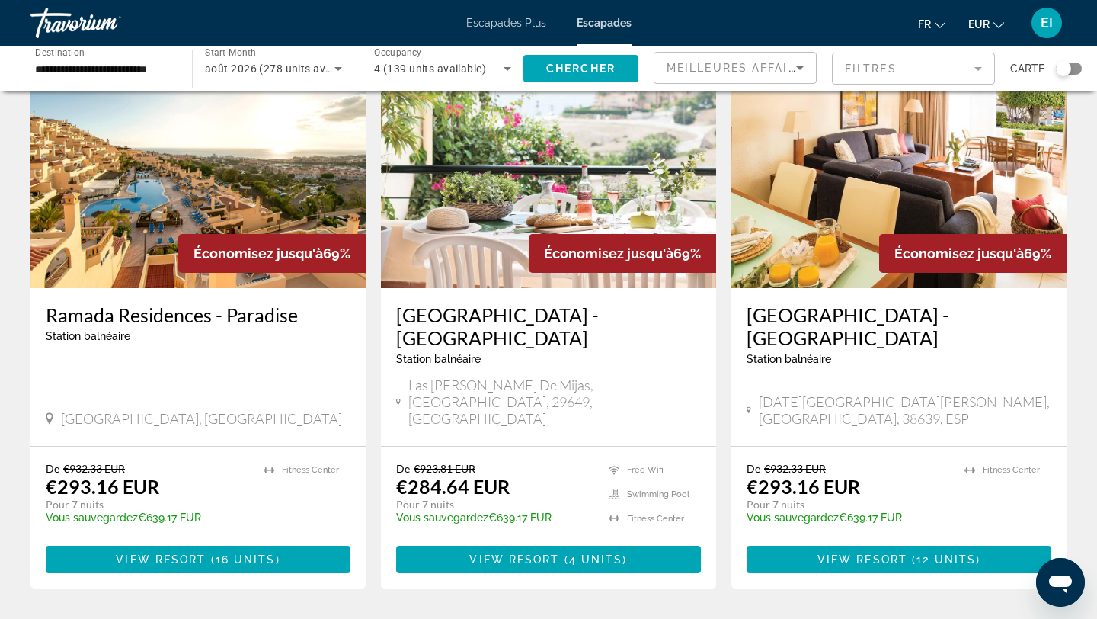
scroll to position [677, 0]
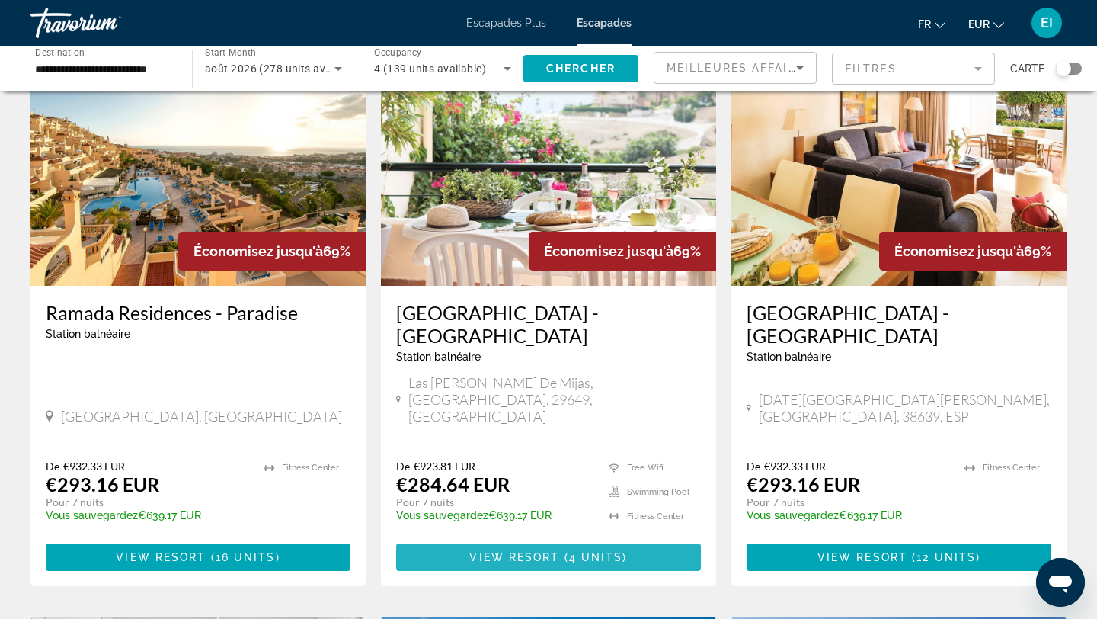
click at [623, 551] on span "( 4 units )" at bounding box center [594, 557] width 68 height 12
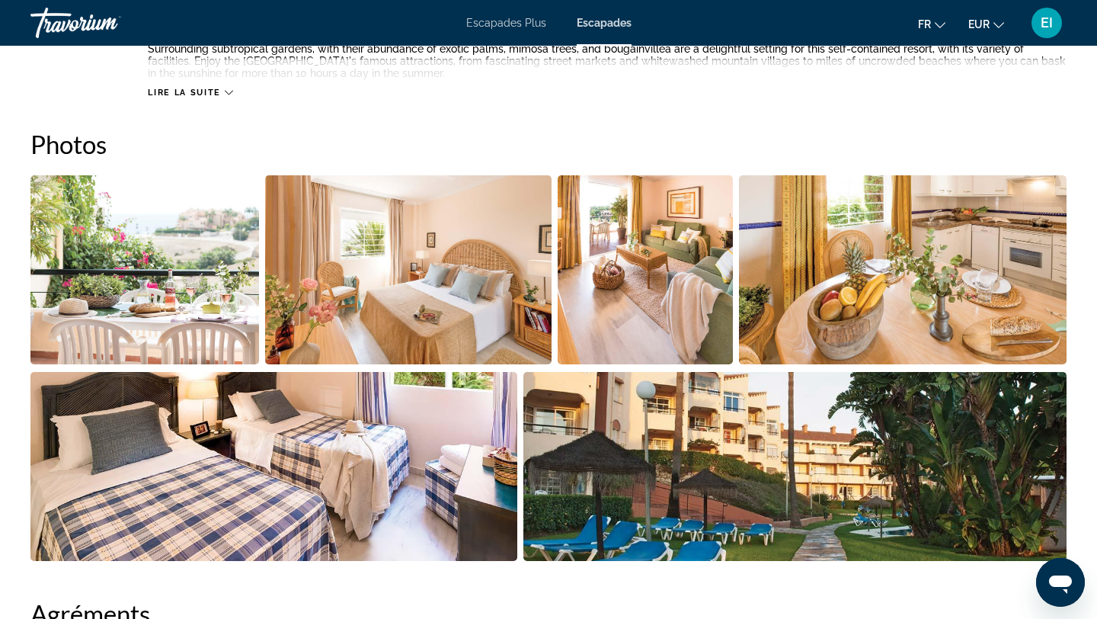
scroll to position [669, 0]
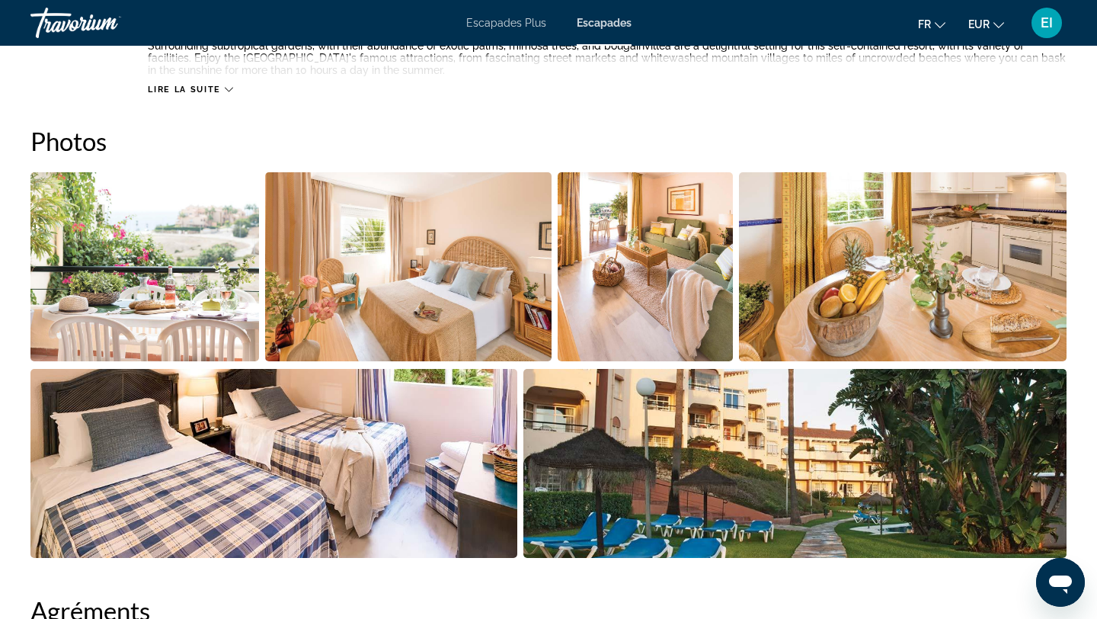
click at [165, 319] on img "Open full-screen image slider" at bounding box center [144, 266] width 229 height 189
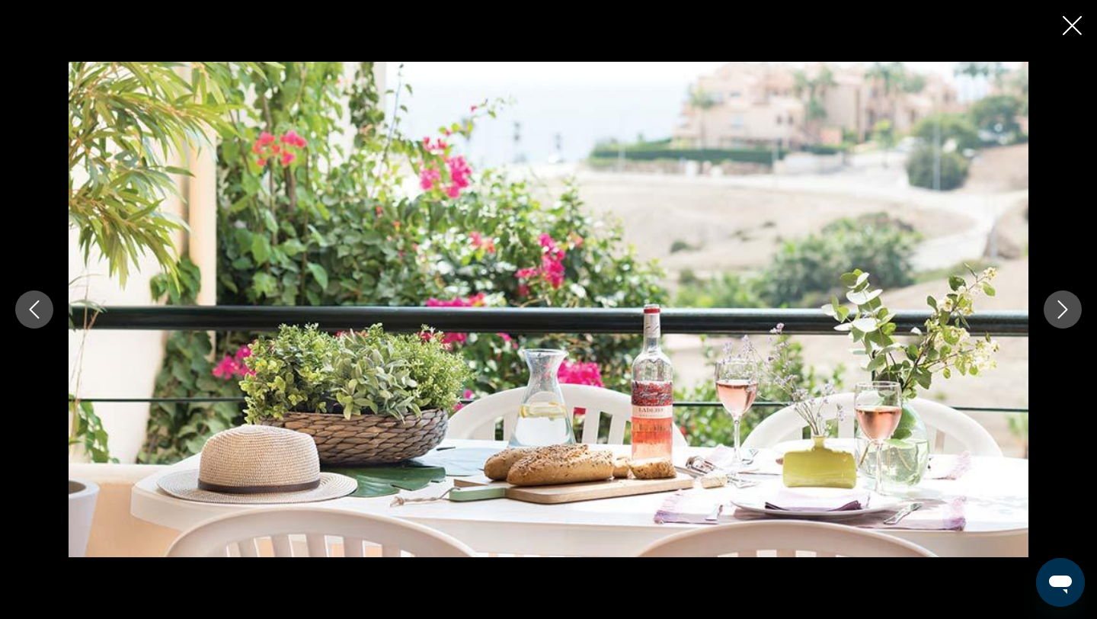
click at [1064, 299] on button "Next image" at bounding box center [1063, 309] width 38 height 38
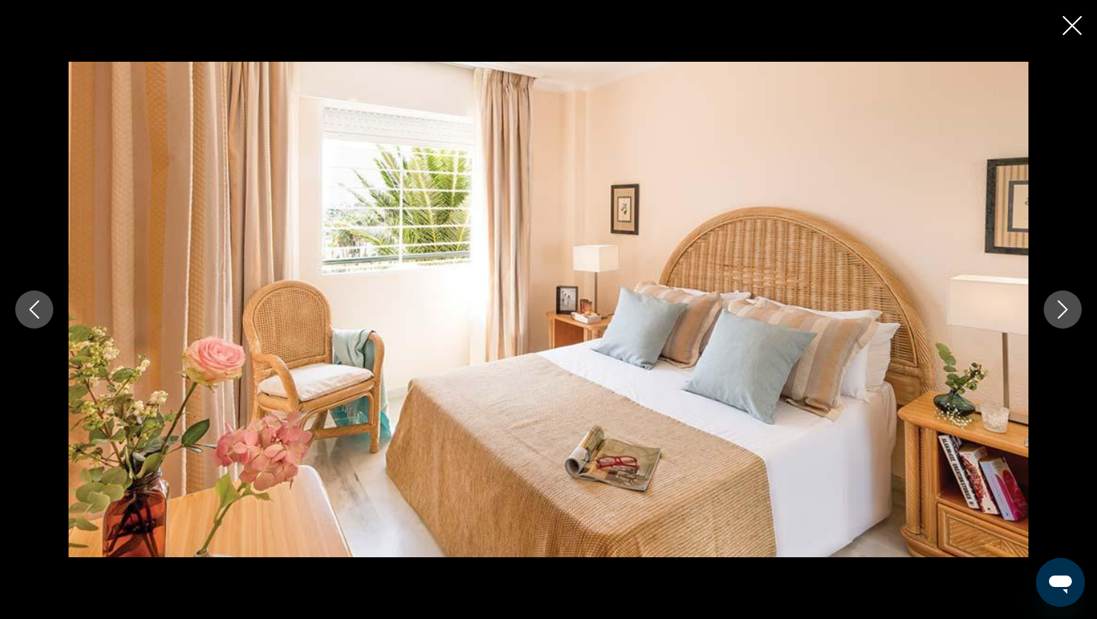
click at [1065, 300] on icon "Next image" at bounding box center [1063, 309] width 18 height 18
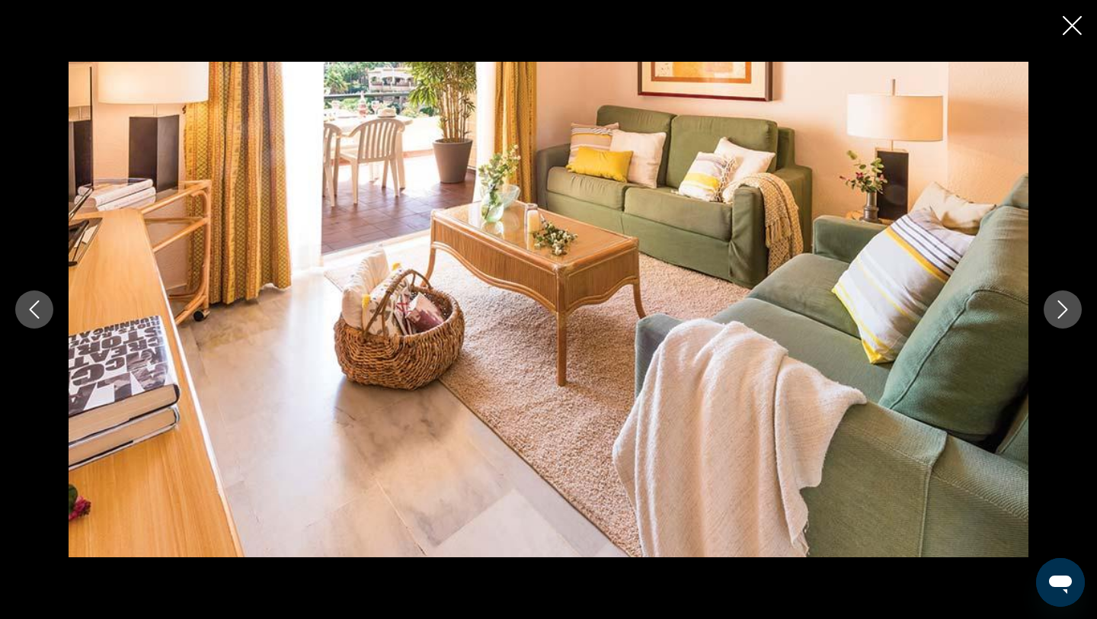
click at [1058, 321] on button "Next image" at bounding box center [1063, 309] width 38 height 38
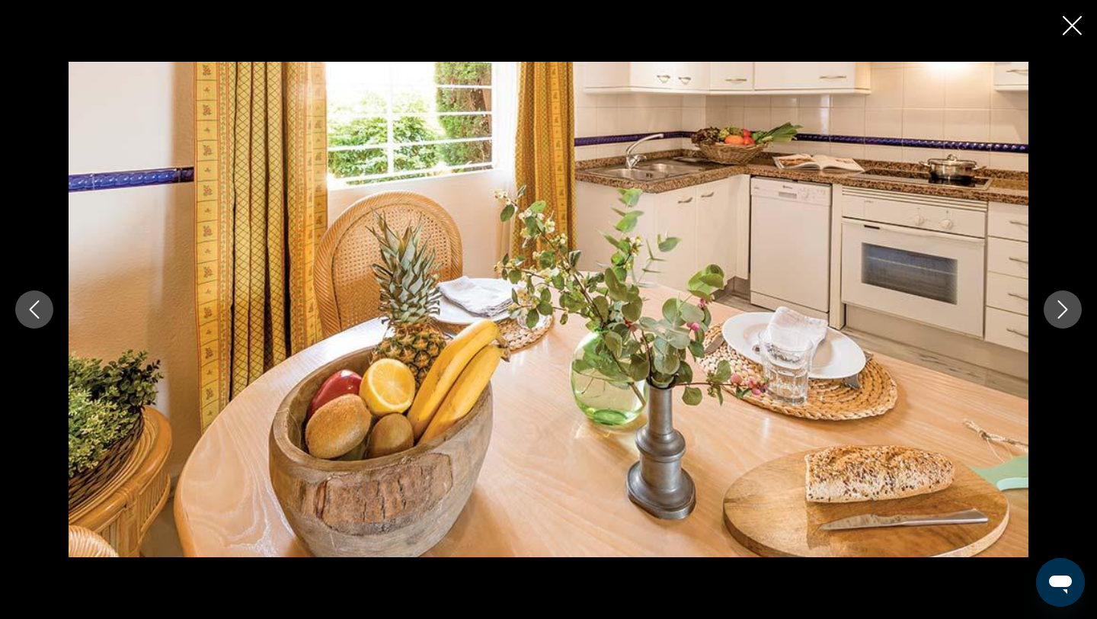
click at [1058, 321] on button "Next image" at bounding box center [1063, 309] width 38 height 38
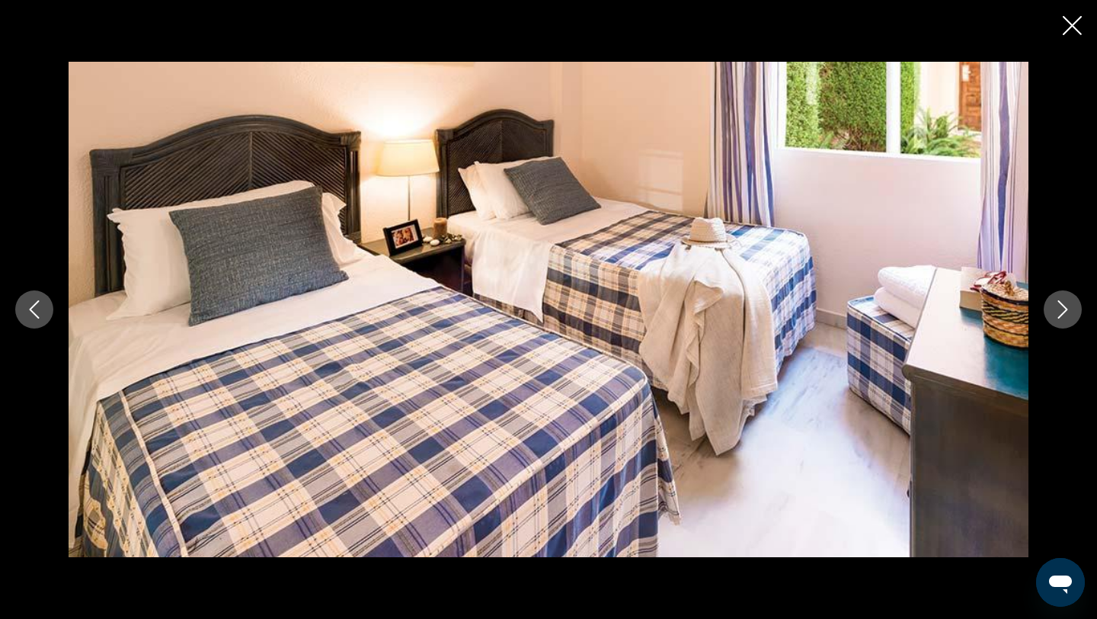
click at [1058, 321] on button "Next image" at bounding box center [1063, 309] width 38 height 38
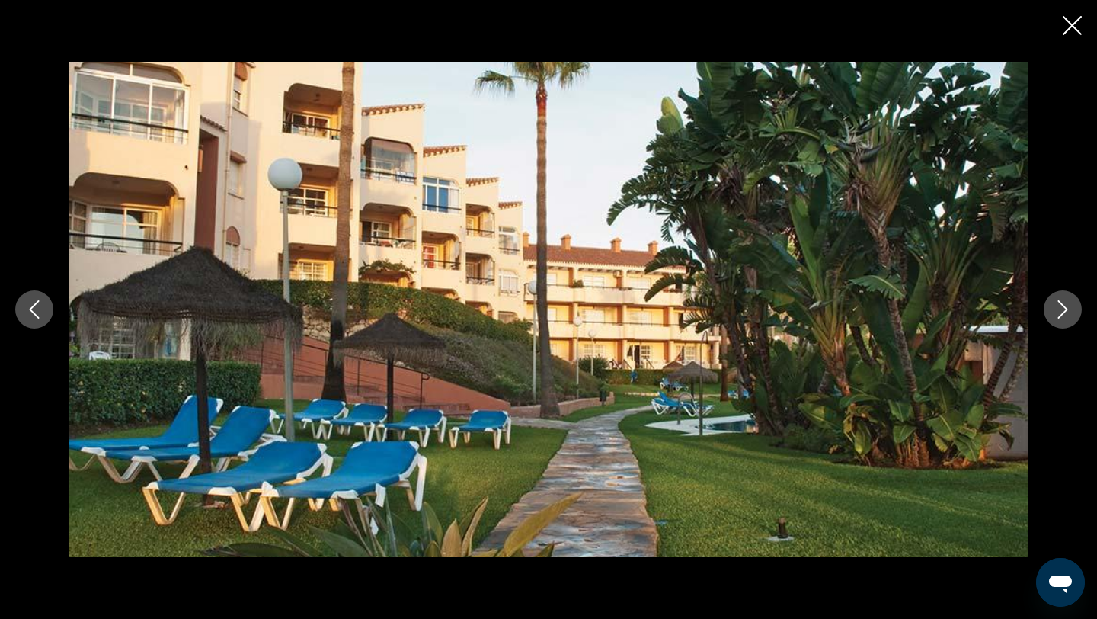
click at [1058, 319] on button "Next image" at bounding box center [1063, 309] width 38 height 38
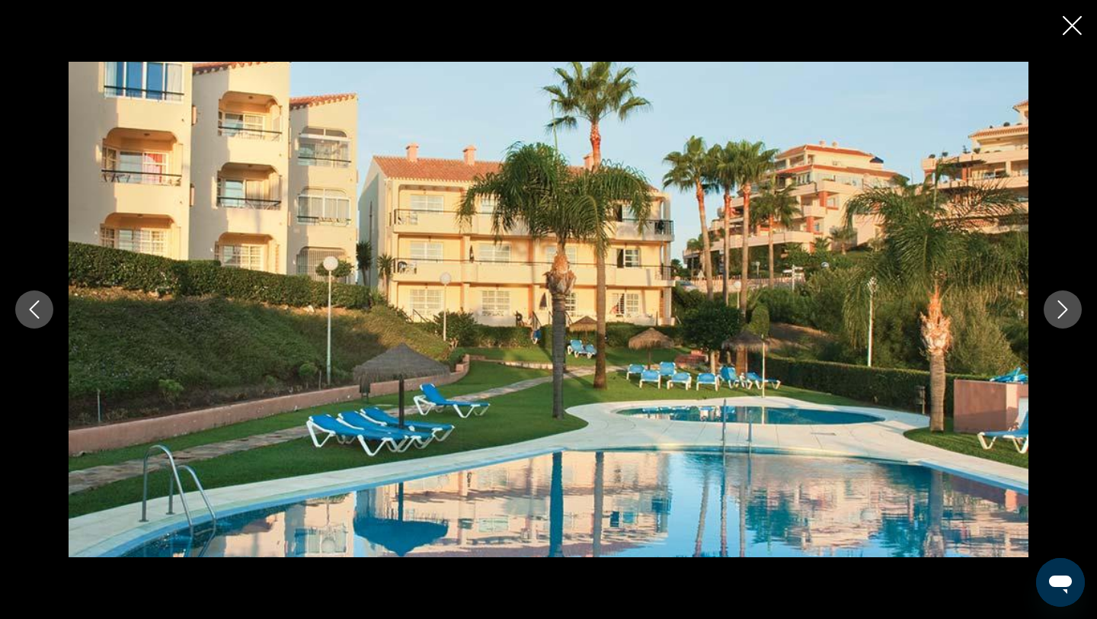
click at [1058, 319] on button "Next image" at bounding box center [1063, 309] width 38 height 38
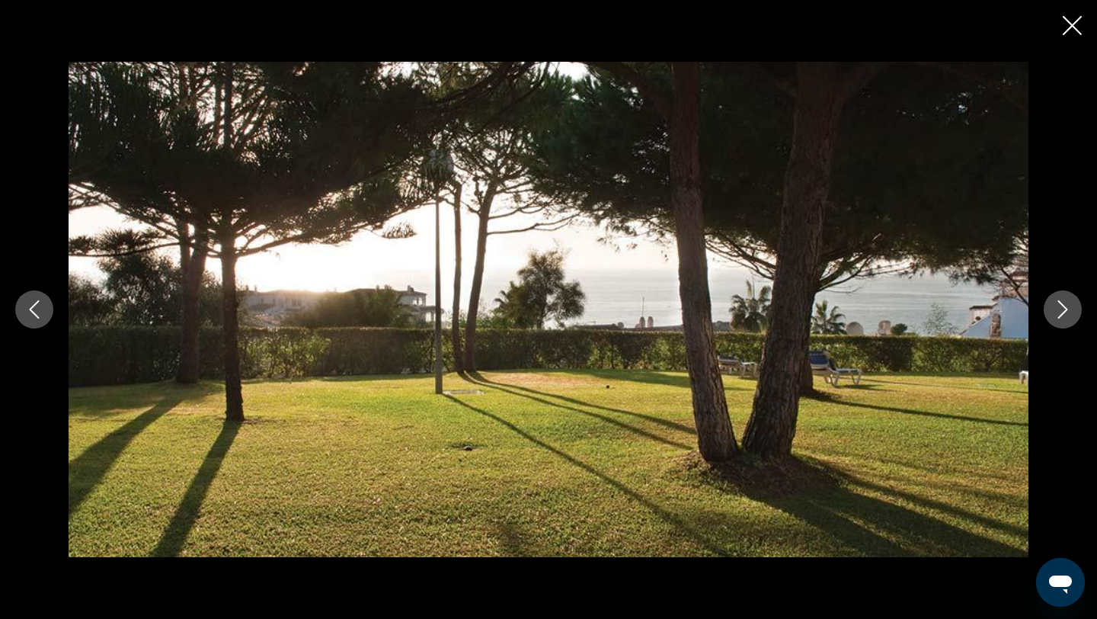
click at [1058, 319] on button "Next image" at bounding box center [1063, 309] width 38 height 38
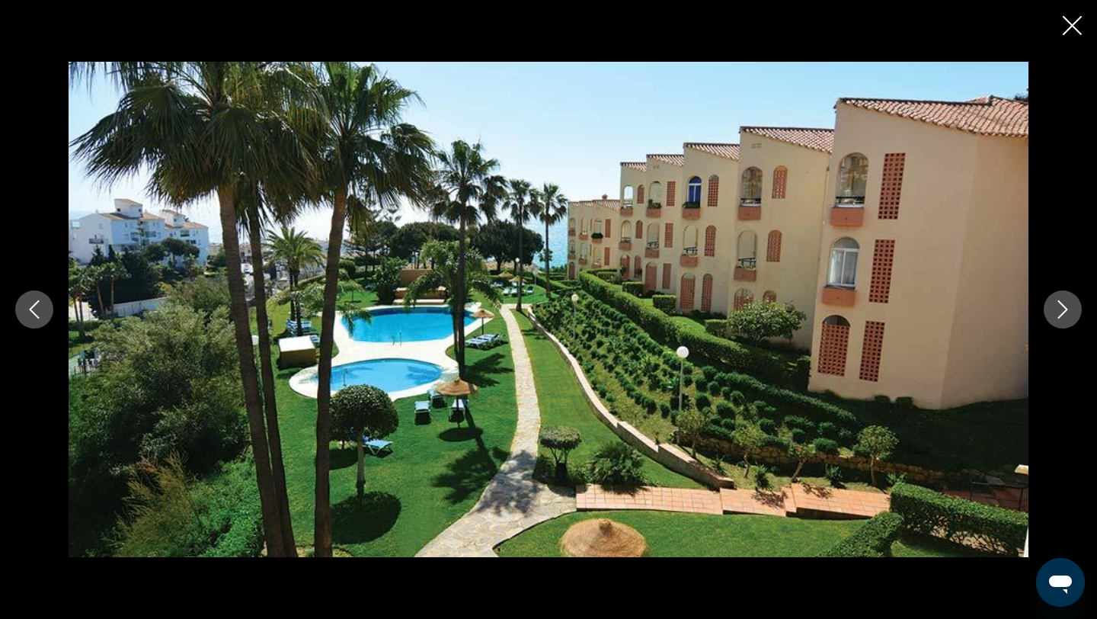
click at [1058, 319] on button "Next image" at bounding box center [1063, 309] width 38 height 38
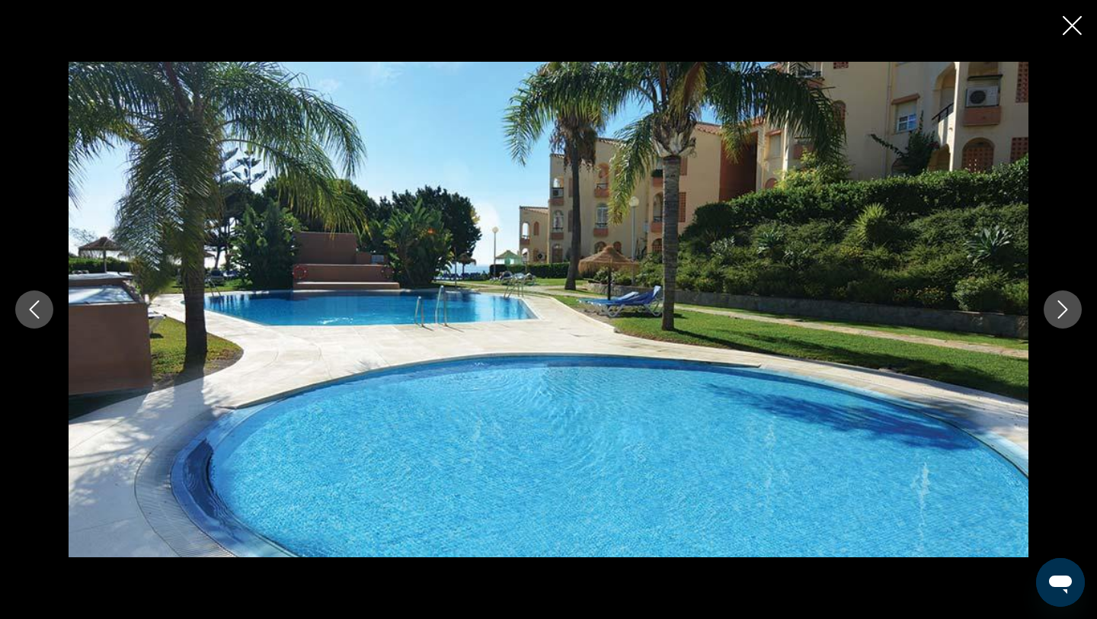
click at [1058, 319] on button "Next image" at bounding box center [1063, 309] width 38 height 38
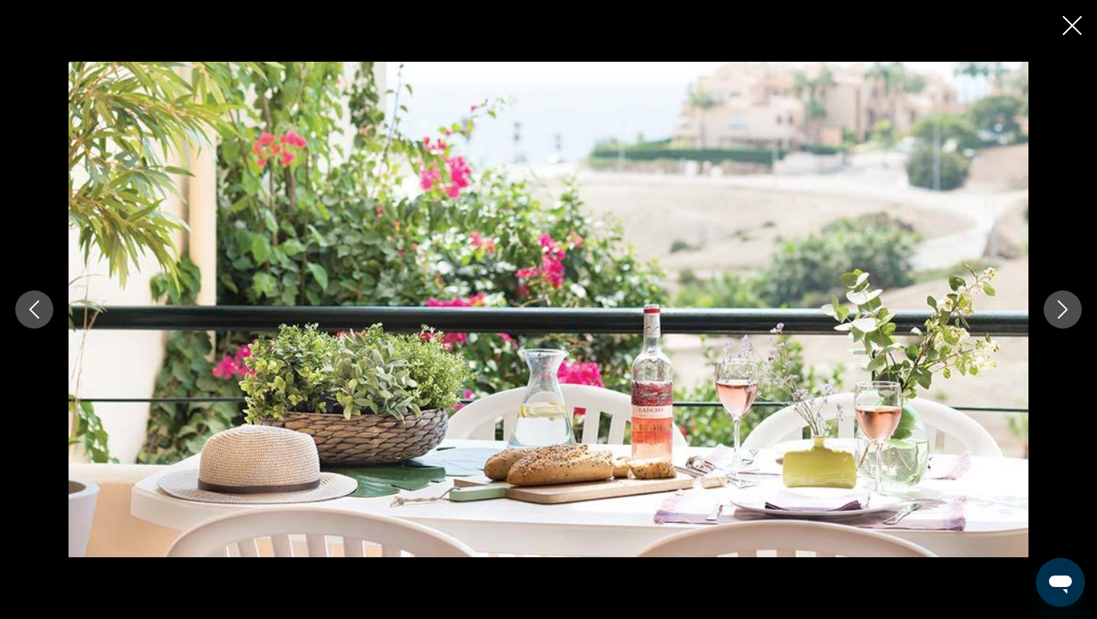
click at [1073, 20] on icon "Close slideshow" at bounding box center [1072, 25] width 19 height 19
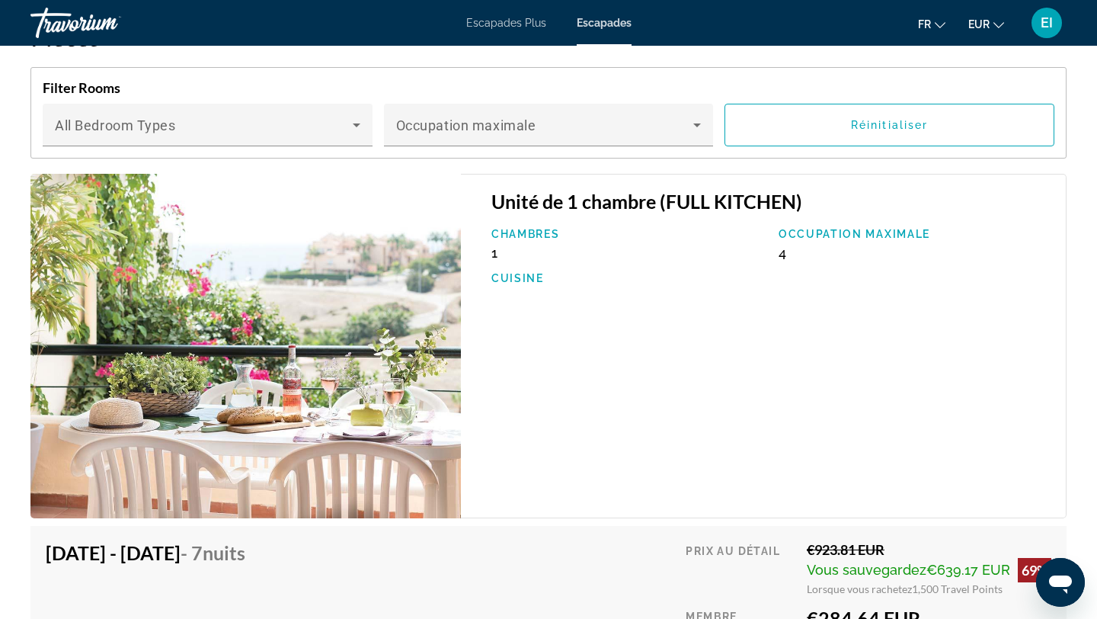
scroll to position [2793, 0]
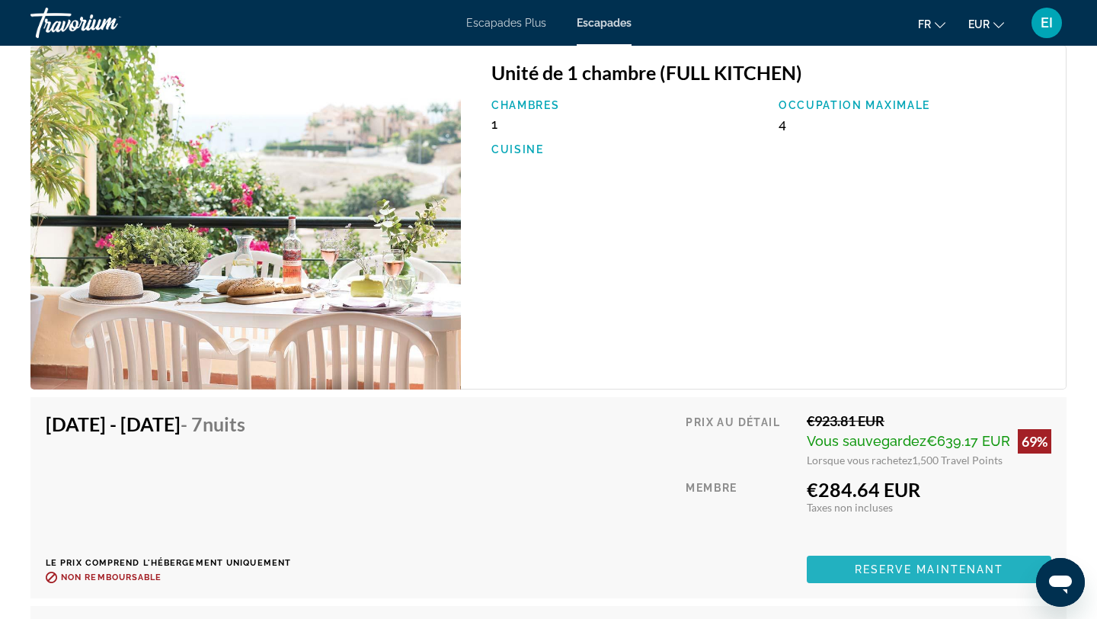
click at [855, 576] on span "Contenu principal" at bounding box center [929, 569] width 245 height 37
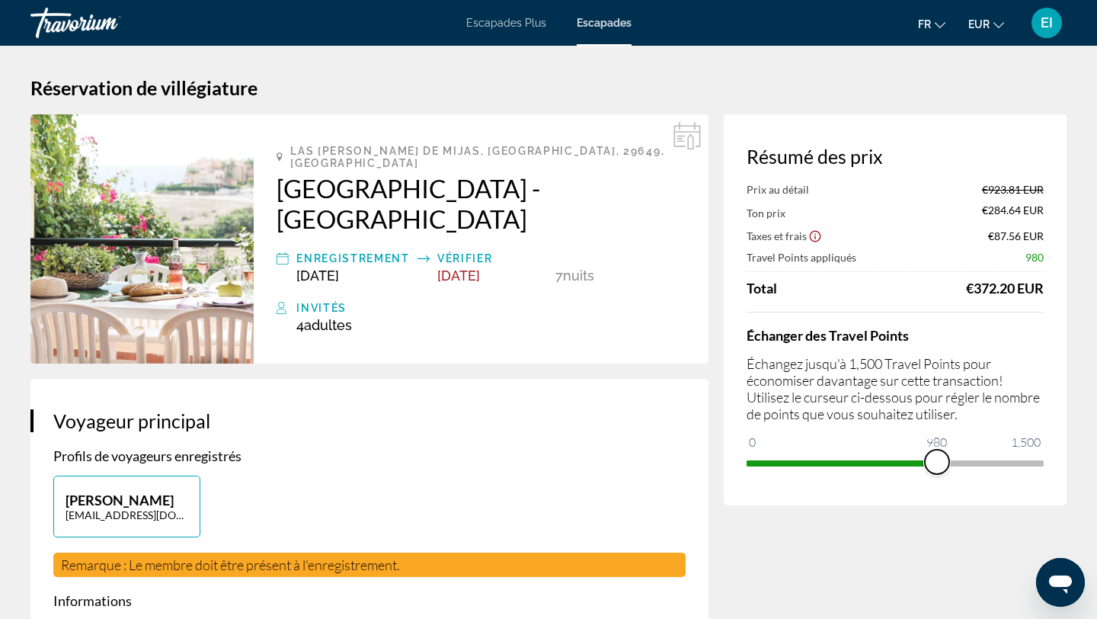
drag, startPoint x: 1039, startPoint y: 462, endPoint x: 937, endPoint y: 463, distance: 101.4
click at [937, 463] on span "ngx-slider" at bounding box center [937, 462] width 24 height 24
drag, startPoint x: 936, startPoint y: 461, endPoint x: 897, endPoint y: 458, distance: 39.7
click at [897, 459] on span "ngx-slider" at bounding box center [897, 462] width 24 height 24
drag, startPoint x: 897, startPoint y: 458, endPoint x: 922, endPoint y: 459, distance: 25.2
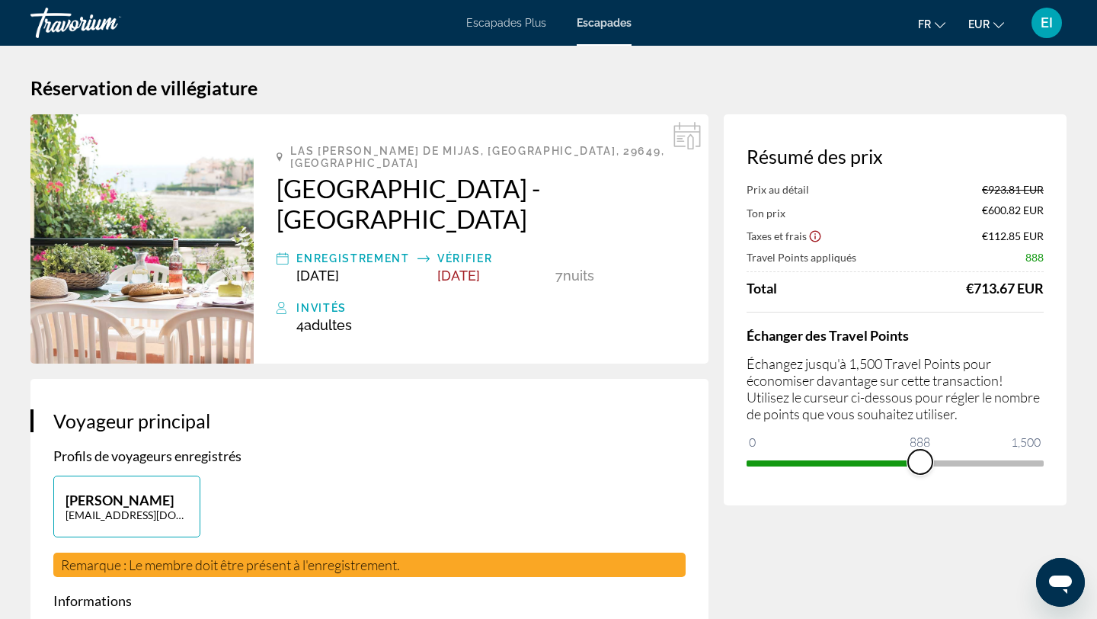
click at [922, 459] on span "ngx-slider" at bounding box center [920, 462] width 24 height 24
drag, startPoint x: 922, startPoint y: 460, endPoint x: 1037, endPoint y: 459, distance: 115.1
click at [1037, 459] on span "ngx-slider" at bounding box center [1032, 462] width 24 height 24
drag, startPoint x: 1037, startPoint y: 456, endPoint x: 978, endPoint y: 455, distance: 58.7
click at [978, 456] on span "ngx-slider" at bounding box center [979, 462] width 24 height 24
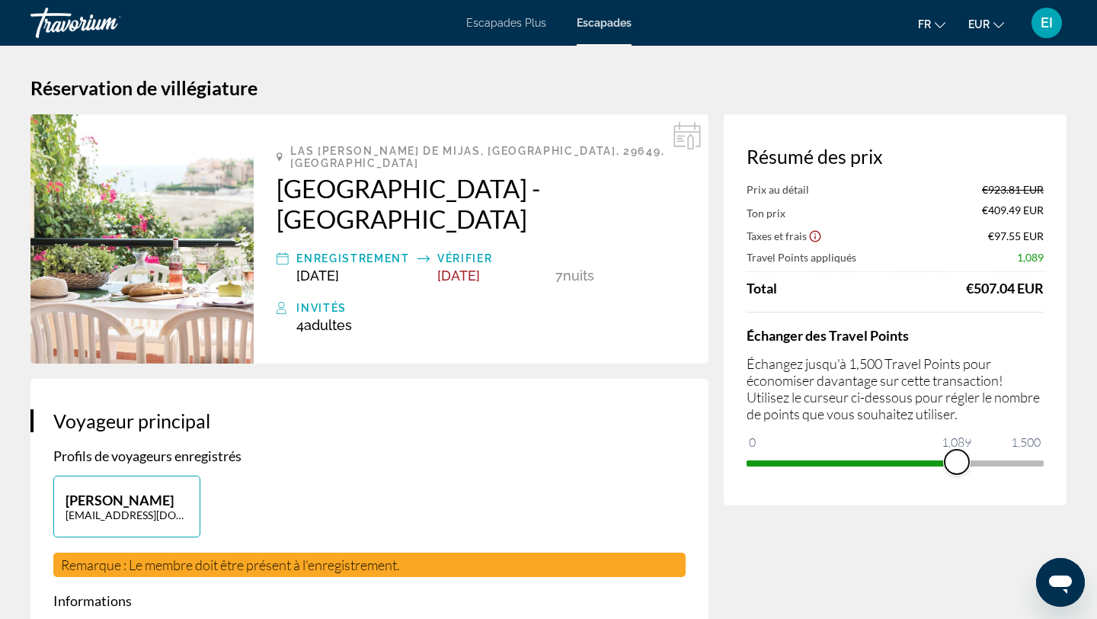
drag, startPoint x: 981, startPoint y: 451, endPoint x: 957, endPoint y: 450, distance: 23.7
click at [957, 450] on span "ngx-slider" at bounding box center [957, 462] width 24 height 24
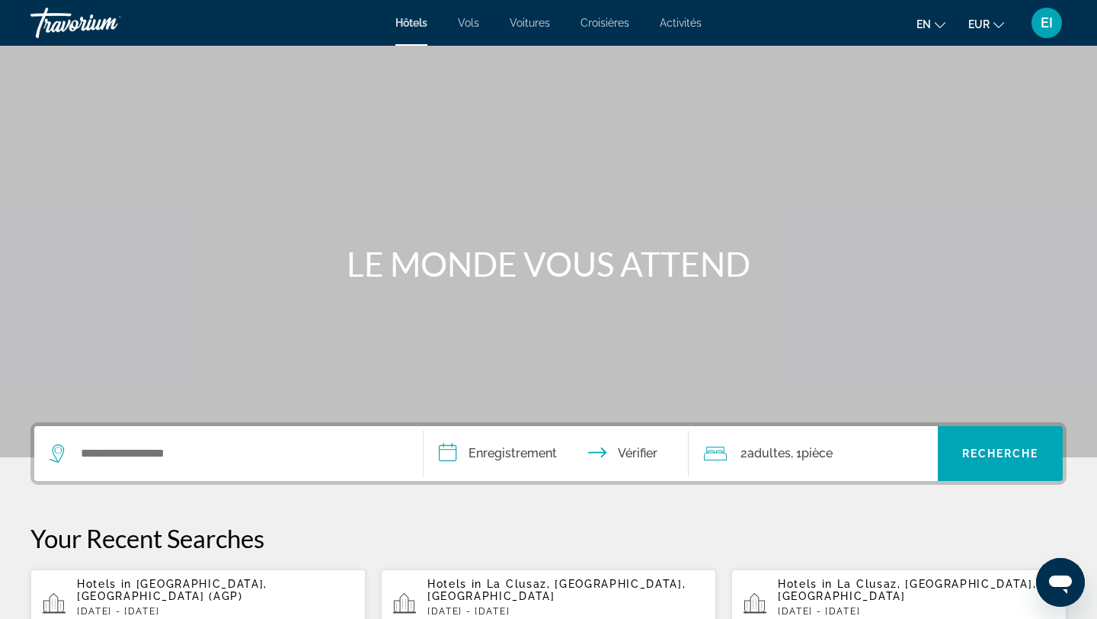
click at [536, 28] on font "Voitures" at bounding box center [530, 23] width 40 height 12
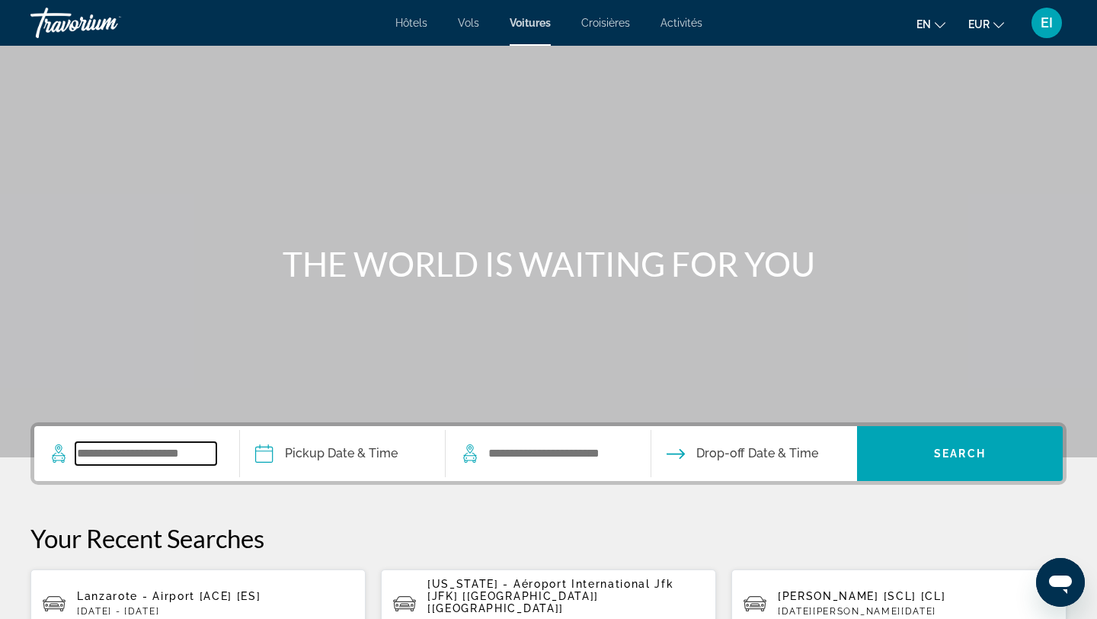
click at [197, 453] on input "Search widget" at bounding box center [145, 453] width 141 height 23
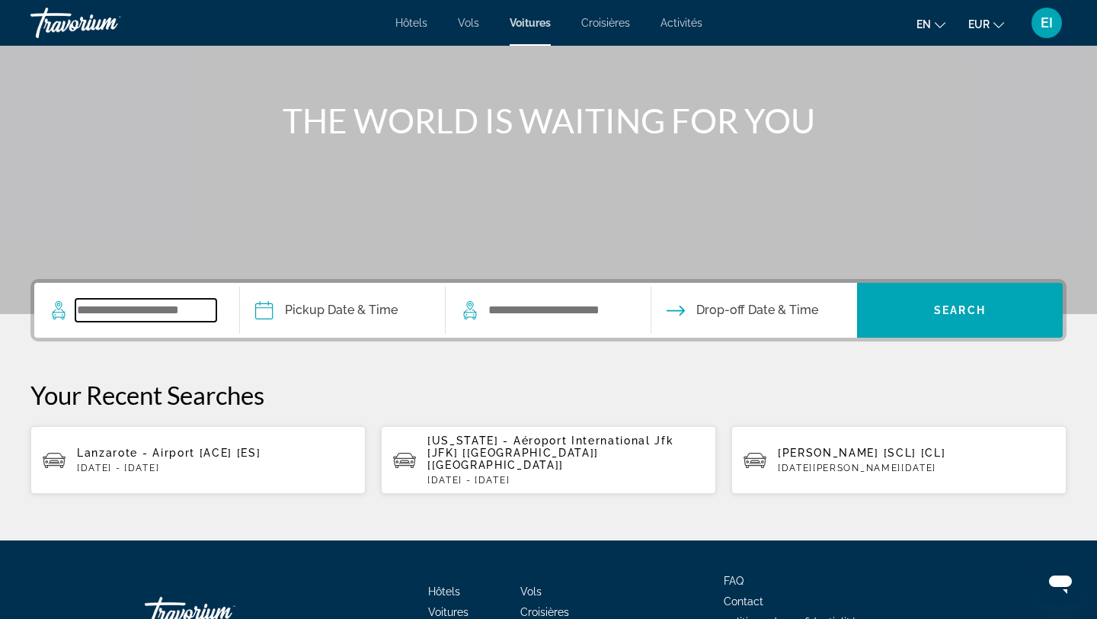
scroll to position [239, 0]
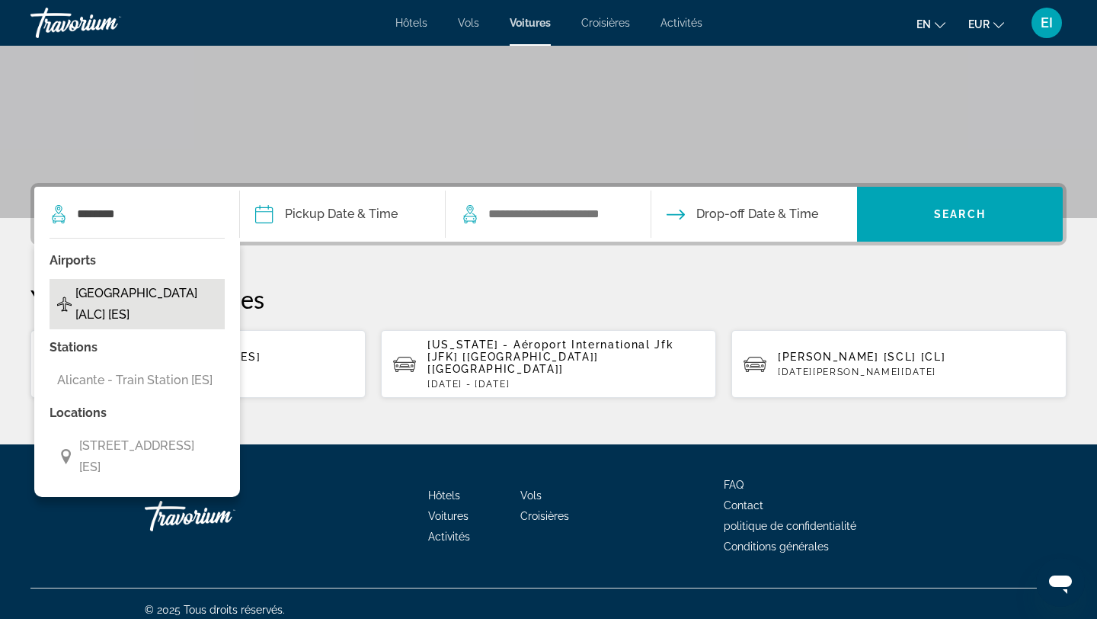
click at [181, 292] on span "[GEOGRAPHIC_DATA] [ALC] [ES]" at bounding box center [146, 304] width 142 height 43
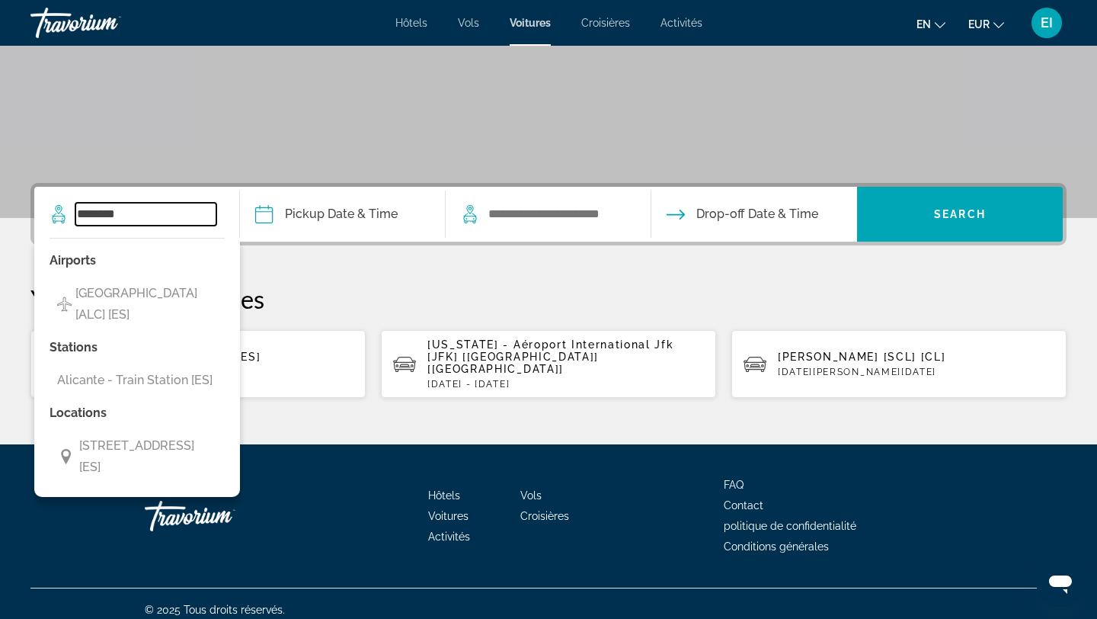
type input "**********"
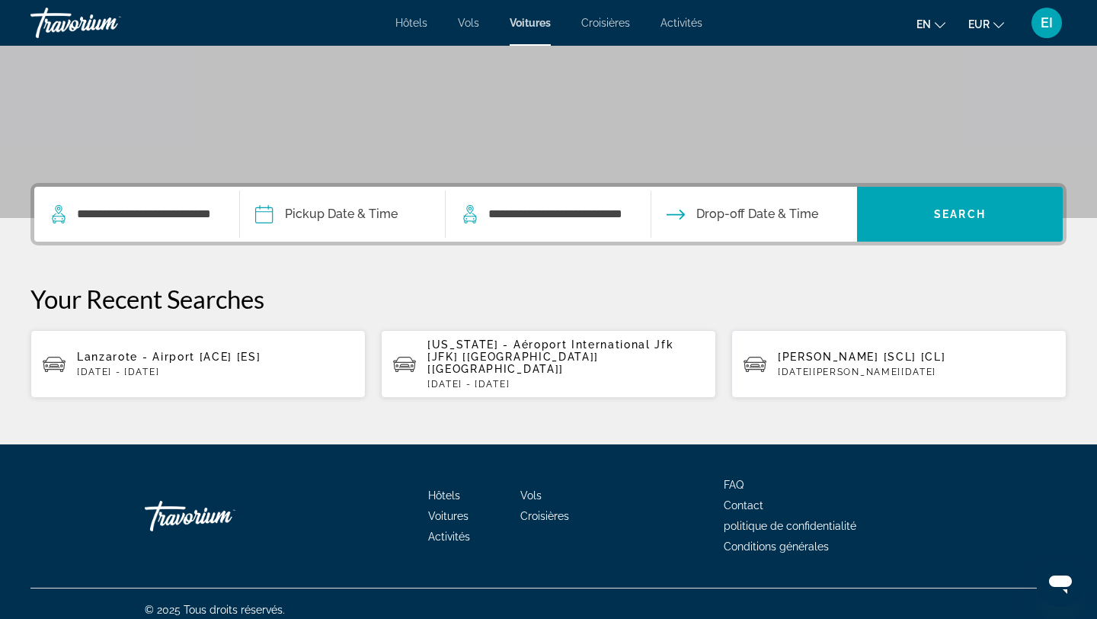
click at [322, 210] on input "Pickup date" at bounding box center [342, 216] width 212 height 59
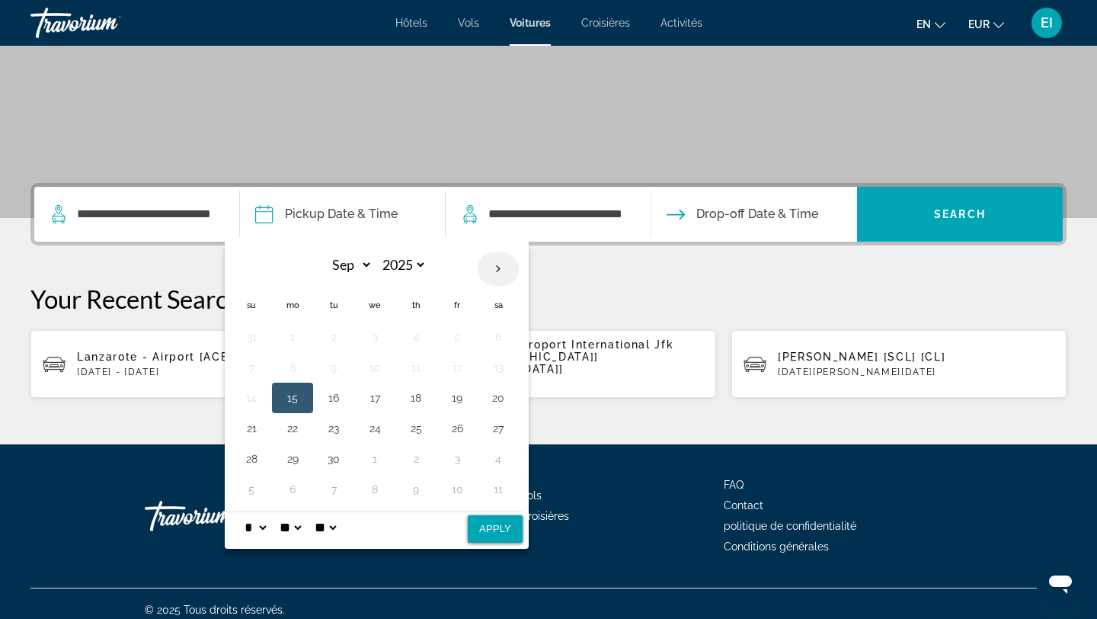
click at [494, 270] on th "Next month" at bounding box center [498, 269] width 41 height 34
select select "*"
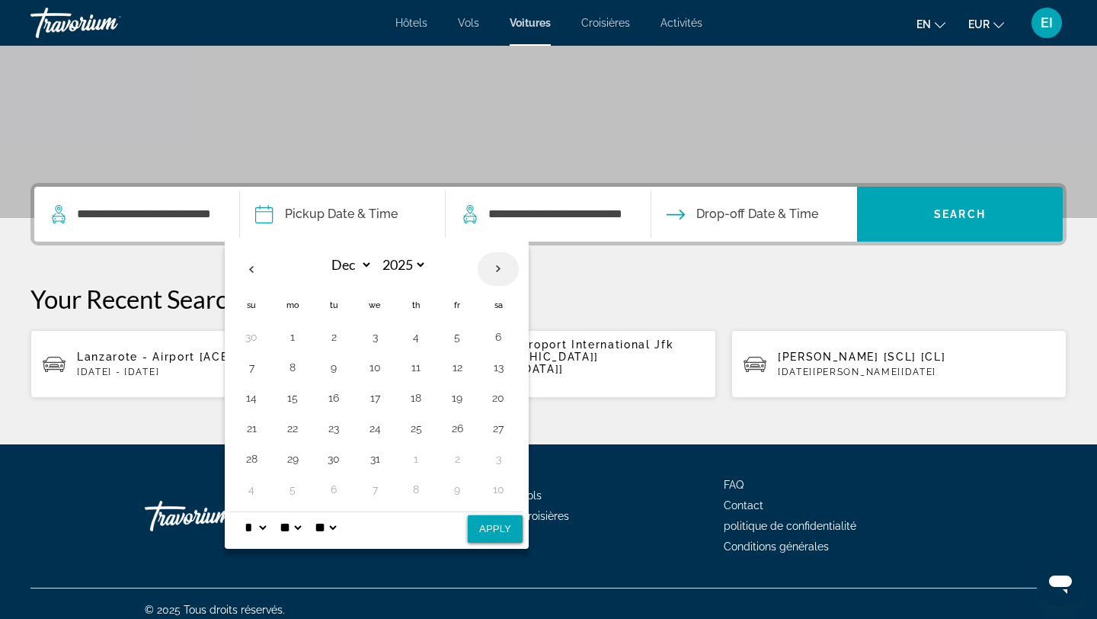
select select "****"
click at [494, 270] on th "Next month" at bounding box center [498, 269] width 41 height 34
click at [254, 266] on th "Previous month" at bounding box center [251, 269] width 41 height 34
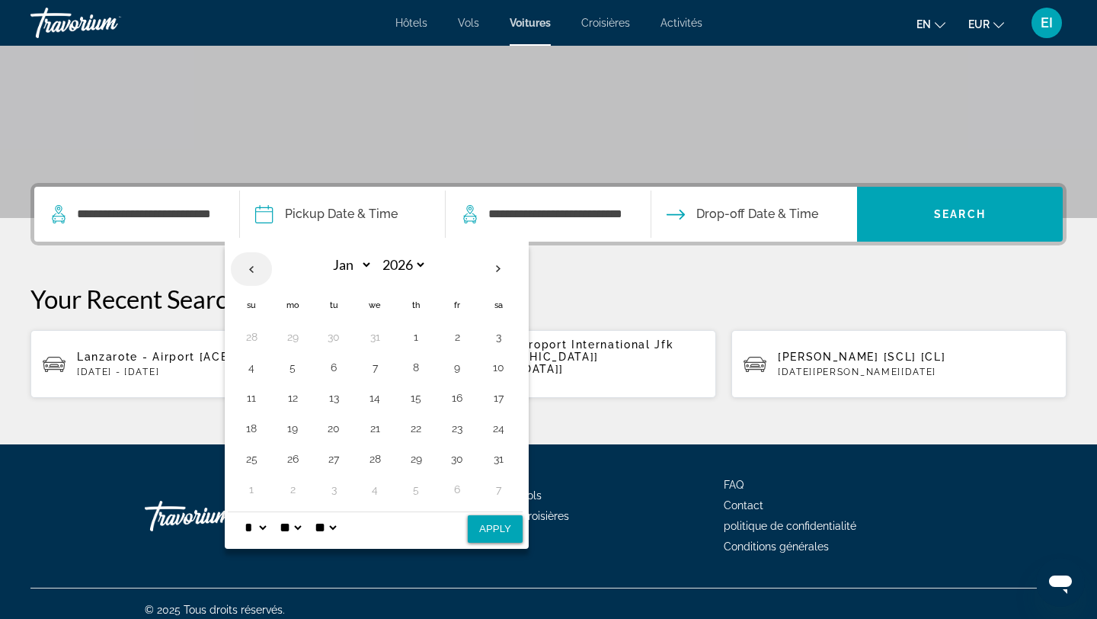
click at [248, 268] on th "Previous month" at bounding box center [251, 269] width 41 height 34
select select "**"
select select "****"
click at [498, 270] on th "Next month" at bounding box center [498, 269] width 41 height 34
select select "*"
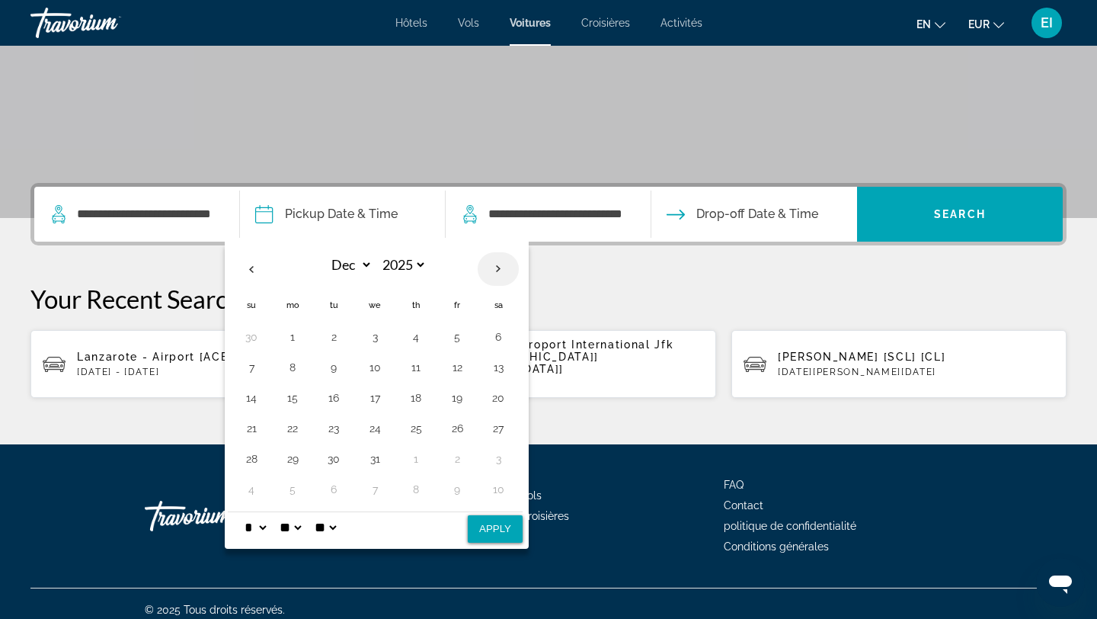
select select "****"
click at [498, 270] on th "Next month" at bounding box center [498, 269] width 41 height 34
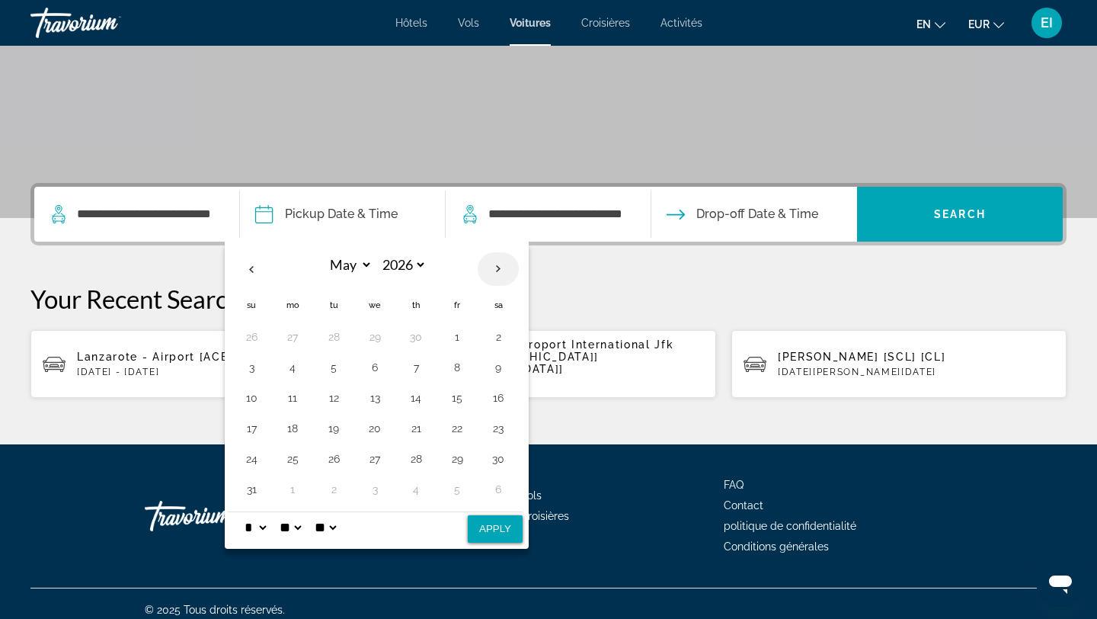
click at [498, 270] on th "Next month" at bounding box center [498, 269] width 41 height 34
select select "*"
click at [251, 366] on button "2" at bounding box center [251, 367] width 24 height 21
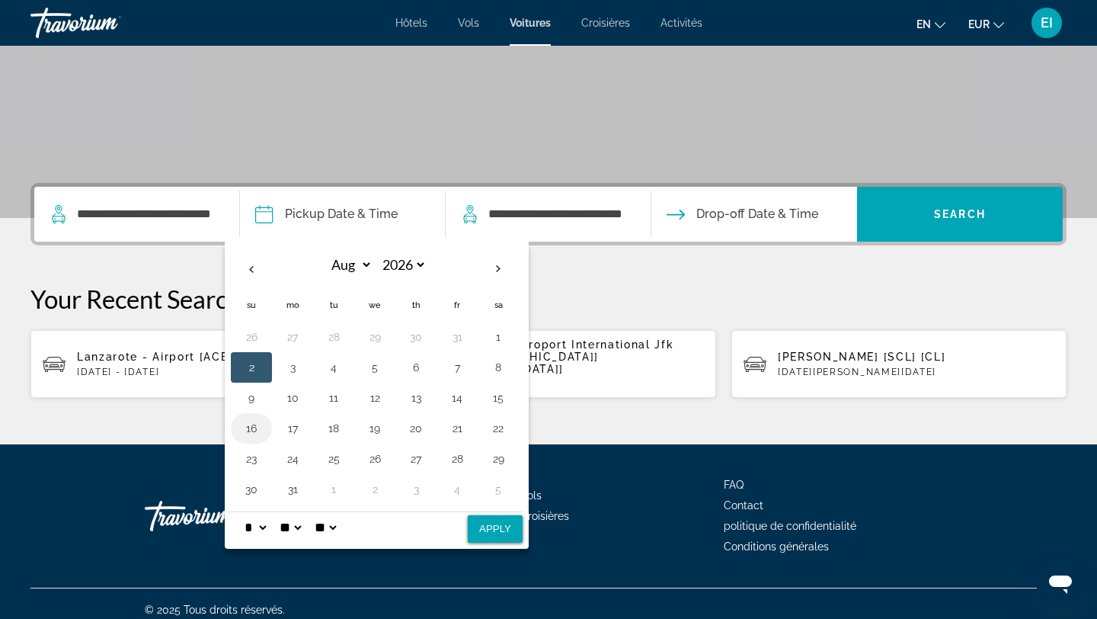
click at [247, 422] on button "16" at bounding box center [251, 428] width 24 height 21
click at [247, 370] on button "2" at bounding box center [251, 367] width 24 height 21
click at [485, 529] on button "Apply" at bounding box center [495, 528] width 55 height 27
type input "**********"
select select "*"
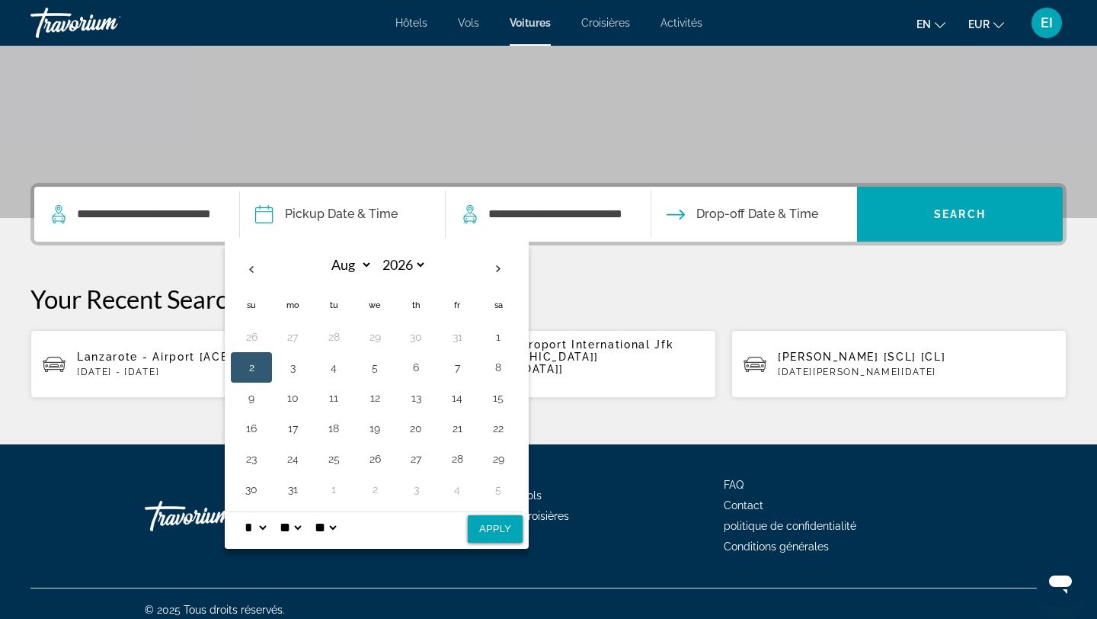
select select "*"
select select "**"
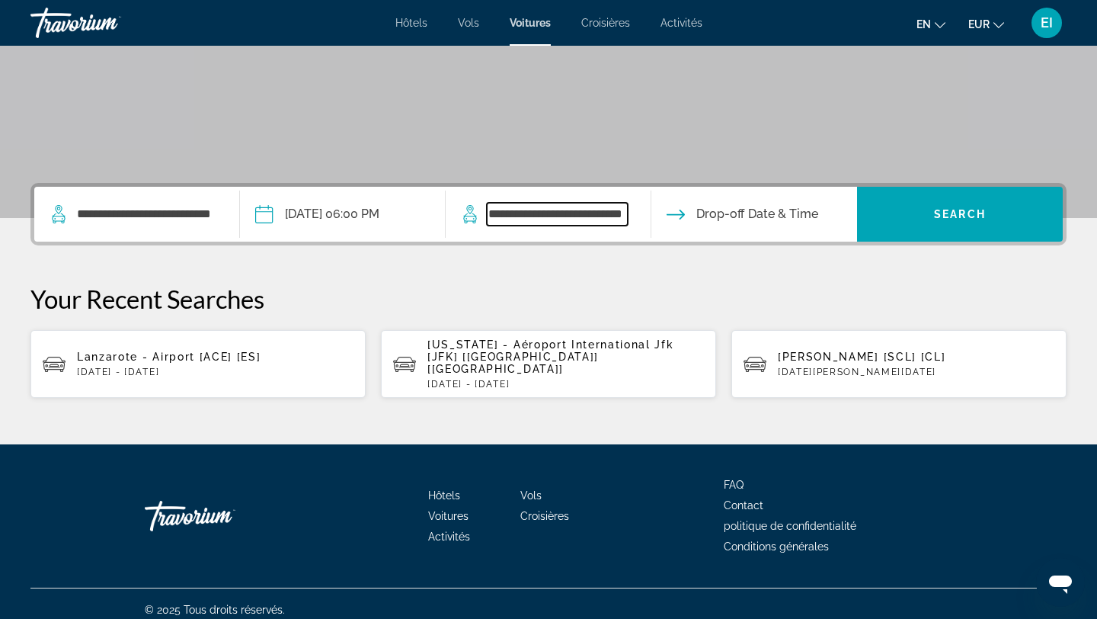
click at [602, 216] on input "**********" at bounding box center [557, 214] width 141 height 23
click at [725, 230] on input "Drop-off date" at bounding box center [754, 216] width 212 height 59
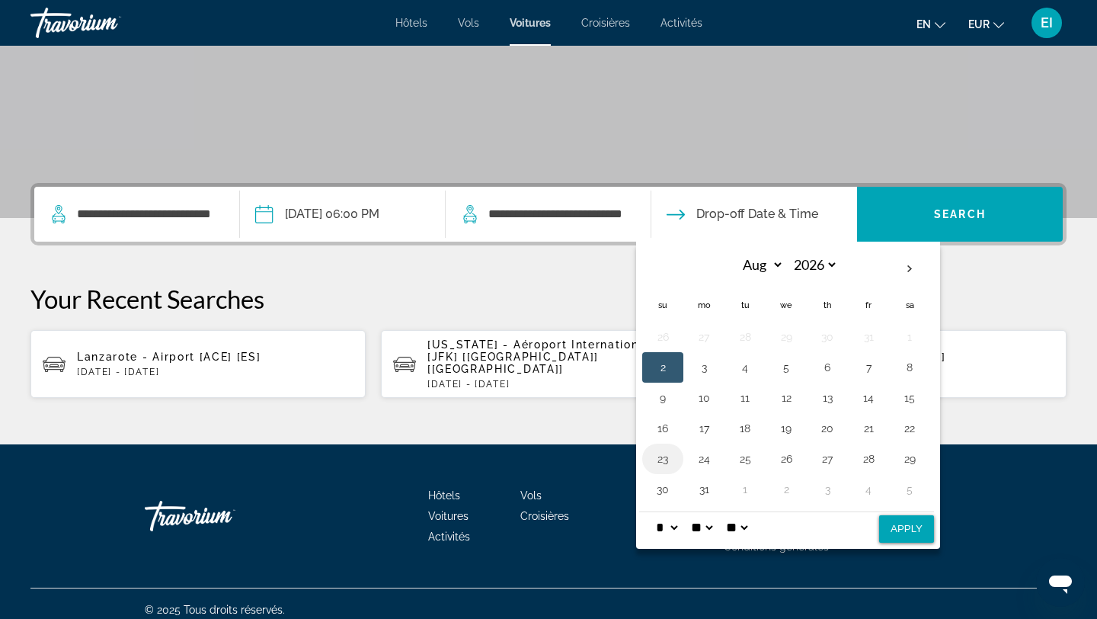
click at [667, 451] on button "23" at bounding box center [663, 458] width 24 height 21
click at [664, 425] on button "16" at bounding box center [663, 428] width 24 height 21
click at [893, 534] on button "Apply" at bounding box center [906, 528] width 55 height 27
type input "**********"
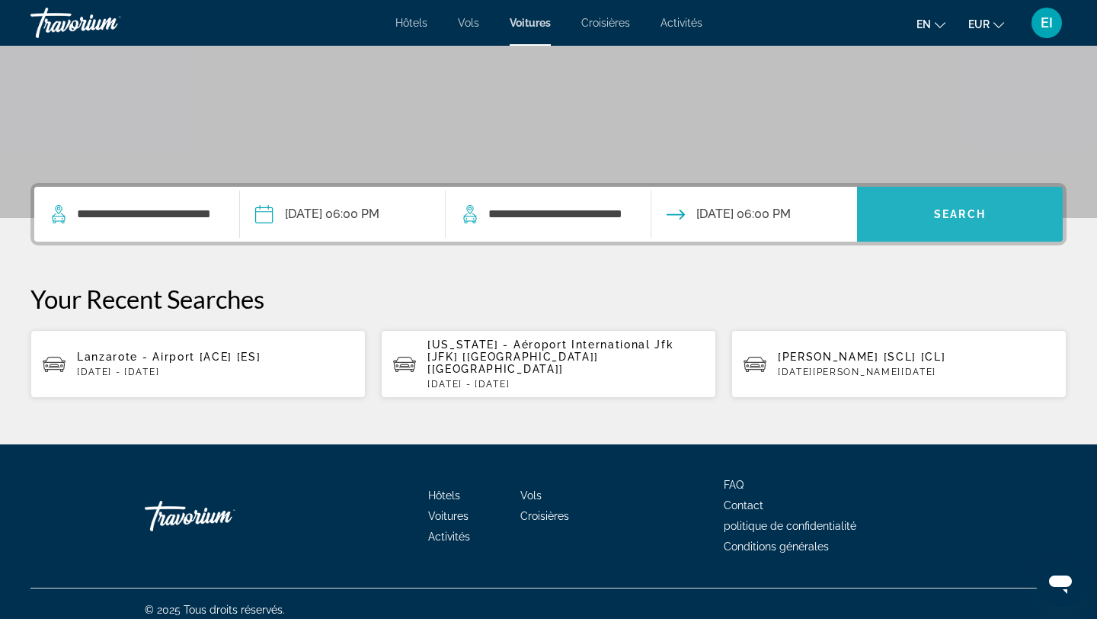
click at [992, 215] on span "Search widget" at bounding box center [960, 214] width 206 height 37
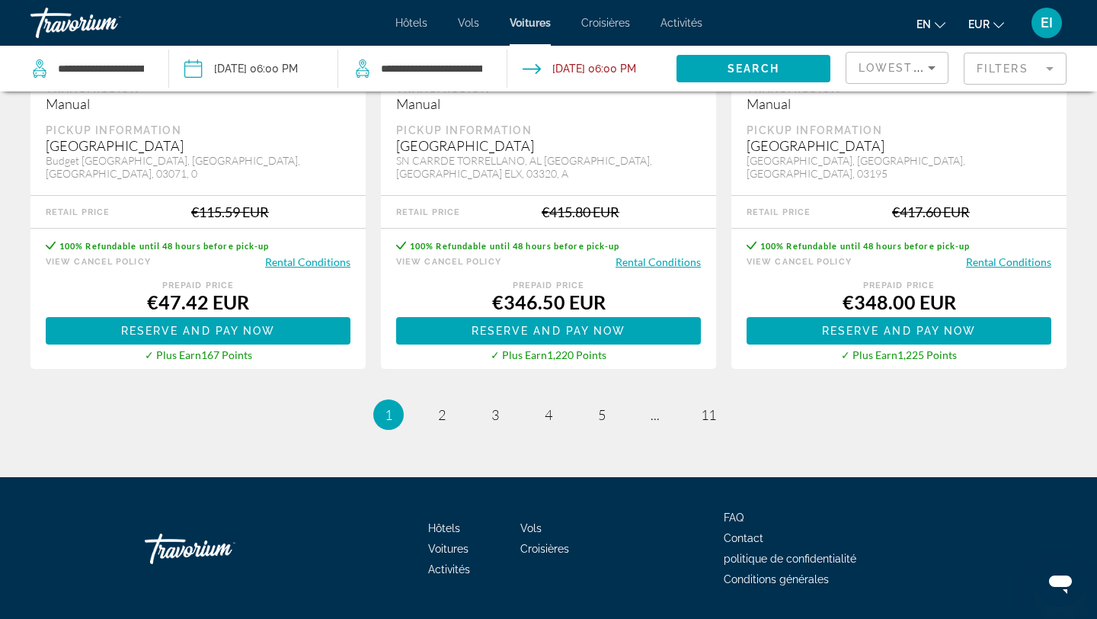
scroll to position [2431, 0]
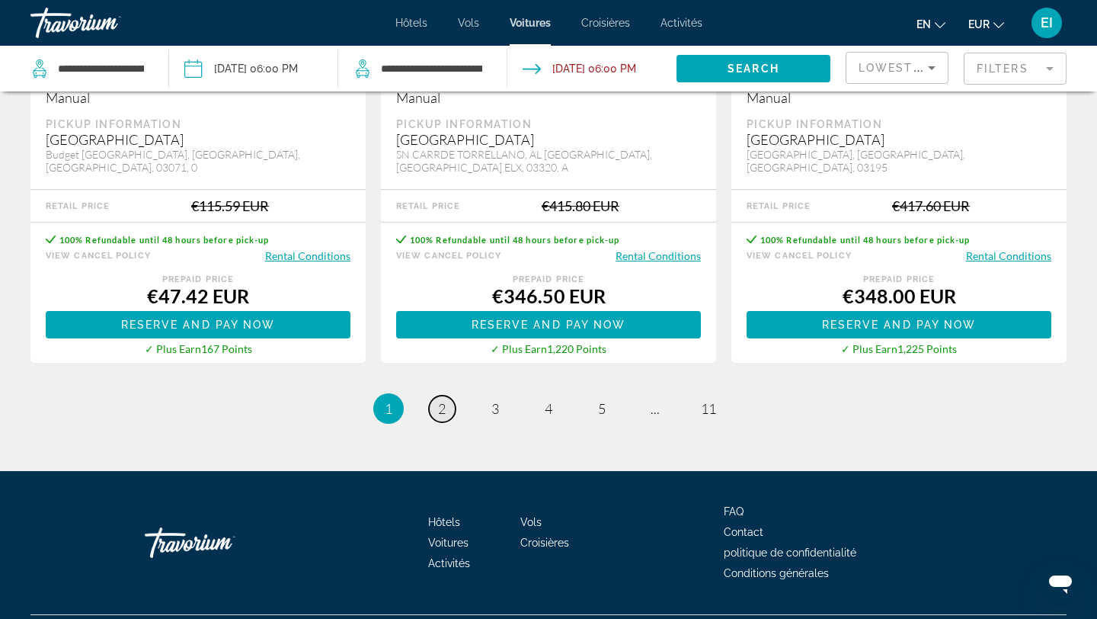
click at [436, 395] on link "page 2" at bounding box center [442, 408] width 27 height 27
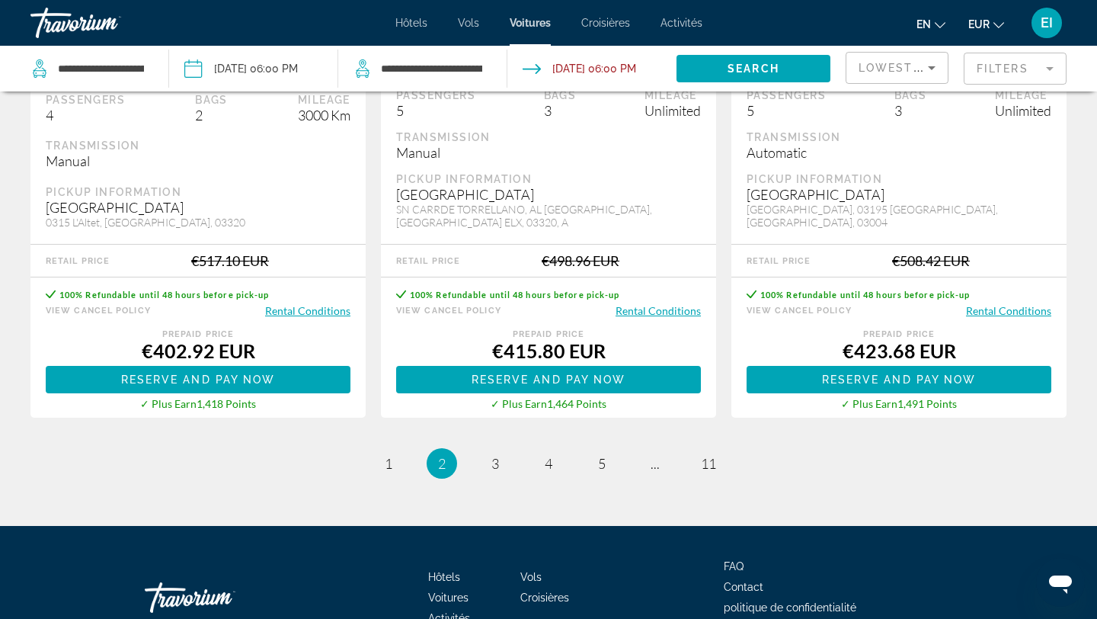
scroll to position [2393, 0]
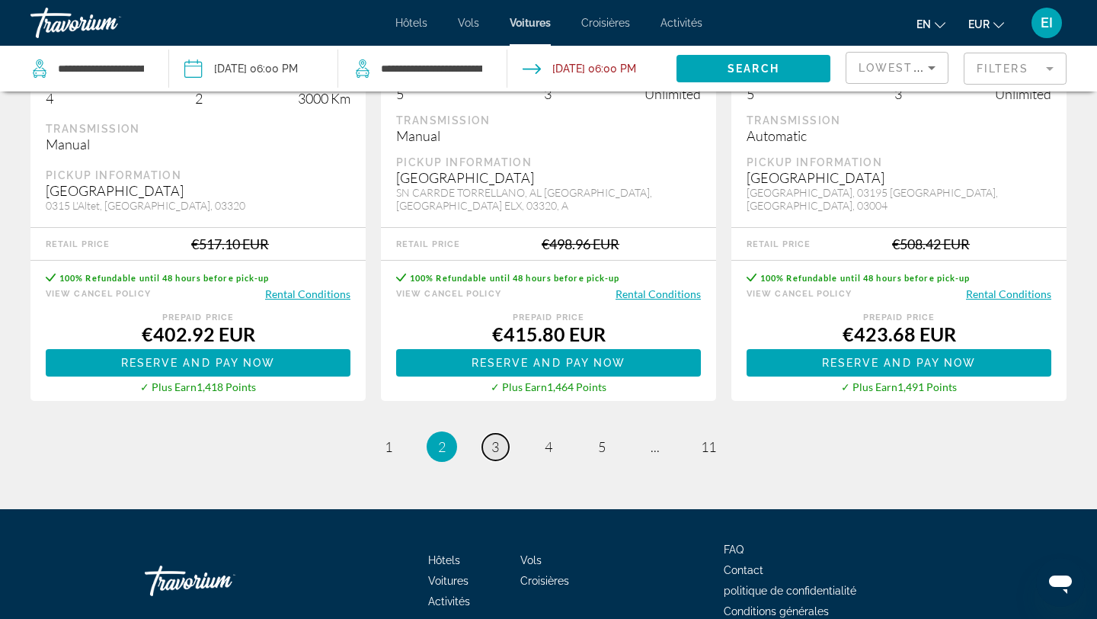
click at [496, 438] on span "3" at bounding box center [495, 446] width 8 height 17
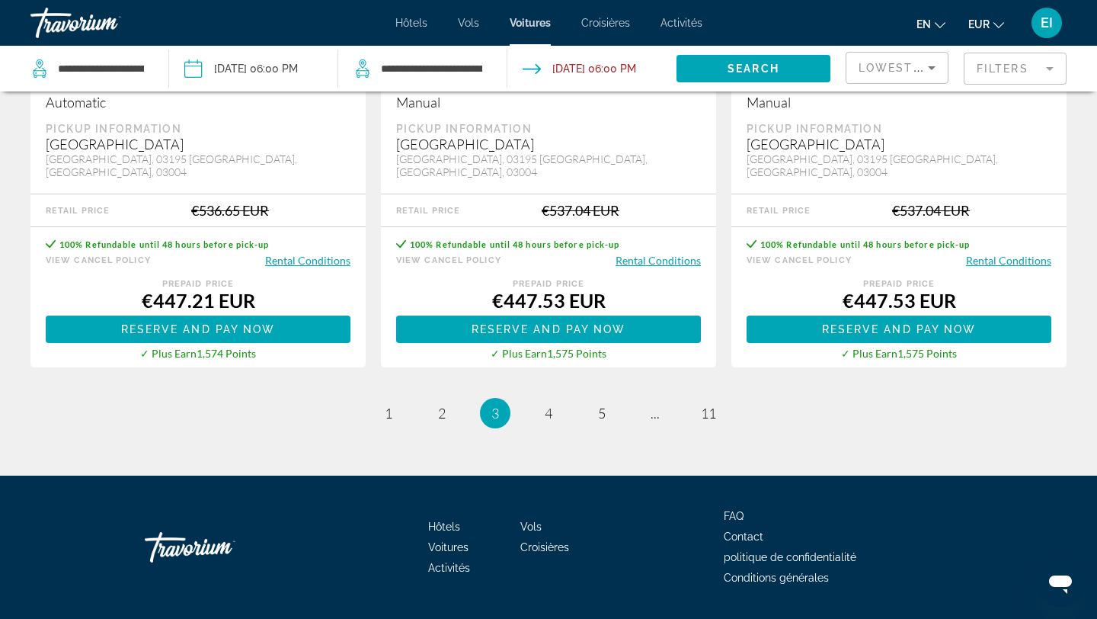
scroll to position [2418, 0]
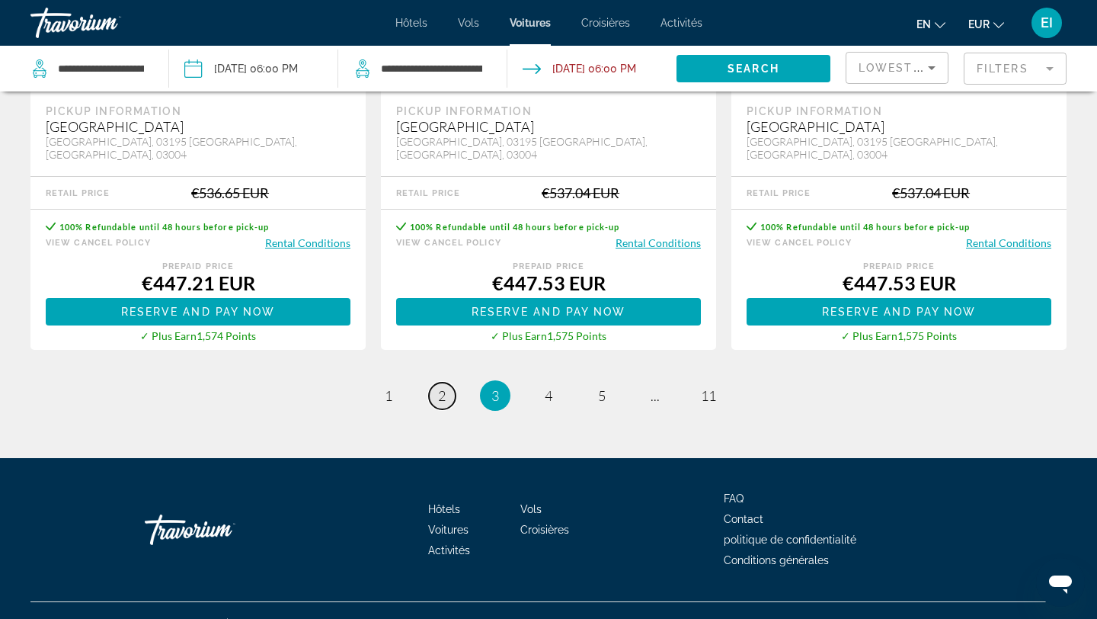
click at [438, 387] on span "2" at bounding box center [442, 395] width 8 height 17
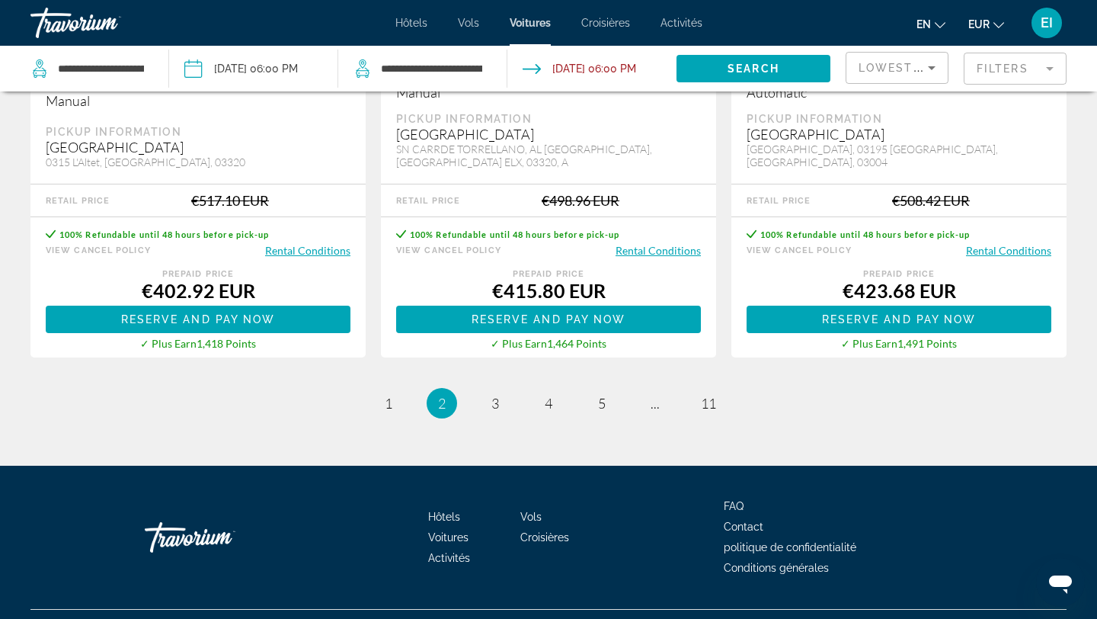
scroll to position [2440, 0]
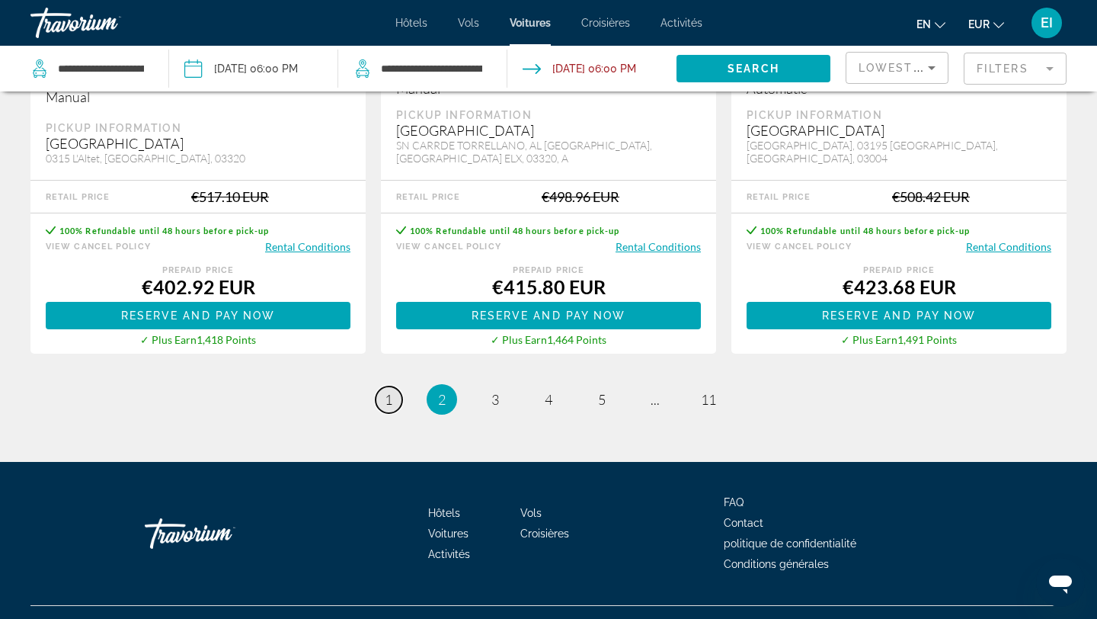
click at [389, 391] on span "1" at bounding box center [389, 399] width 8 height 17
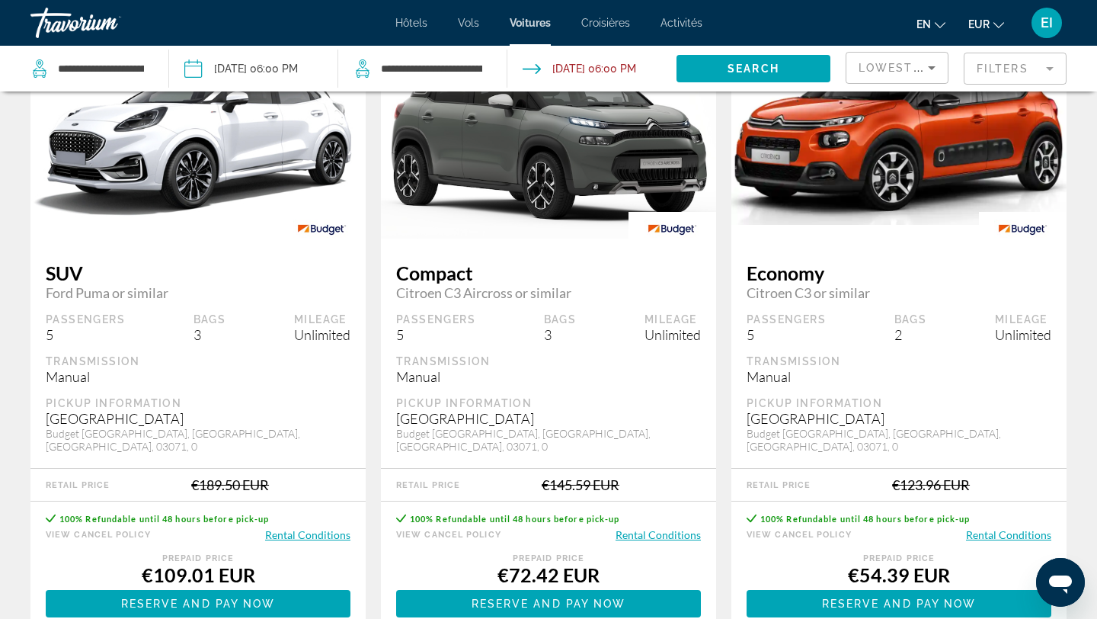
scroll to position [1484, 0]
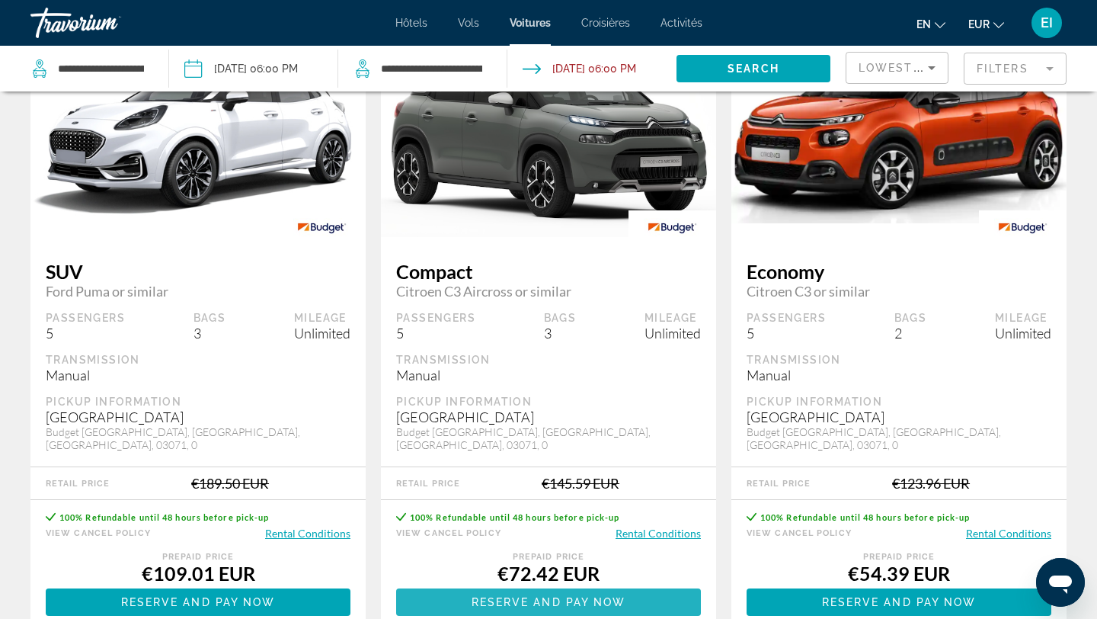
click at [610, 596] on span "Reserve and pay now" at bounding box center [549, 602] width 155 height 12
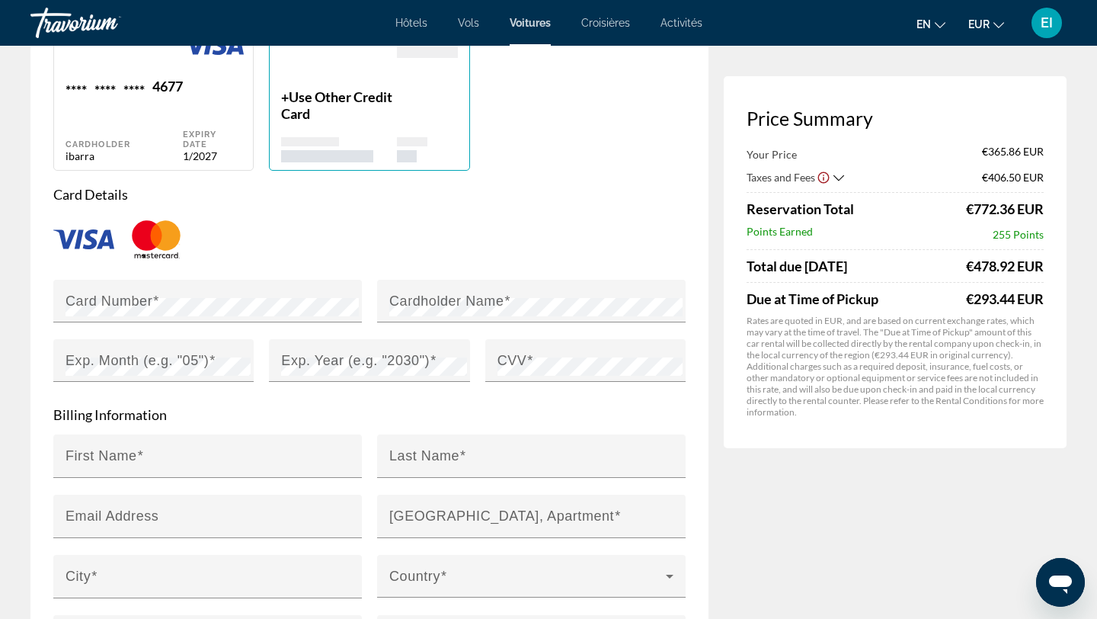
scroll to position [1194, 0]
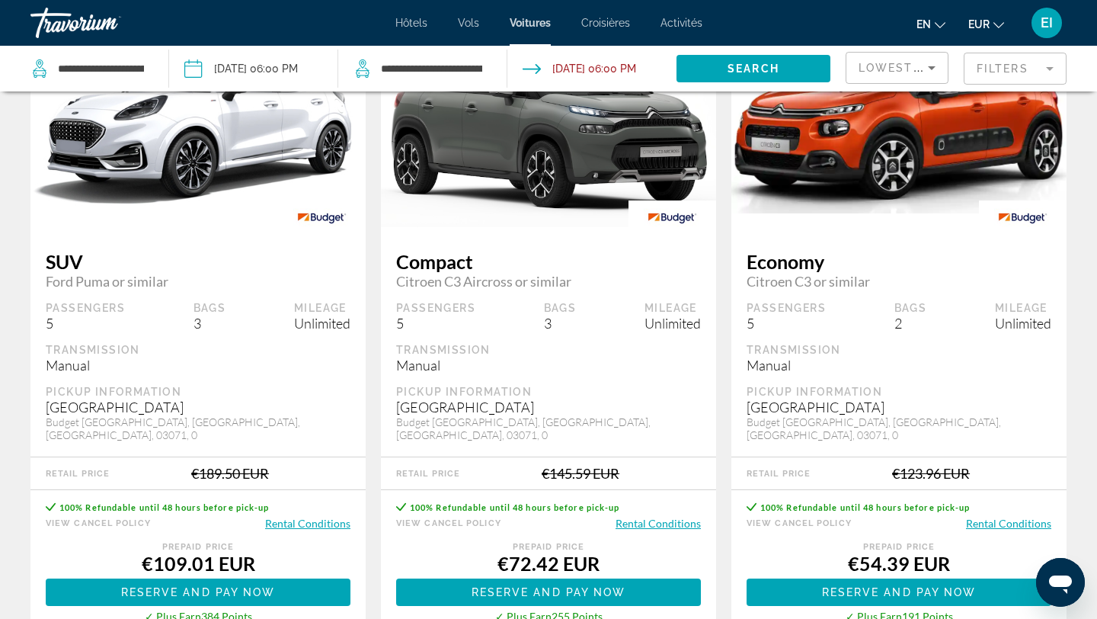
scroll to position [1495, 0]
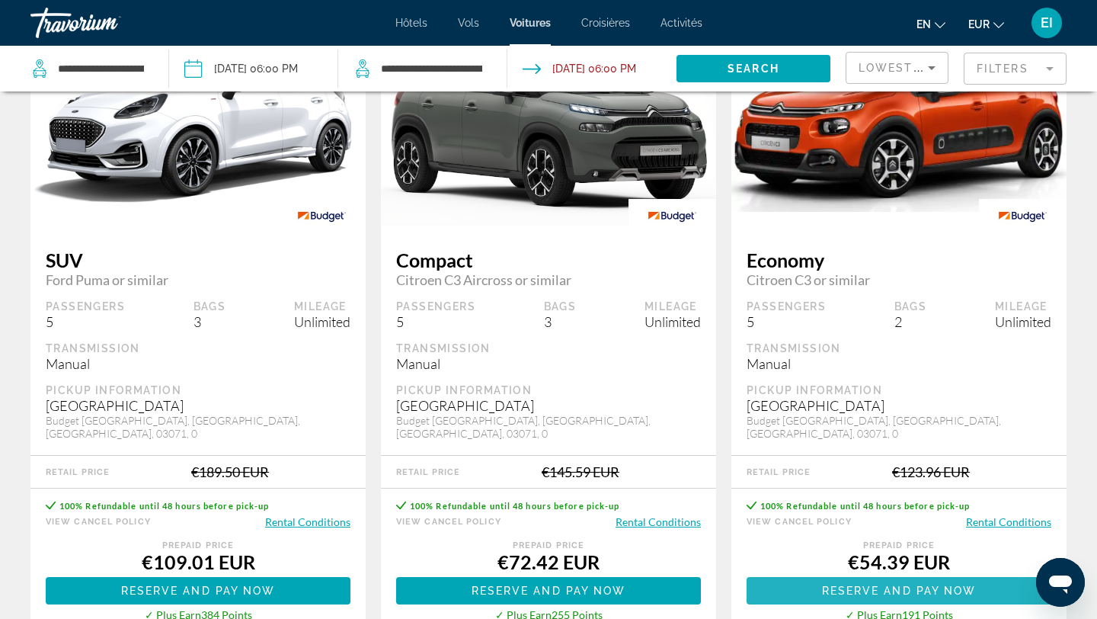
click at [846, 584] on span "Reserve and pay now" at bounding box center [899, 590] width 155 height 12
